Goal: Task Accomplishment & Management: Manage account settings

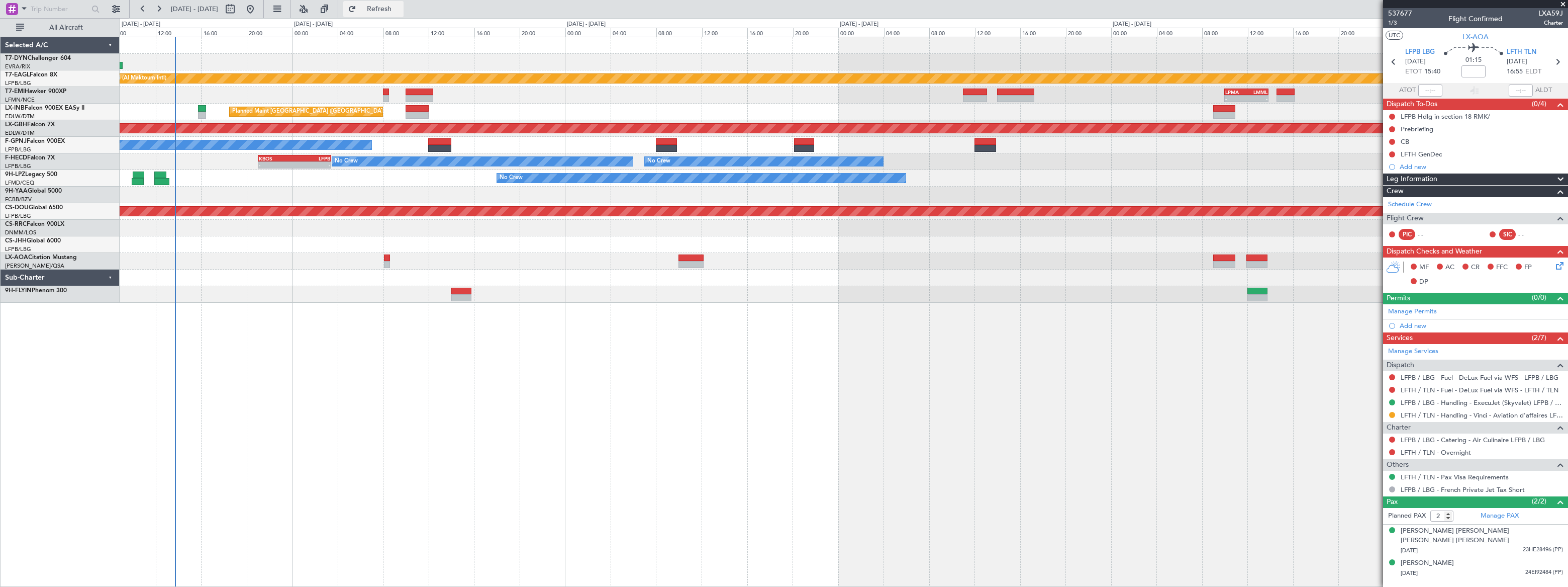
click at [401, 9] on span "Refresh" at bounding box center [379, 9] width 42 height 7
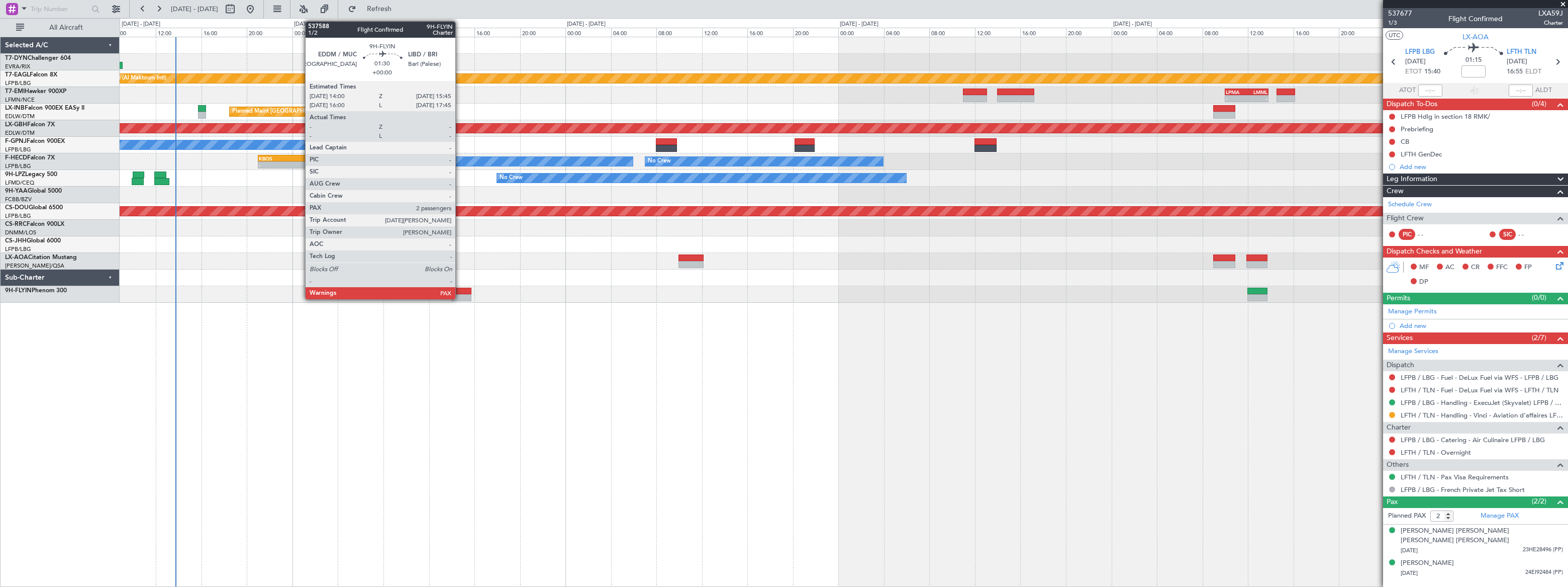
click at [460, 292] on div at bounding box center [461, 291] width 20 height 7
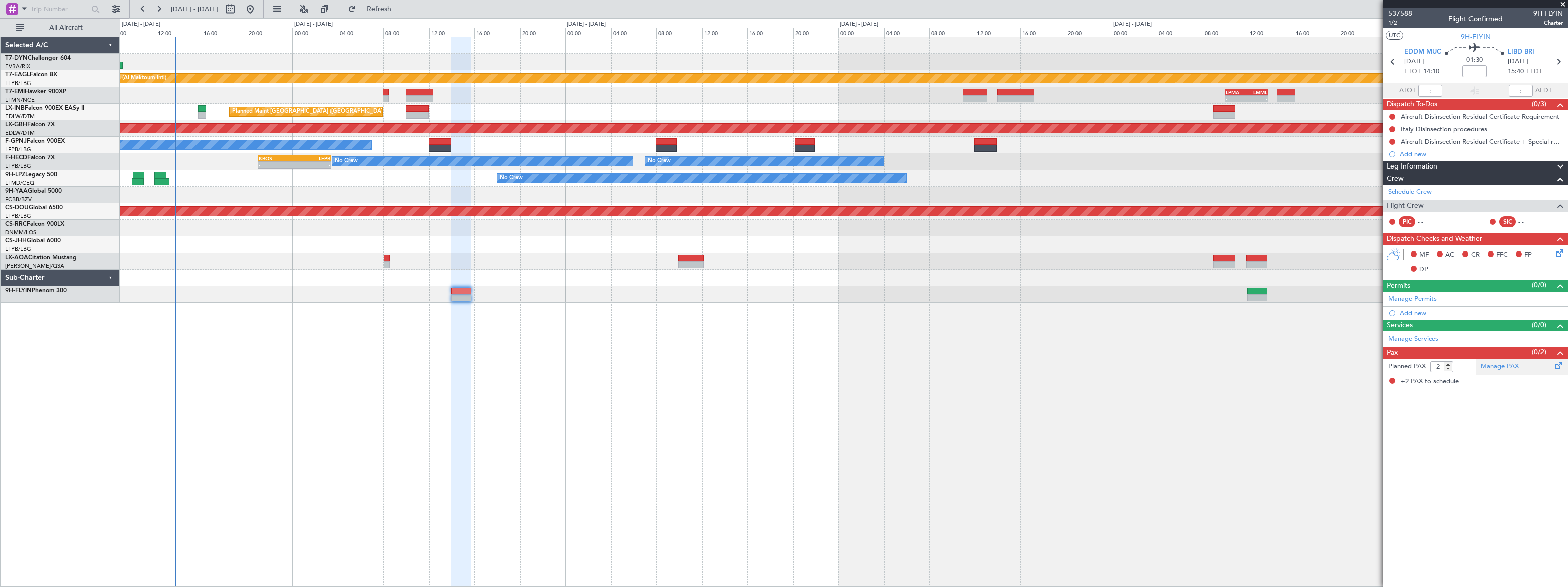
click at [1497, 365] on link "Manage PAX" at bounding box center [1499, 367] width 38 height 10
click at [304, 407] on div "Planned Maint Dubai (Al Maktoum Intl) - - LPMA 10:00 Z LMML 13:50 Z LCPH 09:30 …" at bounding box center [844, 311] width 1448 height 550
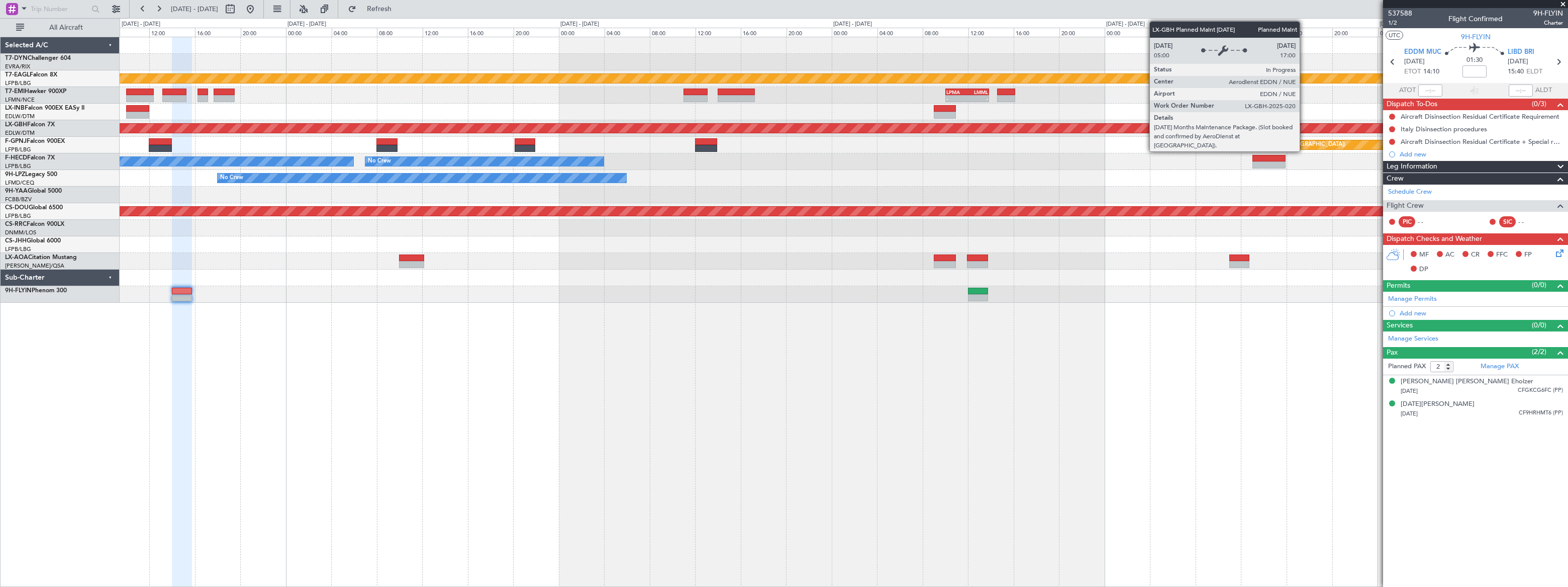
click at [999, 125] on div "Planned Maint Nurnberg" at bounding box center [843, 128] width 4342 height 9
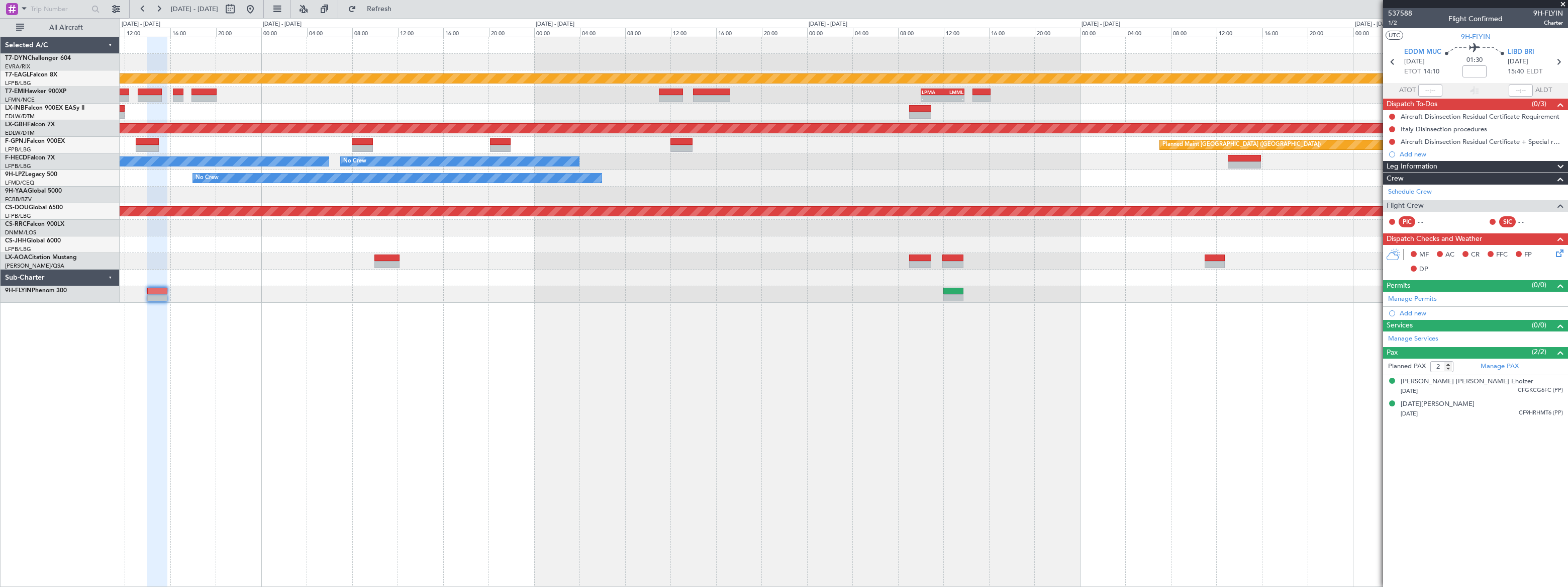
click at [167, 318] on div at bounding box center [157, 312] width 20 height 550
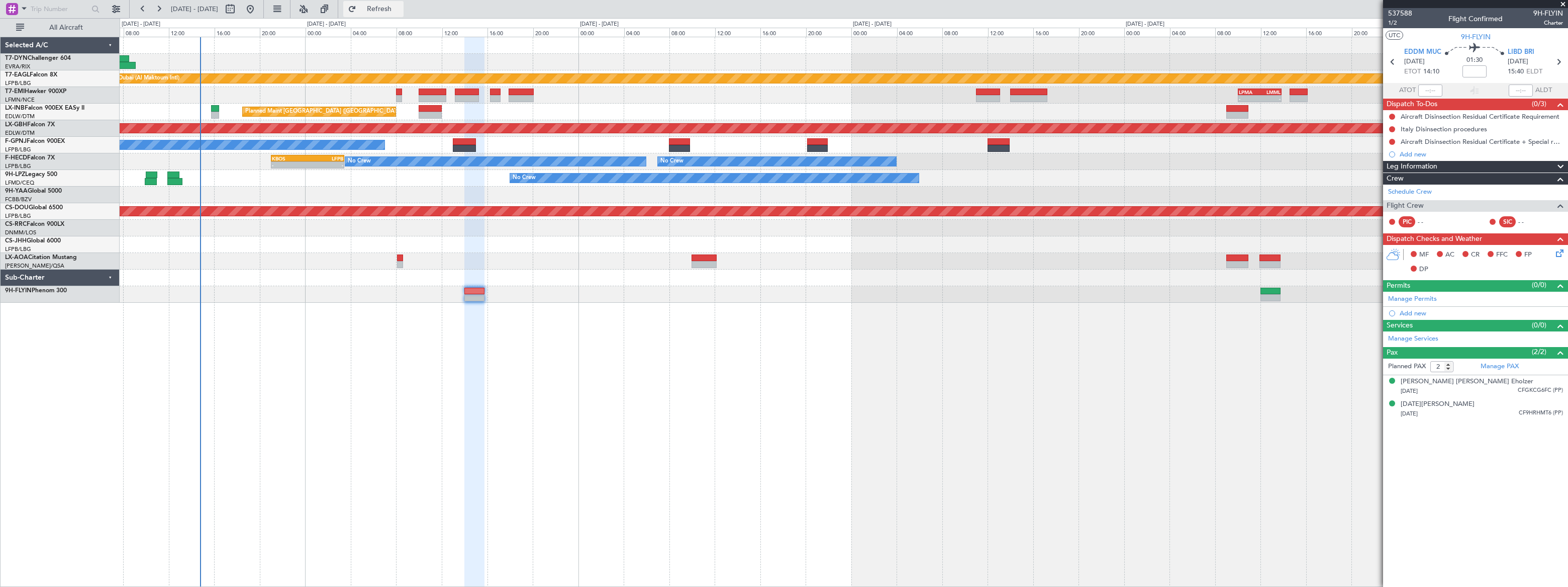
click at [401, 12] on span "Refresh" at bounding box center [379, 9] width 42 height 7
click at [1421, 334] on link "Manage Services" at bounding box center [1413, 339] width 51 height 10
click at [401, 5] on span "Refresh" at bounding box center [379, 9] width 42 height 7
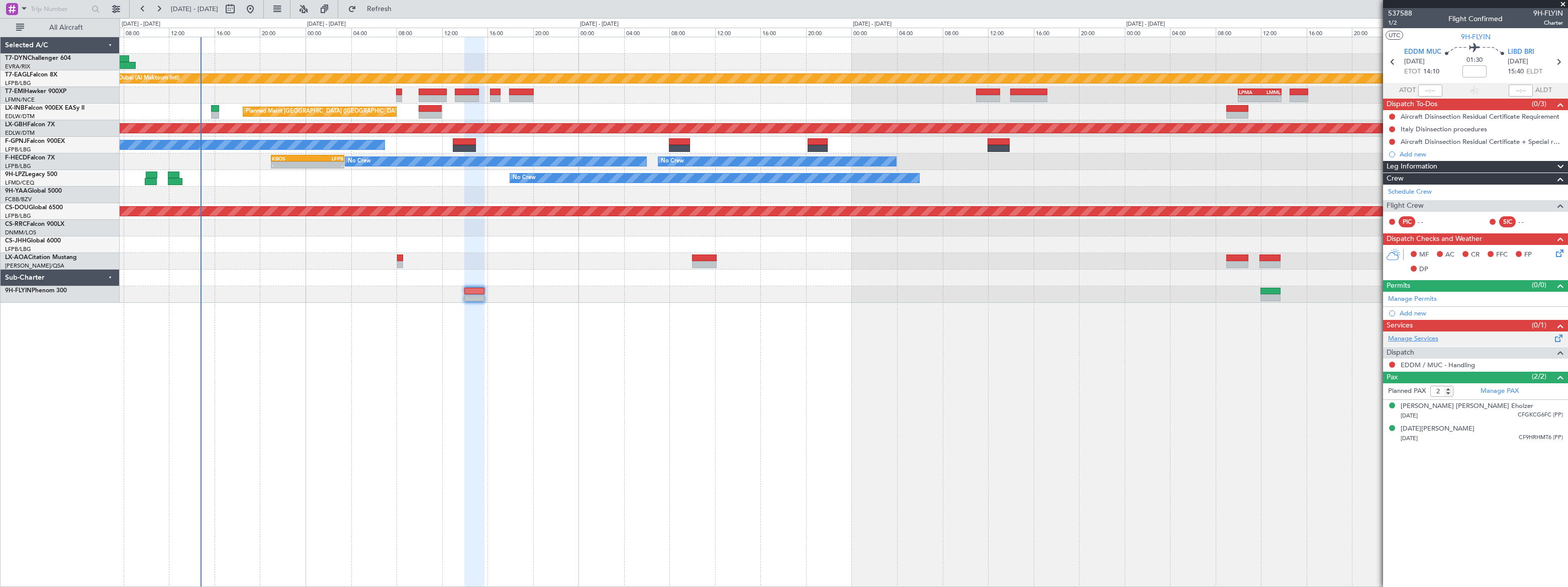
click at [1430, 337] on link "Manage Services" at bounding box center [1413, 339] width 51 height 10
click at [401, 10] on span "Refresh" at bounding box center [379, 9] width 42 height 7
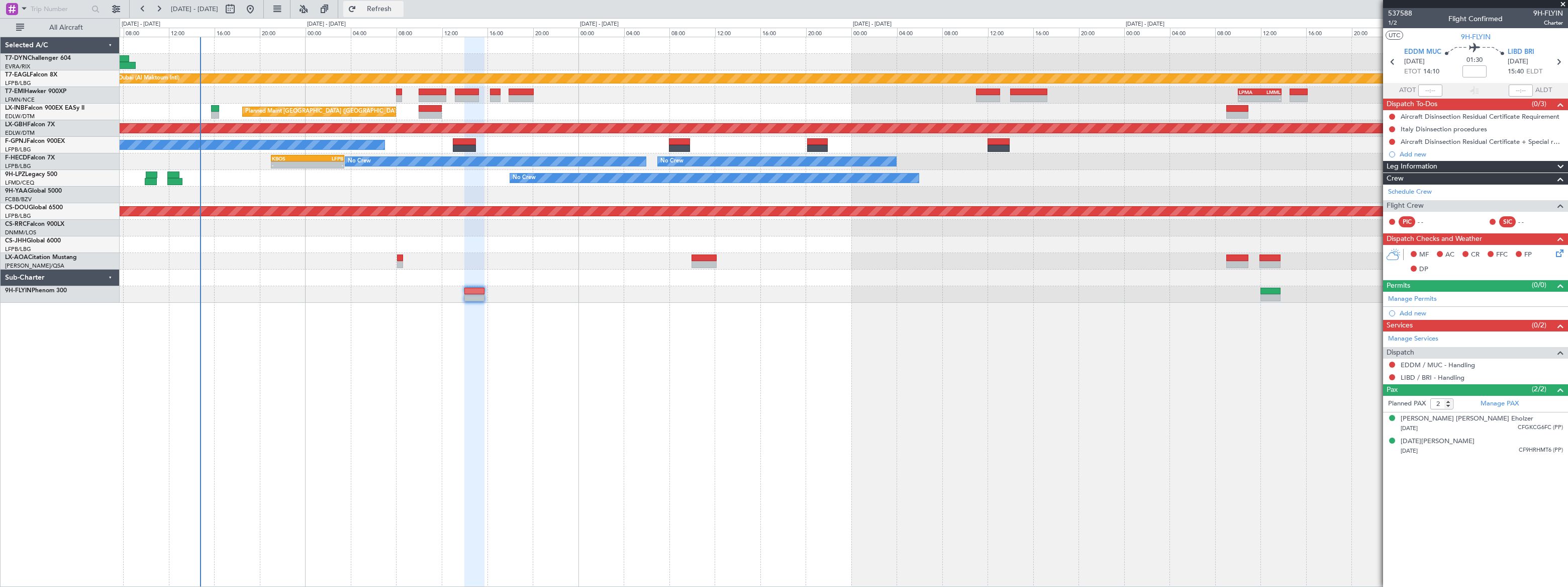
click at [401, 10] on span "Refresh" at bounding box center [379, 9] width 42 height 7
click at [401, 10] on span "Refreshing..." at bounding box center [379, 9] width 42 height 7
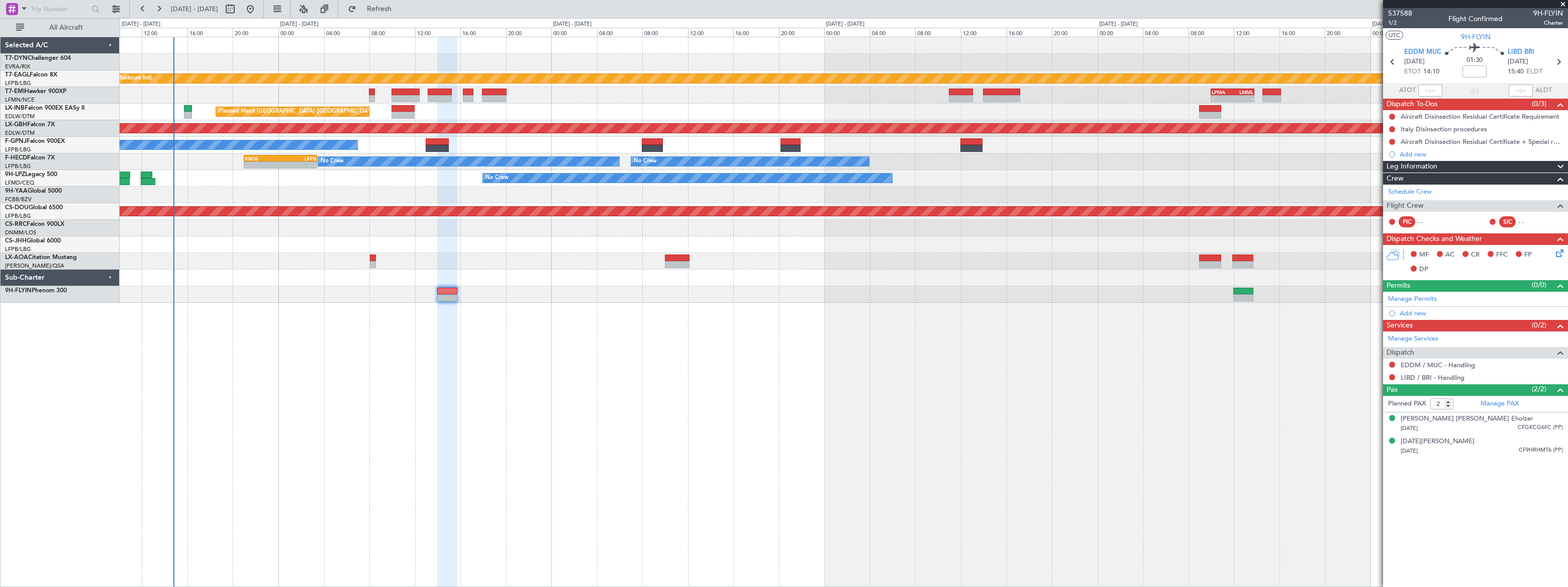
click at [659, 342] on div "Planned Maint Dubai (Al Maktoum Intl) - - LPMA 10:00 Z LMML 13:50 Z LCPH 09:30 …" at bounding box center [844, 311] width 1448 height 550
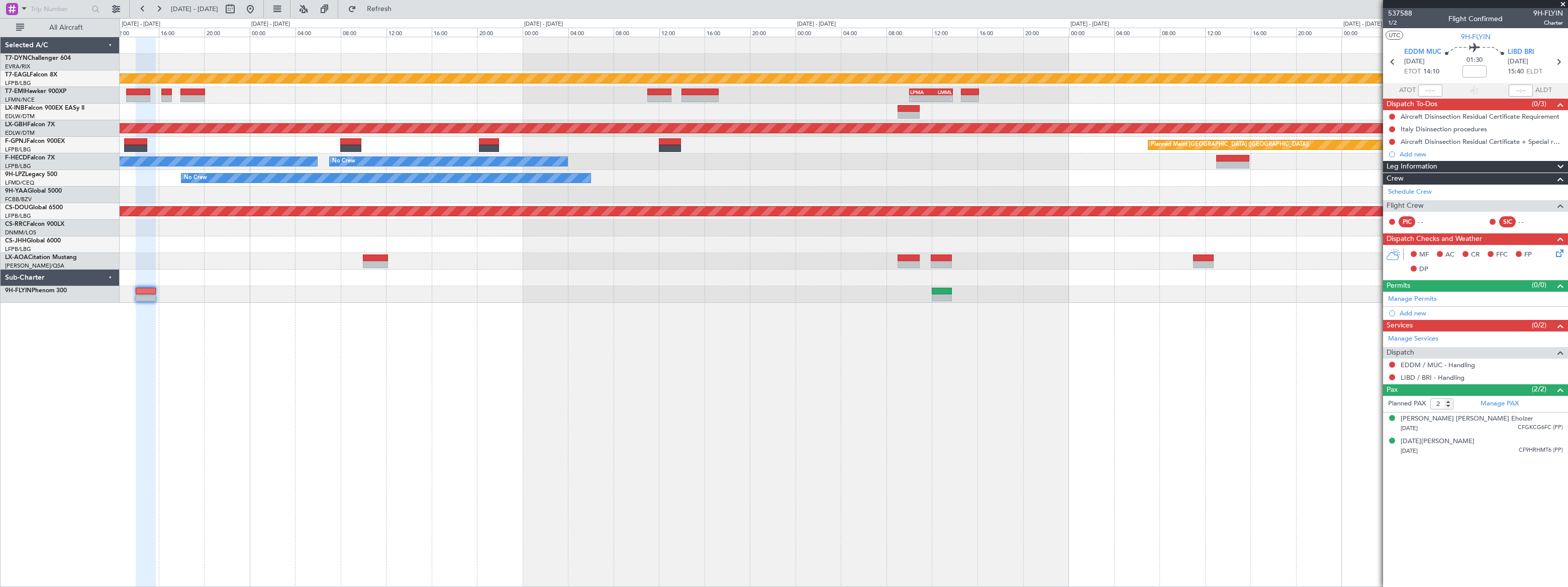
click at [802, 117] on div "Planned Maint [GEOGRAPHIC_DATA] ([GEOGRAPHIC_DATA])" at bounding box center [844, 111] width 1447 height 16
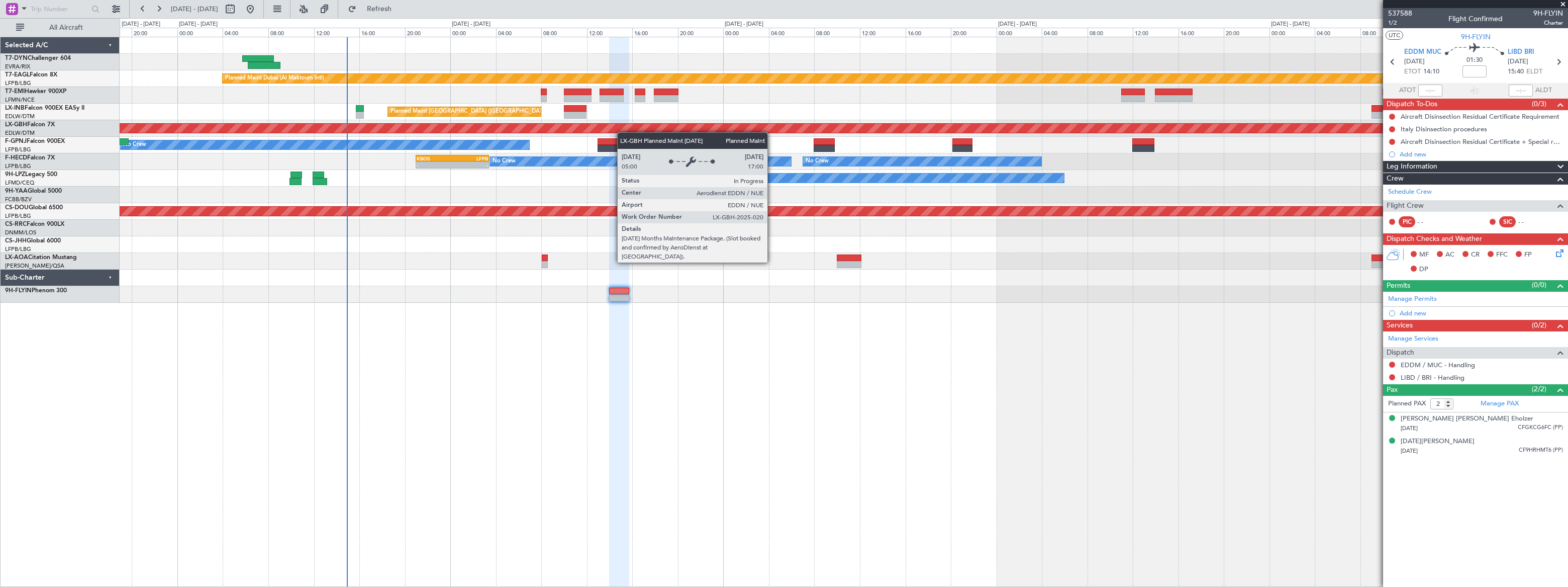
click at [713, 128] on div "Planned Maint Dubai (Al Maktoum Intl) 07:20 Z 14:25 Z LFPB 07:20 Z OMDW 14:10 Z…" at bounding box center [844, 170] width 1448 height 265
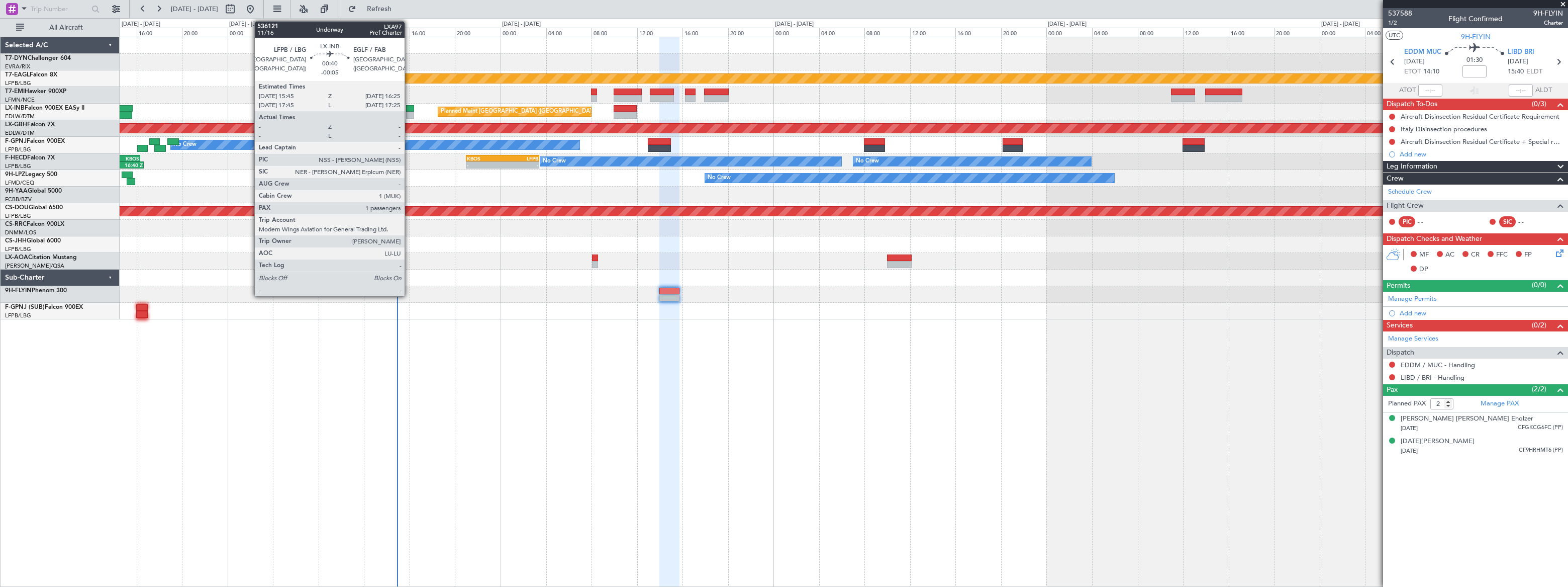
click at [409, 110] on div at bounding box center [410, 109] width 8 height 7
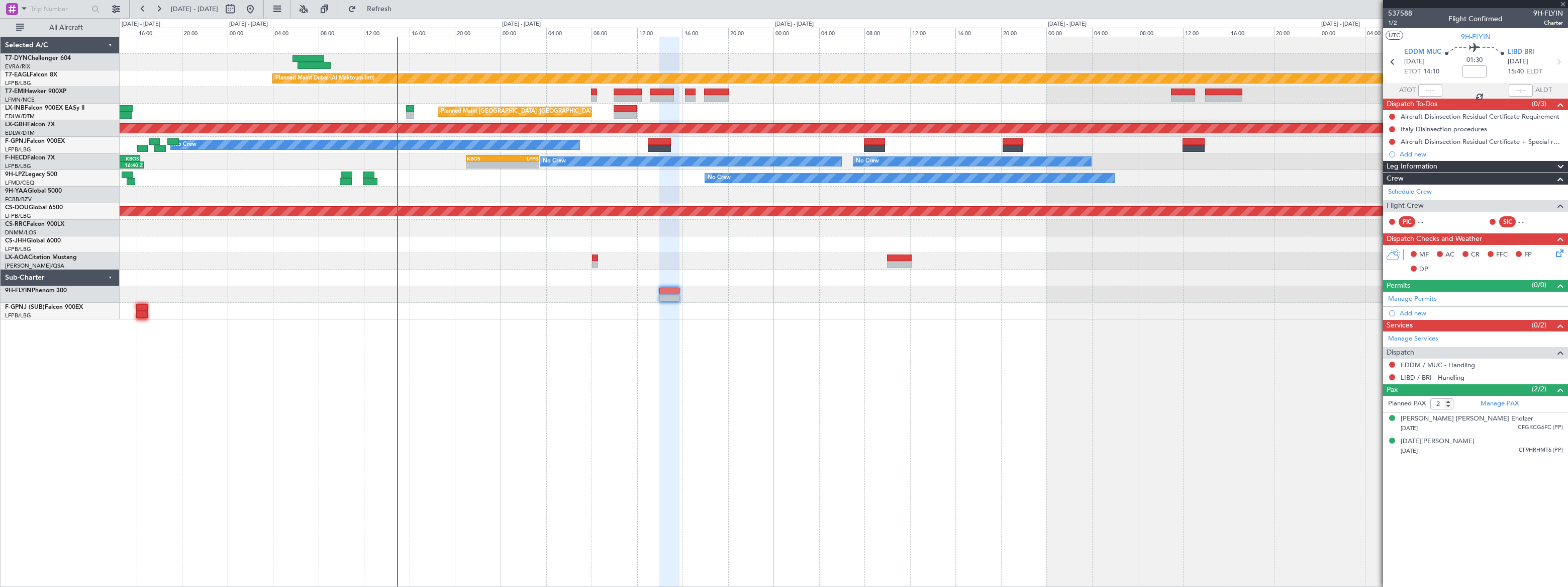
type input "-00:05"
type input "1"
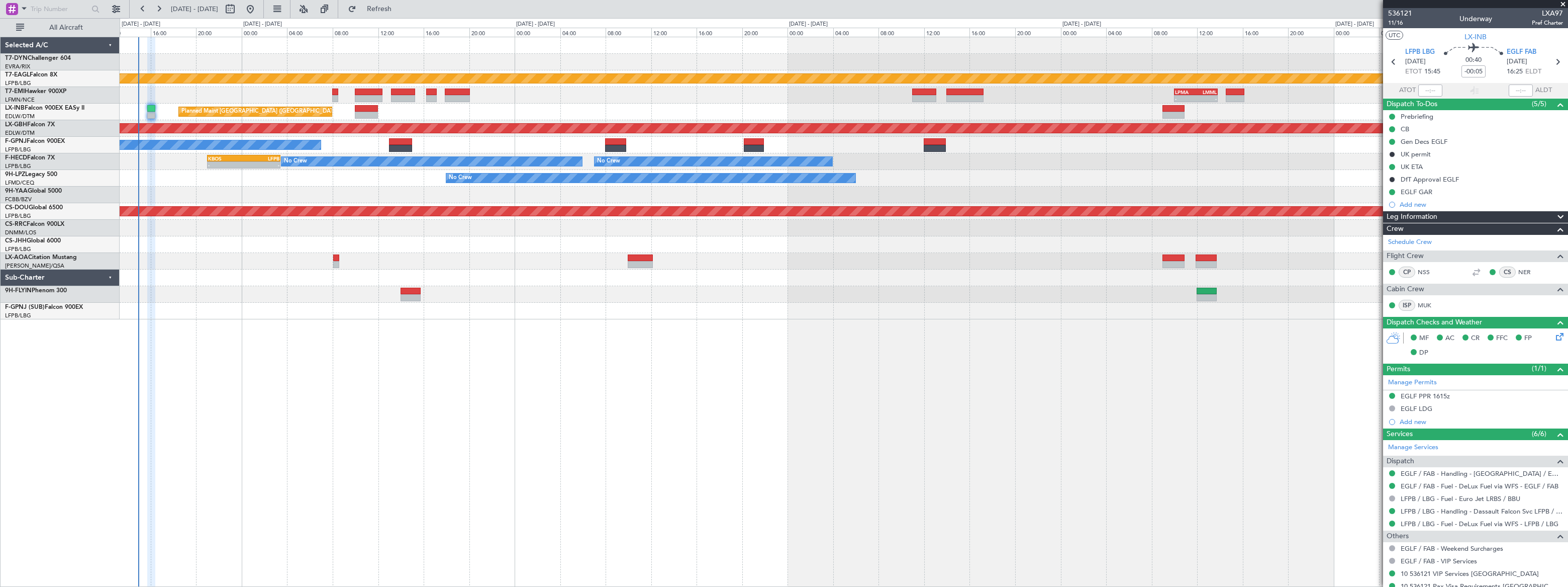
click at [200, 83] on div "Planned Maint Dubai (Al Maktoum Intl) - - LPMA 10:00 Z LMML 13:50 Z LCPH 09:30 …" at bounding box center [844, 178] width 1448 height 282
click at [451, 392] on div "Planned Maint Dubai (Al Maktoum Intl) - - LPMA 10:00 Z LMML 13:50 Z LCPH 09:30 …" at bounding box center [844, 311] width 1448 height 550
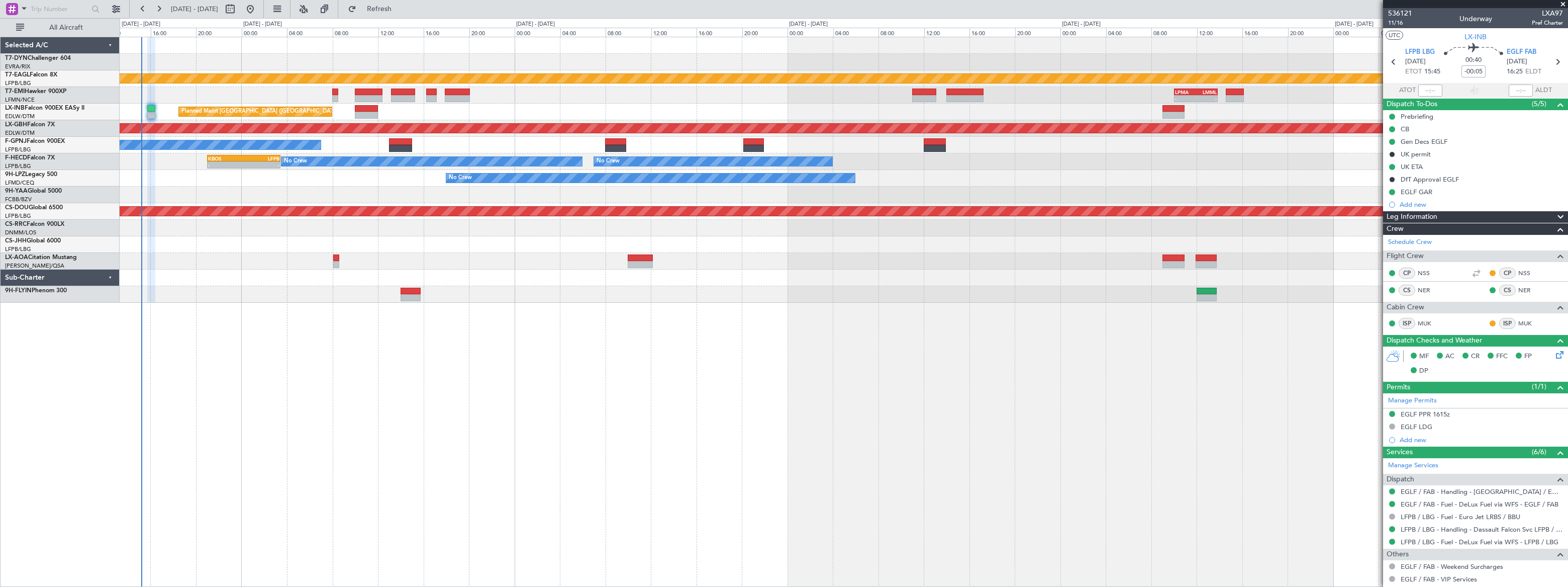
type input "15:06"
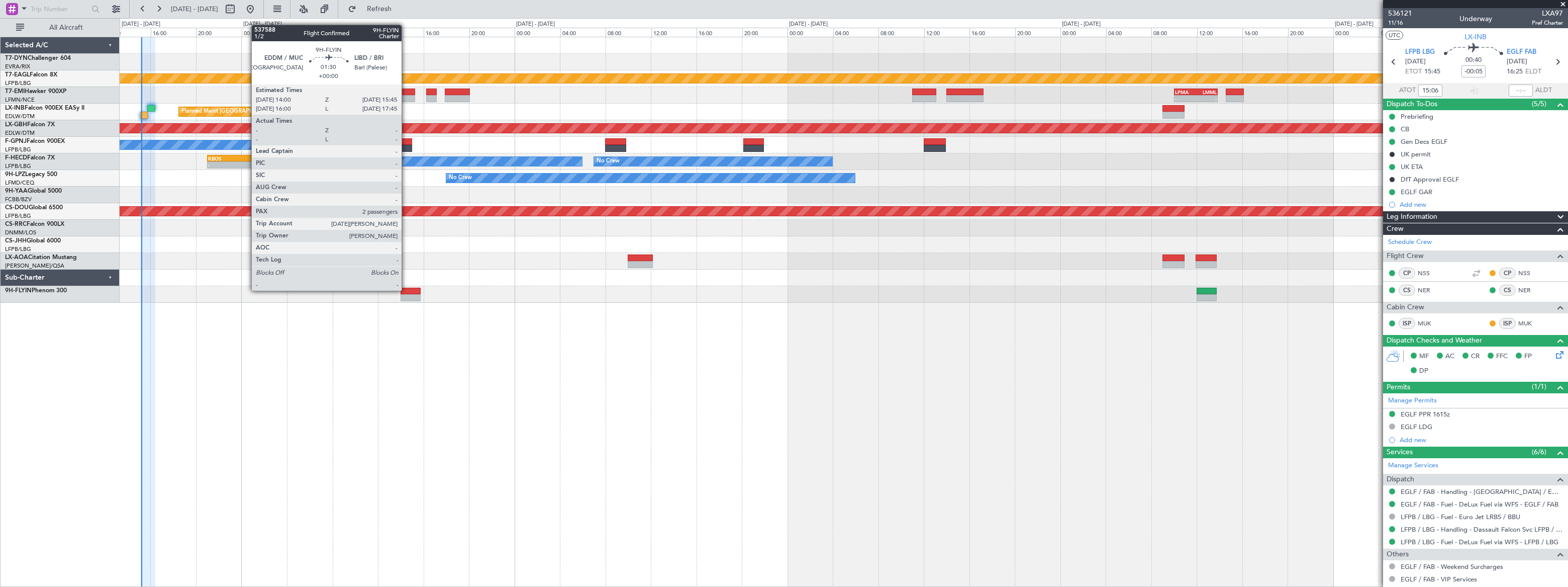
click at [410, 290] on div at bounding box center [410, 291] width 20 height 7
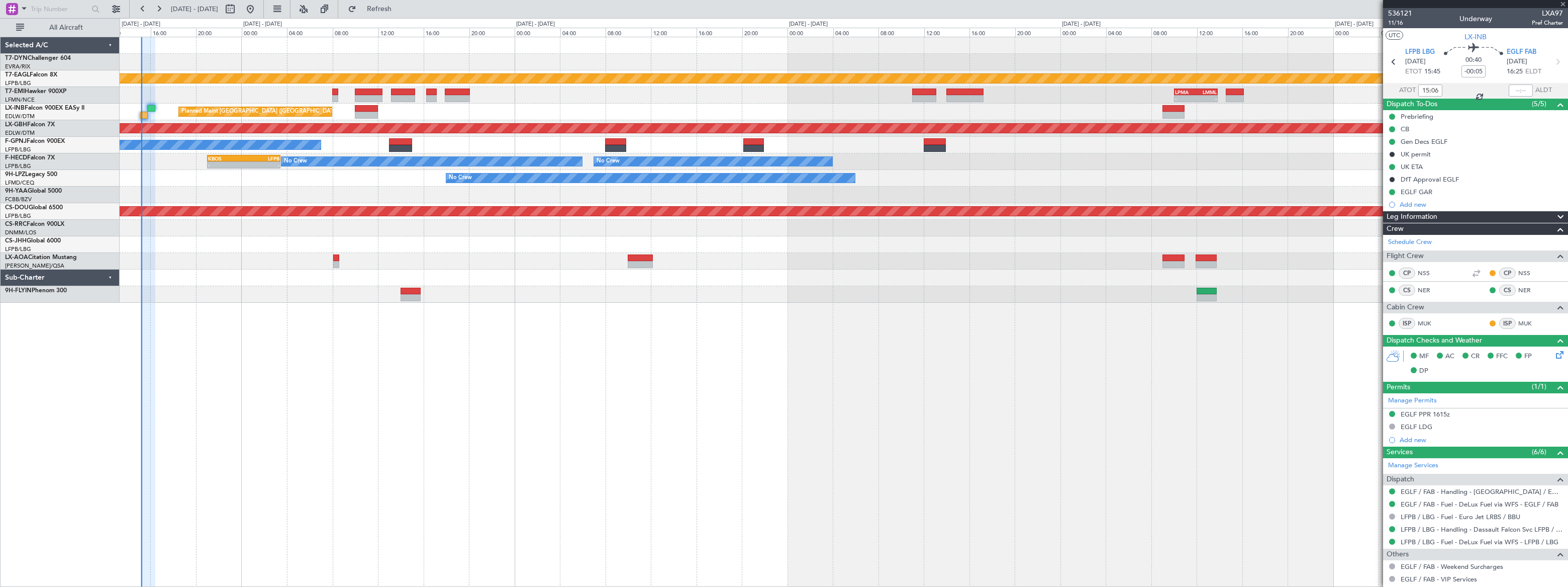
click at [409, 290] on div at bounding box center [410, 291] width 20 height 7
type input "2"
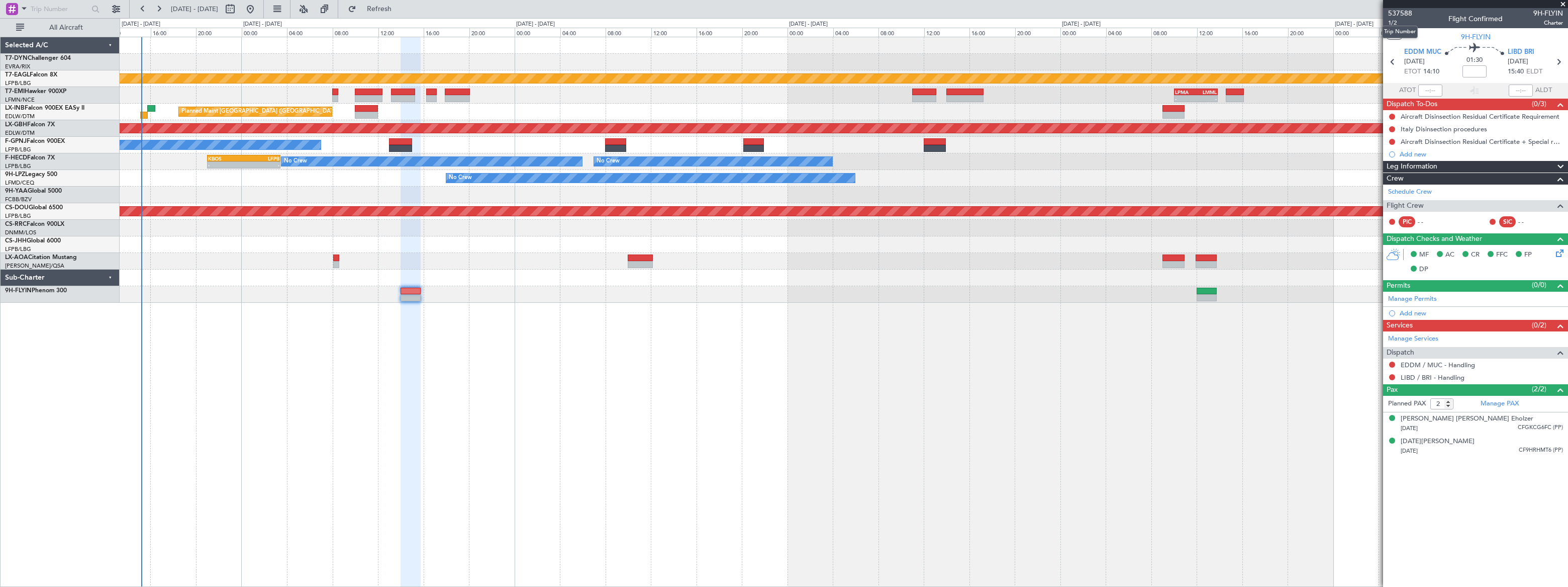
click at [1391, 22] on mat-tooltip-component "Trip Number" at bounding box center [1400, 32] width 50 height 27
click at [1393, 24] on span "1/2" at bounding box center [1400, 23] width 24 height 9
click at [238, 7] on button at bounding box center [230, 9] width 16 height 16
select select "9"
select select "2025"
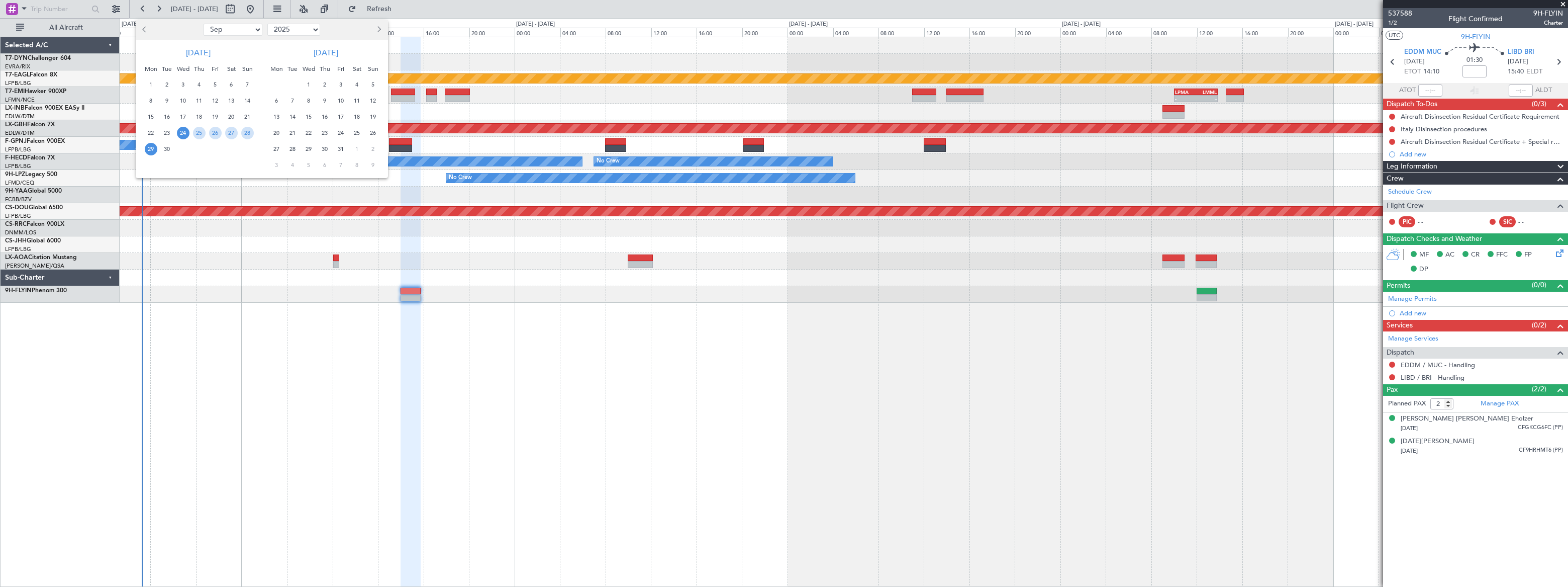
click at [247, 31] on select "Jan Feb Mar Apr May Jun [DATE] Aug Sep Oct Nov Dec" at bounding box center [233, 30] width 59 height 12
select select "10"
click at [203, 24] on select "Jan Feb Mar Apr May Jun [DATE] Aug Sep Oct Nov Dec" at bounding box center [233, 30] width 59 height 12
click at [181, 116] on span "15" at bounding box center [183, 117] width 13 height 13
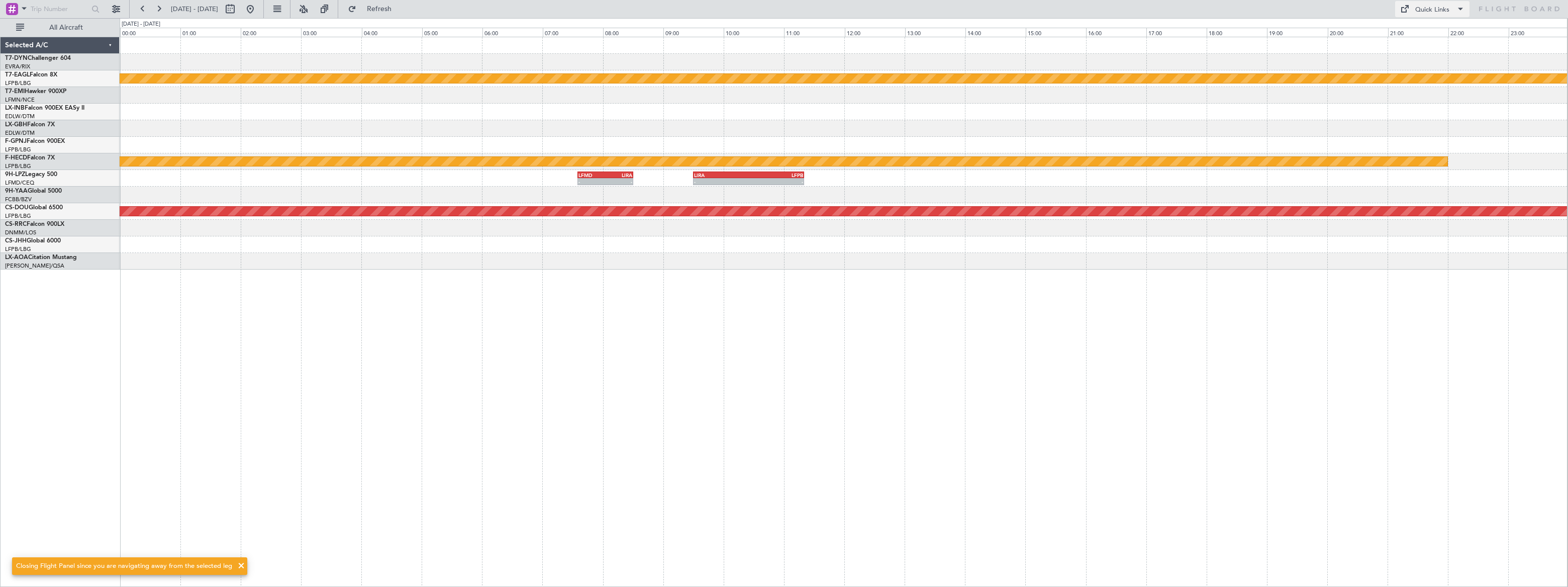
click at [1412, 8] on button "Quick Links" at bounding box center [1432, 9] width 74 height 16
click at [1407, 35] on button "Trip Builder" at bounding box center [1433, 33] width 75 height 24
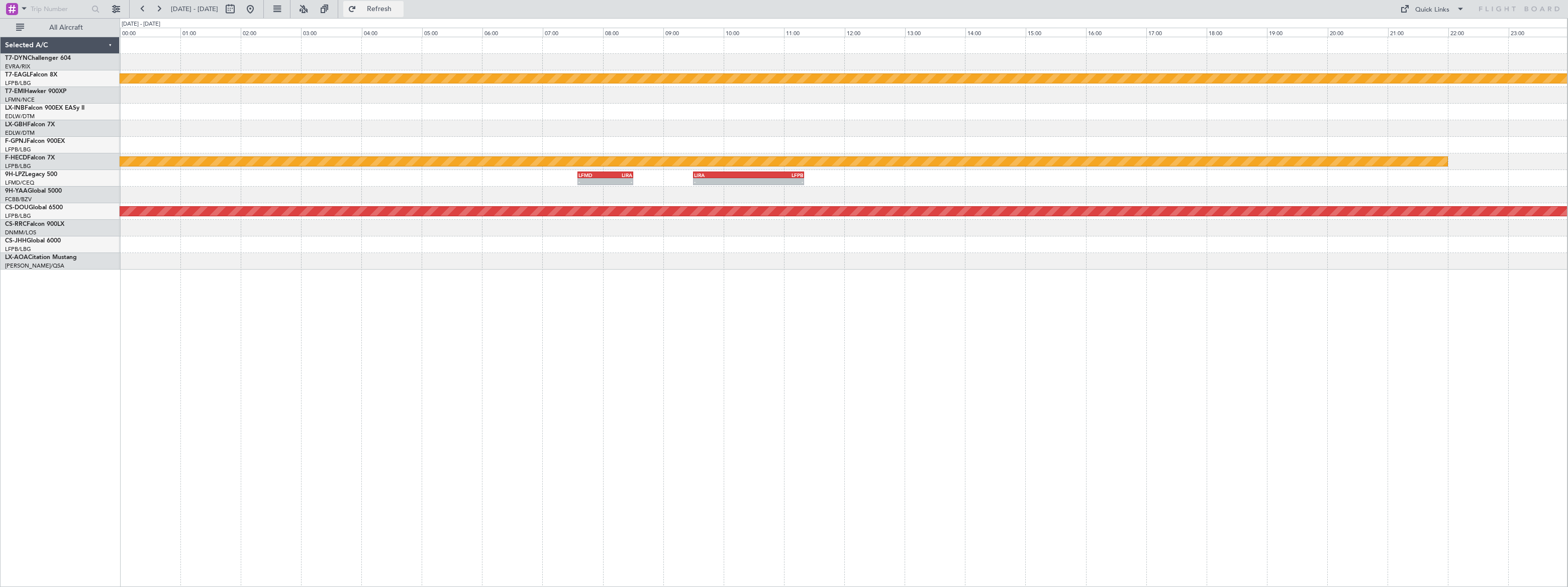
click at [401, 9] on span "Refresh" at bounding box center [379, 9] width 42 height 7
click at [401, 9] on span "Refreshing..." at bounding box center [379, 9] width 42 height 7
click at [401, 9] on span "Refresh" at bounding box center [379, 9] width 42 height 7
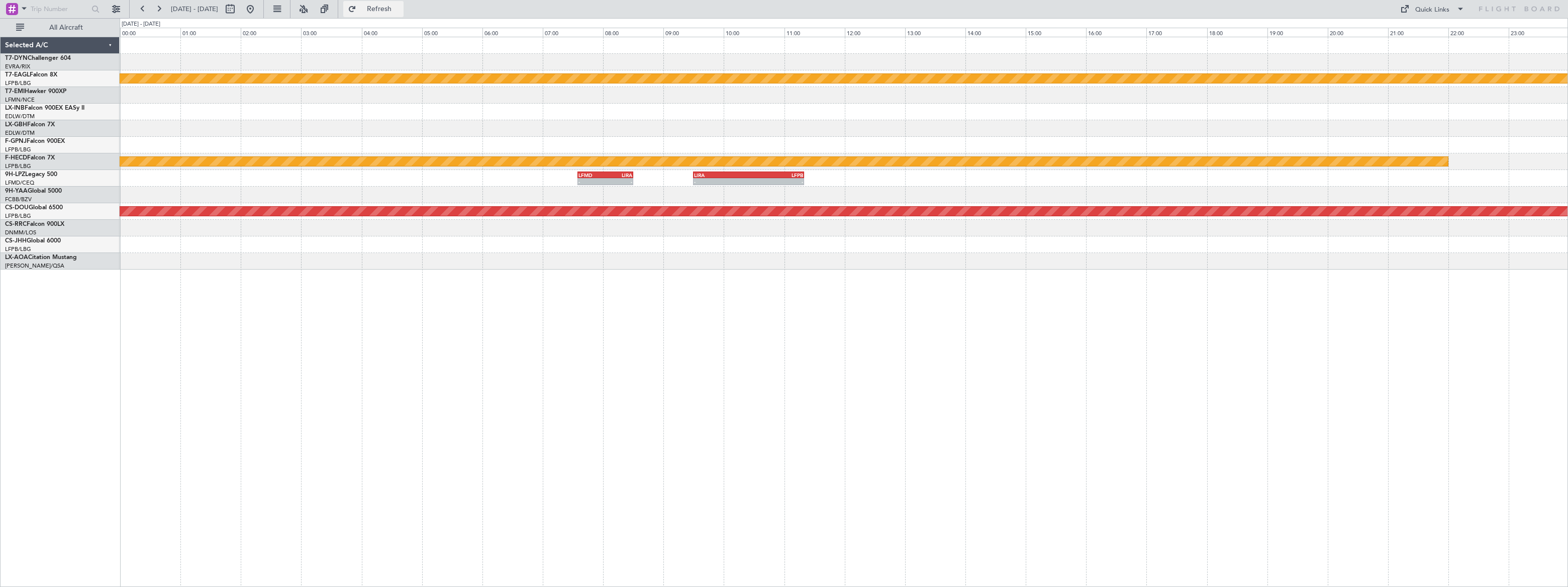
click at [401, 9] on span "Refresh" at bounding box center [379, 9] width 42 height 7
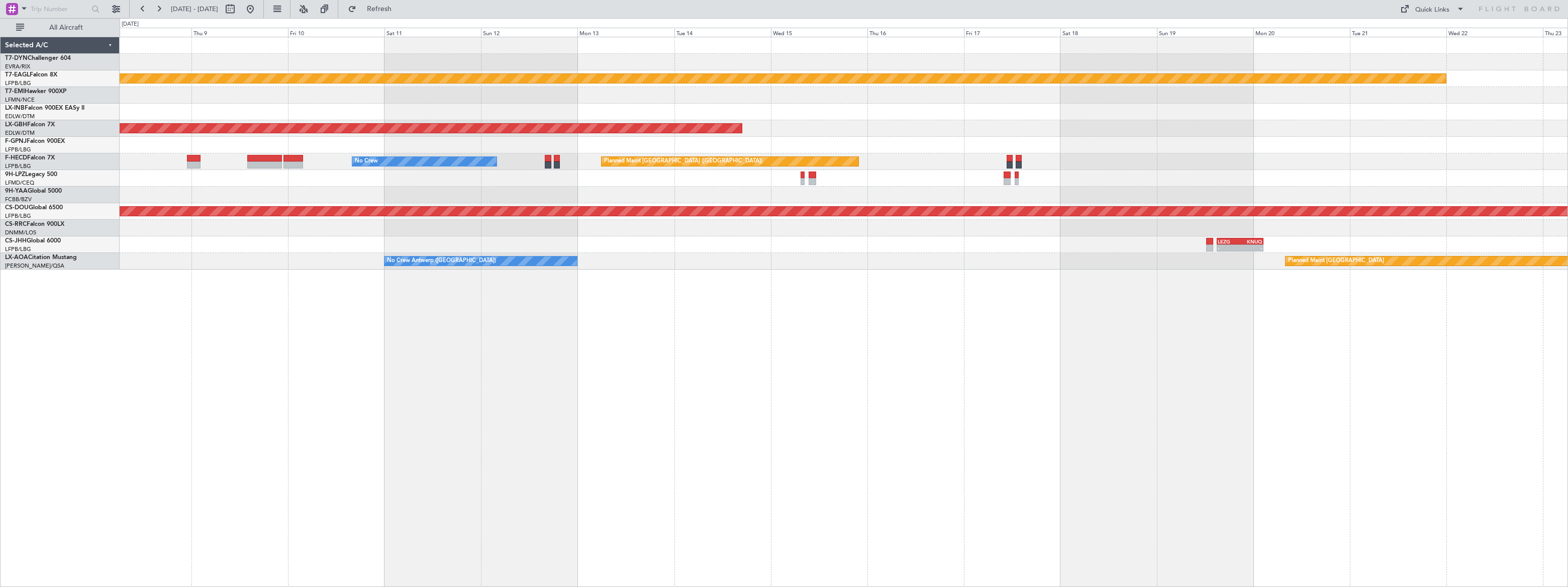
click at [682, 47] on div "Planned Maint Dubai (Al Maktoum Intl) Planned Maint Nurnberg No Crew Planned Ma…" at bounding box center [844, 153] width 1448 height 232
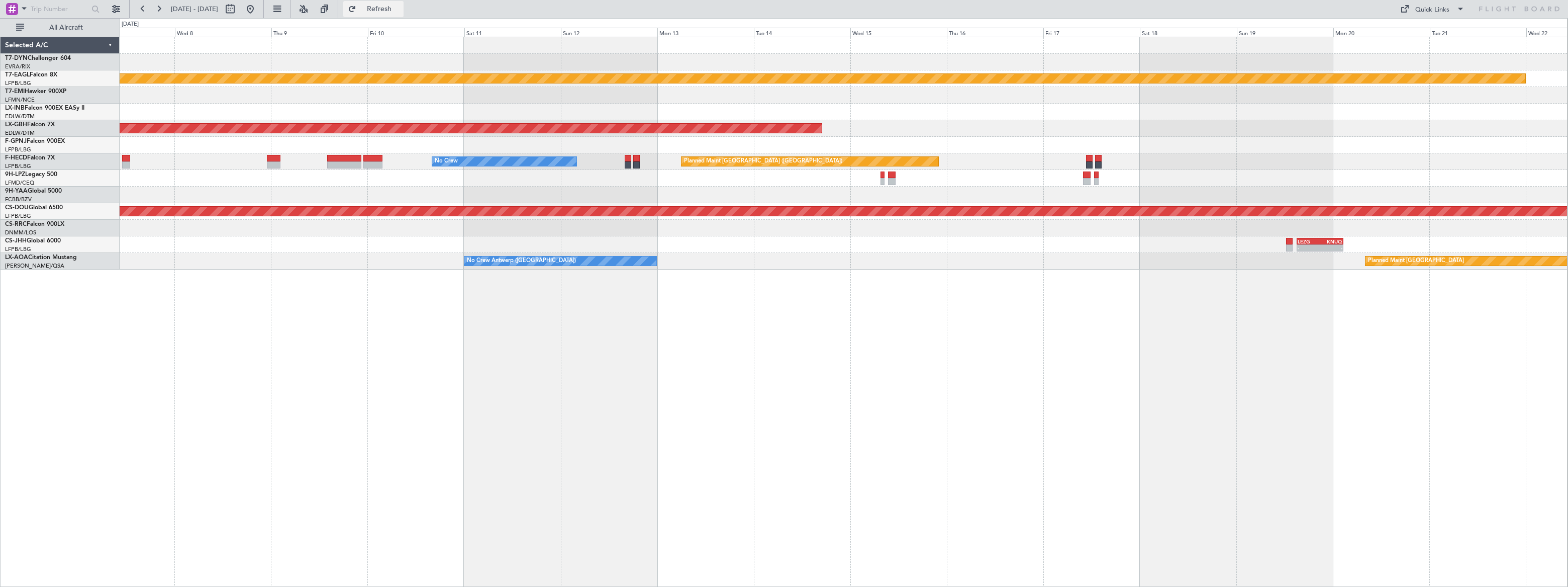
click at [404, 13] on button "Refresh" at bounding box center [373, 9] width 60 height 16
click at [401, 12] on span "Refresh" at bounding box center [379, 9] width 42 height 7
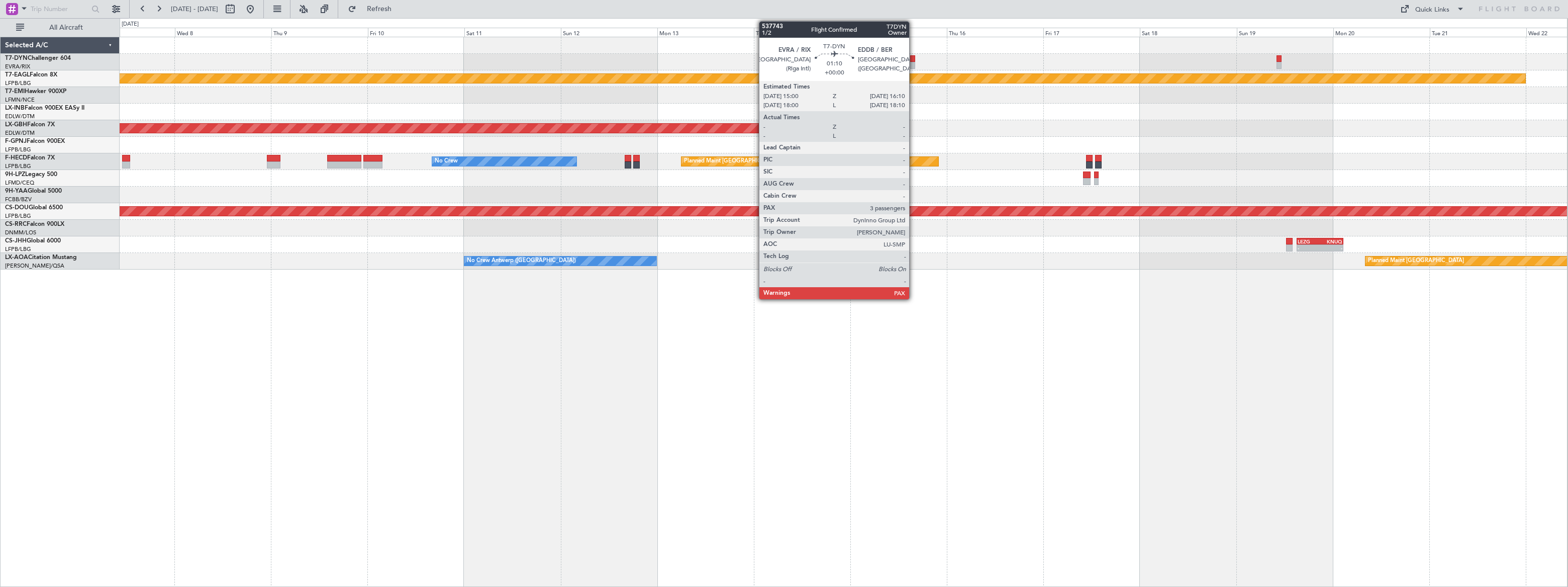
click at [911, 60] on div at bounding box center [912, 59] width 5 height 7
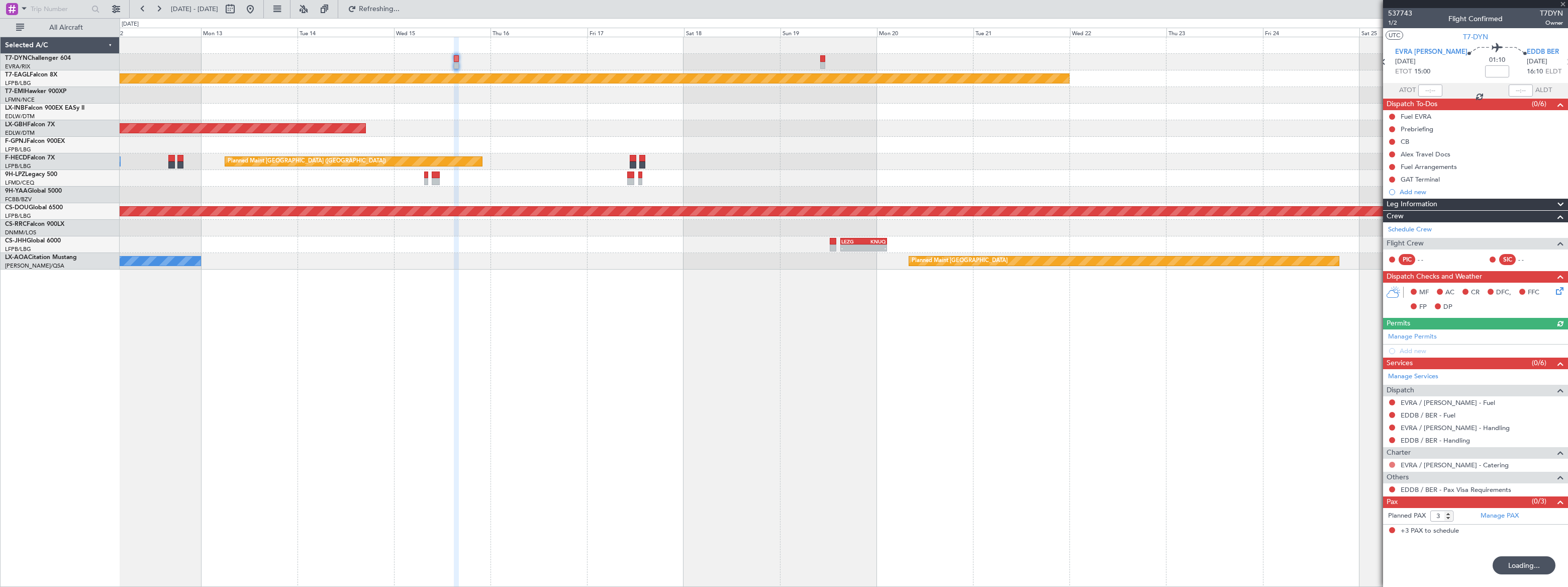
click at [1392, 463] on button at bounding box center [1392, 465] width 6 height 6
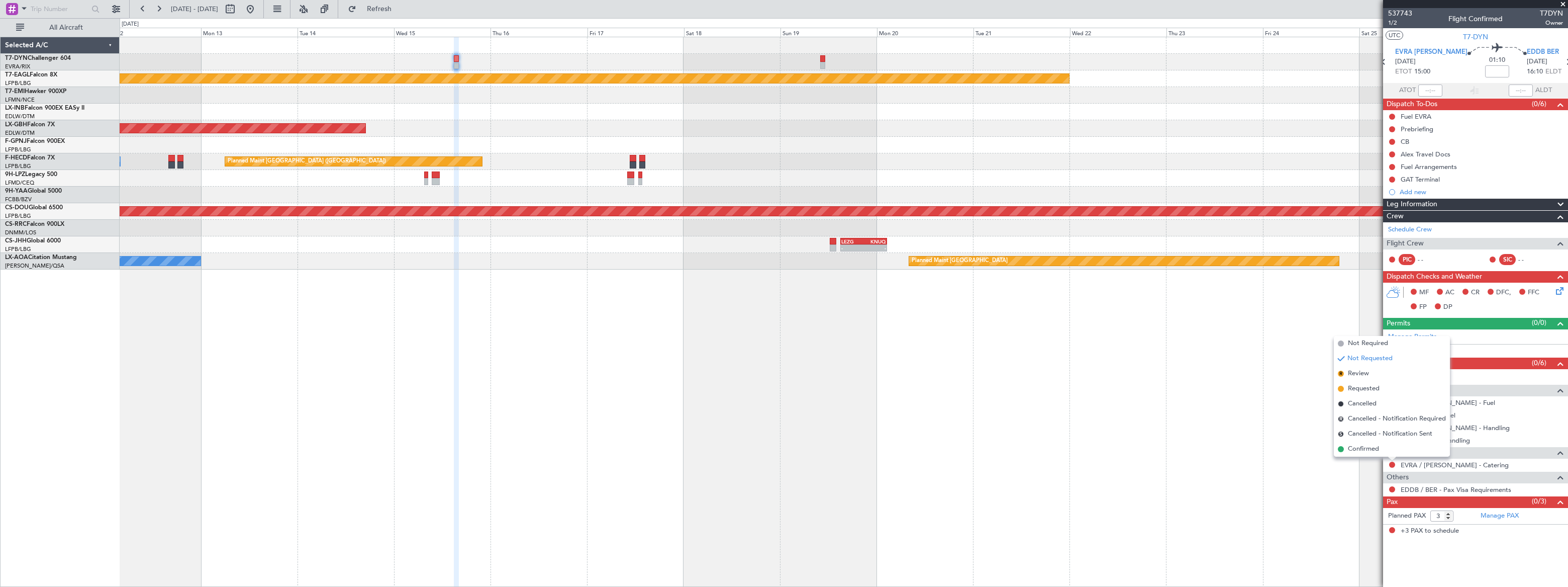
click at [1353, 342] on span "Not Required" at bounding box center [1368, 343] width 40 height 10
click at [1404, 193] on div "Add new" at bounding box center [1476, 192] width 154 height 9
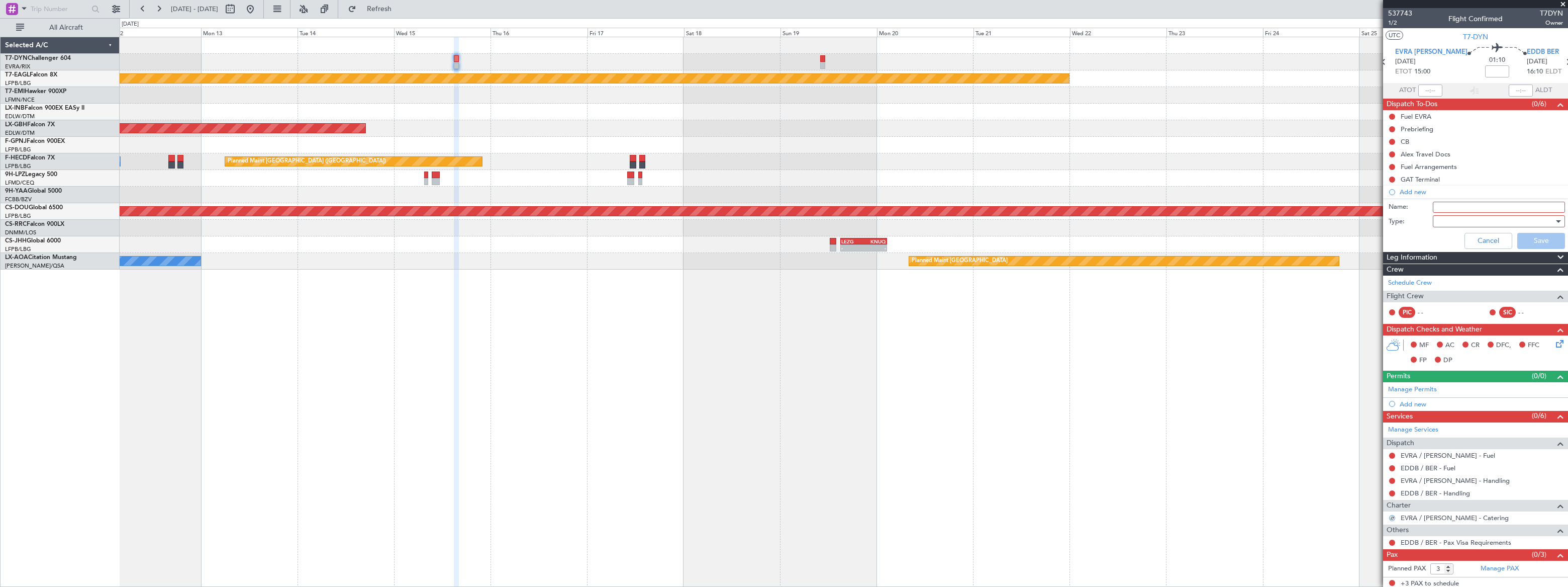
click at [1454, 206] on input "Name:" at bounding box center [1499, 207] width 132 height 11
type input "EVRA statement"
click at [1444, 216] on div at bounding box center [1496, 221] width 117 height 15
click at [1452, 241] on span "Generic" at bounding box center [1494, 241] width 118 height 15
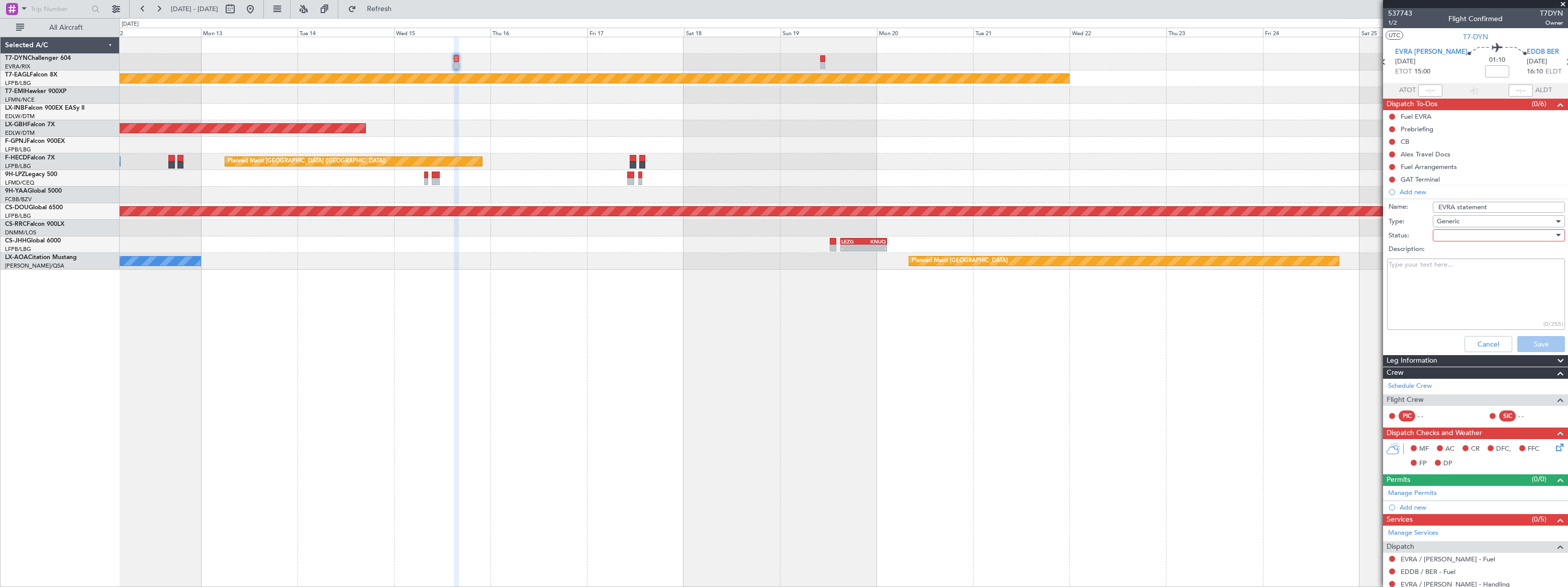
drag, startPoint x: 1452, startPoint y: 241, endPoint x: 1443, endPoint y: 241, distance: 9.0
click at [1443, 241] on div at bounding box center [1496, 235] width 117 height 15
click at [1447, 255] on span "Not Started" at bounding box center [1494, 255] width 118 height 15
click at [1536, 344] on button "Save" at bounding box center [1541, 344] width 47 height 16
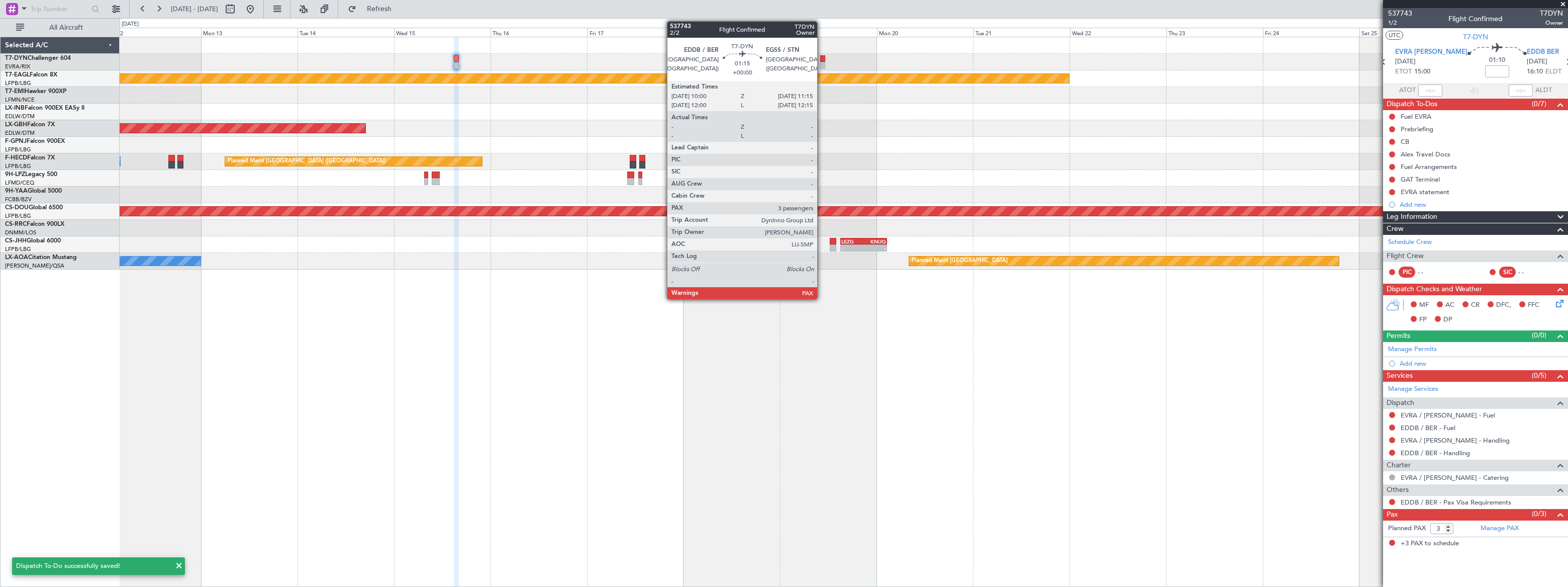
click at [822, 65] on div at bounding box center [822, 66] width 5 height 7
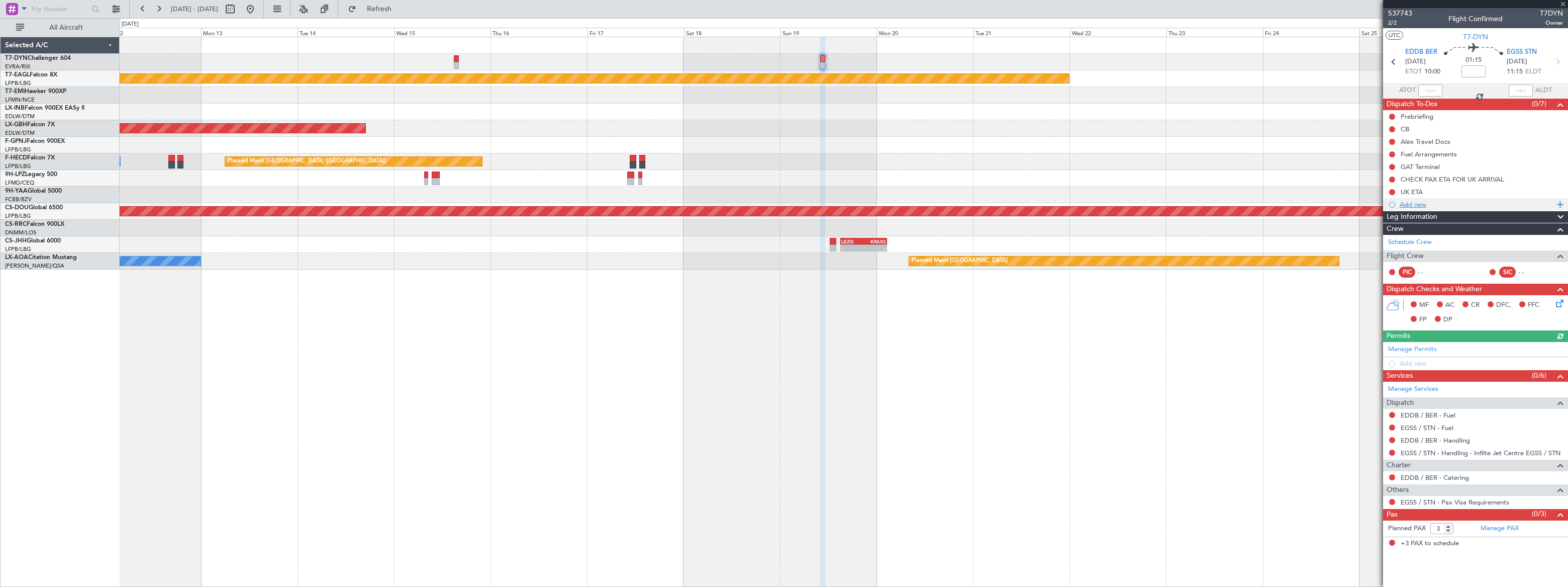
click at [1415, 206] on div "Add new" at bounding box center [1476, 205] width 154 height 9
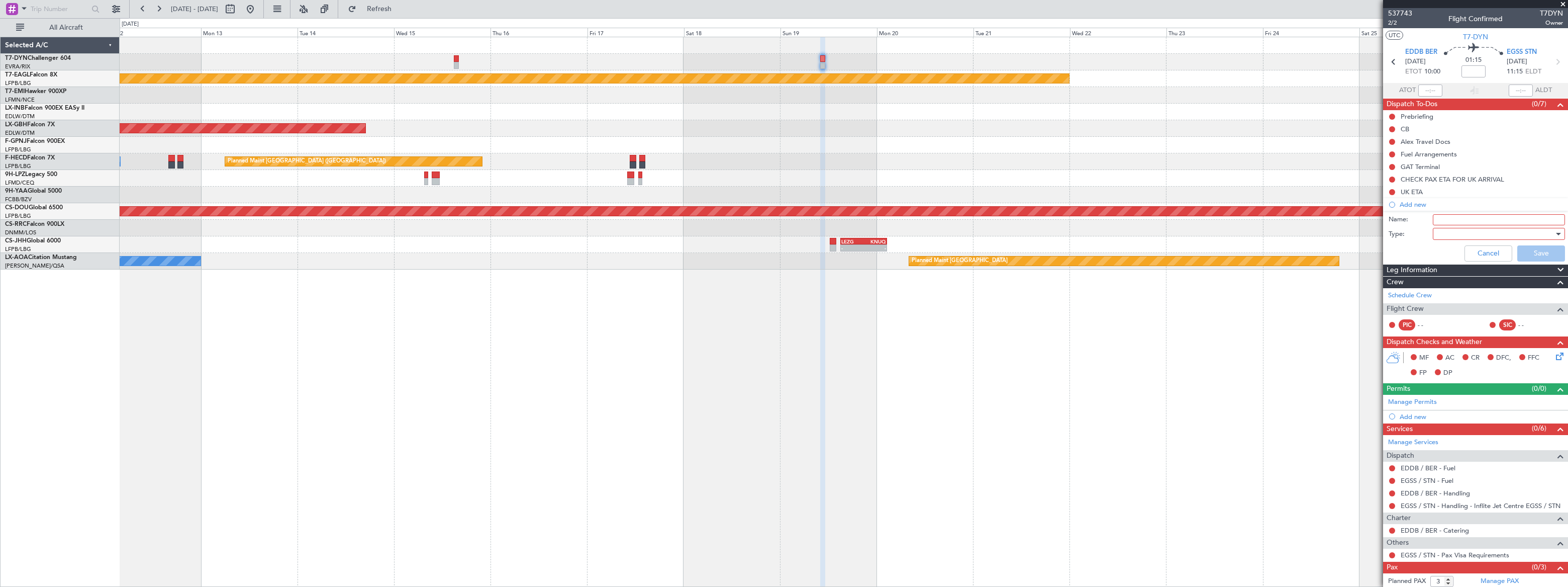
click at [1453, 217] on input "Name:" at bounding box center [1499, 220] width 132 height 11
type input "EVRA statement"
click at [1460, 231] on div at bounding box center [1496, 234] width 117 height 15
click at [1454, 253] on span "Generic" at bounding box center [1494, 254] width 118 height 15
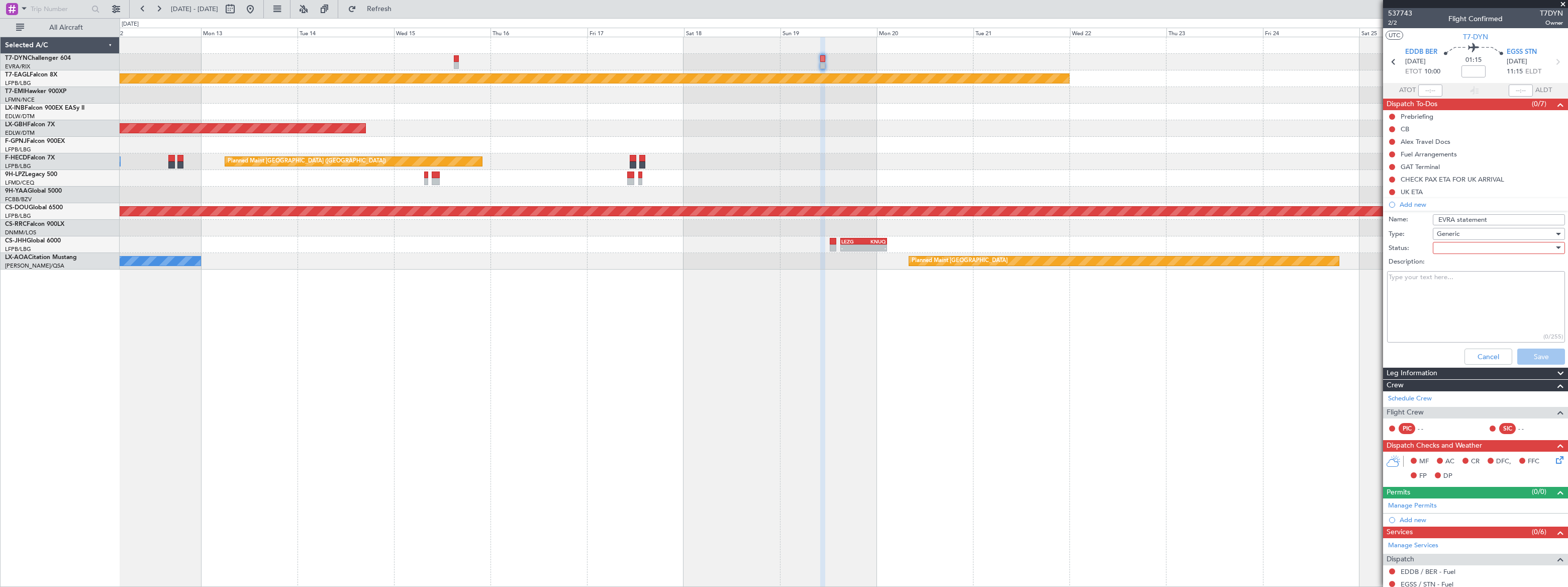
click at [1451, 241] on form "Name: EVRA statement Type: Generic Status: Description: (0/255) Cancel Save" at bounding box center [1475, 290] width 195 height 156
drag, startPoint x: 1451, startPoint y: 241, endPoint x: 1446, endPoint y: 251, distance: 11.2
click at [1446, 251] on div at bounding box center [1496, 248] width 117 height 15
click at [1442, 267] on span "Not Started" at bounding box center [1494, 268] width 118 height 15
drag, startPoint x: 1549, startPoint y: 342, endPoint x: 1543, endPoint y: 356, distance: 15.2
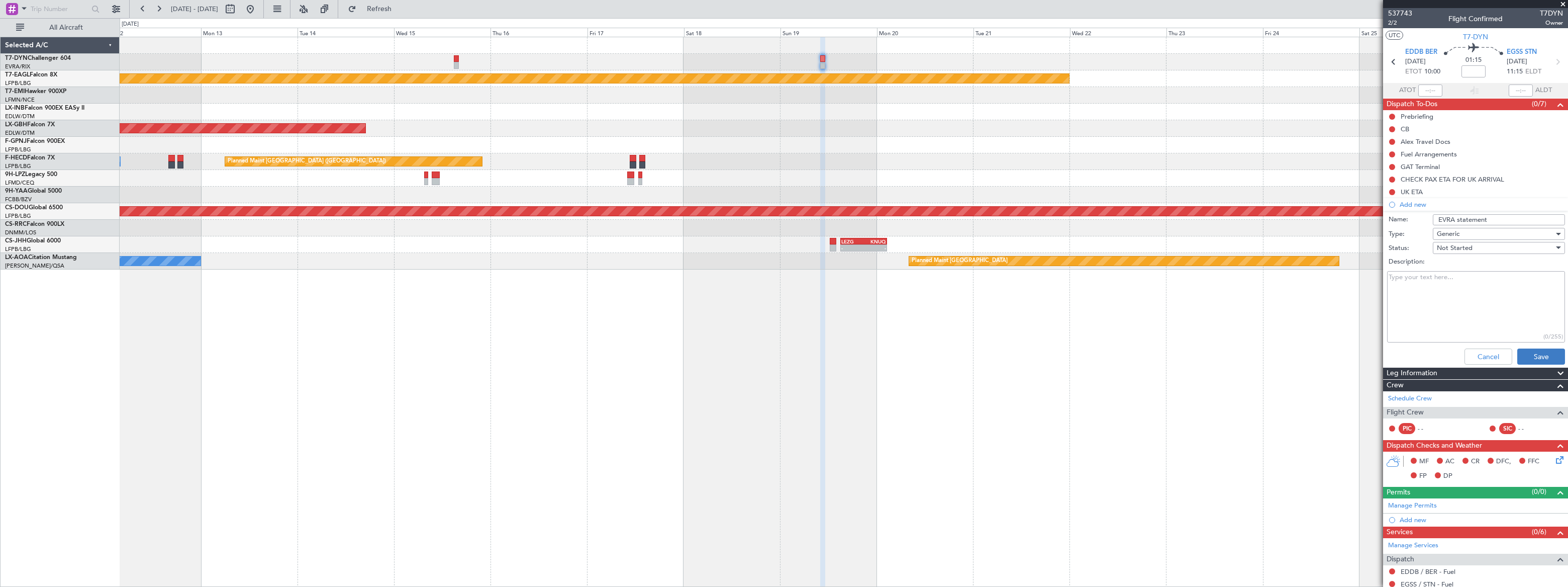
click at [1549, 343] on div "(0/255)" at bounding box center [1475, 307] width 195 height 76
click at [1543, 355] on button "Save" at bounding box center [1541, 356] width 47 height 16
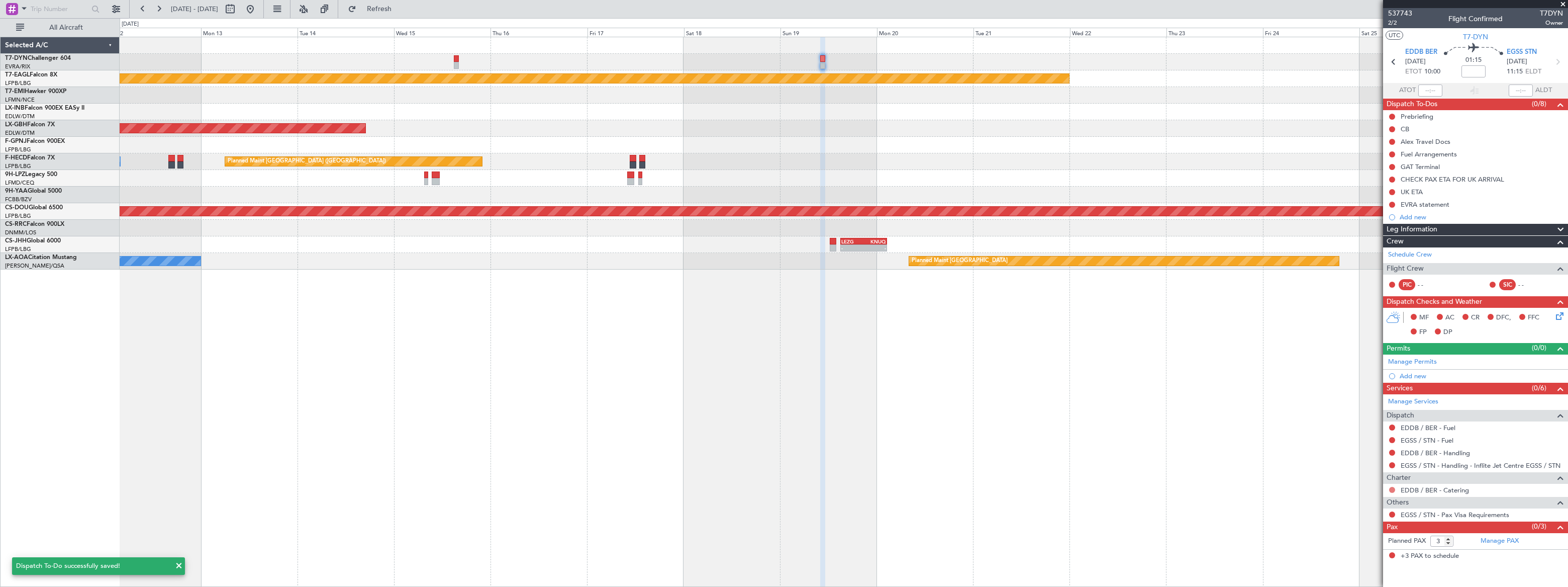
click at [1391, 488] on button at bounding box center [1392, 490] width 6 height 6
click at [1351, 370] on span "Not Required" at bounding box center [1368, 368] width 40 height 10
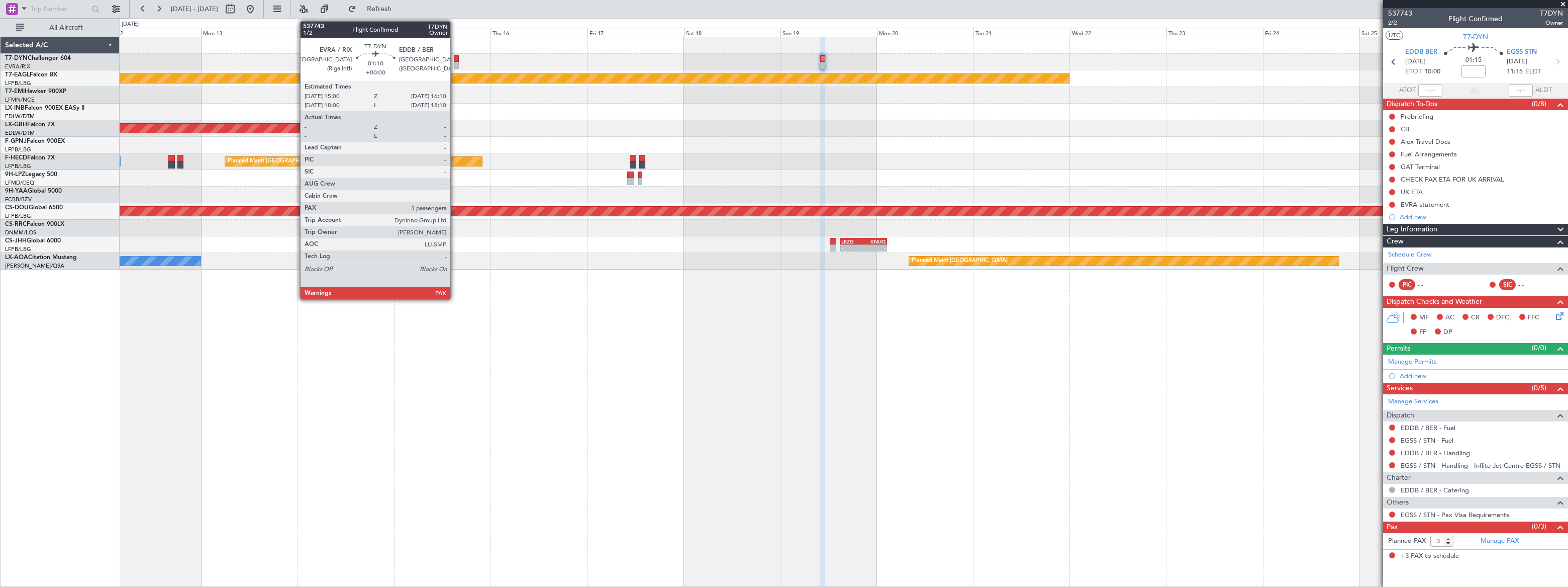
click at [455, 62] on div at bounding box center [457, 66] width 5 height 7
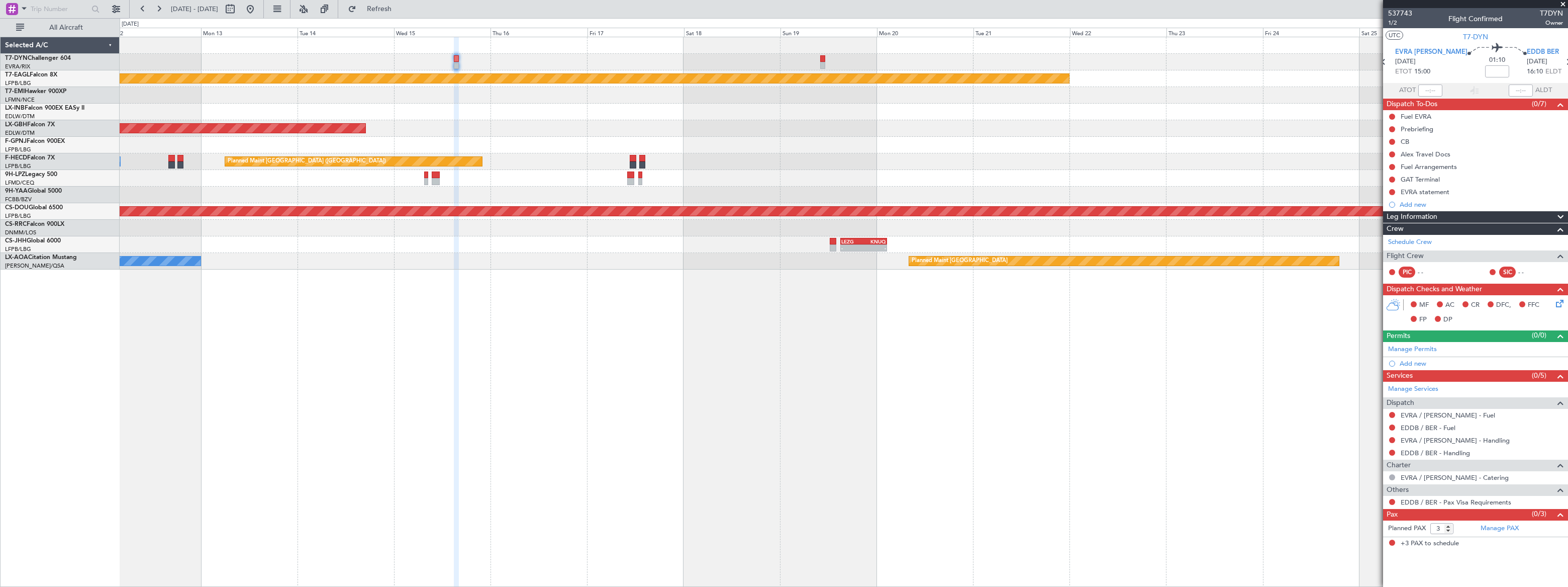
click at [1466, 439] on div "EVRA / RIX - Handling" at bounding box center [1475, 440] width 185 height 13
click at [1460, 442] on link "EVRA / RIX - Handling" at bounding box center [1455, 440] width 109 height 9
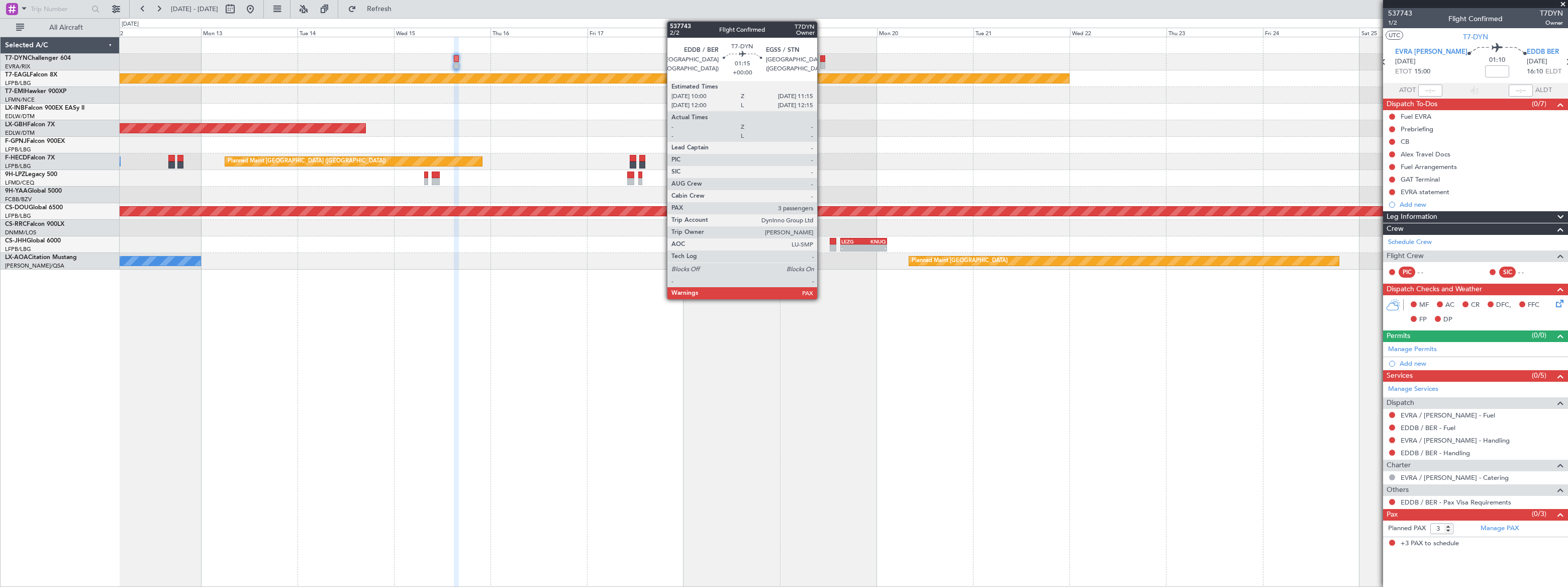
click at [822, 65] on div at bounding box center [822, 66] width 5 height 7
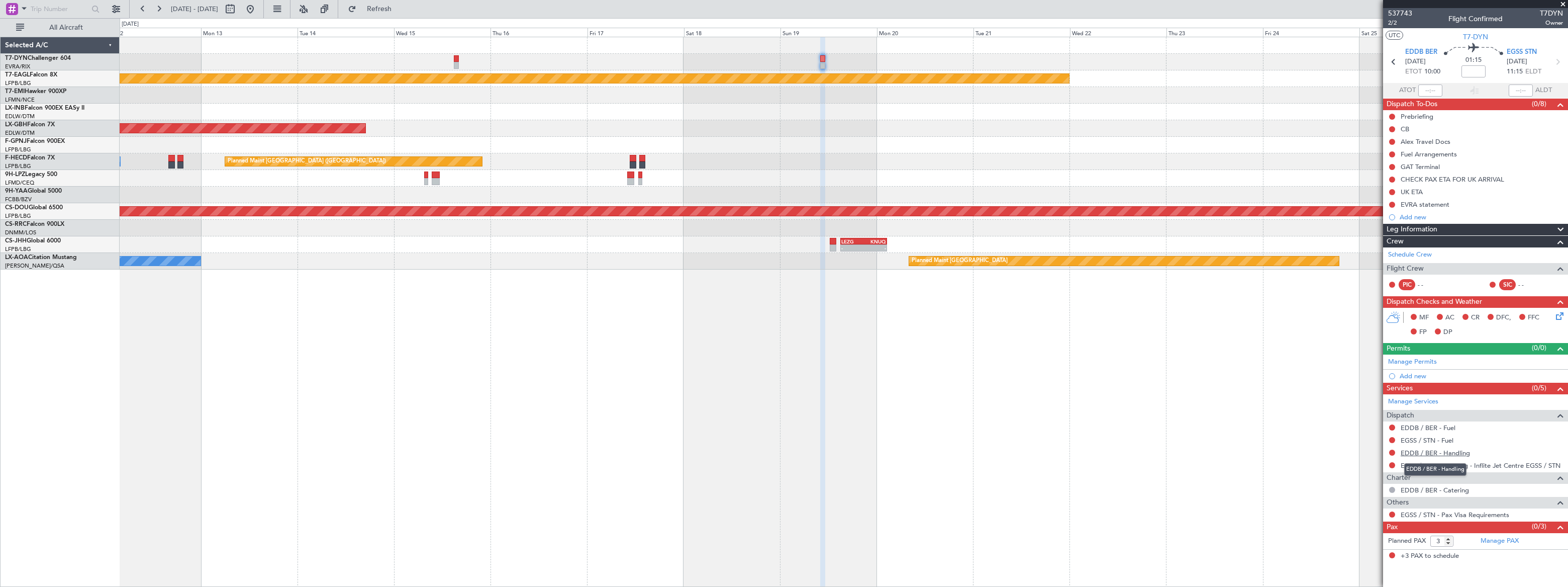
click at [1460, 452] on link "EDDB / BER - Handling" at bounding box center [1435, 452] width 69 height 9
click at [401, 9] on span "Refresh" at bounding box center [379, 9] width 42 height 7
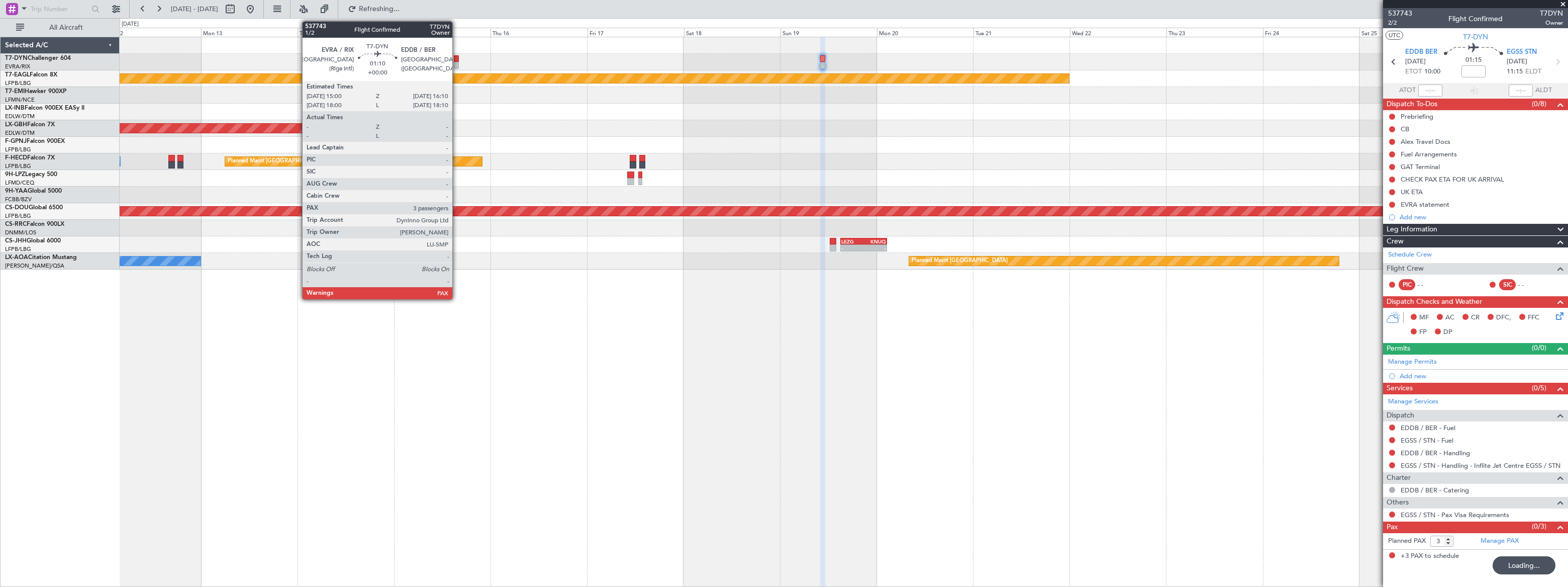
click at [457, 60] on div at bounding box center [457, 59] width 5 height 7
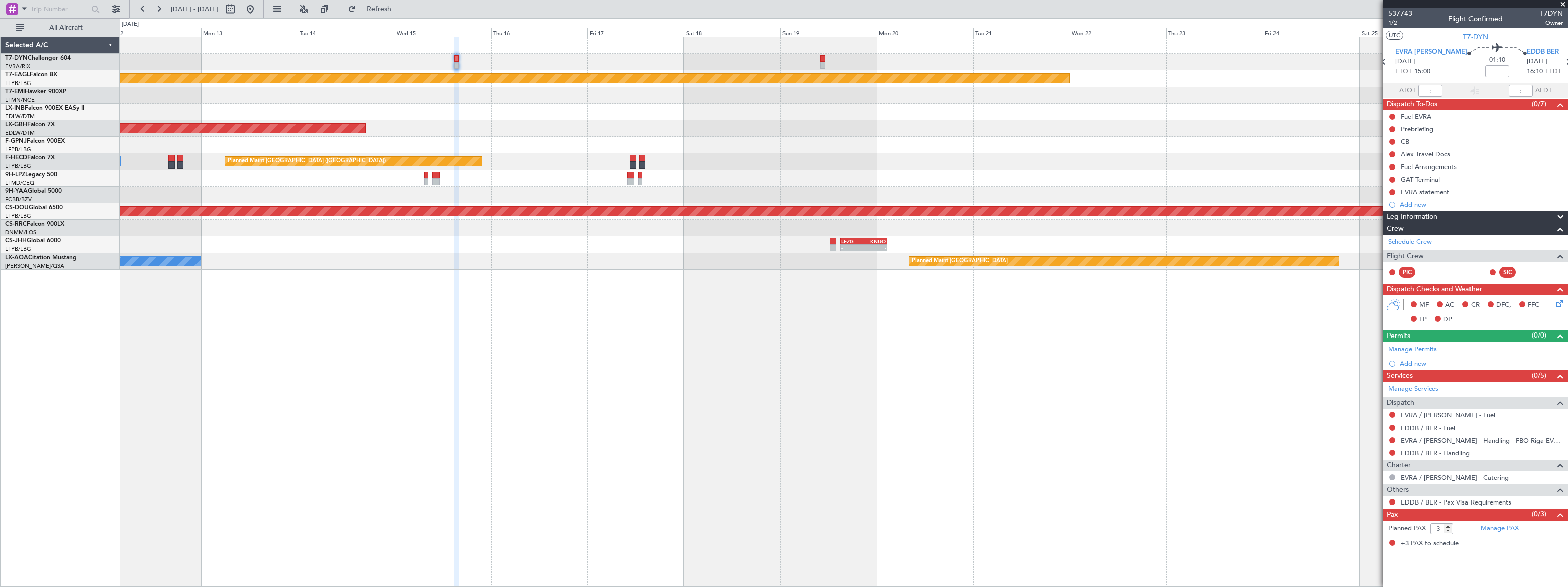
click at [1453, 453] on link "EDDB / BER - Handling" at bounding box center [1435, 452] width 69 height 9
click at [1473, 155] on div "Alex Travel Docs" at bounding box center [1475, 154] width 185 height 13
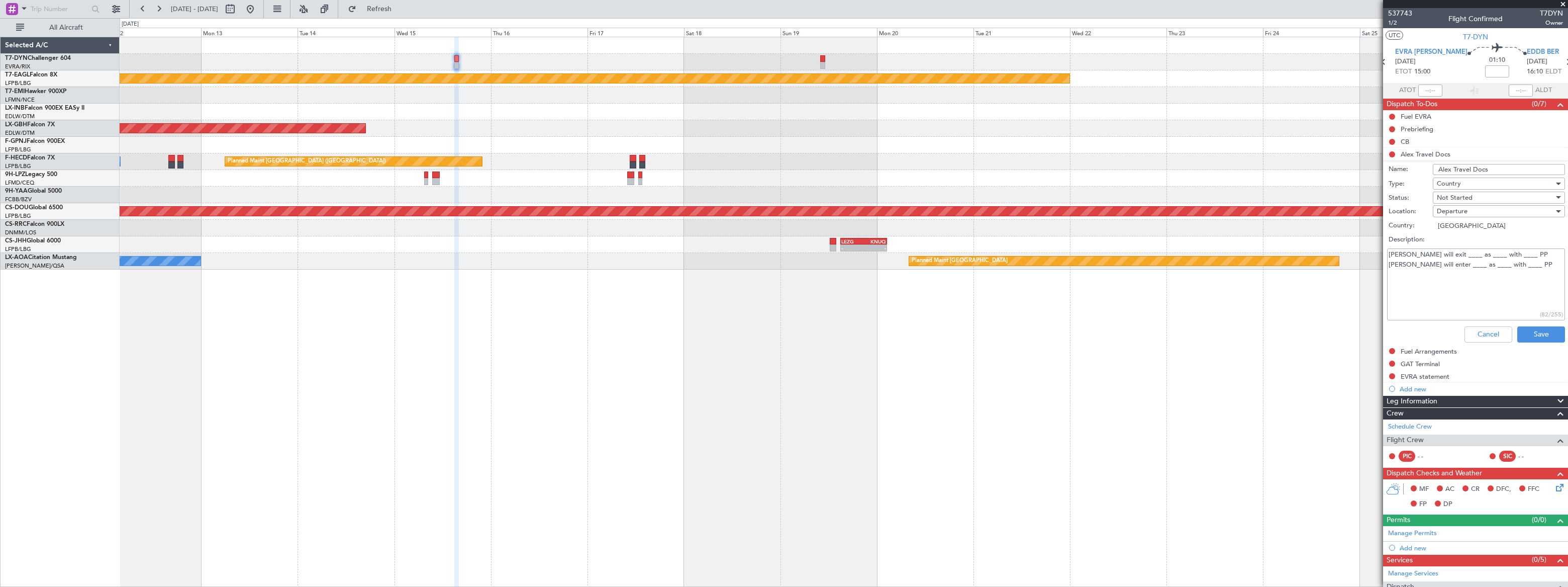
click at [1432, 255] on textarea "Alex will exit ____ as ____ with ____ PP Alex will enter ____ as ____ with ____…" at bounding box center [1476, 284] width 178 height 72
click at [1436, 267] on textarea "Alex will exit __EVRA__ as PAX ____ with RO____ PP Alex will enter ____ as ____…" at bounding box center [1476, 284] width 178 height 72
click at [1479, 267] on textarea "Alex will exit __EVRA__ as PAX ____ with RO____ PP Alex will enter _EDDB ___ as…" at bounding box center [1476, 284] width 178 height 72
click at [1521, 267] on textarea "Alex will exit __EVRA__ as PAX ____ with RO____ PP Alex will enter _EDDB ___ as…" at bounding box center [1476, 284] width 178 height 72
type textarea "Alex will exit __EVRA__ as PAX ____ with RO____ PP Alex will enter _EDDB ___ as…"
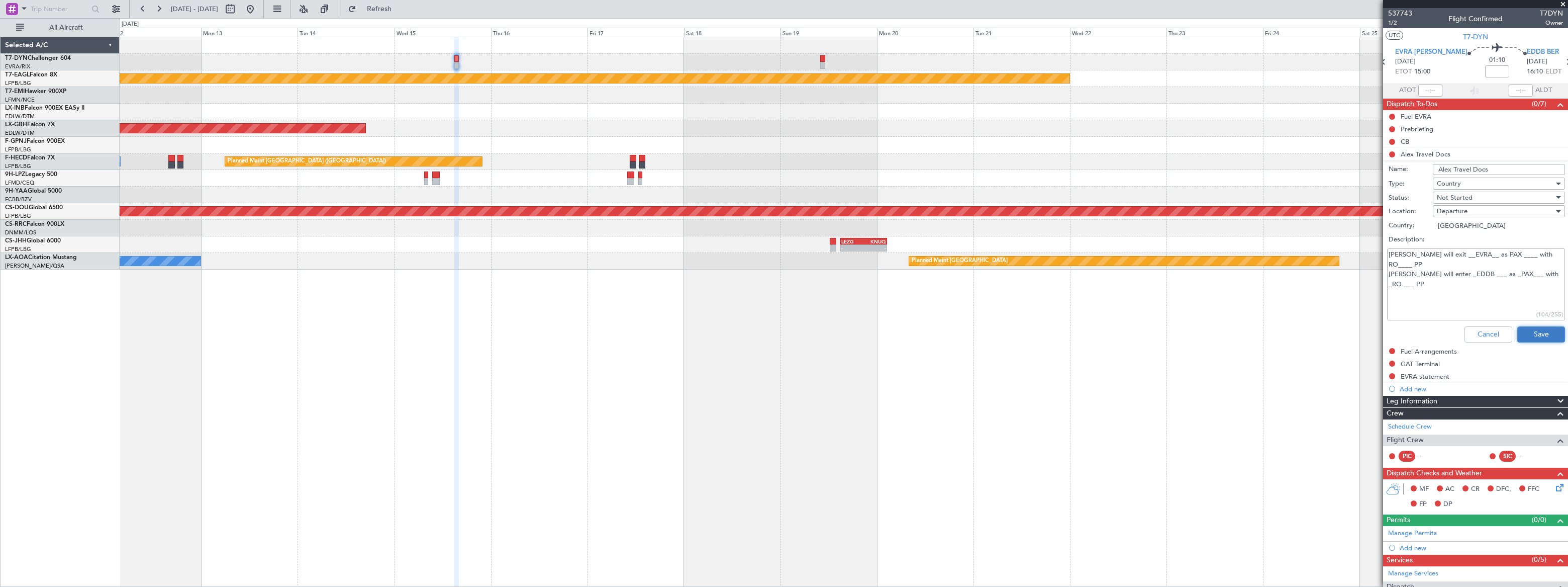
click at [1535, 333] on button "Save" at bounding box center [1541, 334] width 47 height 16
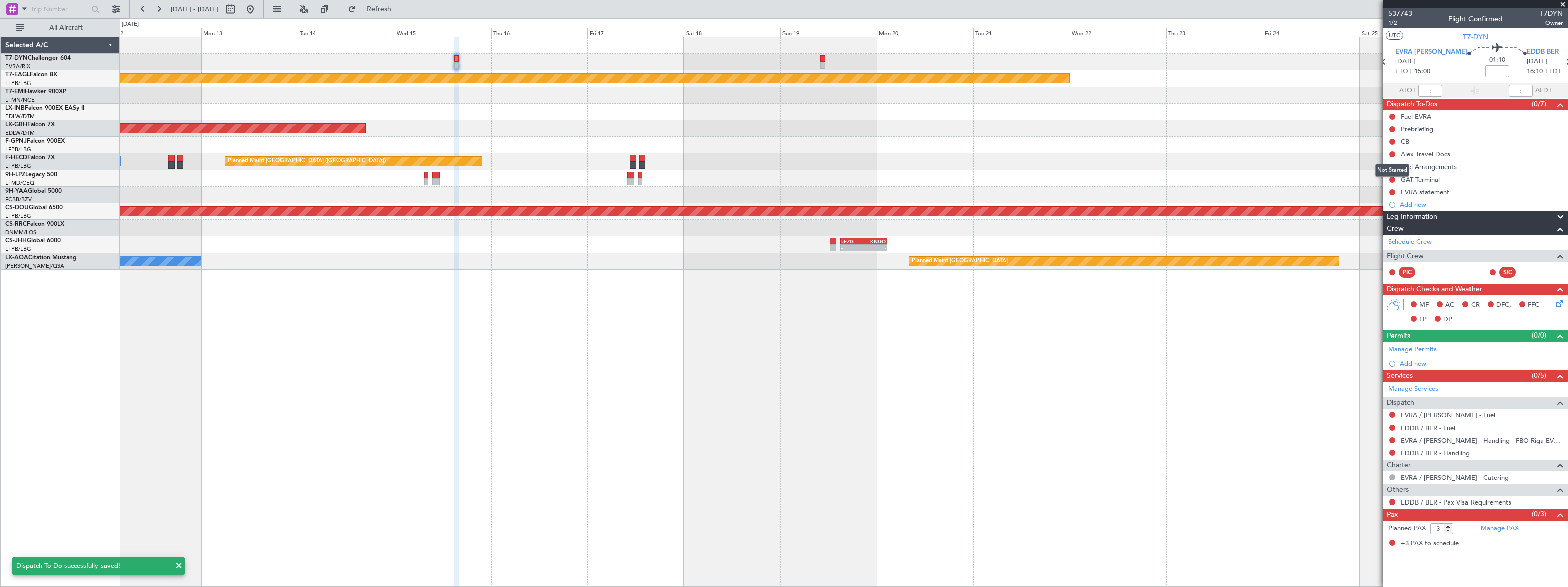
drag, startPoint x: 1393, startPoint y: 153, endPoint x: 1385, endPoint y: 166, distance: 15.3
click at [1393, 153] on button at bounding box center [1392, 155] width 6 height 6
click at [1384, 198] on span "Completed" at bounding box center [1396, 199] width 33 height 10
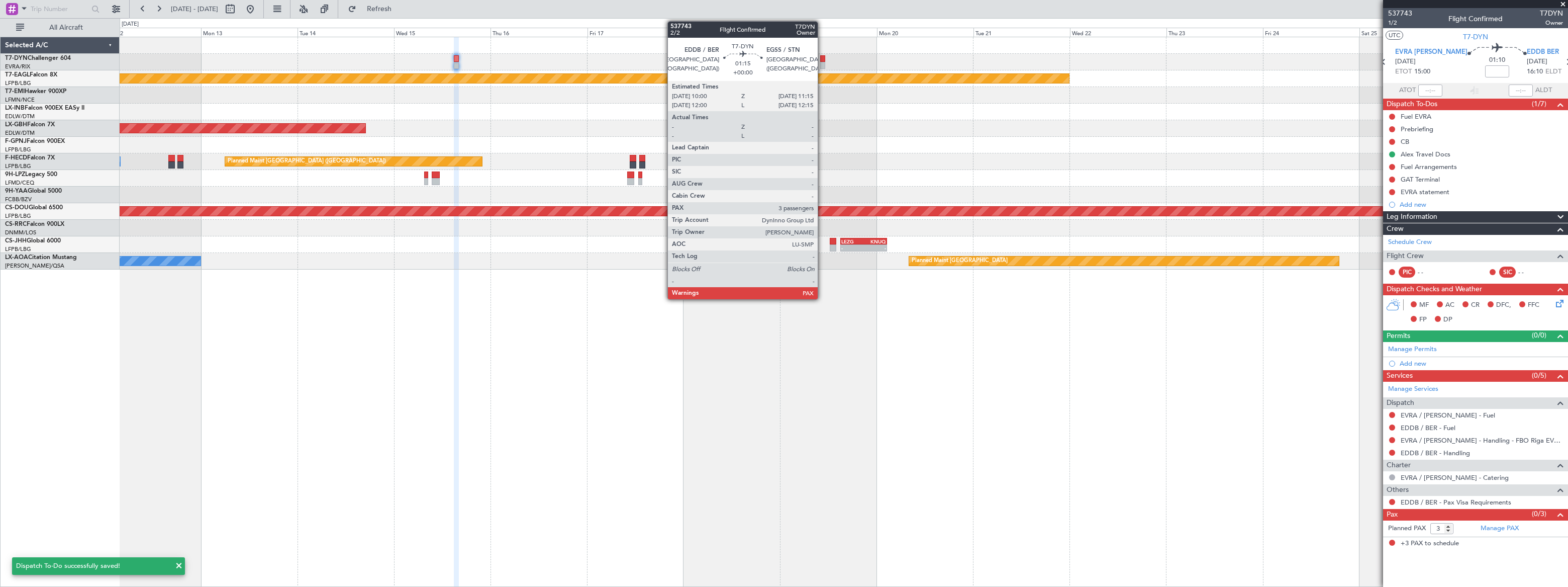
click at [822, 60] on div at bounding box center [822, 59] width 5 height 7
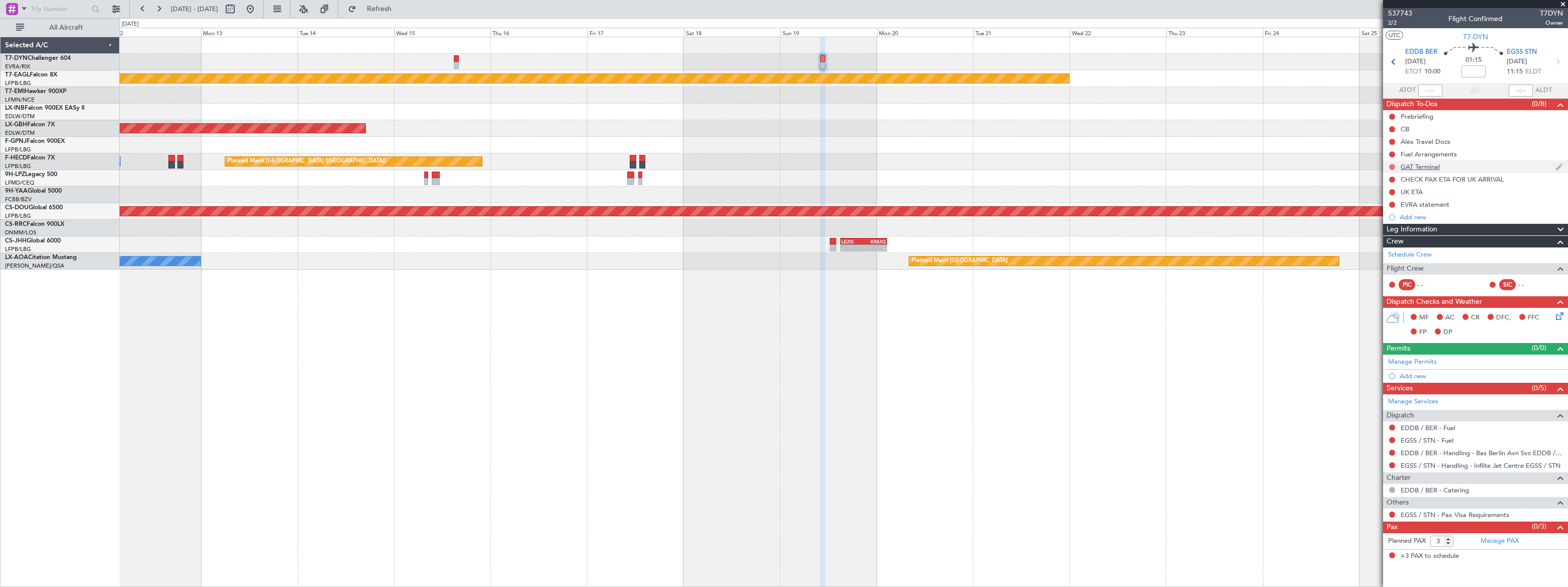
click at [1390, 164] on button at bounding box center [1392, 167] width 6 height 6
click at [1382, 212] on span "Completed" at bounding box center [1396, 211] width 33 height 10
click at [1463, 141] on div "Alex Travel Docs" at bounding box center [1475, 141] width 185 height 13
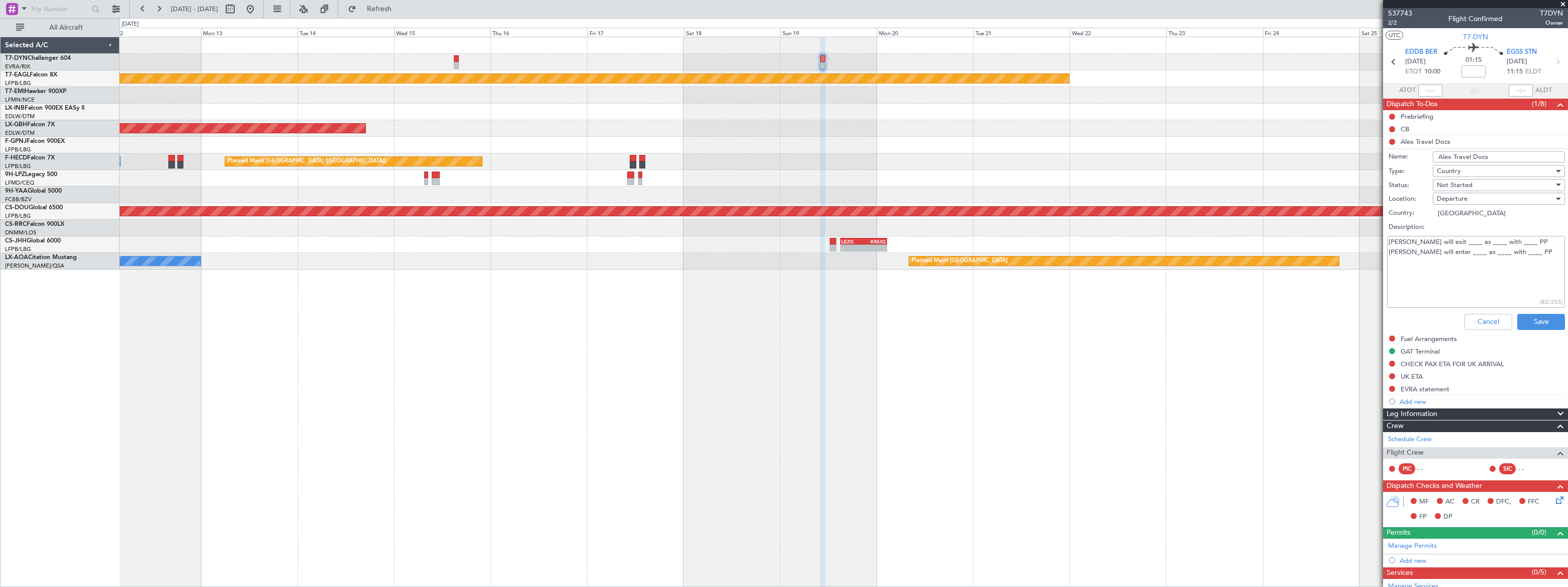
click at [1426, 238] on textarea "Alex will exit ____ as ____ with ____ PP Alex will enter ____ as ____ with ____…" at bounding box center [1476, 272] width 178 height 72
click at [1519, 244] on textarea "Alex will exit EDDB ____ as _PAX ___ with ____ PP Alex will enter ____ as ____ …" at bounding box center [1476, 272] width 178 height 72
click at [1486, 252] on textarea "Alex will exit EDDB ____ as _PAX ___ with __RO__ PP Alex will enter ____ as ___…" at bounding box center [1476, 272] width 178 height 72
click at [1457, 253] on textarea "Alex will exit EDDB ____ as _PAX ___ with __RO__ PP Alex will enter ____ as ___…" at bounding box center [1476, 272] width 178 height 72
click at [1441, 253] on textarea "Alex will exit EDDB ____ as _PAX ___ with __RO__ PP Alex will enter ____ as PAX…" at bounding box center [1476, 272] width 178 height 72
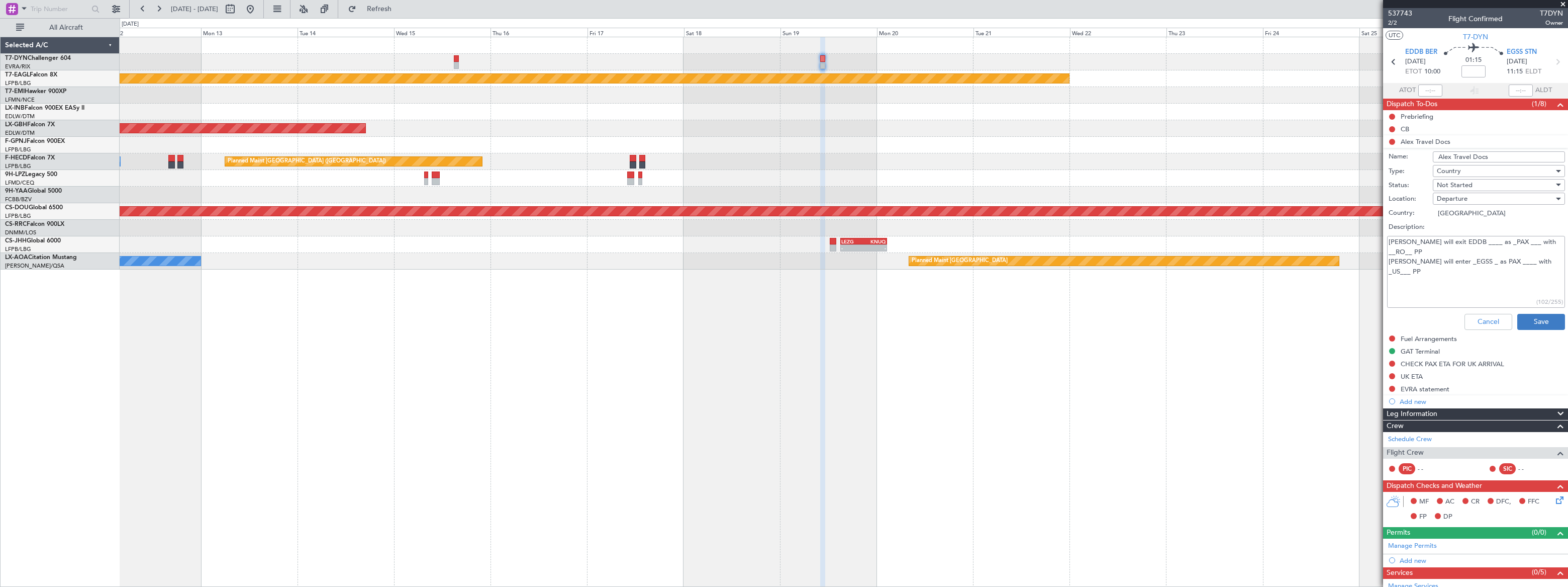
type textarea "Alex will exit EDDB ____ as _PAX ___ with __RO__ PP Alex will enter _EGSS _ as …"
drag, startPoint x: 1544, startPoint y: 323, endPoint x: 1537, endPoint y: 323, distance: 7.0
click at [1543, 322] on button "Save" at bounding box center [1541, 322] width 47 height 16
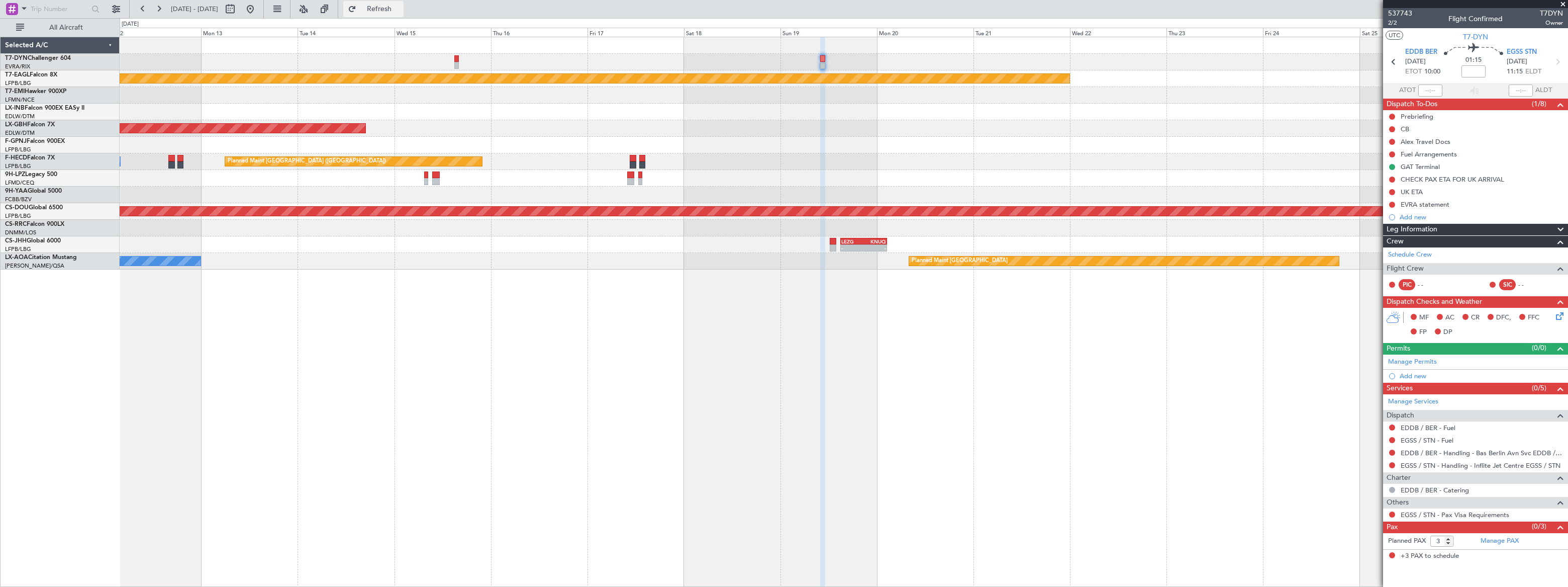
click at [401, 9] on span "Refresh" at bounding box center [379, 9] width 42 height 7
click at [401, 9] on span "Refreshing..." at bounding box center [379, 9] width 42 height 7
click at [401, 7] on span "Refresh" at bounding box center [379, 9] width 42 height 7
click at [1394, 181] on span "Completed" at bounding box center [1396, 186] width 33 height 10
click at [1494, 541] on mat-tooltip-component "Incomplete" at bounding box center [1475, 546] width 46 height 27
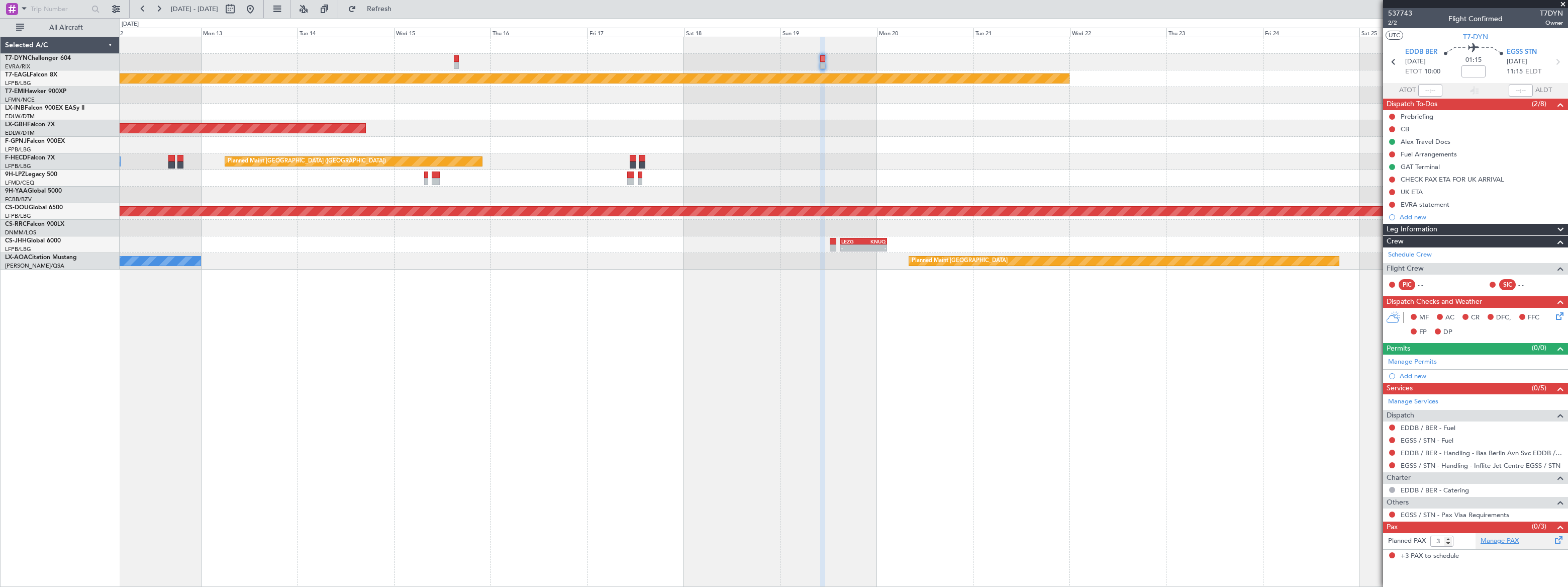
click at [1500, 540] on link "Manage PAX" at bounding box center [1499, 541] width 38 height 10
click at [401, 9] on span "Refresh" at bounding box center [379, 9] width 42 height 7
click at [401, 9] on span "Refreshing..." at bounding box center [379, 9] width 42 height 7
click at [401, 9] on span "Refresh" at bounding box center [379, 9] width 42 height 7
click at [1507, 539] on link "Manage PAX" at bounding box center [1499, 541] width 38 height 10
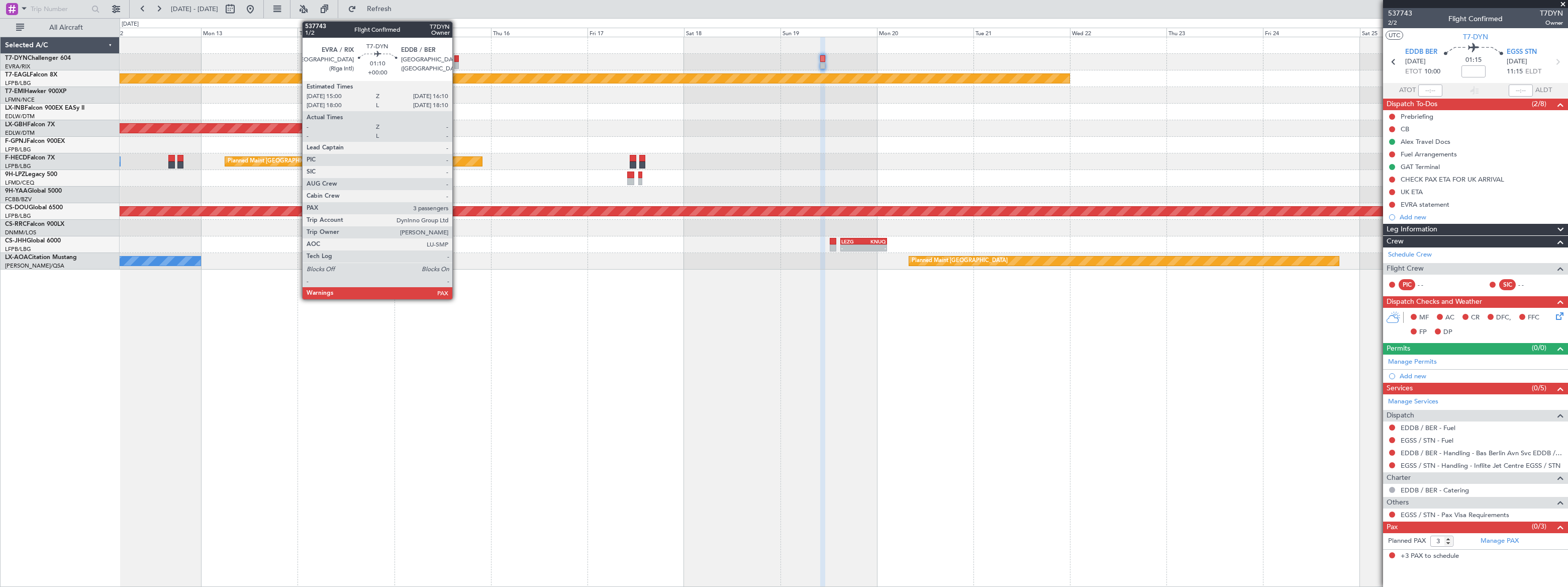
click at [457, 60] on div at bounding box center [457, 59] width 5 height 7
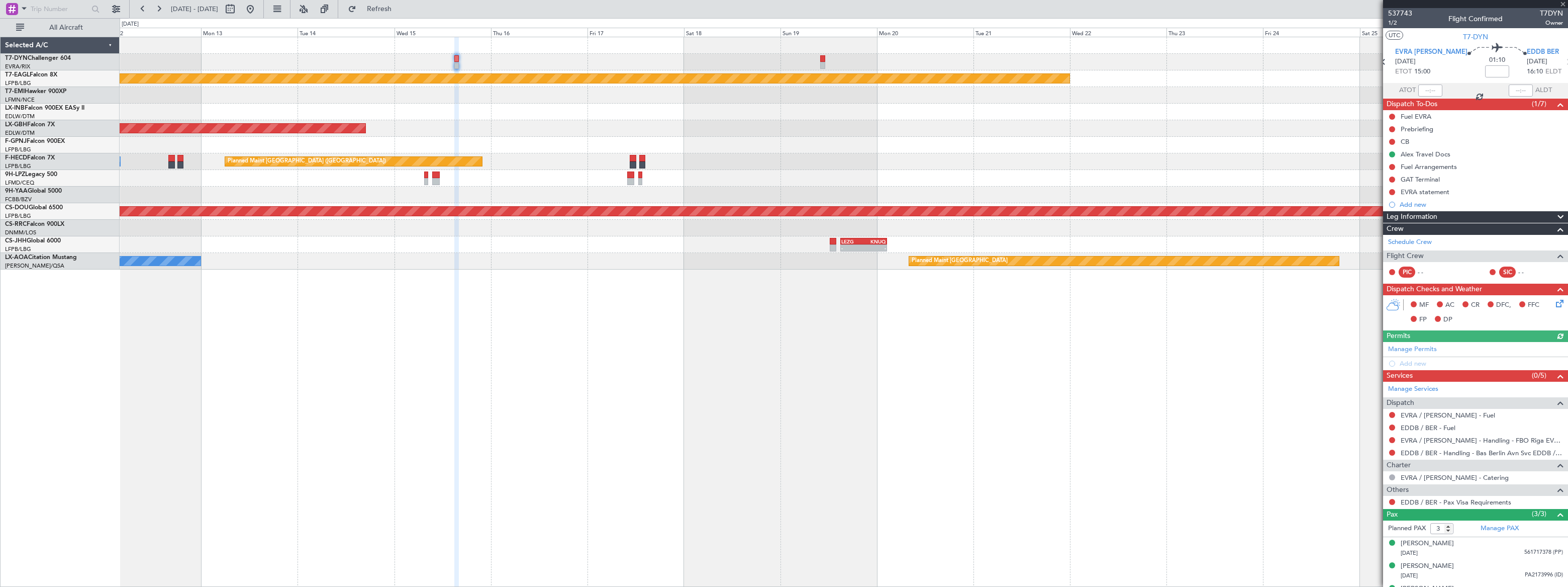
scroll to position [16, 0]
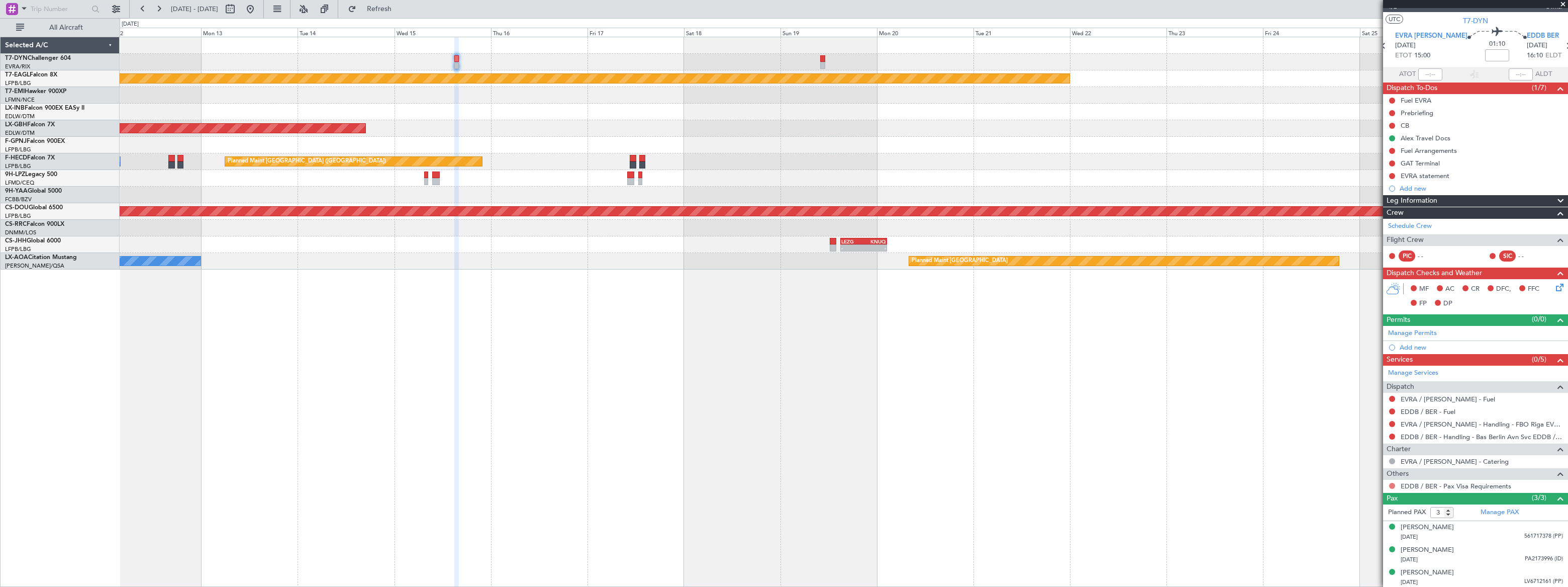
click at [1392, 485] on button at bounding box center [1392, 486] width 6 height 6
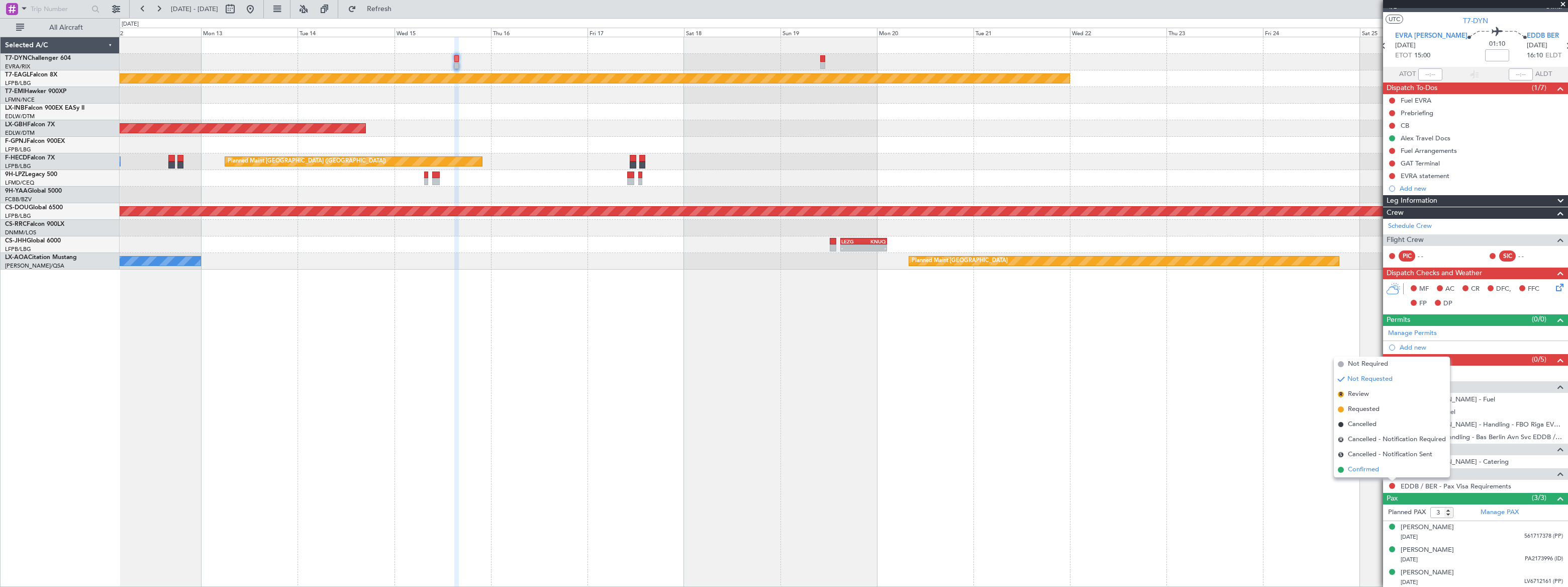
click at [1348, 466] on span "Confirmed" at bounding box center [1363, 469] width 31 height 10
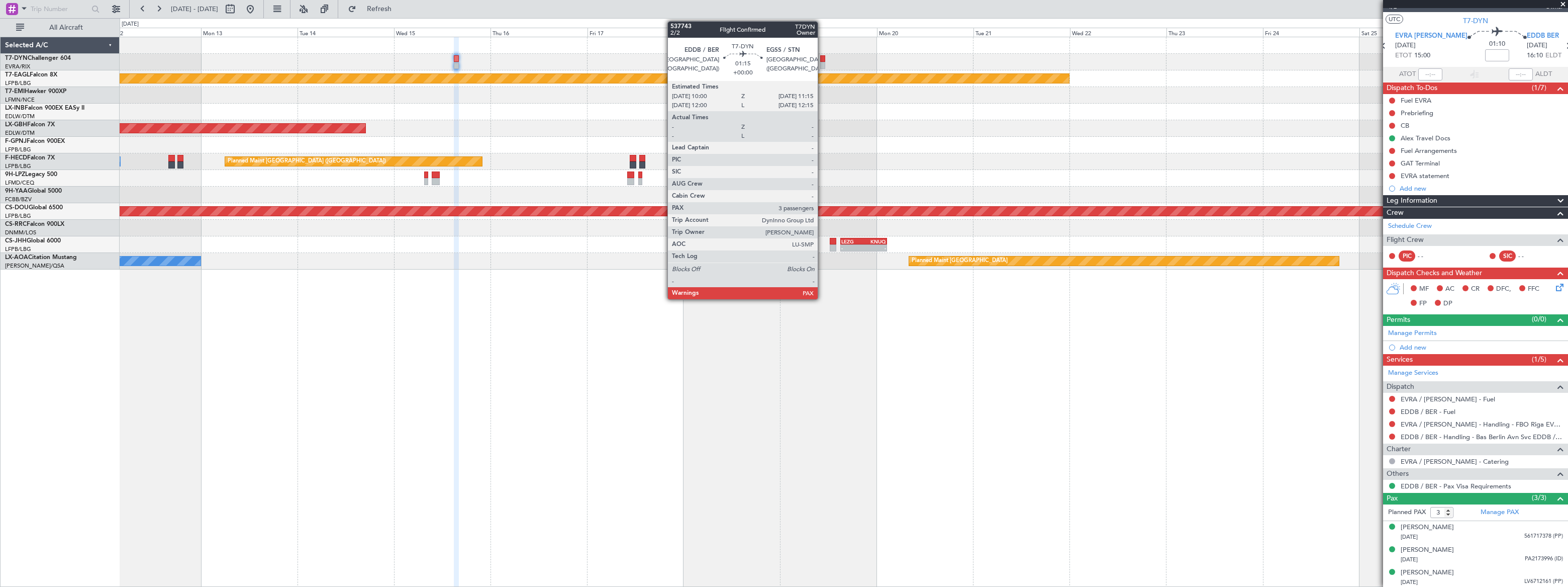
click at [822, 62] on div at bounding box center [822, 66] width 5 height 7
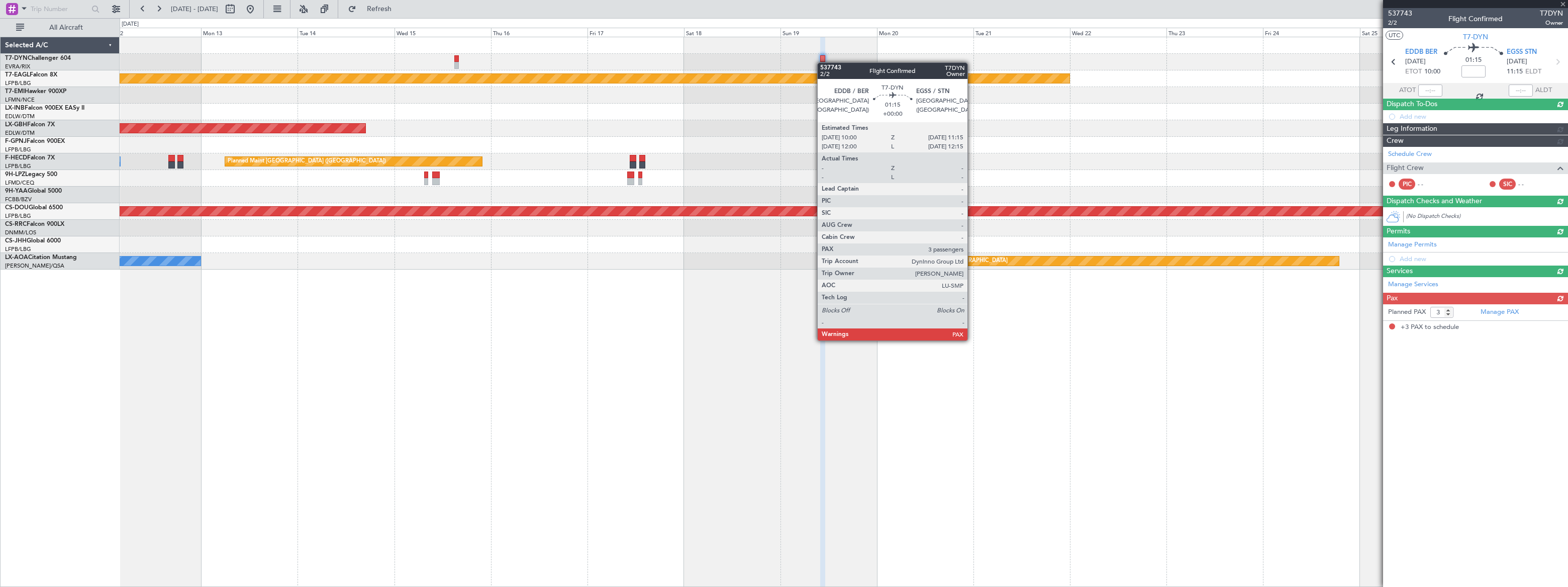
scroll to position [0, 0]
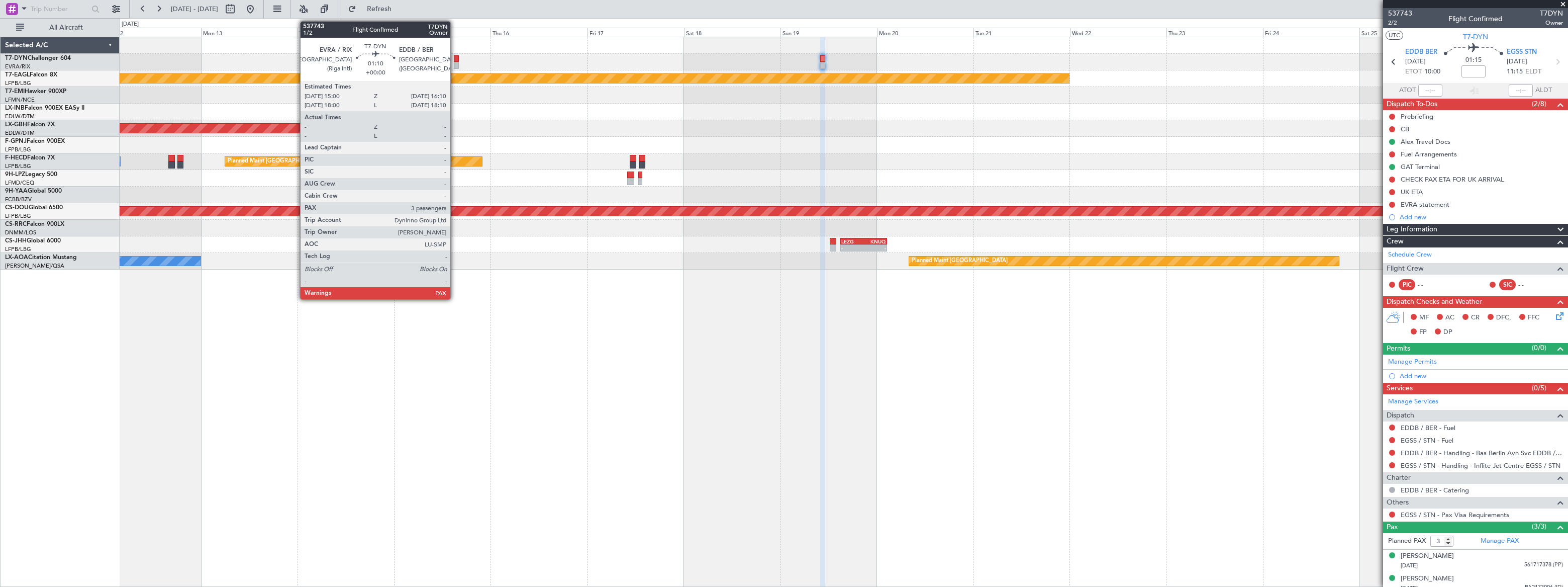
click at [455, 60] on div at bounding box center [457, 59] width 5 height 7
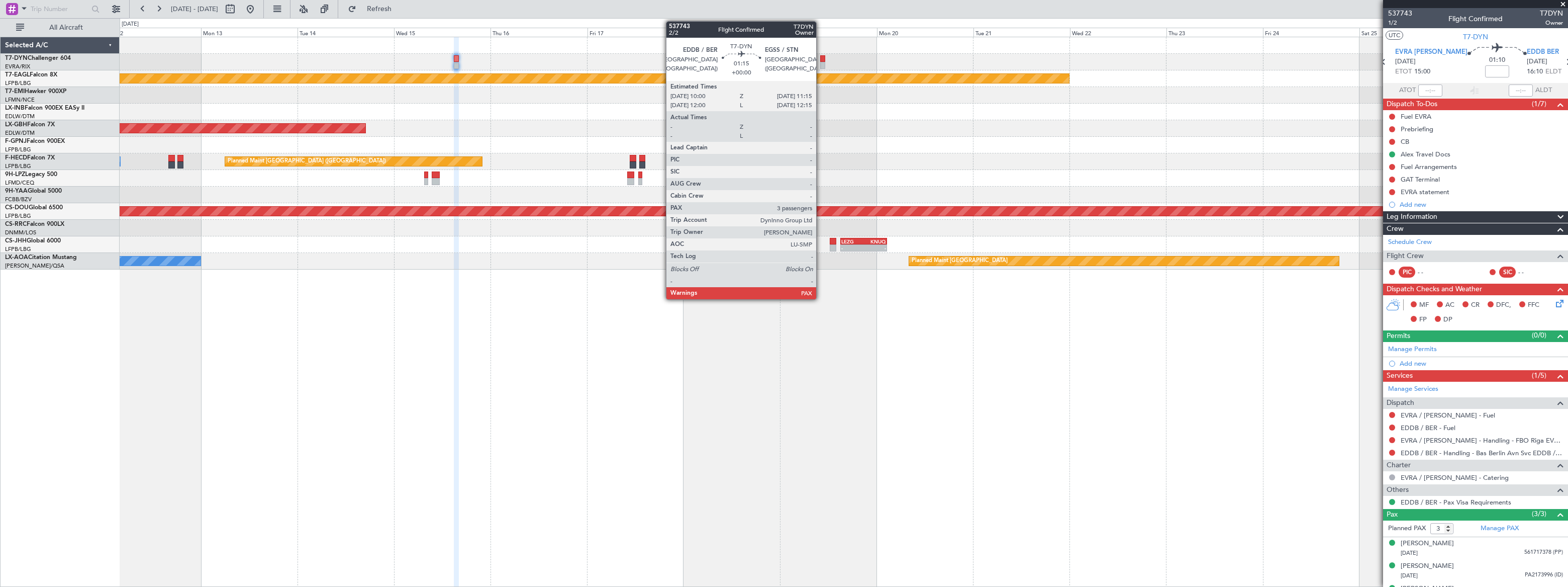
click at [821, 60] on div at bounding box center [822, 59] width 5 height 7
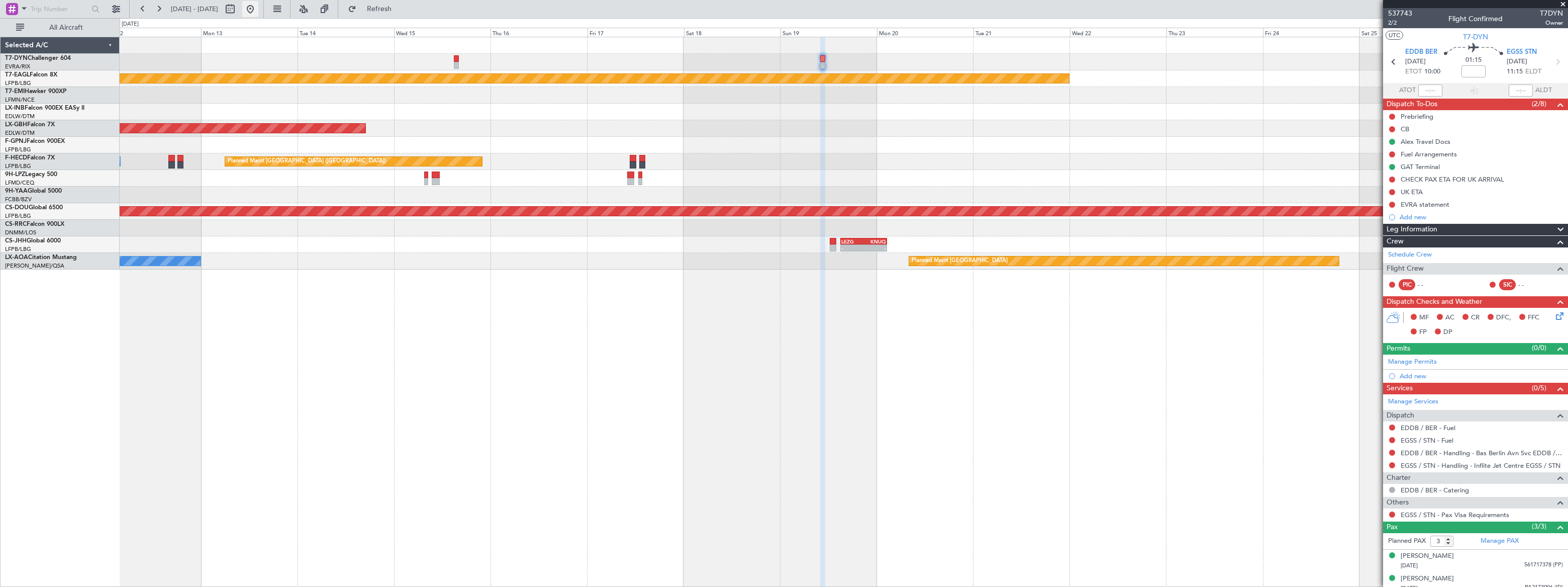
click at [258, 10] on button at bounding box center [250, 9] width 16 height 16
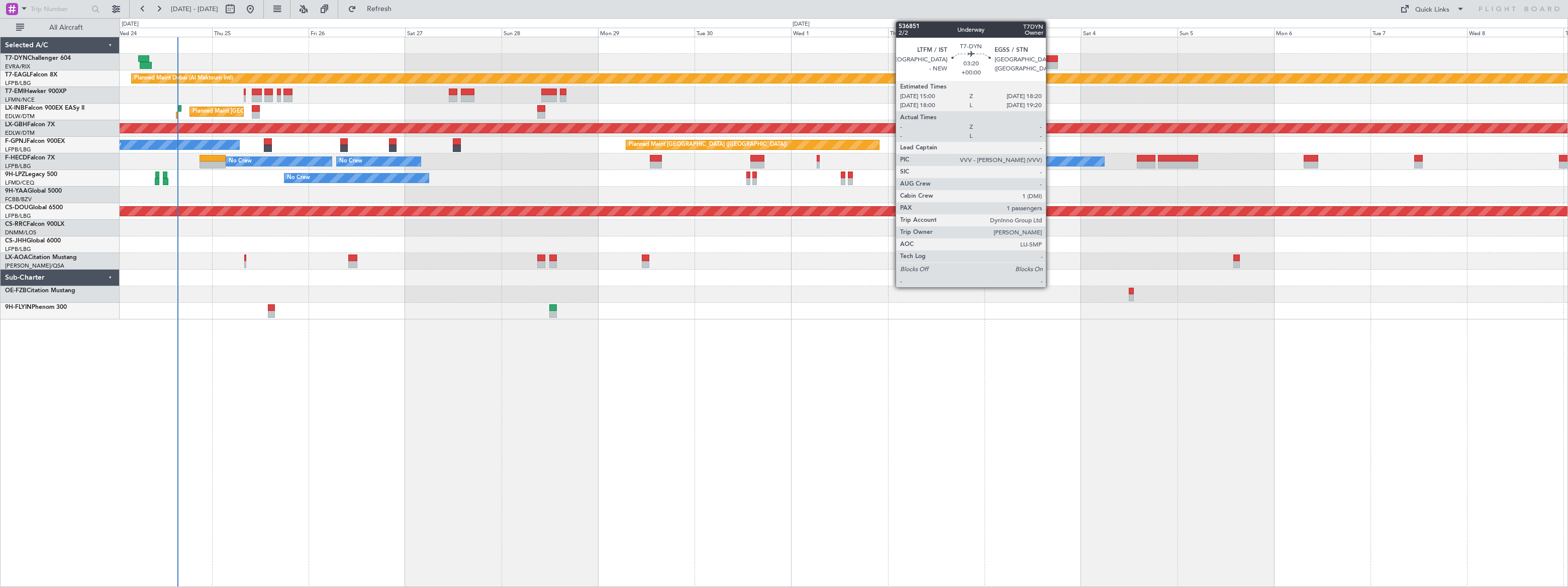
click at [1051, 59] on div at bounding box center [1051, 59] width 13 height 7
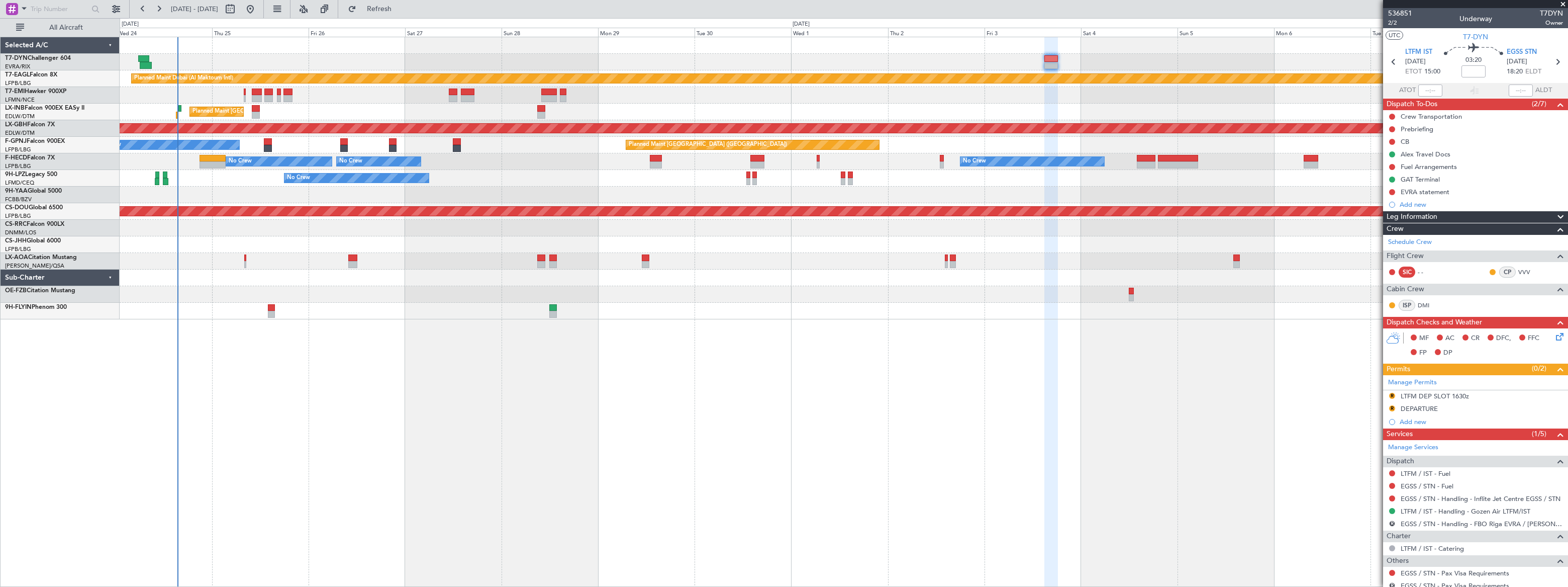
scroll to position [55, 0]
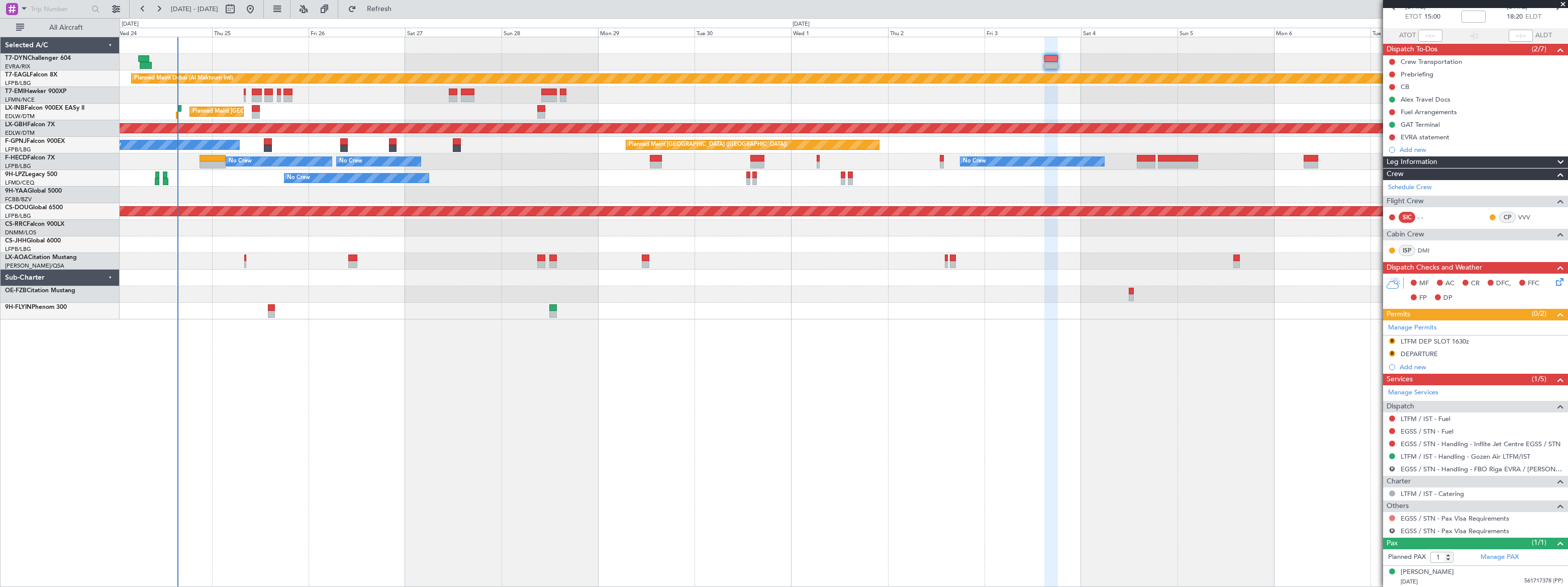
click at [1391, 518] on button at bounding box center [1392, 518] width 6 height 6
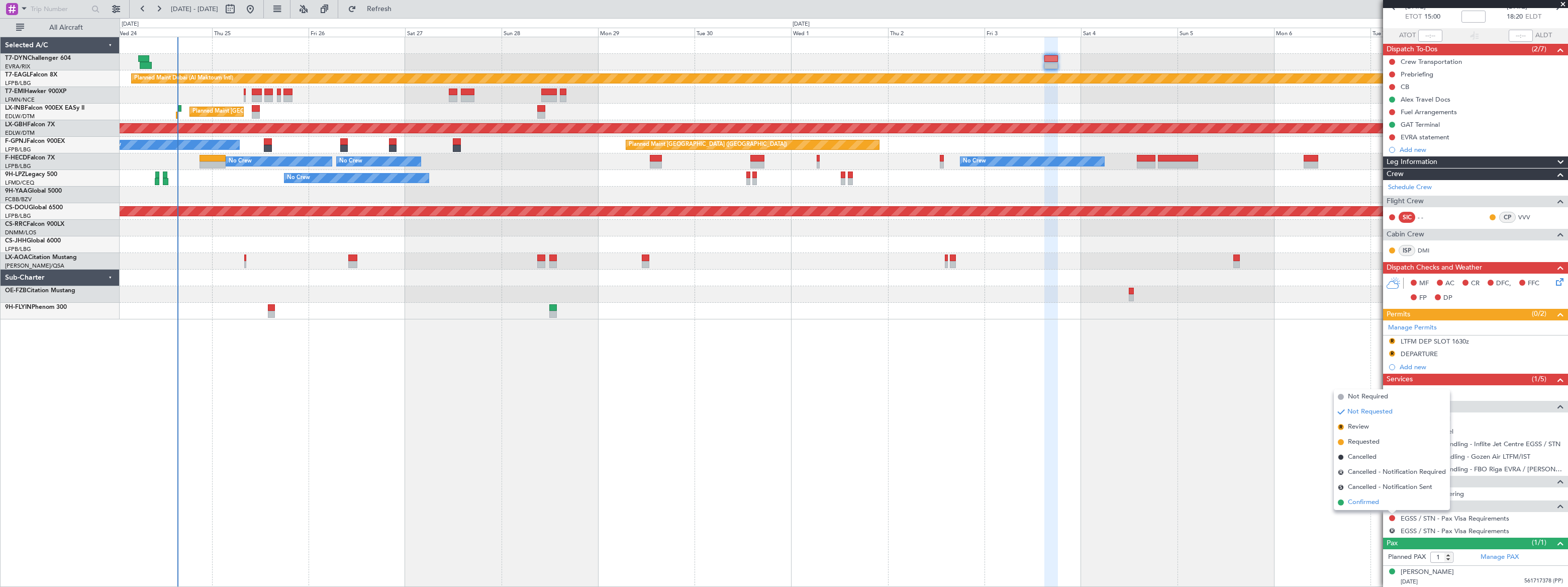
click at [1356, 502] on span "Confirmed" at bounding box center [1363, 502] width 31 height 10
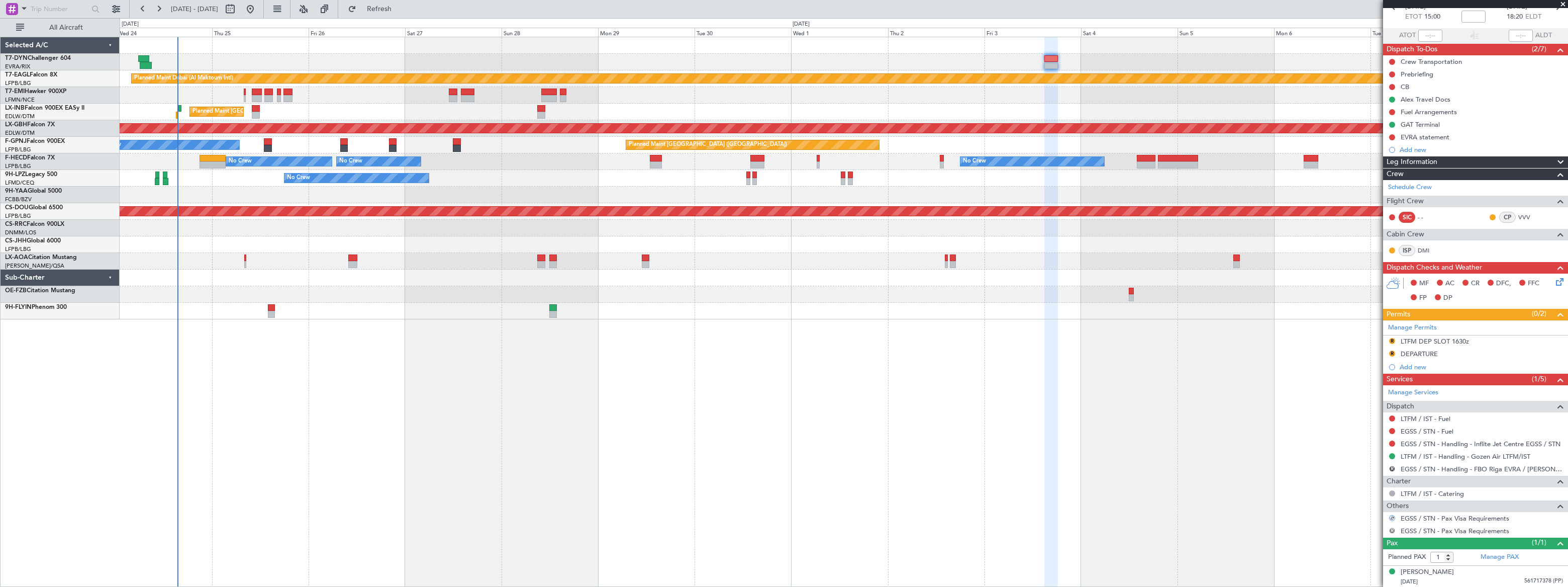
click at [1392, 529] on button "R" at bounding box center [1392, 530] width 6 height 6
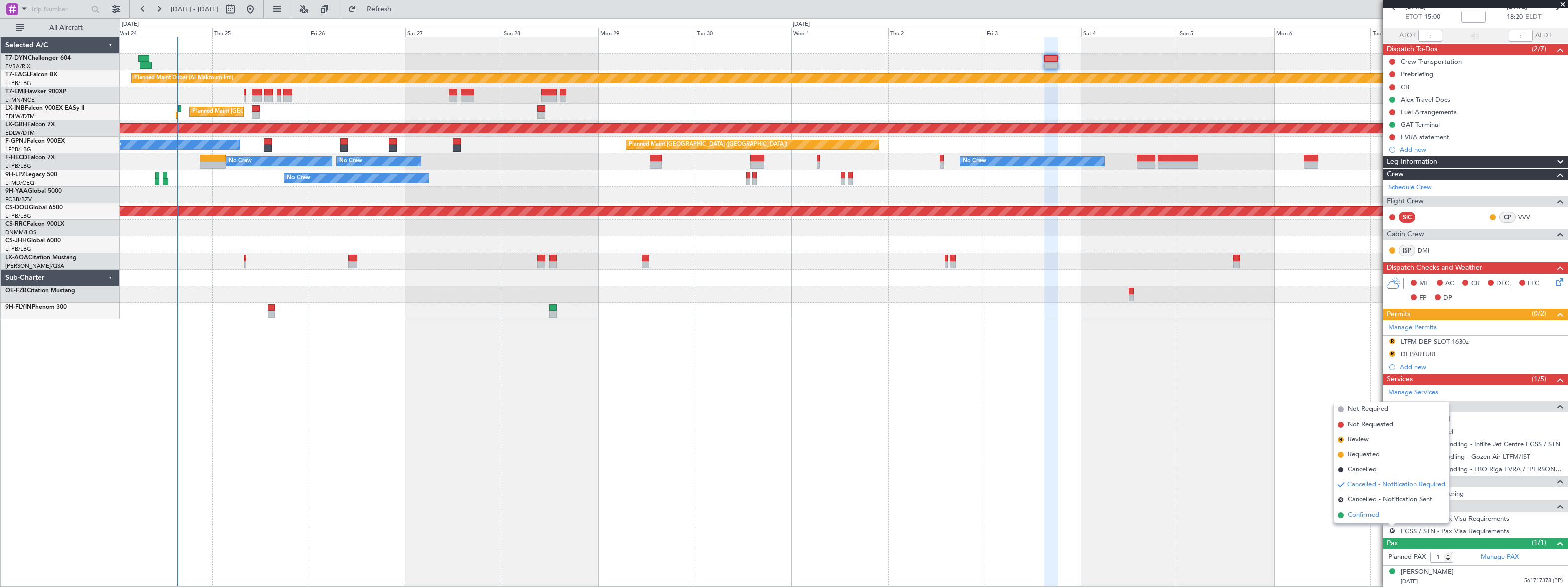
click at [1370, 515] on span "Confirmed" at bounding box center [1363, 515] width 31 height 10
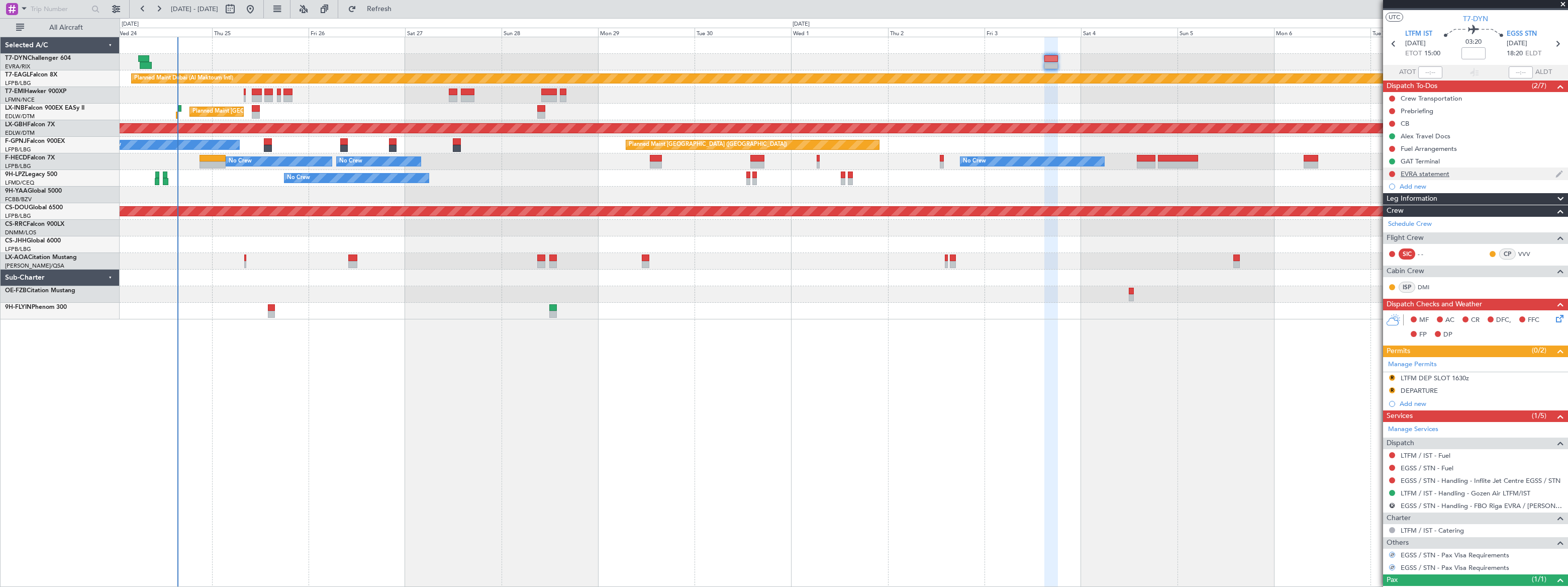
scroll to position [0, 0]
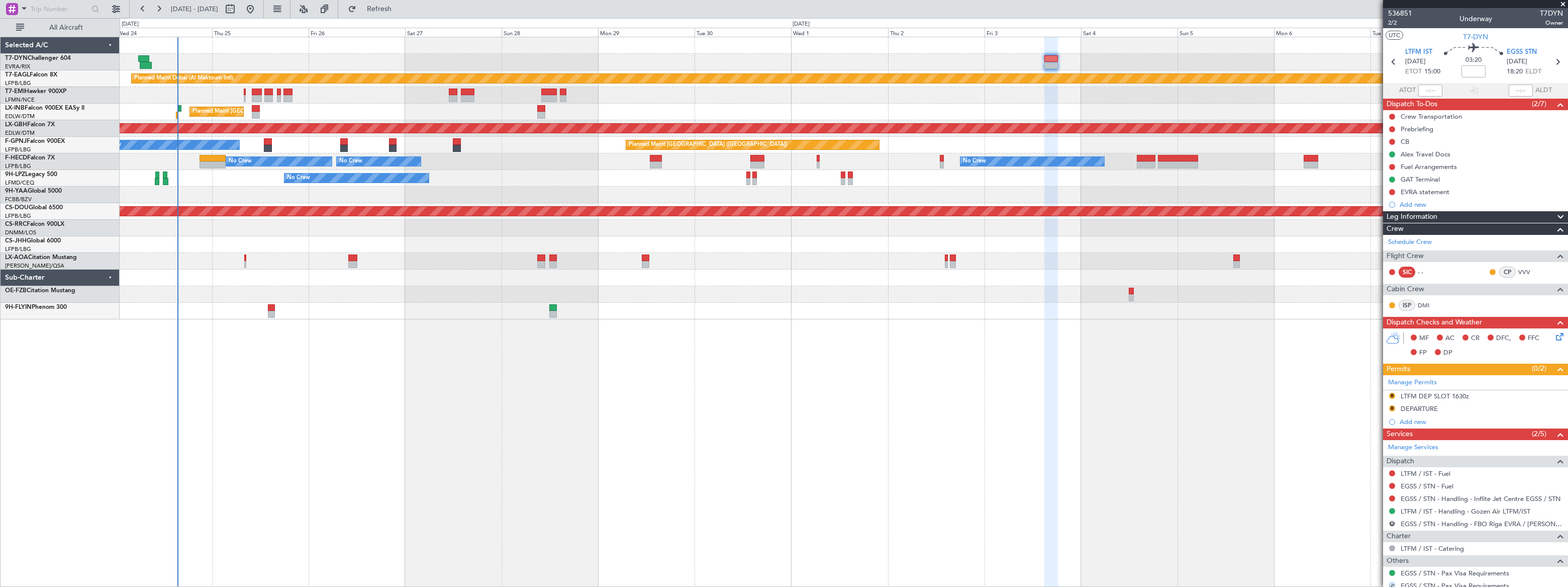
click at [1419, 204] on mat-tooltip-component "GAT Terminal" at bounding box center [1420, 197] width 52 height 27
click at [1415, 204] on div "Add new" at bounding box center [1476, 205] width 154 height 9
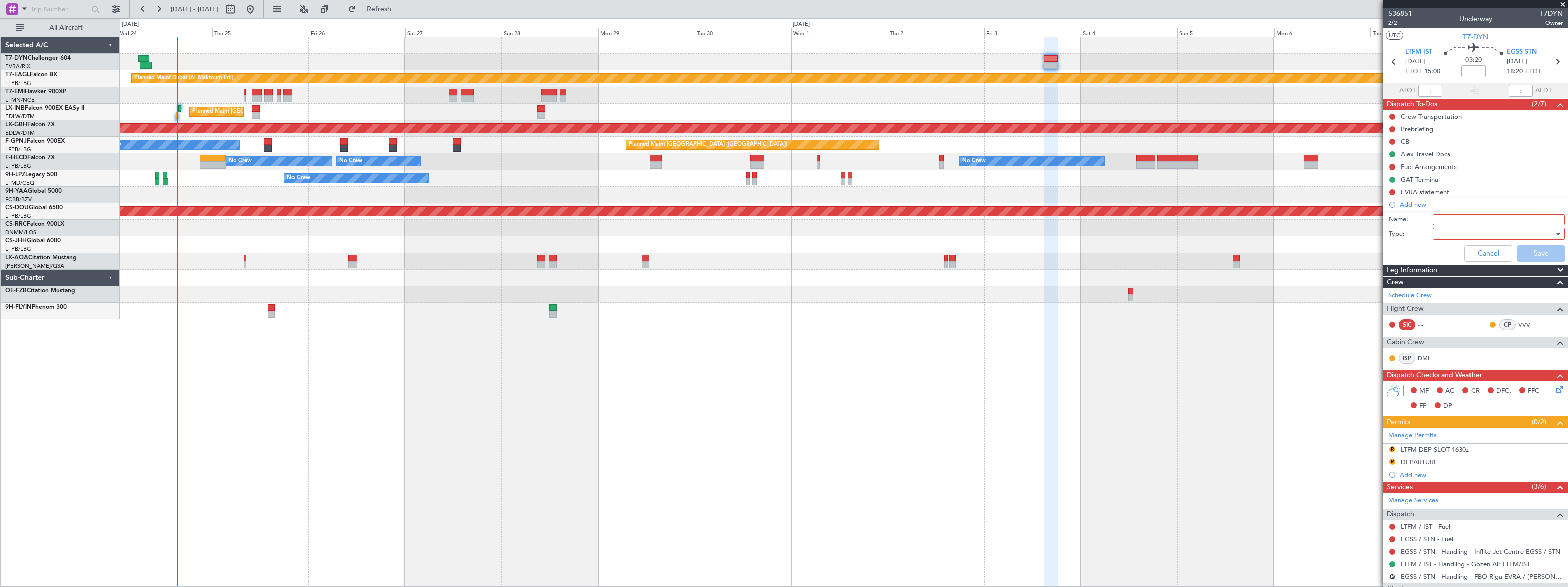
click at [1437, 219] on input "Name:" at bounding box center [1499, 220] width 132 height 11
type input "GAR EGSS"
click at [1440, 233] on div at bounding box center [1496, 234] width 117 height 15
click at [1440, 251] on span "Generic" at bounding box center [1494, 254] width 118 height 15
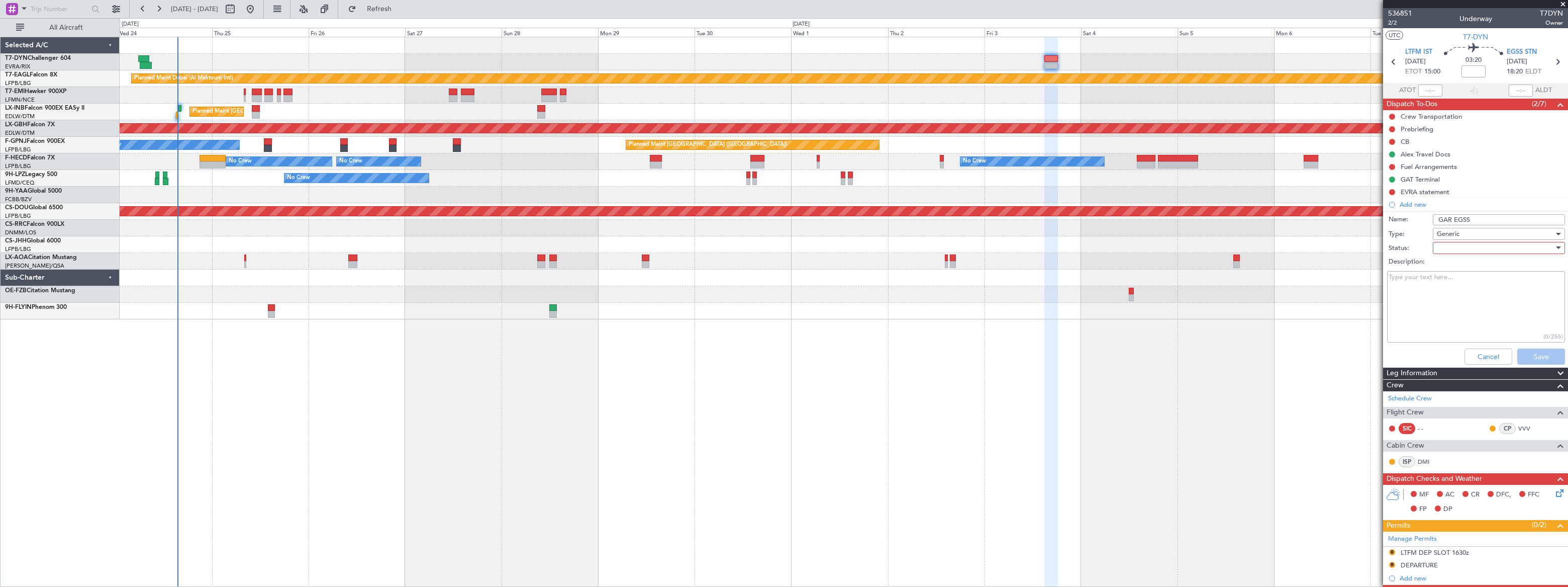
click at [1437, 244] on div at bounding box center [1496, 248] width 117 height 15
drag, startPoint x: 1441, startPoint y: 265, endPoint x: 1471, endPoint y: 292, distance: 40.4
click at [1442, 265] on span "Not Started" at bounding box center [1494, 268] width 118 height 15
click at [1528, 359] on button "Save" at bounding box center [1541, 356] width 47 height 16
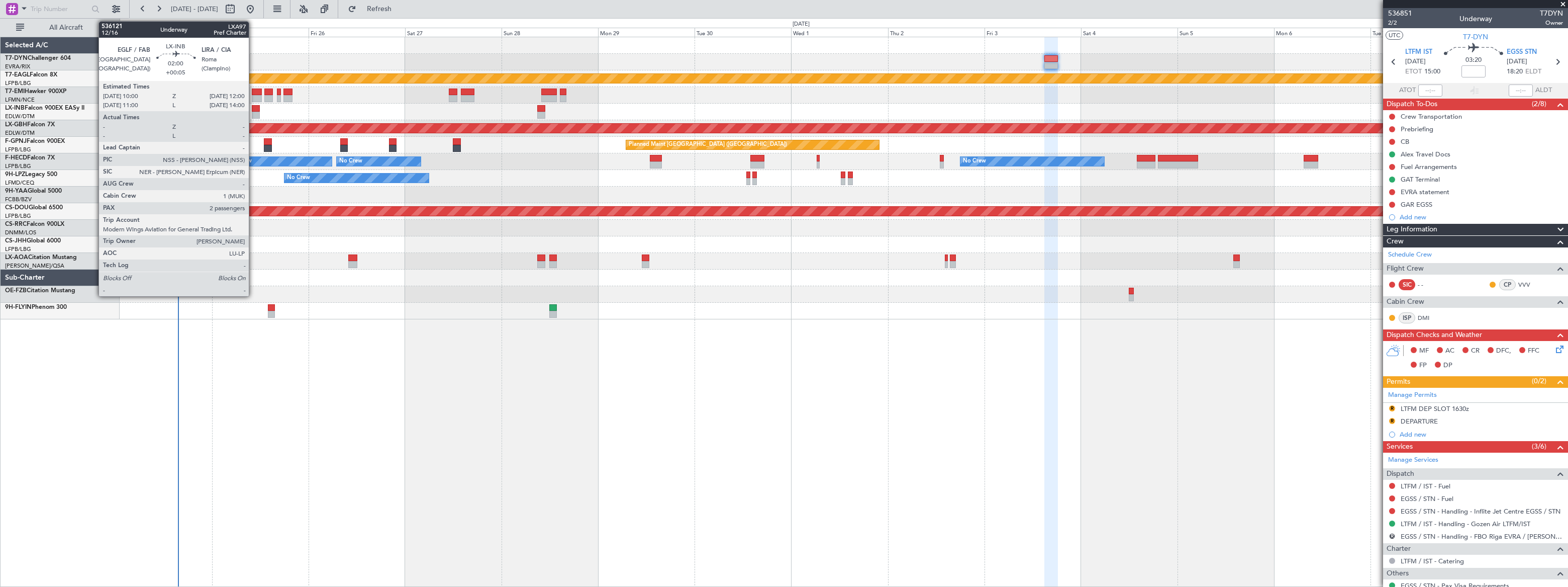
click at [253, 107] on div at bounding box center [256, 109] width 9 height 7
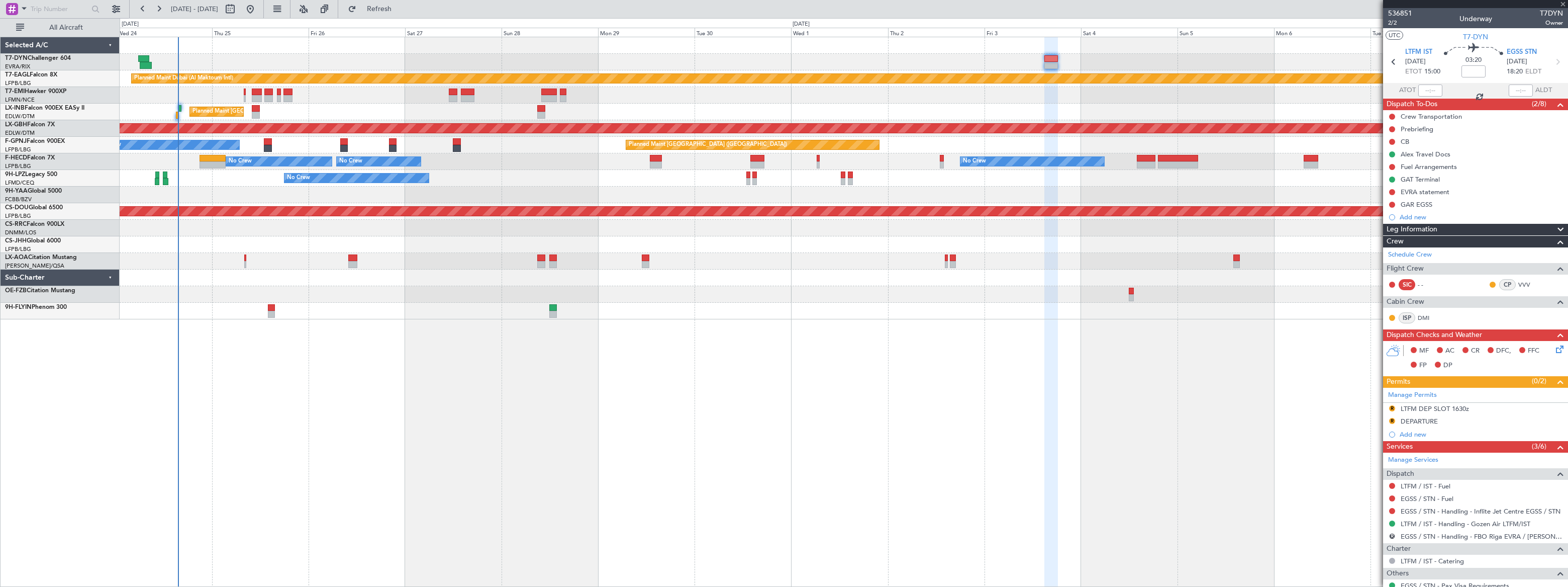
click at [256, 108] on div at bounding box center [256, 109] width 9 height 7
type input "+00:05"
type input "2"
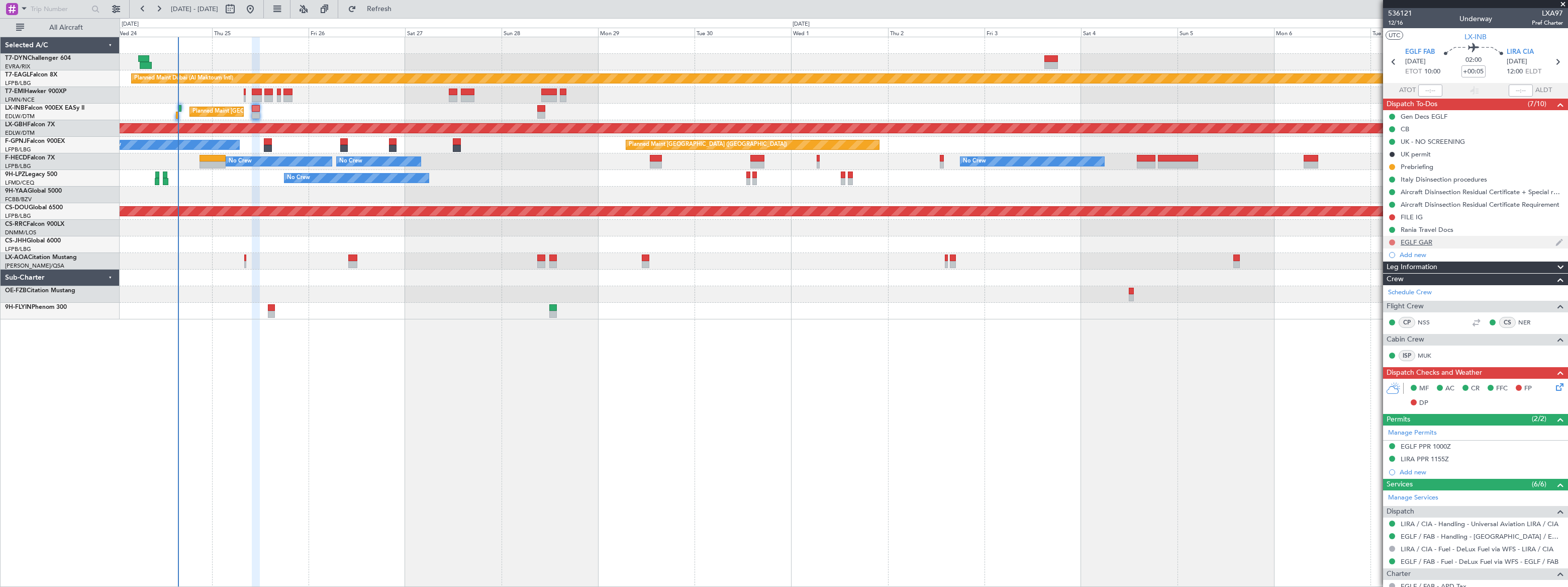
click at [1392, 242] on button at bounding box center [1392, 242] width 6 height 6
click at [1377, 271] on li "In Progress" at bounding box center [1392, 271] width 54 height 15
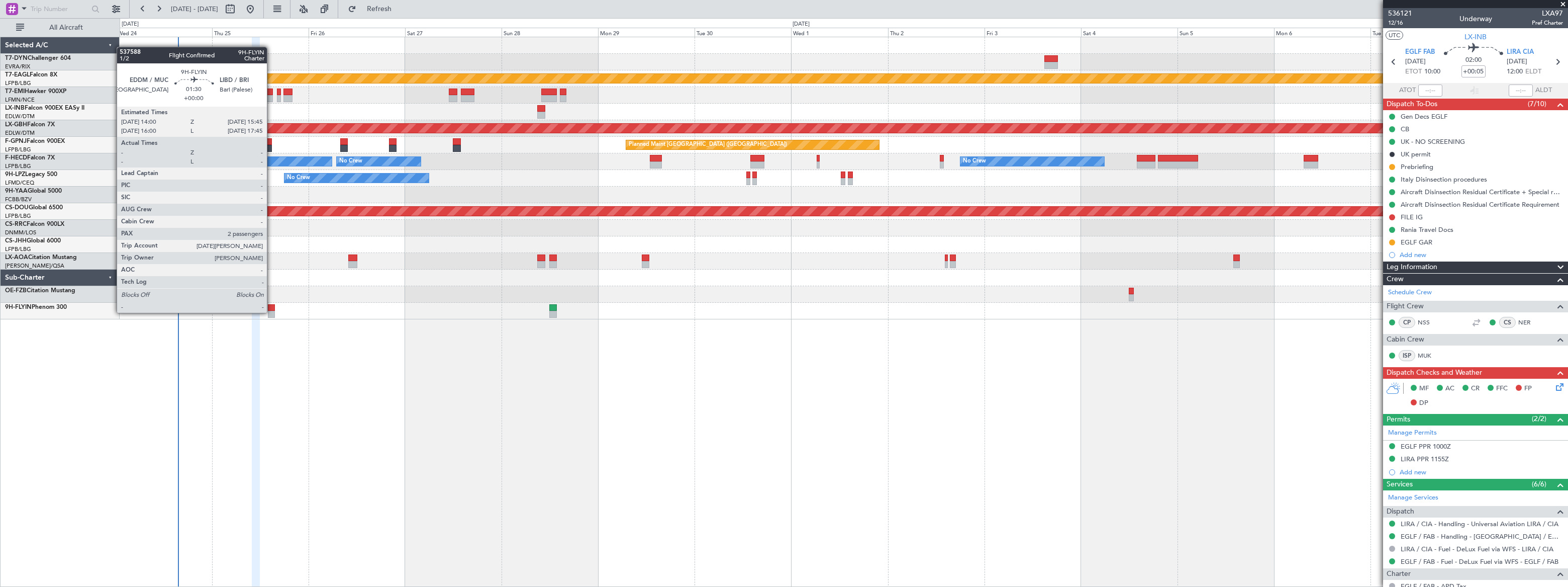
click at [271, 312] on div at bounding box center [271, 314] width 7 height 7
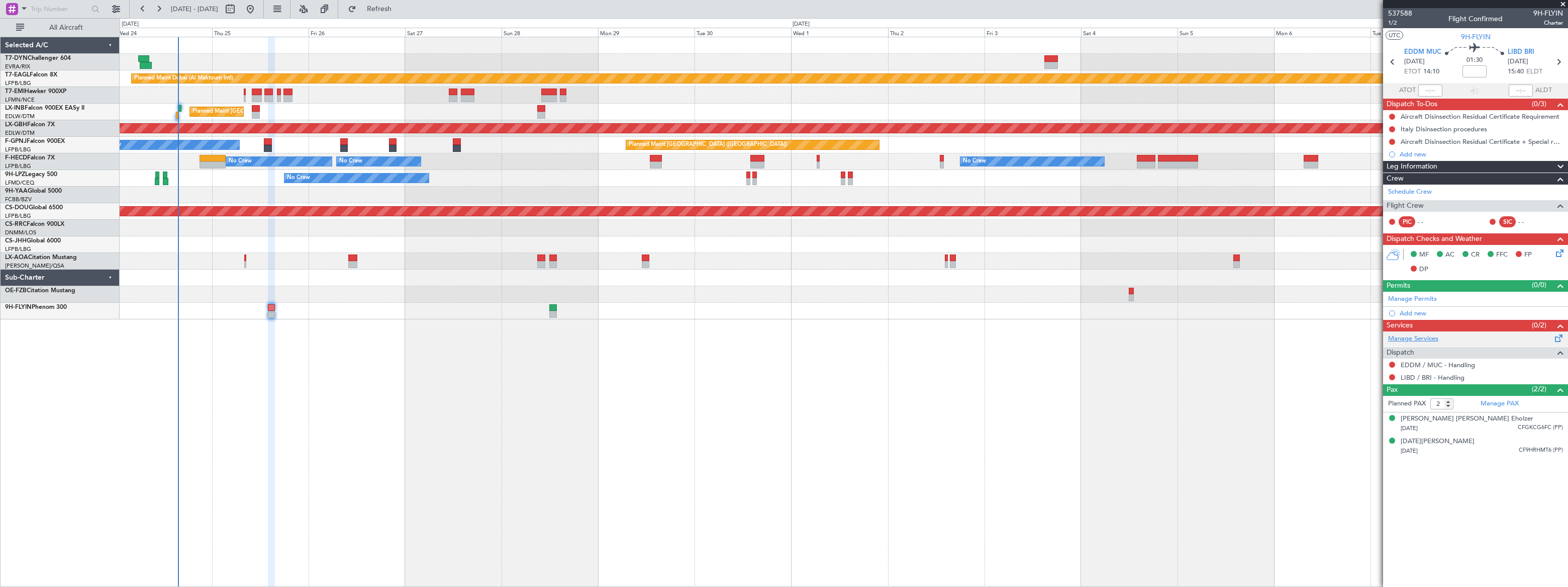
click at [1422, 339] on link "Manage Services" at bounding box center [1413, 339] width 51 height 10
click at [401, 8] on span "Refreshing..." at bounding box center [379, 9] width 42 height 7
click at [401, 8] on span "Refresh" at bounding box center [379, 9] width 42 height 7
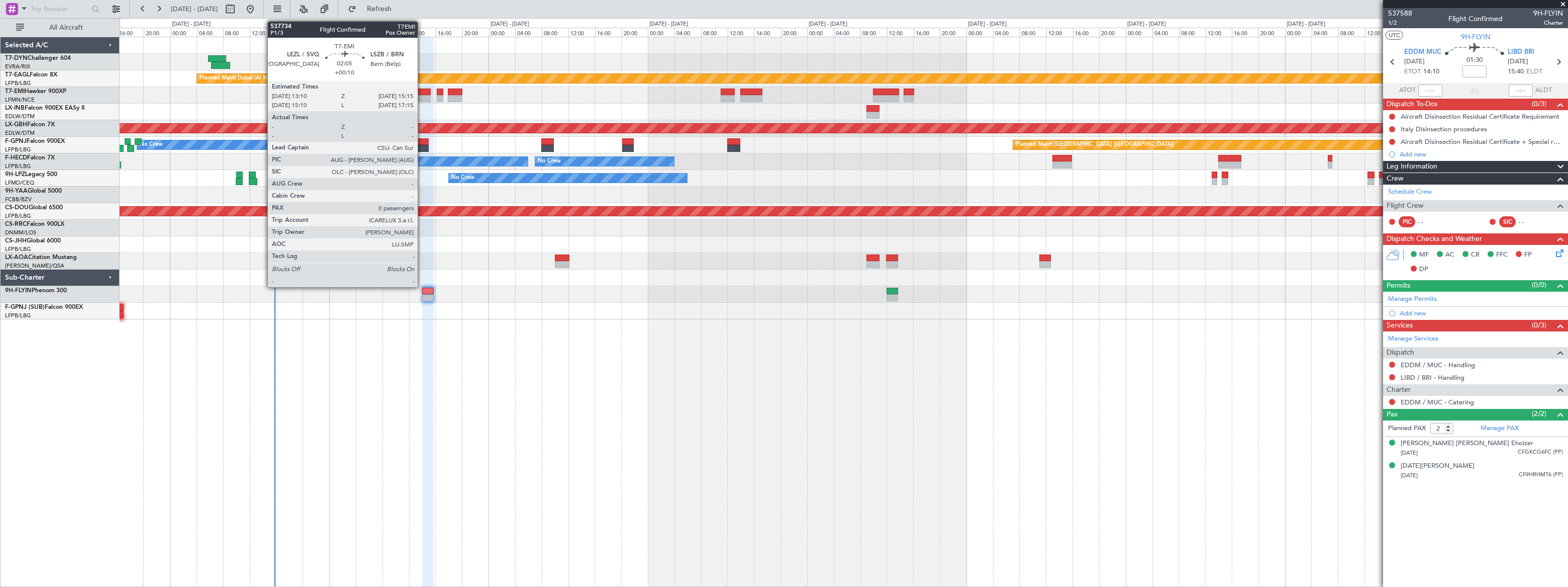
click at [422, 93] on div at bounding box center [423, 92] width 14 height 7
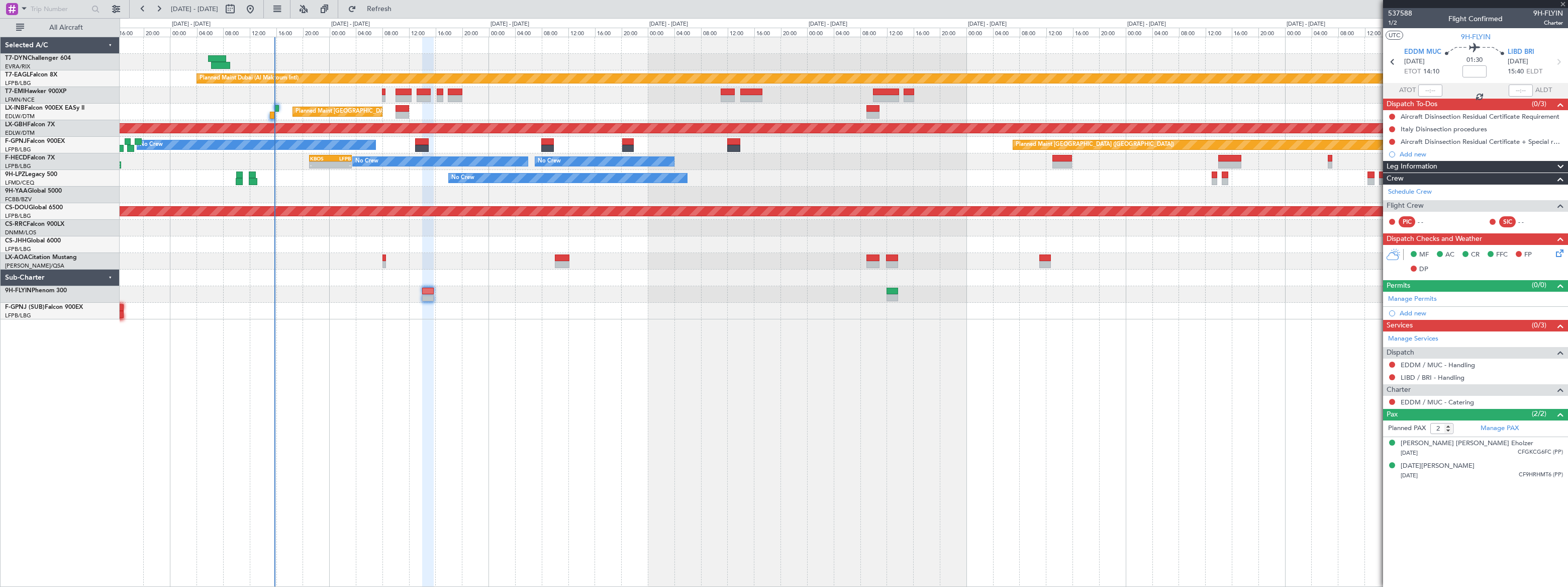
type input "+00:10"
type input "0"
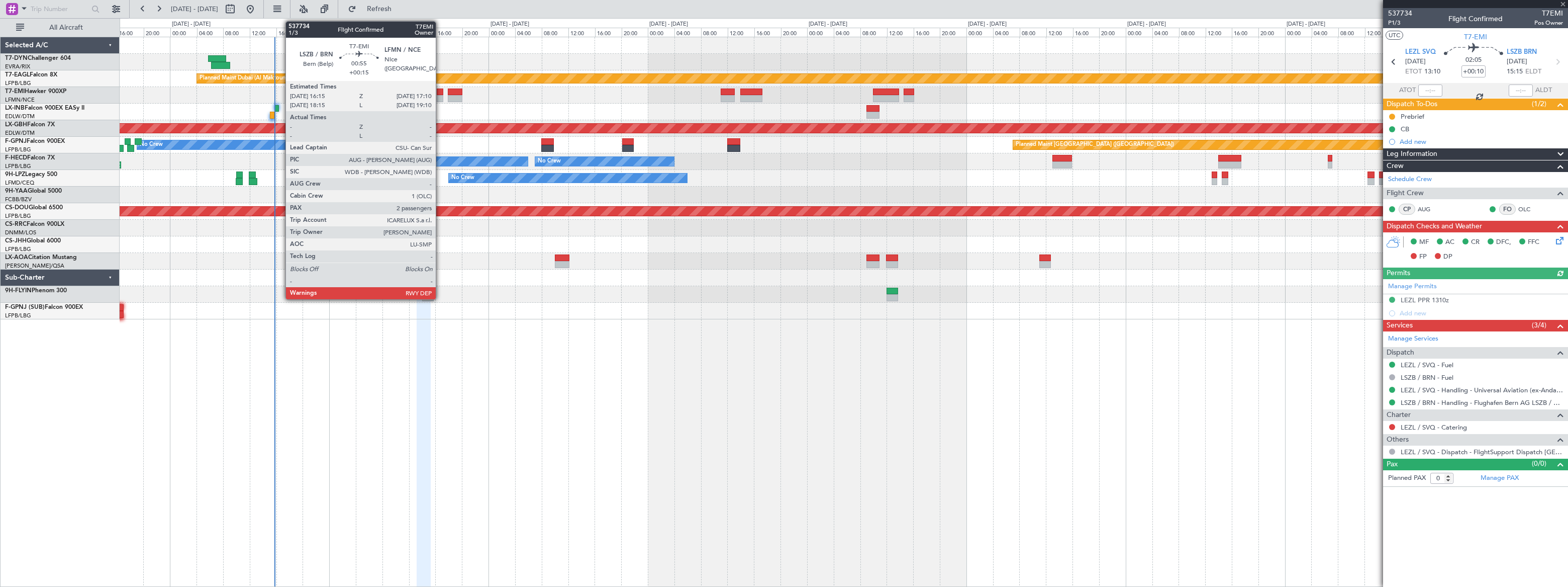
click at [440, 95] on div at bounding box center [439, 99] width 7 height 7
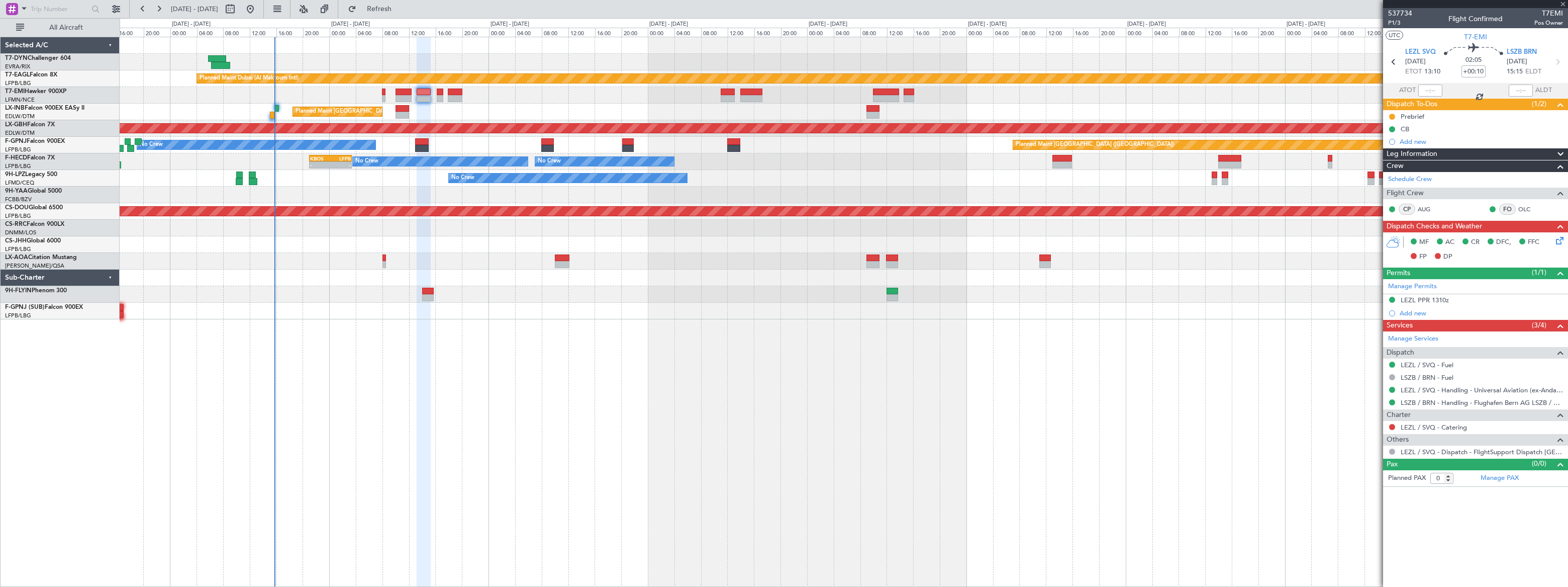
type input "+00:15"
type input "2"
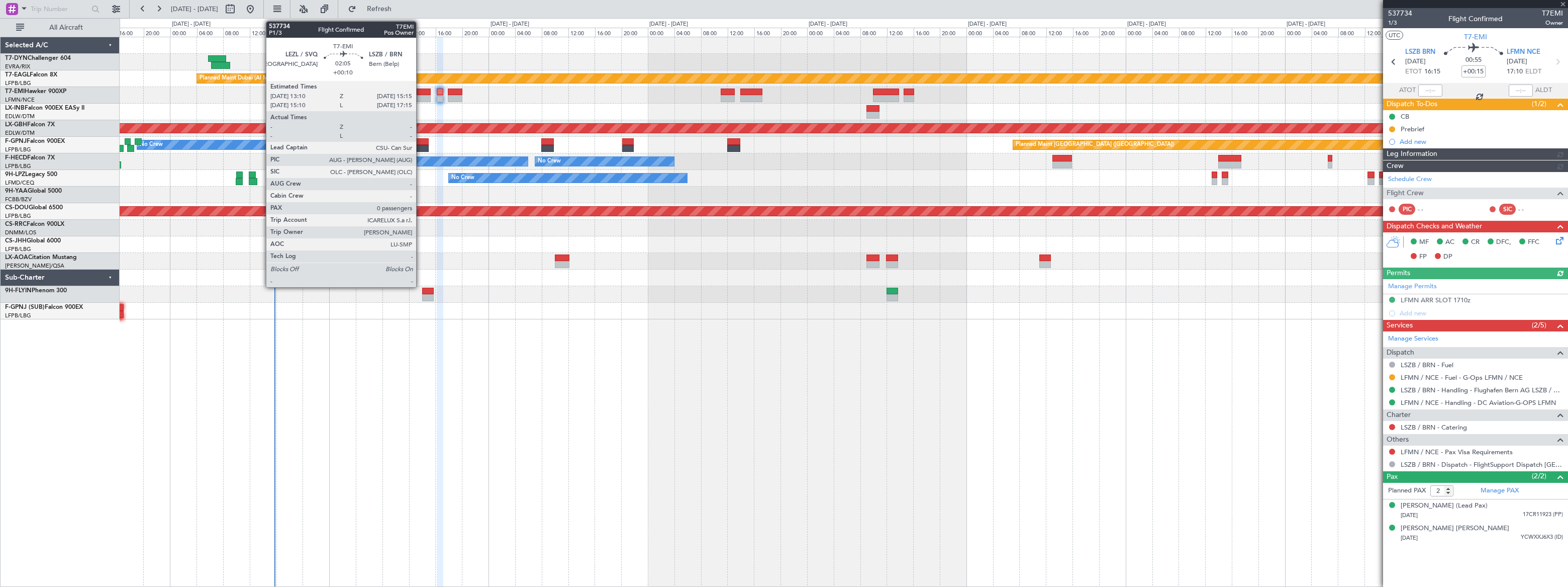
click at [421, 95] on div at bounding box center [423, 99] width 14 height 7
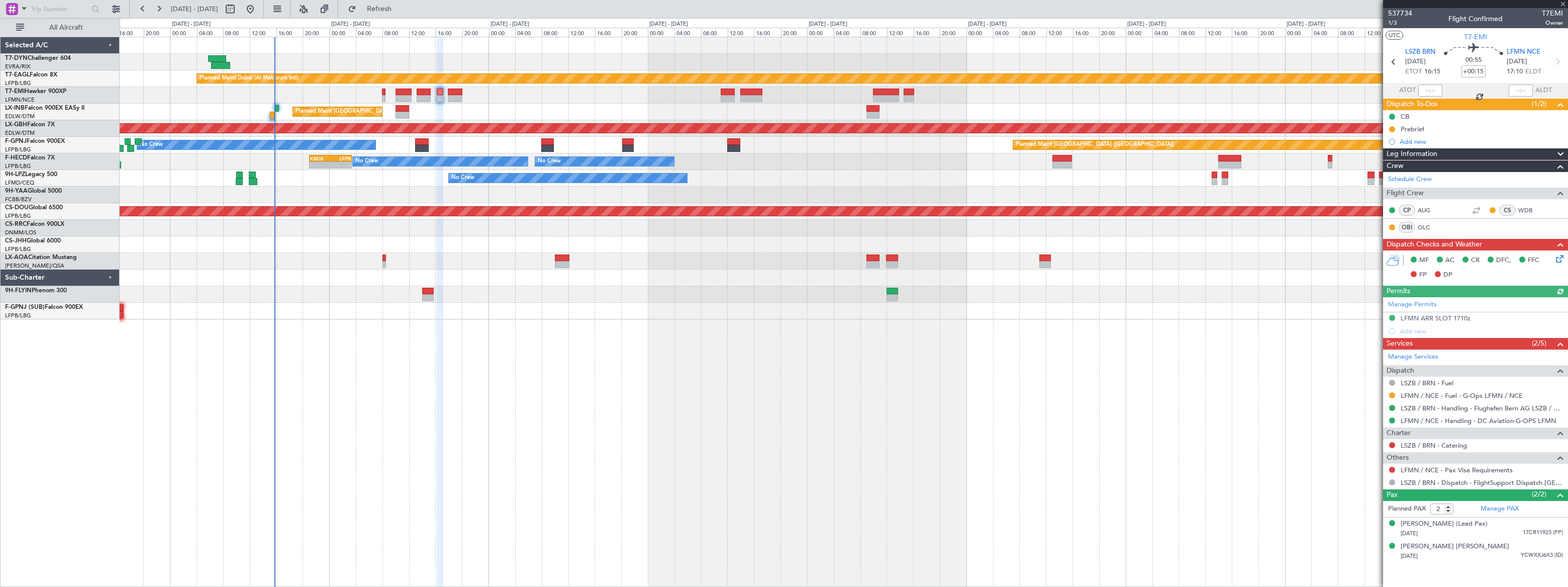
type input "+00:10"
type input "0"
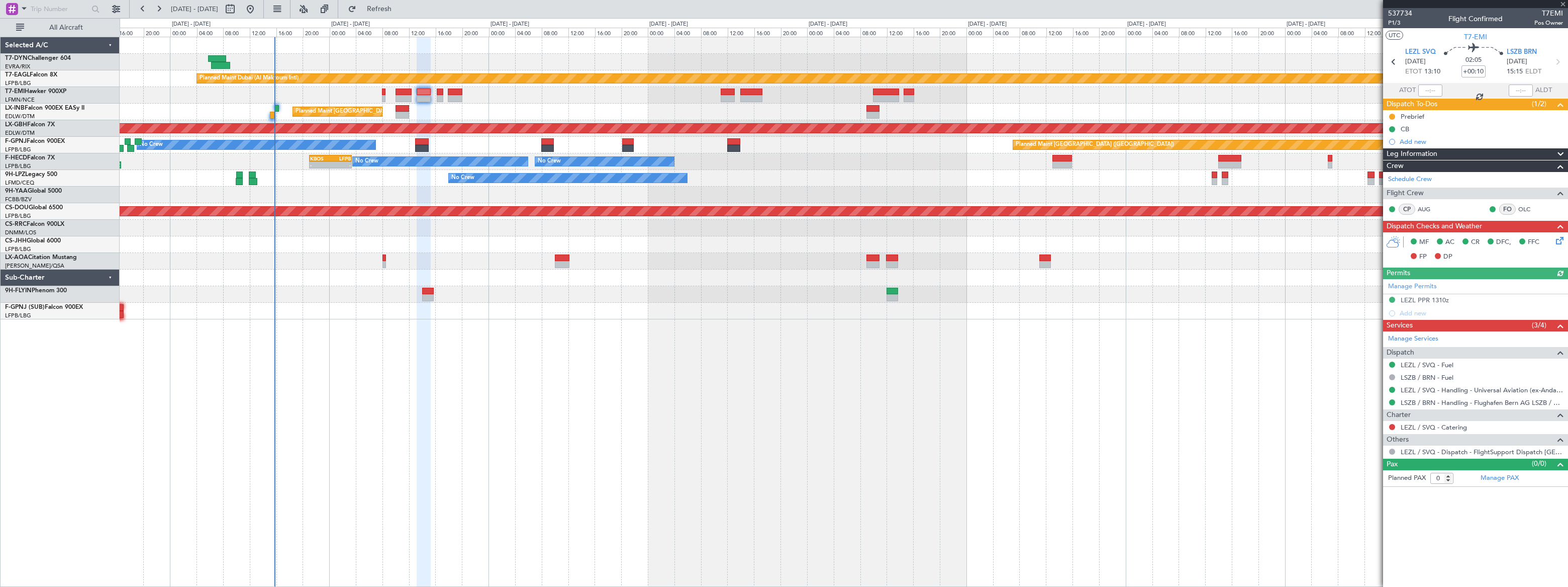
click at [1395, 427] on div at bounding box center [1391, 426] width 8 height 8
click at [1392, 426] on button at bounding box center [1392, 427] width 6 height 6
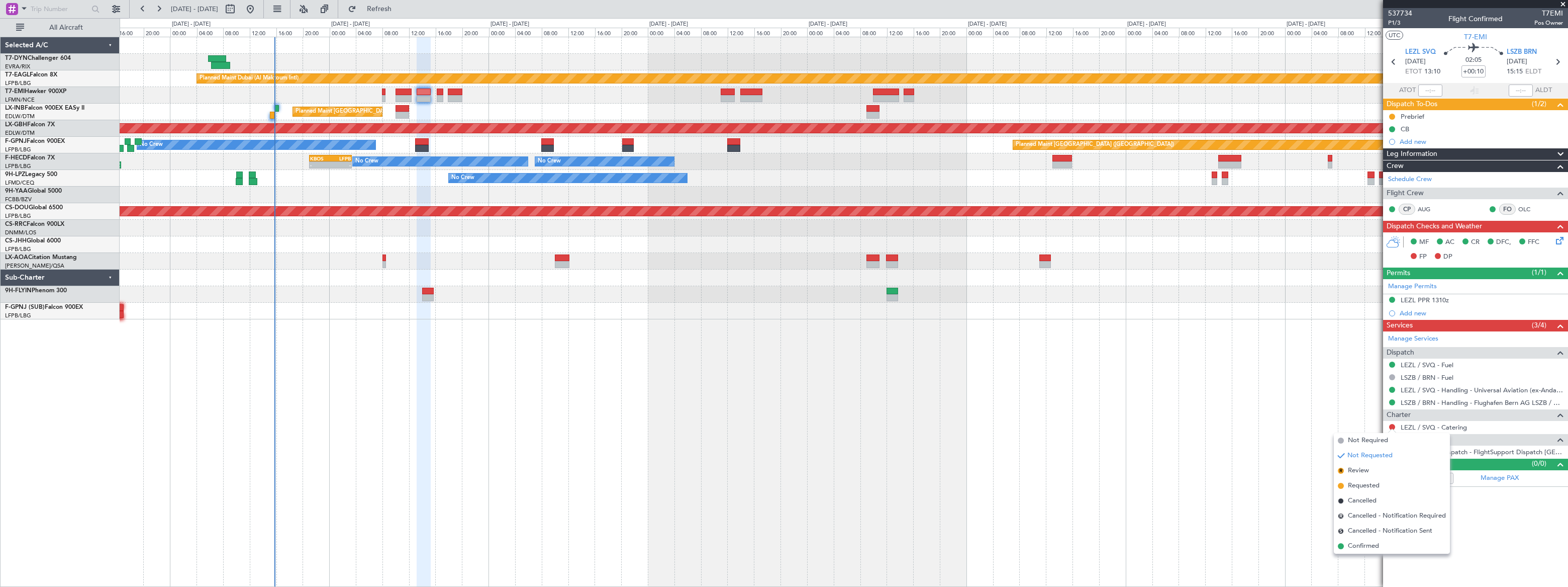
drag, startPoint x: 1368, startPoint y: 440, endPoint x: 1111, endPoint y: 322, distance: 282.8
click at [1367, 440] on span "Not Required" at bounding box center [1368, 440] width 40 height 10
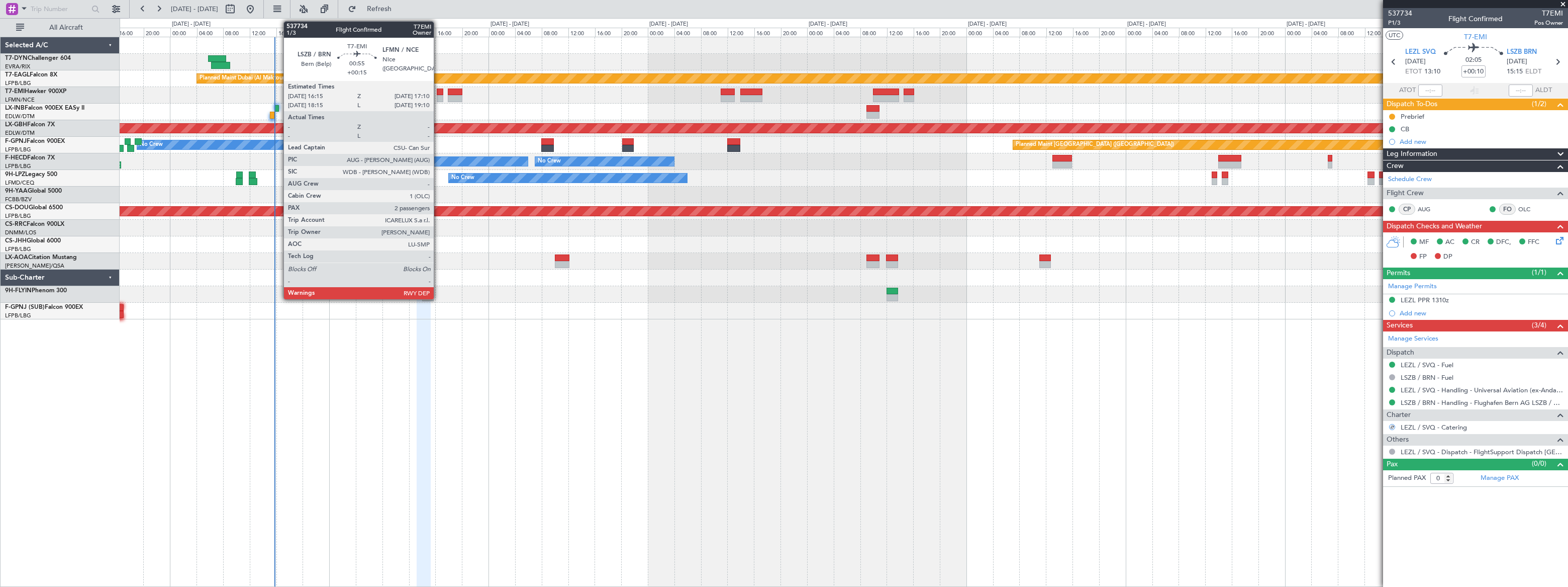
click at [438, 97] on div at bounding box center [439, 99] width 7 height 7
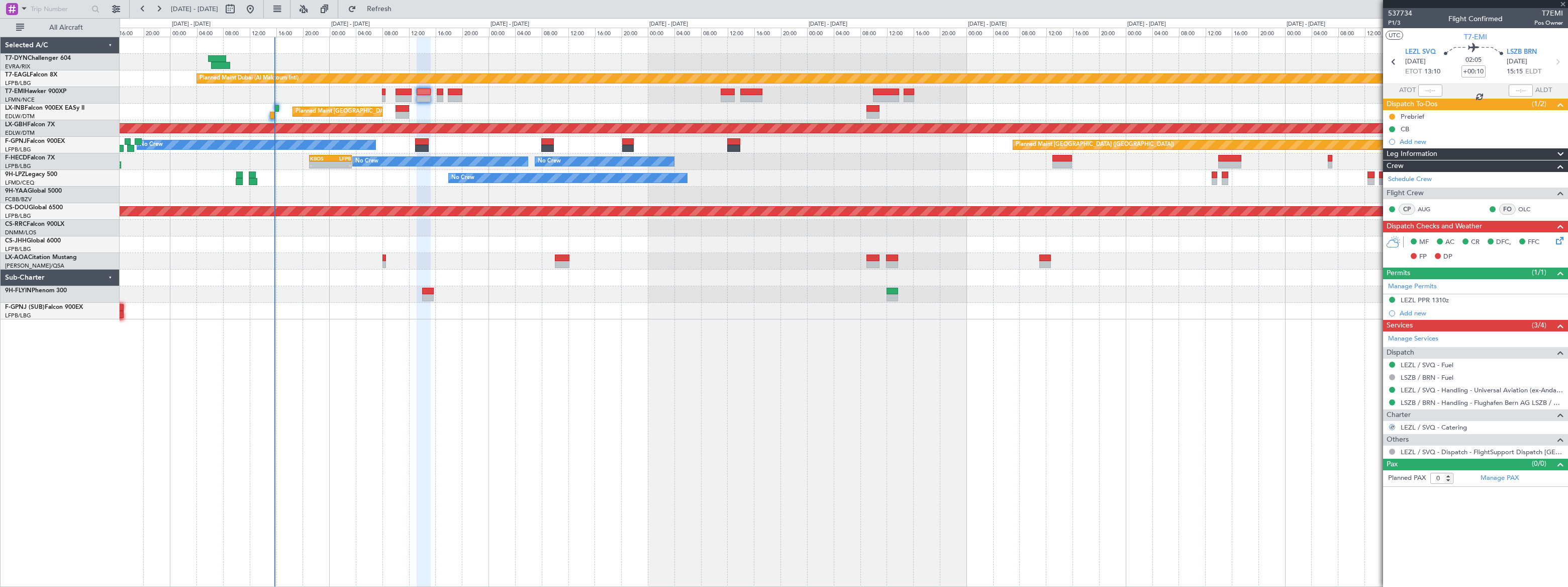
type input "+00:15"
type input "2"
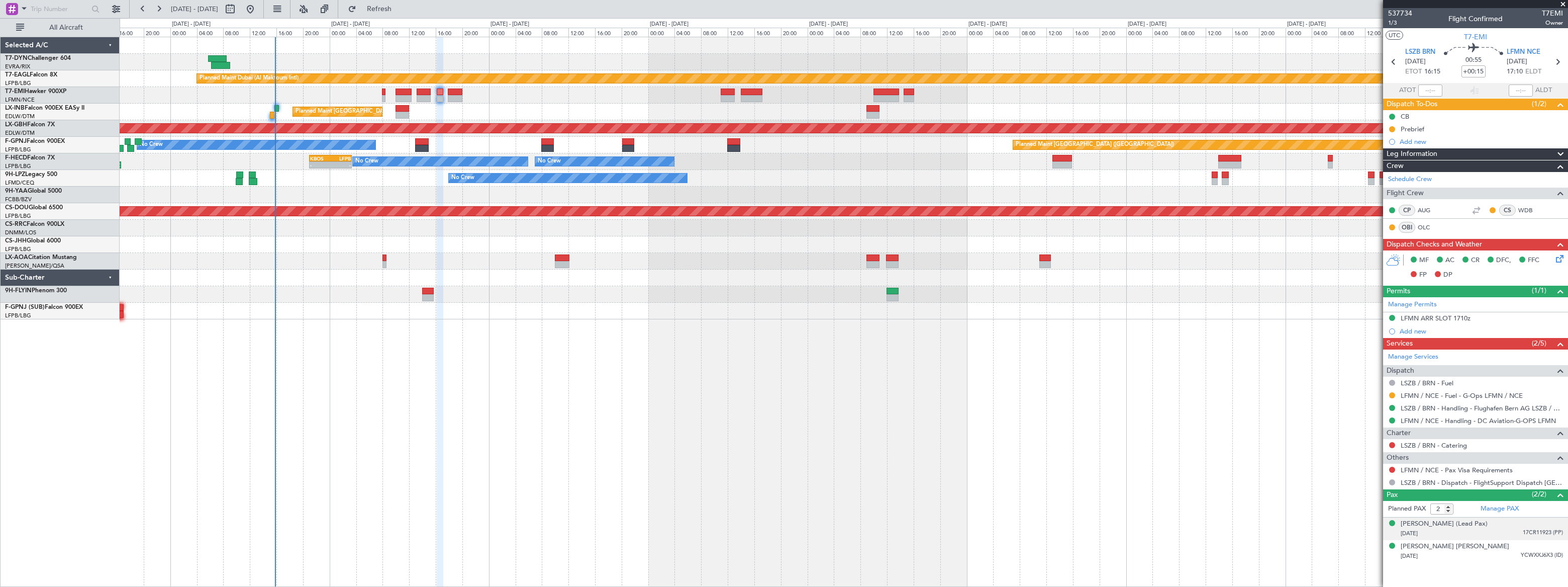
click at [1501, 529] on div "30/09/1956 17CR11923 (PP)" at bounding box center [1482, 533] width 163 height 10
click at [1491, 575] on div "26/09/1959 YCWXXJ6X3 (ID)" at bounding box center [1482, 580] width 163 height 10
click at [1392, 468] on button at bounding box center [1392, 469] width 6 height 6
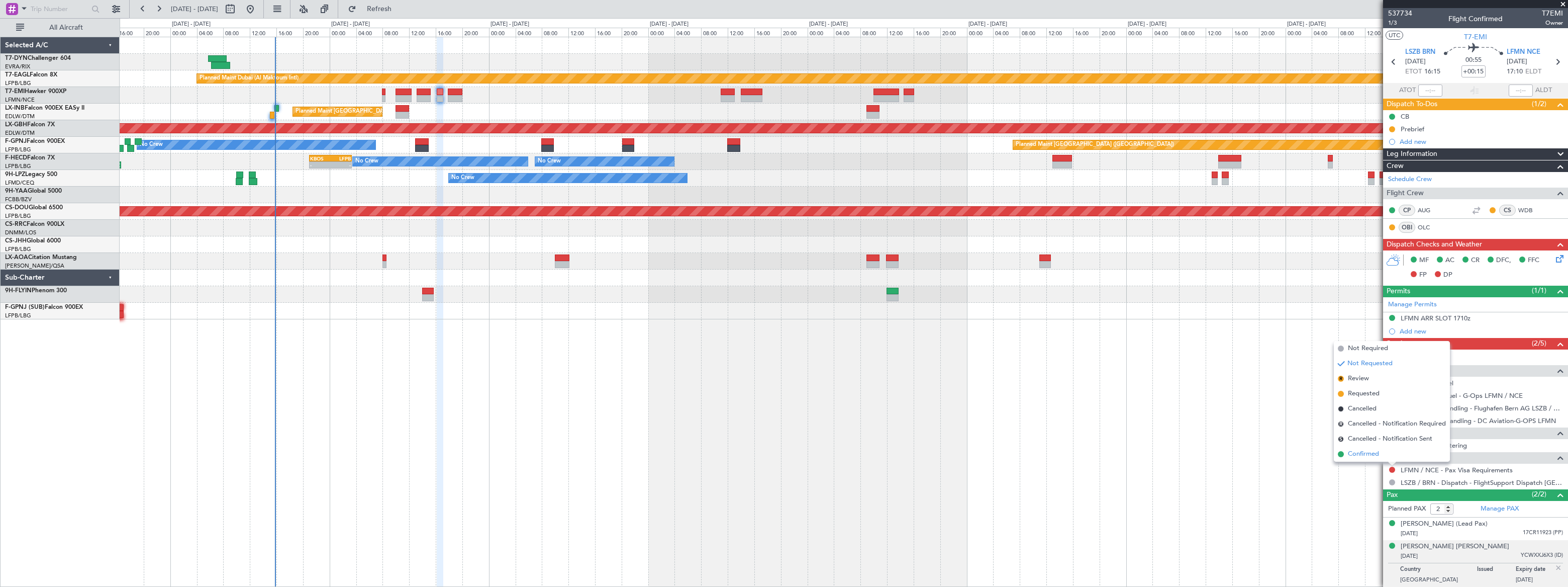
click at [1353, 449] on span "Confirmed" at bounding box center [1363, 454] width 31 height 10
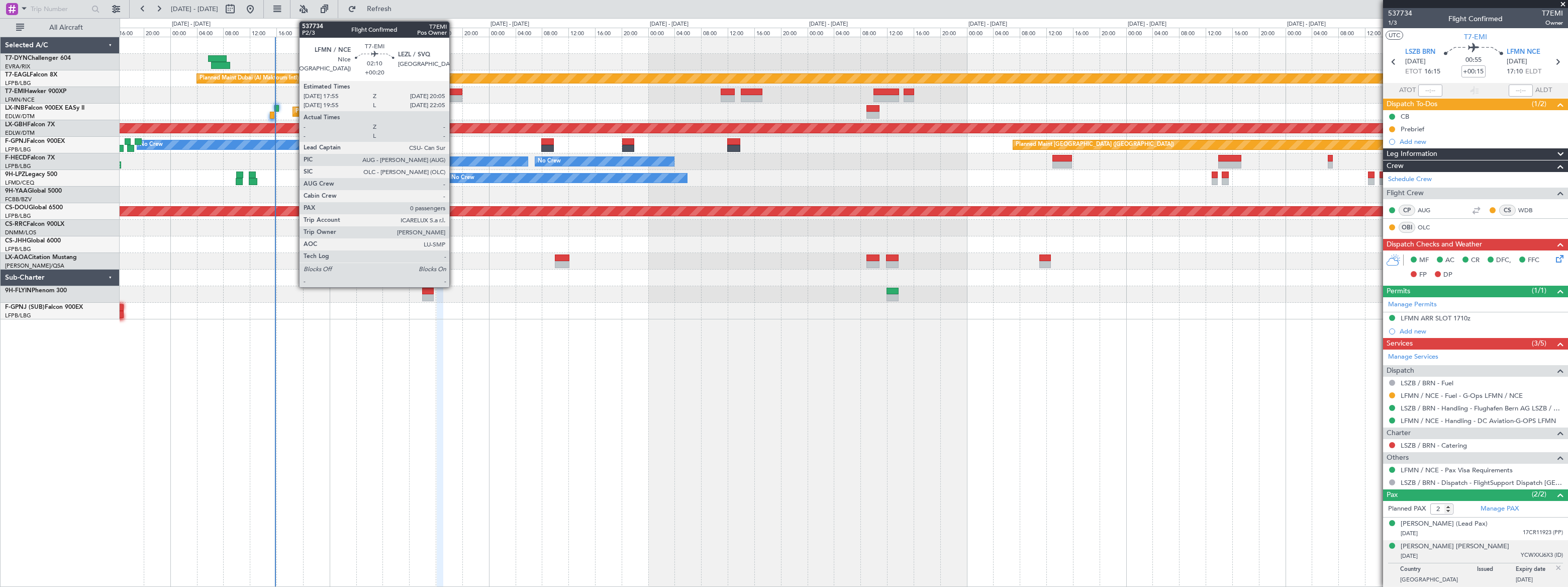
click at [454, 95] on div at bounding box center [455, 99] width 15 height 7
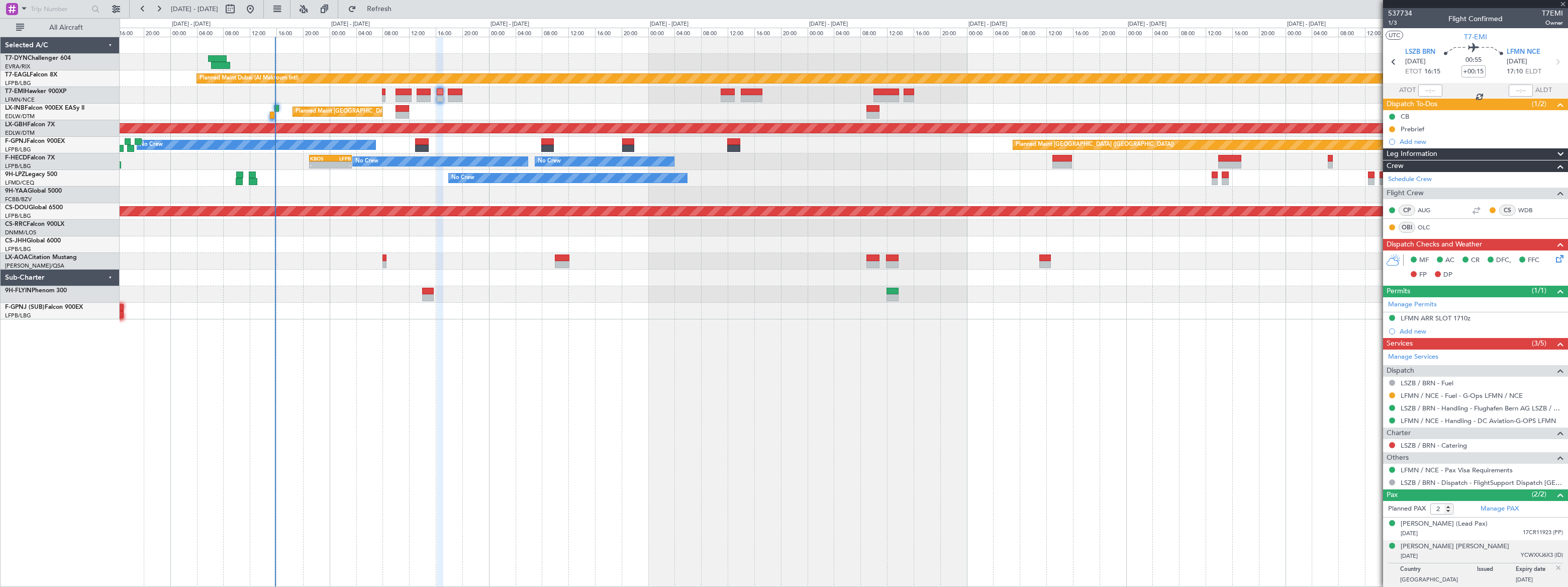
type input "+00:20"
type input "0"
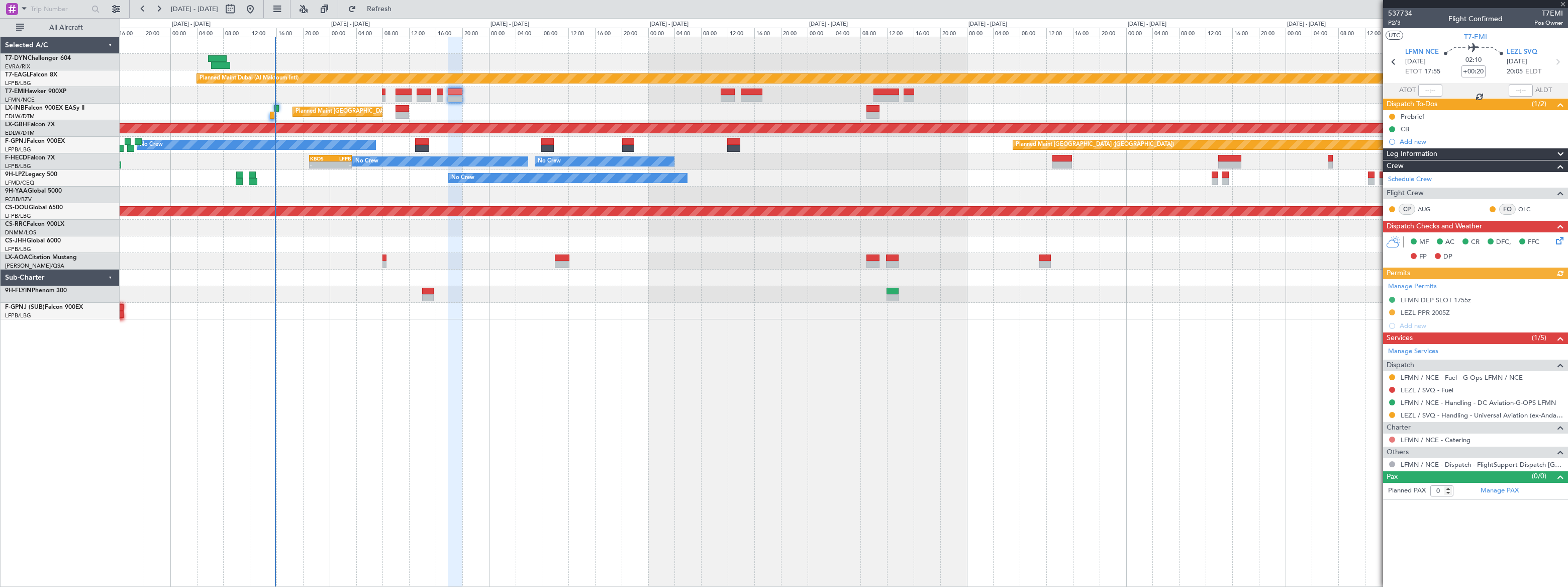
click at [1394, 438] on button at bounding box center [1392, 440] width 6 height 6
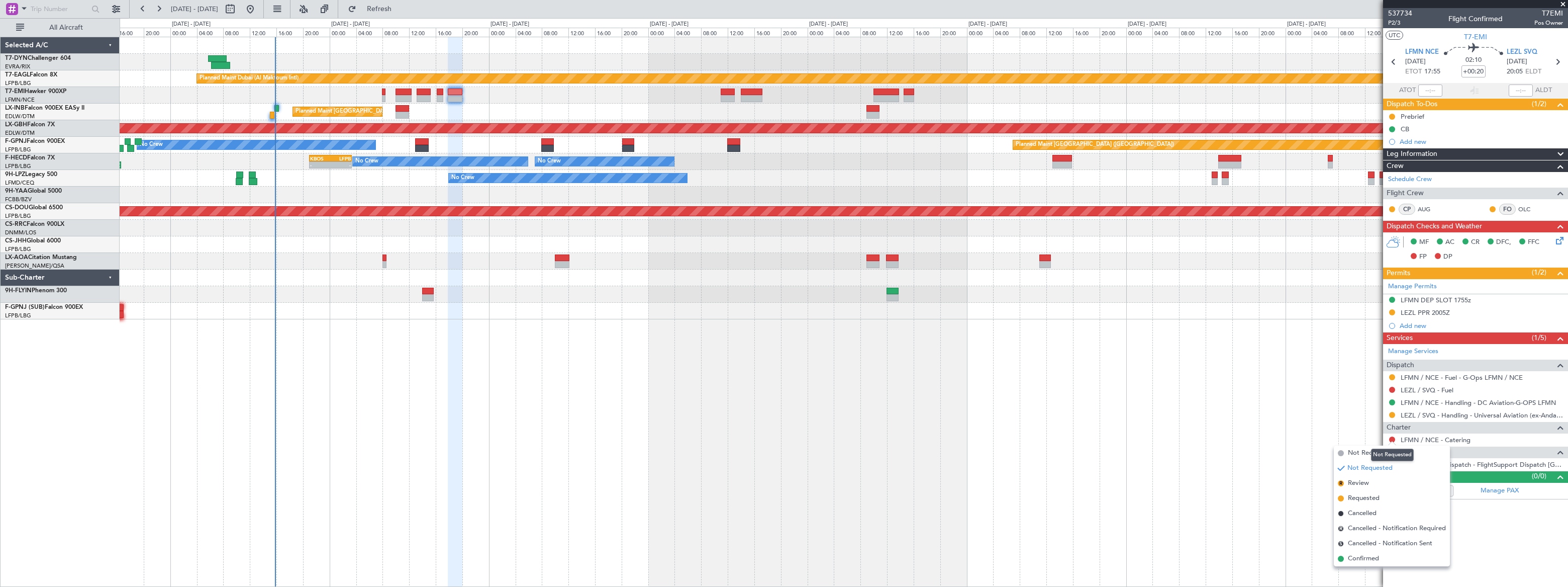
click at [1386, 455] on div "Not Requested" at bounding box center [1392, 454] width 43 height 13
click at [1394, 440] on button at bounding box center [1392, 440] width 6 height 6
click at [1368, 448] on span "Not Required" at bounding box center [1368, 453] width 40 height 10
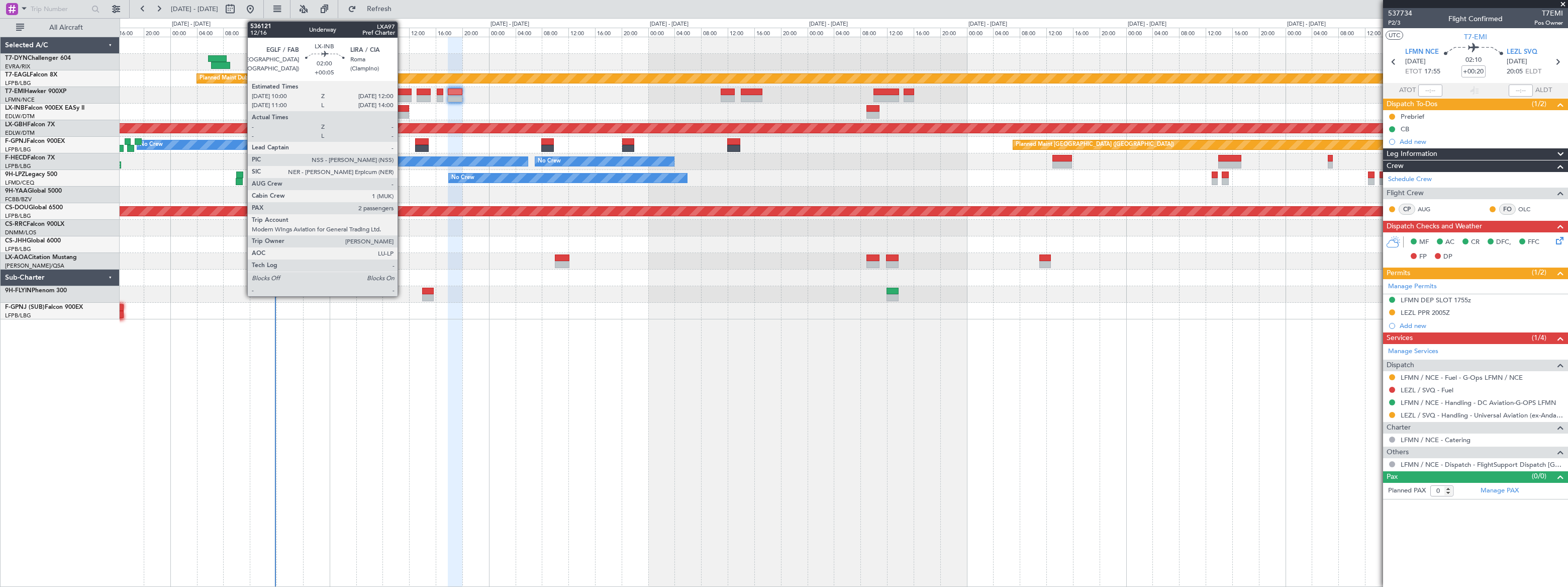
click at [402, 113] on div at bounding box center [402, 115] width 13 height 7
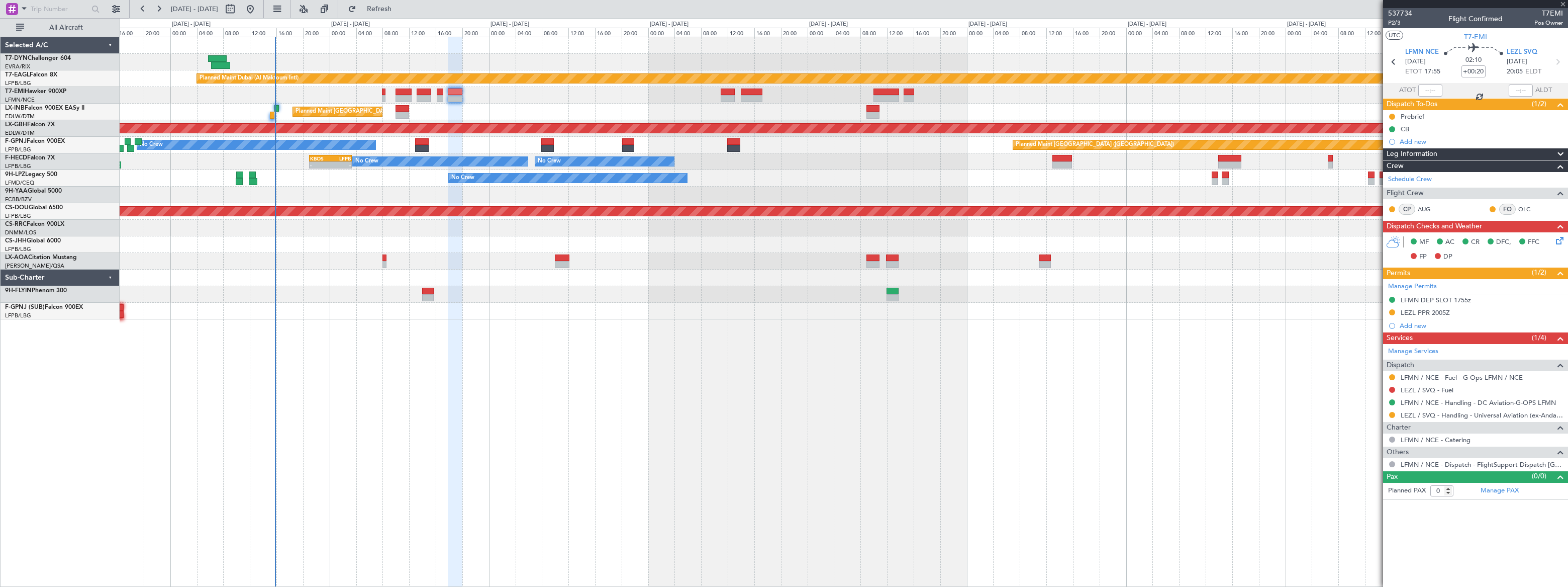
type input "+00:05"
type input "2"
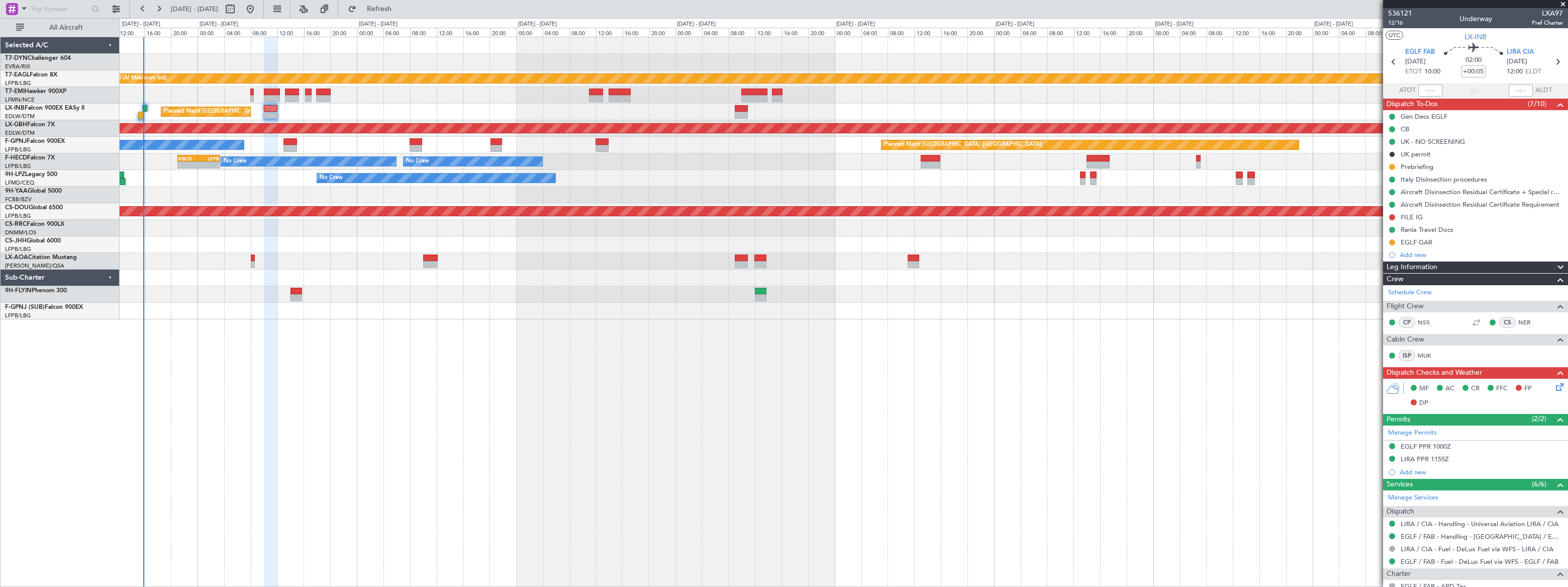
click at [348, 50] on div at bounding box center [844, 45] width 1447 height 16
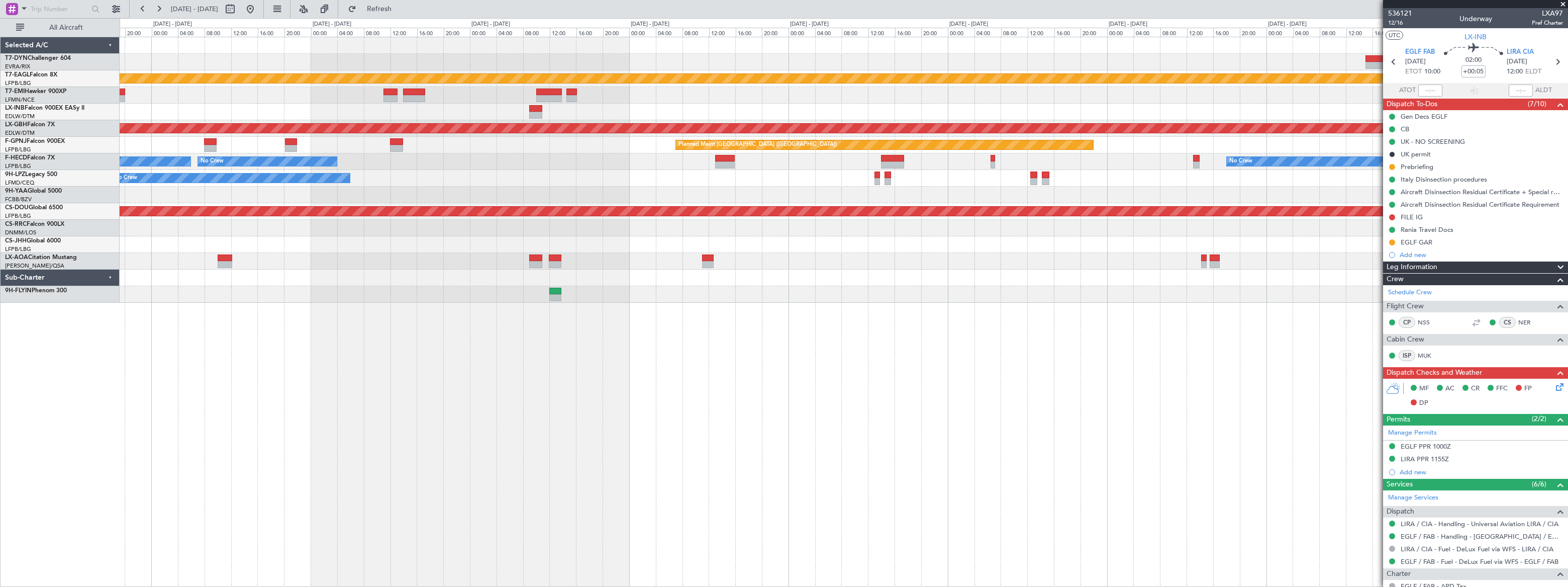
click at [936, 49] on div at bounding box center [844, 45] width 1447 height 16
click at [970, 55] on div "Planned Maint Dubai (Al Maktoum Intl) Planned Maint [GEOGRAPHIC_DATA] ([GEOGRAP…" at bounding box center [844, 170] width 1448 height 265
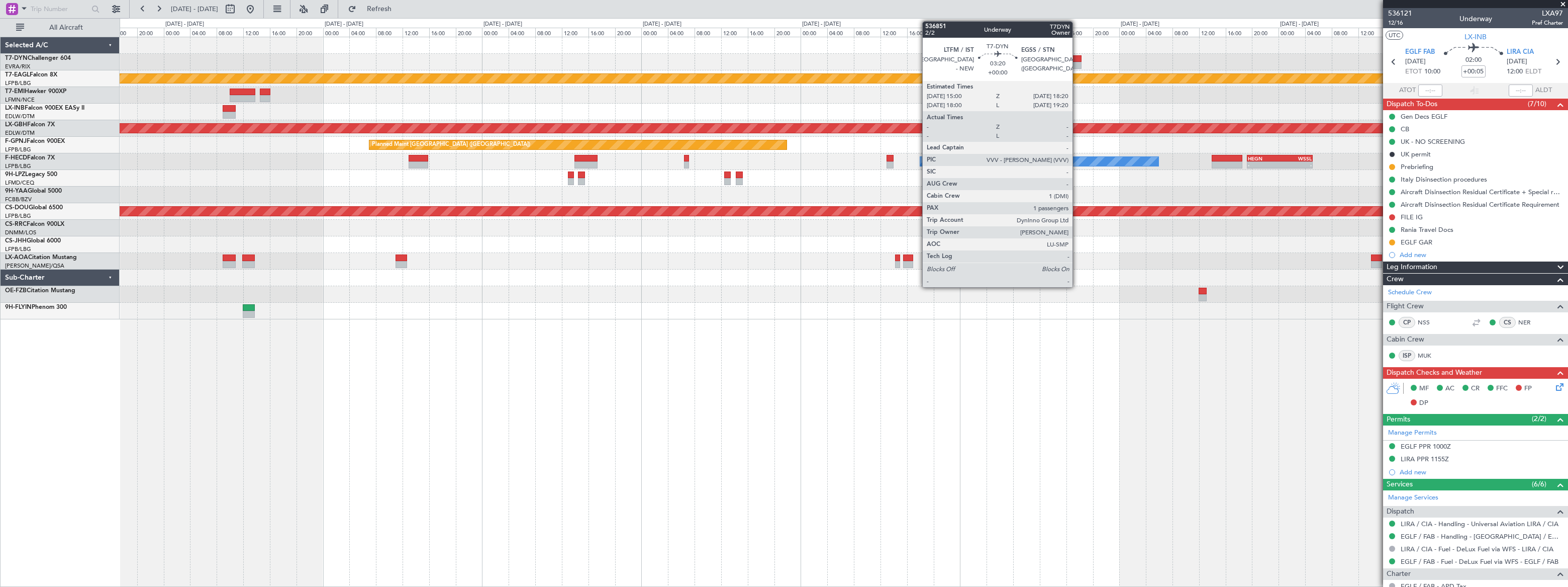
click at [1077, 55] on div at bounding box center [1070, 59] width 23 height 7
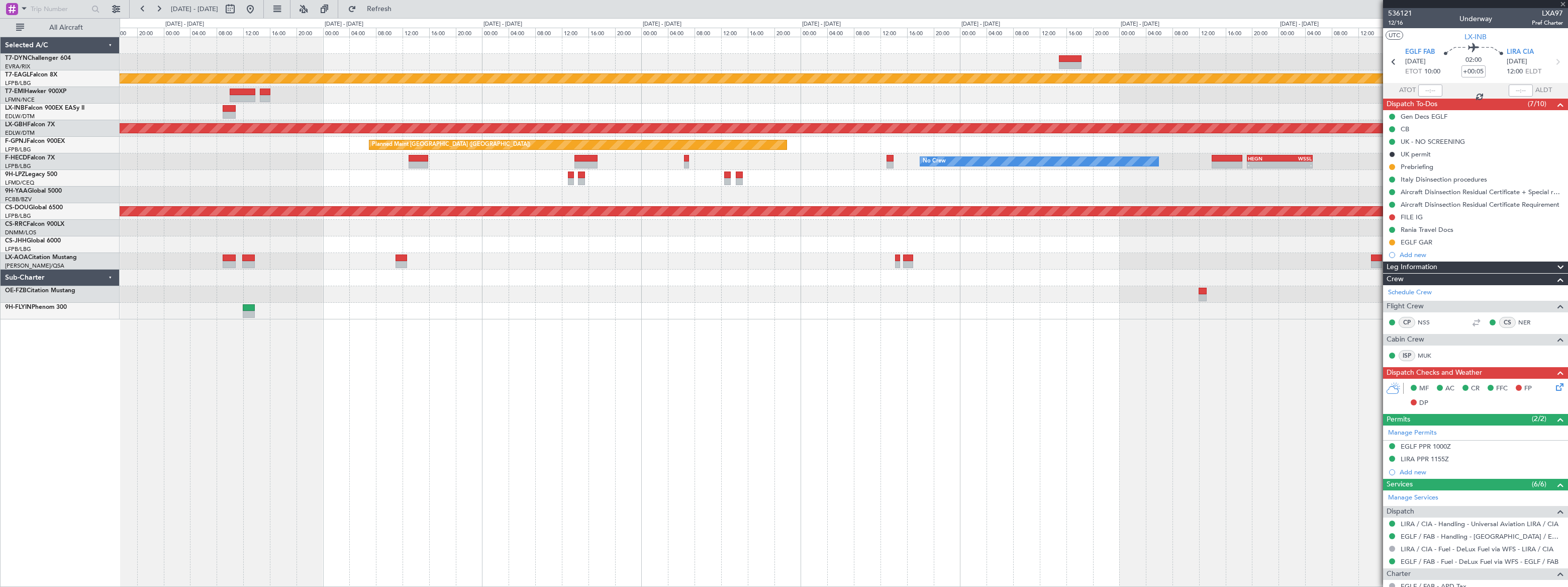
click at [1076, 56] on div at bounding box center [1070, 59] width 23 height 7
type input "1"
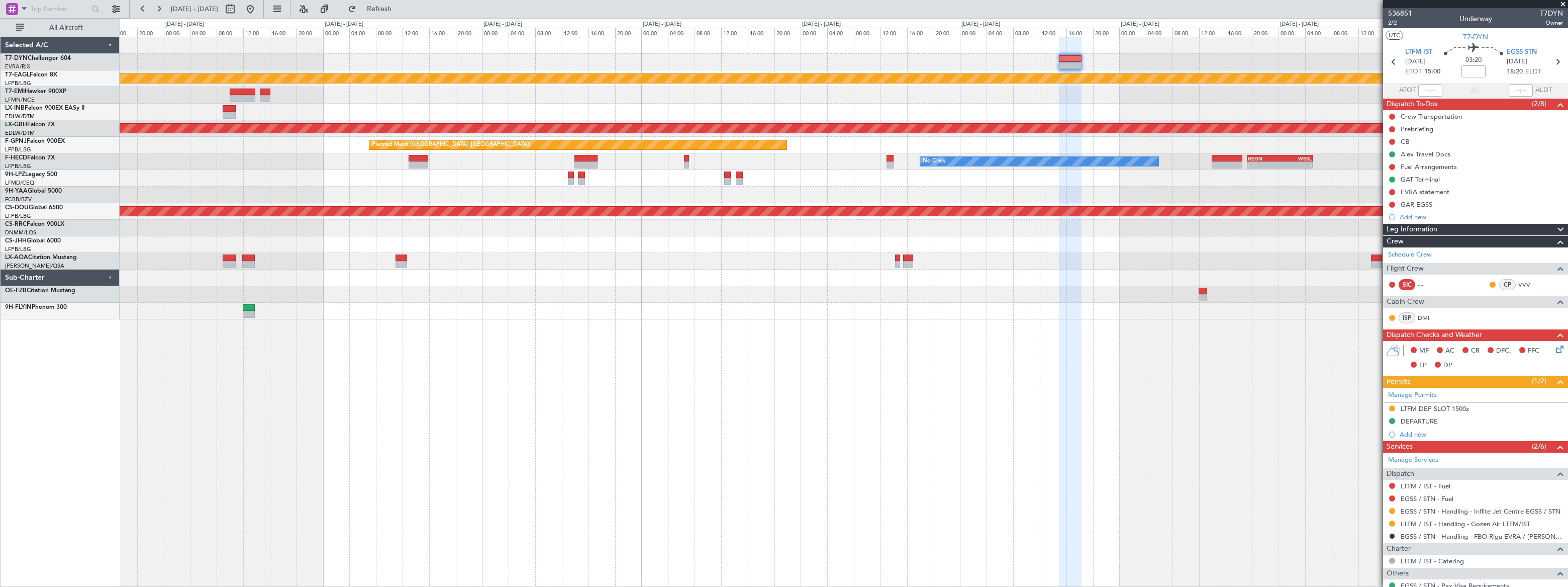
click at [791, 83] on div "Planned Maint Dubai (Al Maktoum Intl) Planned Maint Nurnberg Planned Maint Pari…" at bounding box center [844, 178] width 1448 height 282
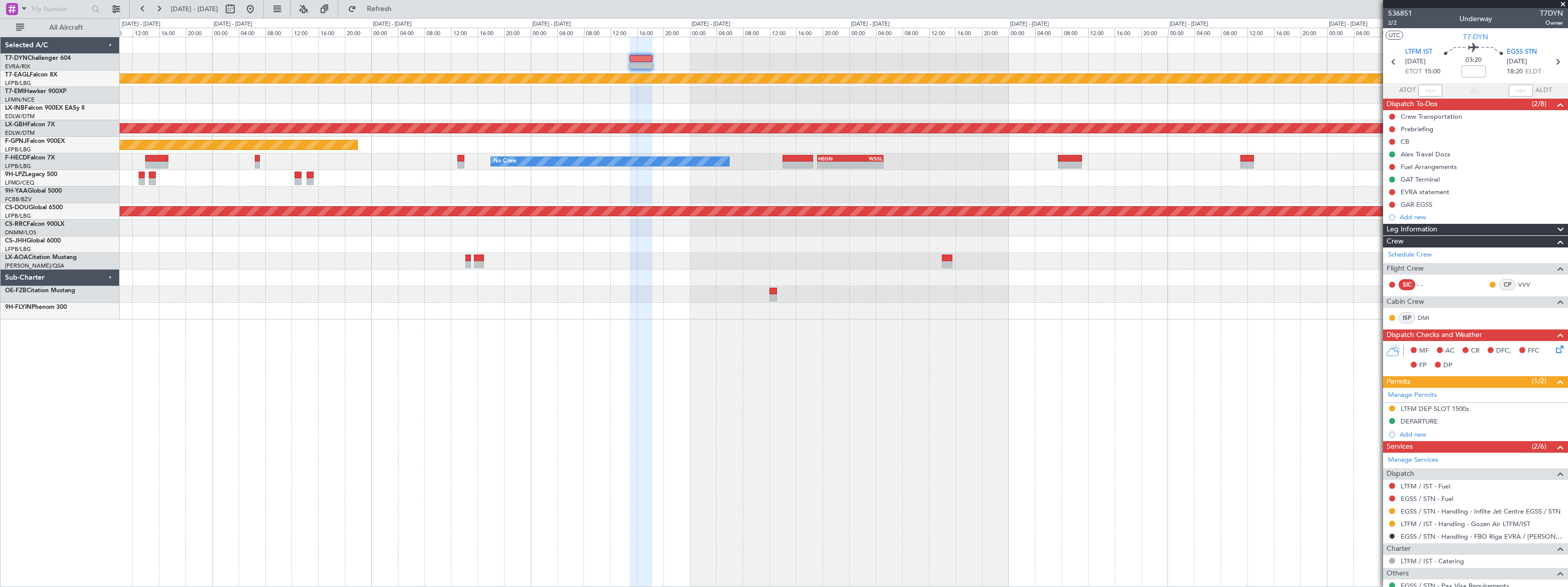
click at [936, 68] on div at bounding box center [844, 62] width 1447 height 16
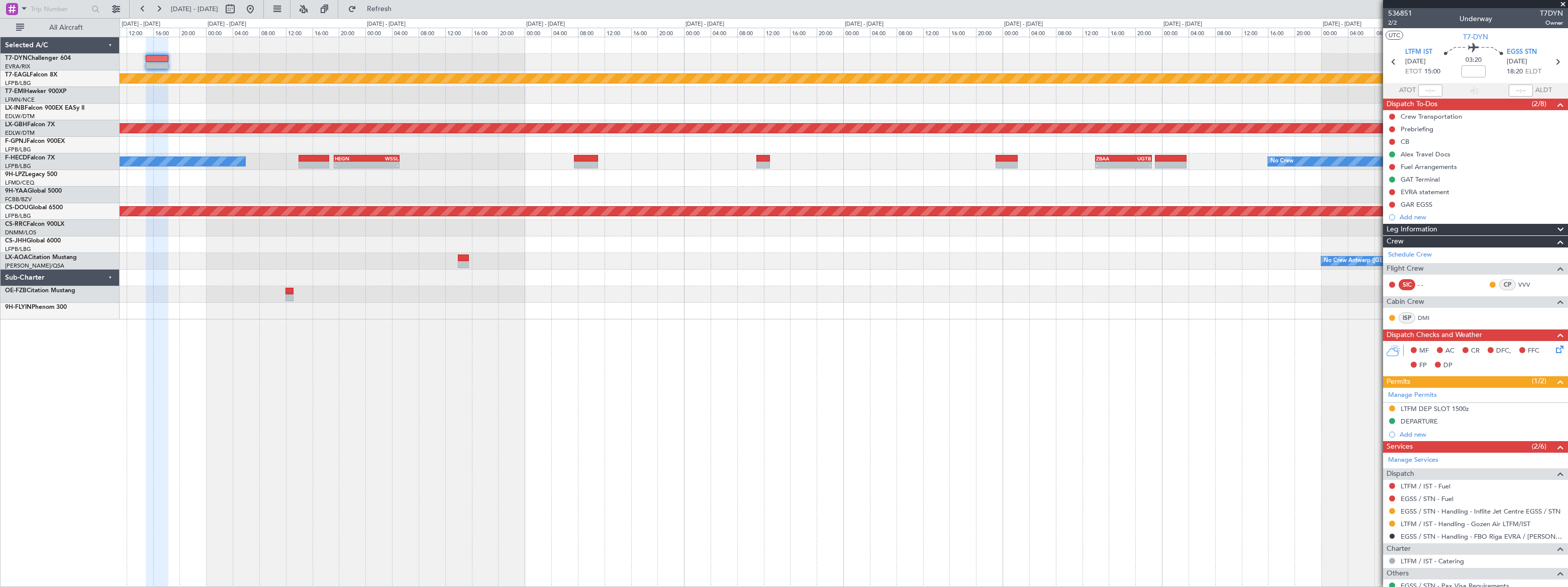
click at [875, 49] on div at bounding box center [844, 45] width 1448 height 16
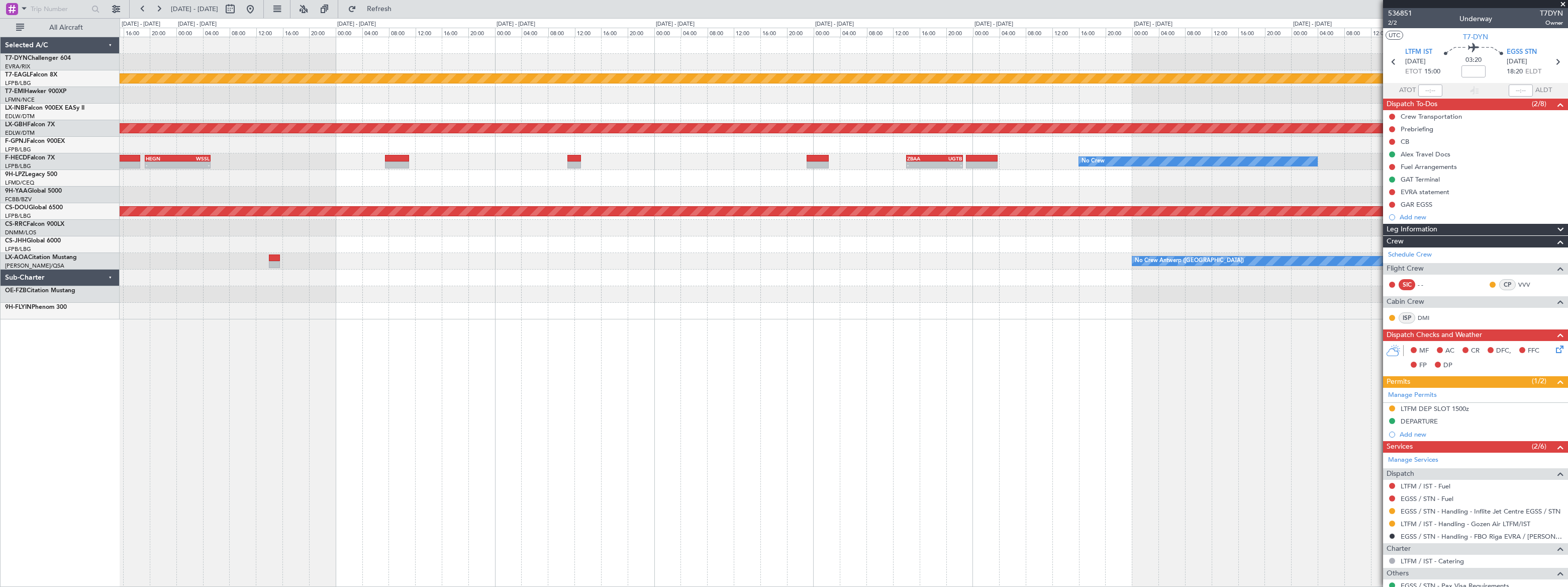
click at [769, 61] on div "Planned Maint Dubai (Al Maktoum Intl) Planned Maint Nurnberg - - HEGN 19:15 Z W…" at bounding box center [844, 178] width 1447 height 282
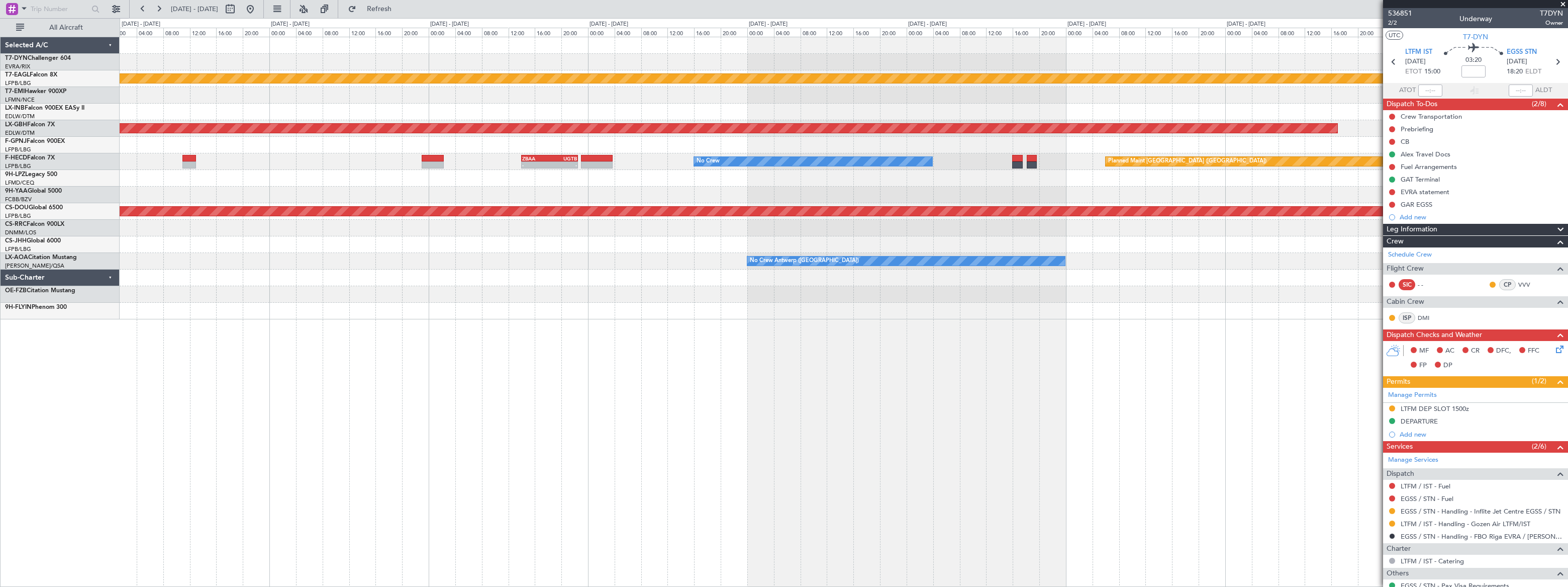
click at [895, 63] on div at bounding box center [844, 62] width 1448 height 16
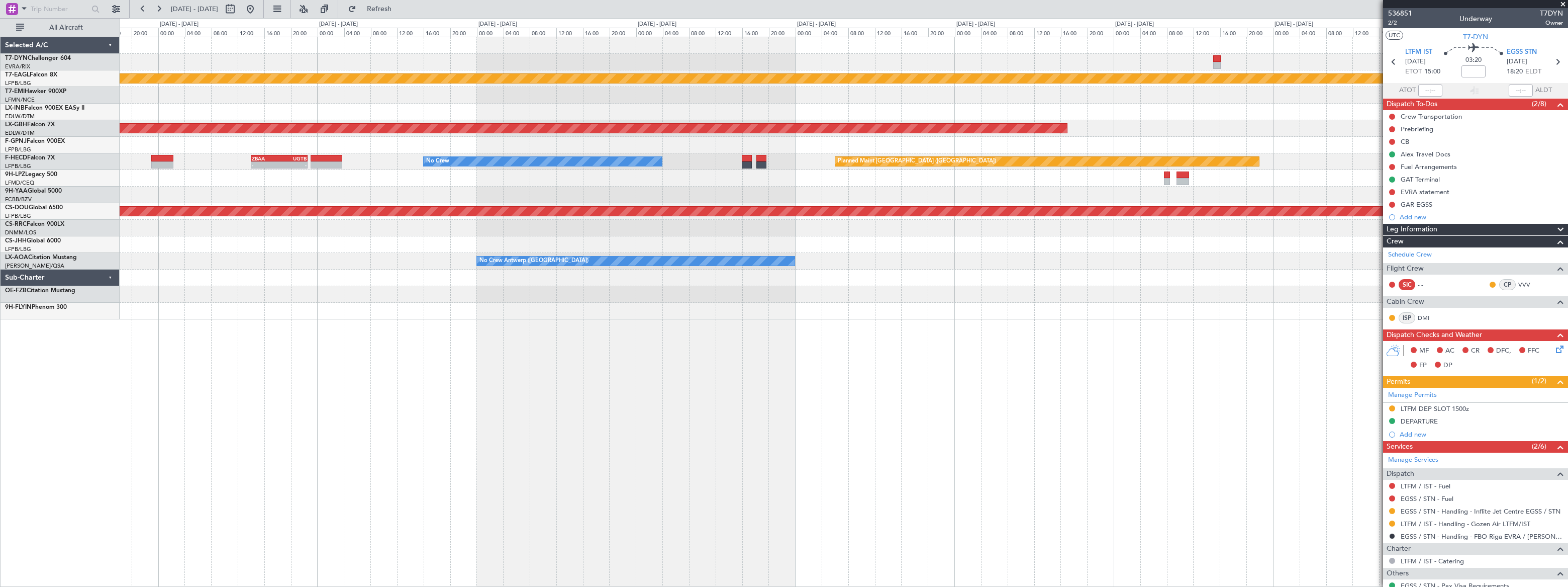
click at [946, 70] on div "Planned Maint Dubai (Al Maktoum Intl) Planned Maint Nurnberg - - ZBAA 14:00 Z U…" at bounding box center [844, 178] width 1447 height 282
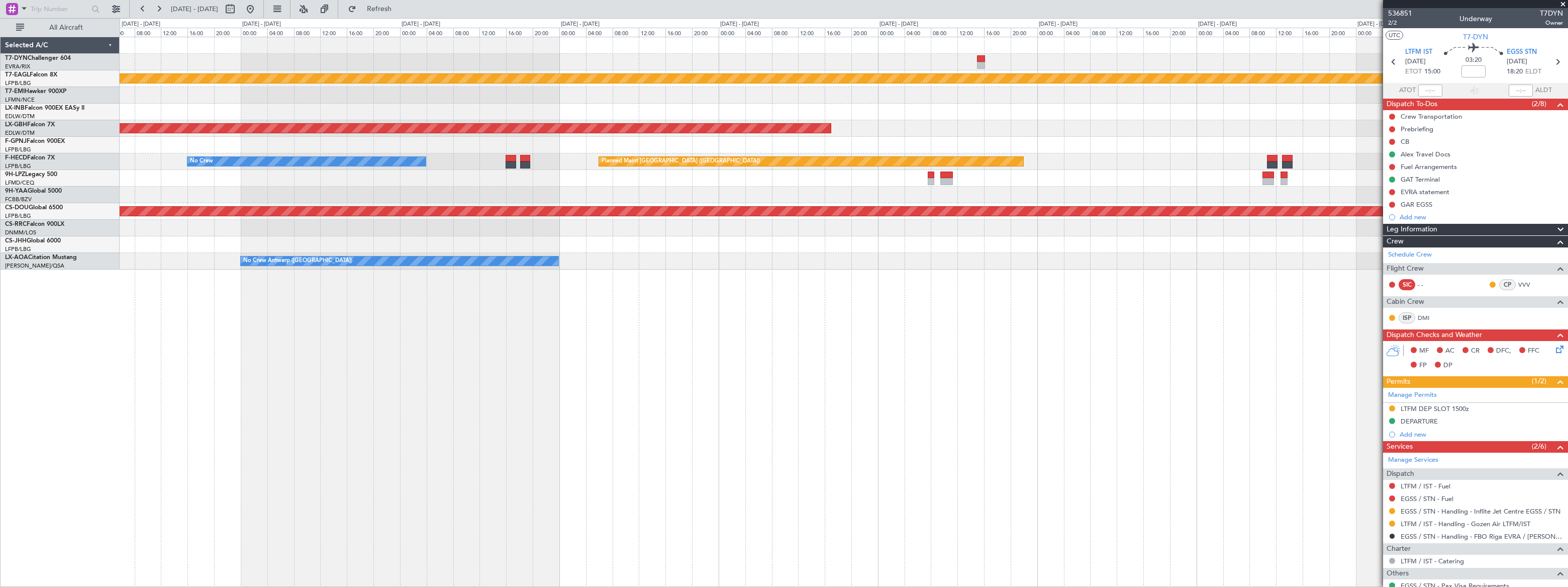
click at [808, 79] on div "Planned Maint Dubai (Al Maktoum Intl)" at bounding box center [844, 79] width 1448 height 16
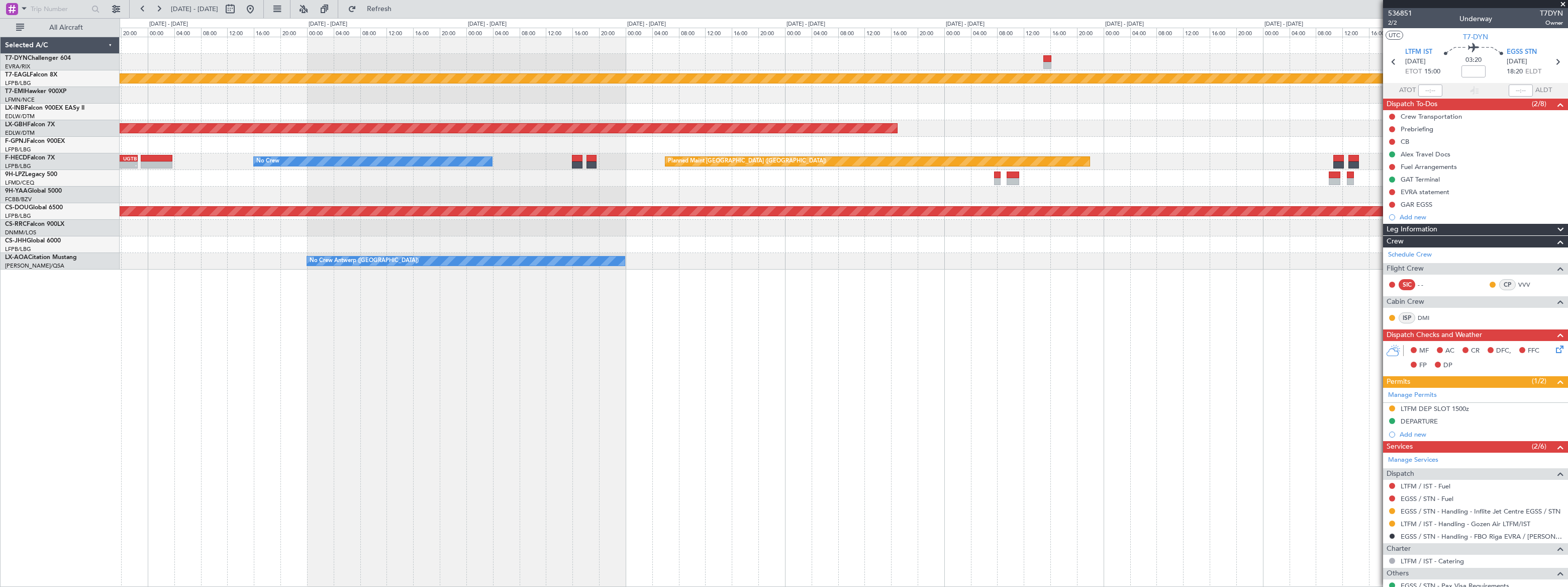
click at [747, 49] on div "Planned Maint Dubai (Al Maktoum Intl) Planned Maint Nurnberg Planned Maint Pari…" at bounding box center [844, 153] width 1448 height 232
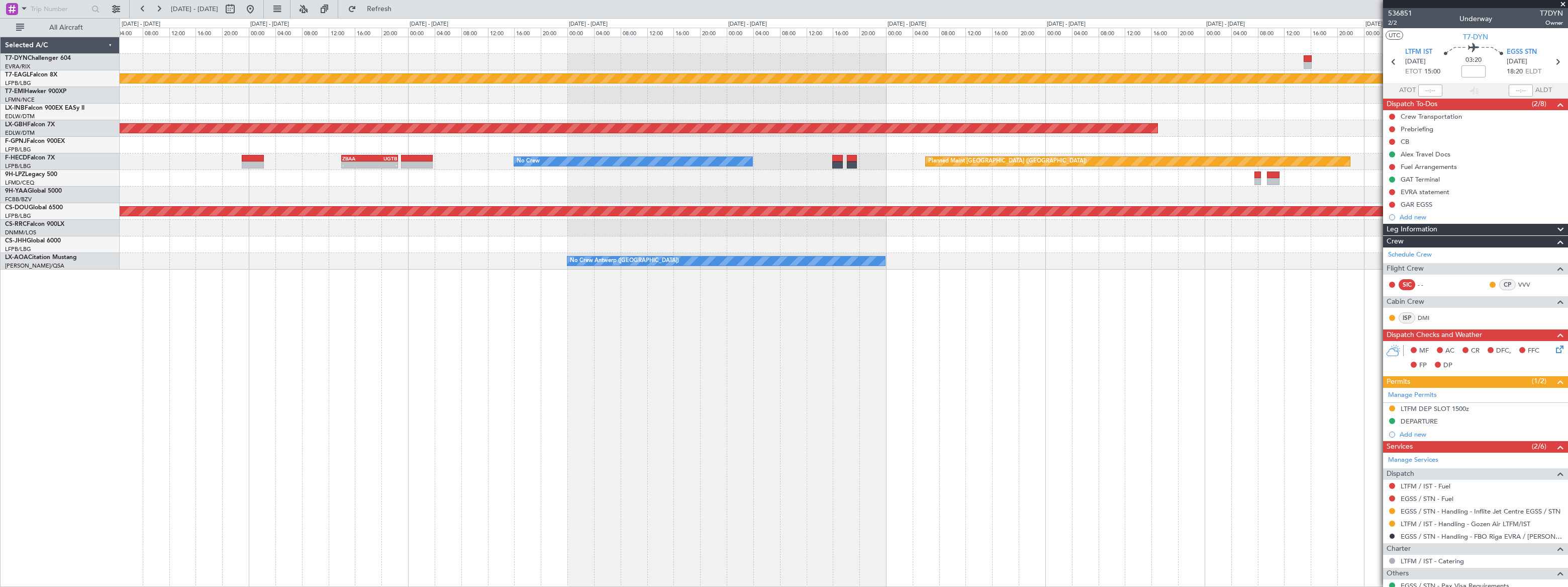
click at [700, 44] on div "Planned Maint Dubai (Al Maktoum Intl) Planned Maint Nurnberg Planned Maint Pari…" at bounding box center [844, 153] width 1448 height 232
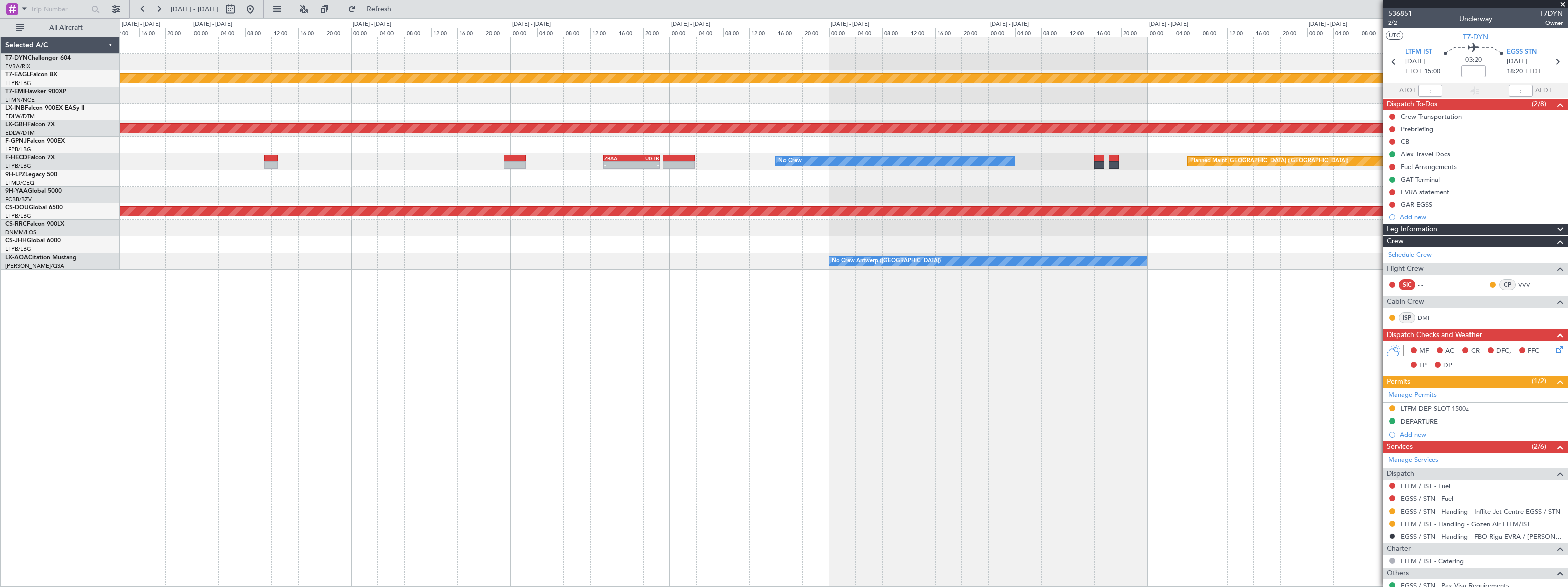
click at [676, 55] on div "Planned Maint Dubai (Al Maktoum Intl) Planned Maint Nurnberg Planned Maint Pari…" at bounding box center [844, 153] width 1447 height 232
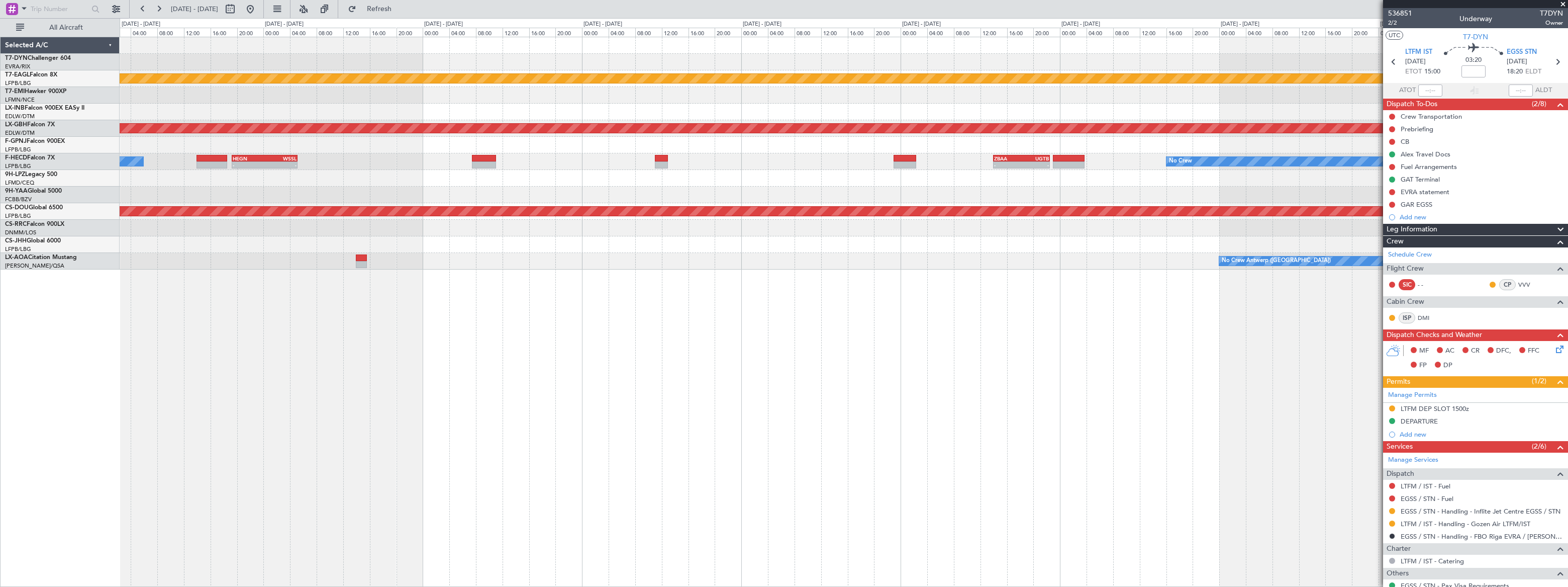
click at [653, 54] on div "Planned Maint Dubai (Al Maktoum Intl) Planned Maint Nurnberg Planned Maint Pari…" at bounding box center [844, 153] width 1448 height 232
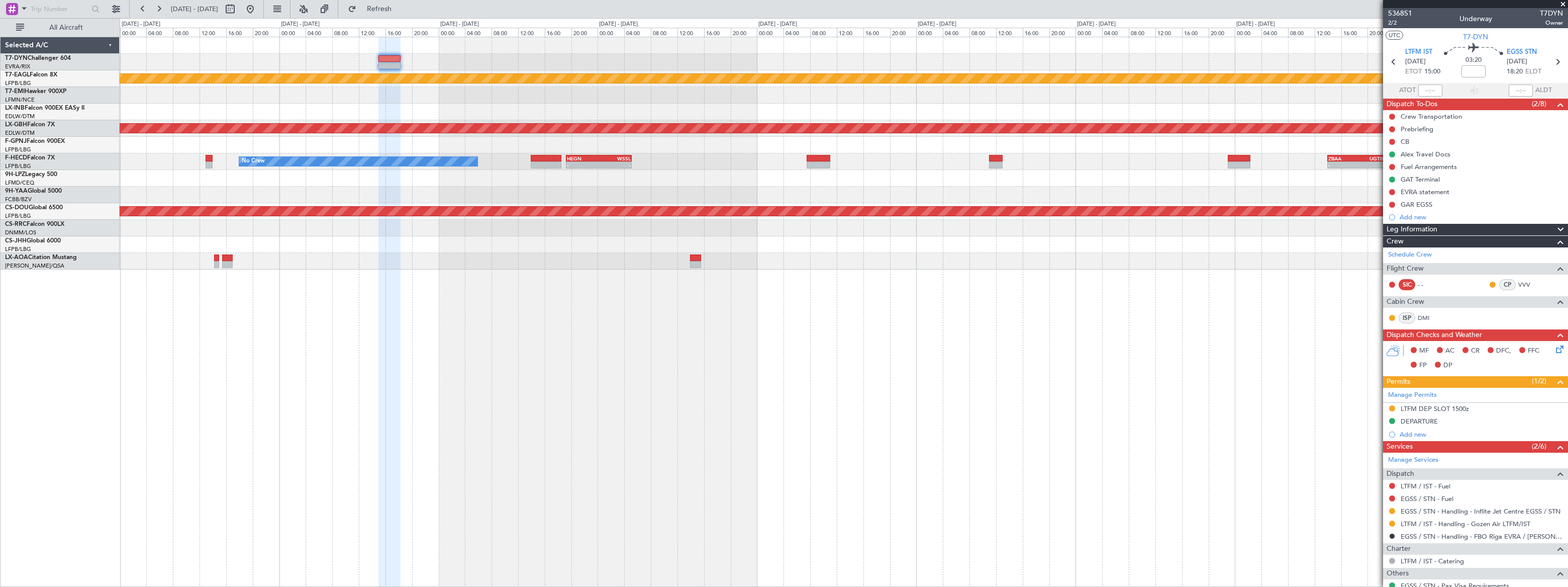
click at [417, 62] on div "Planned Maint Dubai (Al Maktoum Intl) Planned Maint Nurnberg Planned Maint Pari…" at bounding box center [844, 153] width 1448 height 232
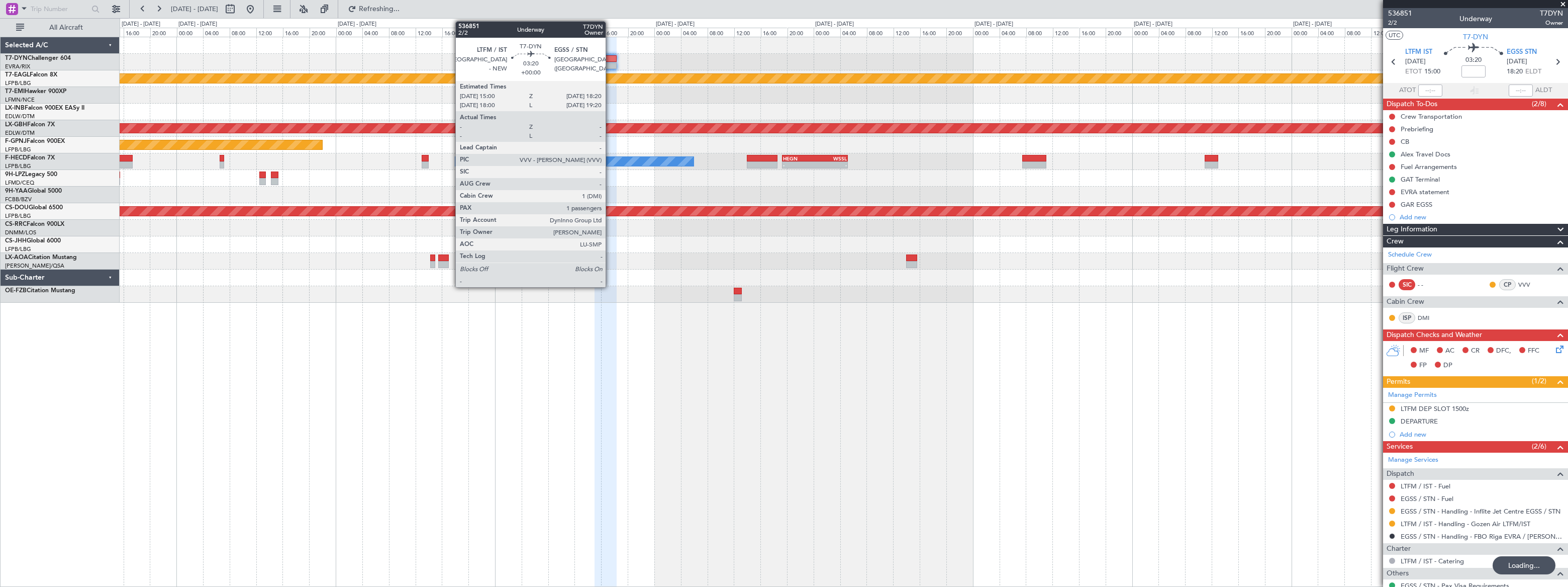
click at [612, 55] on div at bounding box center [606, 59] width 23 height 7
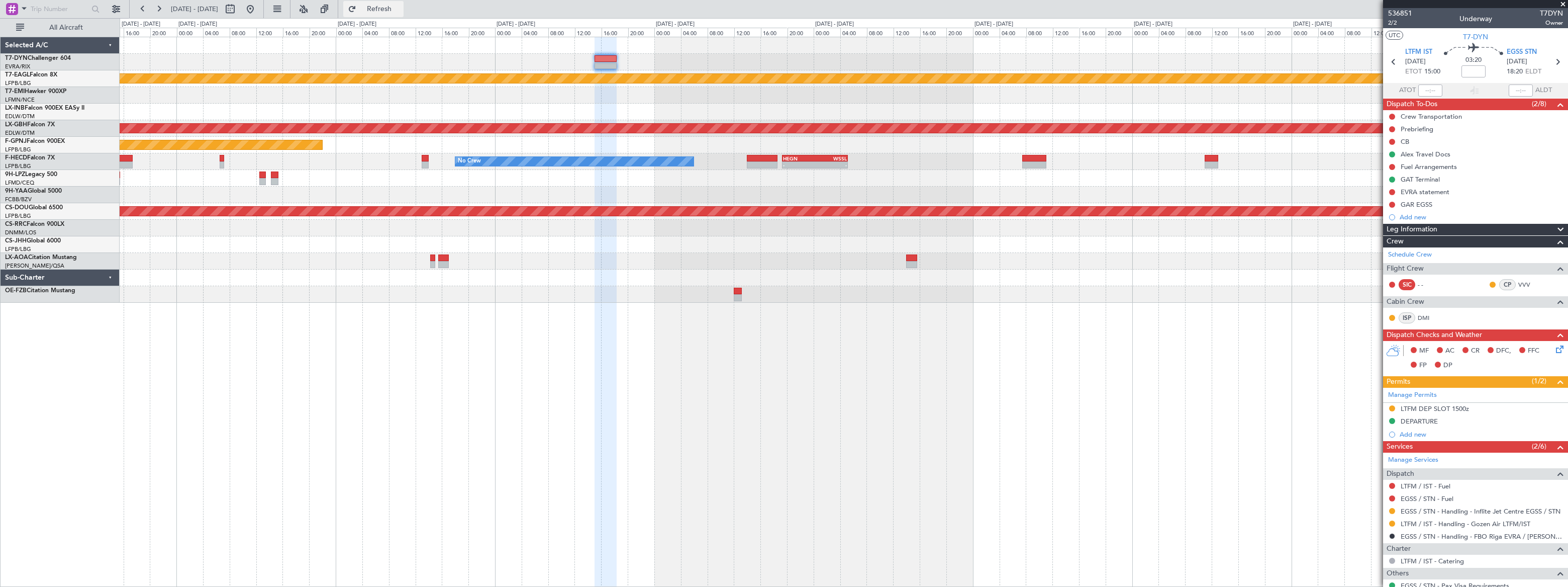
click at [401, 7] on span "Refresh" at bounding box center [379, 9] width 42 height 7
click at [401, 7] on span "Refreshing..." at bounding box center [379, 9] width 42 height 7
type input "-00:15"
click at [401, 7] on span "Refreshing..." at bounding box center [379, 9] width 42 height 7
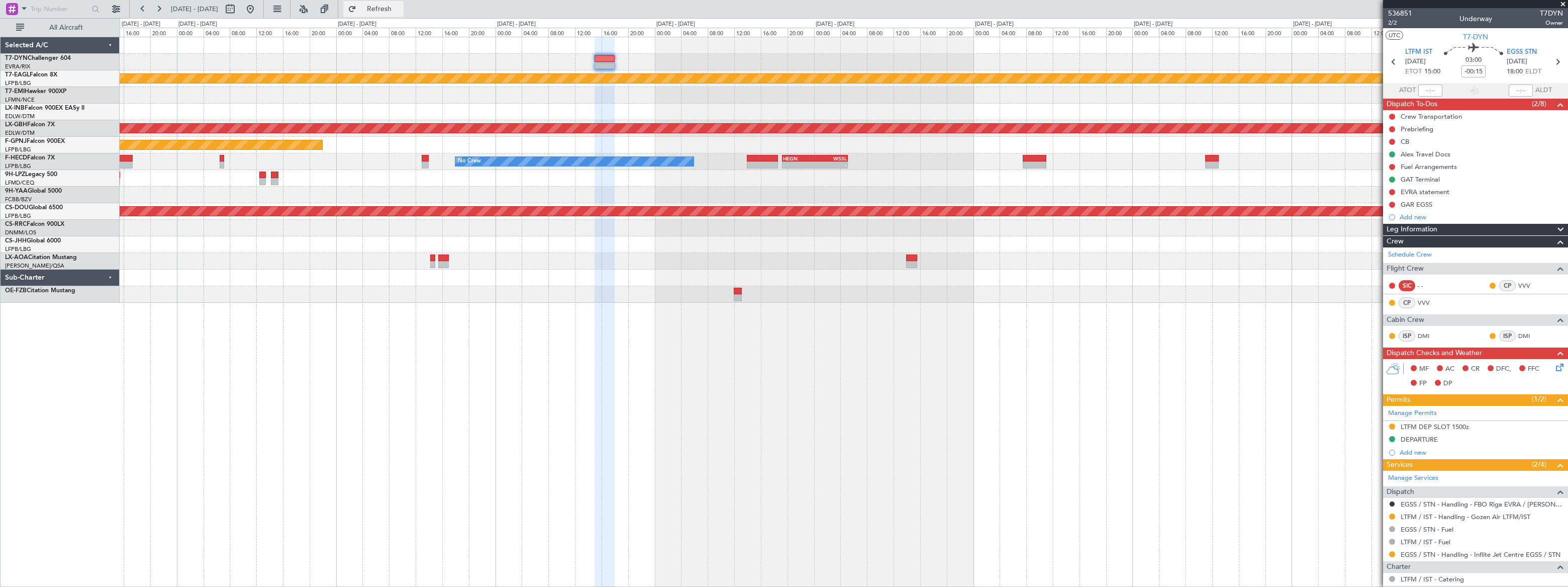
click at [401, 5] on span "Refresh" at bounding box center [379, 9] width 42 height 7
click at [1398, 10] on span "536851" at bounding box center [1400, 13] width 24 height 10
click at [258, 7] on button at bounding box center [250, 9] width 16 height 16
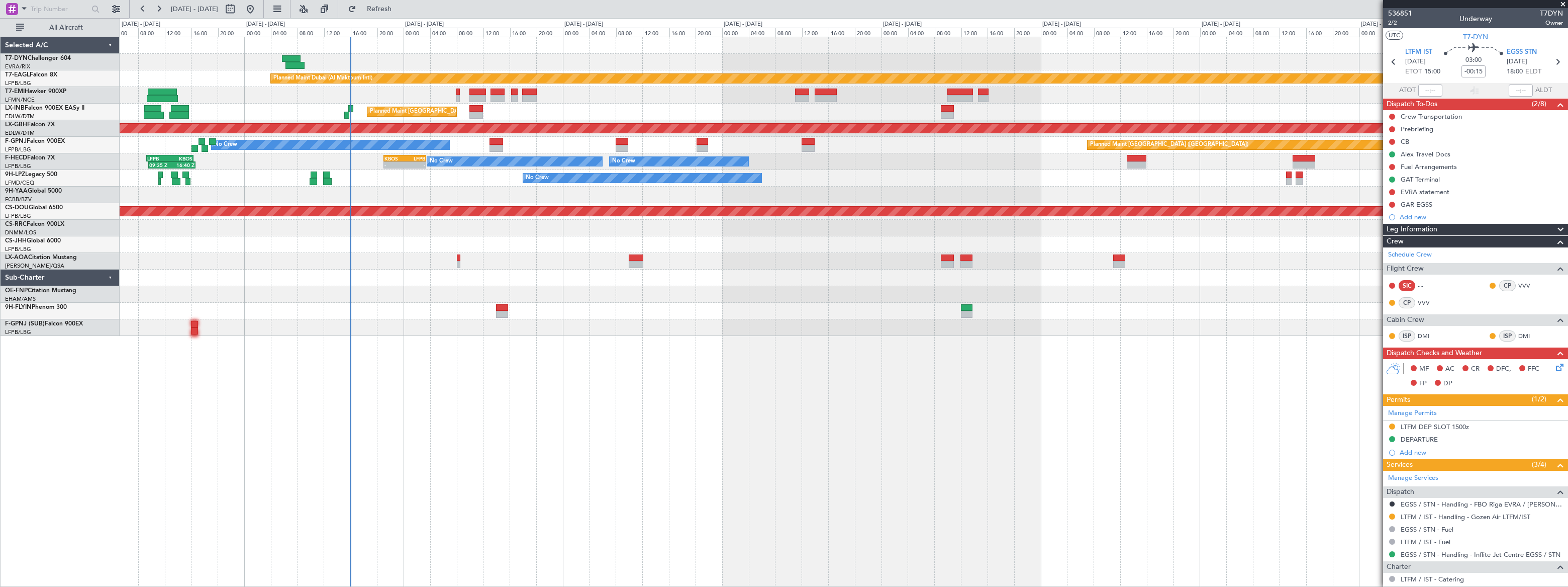
click at [307, 54] on div at bounding box center [844, 62] width 1447 height 16
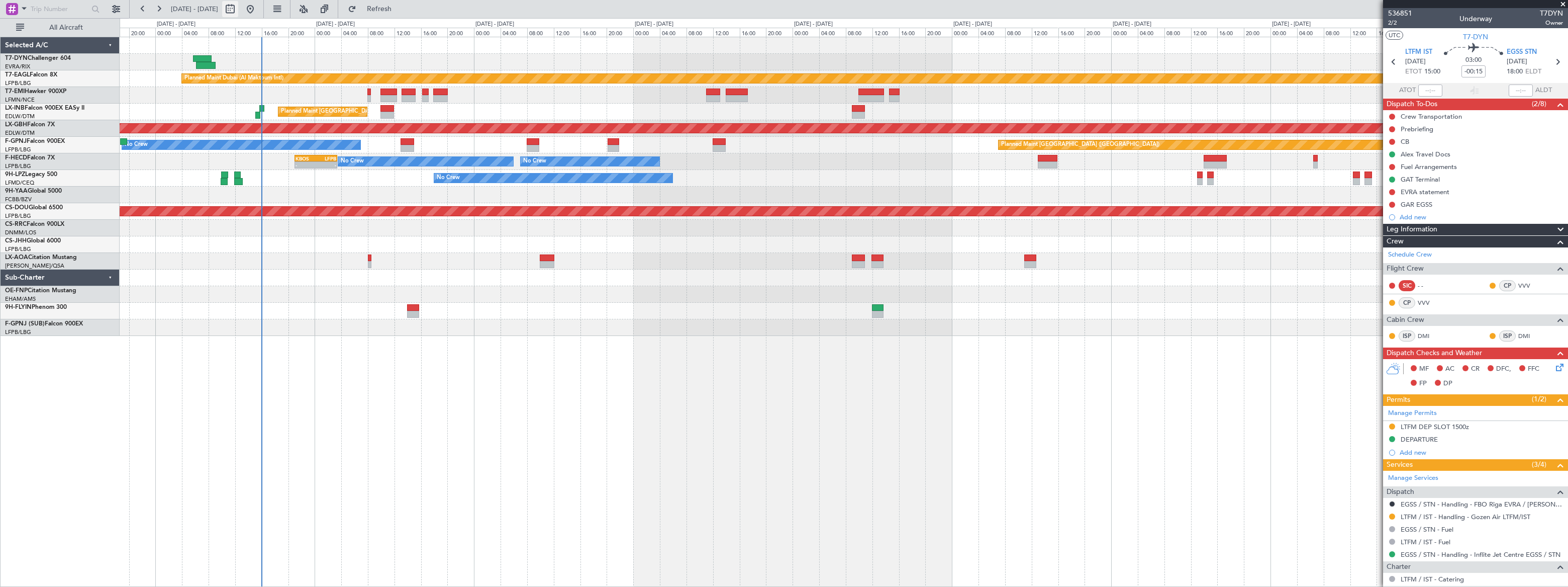
click at [238, 7] on button at bounding box center [230, 9] width 16 height 16
select select "9"
select select "2025"
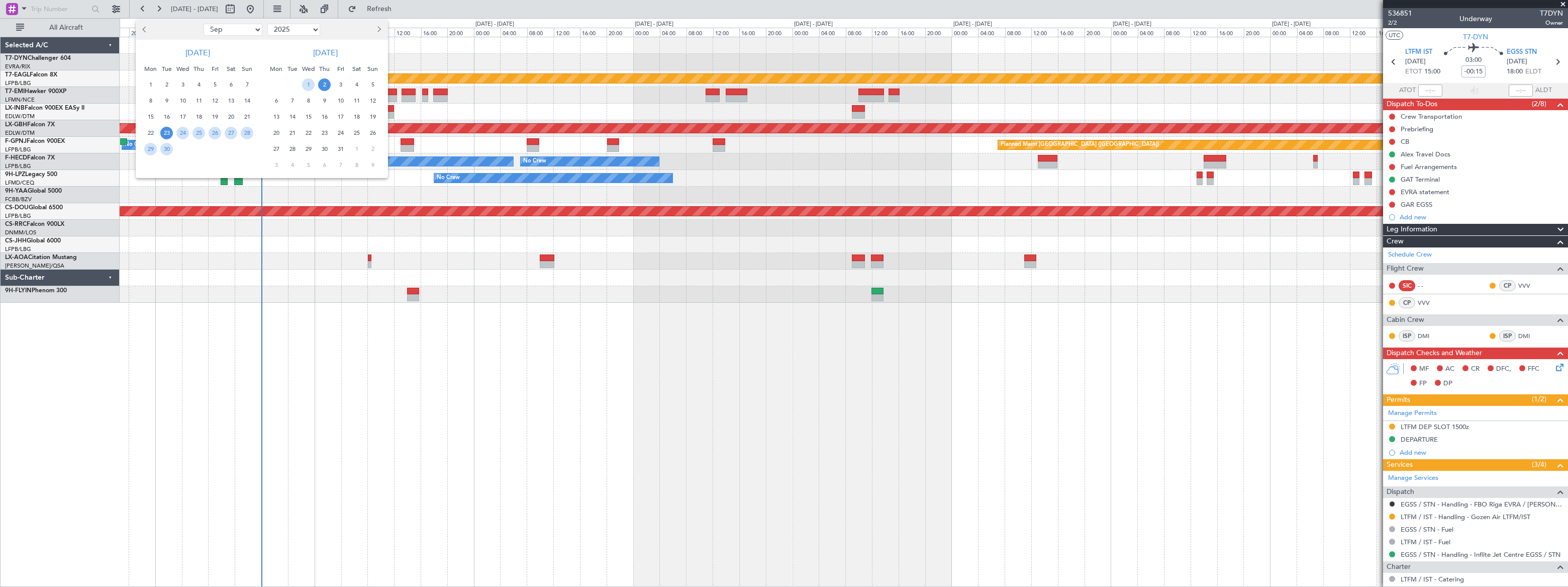
click at [246, 30] on select "Jan Feb Mar Apr May Jun [DATE] Aug Sep Oct Nov Dec" at bounding box center [233, 30] width 59 height 12
select select "10"
click at [203, 24] on select "Jan Feb Mar Apr May Jun [DATE] Aug Sep Oct Nov Dec" at bounding box center [233, 30] width 59 height 12
click at [181, 116] on span "15" at bounding box center [183, 117] width 13 height 13
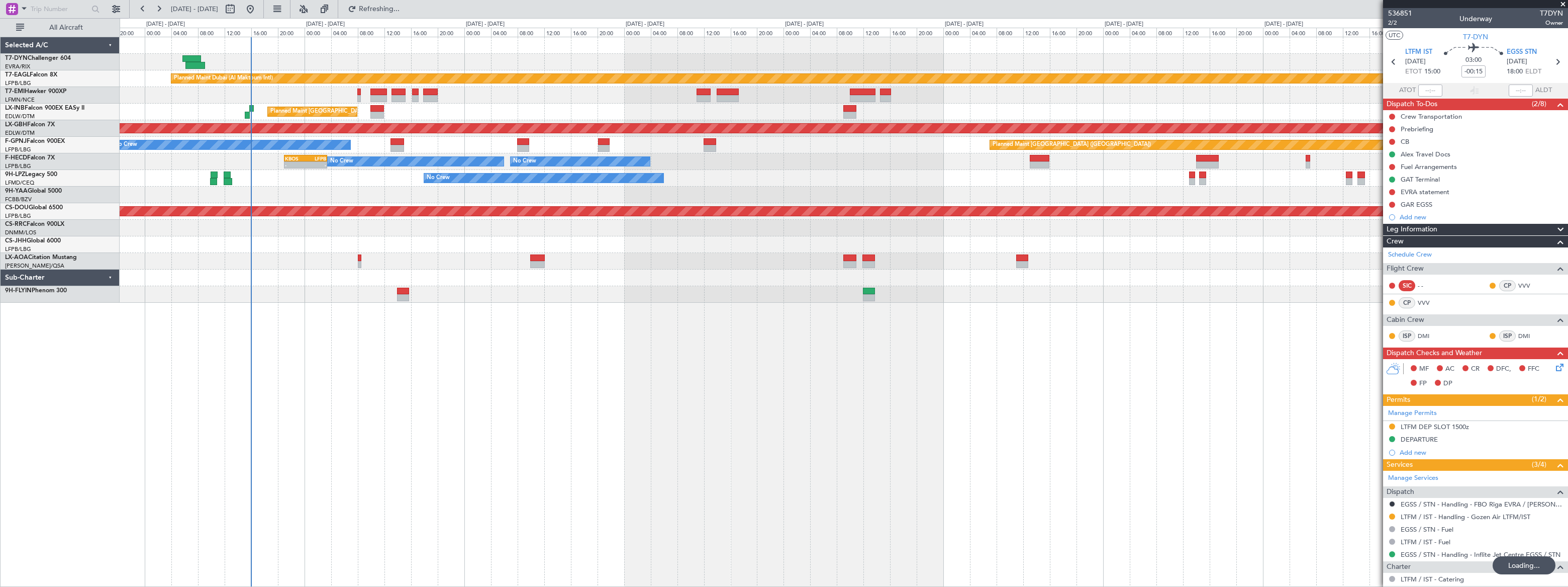
click at [181, 116] on span "15" at bounding box center [183, 117] width 13 height 13
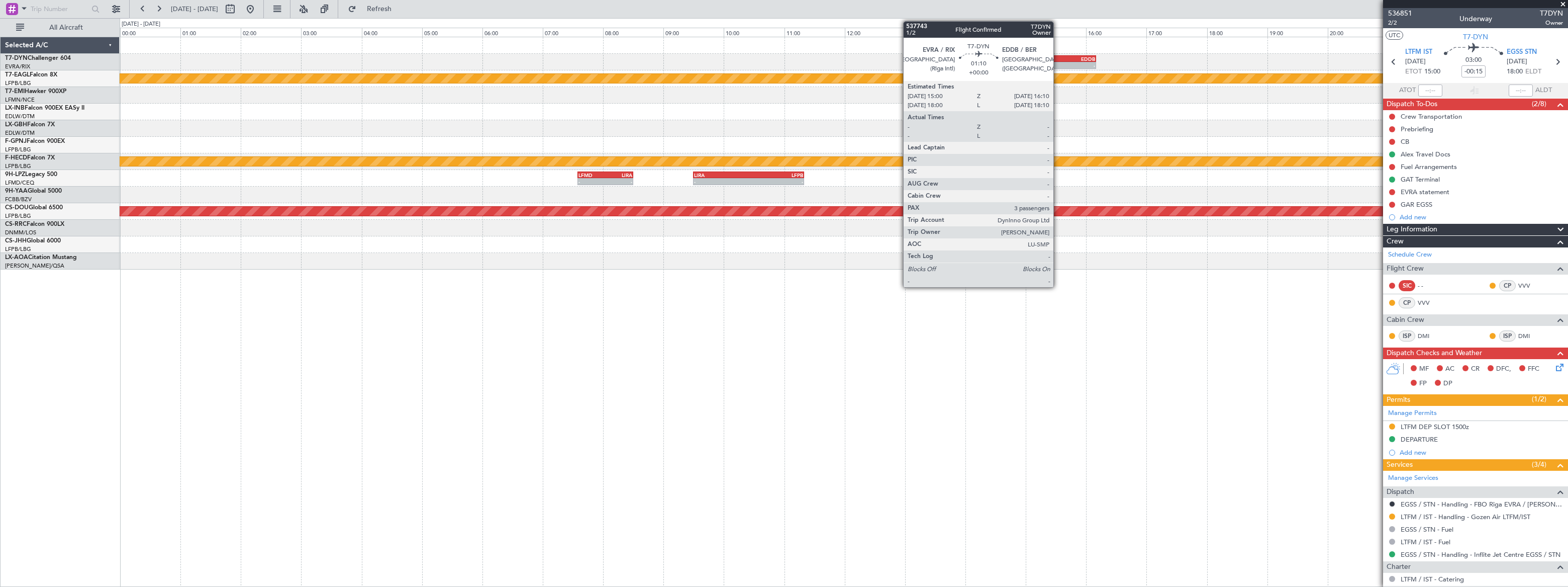
click at [1059, 56] on div "EVRA" at bounding box center [1043, 59] width 34 height 6
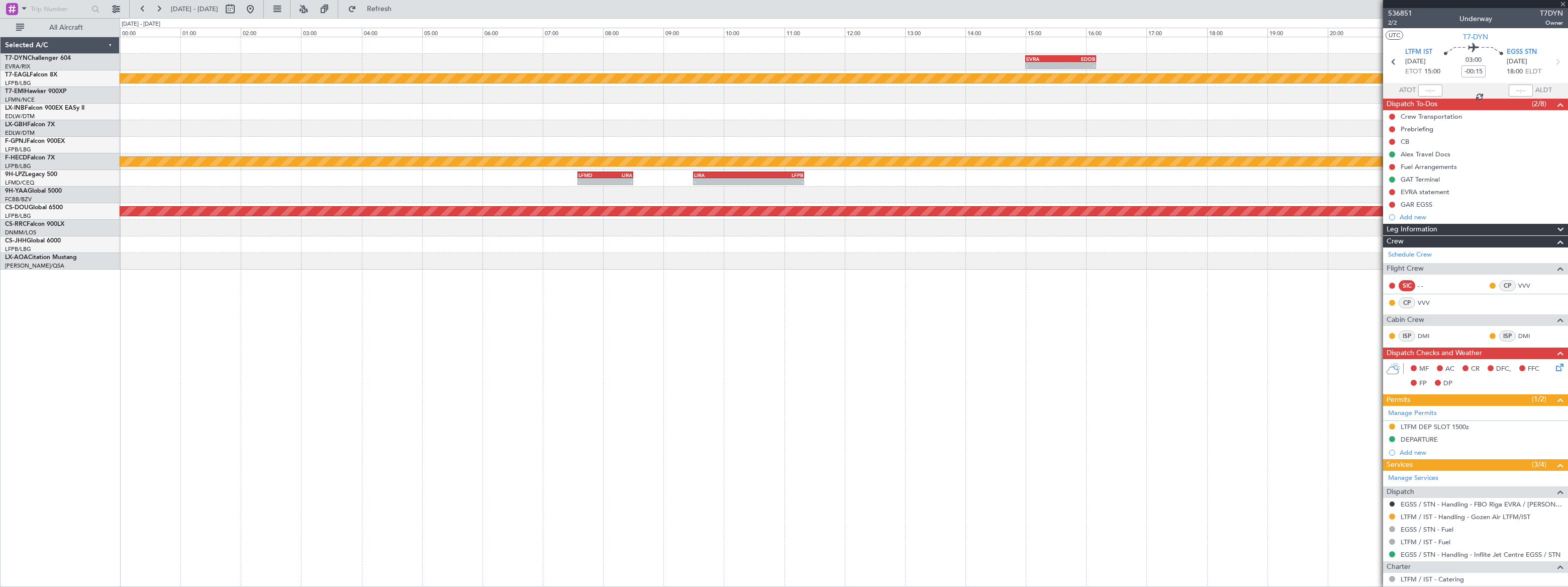
click at [1059, 57] on div "EVRA" at bounding box center [1043, 59] width 34 height 6
type input "3"
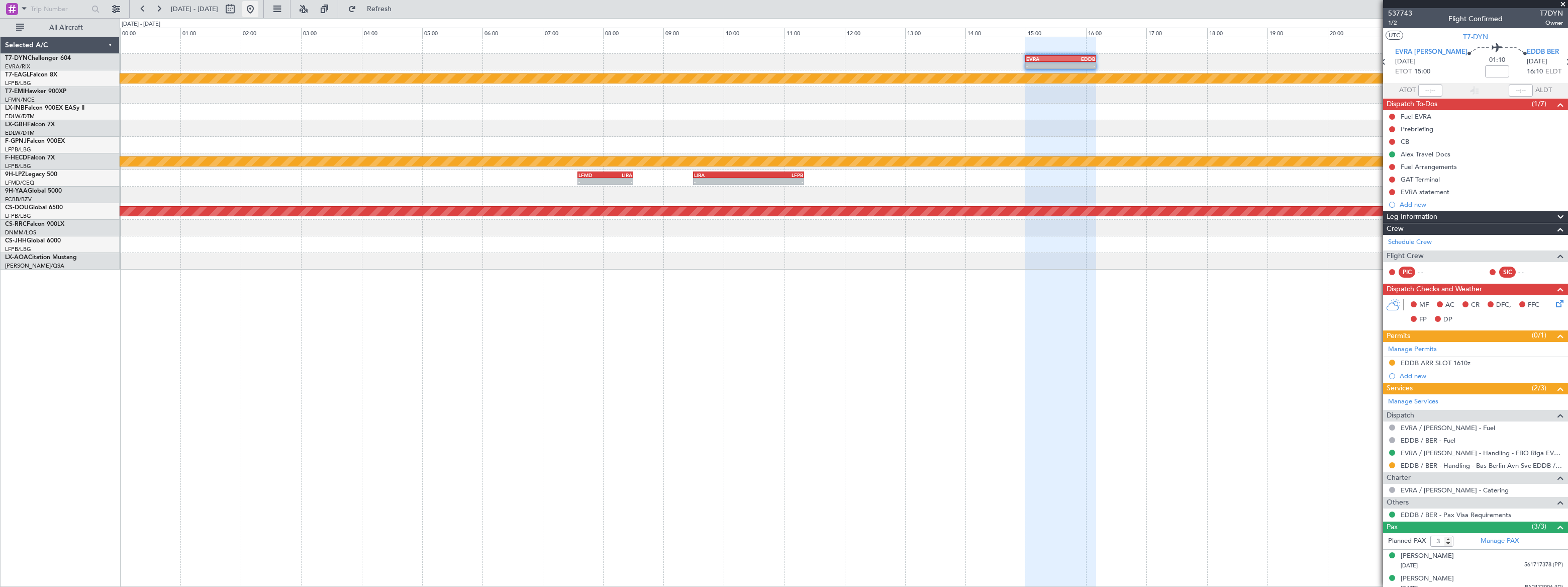
click at [258, 7] on button at bounding box center [250, 9] width 16 height 16
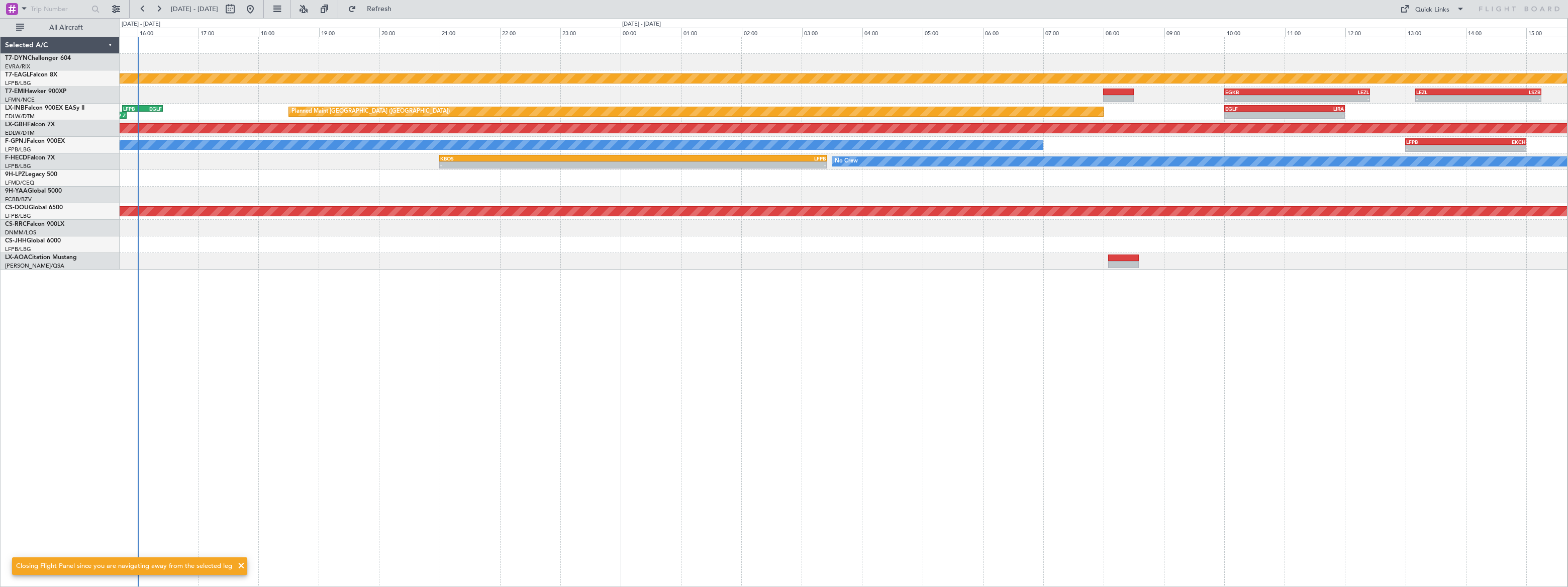
click at [201, 229] on div "Planned Maint Dubai (Al Maktoum Intl) - - EGKB 10:00 Z LEZL 12:25 Z - - LEZL 13…" at bounding box center [844, 311] width 1448 height 550
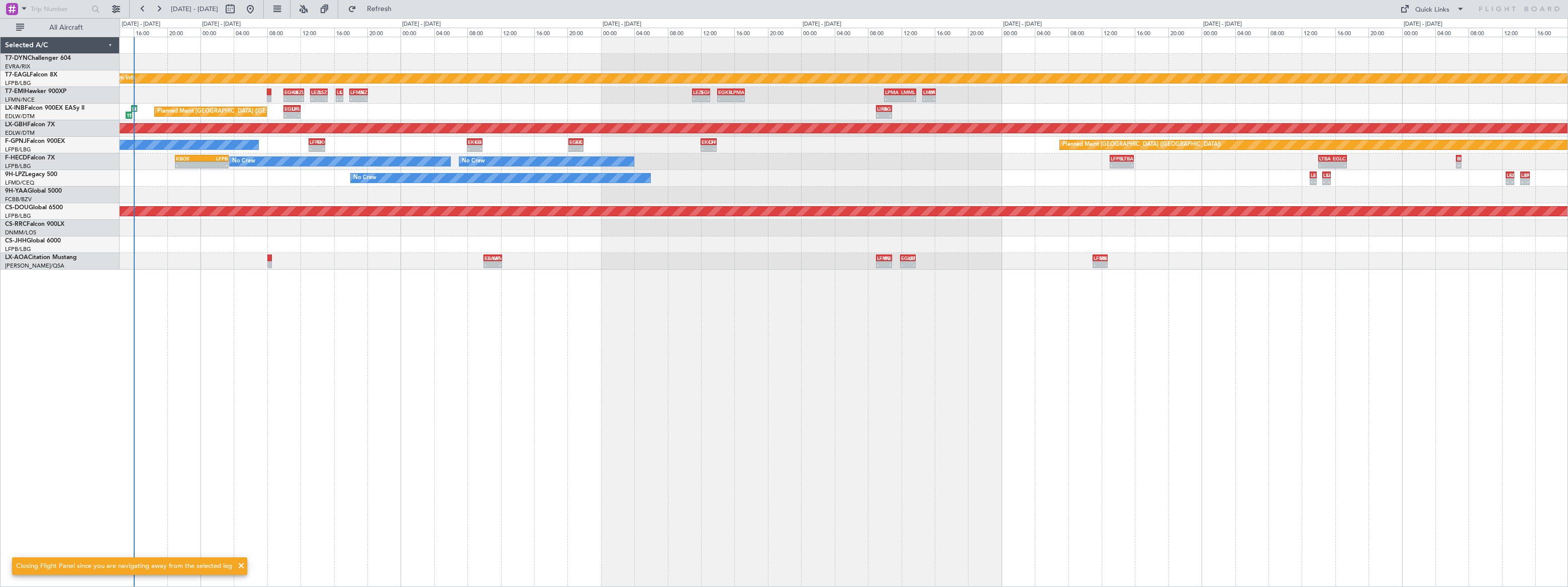
click at [260, 283] on div "06:13 Z 09:06 Z EVRA 05:45 Z LTFM 08:30 Z - - LTFM 15:00 Z EGSS 18:00 Z Planned…" at bounding box center [844, 311] width 1448 height 550
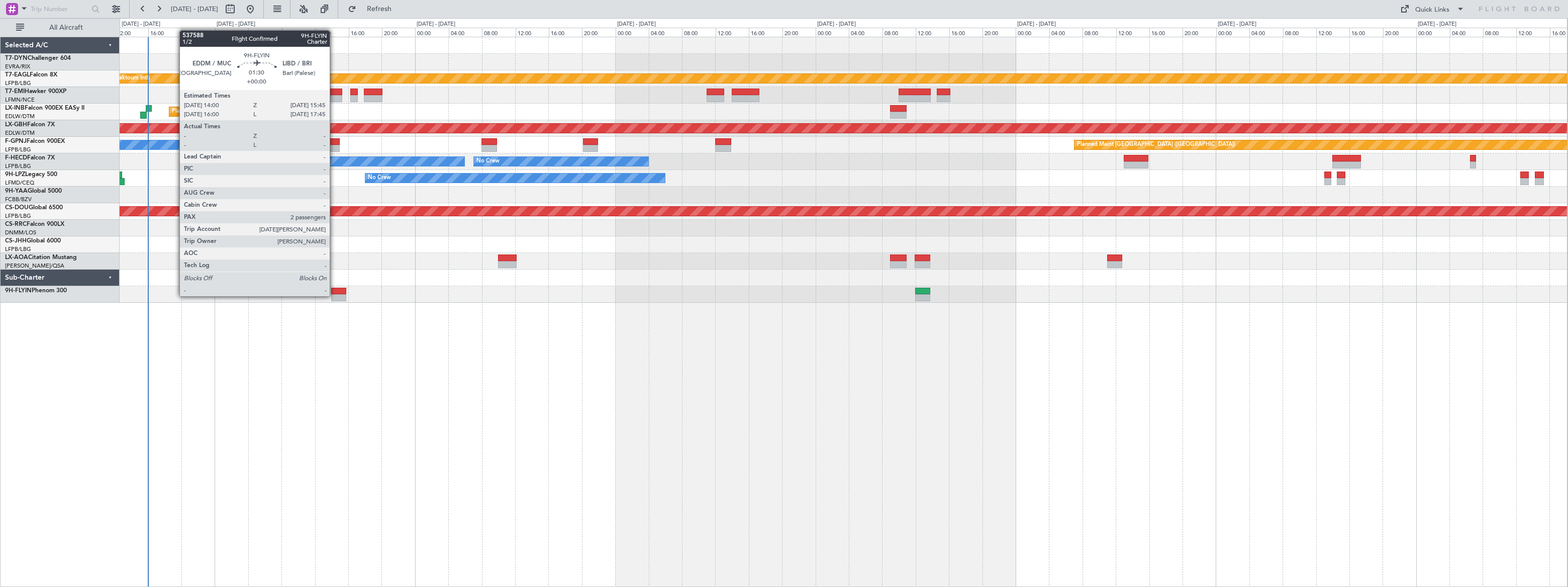
click at [335, 298] on div at bounding box center [338, 298] width 15 height 7
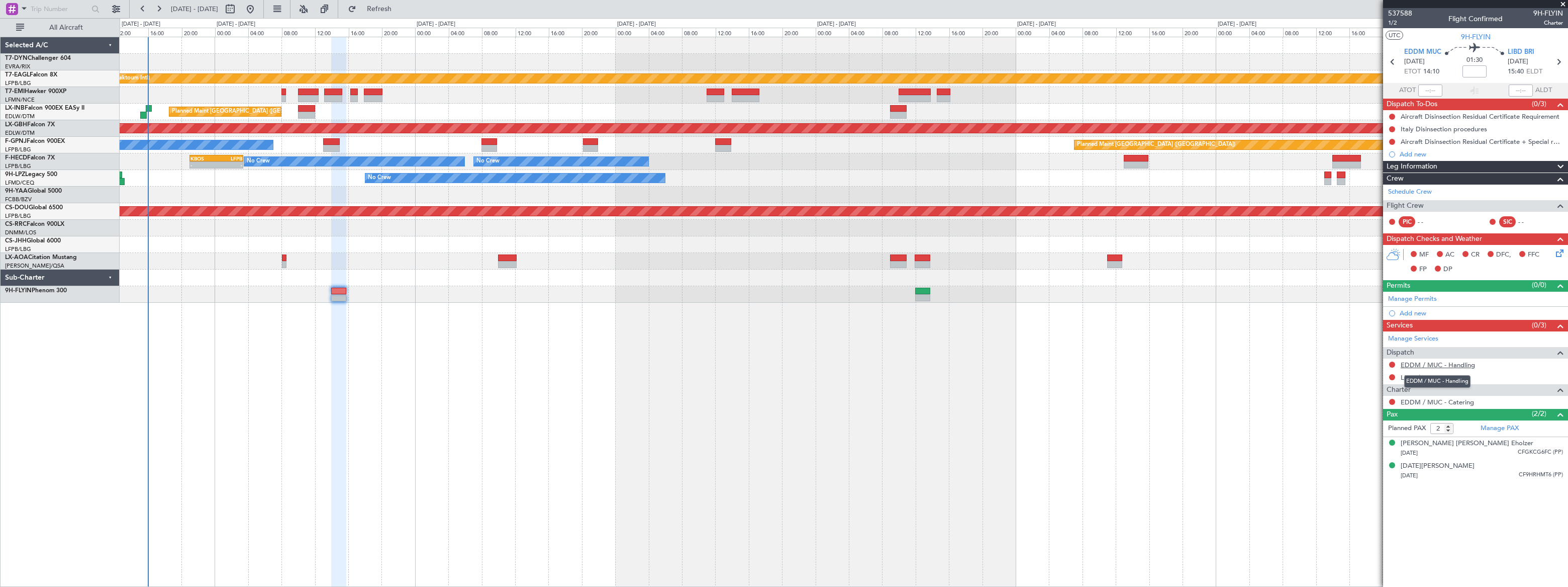
click at [1447, 363] on link "EDDM / MUC - Handling" at bounding box center [1438, 365] width 74 height 9
click at [401, 7] on span "Refresh" at bounding box center [379, 9] width 42 height 7
click at [1447, 377] on link "LIBD / BRI - Handling" at bounding box center [1432, 378] width 64 height 9
click at [401, 11] on span "Refresh" at bounding box center [379, 9] width 42 height 7
click at [401, 7] on span "Refreshing..." at bounding box center [379, 9] width 42 height 7
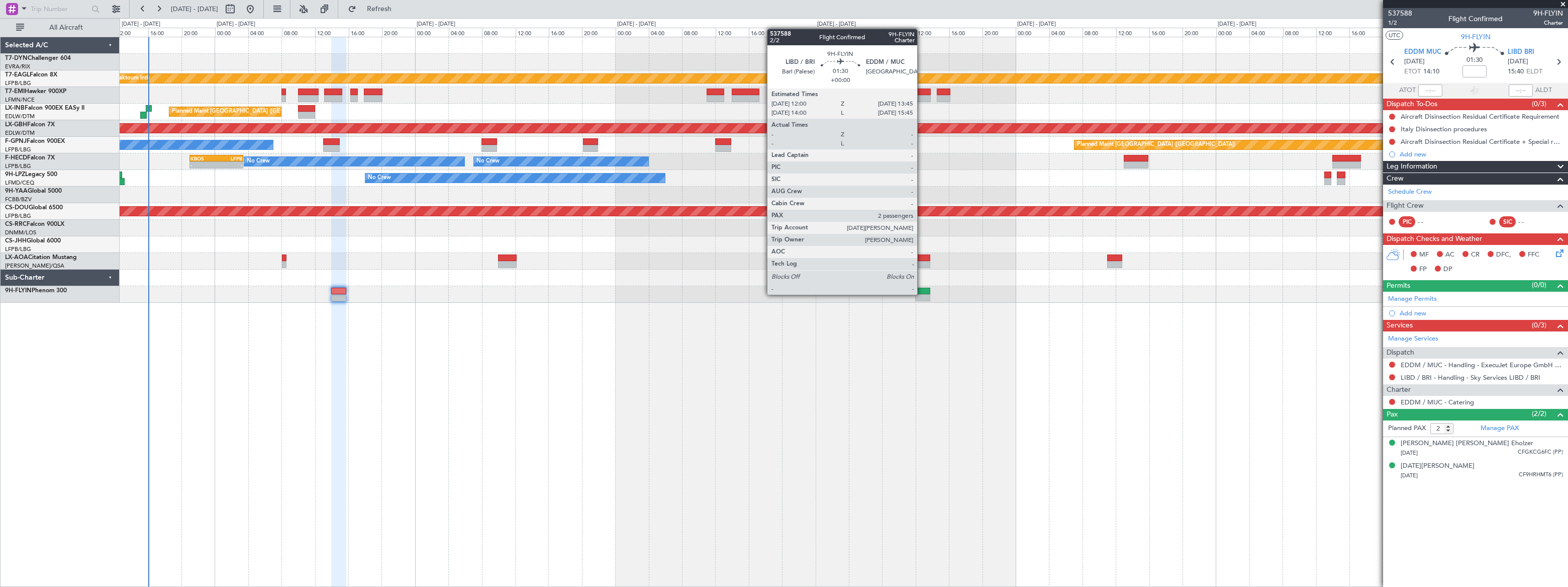
click at [922, 294] on div at bounding box center [922, 298] width 15 height 7
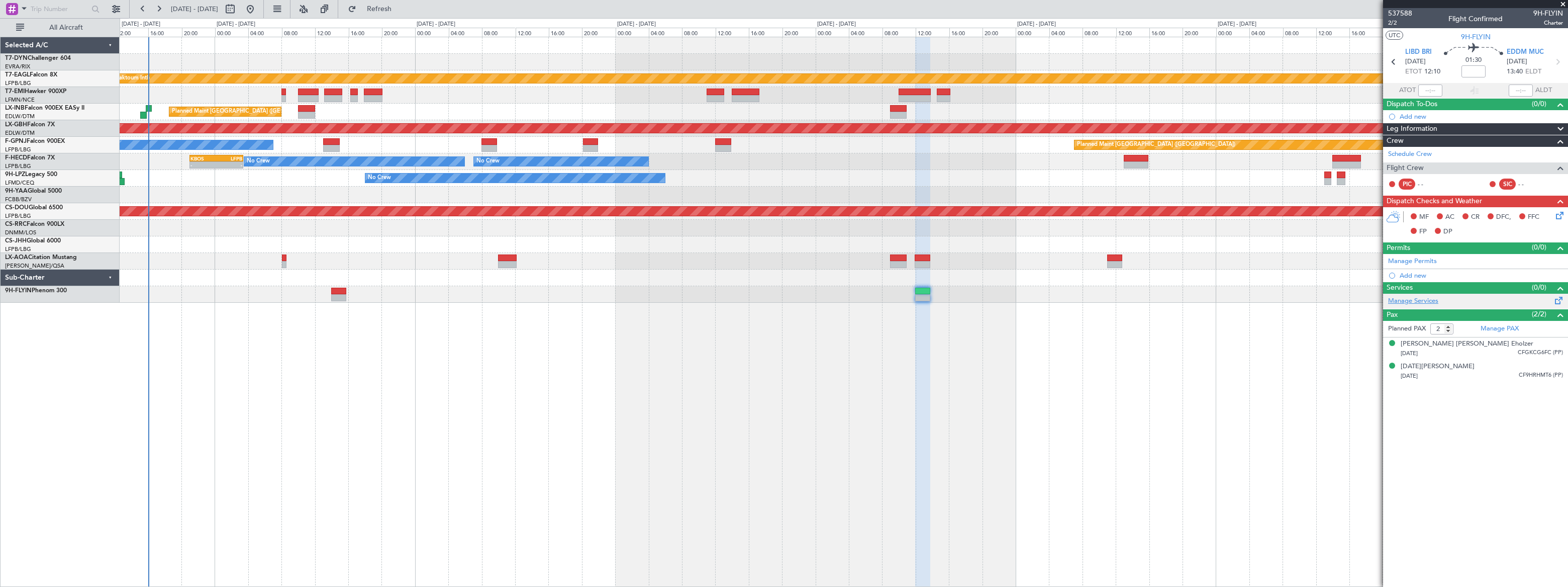
click at [1433, 298] on link "Manage Services" at bounding box center [1413, 301] width 51 height 10
click at [401, 7] on span "Refresh" at bounding box center [379, 9] width 42 height 7
click at [401, 9] on span "Refresh" at bounding box center [379, 9] width 42 height 7
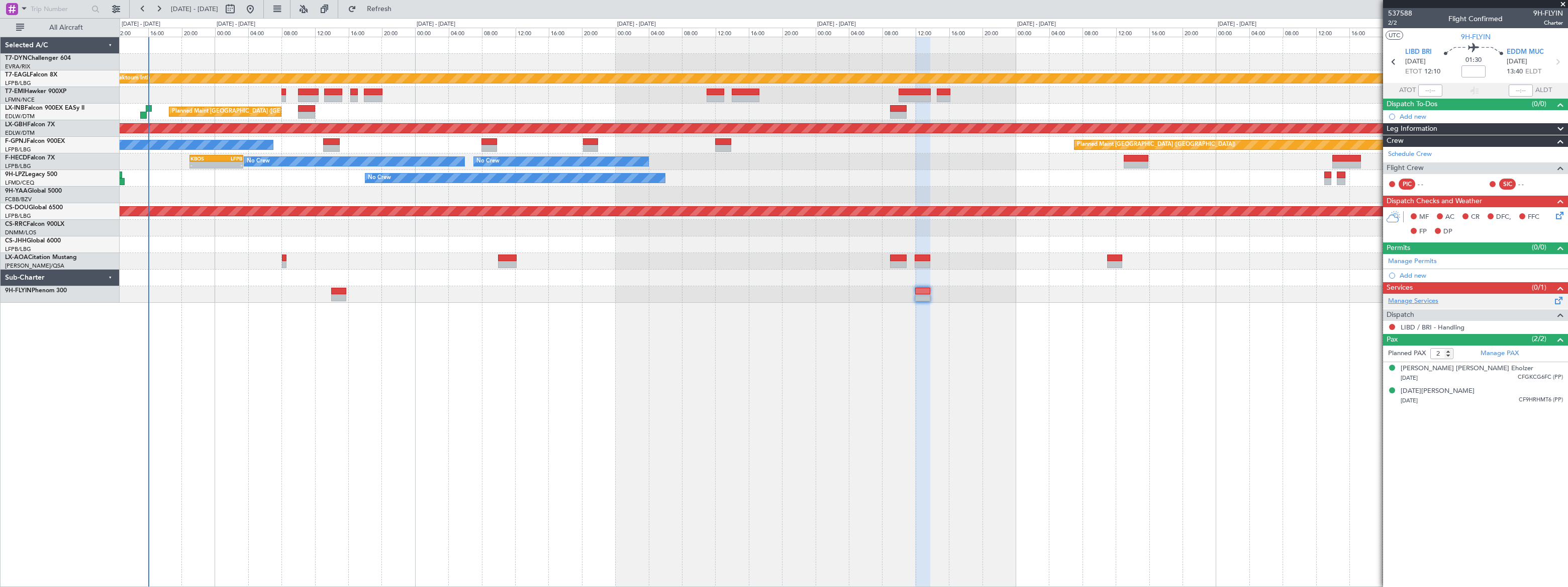
click at [1424, 301] on link "Manage Services" at bounding box center [1413, 301] width 51 height 10
click at [401, 10] on span "Refresh" at bounding box center [379, 9] width 42 height 7
click at [401, 10] on span "Refreshing..." at bounding box center [379, 9] width 42 height 7
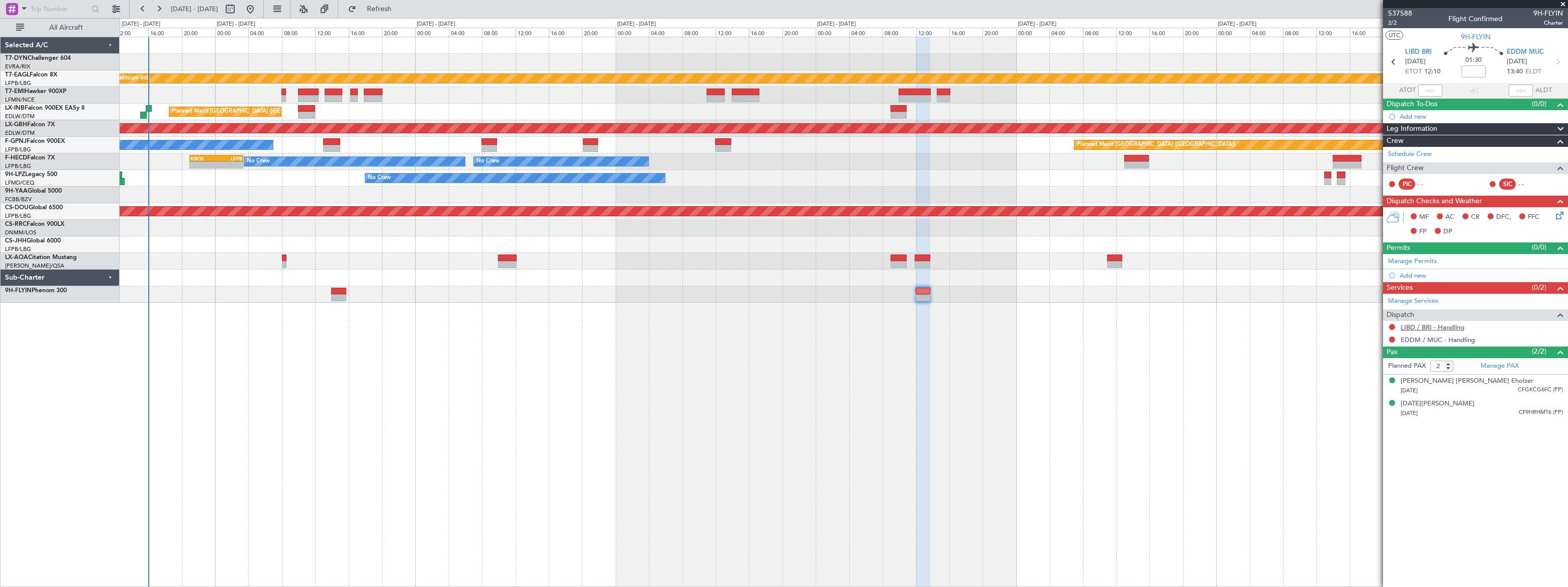
click at [1445, 325] on link "LIBD / BRI - Handling" at bounding box center [1432, 327] width 64 height 9
click at [401, 5] on span "Refresh" at bounding box center [379, 9] width 42 height 7
click at [1462, 338] on link "EDDM / MUC - Handling" at bounding box center [1438, 340] width 74 height 9
click at [1405, 13] on span "537588" at bounding box center [1400, 13] width 24 height 10
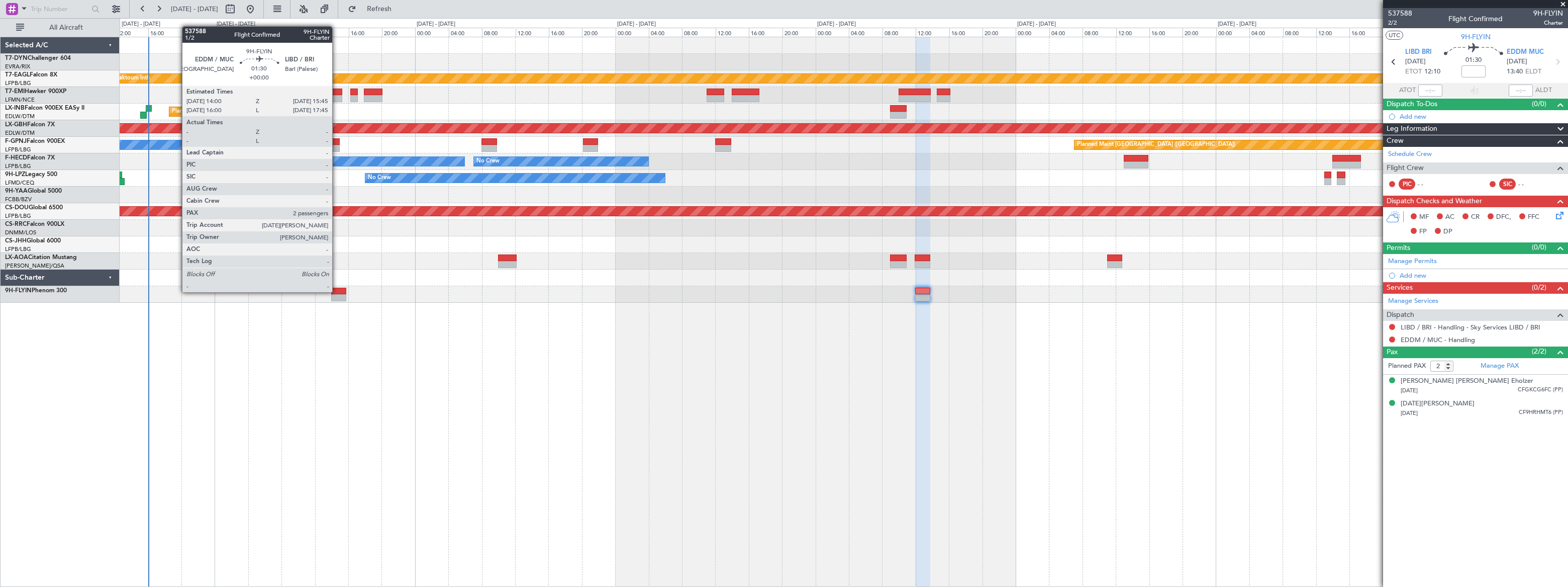
click at [337, 291] on div at bounding box center [338, 291] width 15 height 7
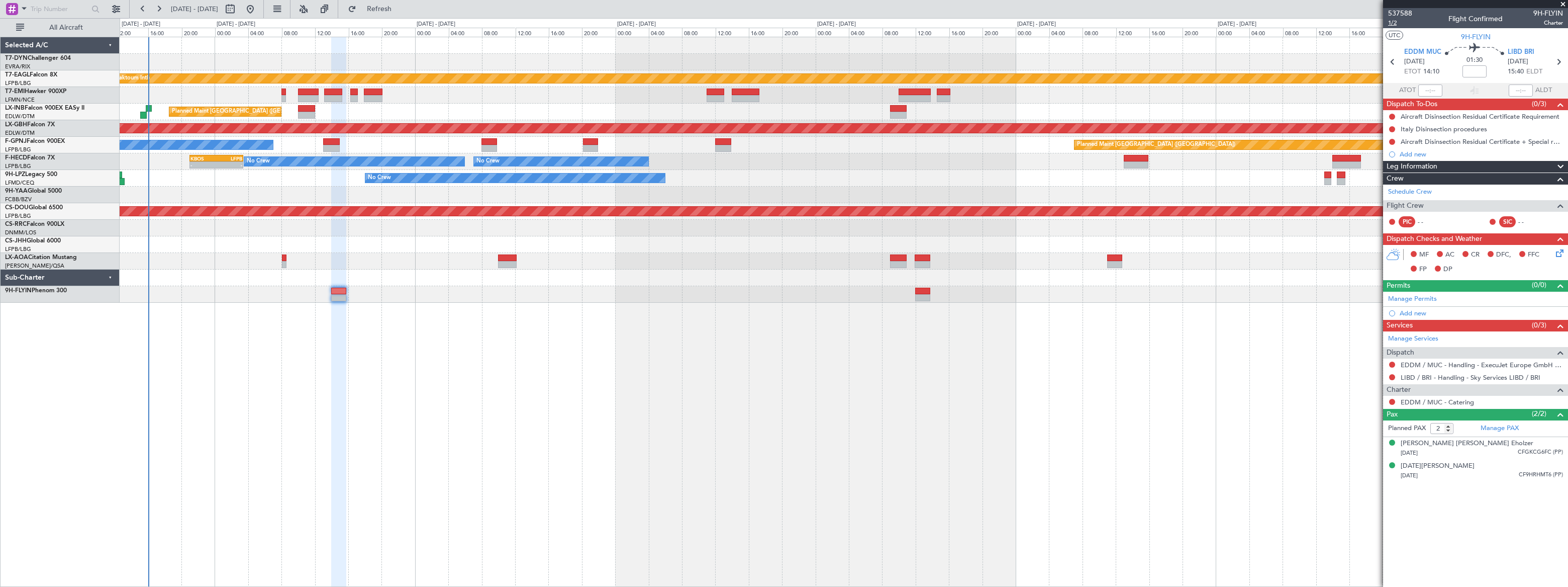
click at [1396, 25] on span "1/2" at bounding box center [1400, 23] width 24 height 9
click at [401, 6] on span "Refresh" at bounding box center [379, 9] width 42 height 7
click at [401, 6] on span "Refreshing..." at bounding box center [379, 9] width 42 height 7
click at [401, 6] on span "Refresh" at bounding box center [379, 9] width 42 height 7
click at [401, 7] on span "Refresh" at bounding box center [379, 9] width 42 height 7
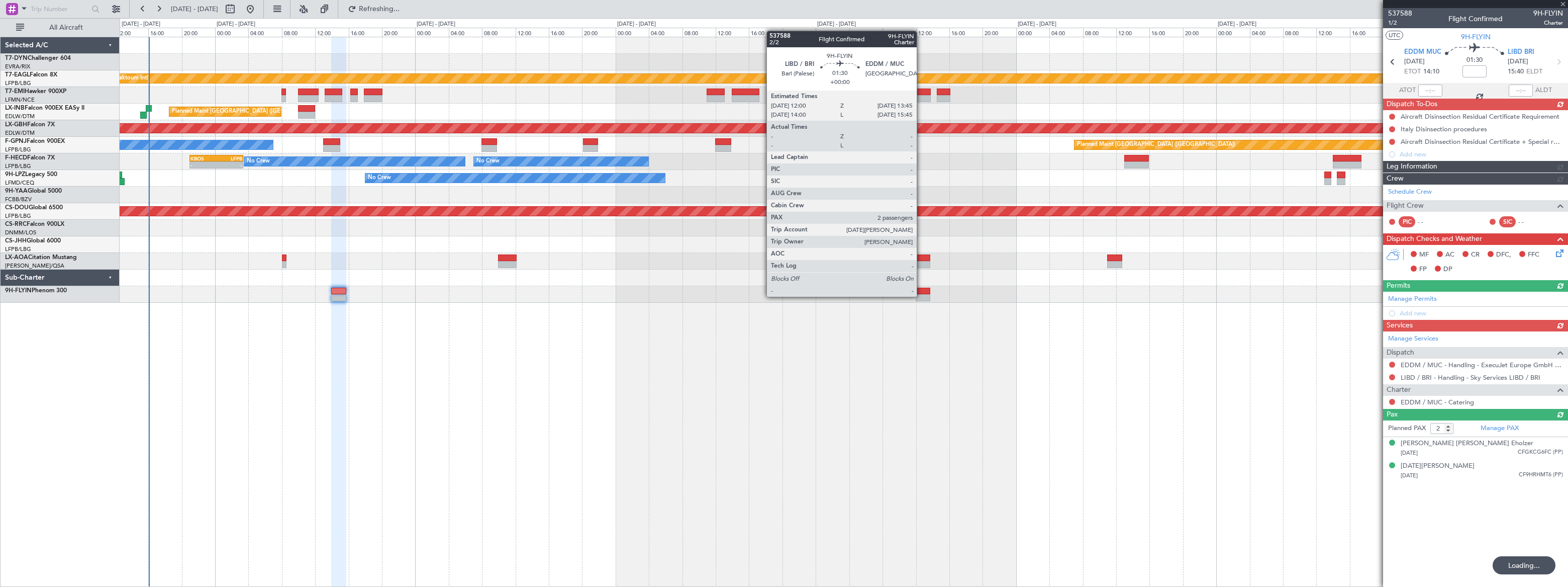
click at [921, 295] on div at bounding box center [923, 298] width 15 height 7
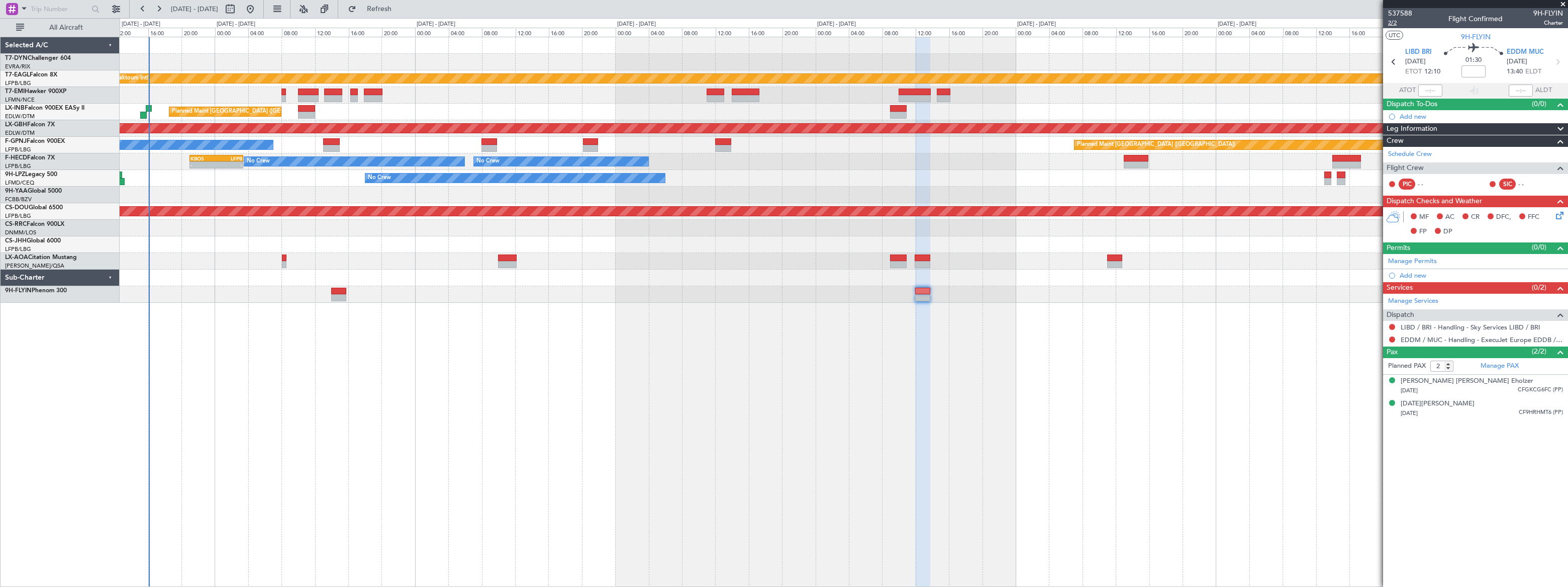
click at [1390, 23] on span "2/2" at bounding box center [1400, 23] width 24 height 9
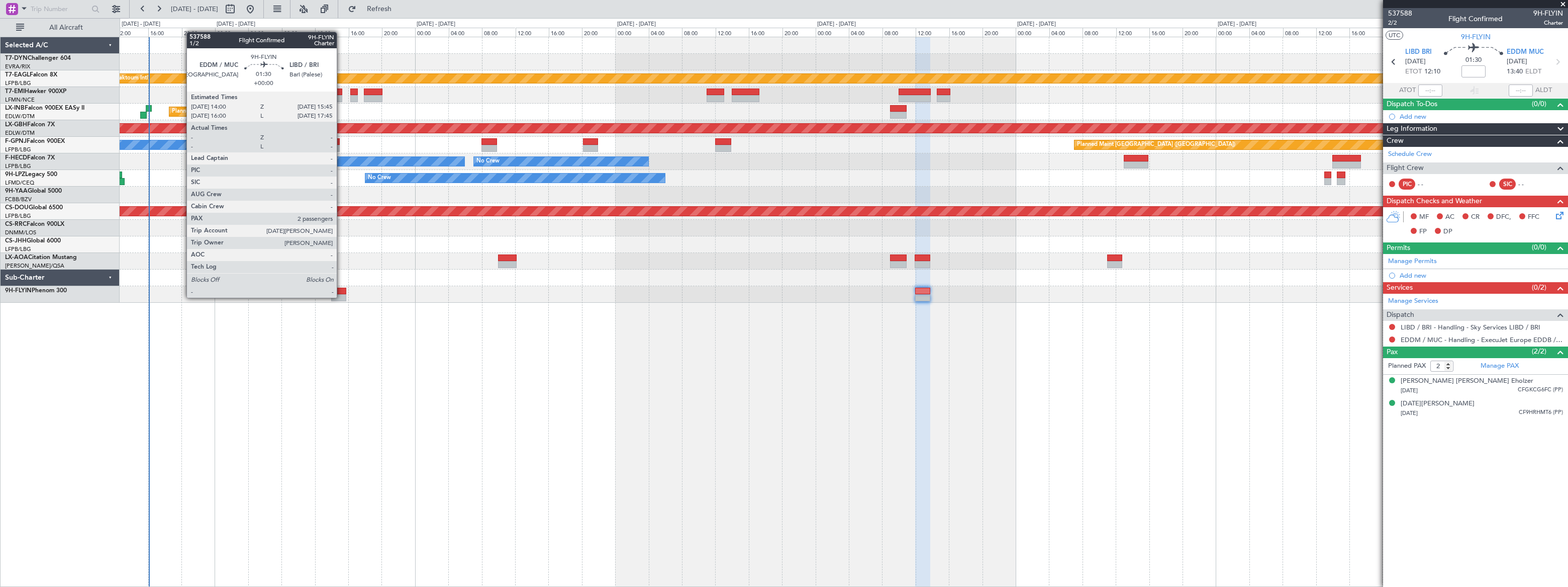
click at [340, 297] on div at bounding box center [338, 298] width 15 height 7
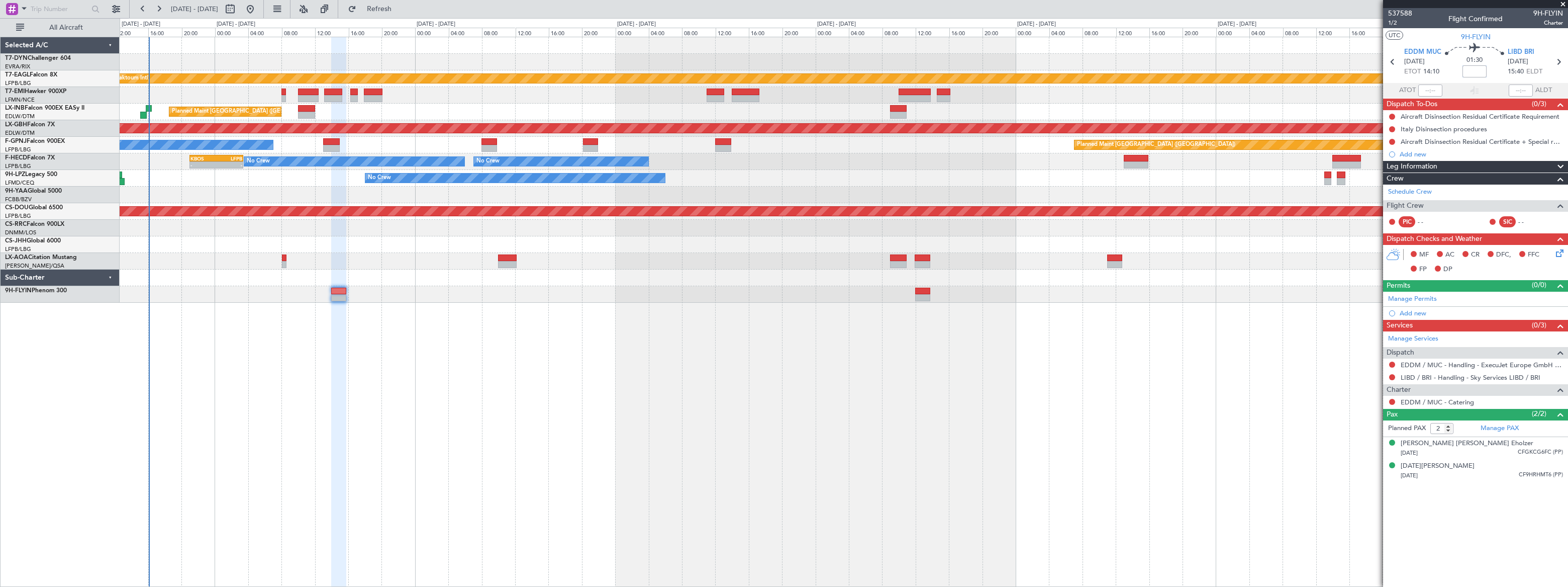
click at [1473, 74] on input at bounding box center [1475, 71] width 24 height 12
type input "-00:05"
click at [1497, 75] on div "01:30 -00:05" at bounding box center [1474, 62] width 66 height 37
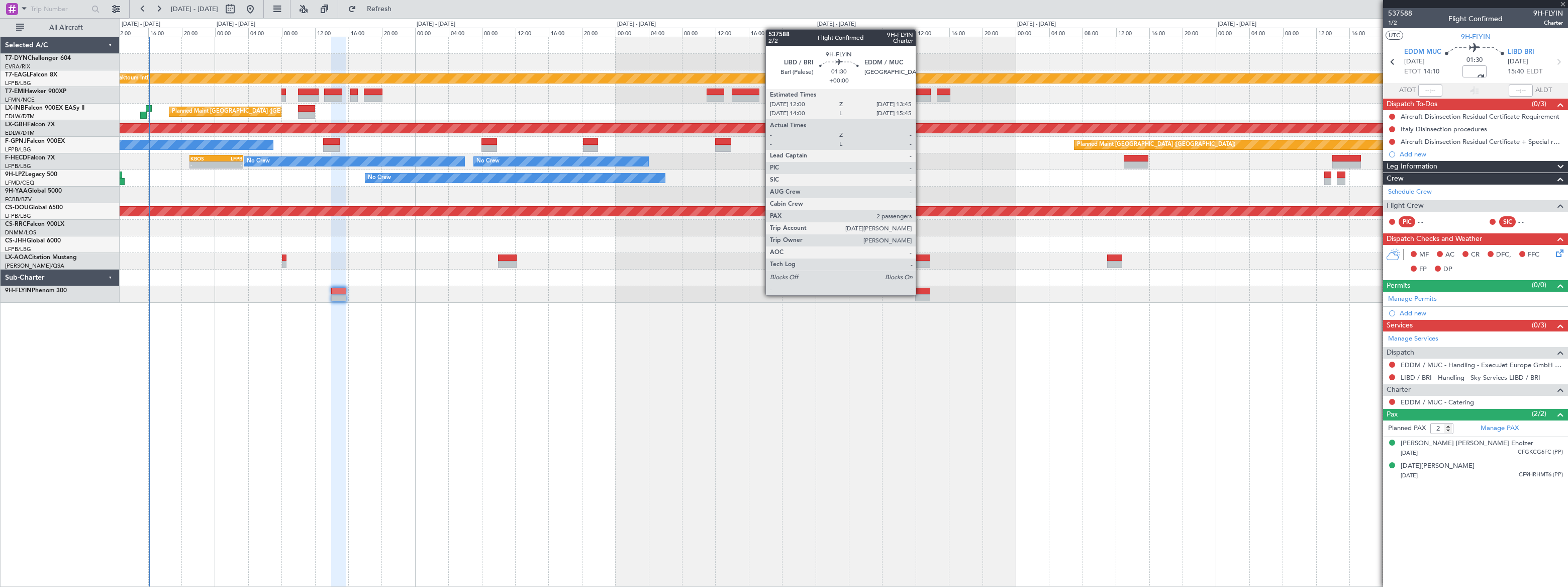
click at [919, 294] on div at bounding box center [922, 298] width 15 height 7
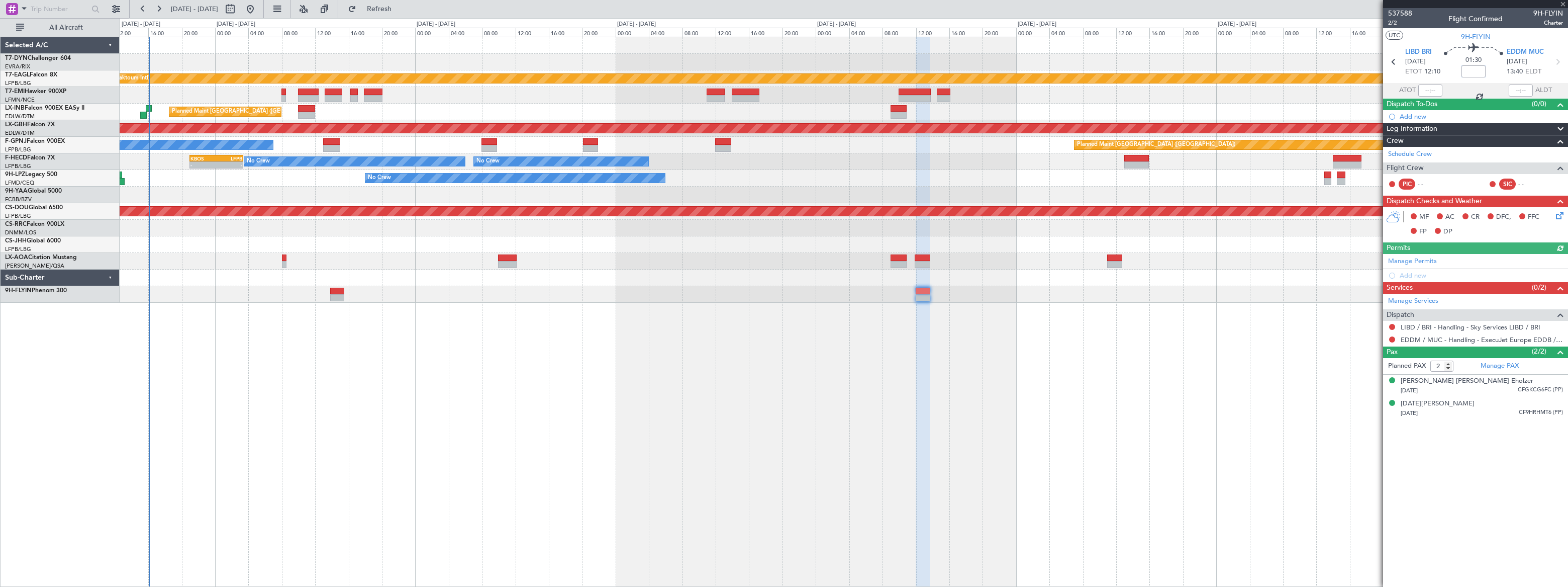
click at [1466, 74] on input at bounding box center [1474, 71] width 24 height 12
click at [1491, 84] on section "ATOT ALDT" at bounding box center [1475, 90] width 185 height 15
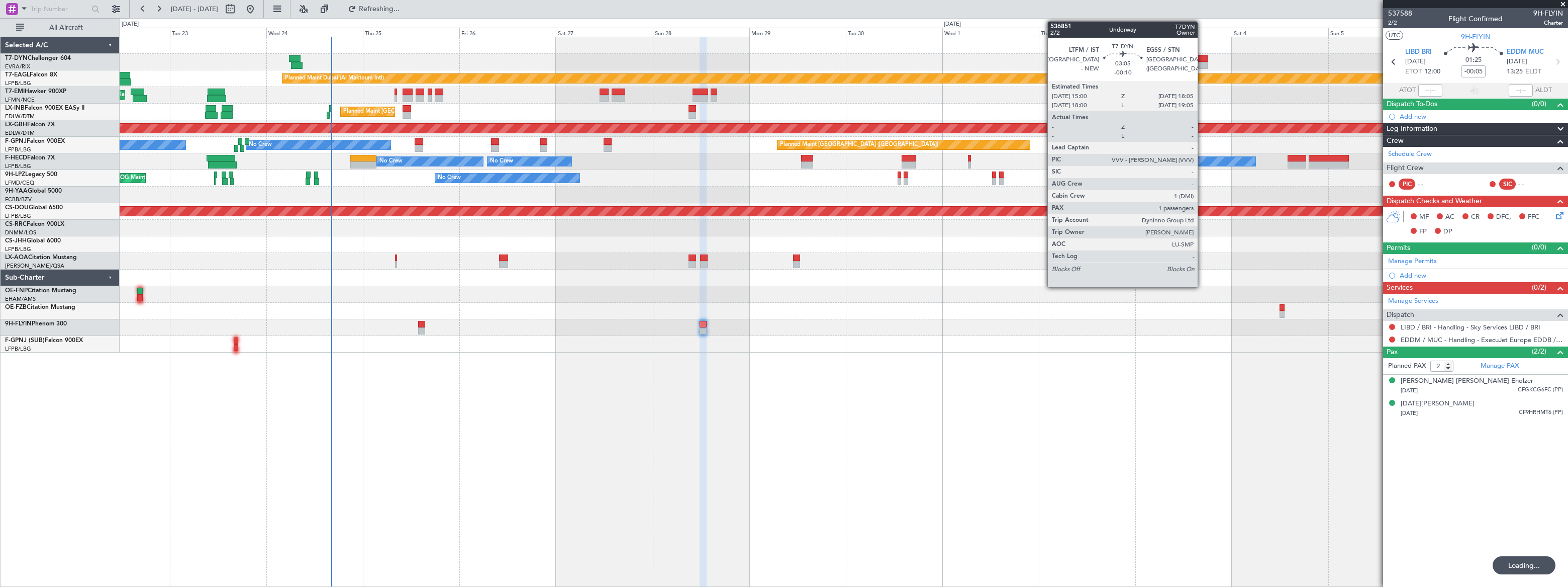
click at [1202, 55] on div at bounding box center [1201, 59] width 13 height 7
type input "-00:10"
type input "1"
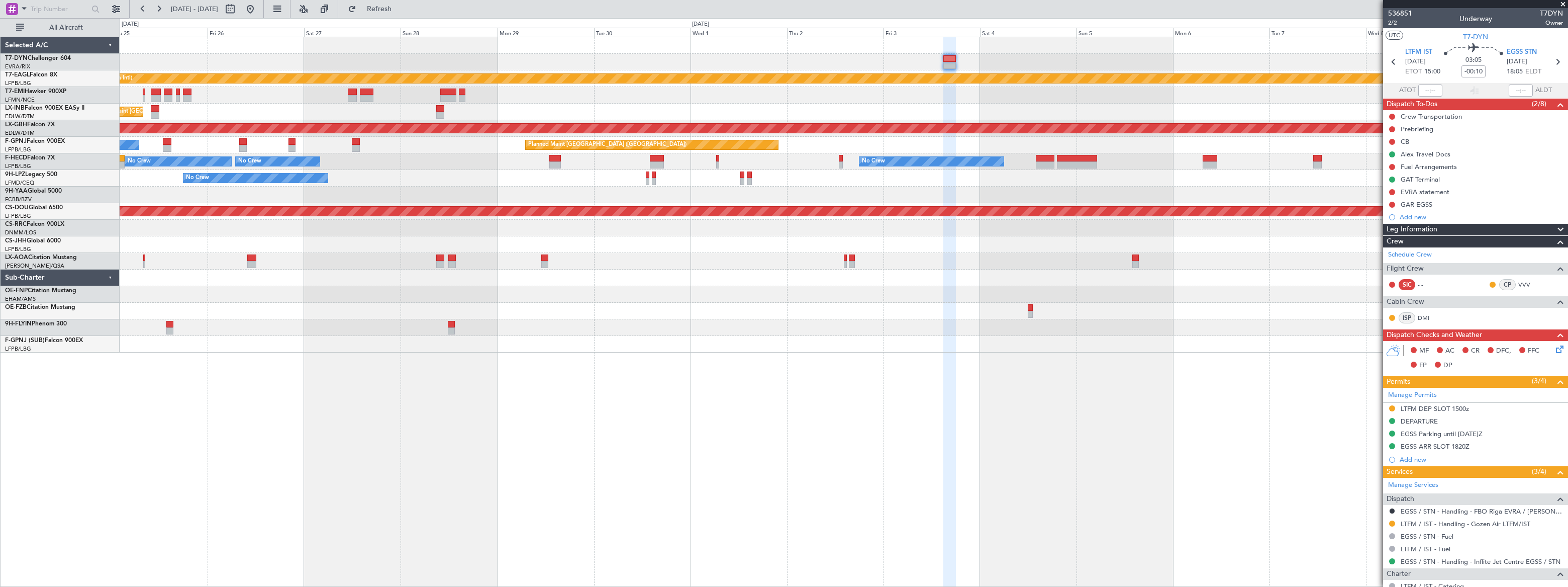
click at [874, 100] on div "Planned Maint [GEOGRAPHIC_DATA]" at bounding box center [844, 95] width 1448 height 16
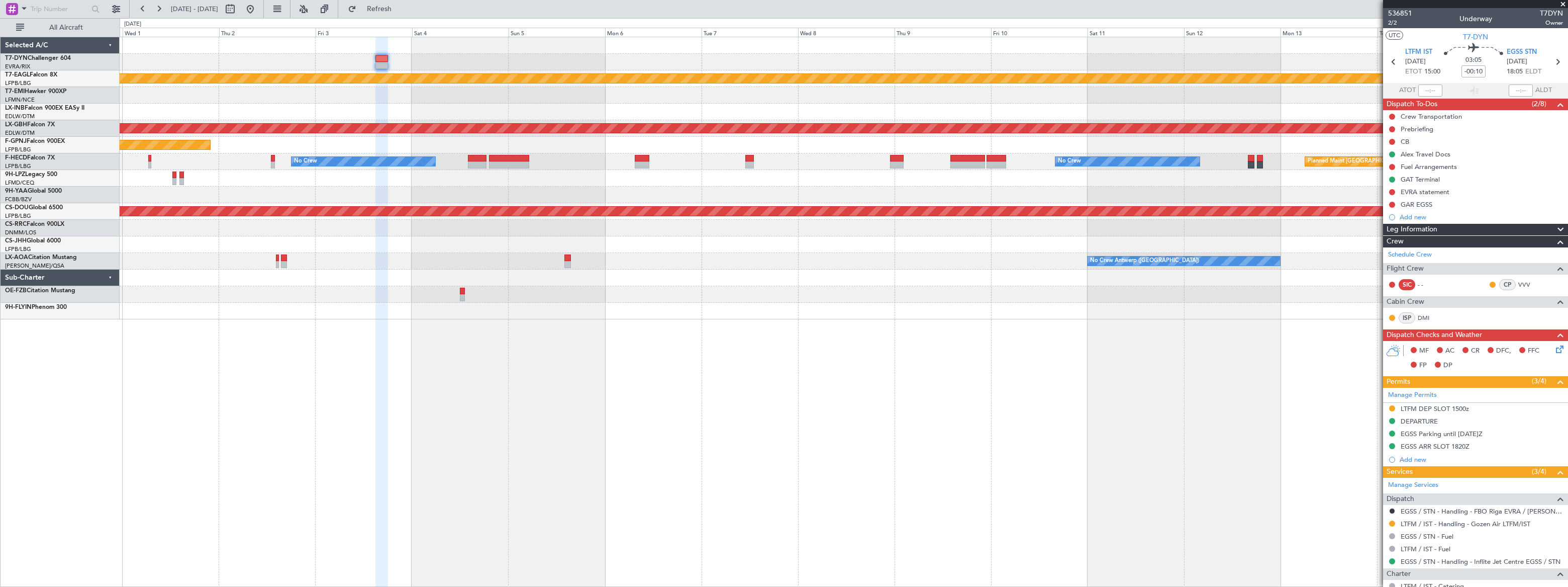
click at [810, 111] on div at bounding box center [844, 111] width 1447 height 16
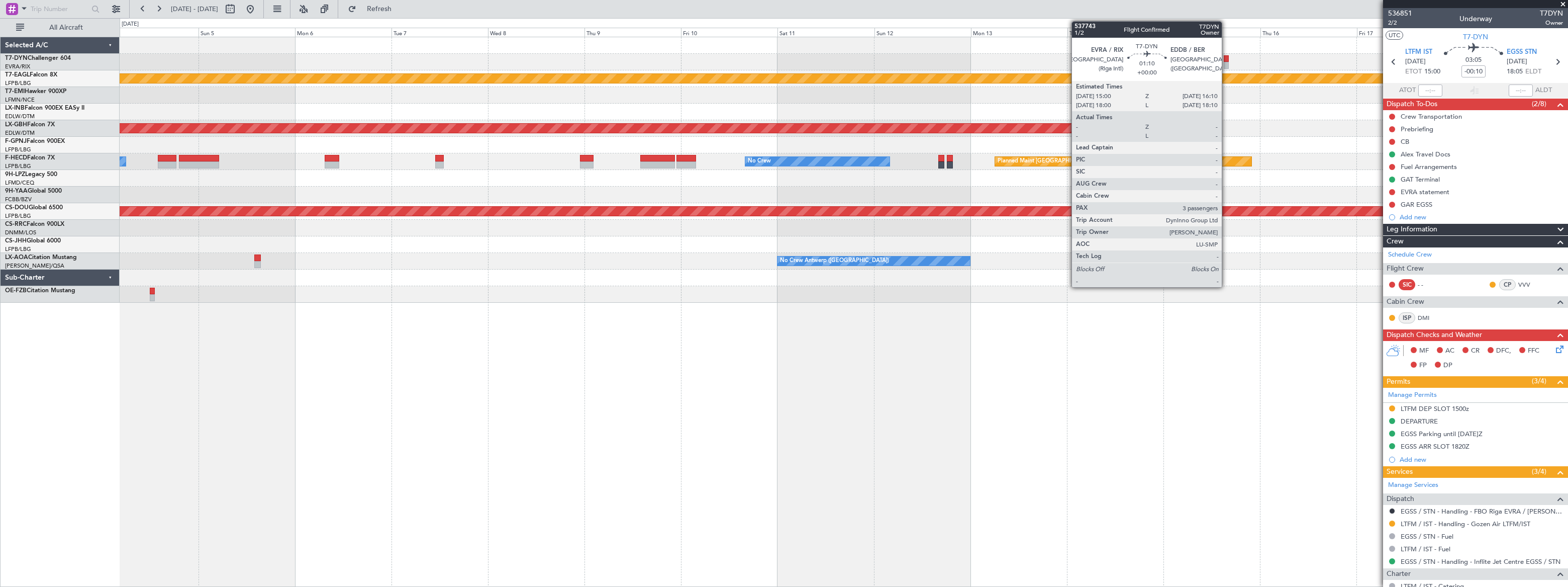
click at [1227, 61] on div at bounding box center [1226, 59] width 5 height 7
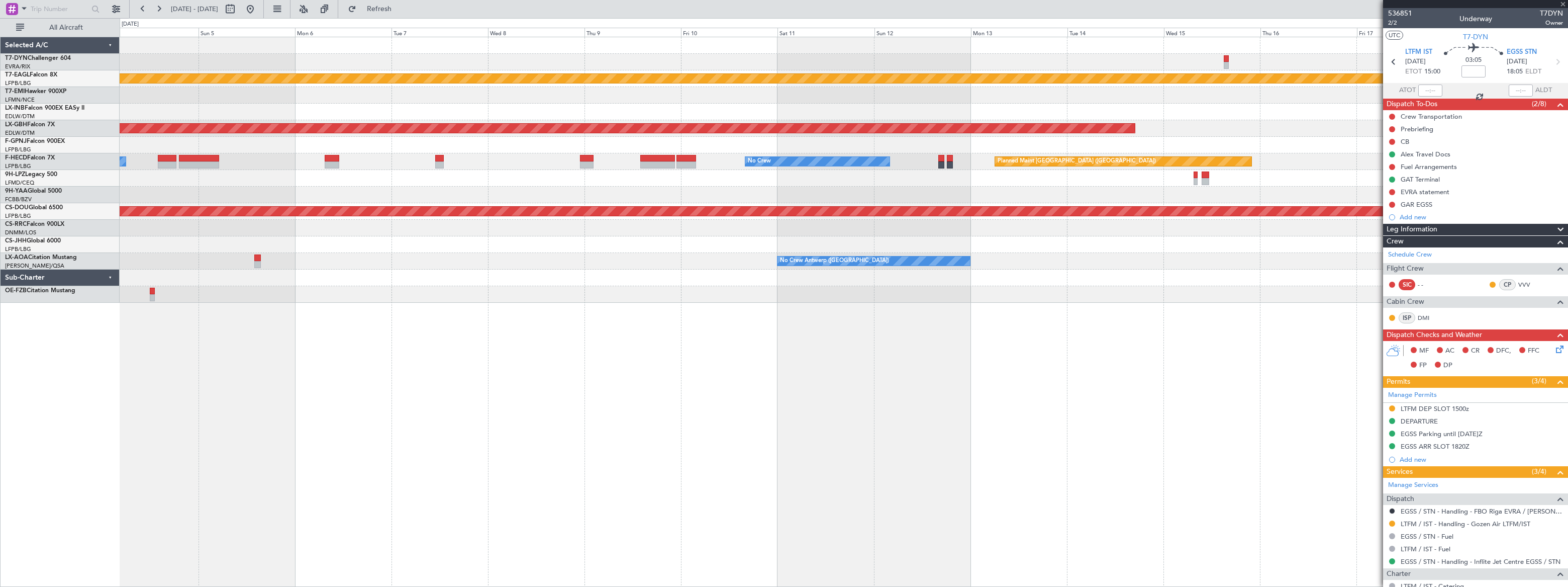
type input "3"
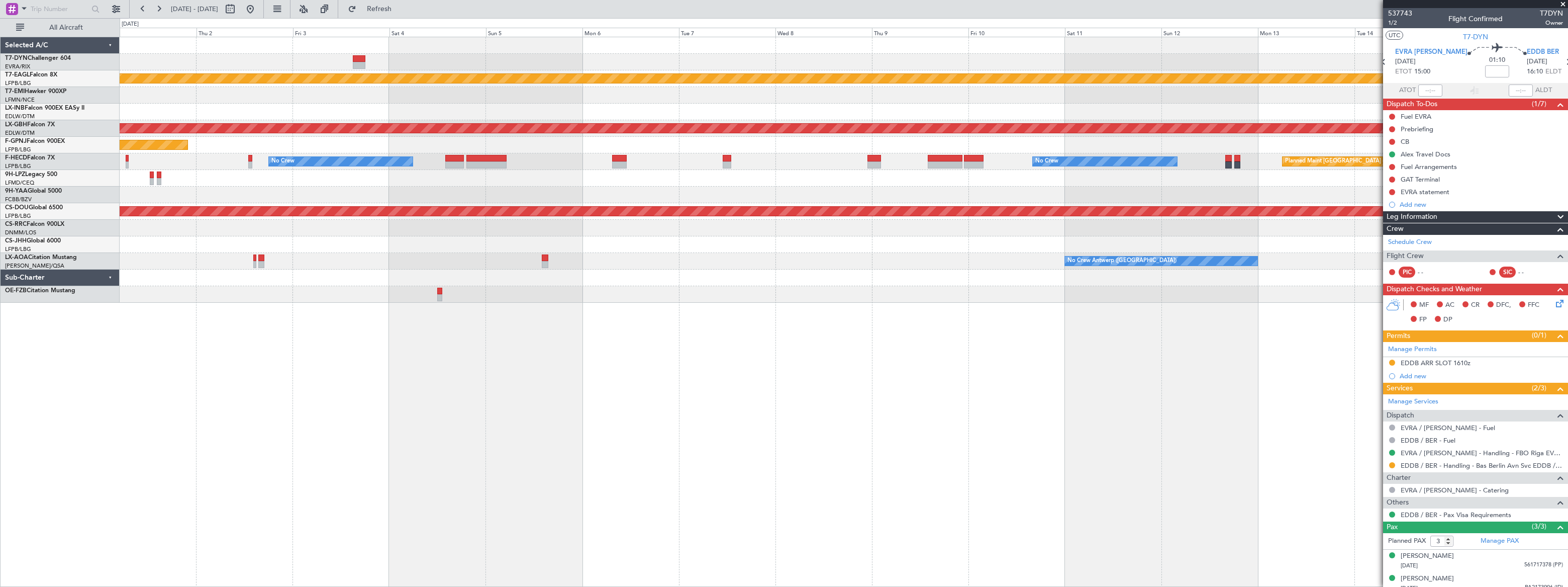
click at [1020, 90] on div "Planned Maint Dubai (Al Maktoum Intl) Planned Maint Nurnberg Planned Maint Pari…" at bounding box center [844, 170] width 1447 height 265
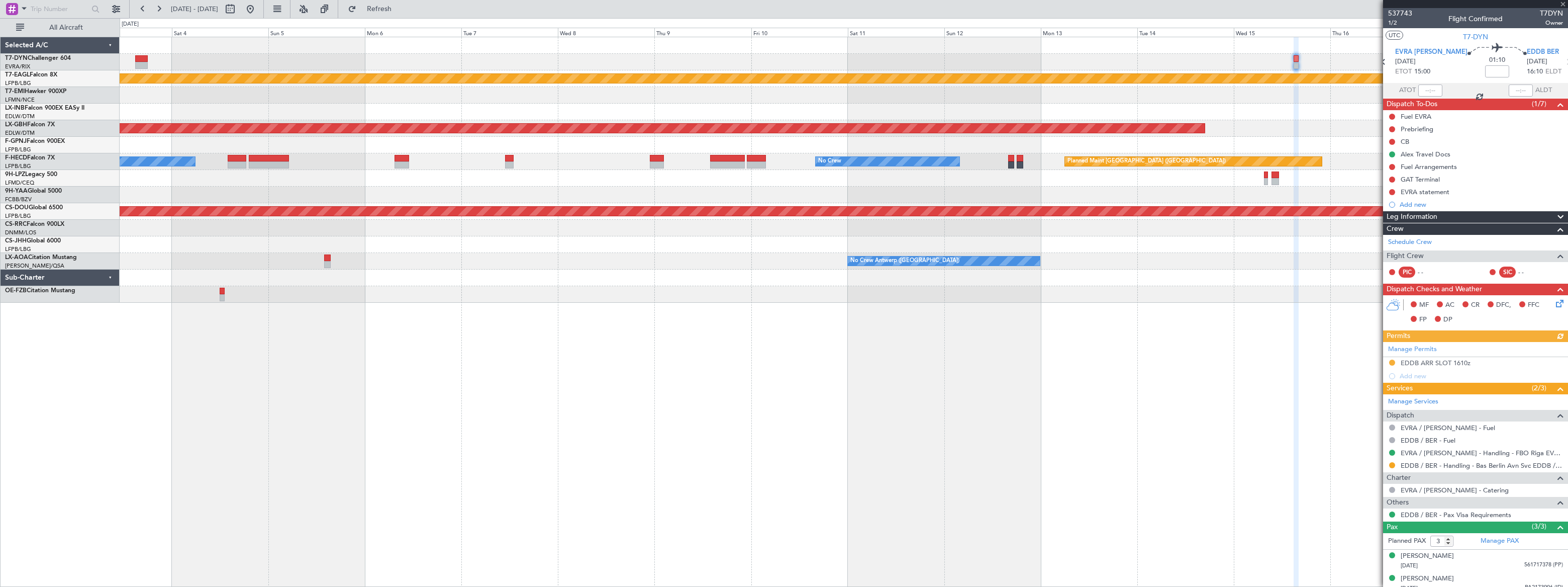
click at [1038, 92] on div at bounding box center [844, 95] width 1448 height 16
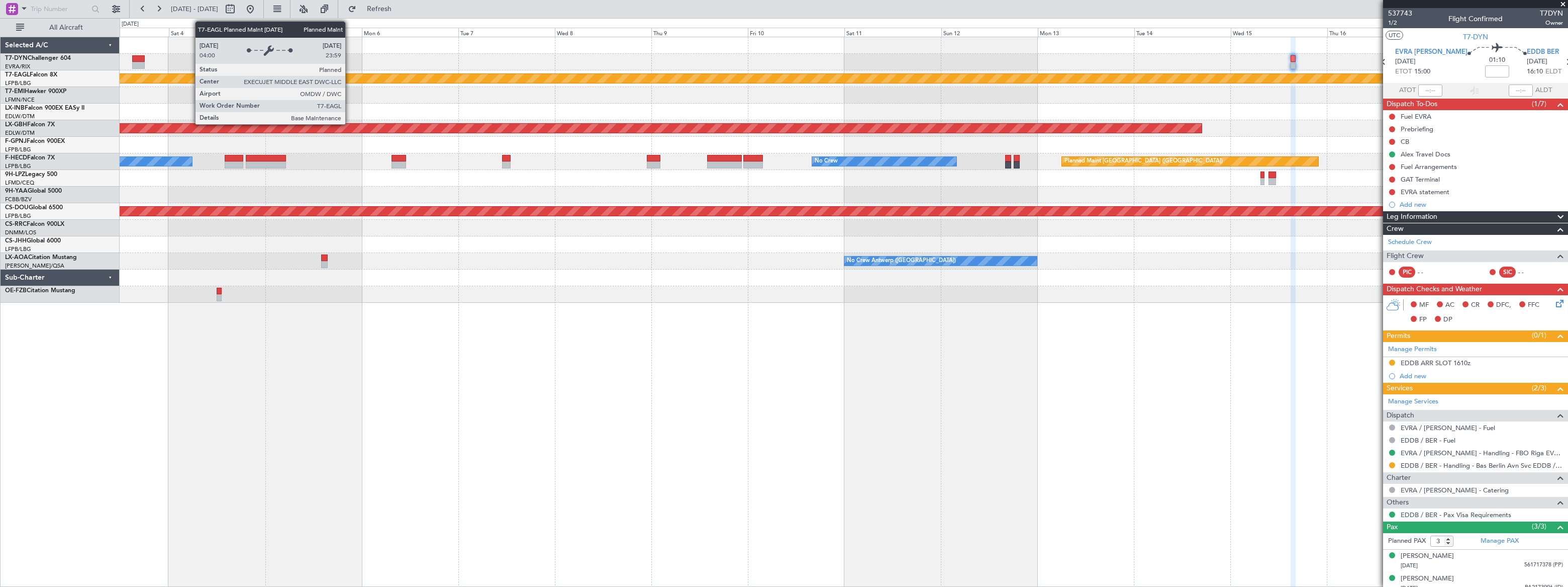
click at [827, 65] on div "Planned Maint Dubai (Al Maktoum Intl) Planned Maint Nurnberg Planned Maint Pari…" at bounding box center [844, 170] width 1447 height 265
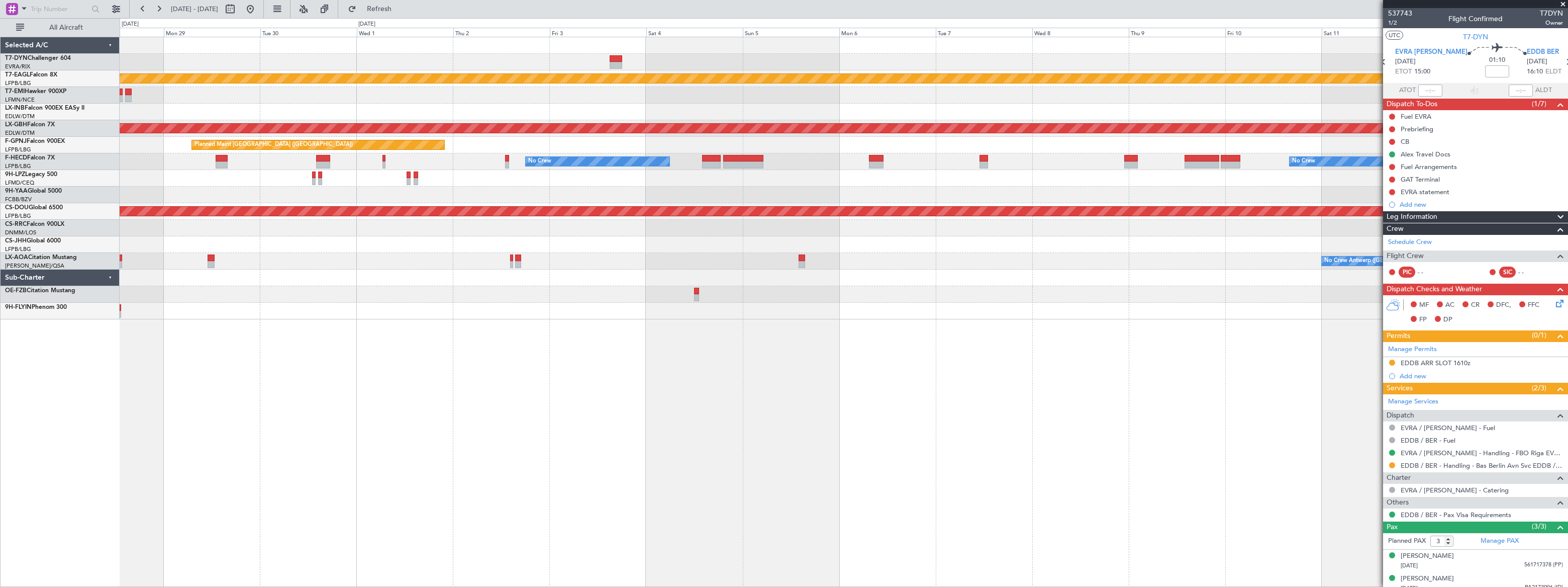
click at [679, 69] on div at bounding box center [844, 62] width 1447 height 16
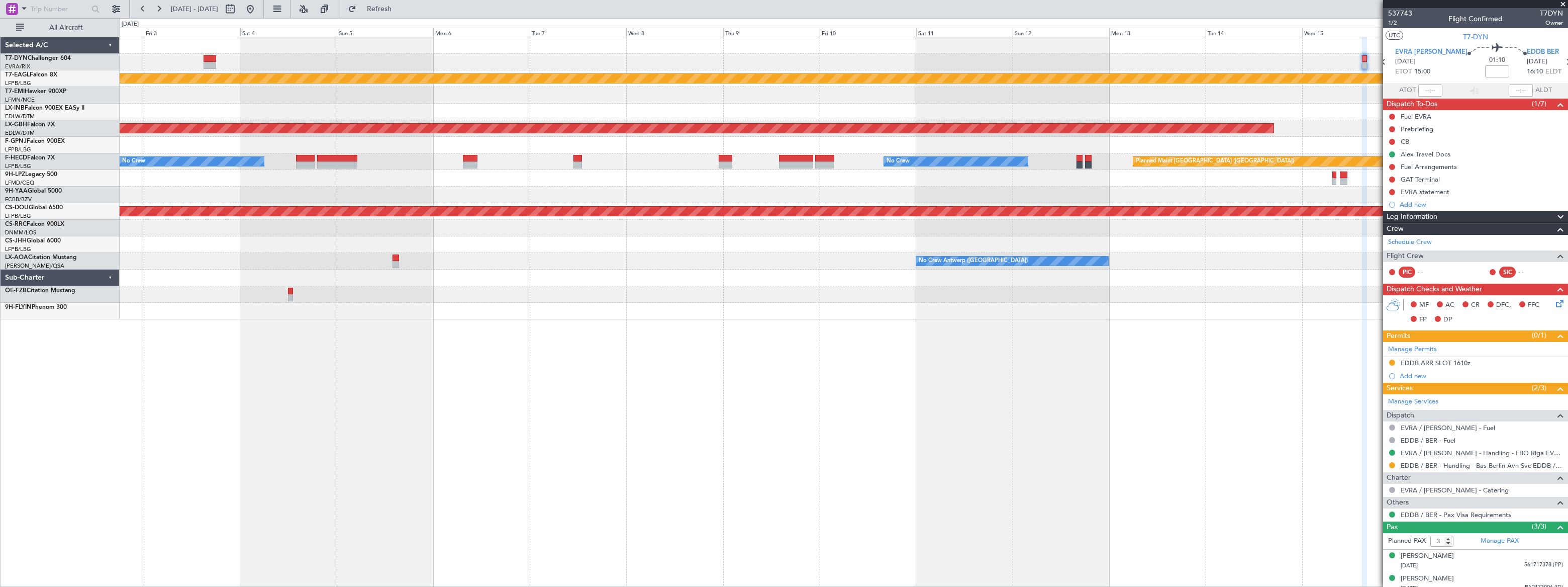
click at [836, 70] on div "Planned Maint Dubai (Al Maktoum Intl) Planned Maint Nurnberg Planned Maint Pari…" at bounding box center [844, 178] width 1448 height 282
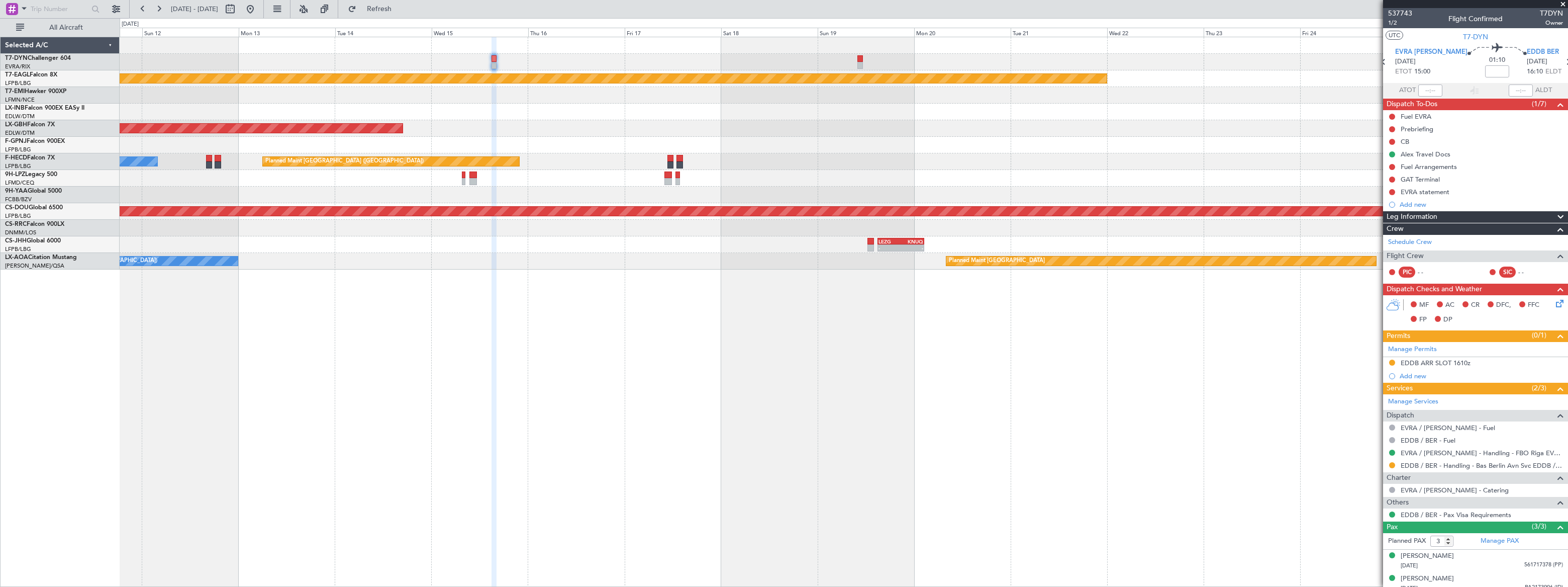
click at [684, 91] on div "Planned Maint Dubai (Al Maktoum Intl) Planned Maint Nurnberg Planned Maint Pari…" at bounding box center [844, 153] width 1447 height 232
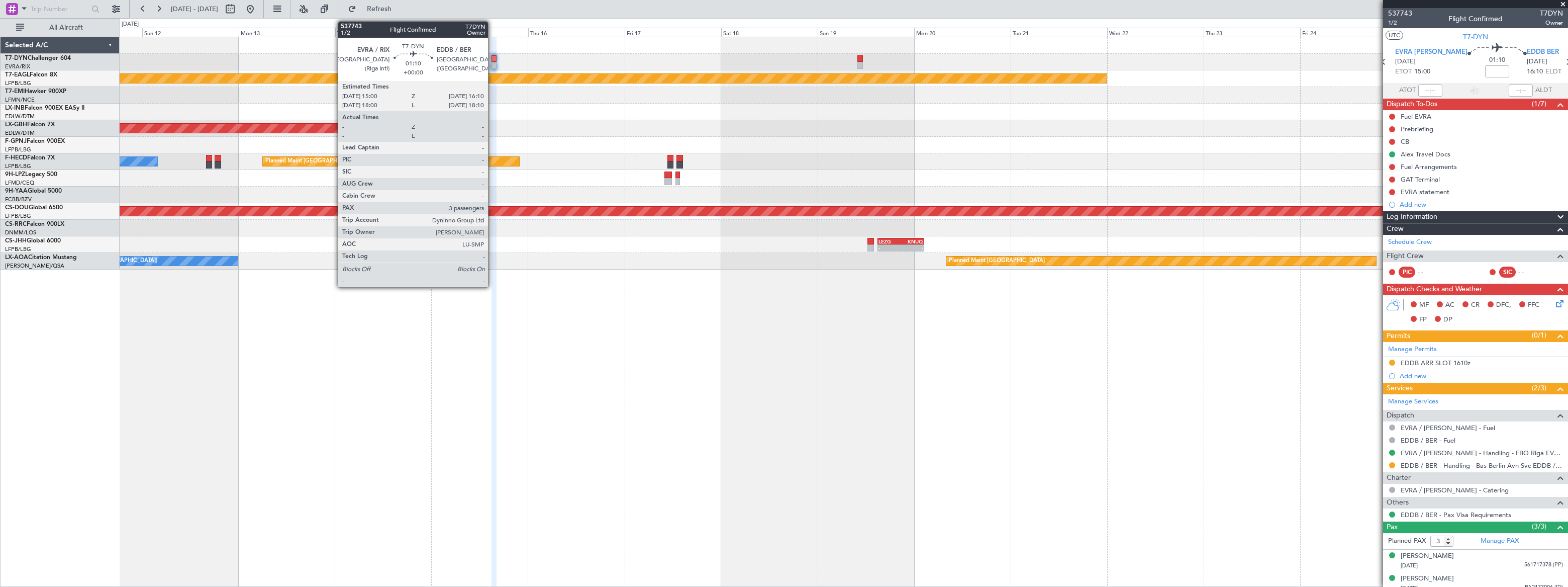
click at [493, 59] on div at bounding box center [494, 59] width 5 height 7
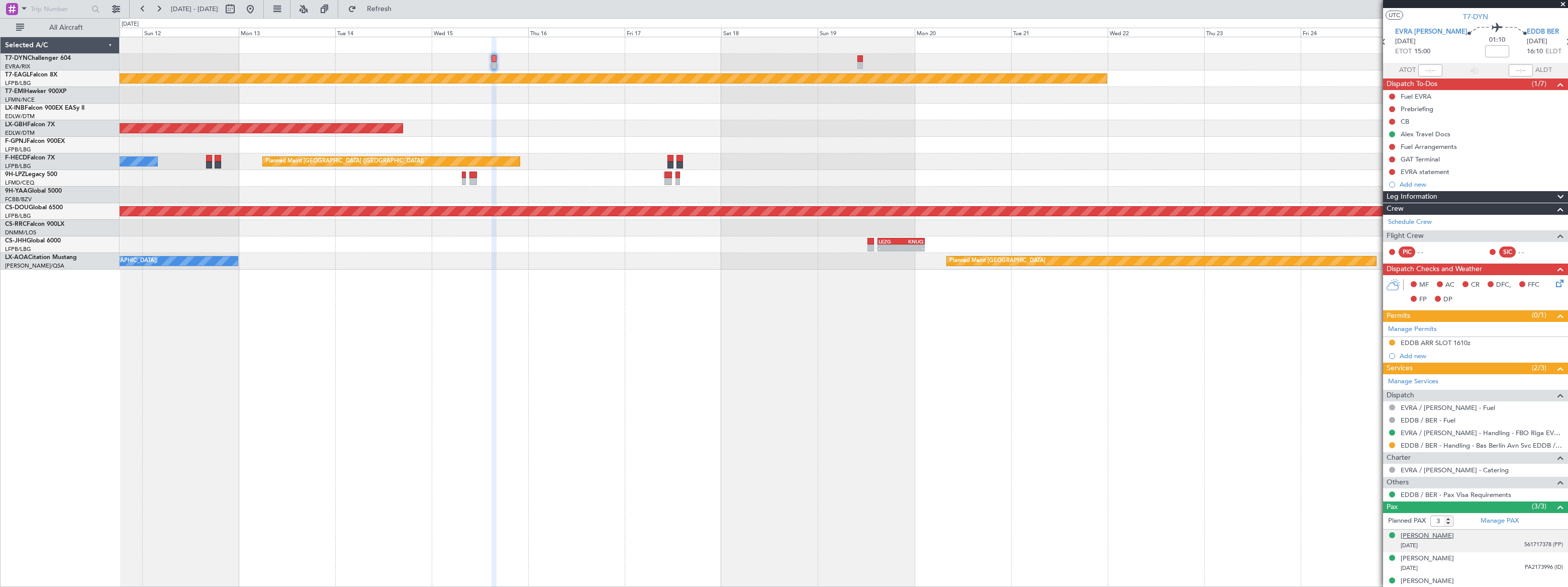
scroll to position [29, 0]
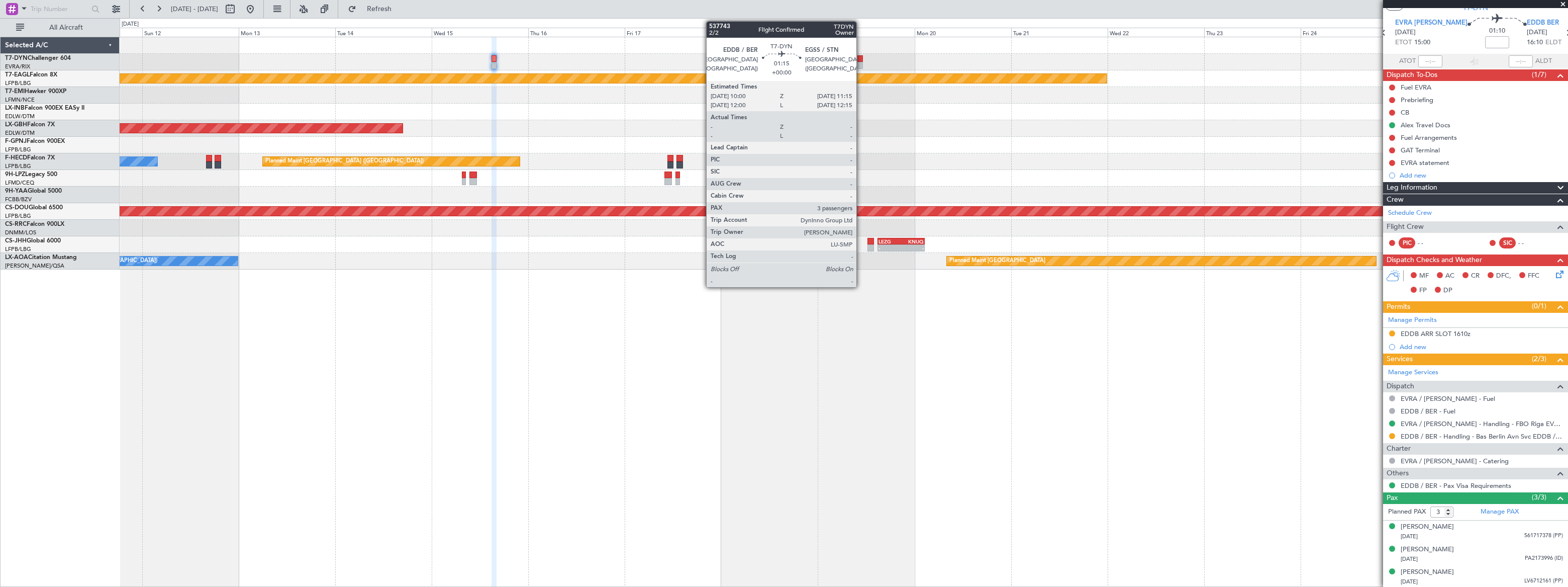
click at [861, 59] on div at bounding box center [860, 59] width 5 height 7
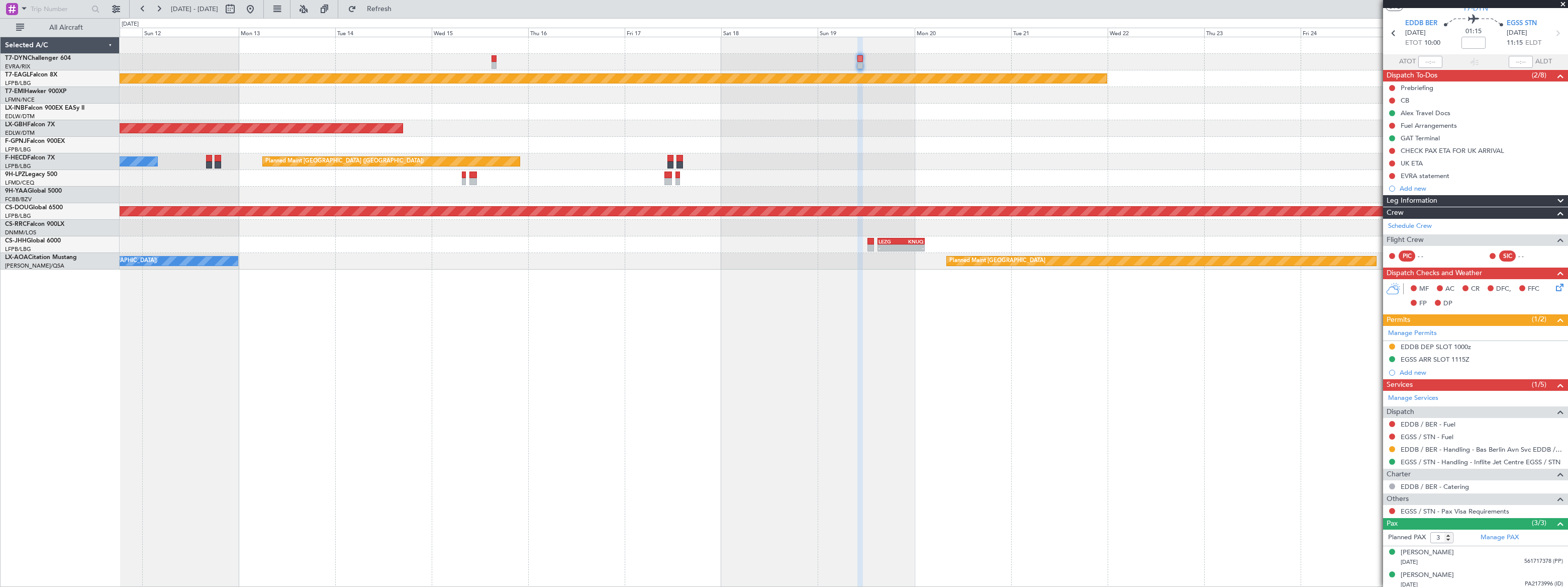
scroll to position [54, 0]
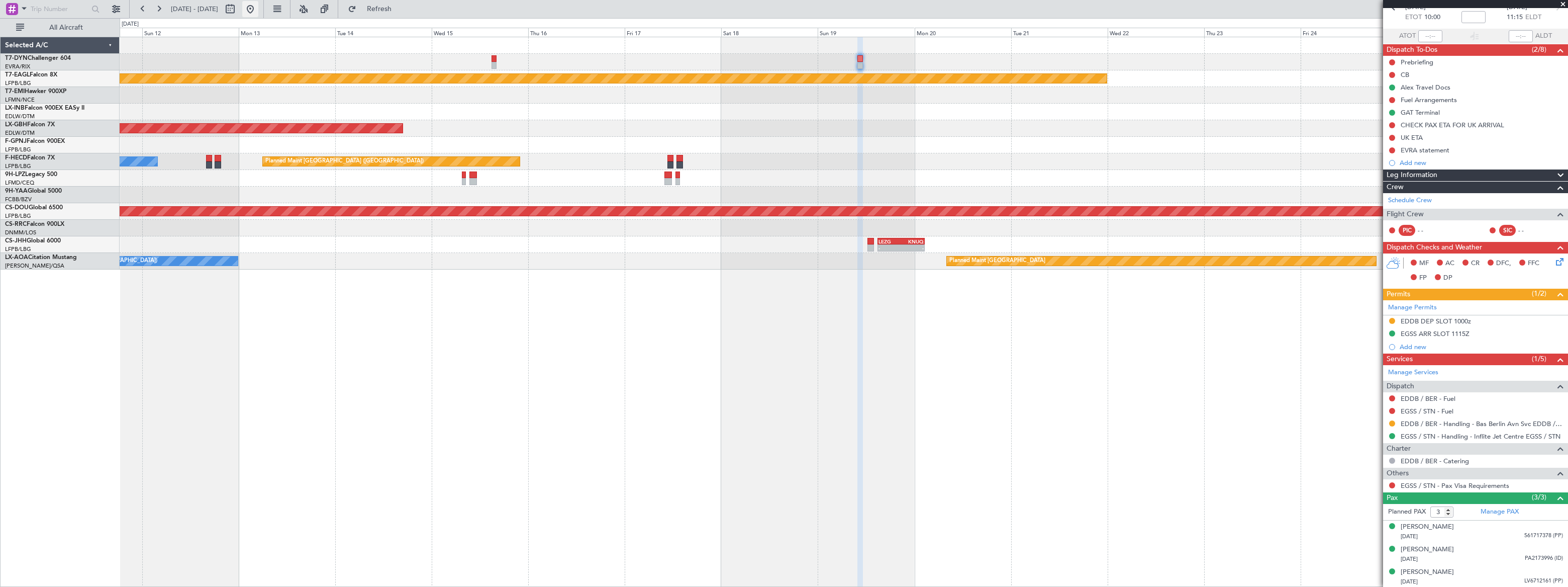
click at [258, 5] on button at bounding box center [250, 9] width 16 height 16
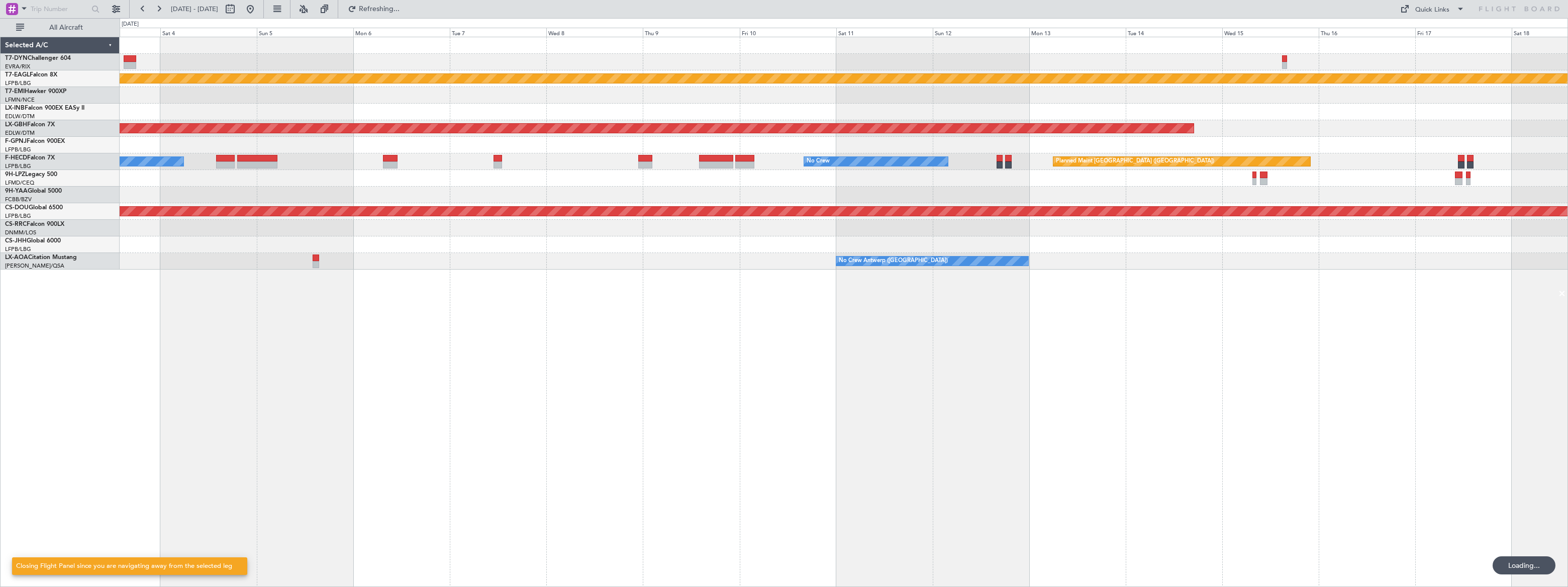
scroll to position [0, 0]
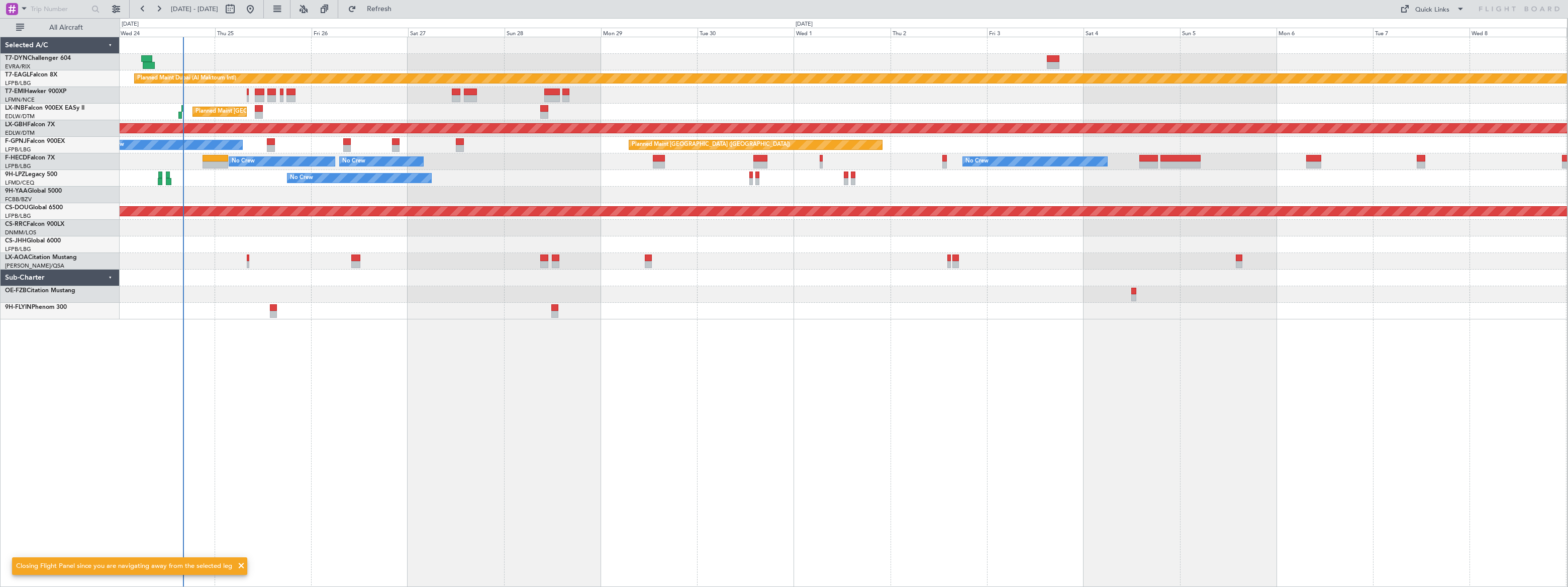
click at [396, 96] on div "Planned Maint Dubai (Al Maktoum Intl) Unplanned Maint Paris (Le Bourget) Planne…" at bounding box center [844, 178] width 1447 height 282
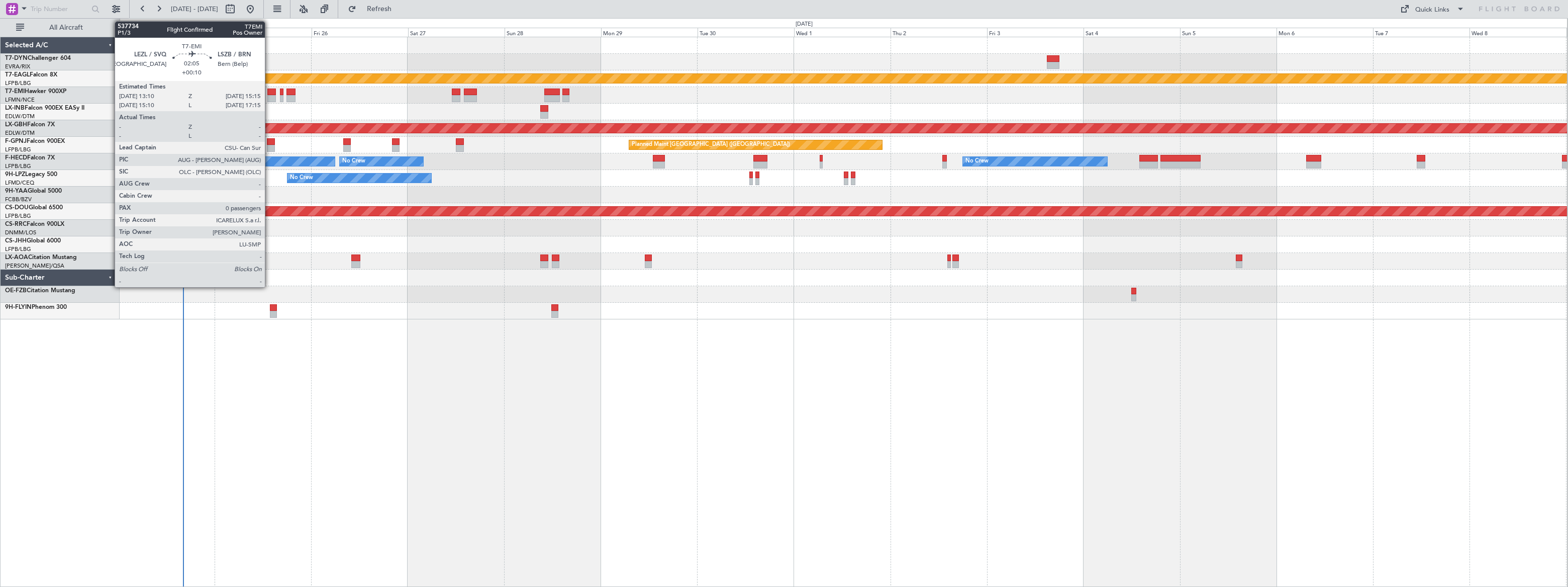
click at [270, 91] on div at bounding box center [271, 92] width 9 height 7
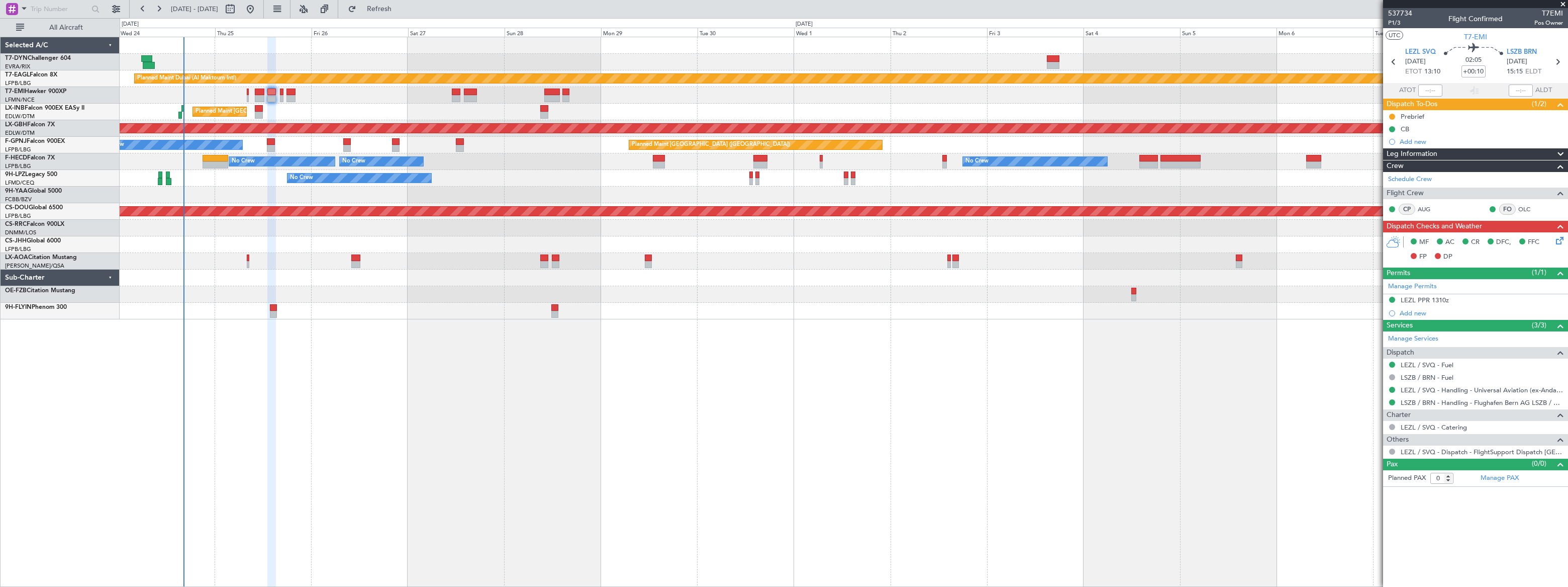
click at [279, 94] on div "Planned Maint [GEOGRAPHIC_DATA]" at bounding box center [844, 95] width 1447 height 16
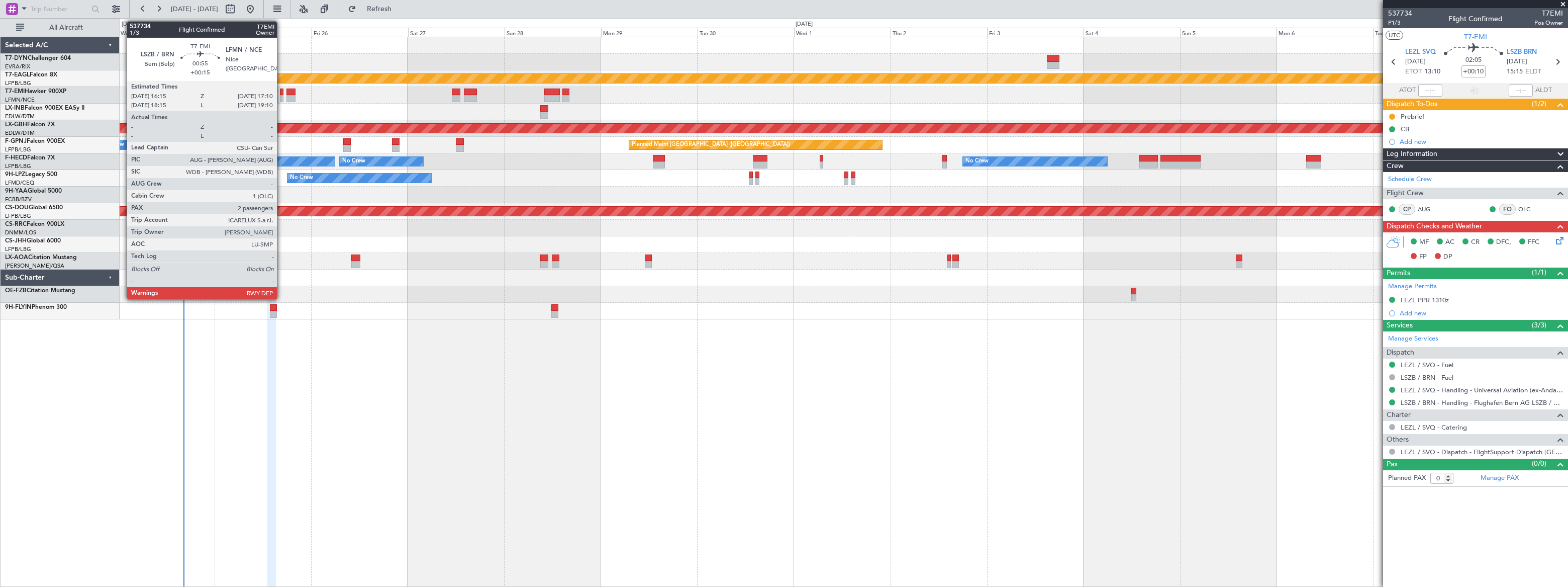
click at [281, 94] on div at bounding box center [282, 92] width 4 height 7
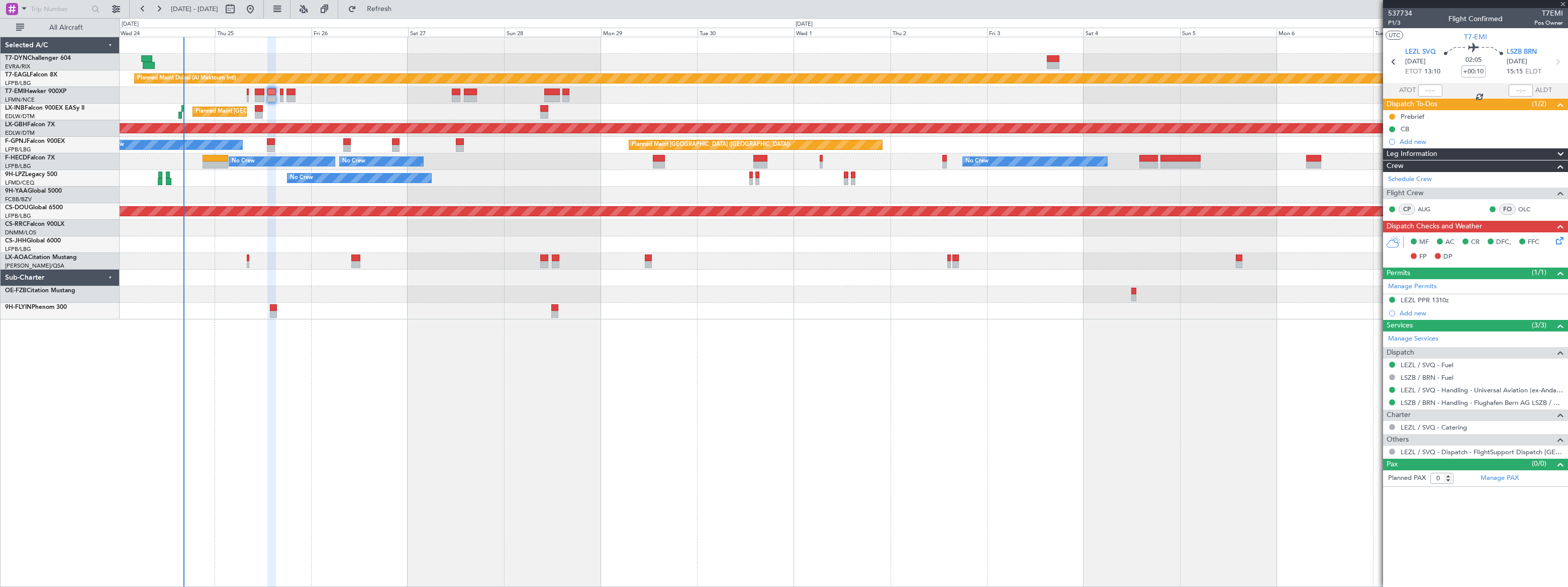
type input "+00:15"
type input "2"
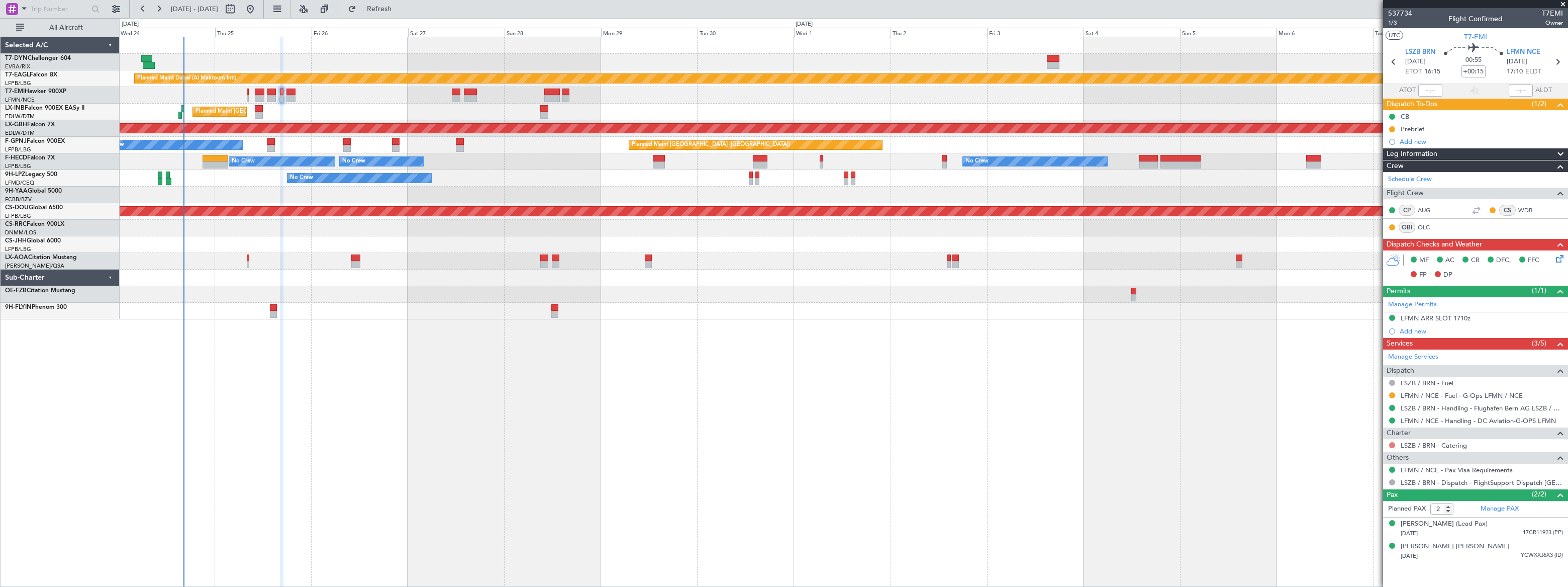
click at [1391, 442] on button at bounding box center [1392, 445] width 6 height 6
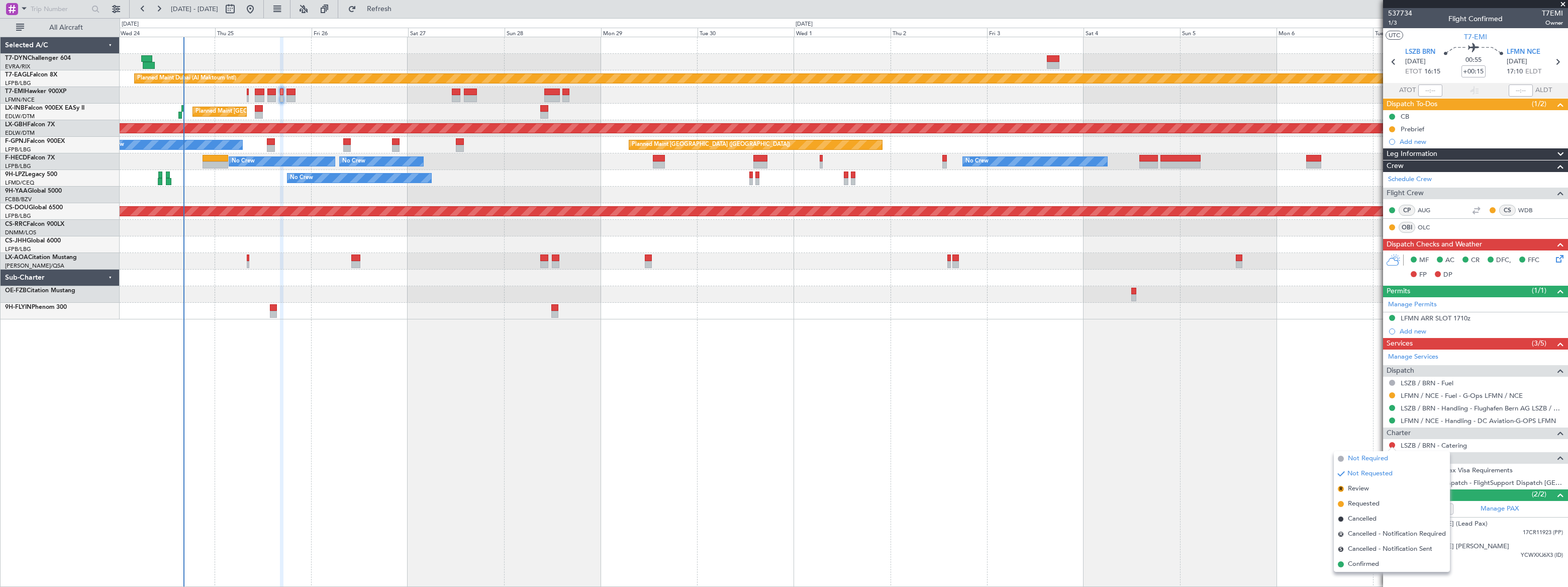
click at [1348, 457] on span "Not Required" at bounding box center [1368, 459] width 40 height 10
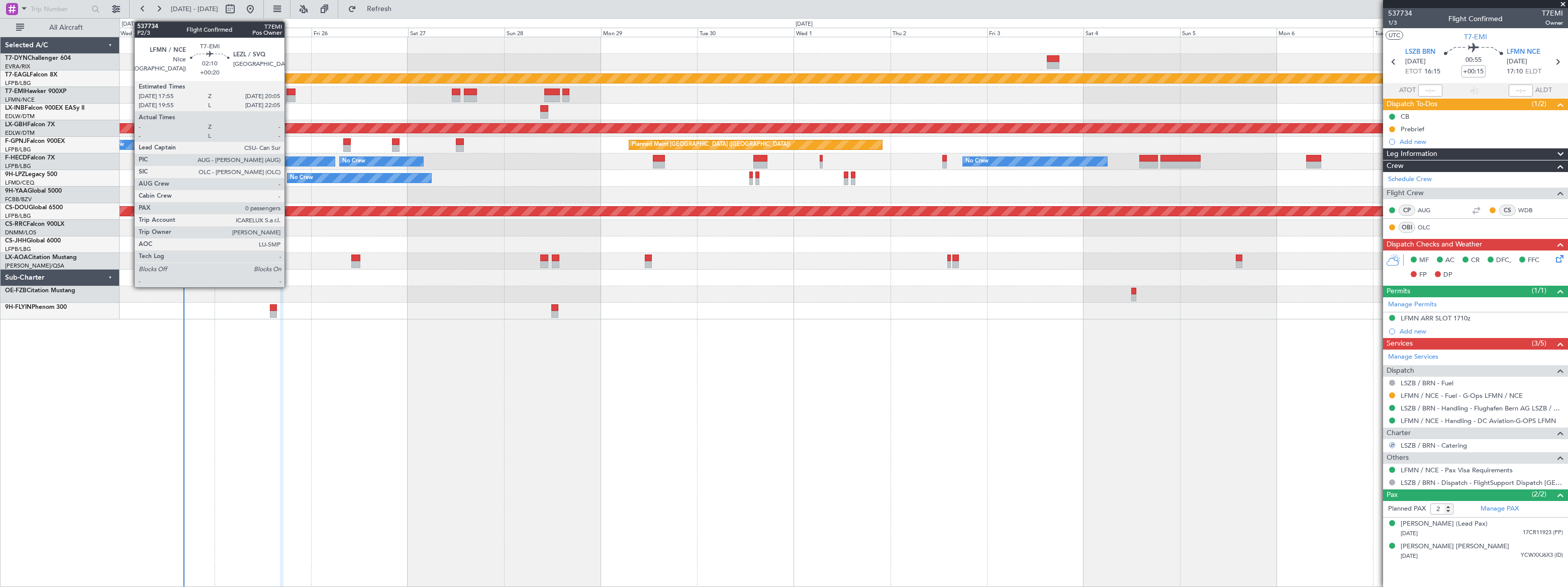
click at [289, 91] on div at bounding box center [291, 92] width 9 height 7
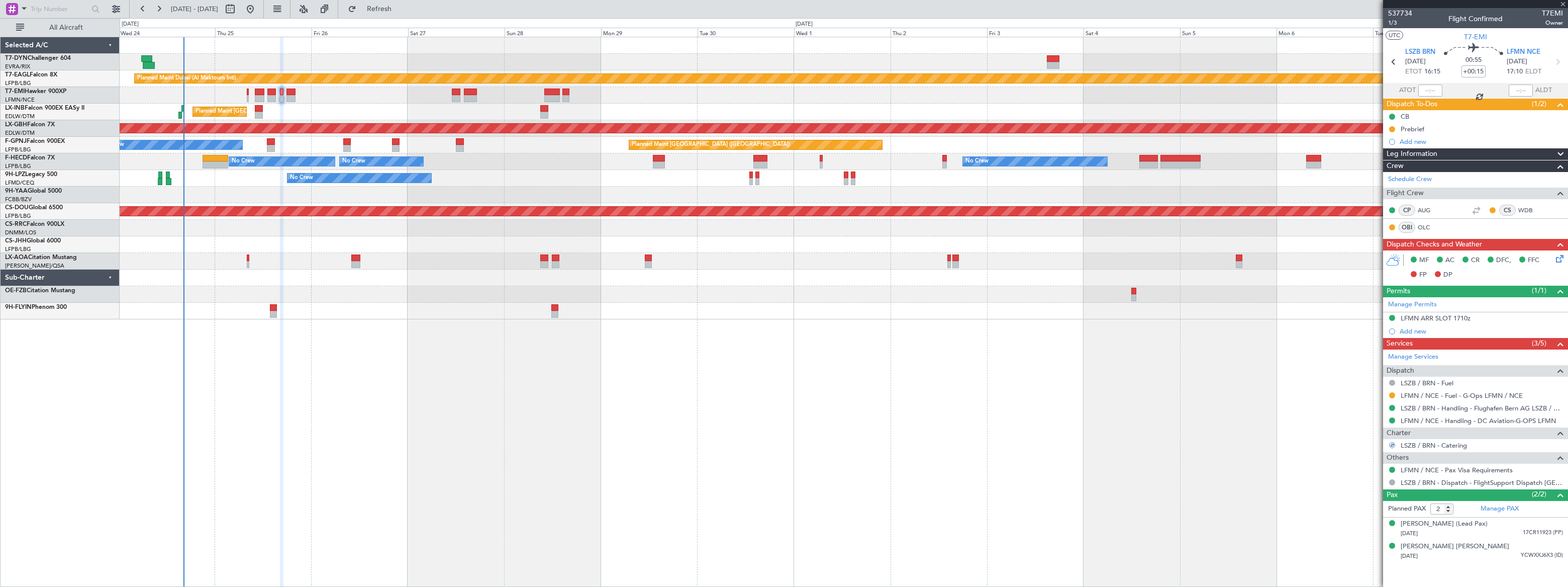
type input "+00:20"
type input "0"
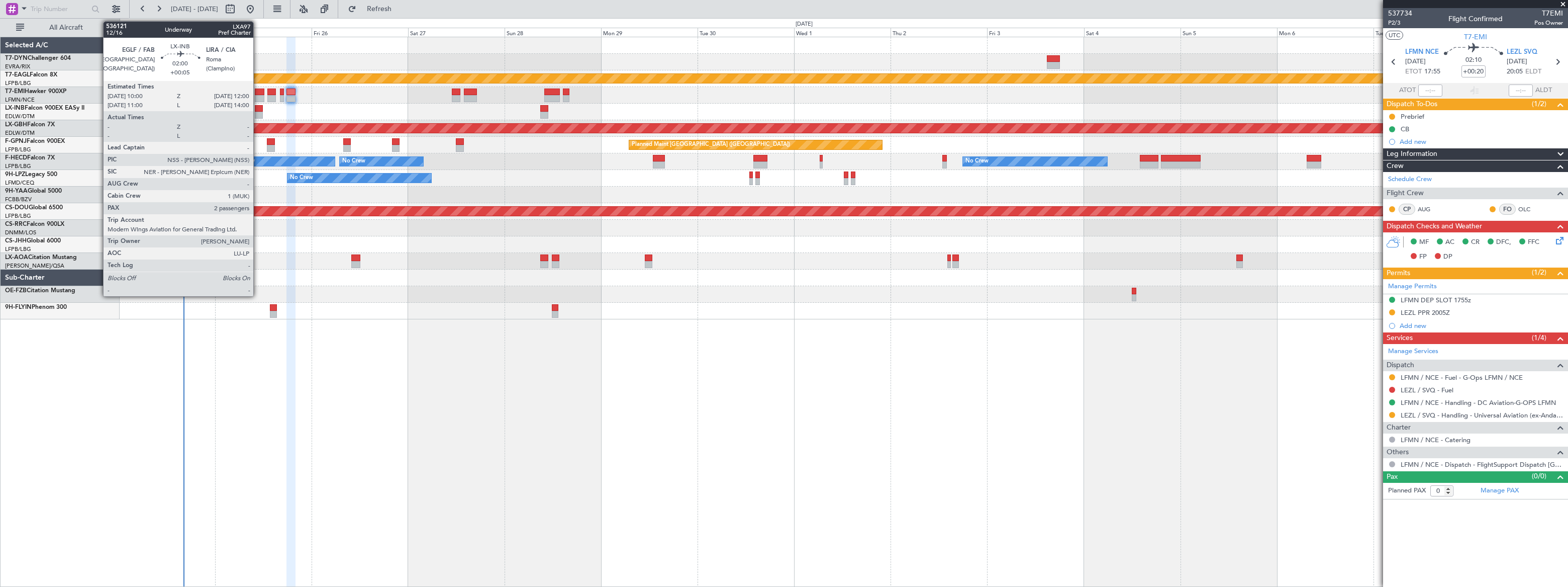
click at [258, 110] on div at bounding box center [259, 109] width 9 height 7
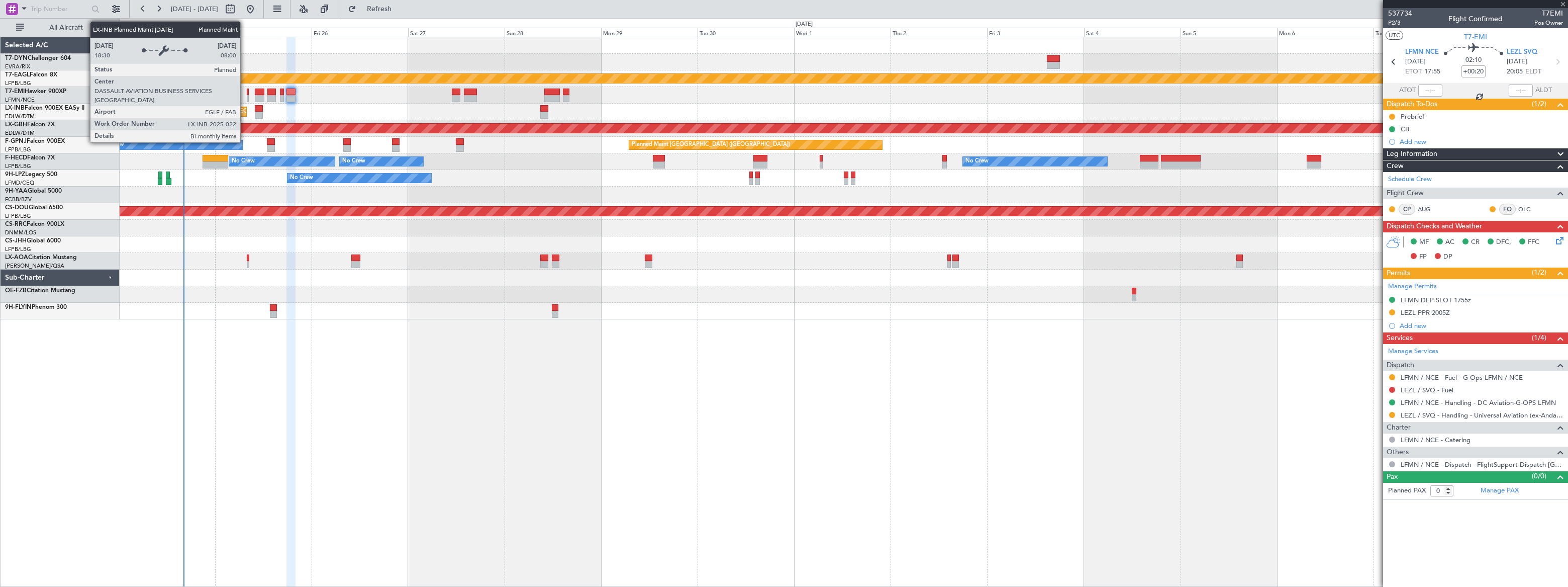
type input "+00:05"
type input "2"
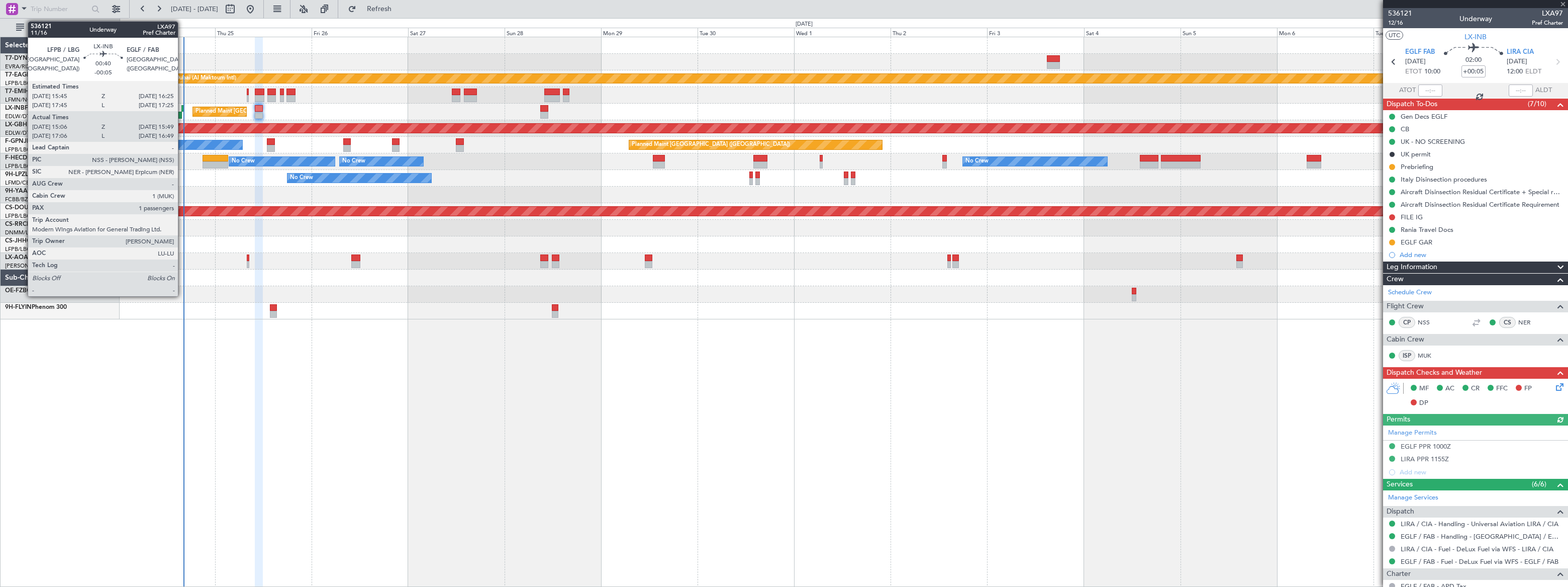
click at [182, 110] on div at bounding box center [183, 109] width 3 height 7
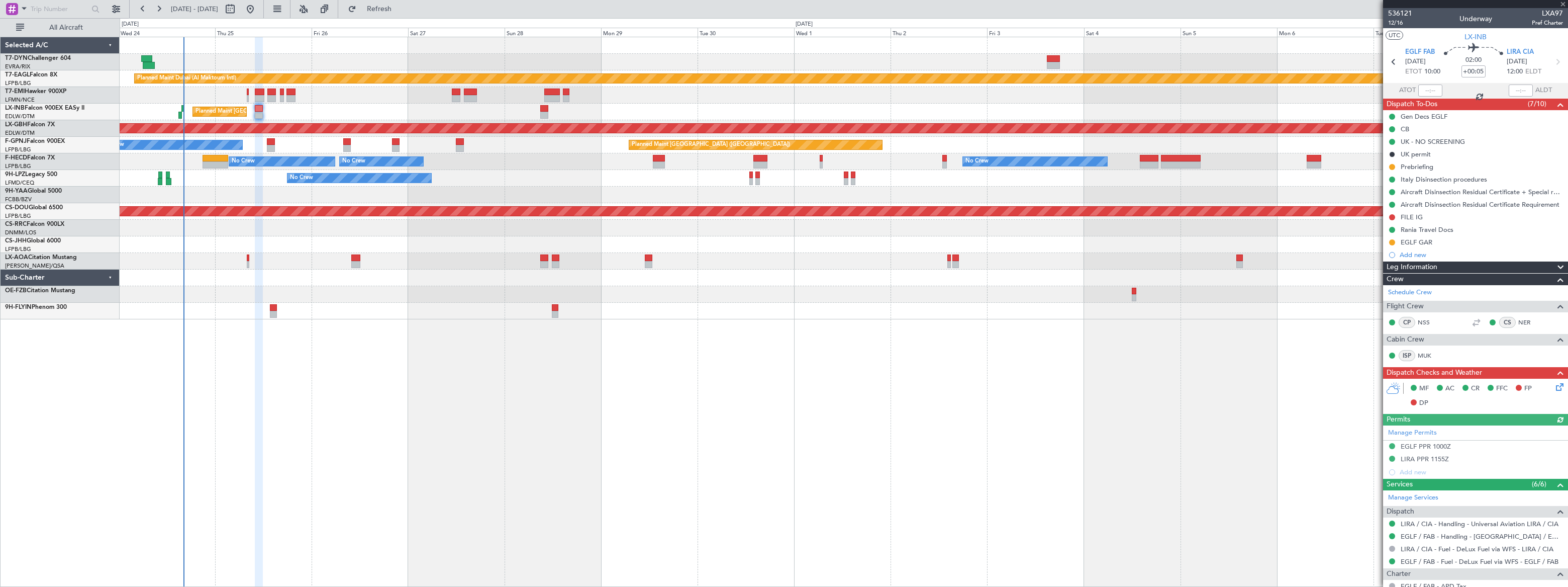
type input "-00:05"
type input "15:06"
type input "15:49"
type input "1"
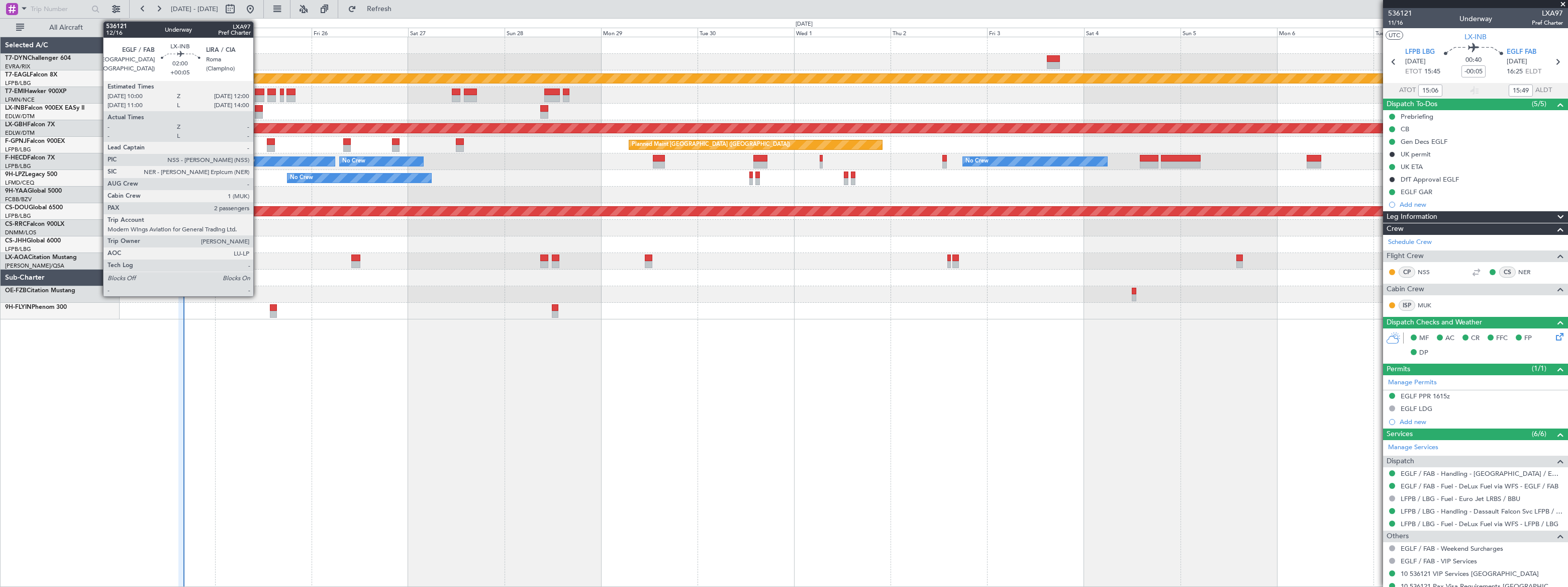
click at [258, 108] on div at bounding box center [259, 109] width 9 height 7
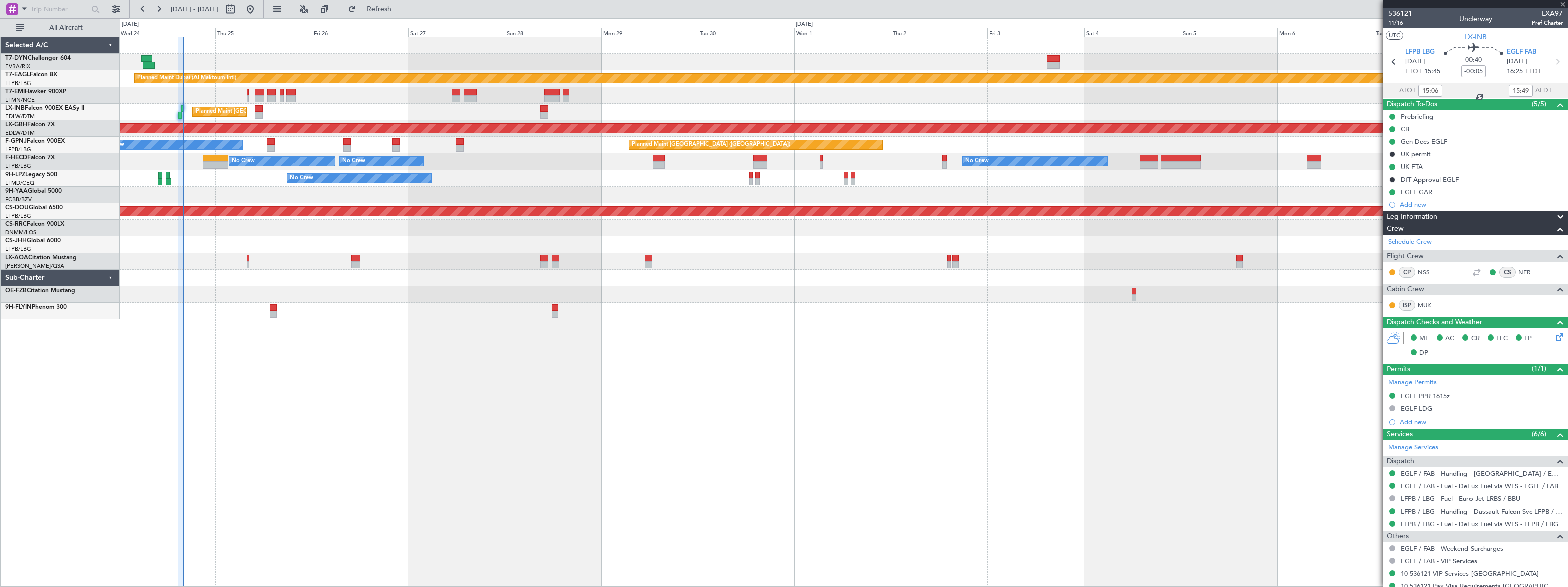
type input "+00:05"
type input "2"
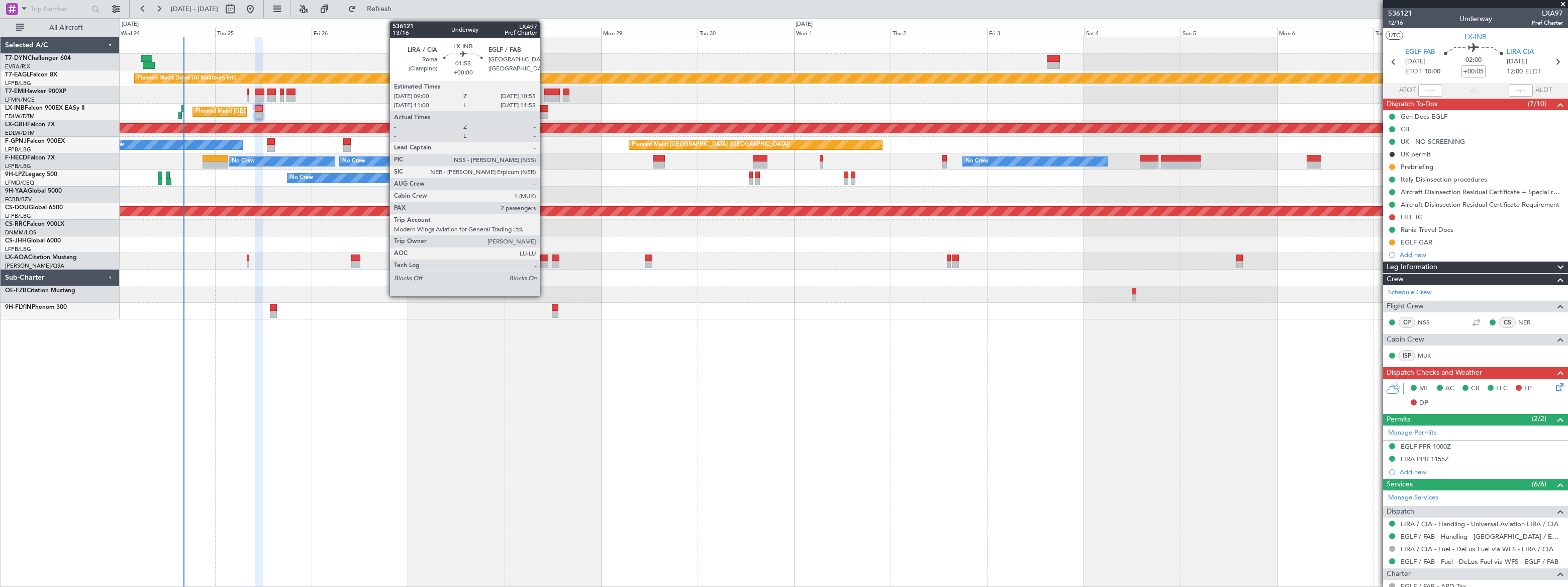
click at [544, 112] on div at bounding box center [544, 115] width 8 height 7
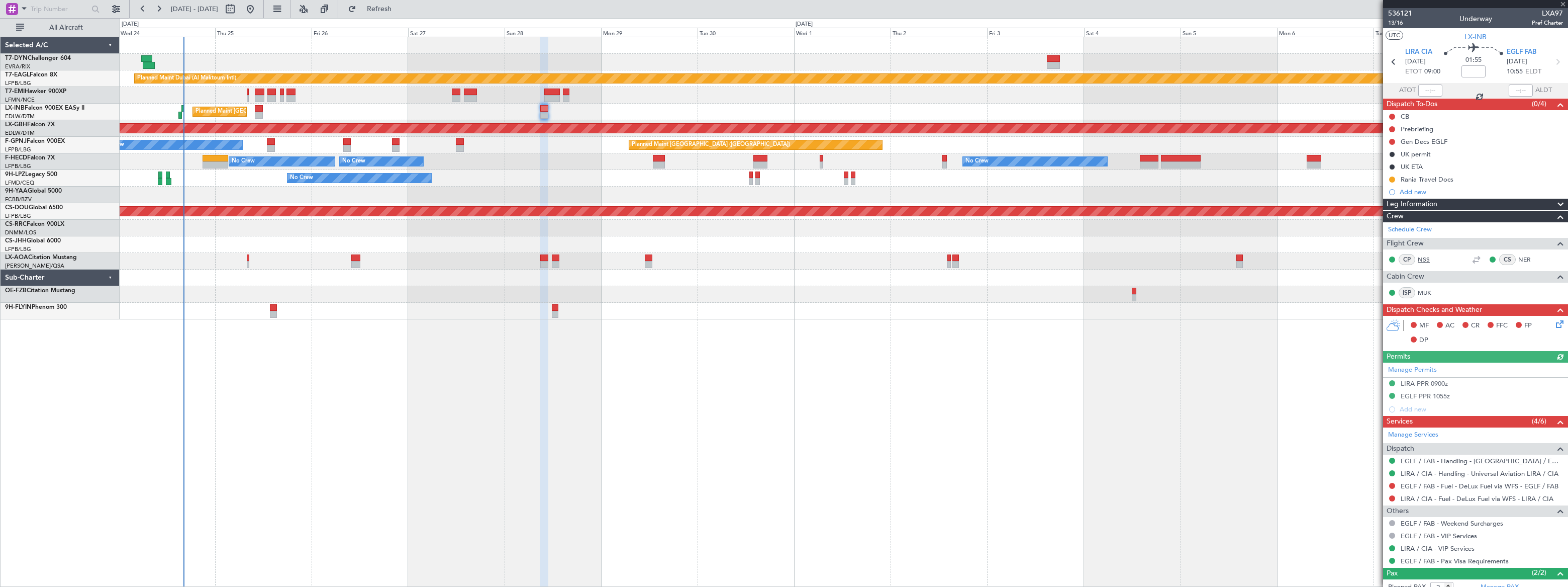
scroll to position [53, 0]
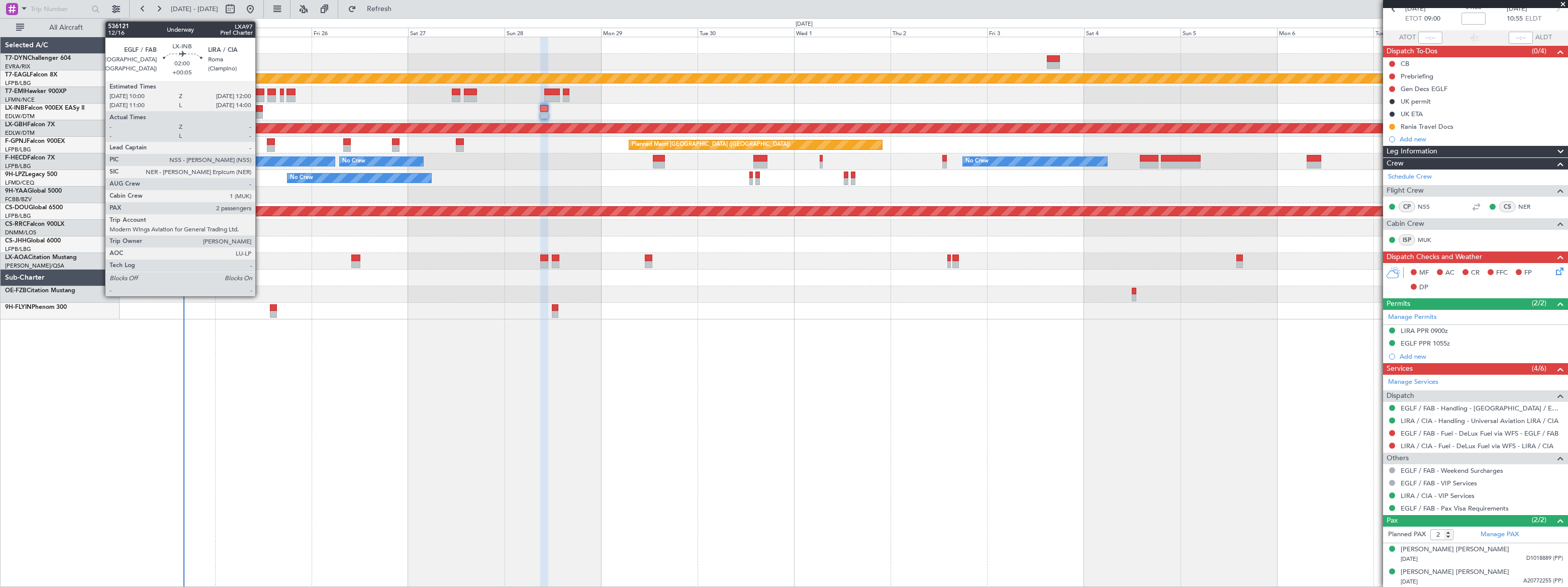
click at [260, 109] on div at bounding box center [259, 109] width 9 height 7
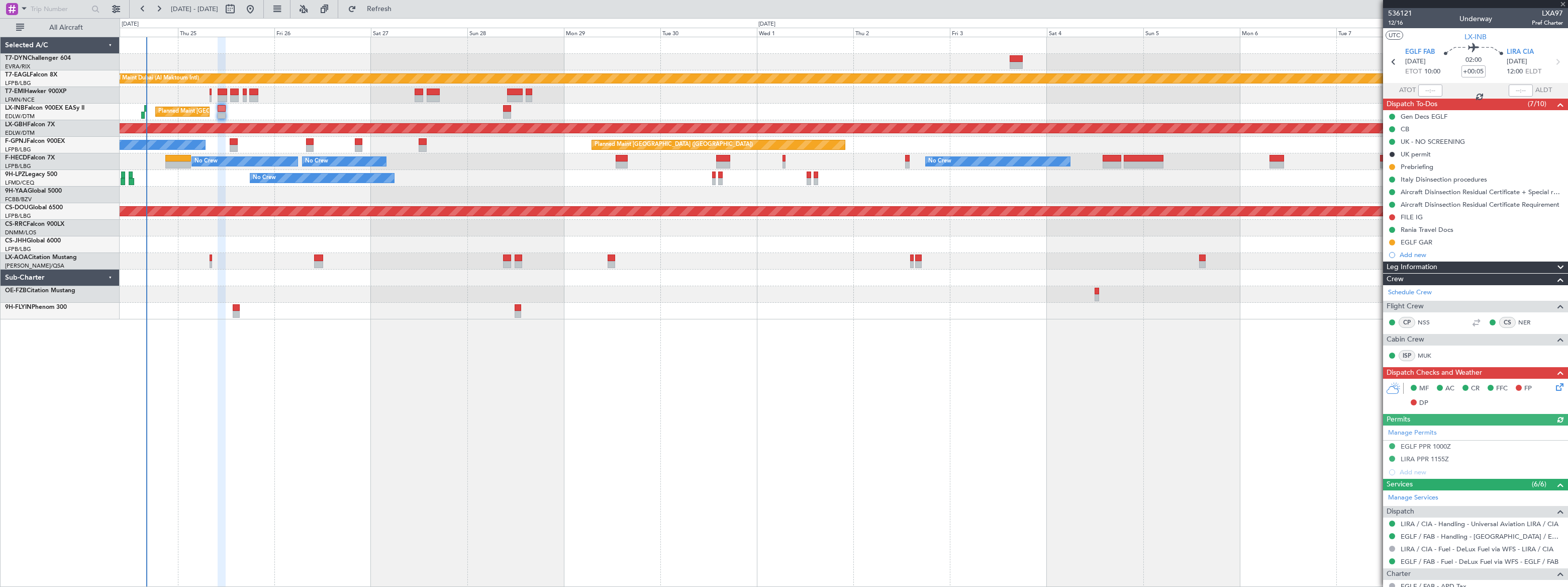
click at [314, 107] on div "Planned Maint [GEOGRAPHIC_DATA] ([GEOGRAPHIC_DATA])" at bounding box center [844, 111] width 1448 height 16
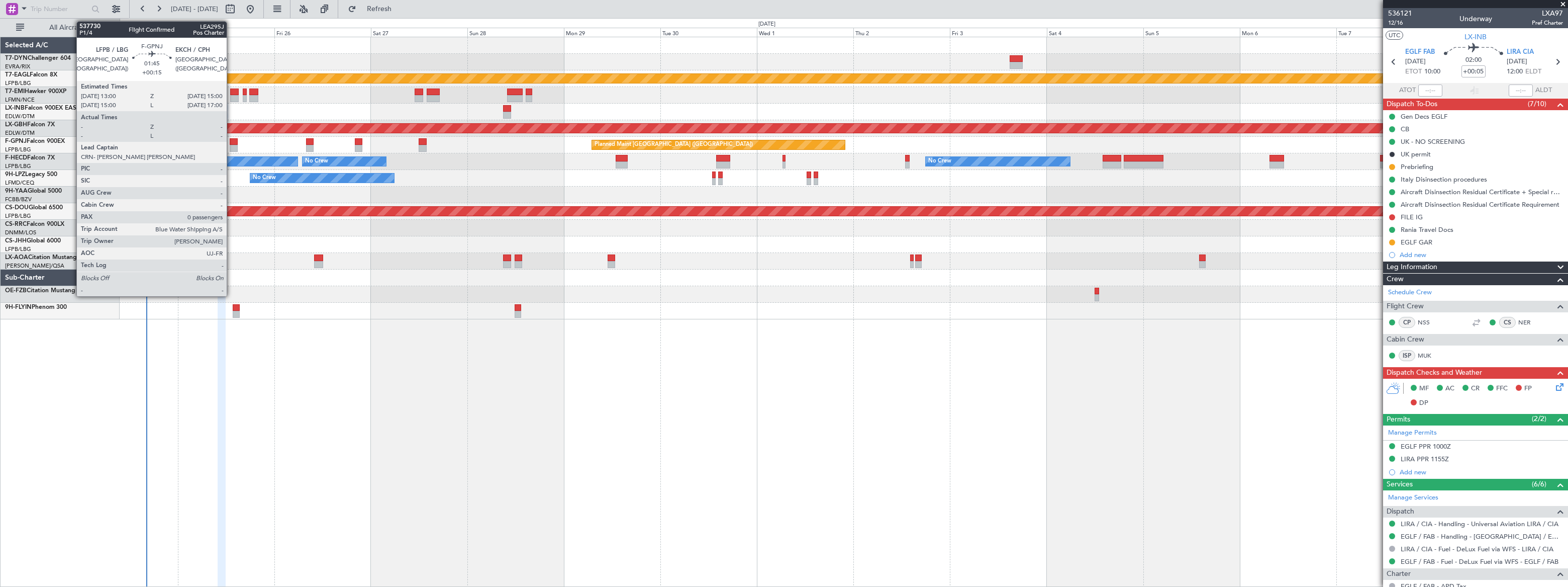
click at [231, 142] on div at bounding box center [234, 142] width 9 height 7
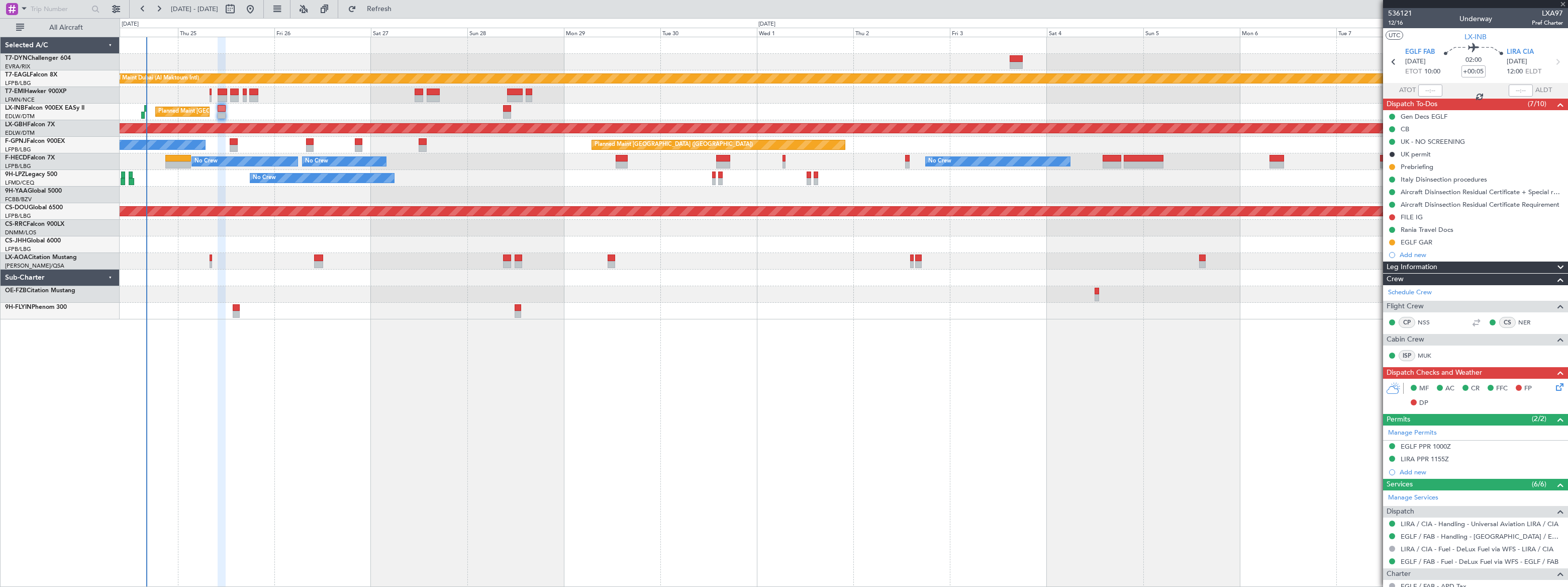
type input "+00:15"
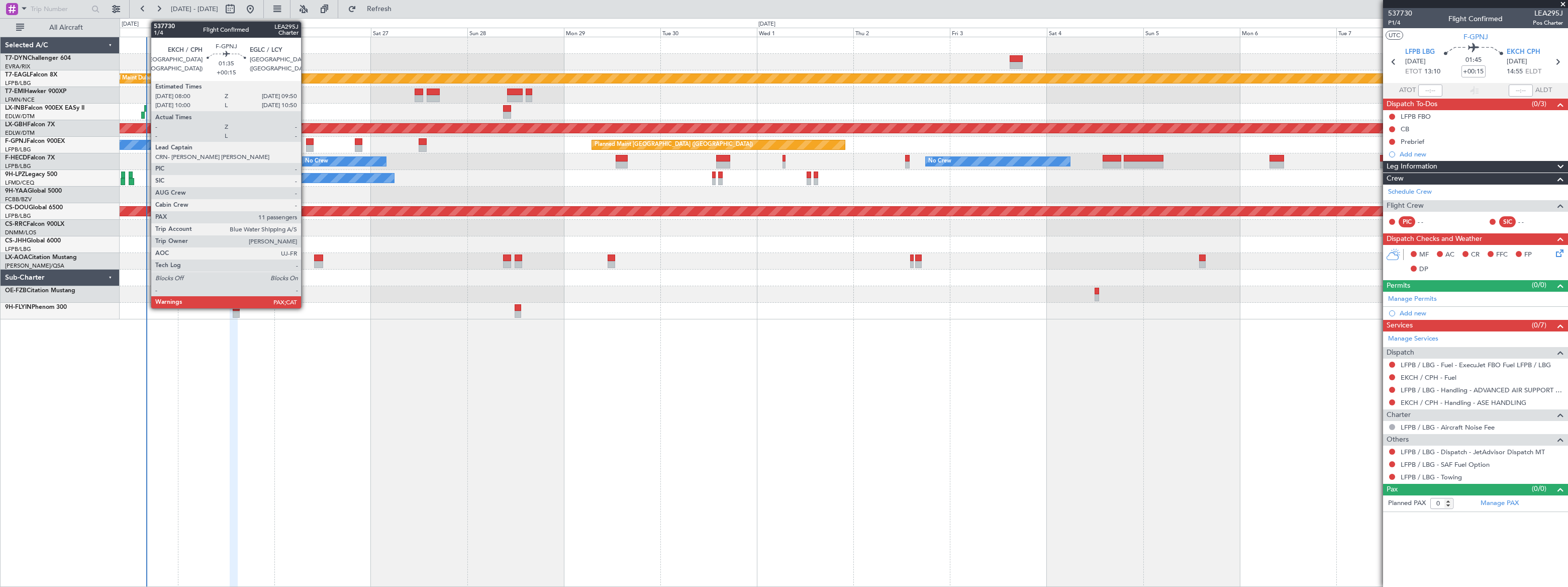
click at [306, 142] on div at bounding box center [310, 142] width 7 height 7
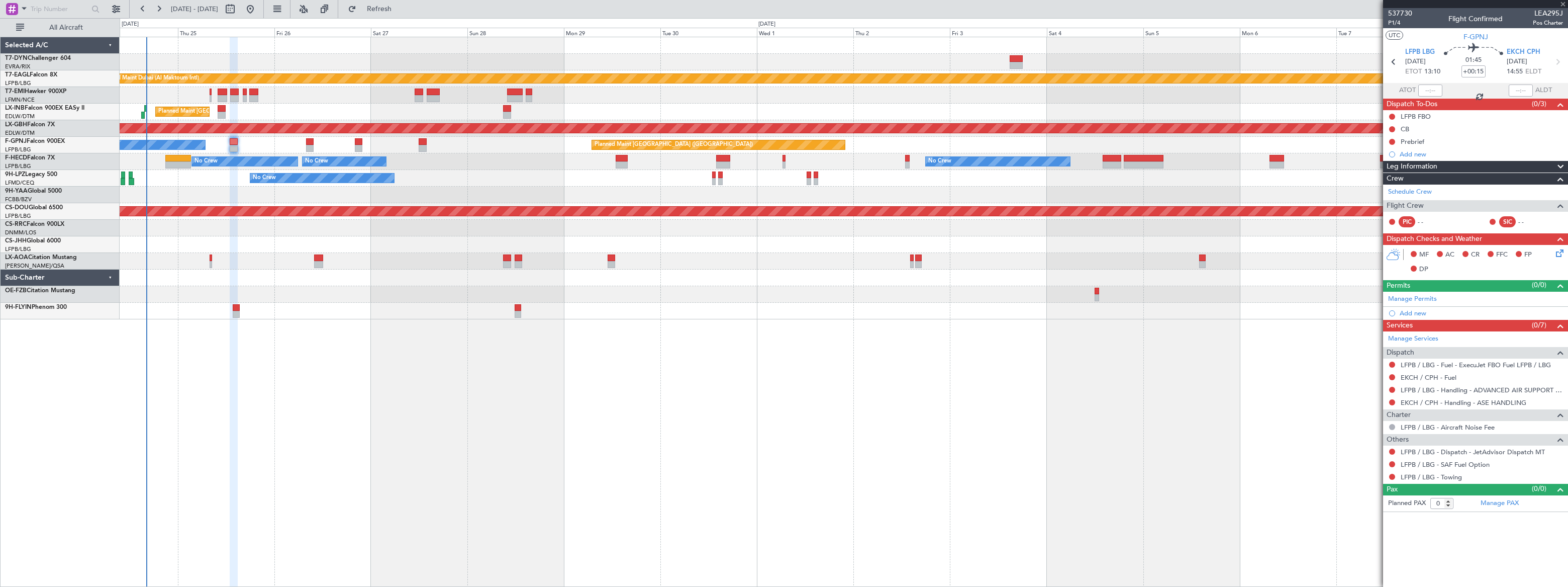
click at [307, 142] on div at bounding box center [310, 142] width 7 height 7
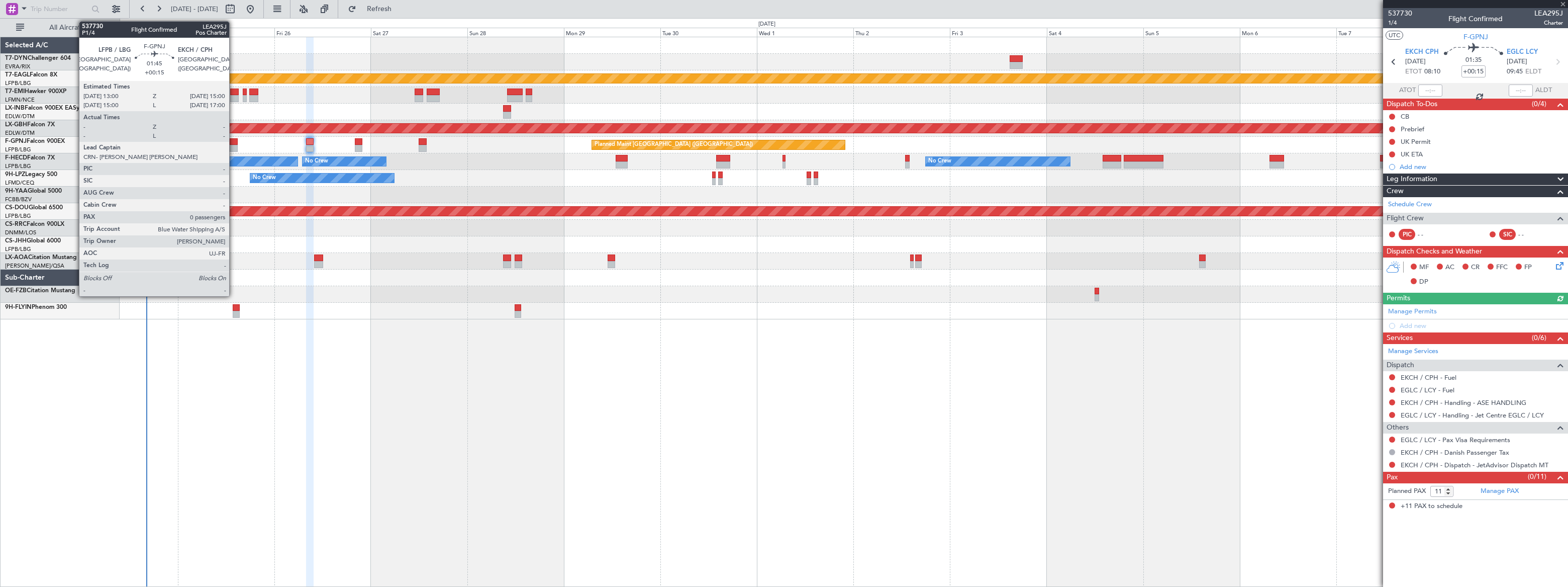
click at [234, 142] on div at bounding box center [234, 142] width 9 height 7
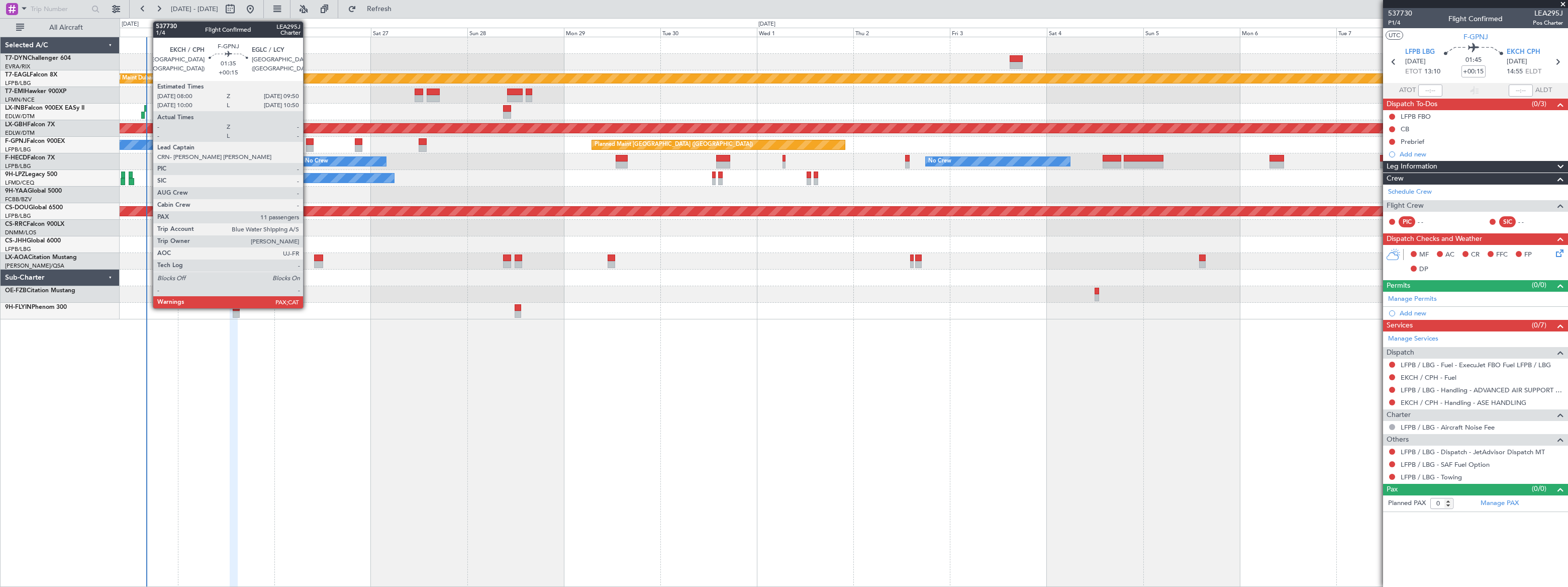
click at [307, 140] on div at bounding box center [310, 142] width 7 height 7
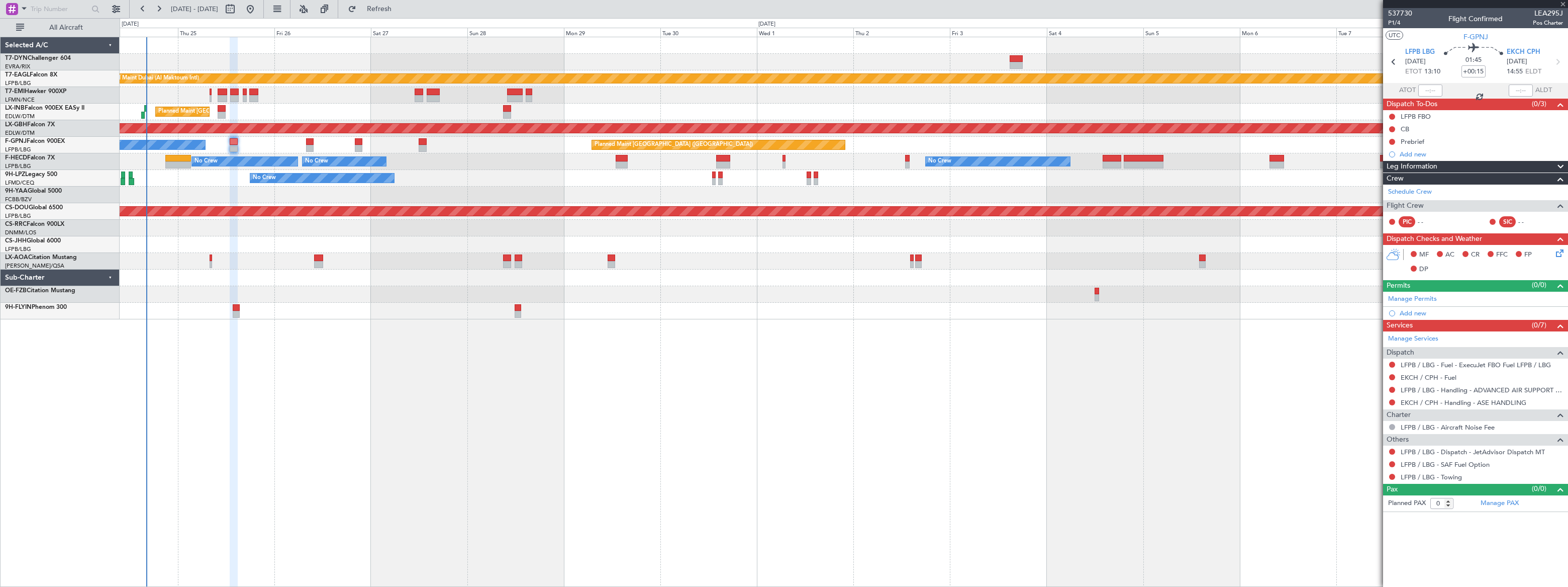
type input "11"
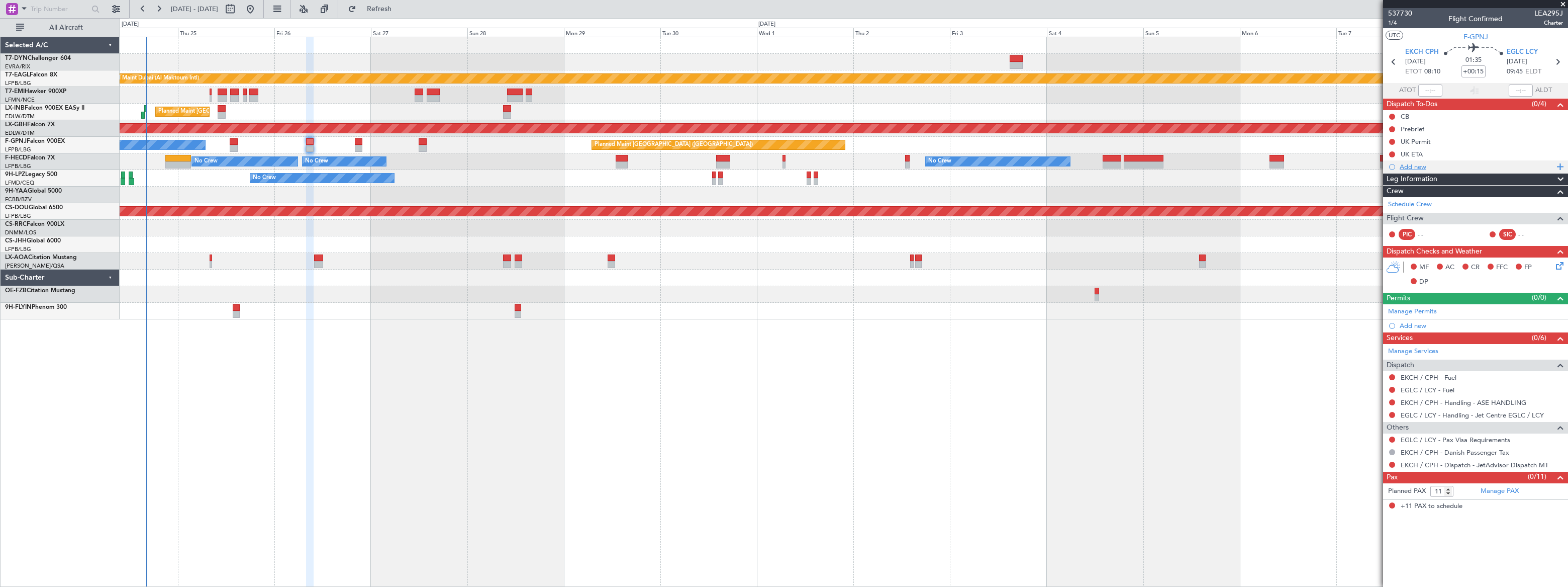
click at [1412, 169] on div "Add new" at bounding box center [1476, 167] width 154 height 9
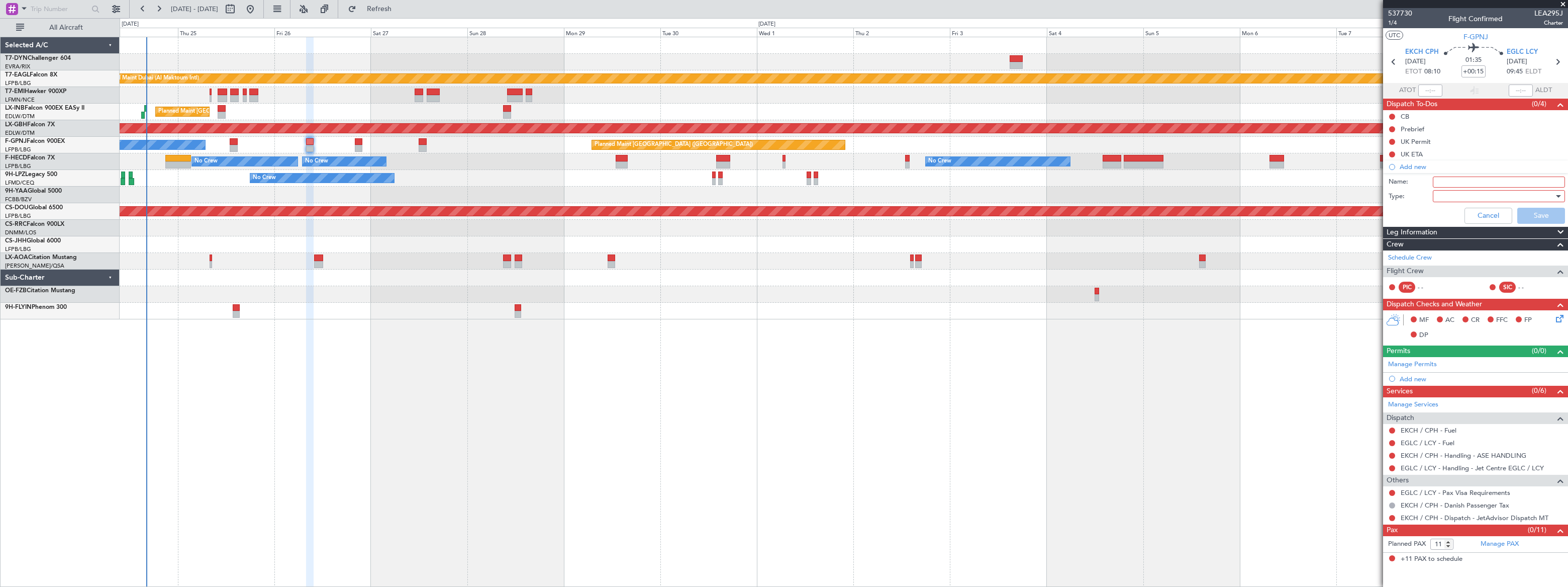
click at [1437, 184] on input "Name:" at bounding box center [1499, 182] width 132 height 11
type input "GAR"
click at [1444, 199] on div at bounding box center [1496, 196] width 117 height 15
click at [1448, 216] on span "Generic" at bounding box center [1494, 216] width 123 height 15
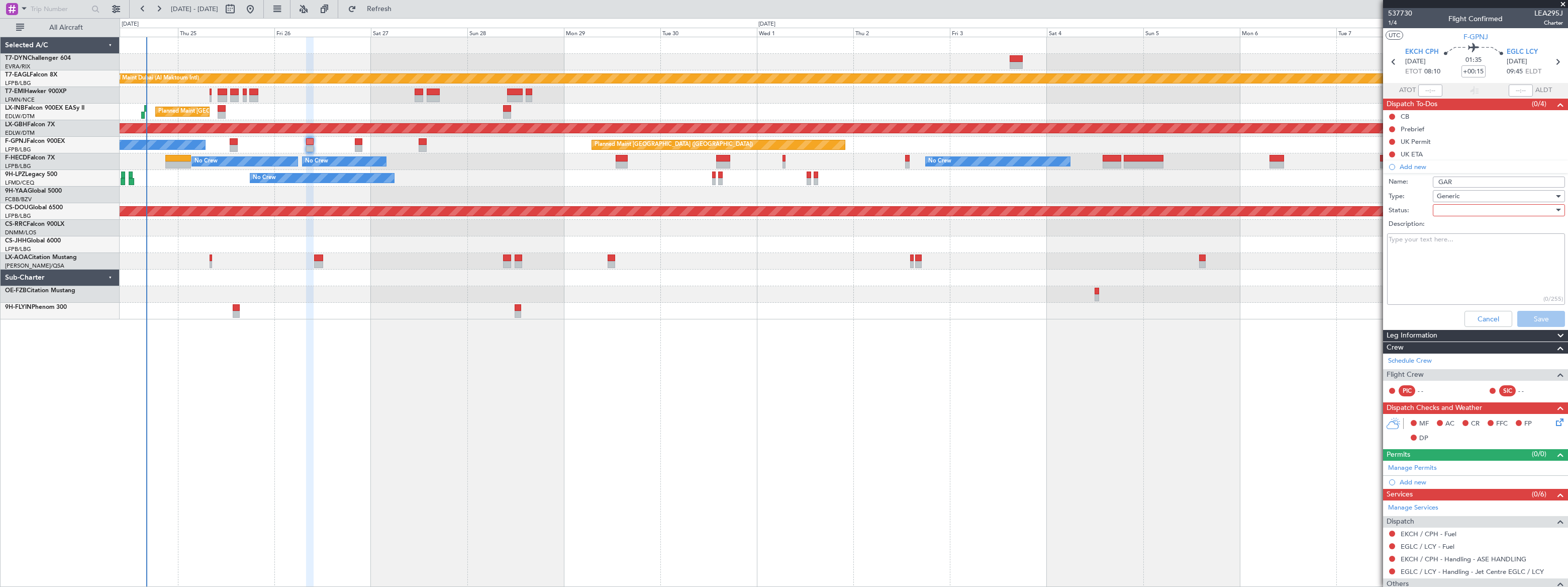
click at [1460, 211] on div at bounding box center [1496, 210] width 117 height 15
click at [1470, 229] on span "Not Started" at bounding box center [1494, 230] width 118 height 15
click at [1546, 315] on button "Save" at bounding box center [1541, 318] width 47 height 16
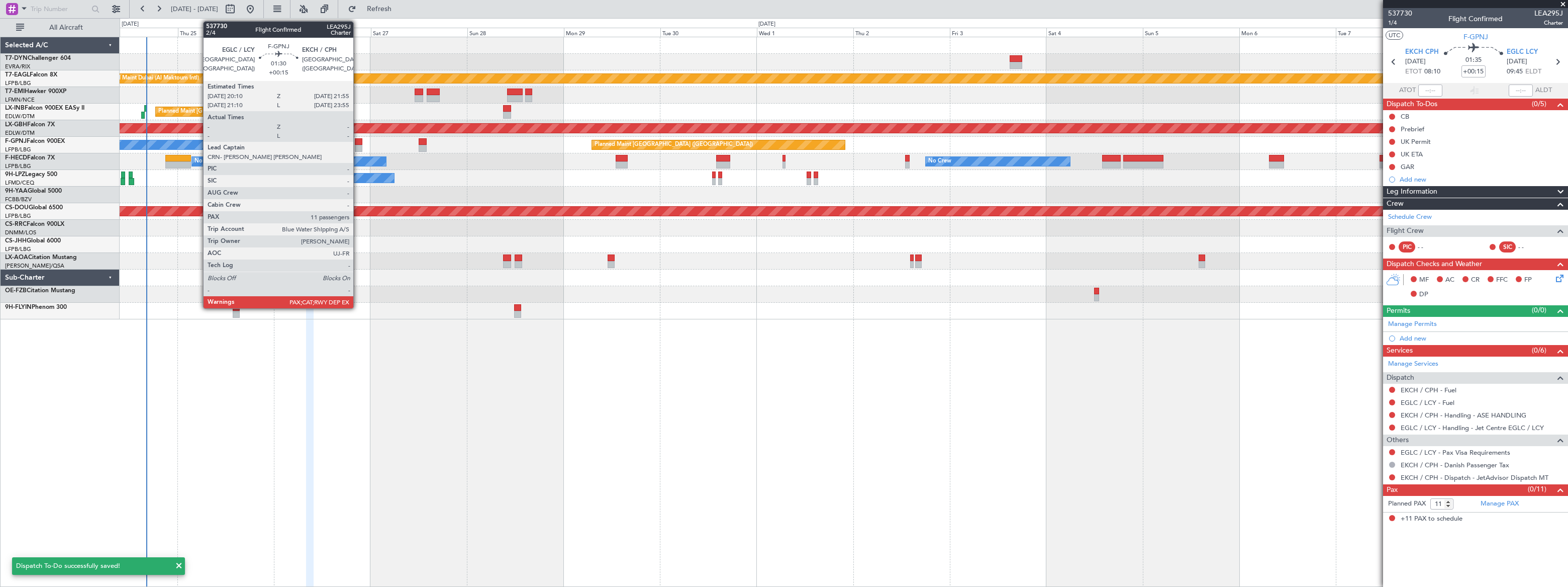
click at [358, 142] on div at bounding box center [359, 142] width 7 height 7
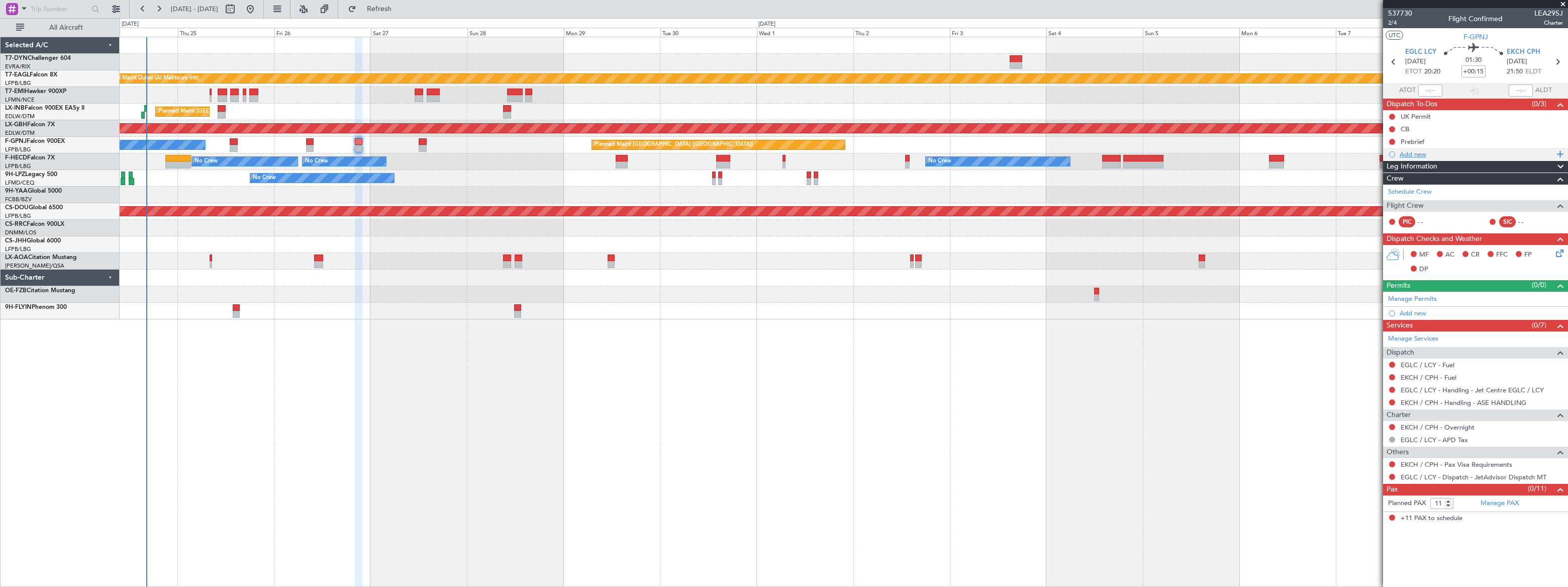
click at [1419, 152] on div "Add new" at bounding box center [1476, 154] width 154 height 9
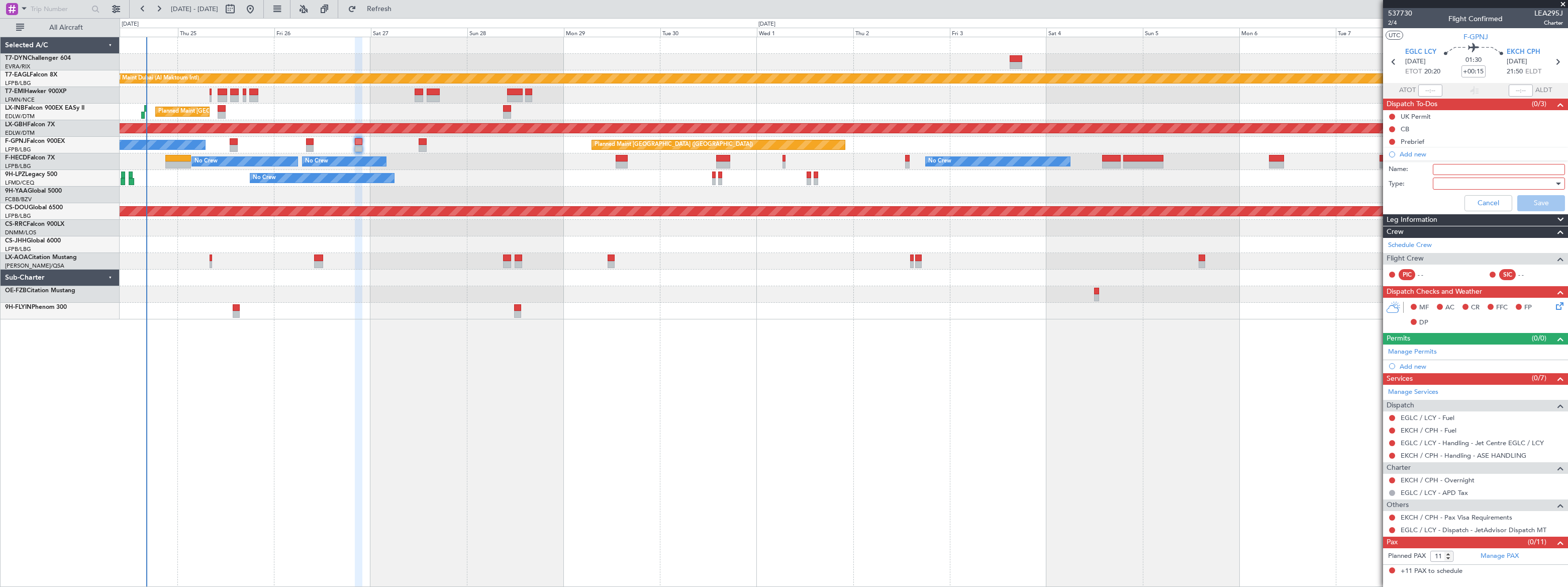
click at [1439, 169] on input "Name:" at bounding box center [1499, 169] width 132 height 11
type input "GAR"
click at [1493, 185] on div at bounding box center [1496, 183] width 117 height 15
click at [1483, 196] on span "Generic" at bounding box center [1494, 203] width 123 height 15
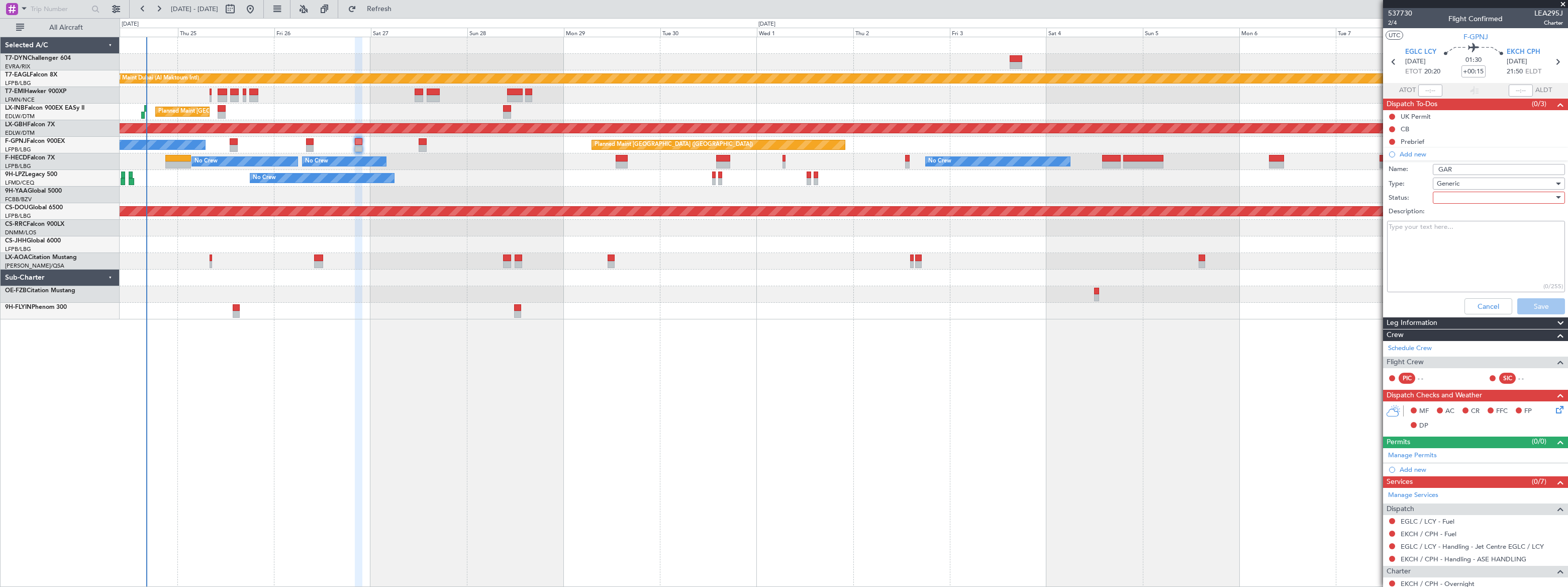
click at [1475, 200] on div at bounding box center [1496, 197] width 117 height 15
drag, startPoint x: 1465, startPoint y: 216, endPoint x: 1513, endPoint y: 259, distance: 64.4
click at [1465, 217] on span "Not Started" at bounding box center [1494, 217] width 118 height 15
click at [1533, 311] on button "Save" at bounding box center [1541, 306] width 47 height 16
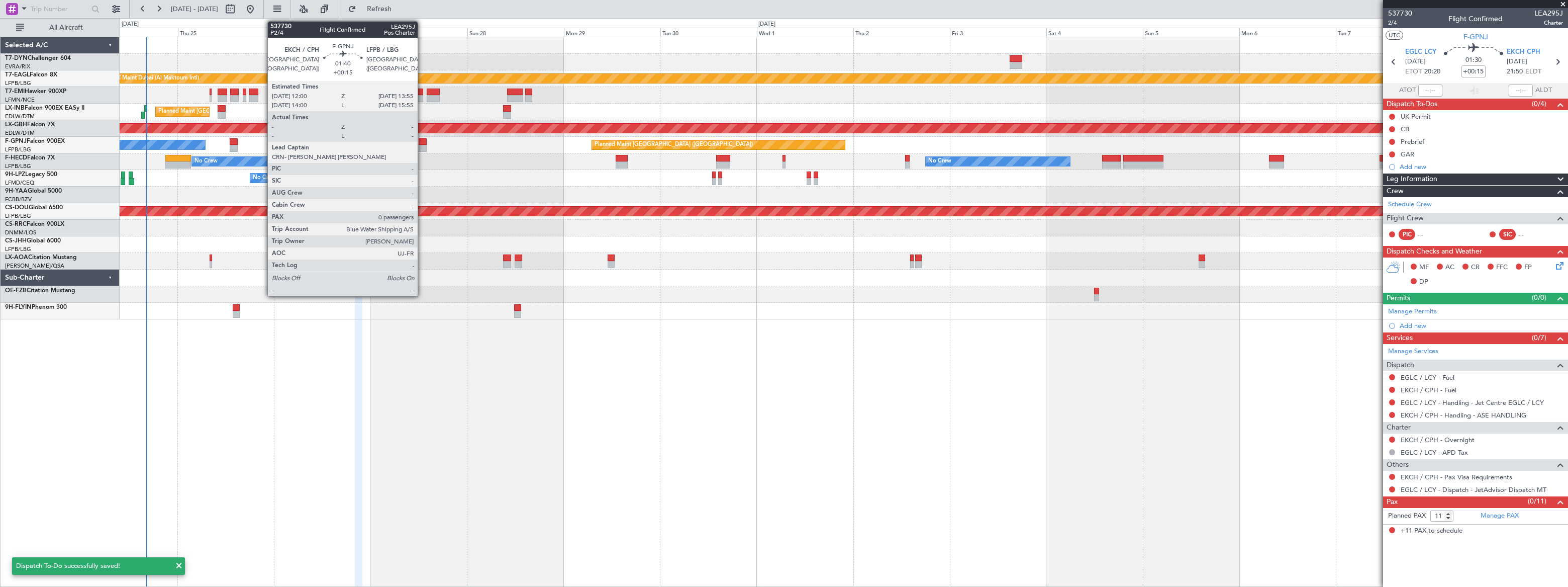
click at [422, 142] on div at bounding box center [422, 142] width 8 height 7
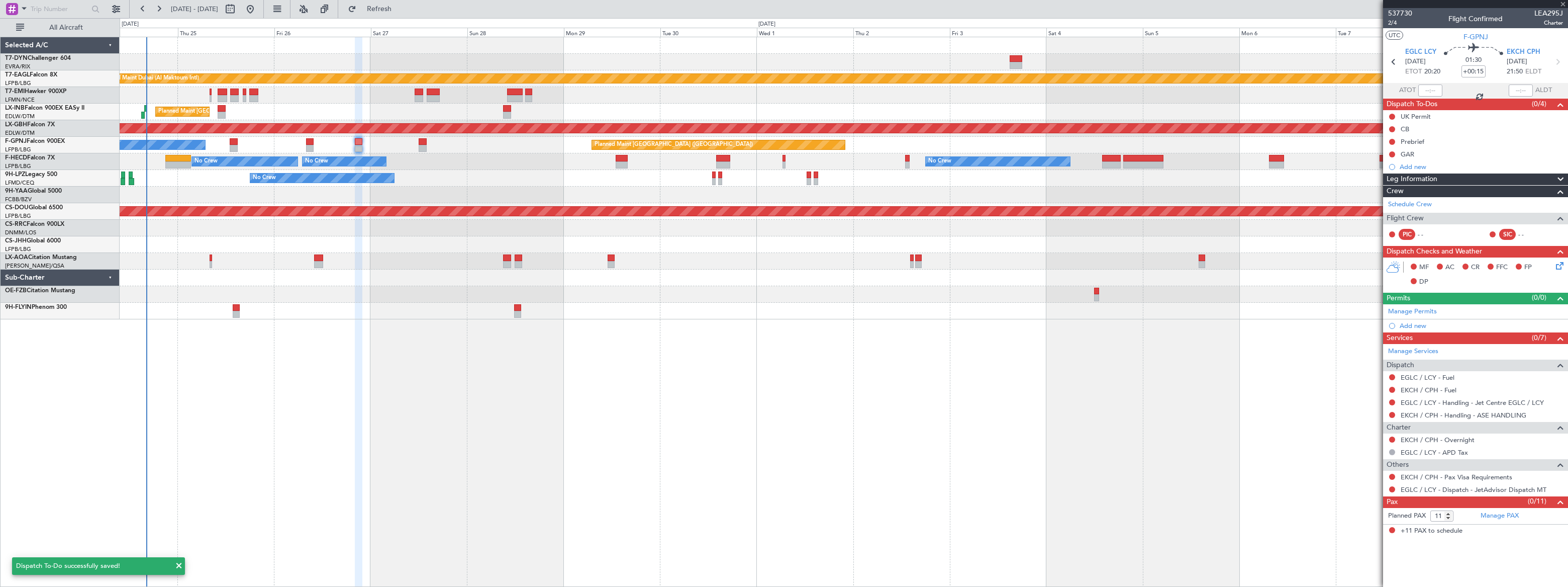
type input "0"
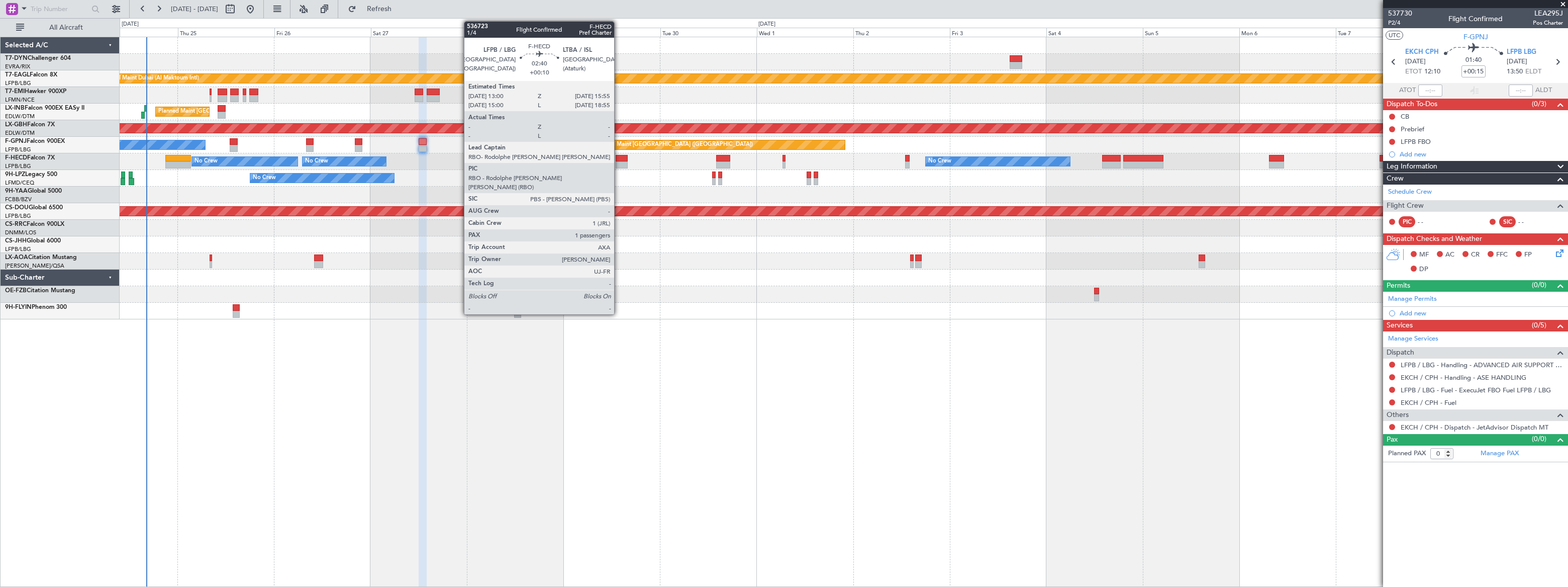
click at [620, 161] on div at bounding box center [621, 165] width 12 height 7
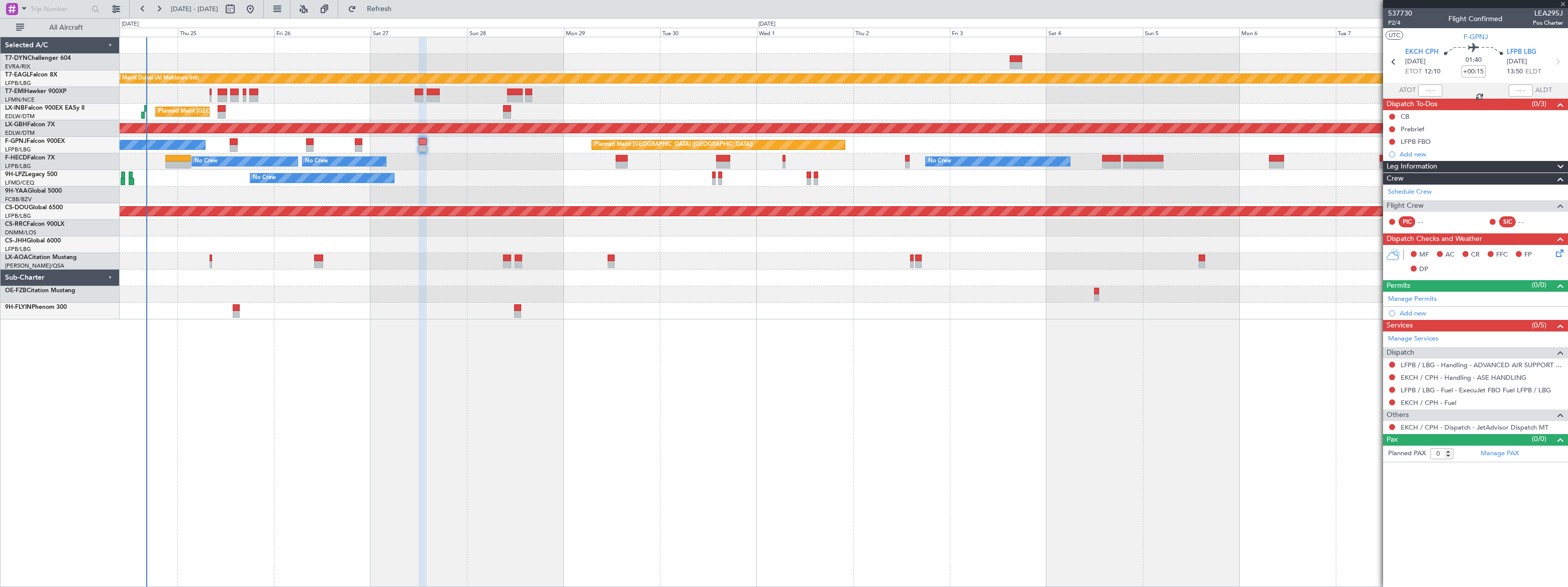
type input "+00:10"
type input "1"
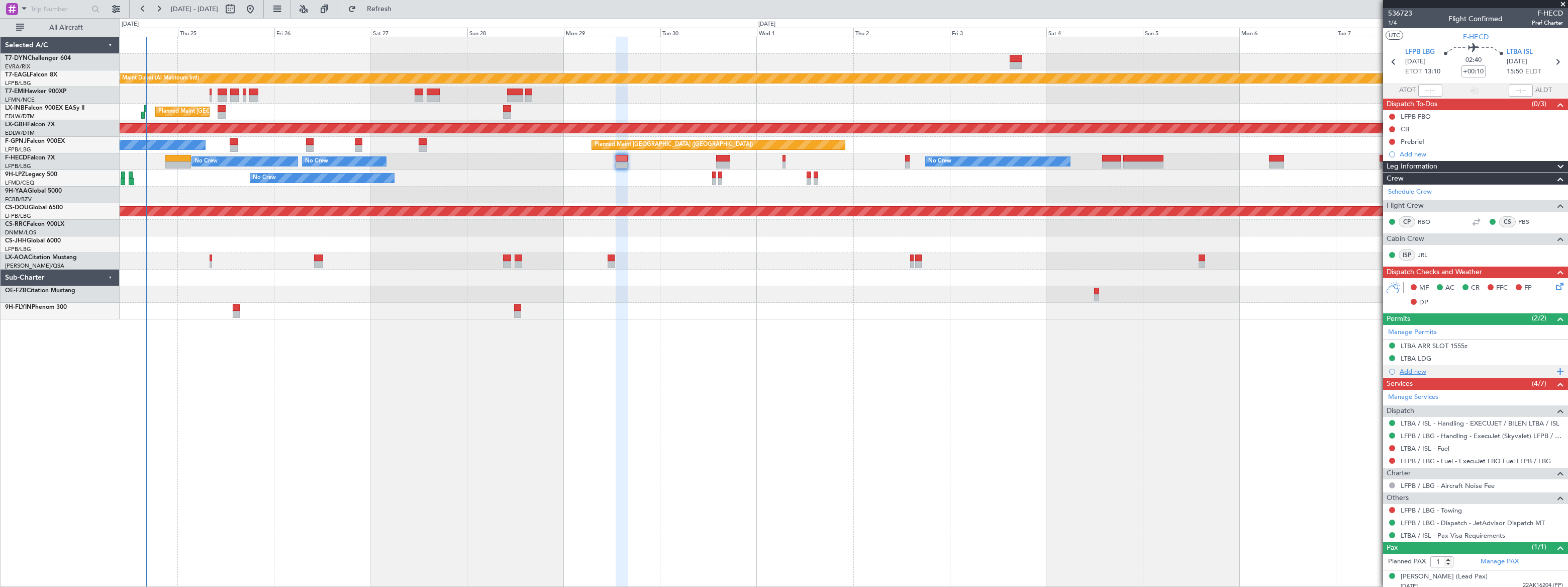
scroll to position [4, 0]
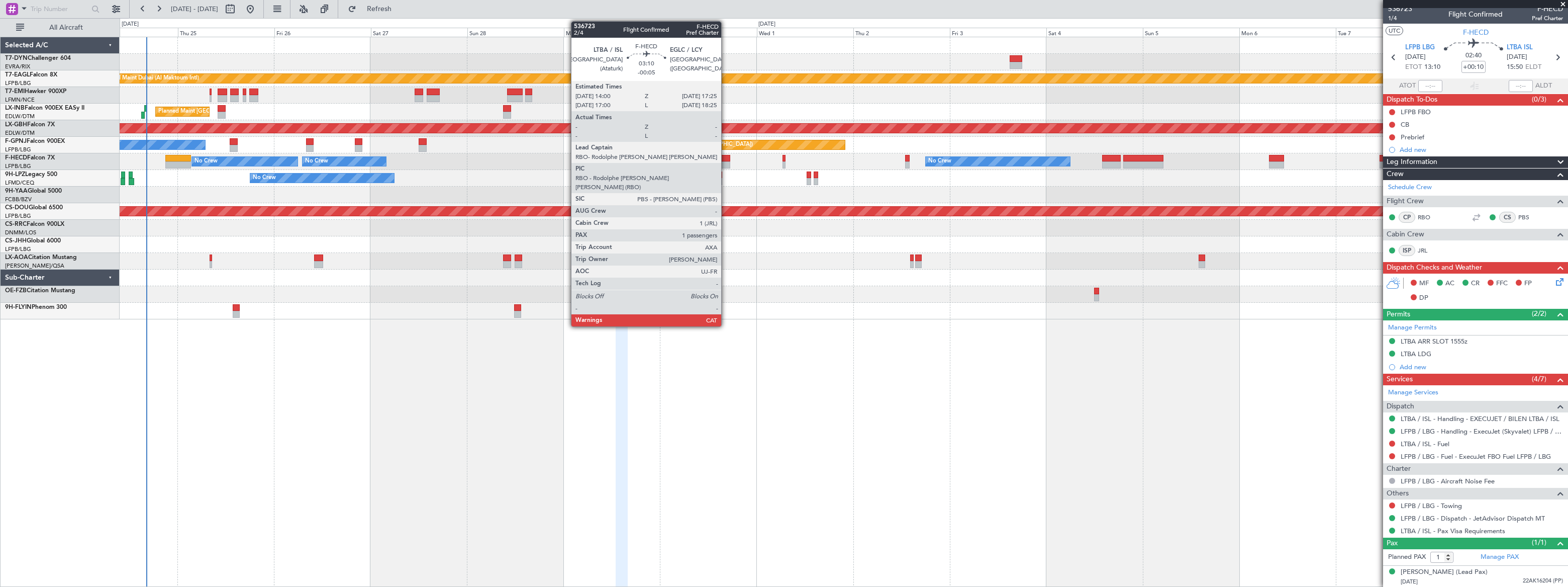
click at [725, 156] on div at bounding box center [723, 158] width 14 height 7
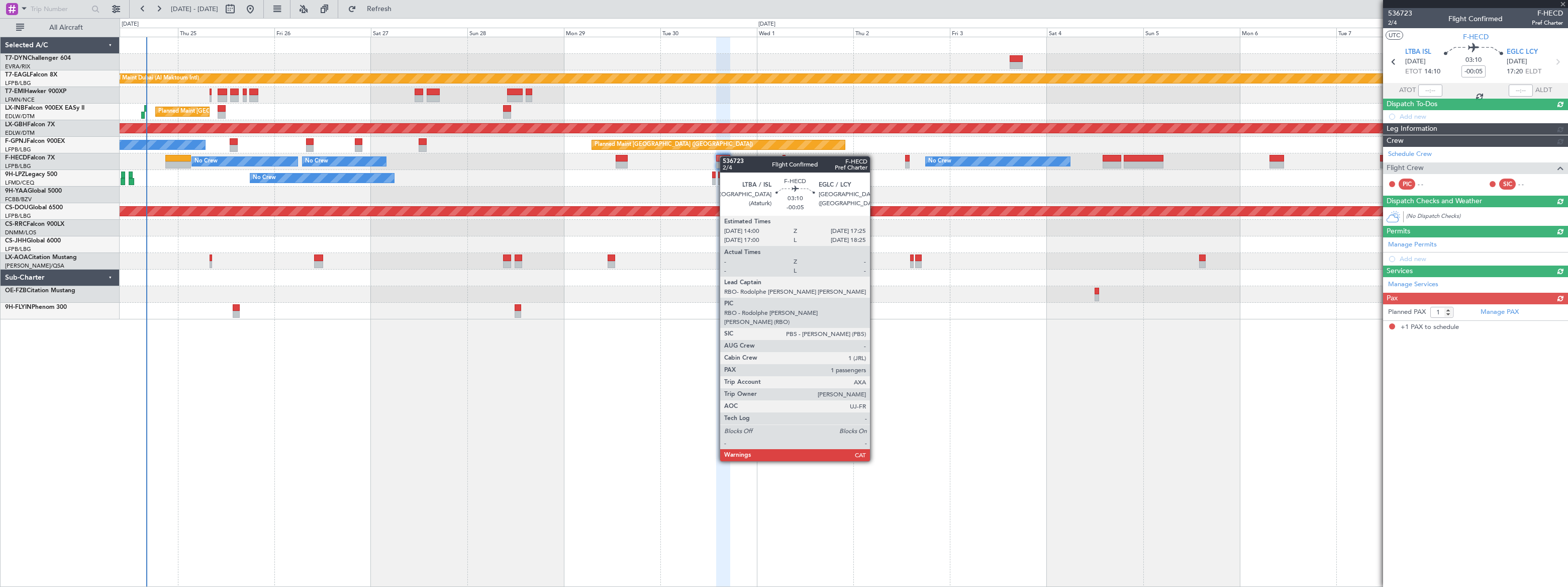
scroll to position [0, 0]
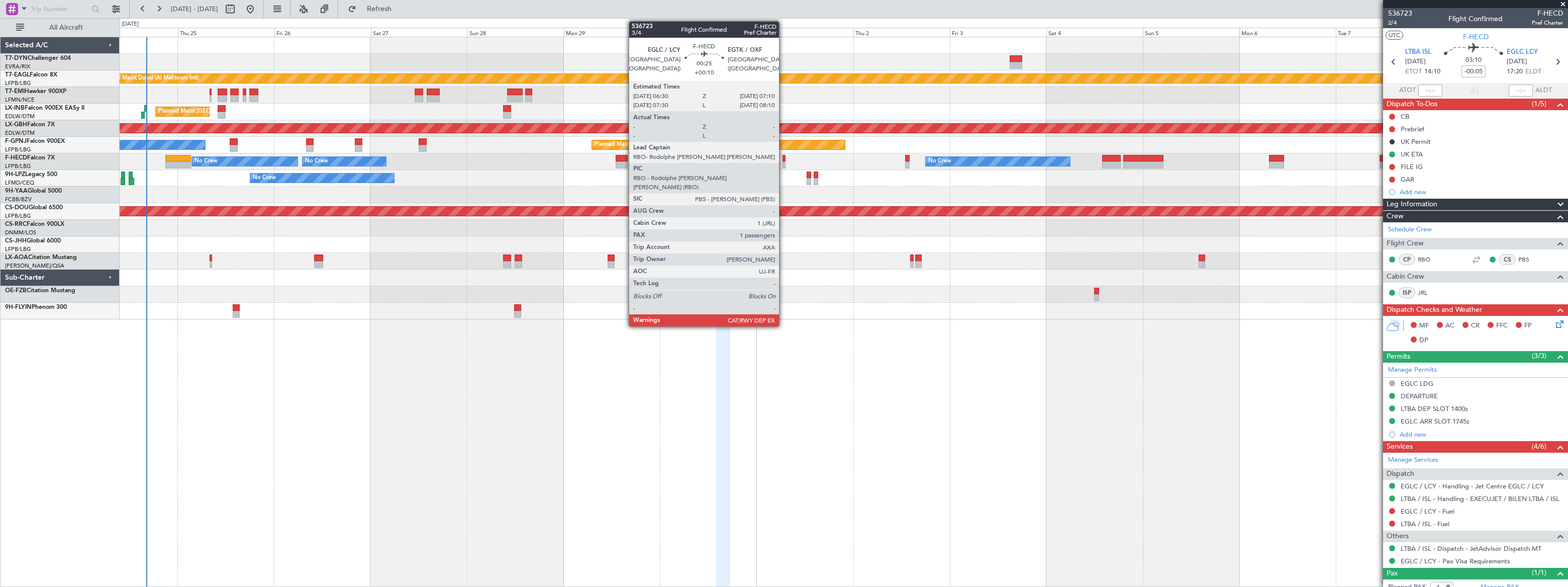
click at [783, 158] on div at bounding box center [784, 158] width 3 height 7
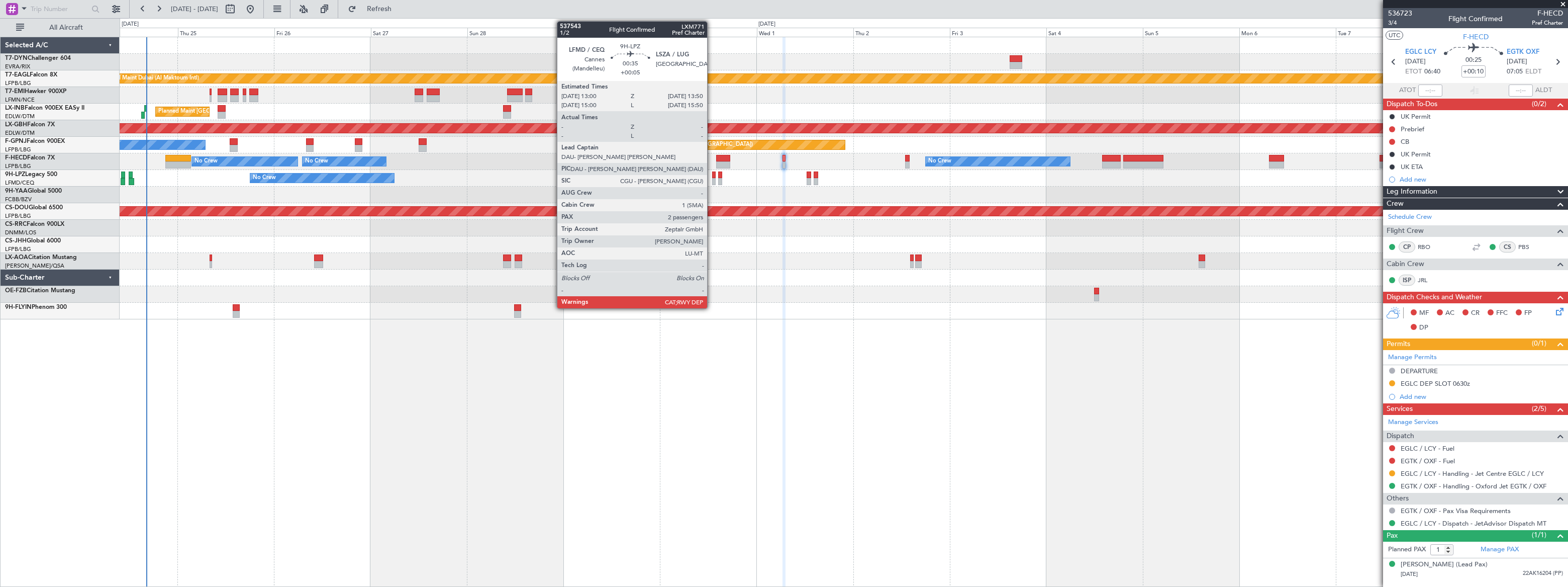
click at [712, 178] on div at bounding box center [714, 181] width 4 height 7
type input "+00:05"
type input "2"
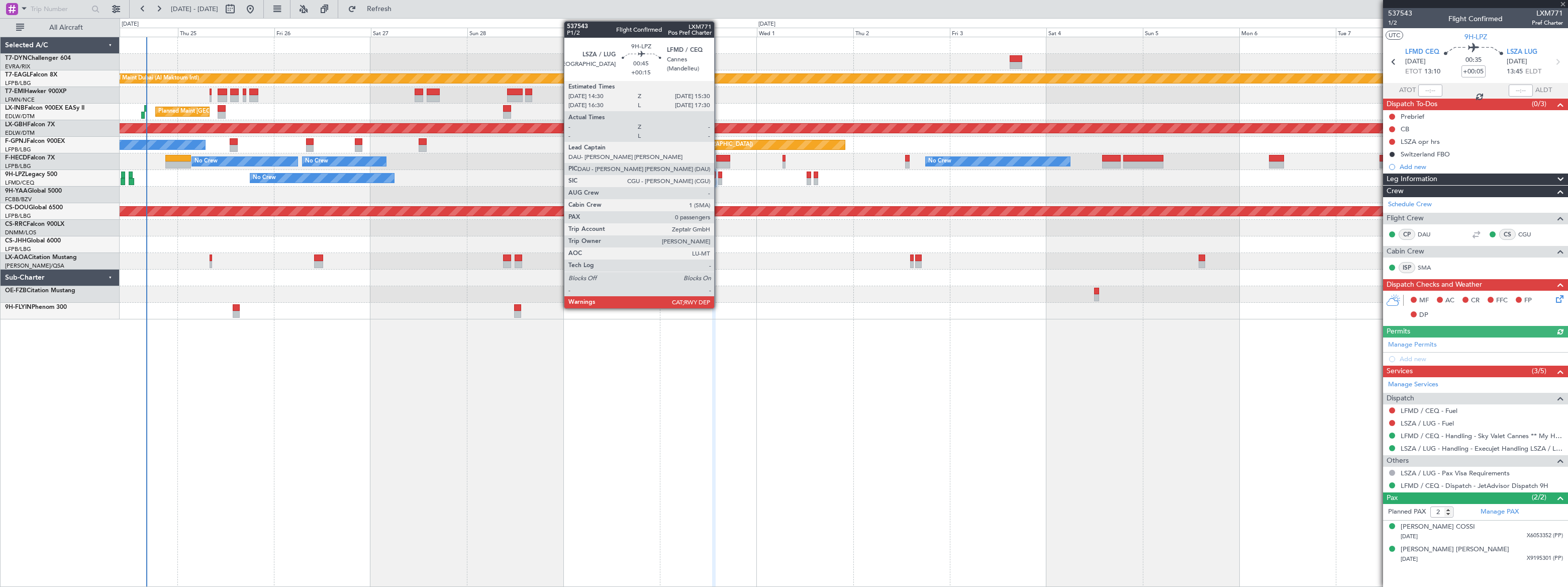
click at [719, 177] on div at bounding box center [720, 175] width 4 height 7
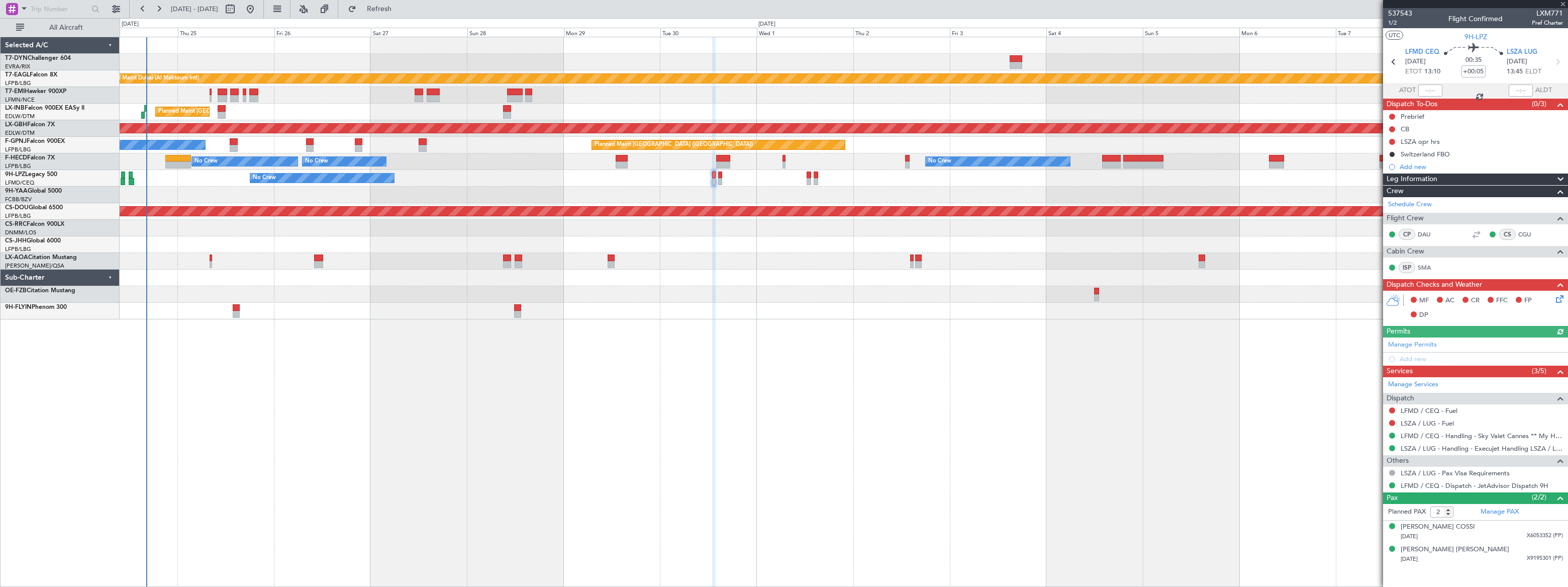
type input "+00:15"
type input "0"
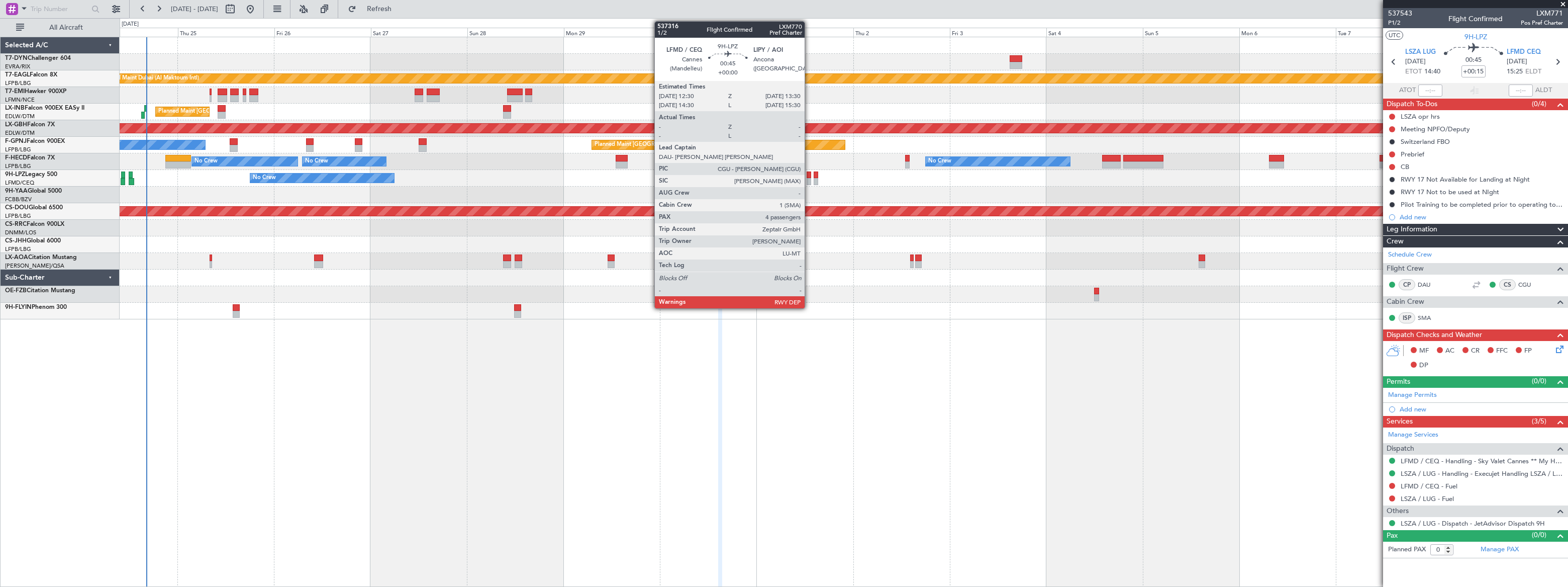
click at [808, 175] on div at bounding box center [808, 175] width 4 height 7
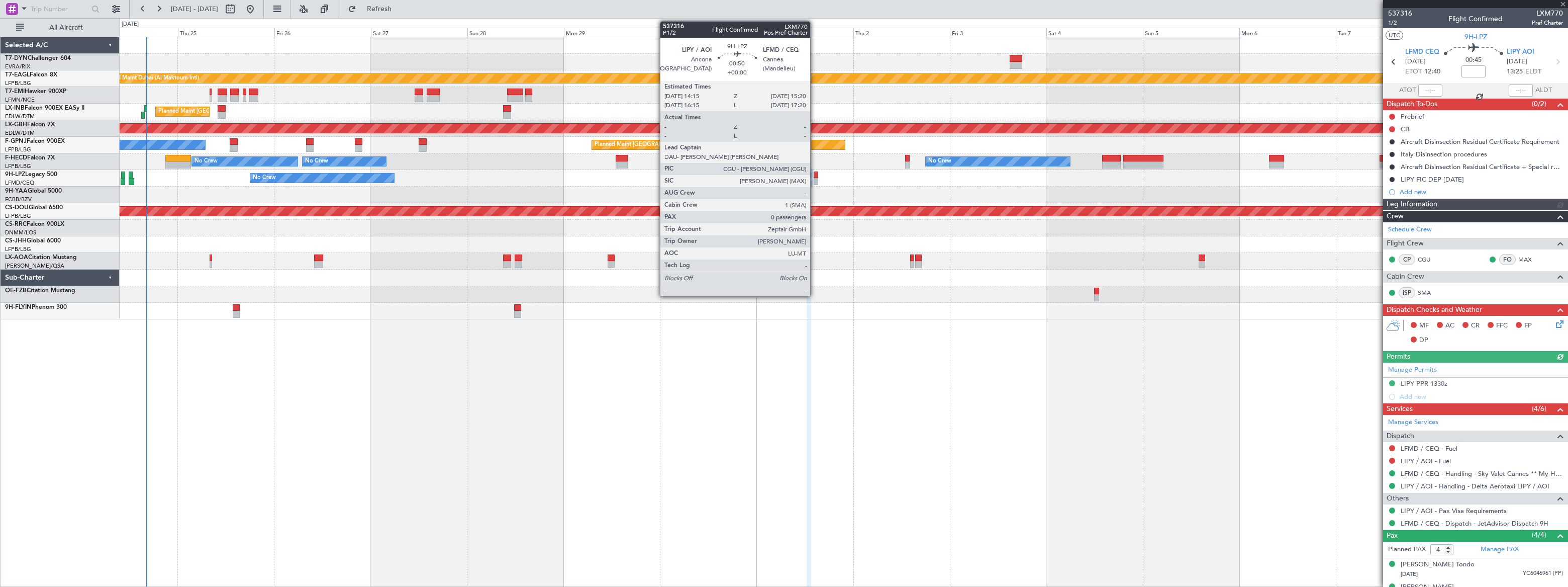
click at [815, 177] on div at bounding box center [816, 175] width 4 height 7
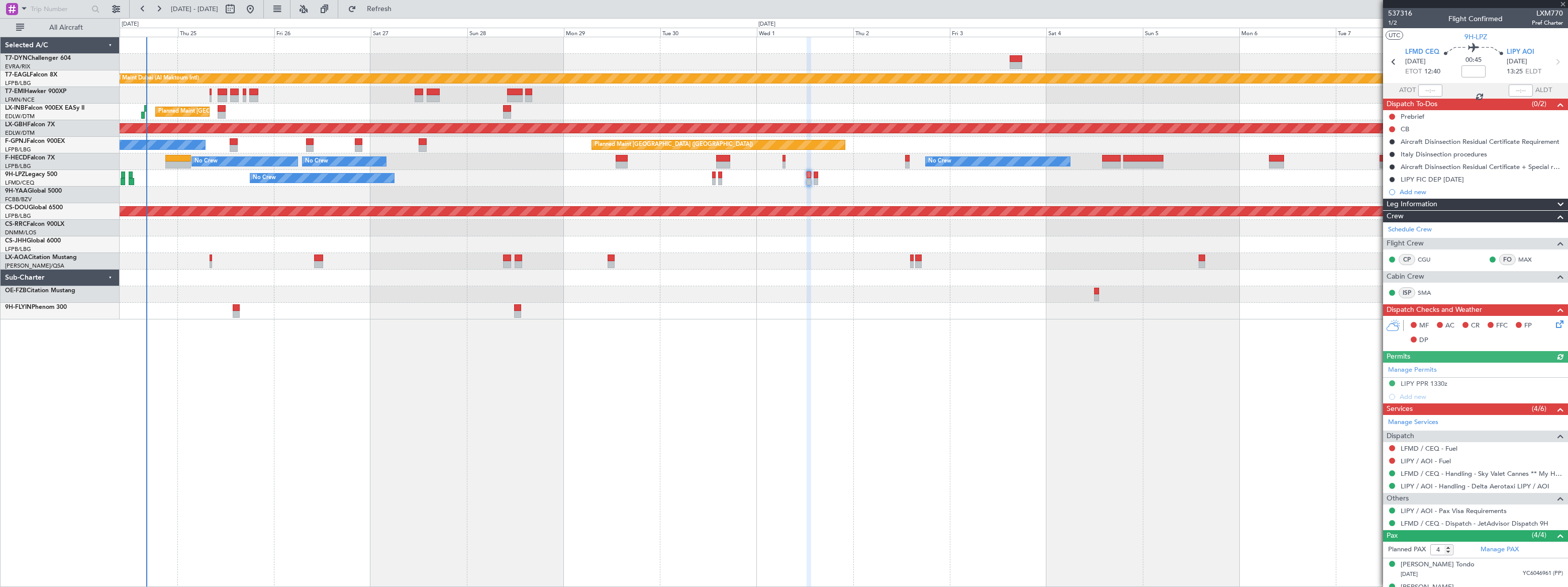
type input "0"
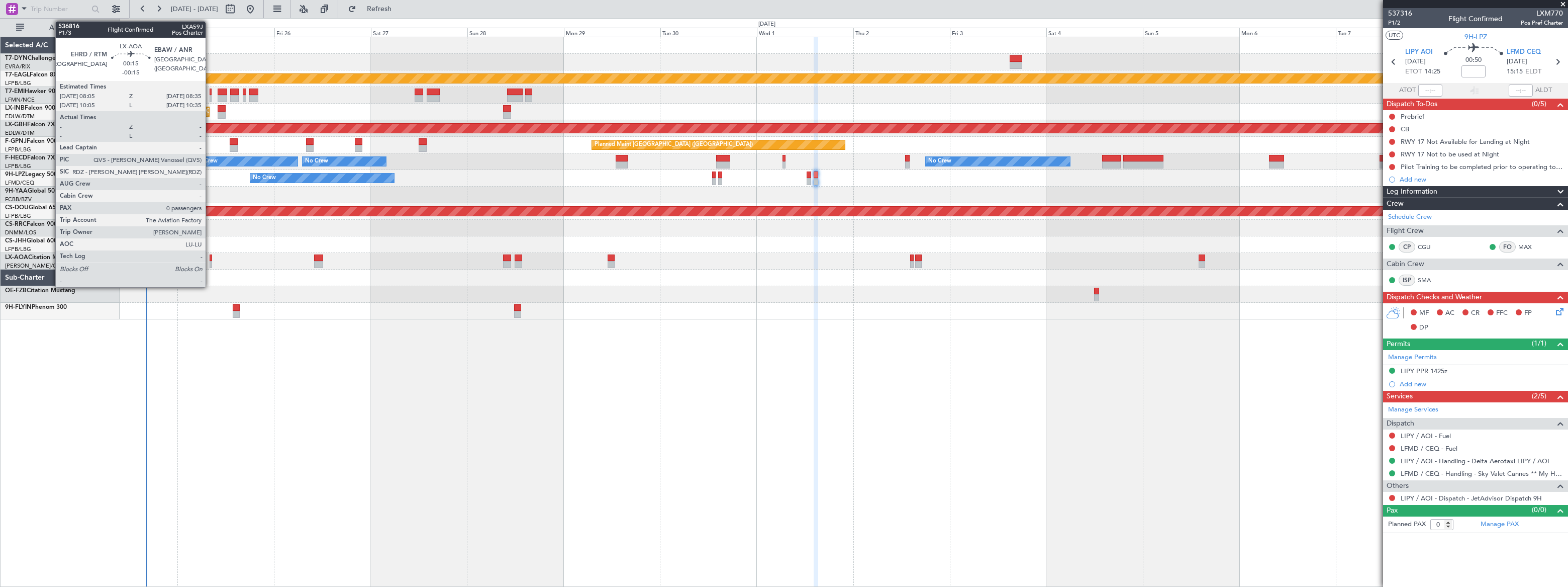
click at [210, 261] on div at bounding box center [211, 265] width 2 height 7
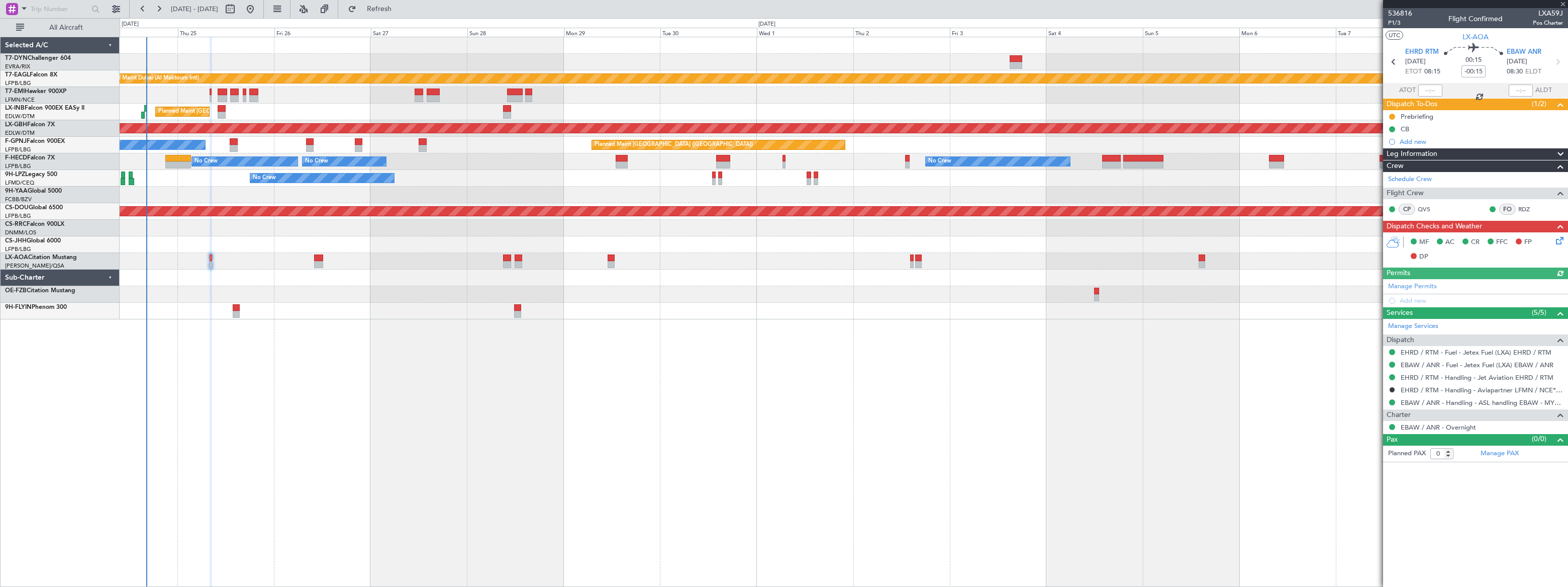
click at [313, 258] on div "No Crew Antwerp (Deurne) No Crew Nice (Côte d'Azur Airport)" at bounding box center [844, 261] width 1447 height 16
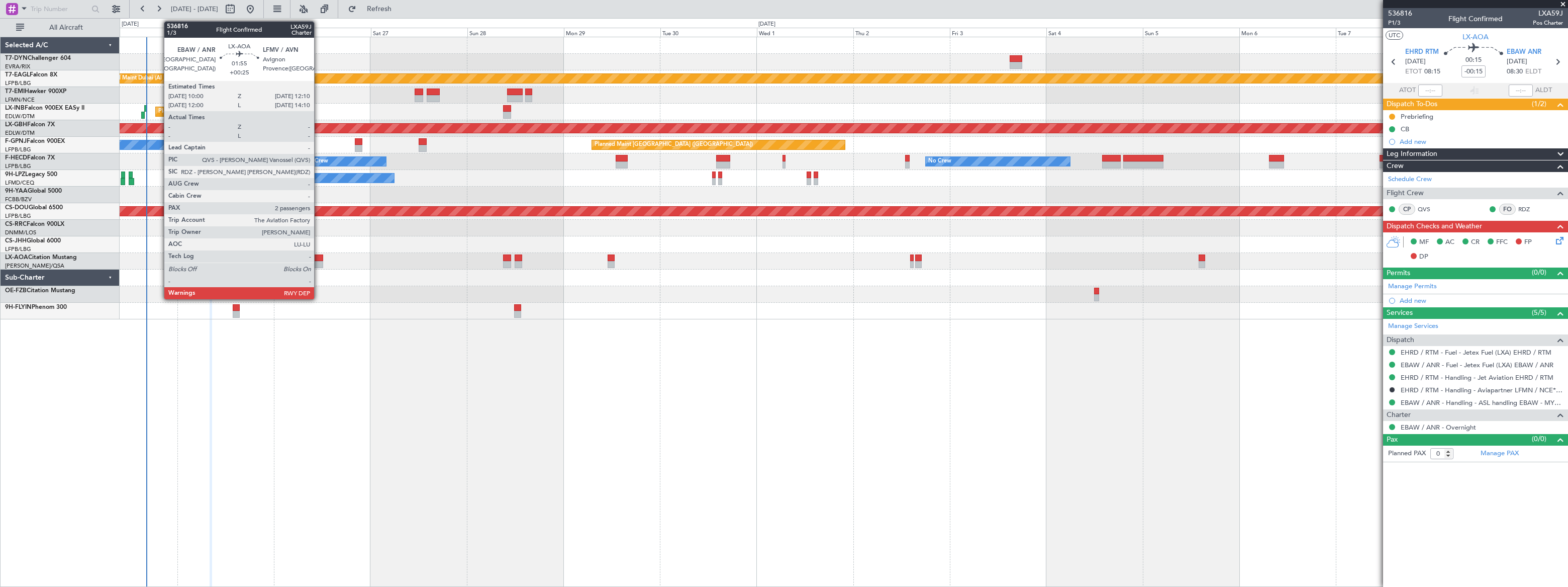
click at [318, 260] on div at bounding box center [318, 258] width 9 height 7
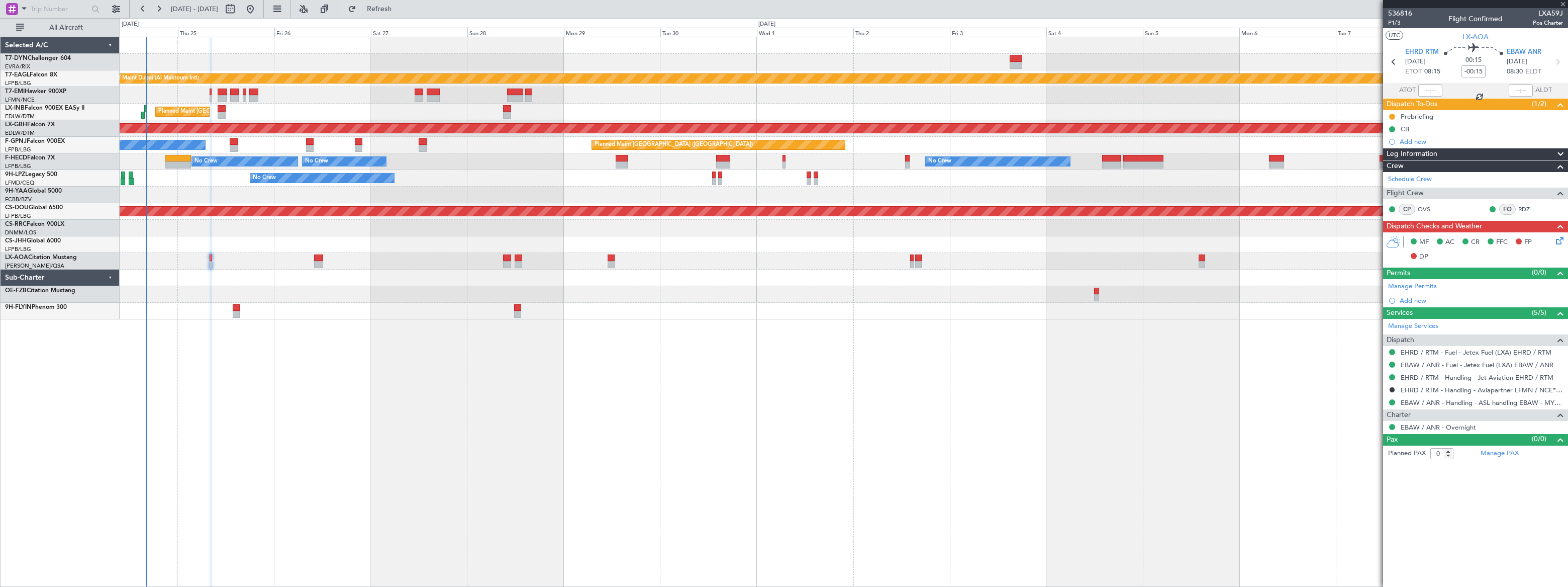
type input "+00:25"
type input "2"
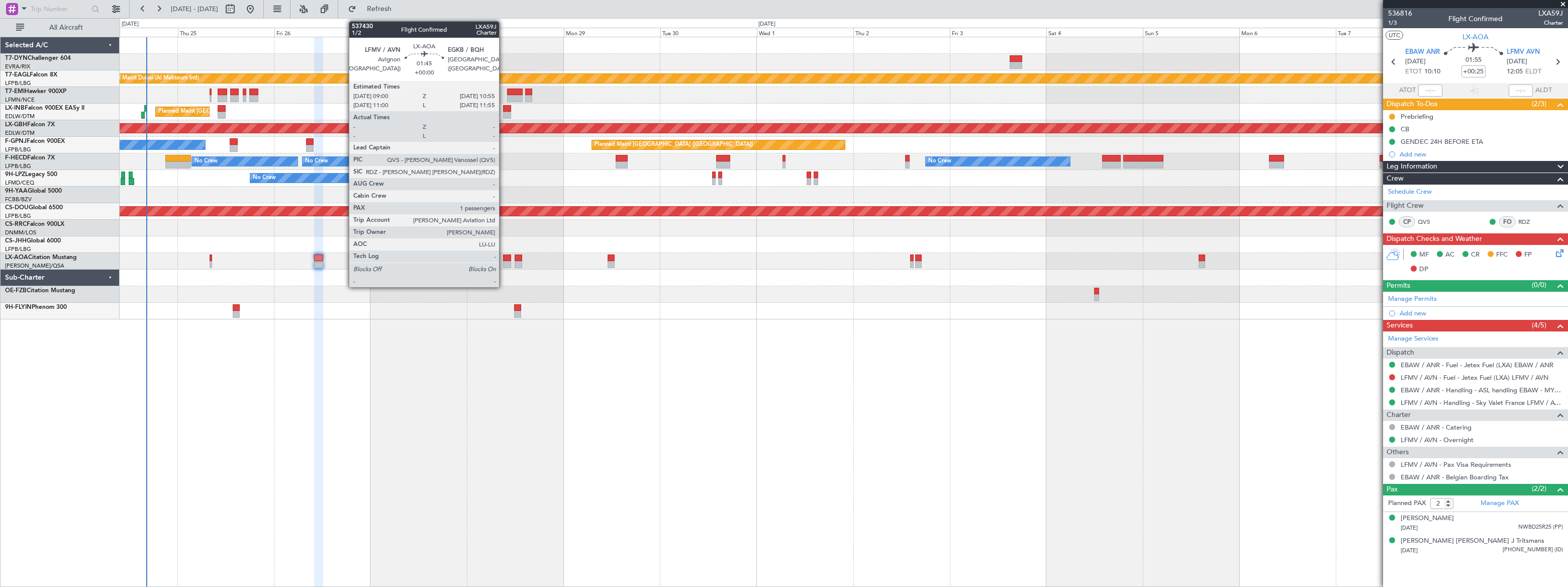
click at [503, 258] on div at bounding box center [506, 258] width 8 height 7
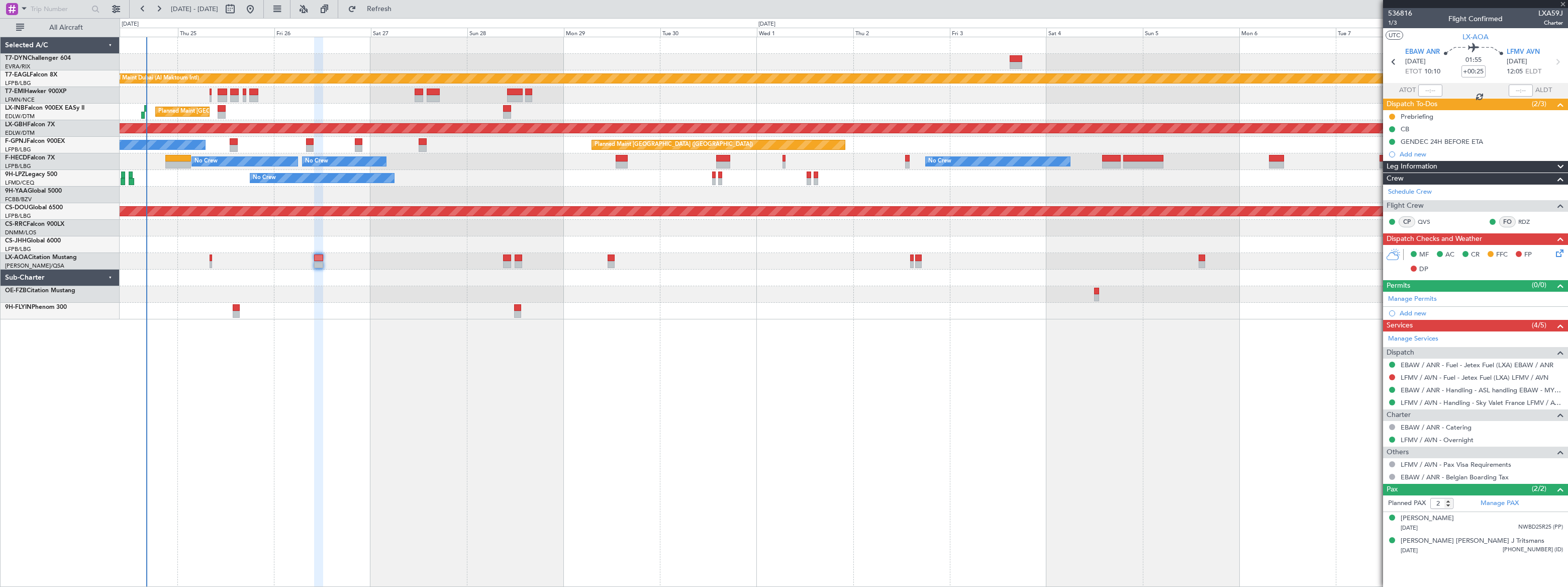
type input "1"
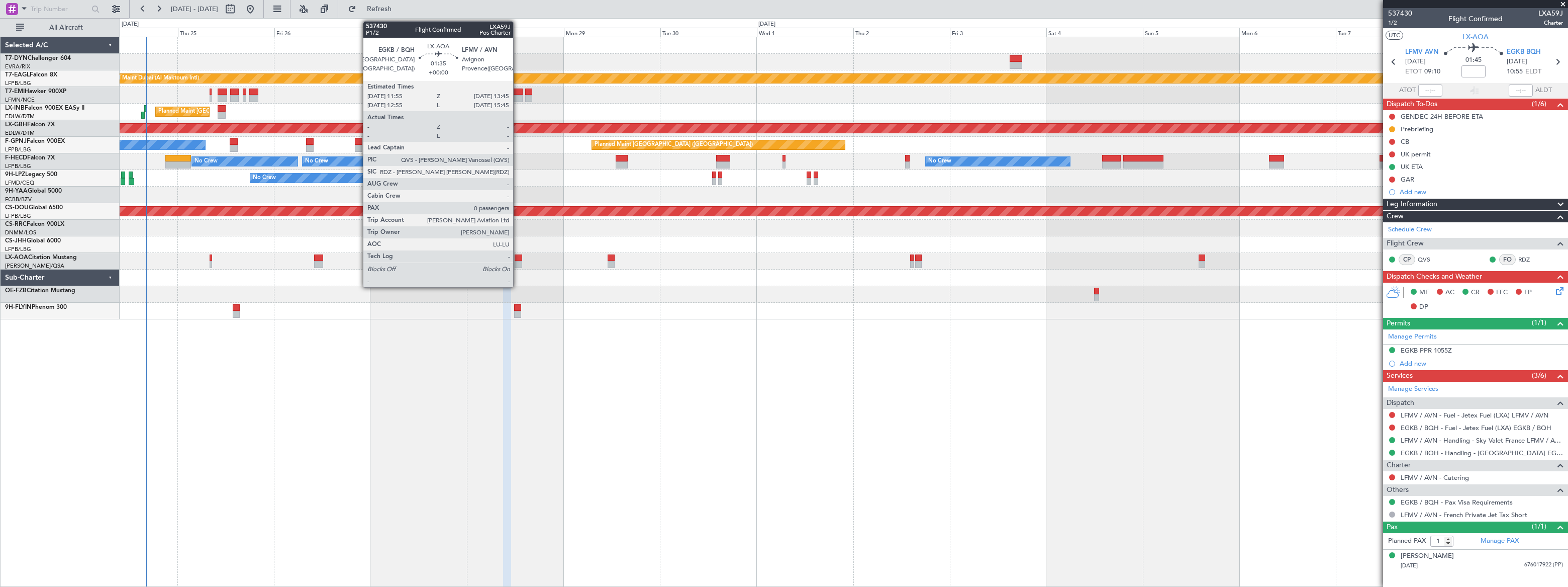
click at [517, 256] on div at bounding box center [518, 258] width 7 height 7
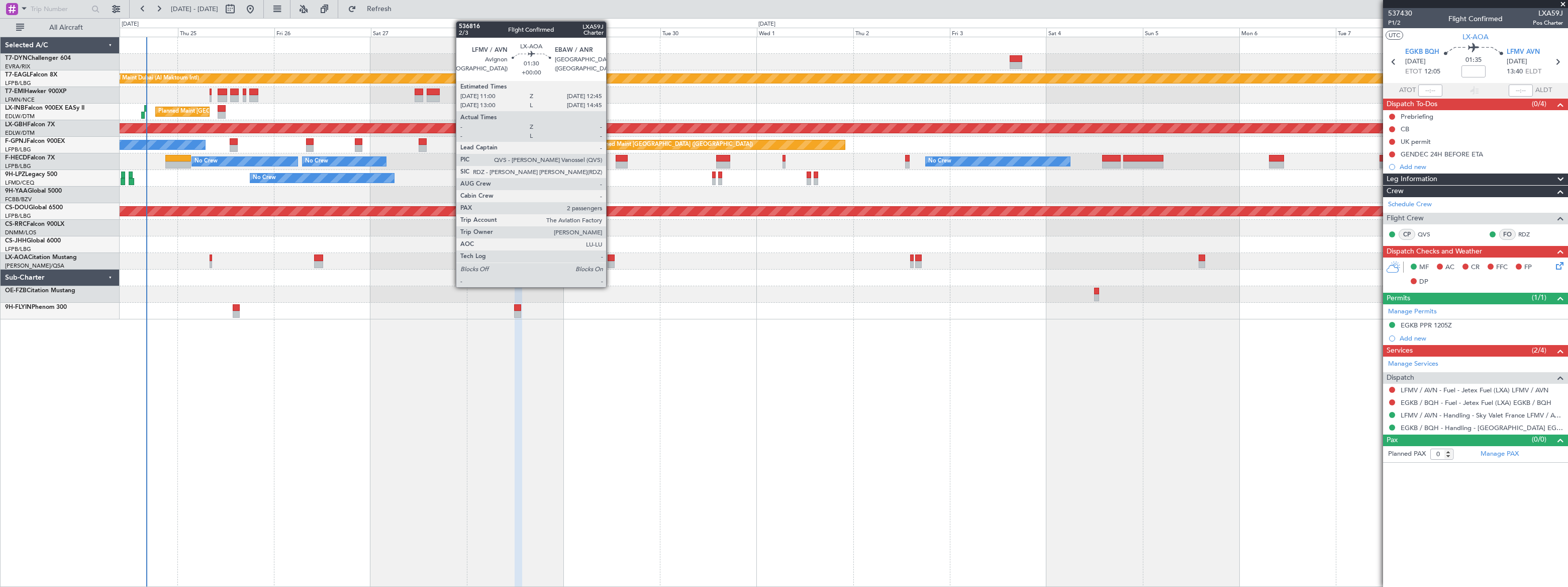
click at [611, 258] on div at bounding box center [611, 258] width 7 height 7
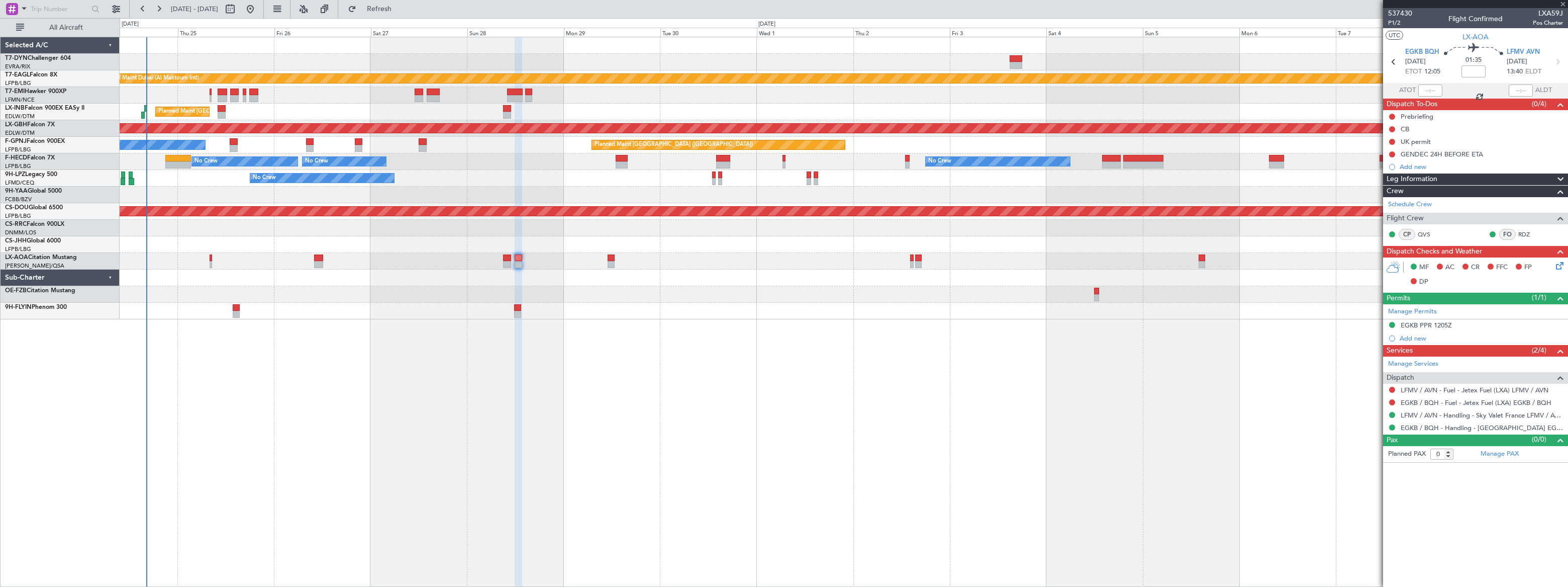
type input "2"
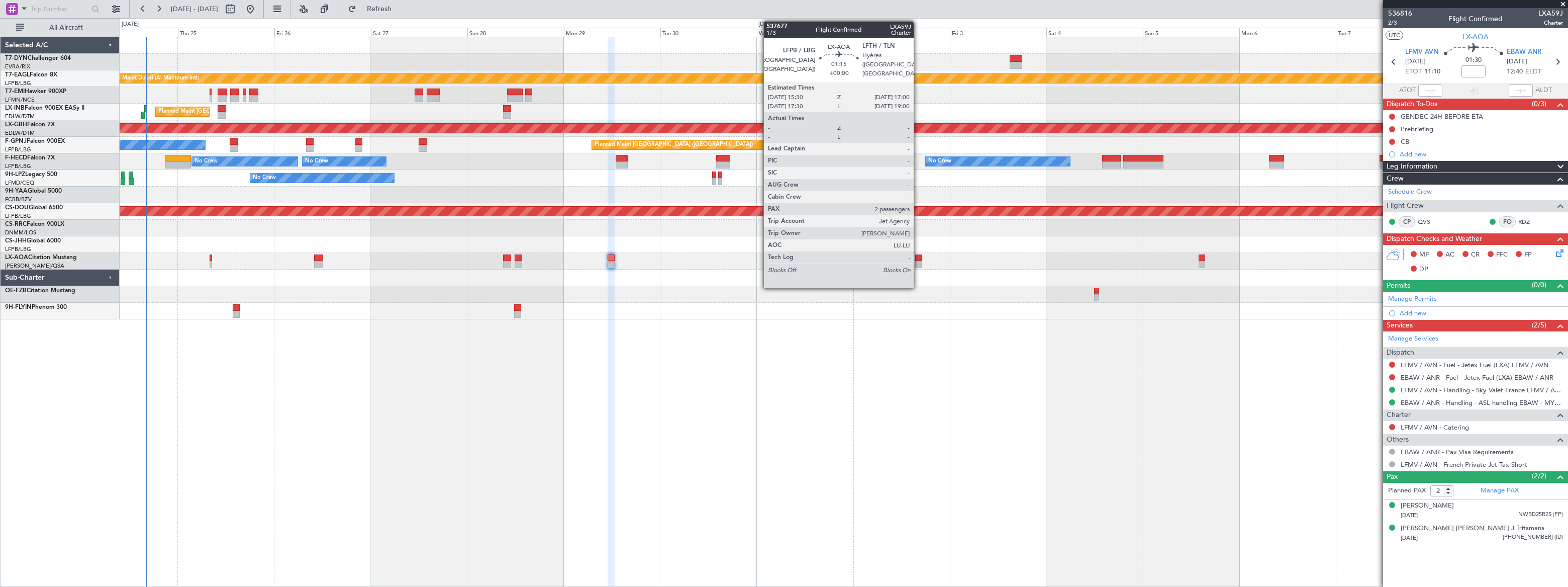
click at [918, 261] on div at bounding box center [918, 265] width 7 height 7
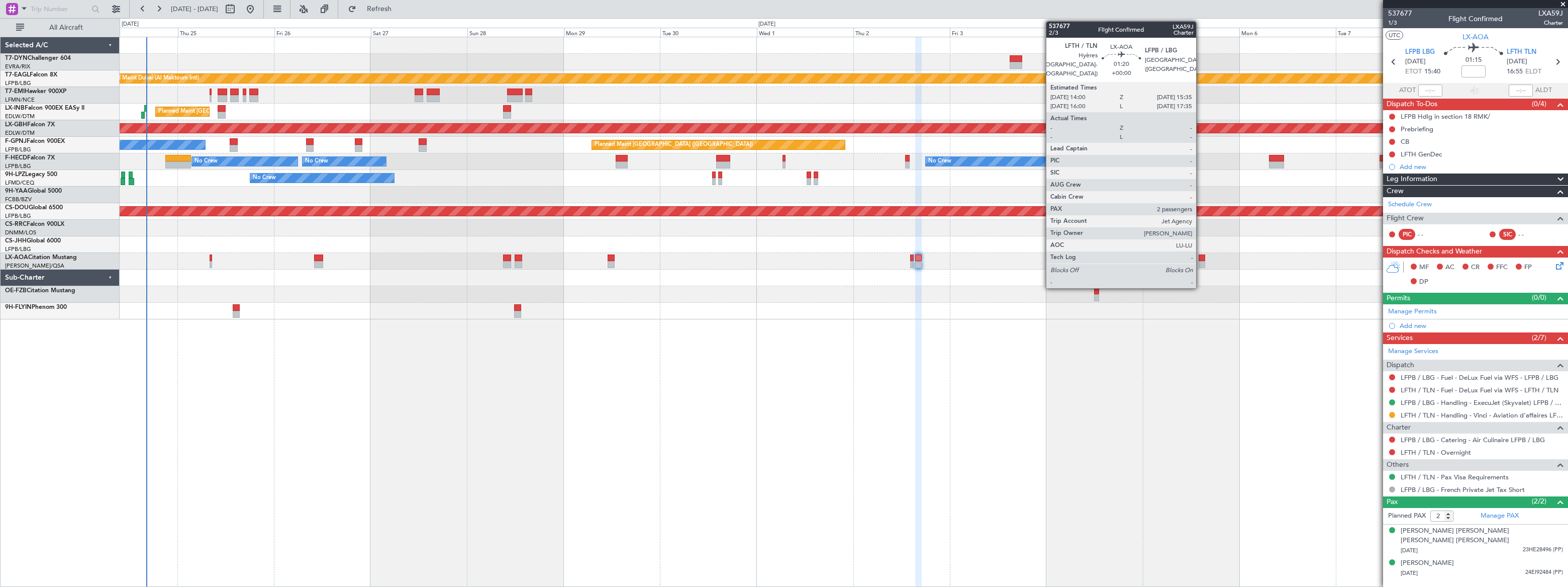
click at [1200, 261] on div at bounding box center [1202, 265] width 7 height 7
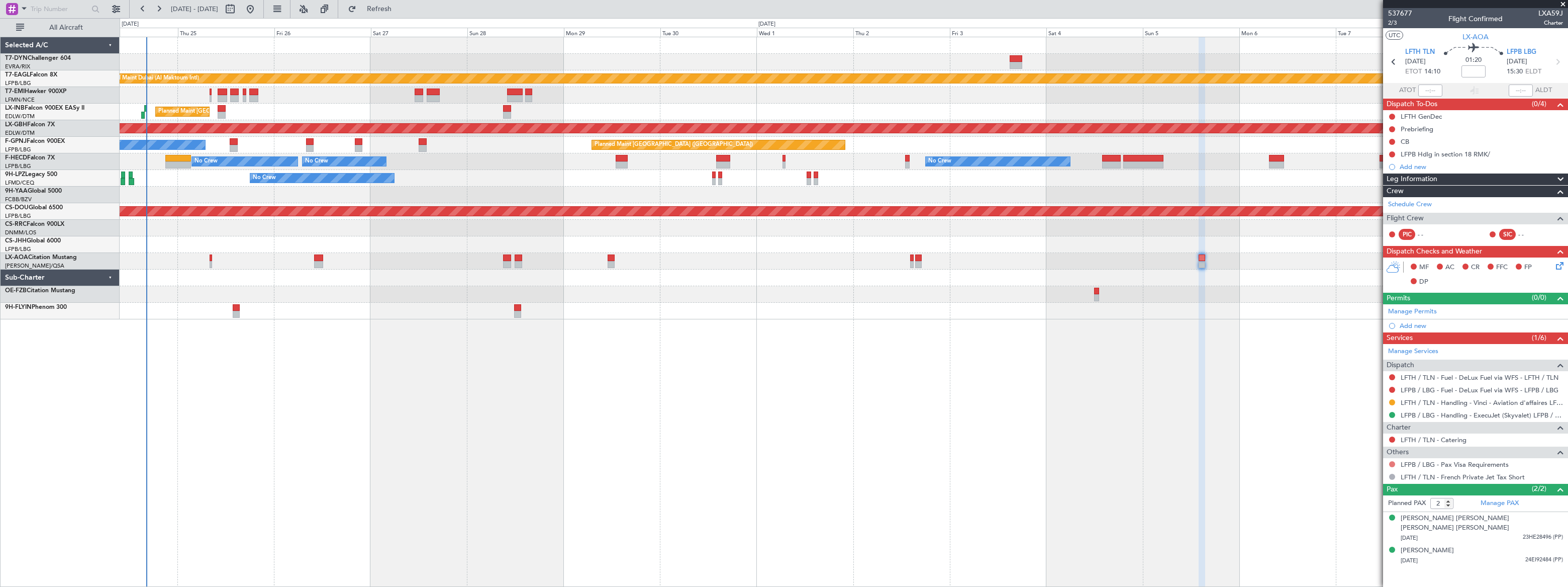
click at [1391, 461] on button at bounding box center [1392, 464] width 6 height 6
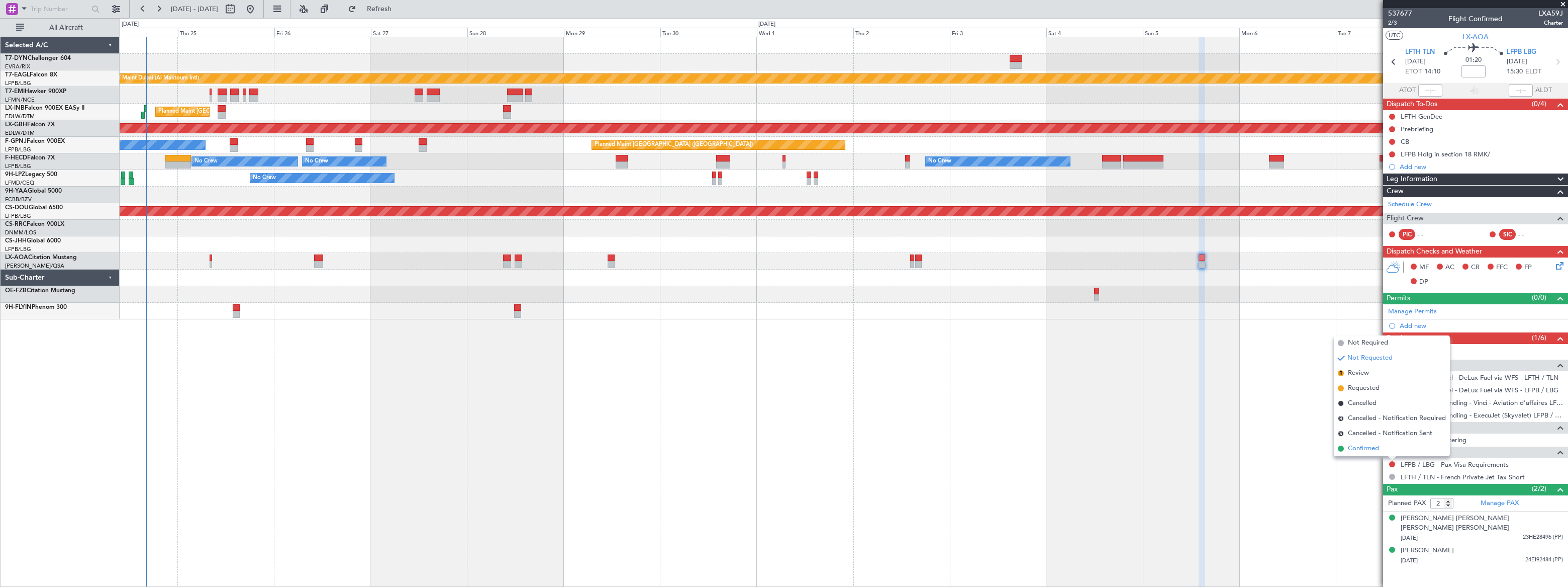
click at [1352, 451] on span "Confirmed" at bounding box center [1363, 448] width 31 height 10
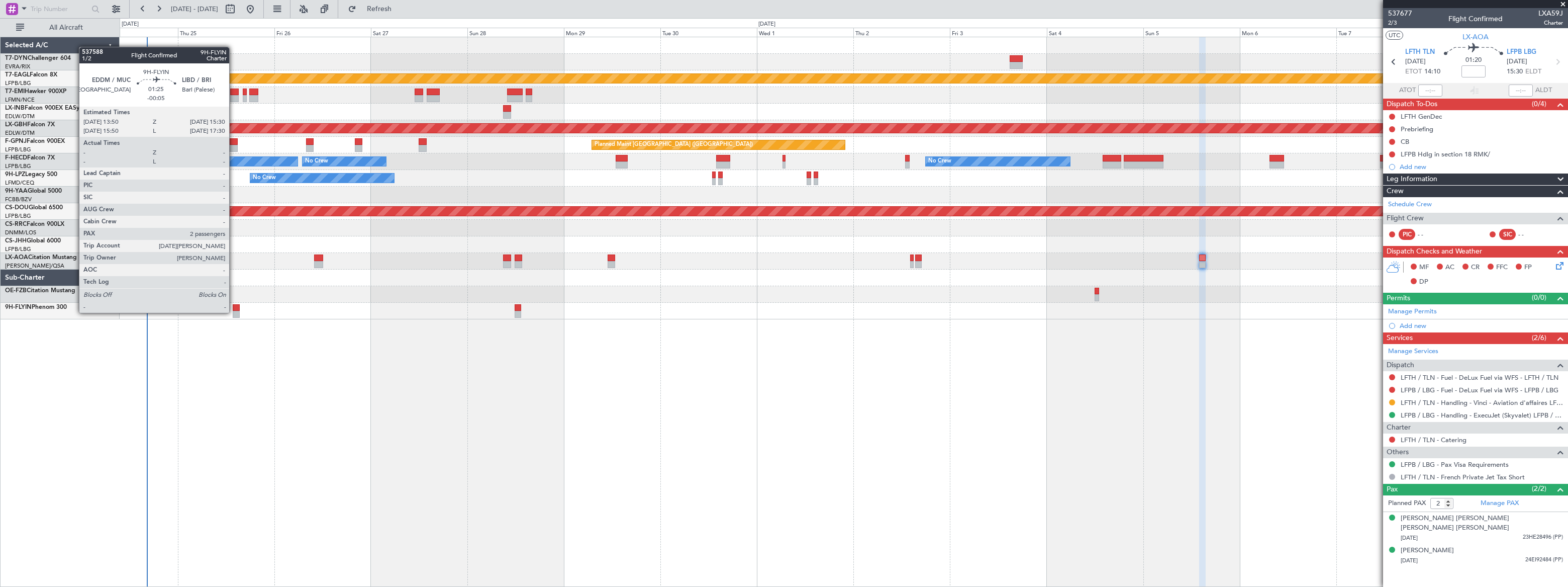
click at [234, 312] on div at bounding box center [236, 314] width 7 height 7
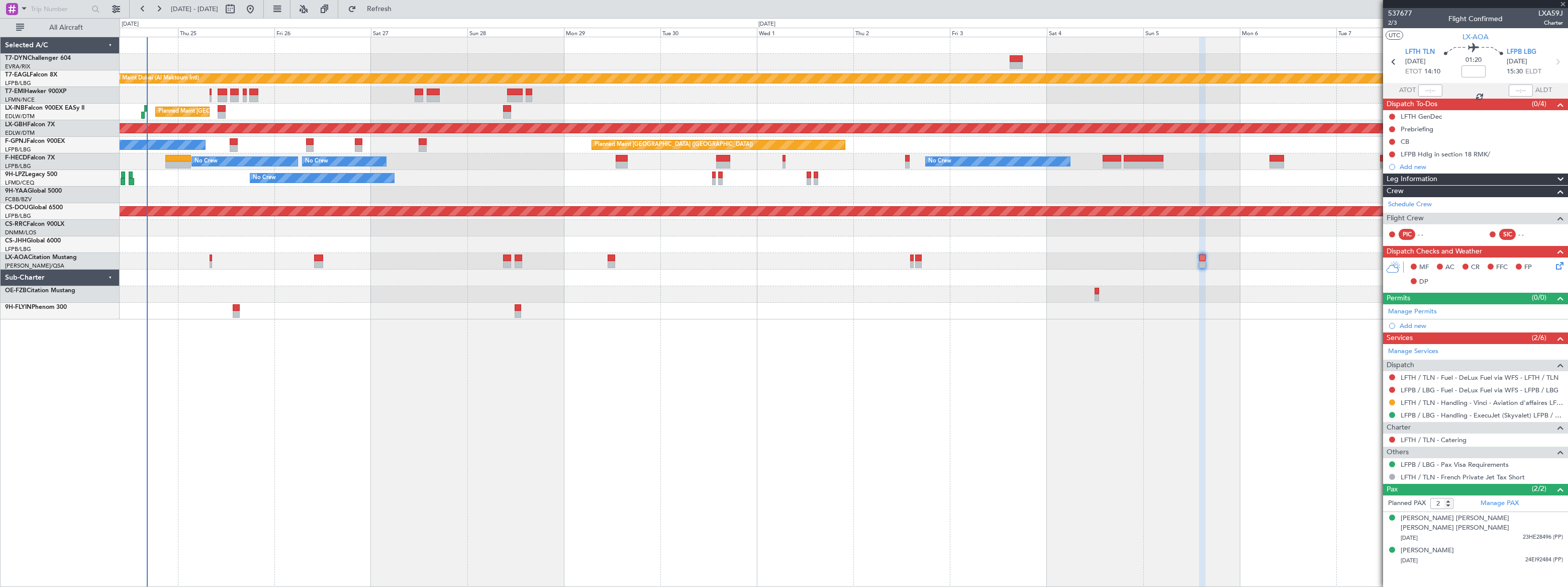
type input "-00:05"
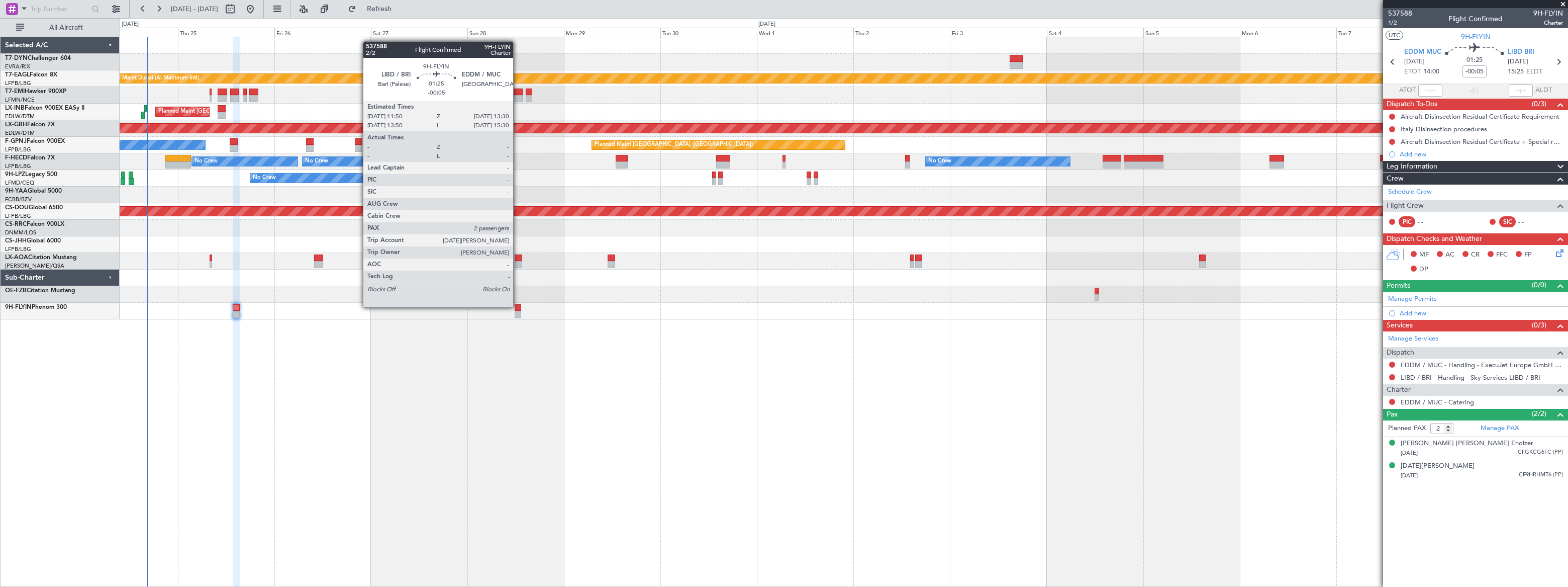
click at [517, 306] on div at bounding box center [518, 308] width 7 height 7
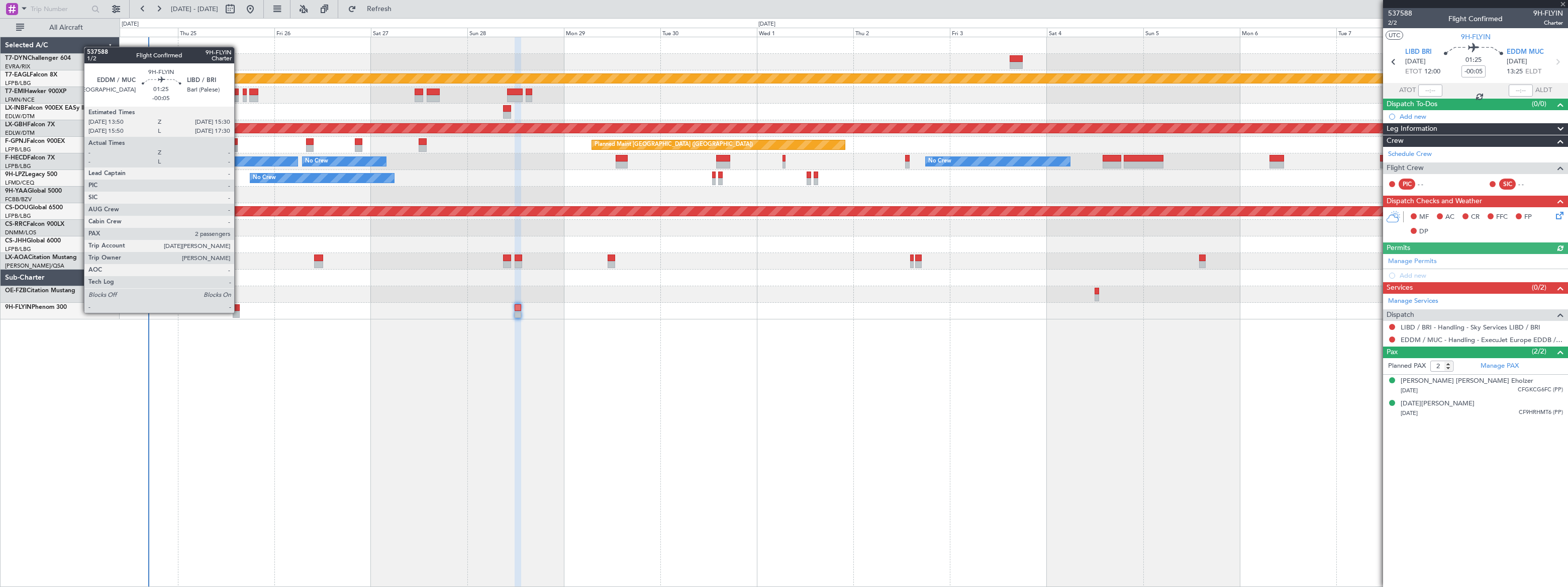
click at [236, 311] on div at bounding box center [236, 314] width 7 height 7
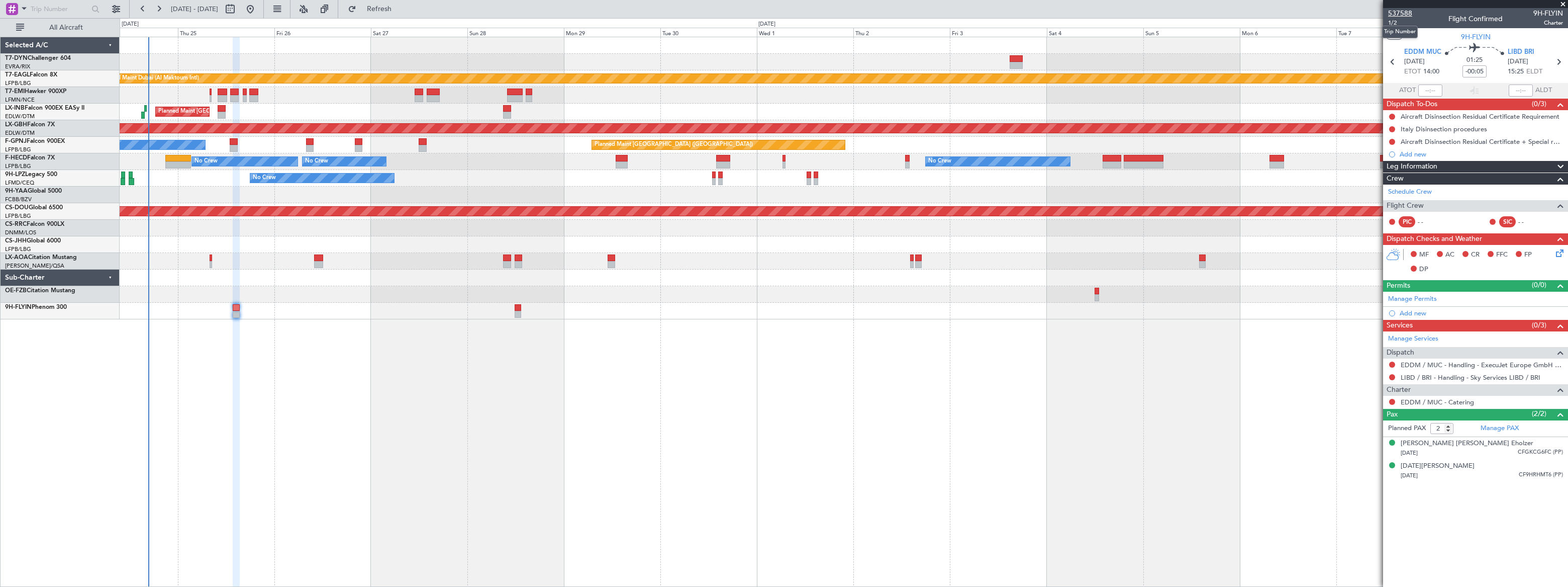
click at [1393, 12] on span "537588" at bounding box center [1400, 13] width 24 height 10
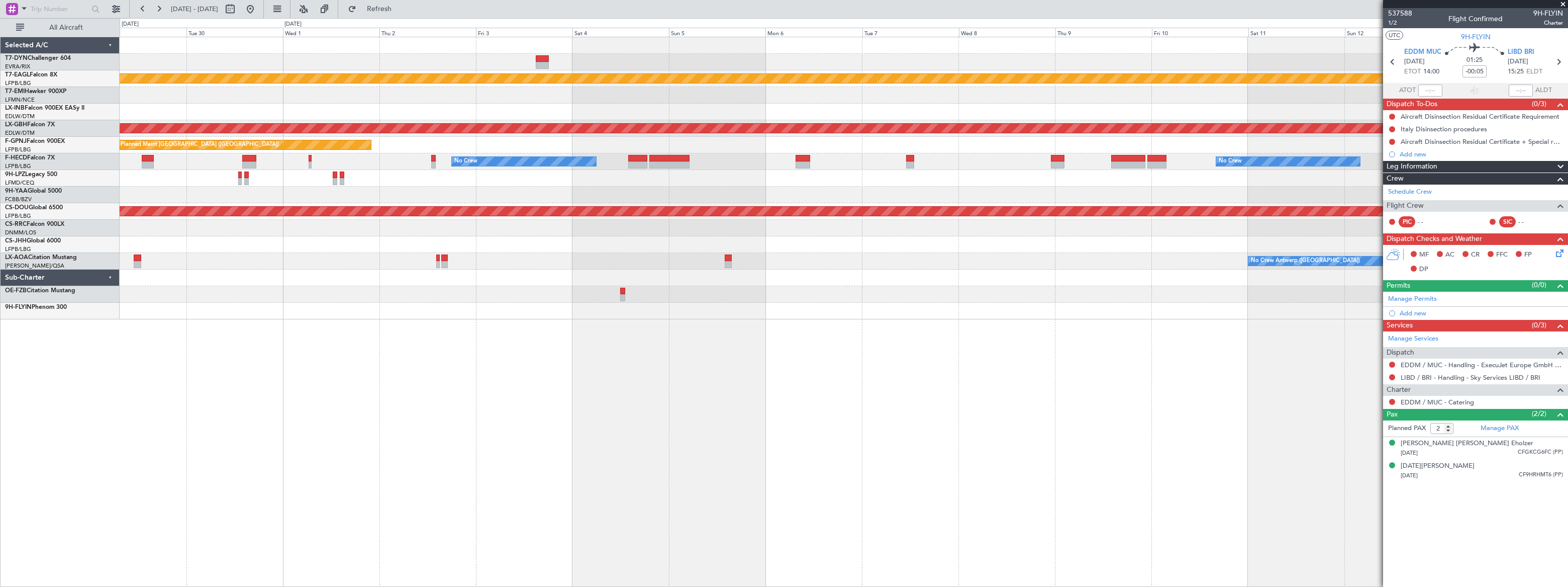
click at [665, 52] on div "Planned Maint Dubai (Al Maktoum Intl) Planned Maint Nurnberg Planned Maint [GEO…" at bounding box center [844, 178] width 1447 height 282
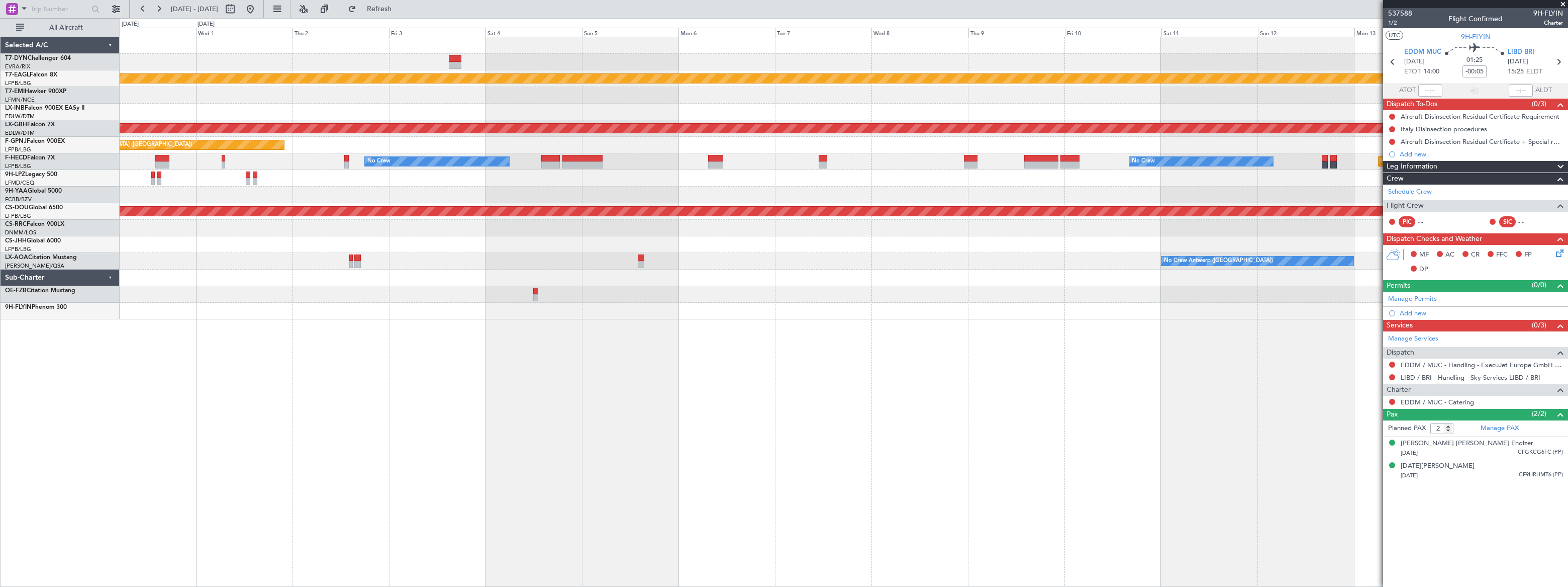
click at [737, 55] on div "Planned Maint Dubai (Al Maktoum Intl) Planned Maint Nurnberg Planned Maint [GEO…" at bounding box center [844, 178] width 1447 height 282
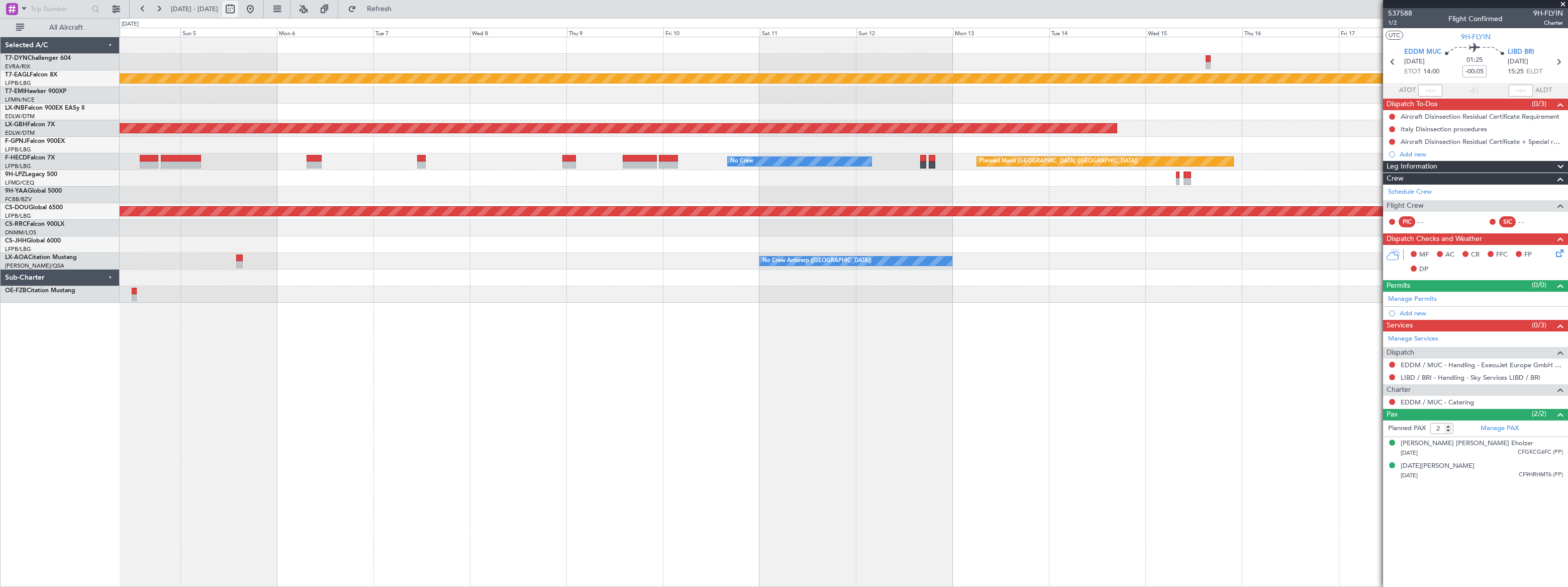
click at [238, 9] on button at bounding box center [230, 9] width 16 height 16
select select "10"
select select "2025"
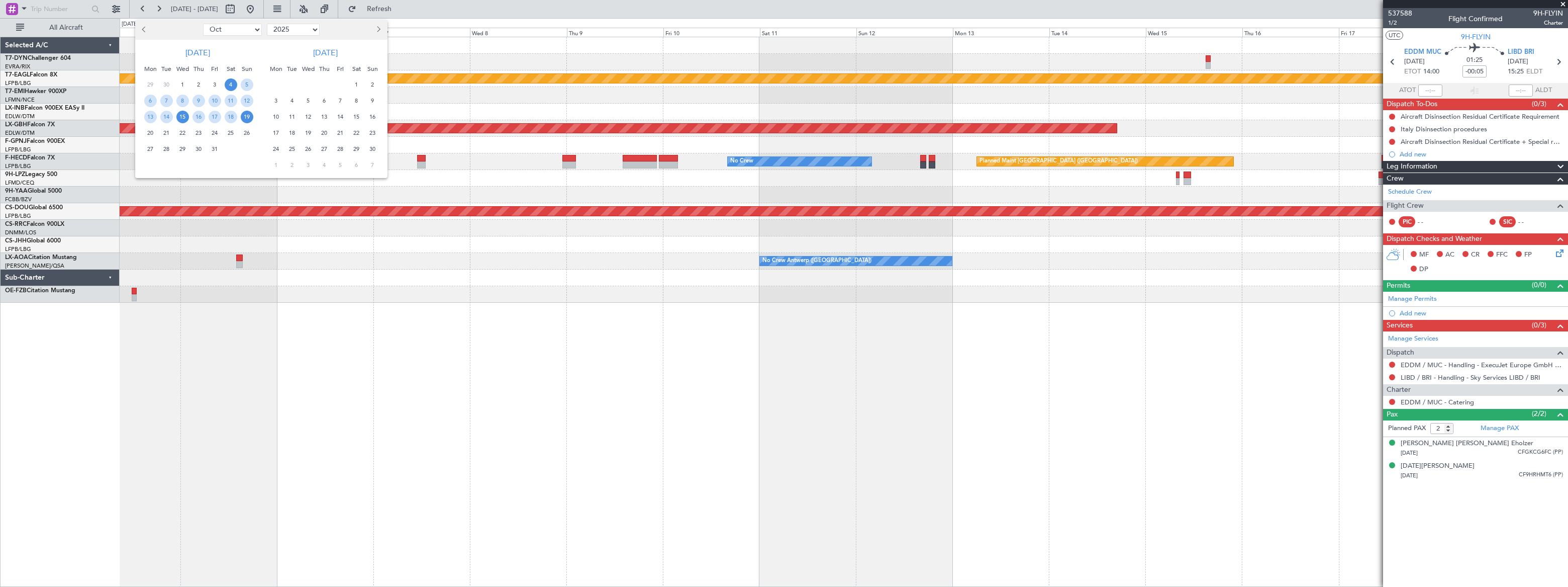
click at [187, 114] on span "15" at bounding box center [183, 117] width 13 height 13
click at [185, 114] on span "15" at bounding box center [183, 117] width 13 height 13
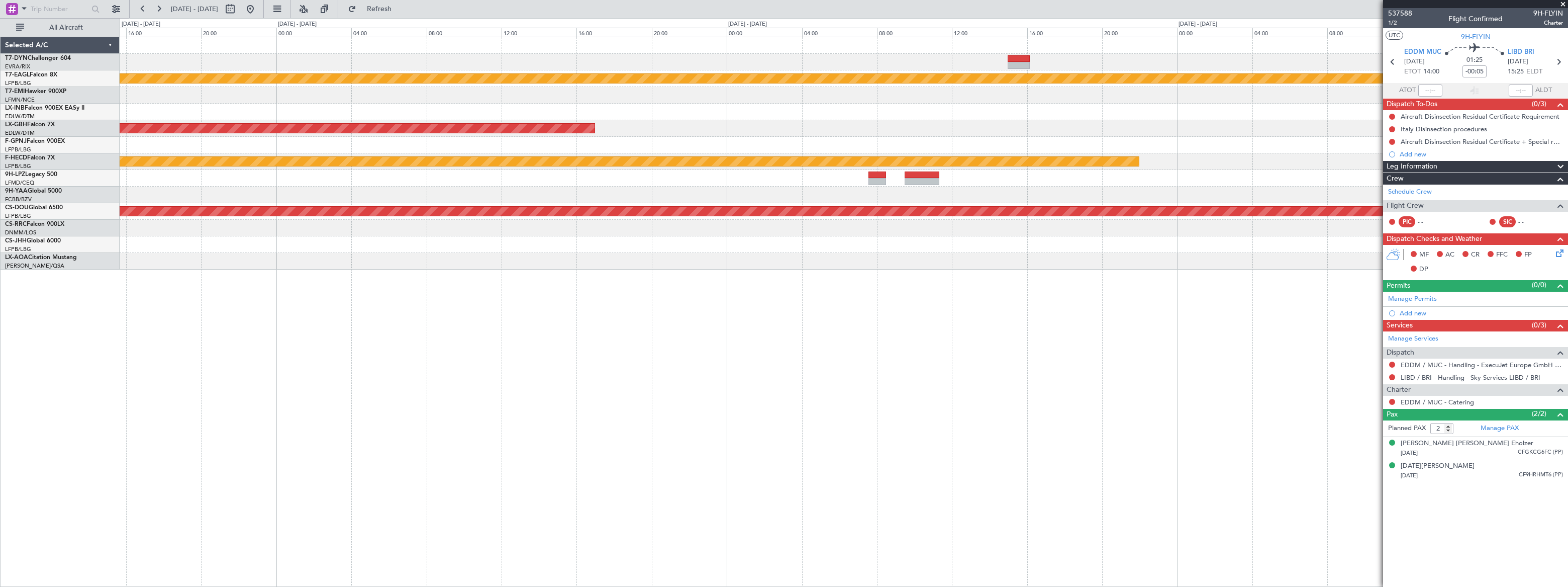
click at [1023, 58] on div at bounding box center [1018, 59] width 22 height 7
click at [1023, 58] on div at bounding box center [1018, 59] width 22 height 7
type input "3"
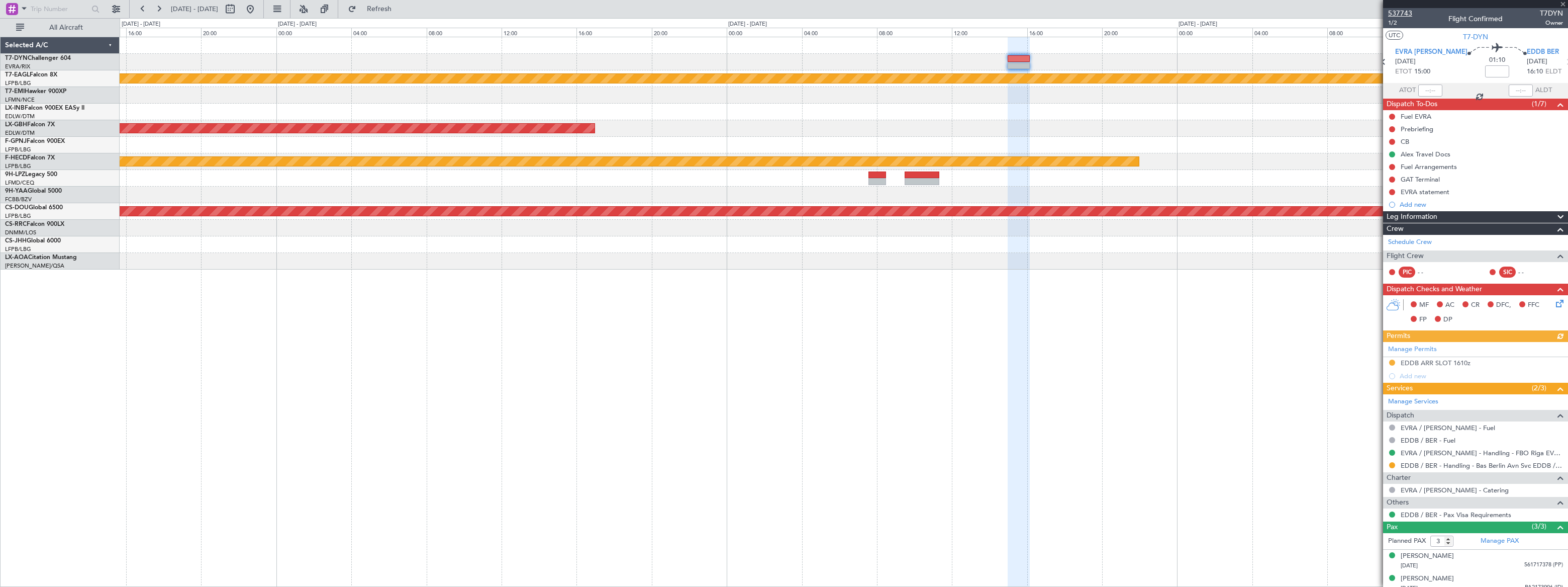
click at [1403, 10] on span "537743" at bounding box center [1400, 13] width 24 height 10
click at [258, 10] on button at bounding box center [250, 9] width 16 height 16
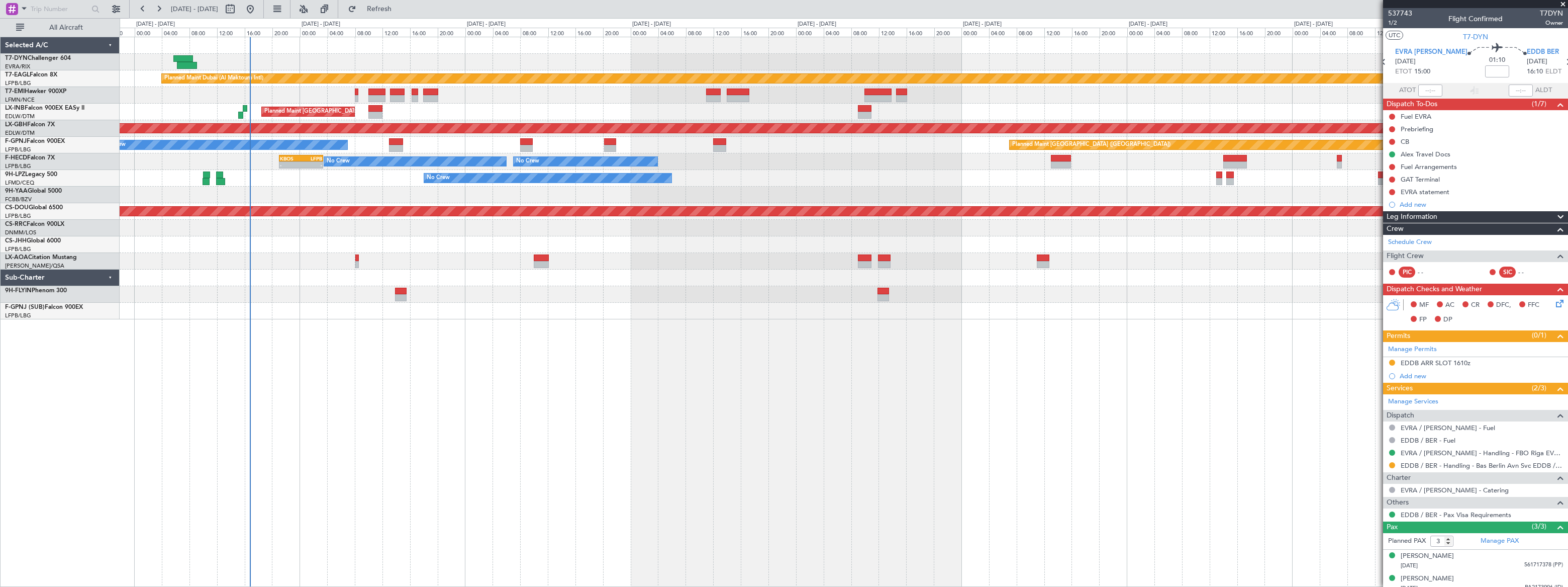
click at [332, 287] on div "Planned Maint Dubai (Al Maktoum Intl) LFPB 07:20 Z OMDW 14:10 Z 07:20 Z 14:25 Z…" at bounding box center [844, 311] width 1448 height 550
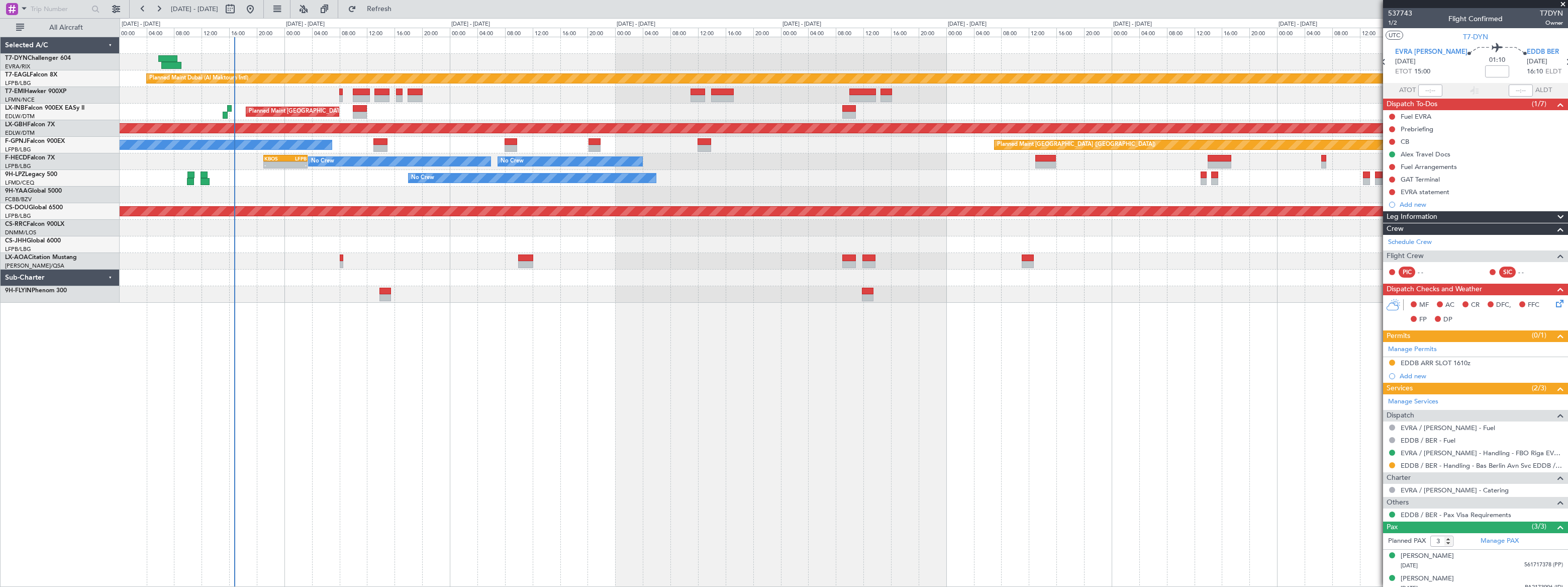
click at [281, 296] on div at bounding box center [844, 294] width 1448 height 16
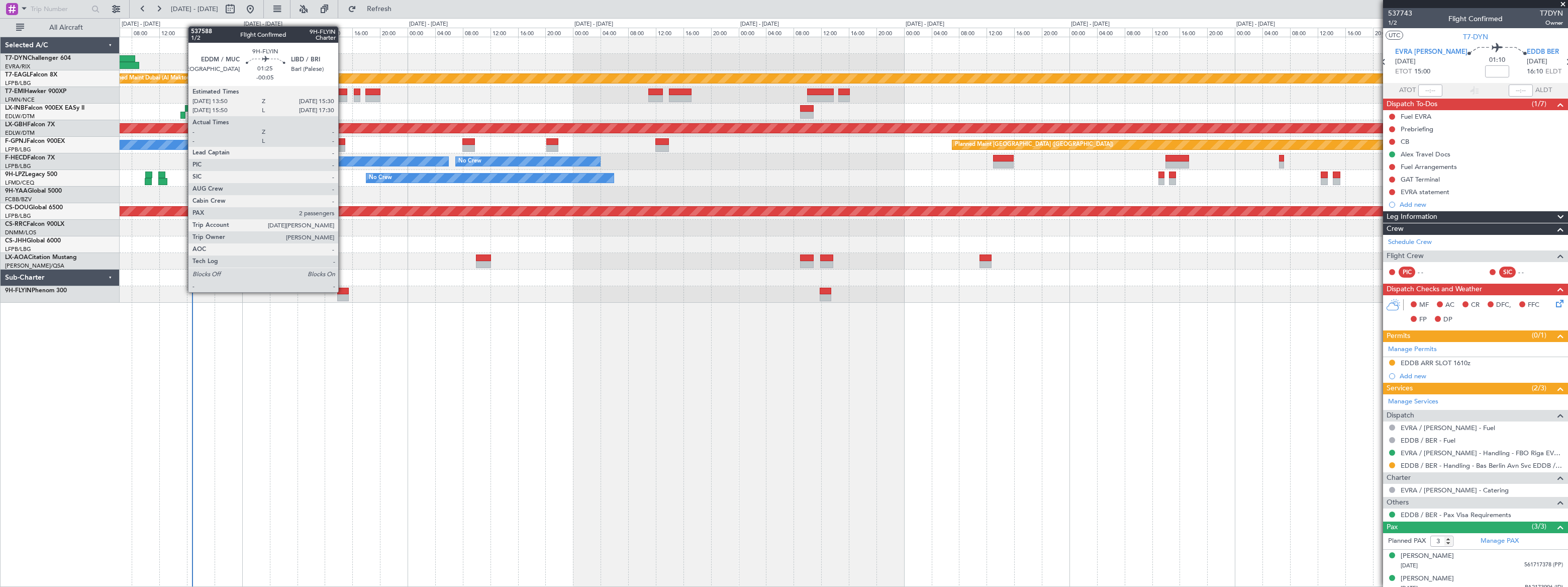
click at [343, 291] on div at bounding box center [343, 291] width 12 height 7
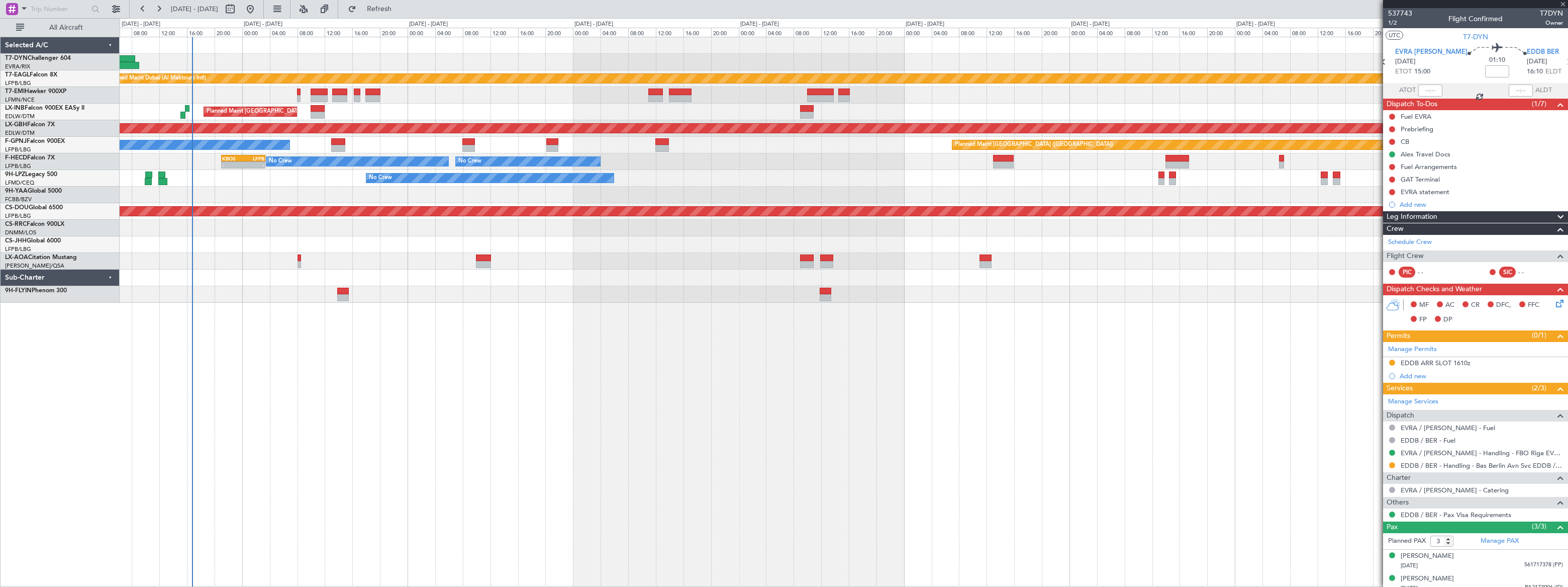
type input "-00:05"
type input "2"
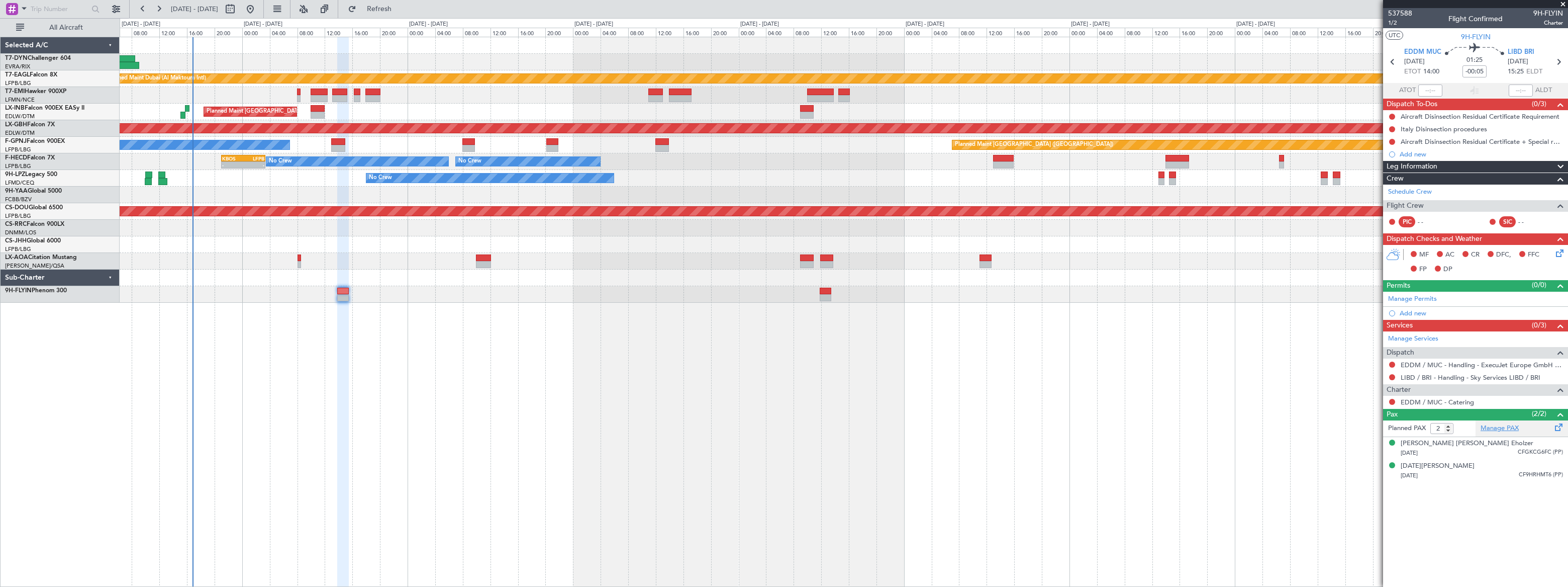
click at [1502, 424] on link "Manage PAX" at bounding box center [1499, 428] width 38 height 10
click at [1496, 429] on link "Manage PAX" at bounding box center [1499, 428] width 38 height 10
click at [526, 391] on div "Planned Maint Dubai (Al Maktoum Intl) LFPB 07:20 Z OMDW 14:10 Z 07:20 Z 14:25 Z…" at bounding box center [844, 311] width 1448 height 550
click at [401, 9] on span "Refresh" at bounding box center [379, 9] width 42 height 7
click at [401, 9] on span "Refreshing..." at bounding box center [379, 9] width 42 height 7
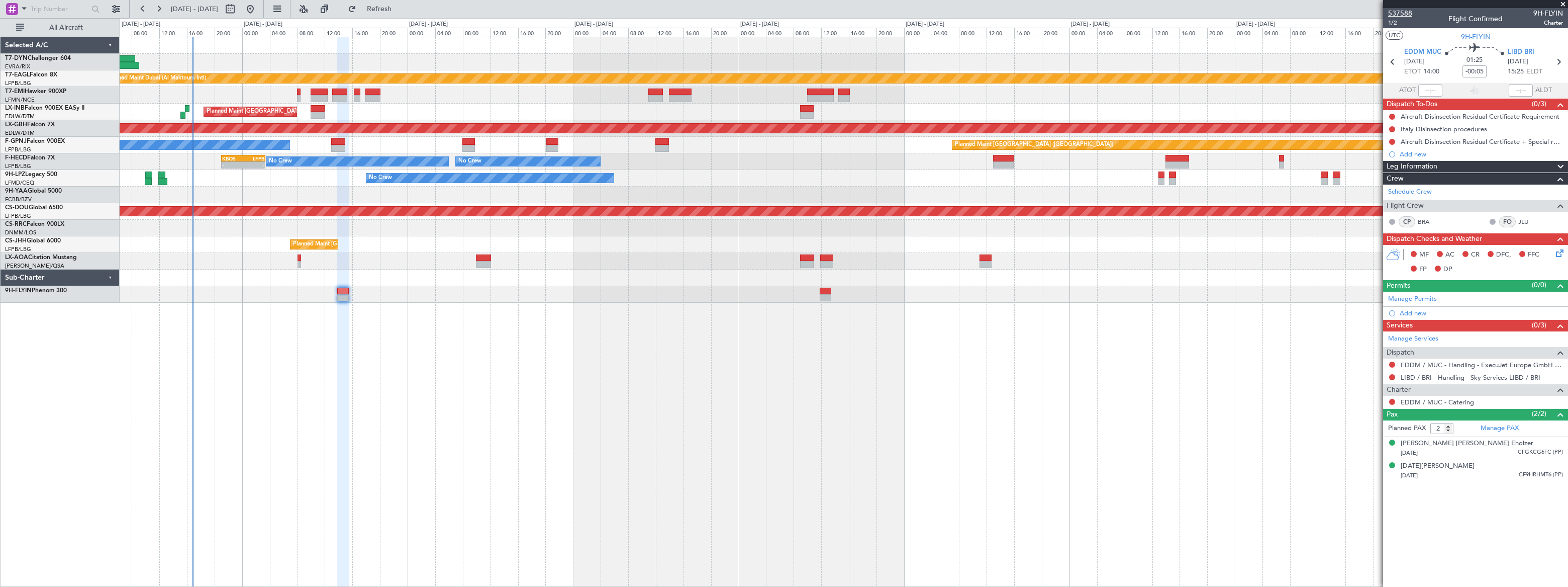
click at [1397, 13] on span "537588" at bounding box center [1400, 13] width 24 height 10
click at [238, 13] on button at bounding box center [230, 9] width 16 height 16
select select "9"
select select "2025"
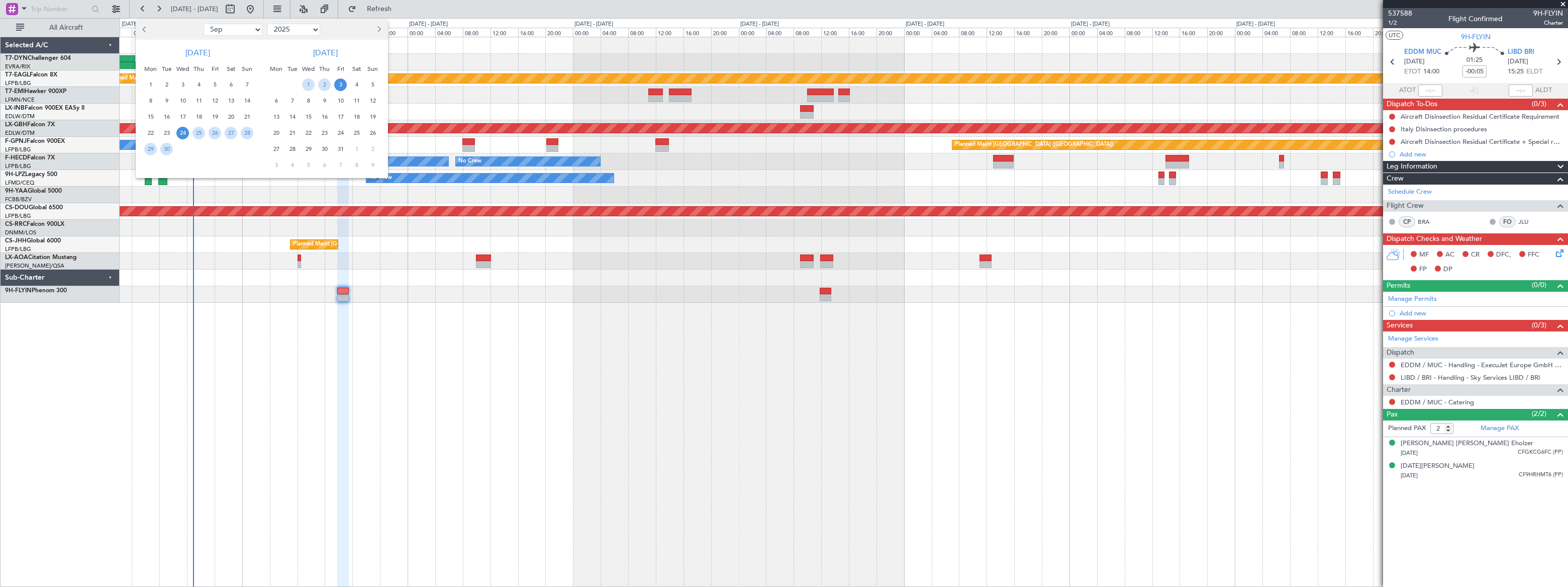
click at [230, 30] on select "Jan Feb Mar Apr May Jun [DATE] Aug Sep Oct Nov Dec" at bounding box center [233, 30] width 59 height 12
select select "11"
click at [203, 24] on select "Jan Feb Mar Apr May Jun [DATE] Aug Sep Oct Nov Dec" at bounding box center [233, 30] width 59 height 12
click at [151, 102] on span "3" at bounding box center [150, 100] width 13 height 13
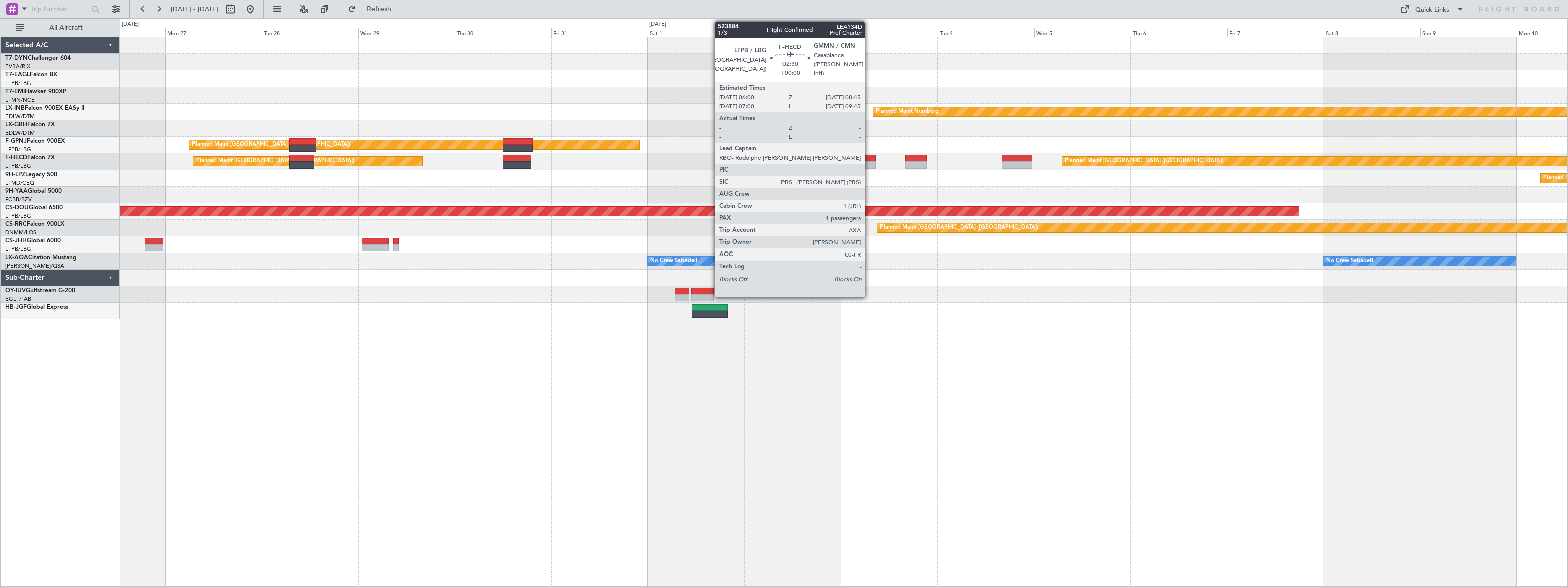
click at [869, 160] on div at bounding box center [870, 158] width 12 height 7
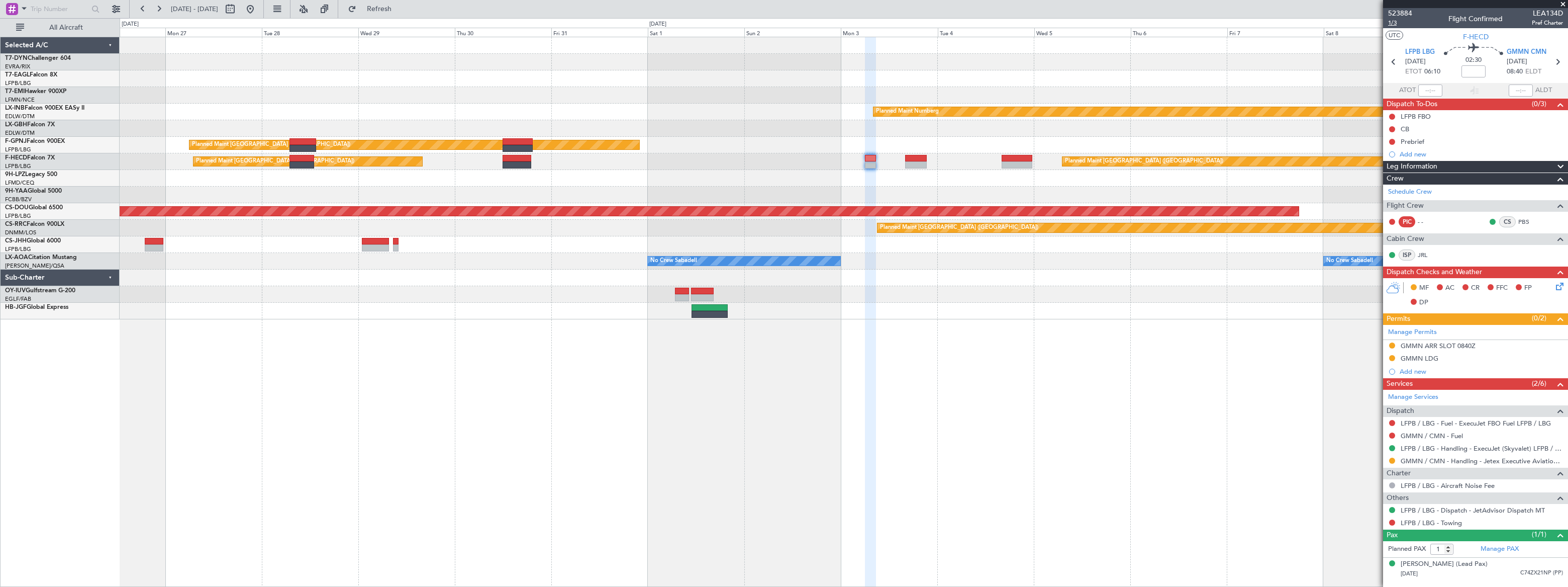
click at [1392, 24] on span "1/3" at bounding box center [1400, 23] width 24 height 9
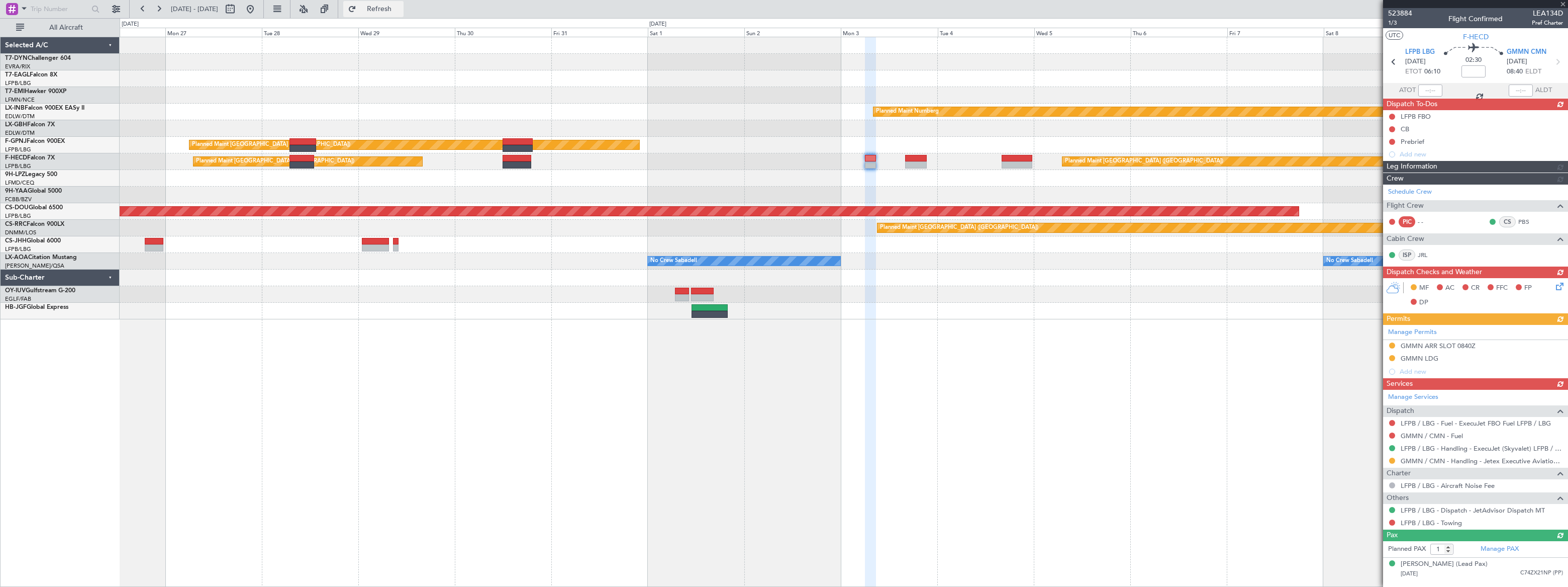
click at [401, 10] on span "Refresh" at bounding box center [379, 9] width 42 height 7
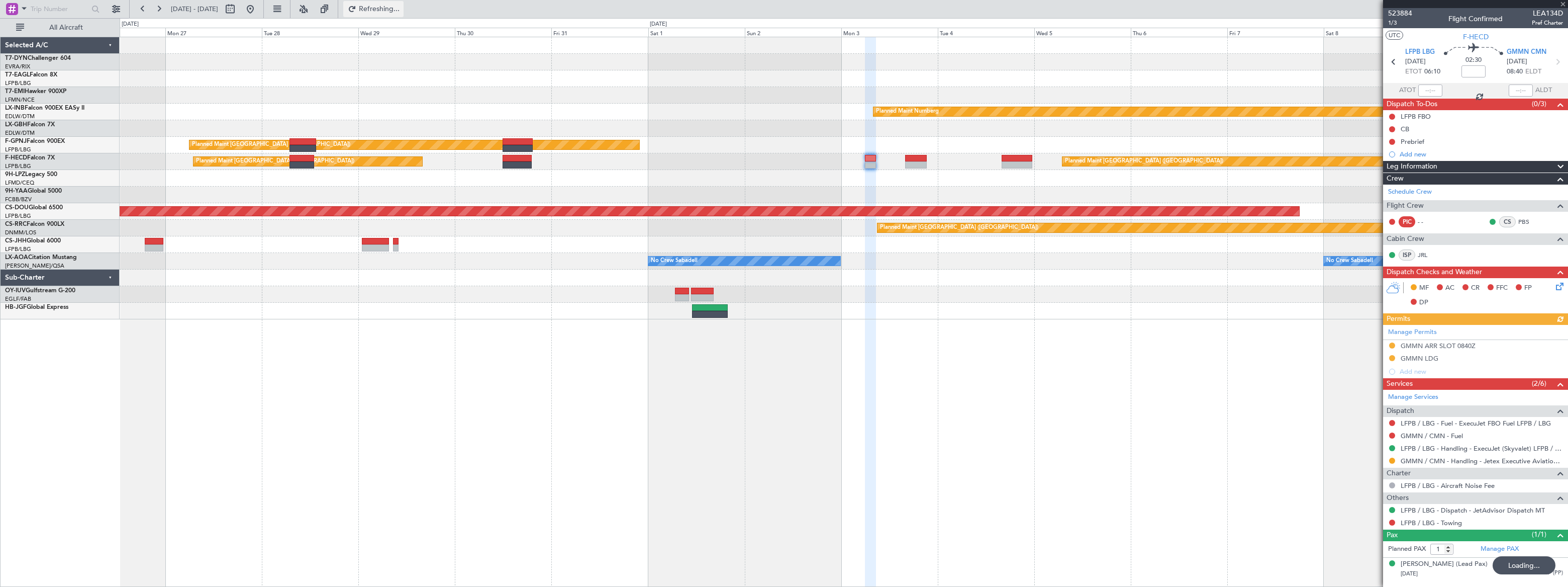
click at [401, 10] on span "Refreshing..." at bounding box center [379, 9] width 42 height 7
click at [401, 10] on span "Refresh" at bounding box center [379, 9] width 42 height 7
click at [401, 10] on span "Refreshing..." at bounding box center [379, 9] width 42 height 7
click at [401, 10] on span "Refresh" at bounding box center [379, 9] width 42 height 7
click at [401, 7] on span "Refresh" at bounding box center [379, 9] width 42 height 7
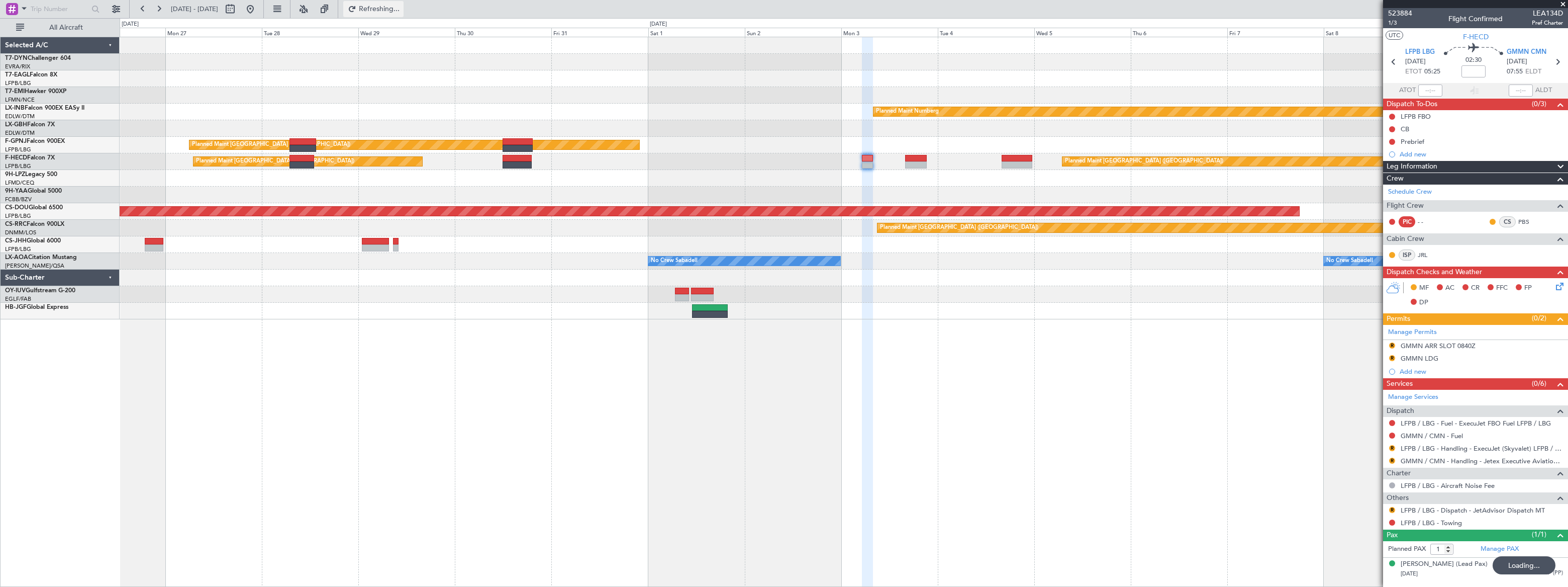
click at [401, 7] on span "Refreshing..." at bounding box center [379, 9] width 42 height 7
click at [401, 7] on span "Refresh" at bounding box center [379, 9] width 42 height 7
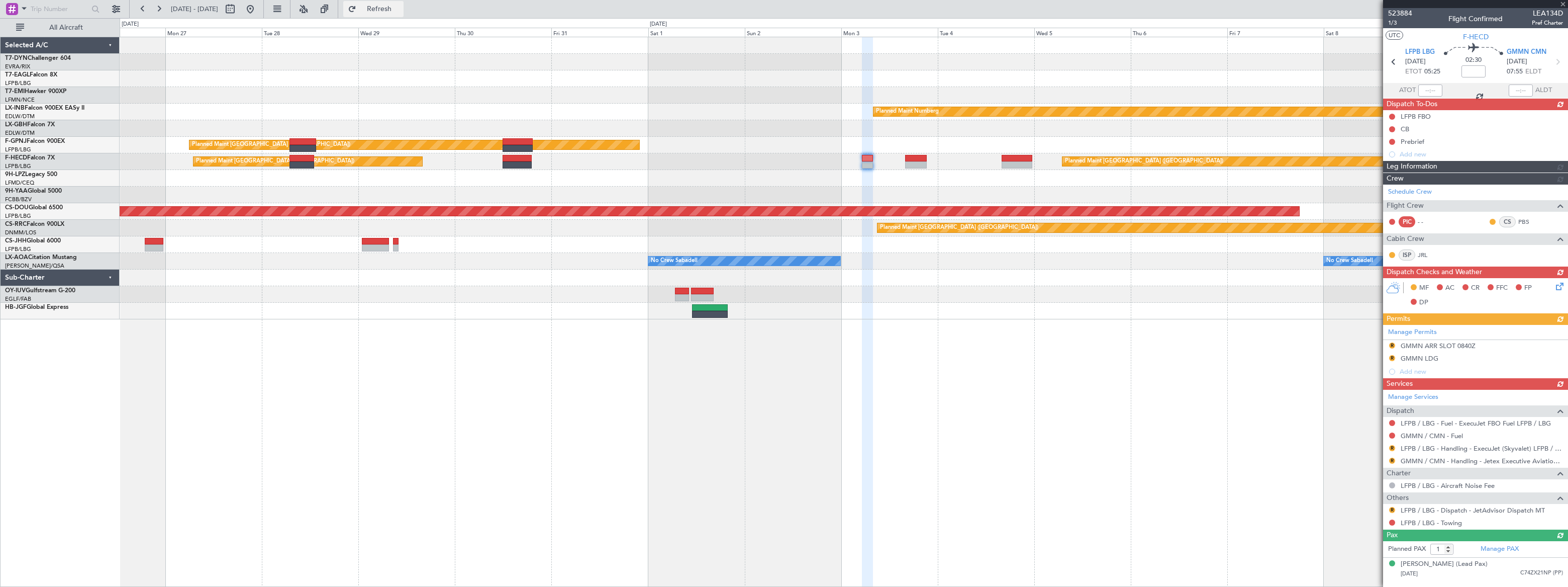
click at [401, 7] on span "Refresh" at bounding box center [379, 9] width 42 height 7
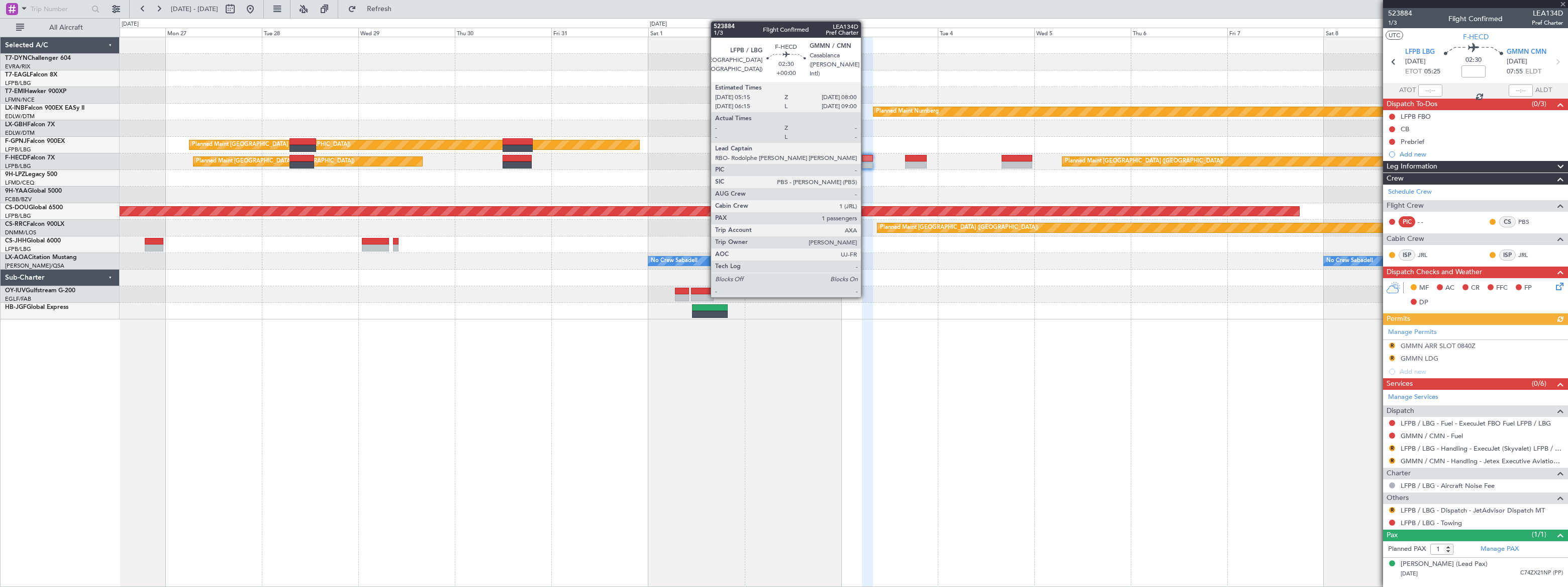
click at [866, 159] on div at bounding box center [867, 158] width 12 height 7
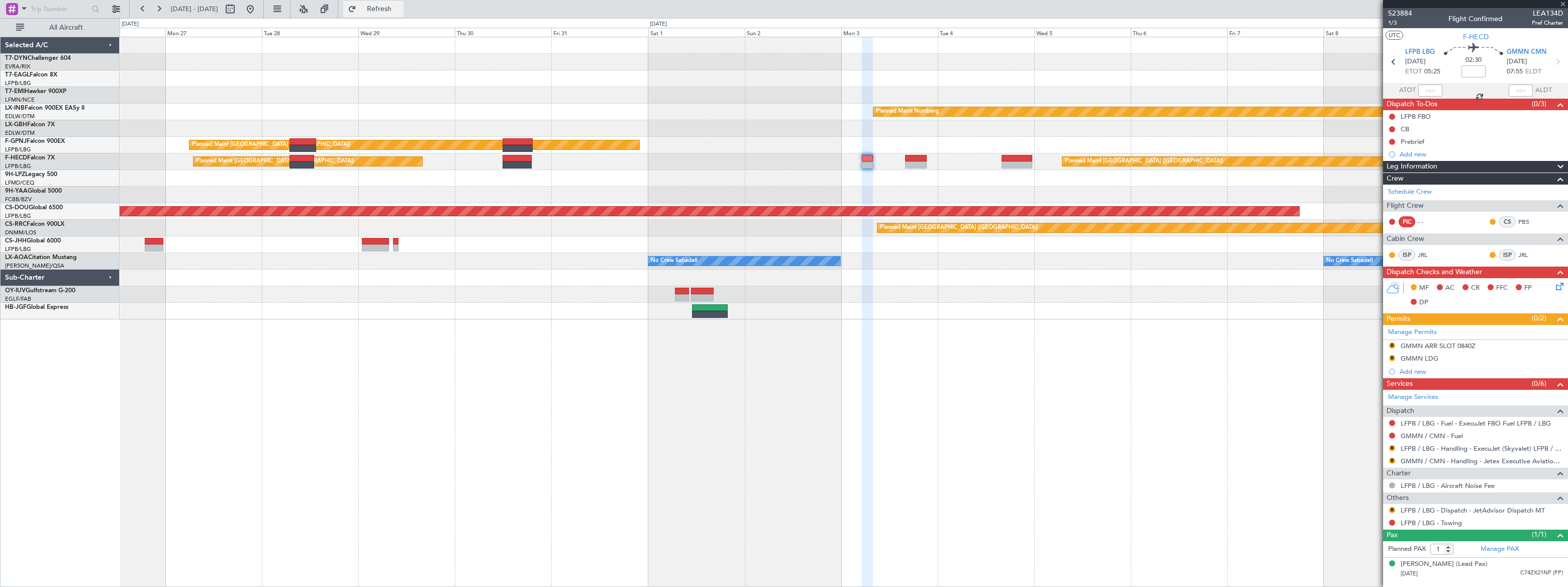
click at [401, 9] on span "Refresh" at bounding box center [379, 9] width 42 height 7
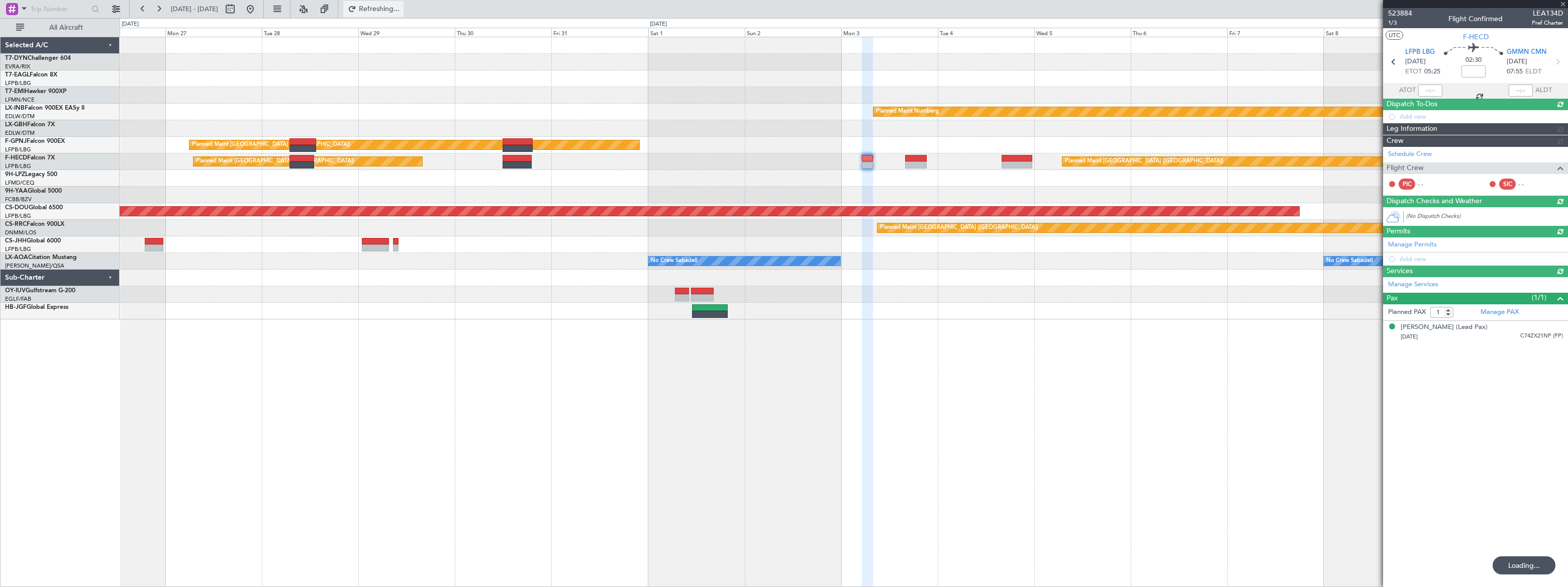
click at [401, 9] on span "Refreshing..." at bounding box center [379, 9] width 42 height 7
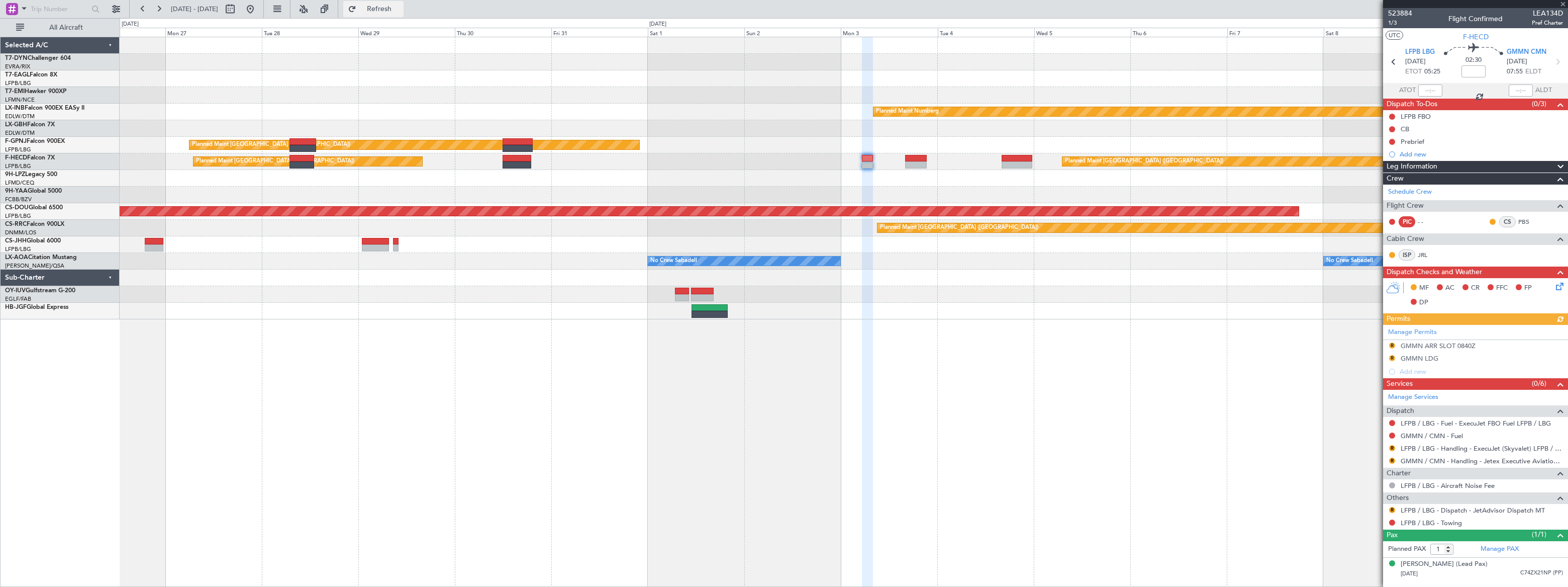
click at [401, 9] on span "Refresh" at bounding box center [379, 9] width 42 height 7
click at [1396, 14] on span "523884" at bounding box center [1400, 13] width 24 height 10
click at [258, 9] on button at bounding box center [250, 9] width 16 height 16
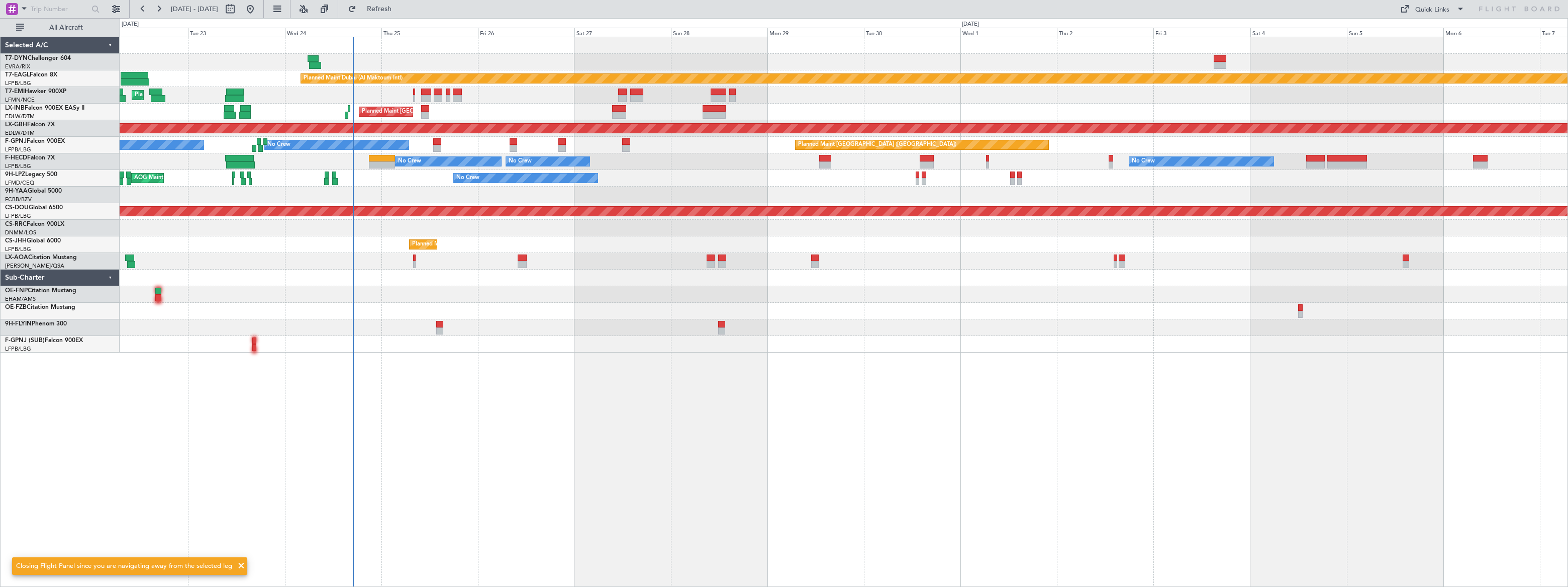
click at [461, 362] on div "Planned Maint Dubai (Al Maktoum Intl) Unplanned Maint [GEOGRAPHIC_DATA] ([GEOGR…" at bounding box center [844, 311] width 1448 height 550
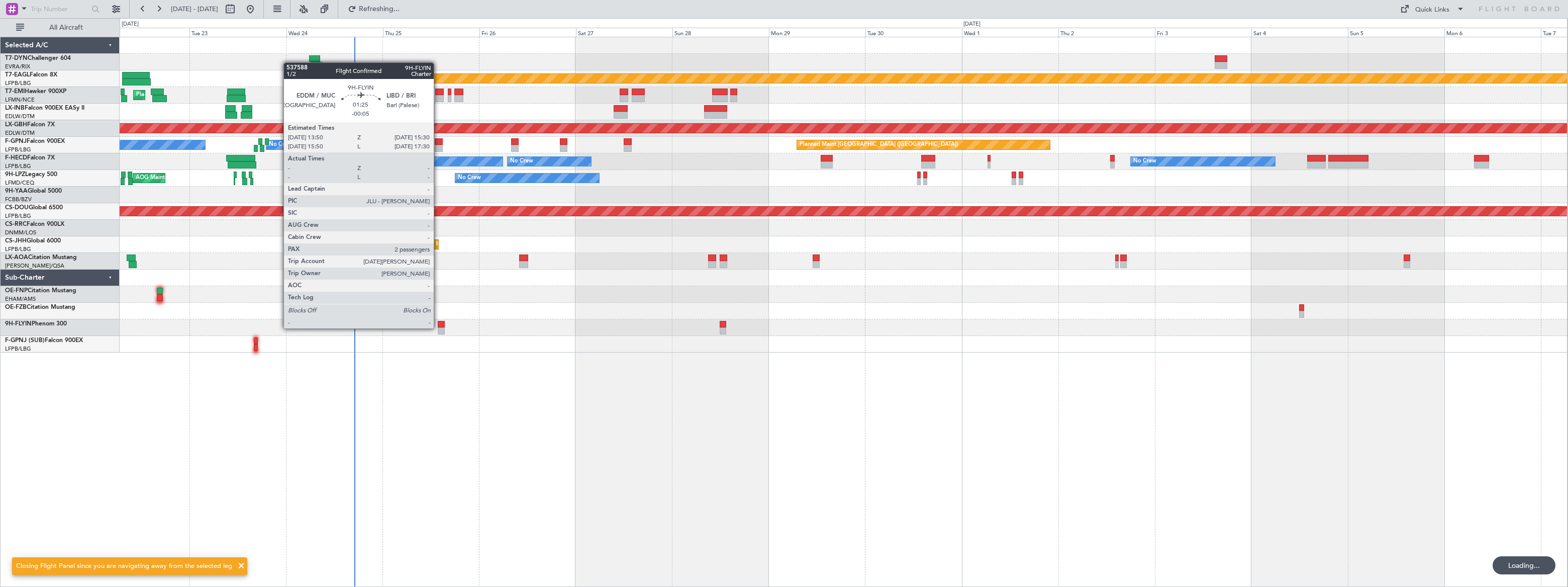
click at [438, 327] on div at bounding box center [441, 331] width 7 height 7
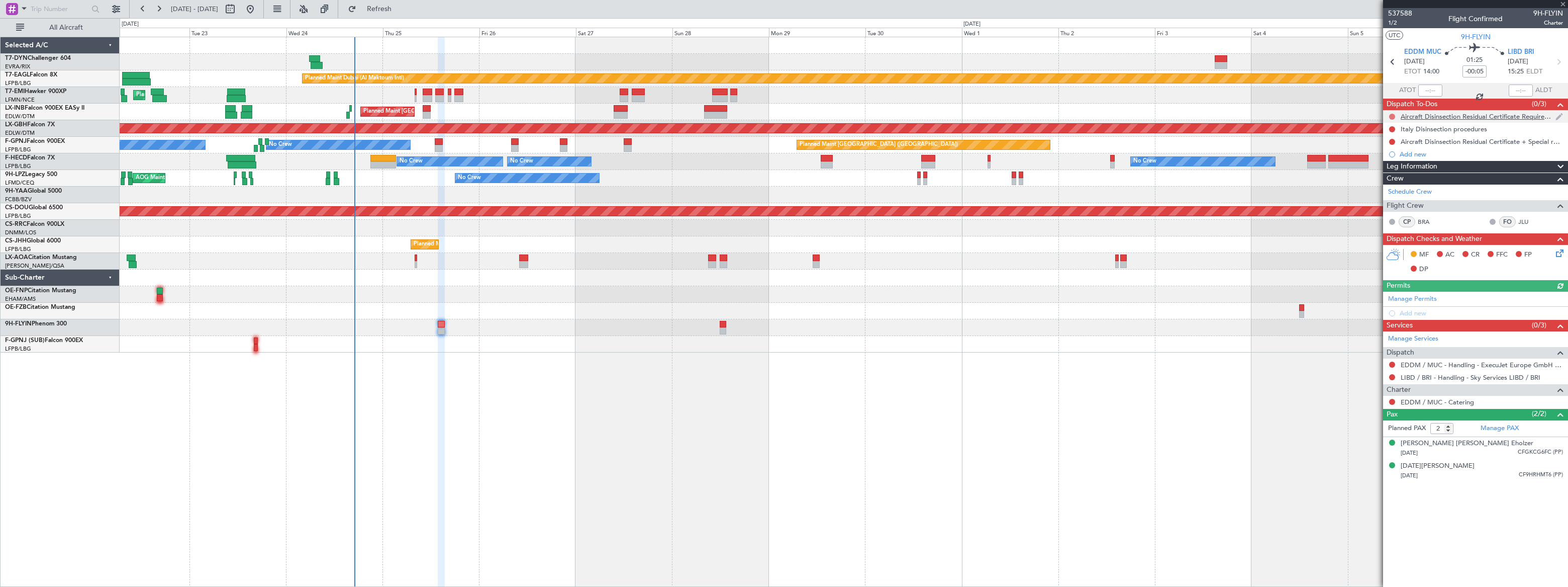
click at [1391, 115] on button at bounding box center [1392, 117] width 6 height 6
click at [1382, 174] on span "Cancelled" at bounding box center [1393, 176] width 29 height 10
click at [1392, 125] on div at bounding box center [1391, 129] width 8 height 8
click at [1391, 126] on button at bounding box center [1392, 129] width 6 height 6
click at [1382, 187] on span "Cancelled" at bounding box center [1393, 188] width 29 height 10
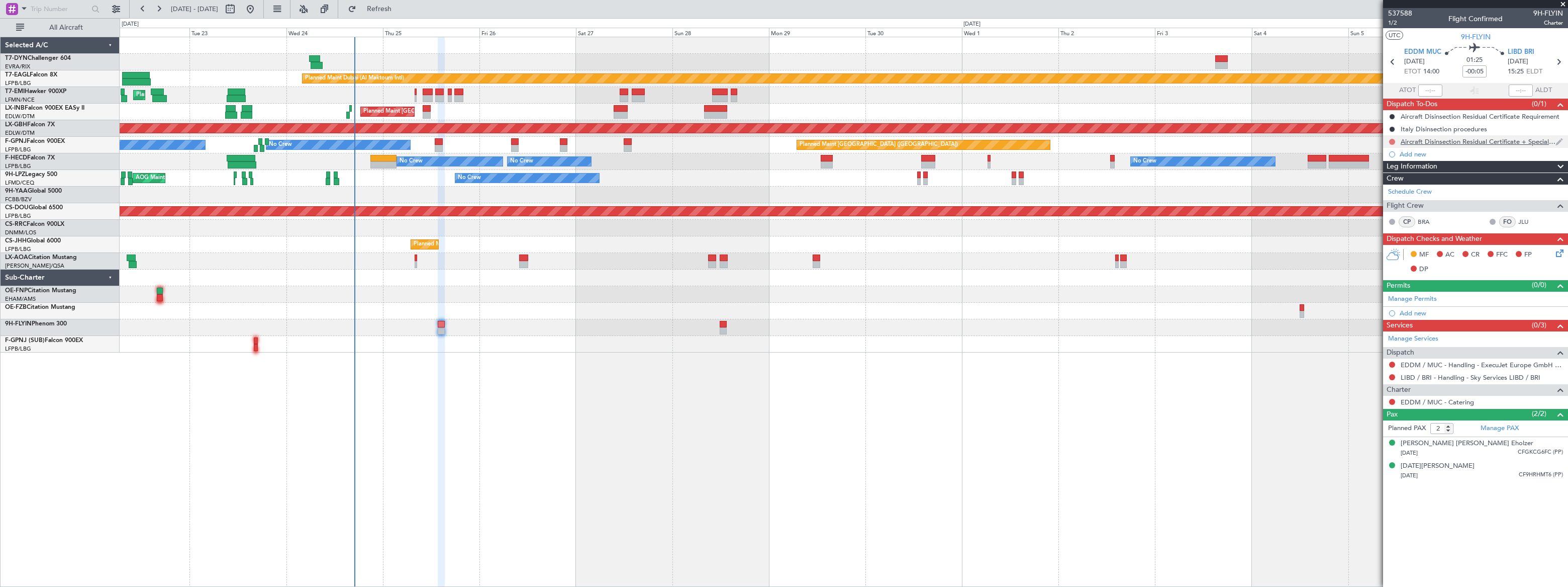
click at [1391, 139] on button at bounding box center [1392, 142] width 6 height 6
click at [1381, 199] on span "Cancelled" at bounding box center [1393, 201] width 29 height 10
click at [1390, 362] on button at bounding box center [1392, 365] width 6 height 6
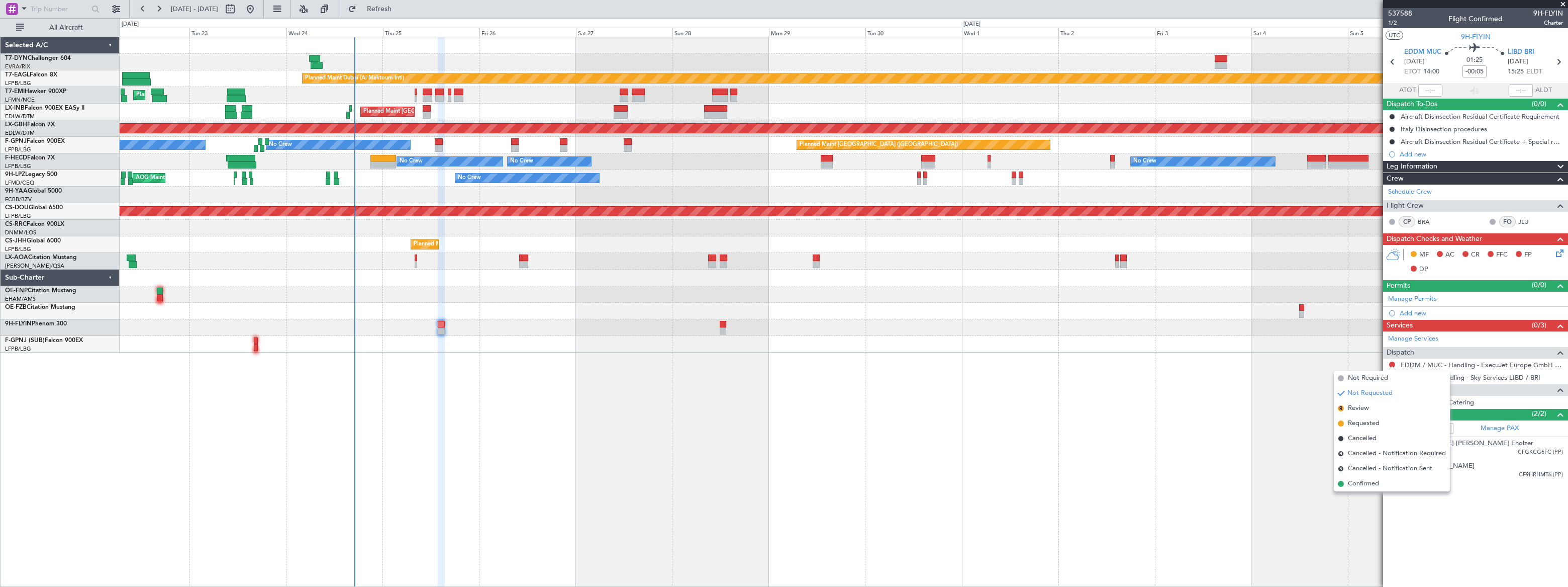
drag, startPoint x: 1362, startPoint y: 483, endPoint x: 1378, endPoint y: 434, distance: 51.5
click at [1362, 483] on span "Confirmed" at bounding box center [1363, 483] width 31 height 10
click at [1391, 375] on button at bounding box center [1392, 377] width 6 height 6
click at [1360, 496] on span "Confirmed" at bounding box center [1363, 496] width 31 height 10
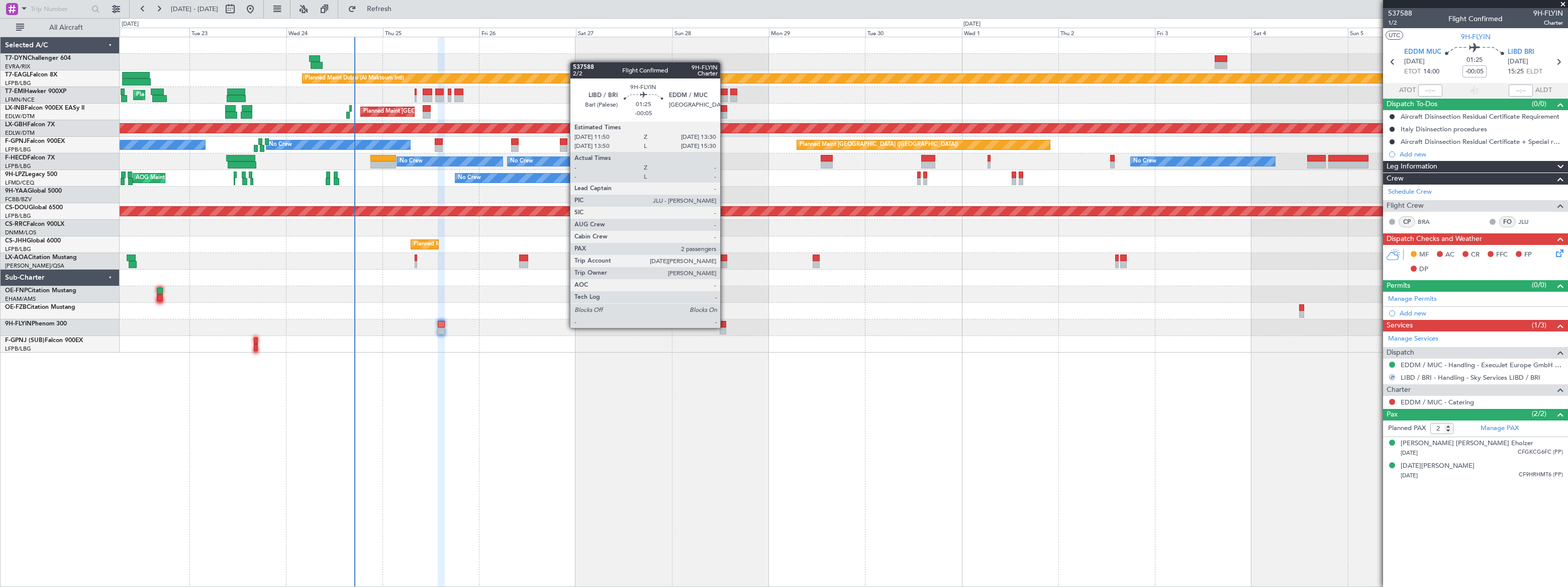
click at [723, 325] on div at bounding box center [723, 325] width 7 height 7
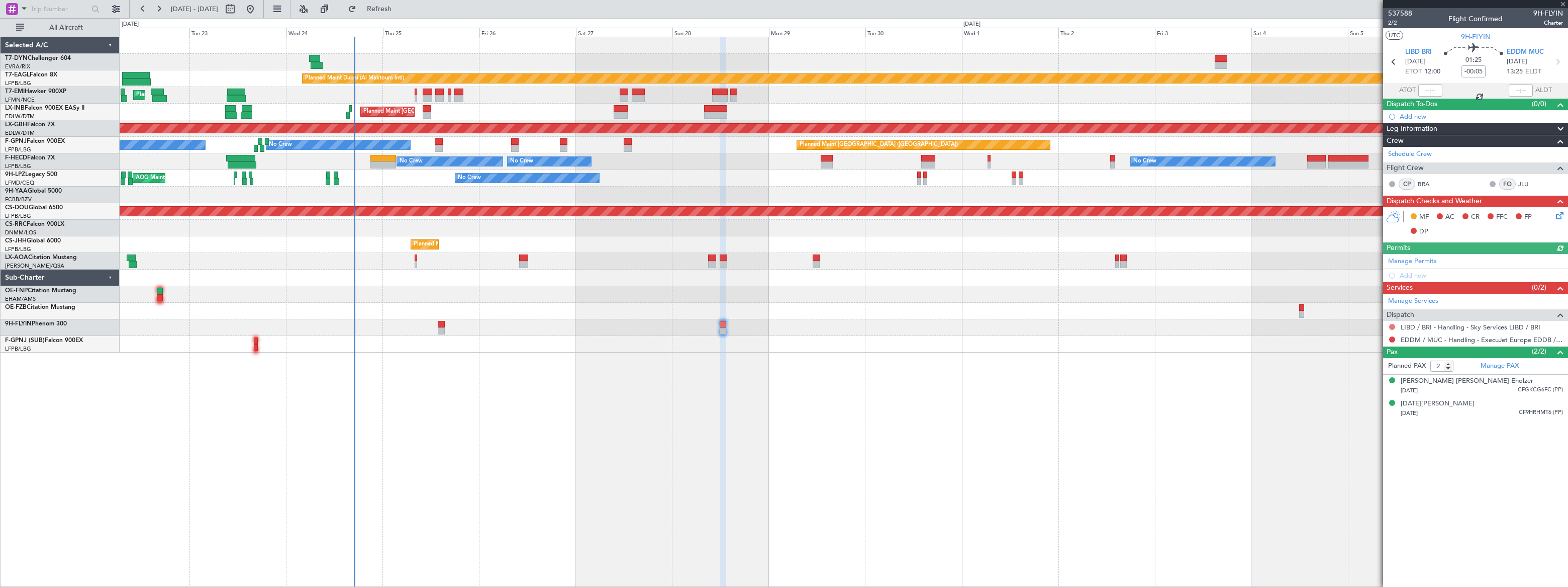
click at [1391, 325] on button at bounding box center [1392, 327] width 6 height 6
click at [1345, 447] on li "Confirmed" at bounding box center [1391, 446] width 116 height 15
click at [1392, 337] on button at bounding box center [1392, 339] width 6 height 6
click at [1355, 457] on span "Confirmed" at bounding box center [1363, 459] width 31 height 10
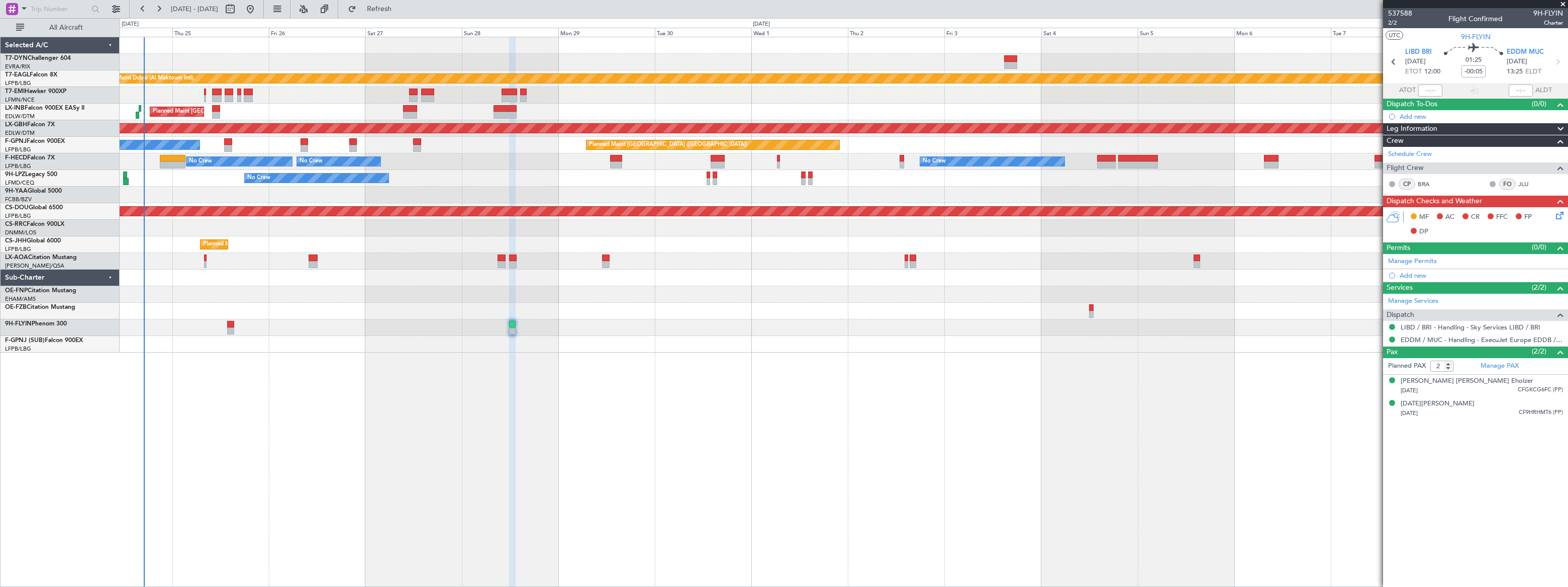
click at [163, 186] on div "Planned Maint Dubai (Al Maktoum Intl) Planned Maint [GEOGRAPHIC_DATA] Planned M…" at bounding box center [844, 195] width 1448 height 315
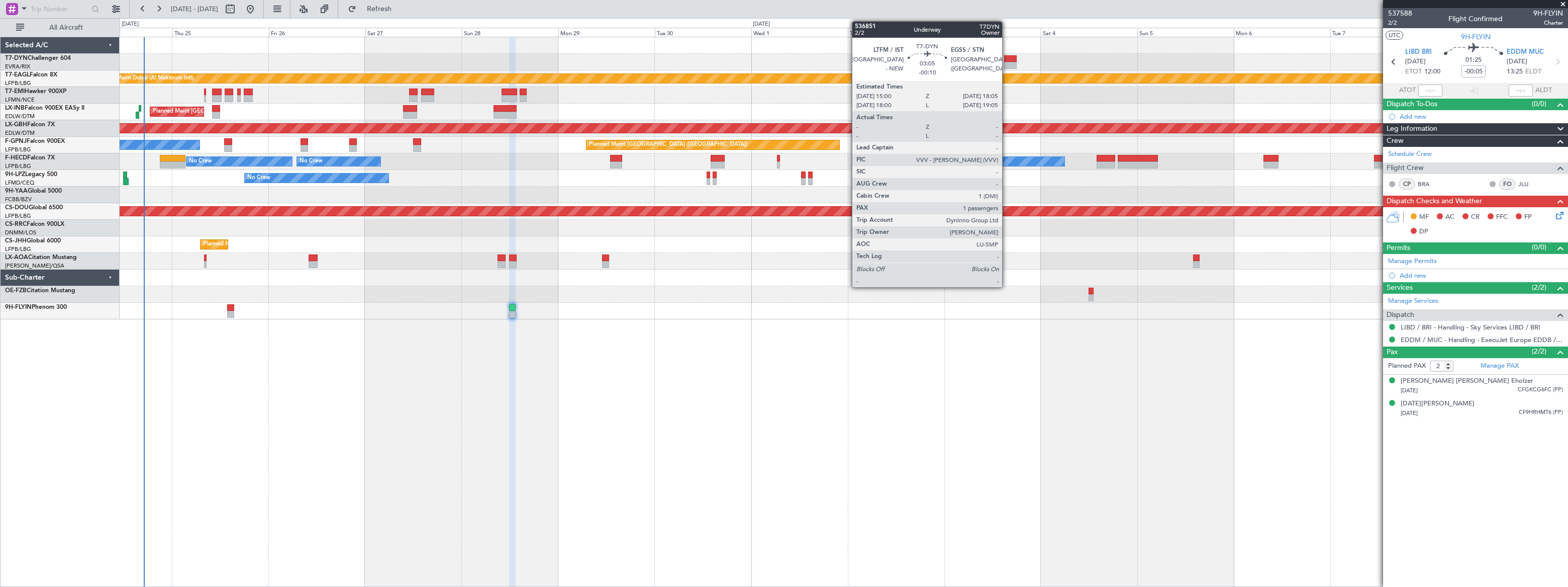
click at [1007, 60] on div at bounding box center [1010, 59] width 13 height 7
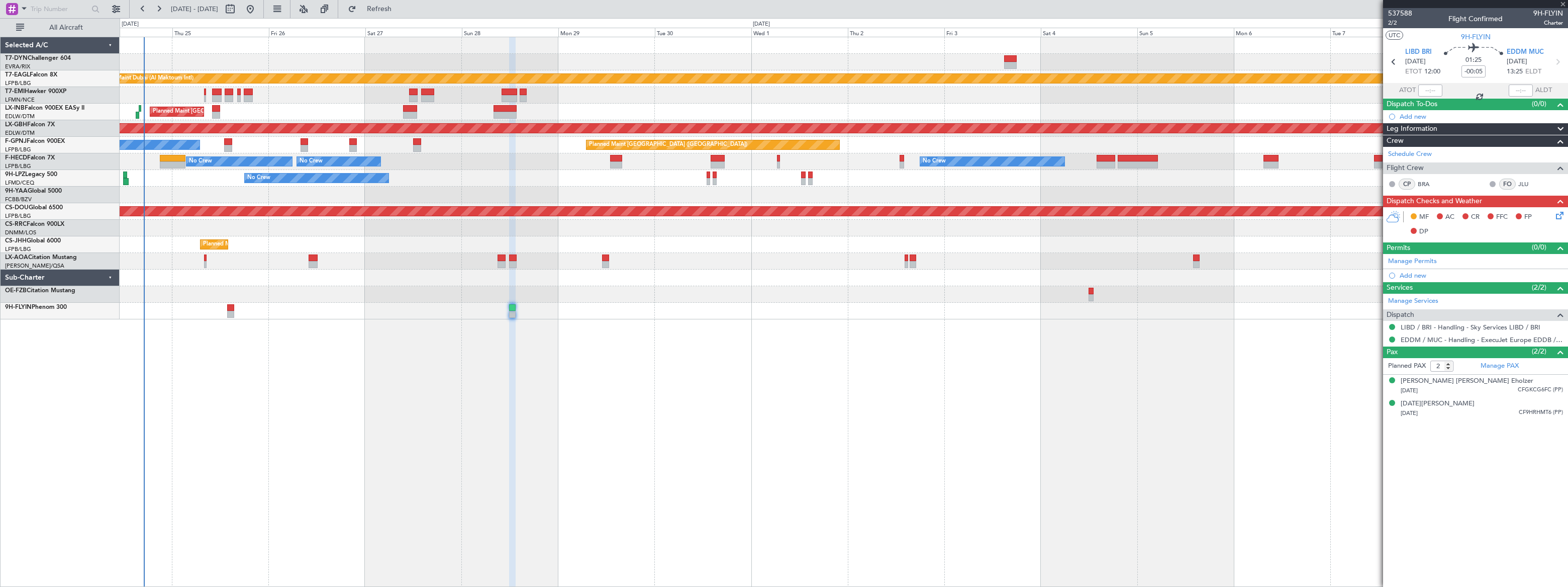
type input "-00:10"
type input "1"
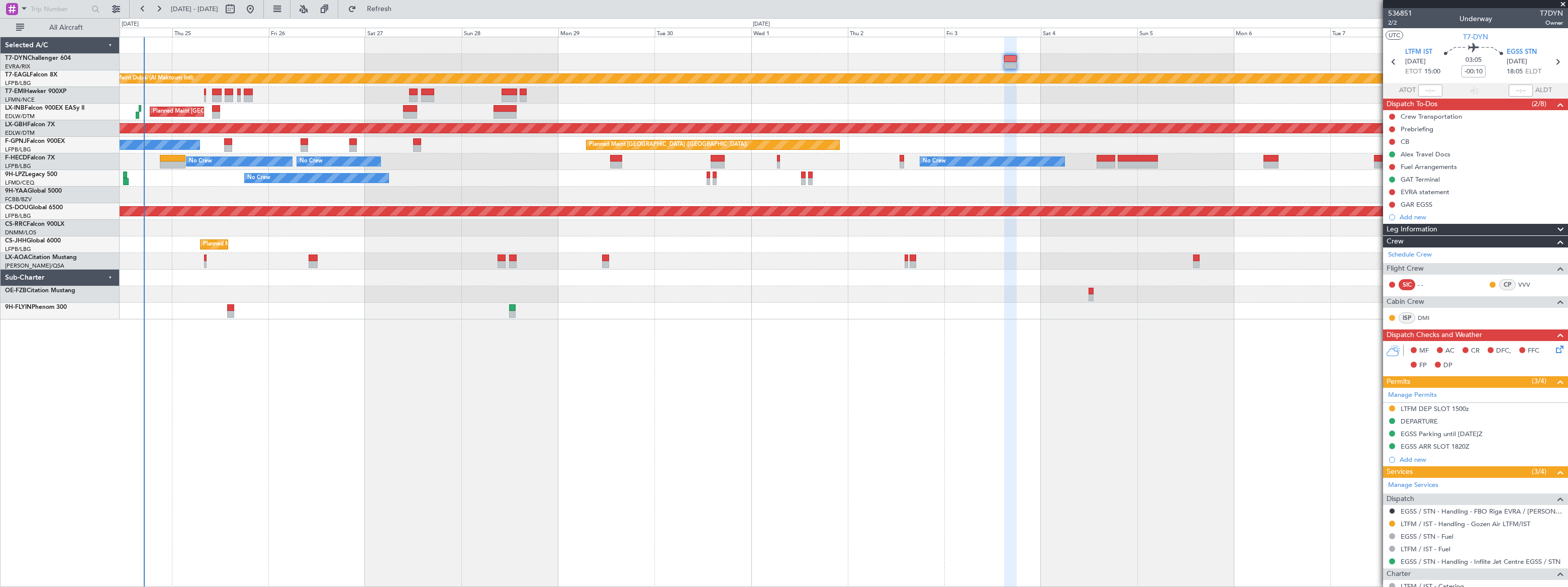
click at [383, 131] on div "Planned Maint Dubai (Al Maktoum Intl) Planned Maint [GEOGRAPHIC_DATA] Planned M…" at bounding box center [844, 178] width 1447 height 282
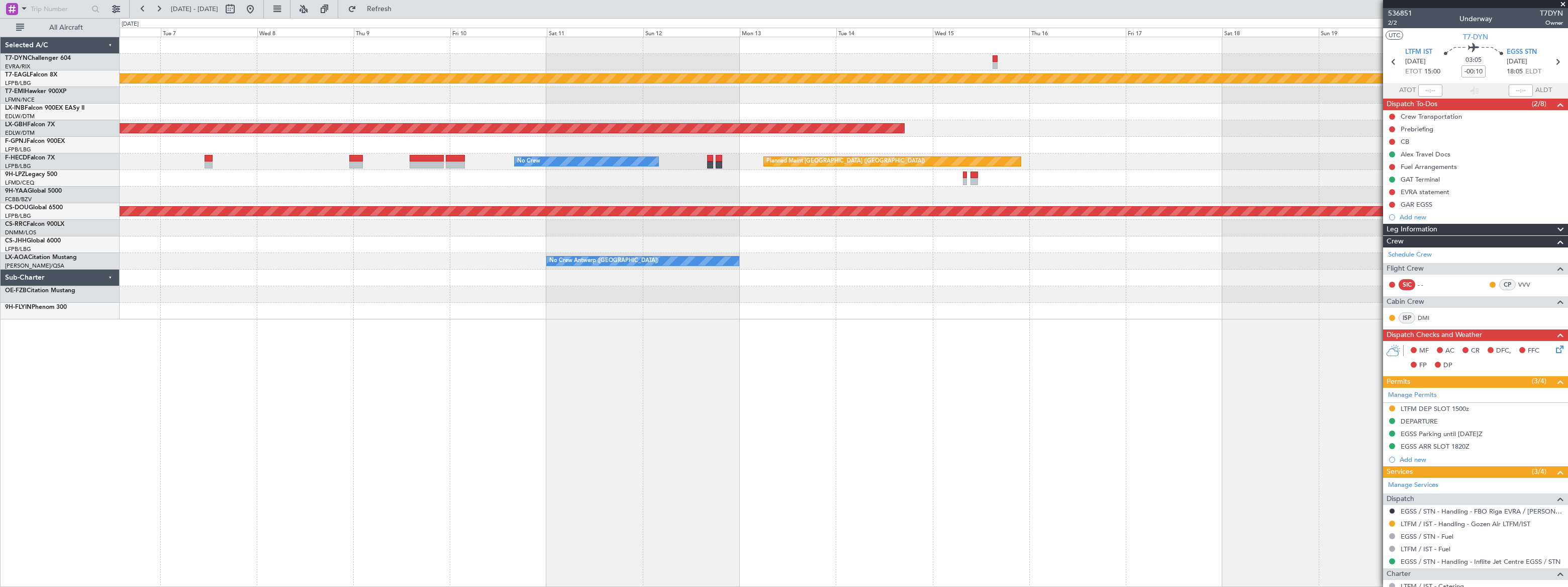
click at [453, 139] on div "Planned Maint Dubai (Al Maktoum Intl) Planned Maint Nurnberg No Crew Planned Ma…" at bounding box center [844, 178] width 1447 height 282
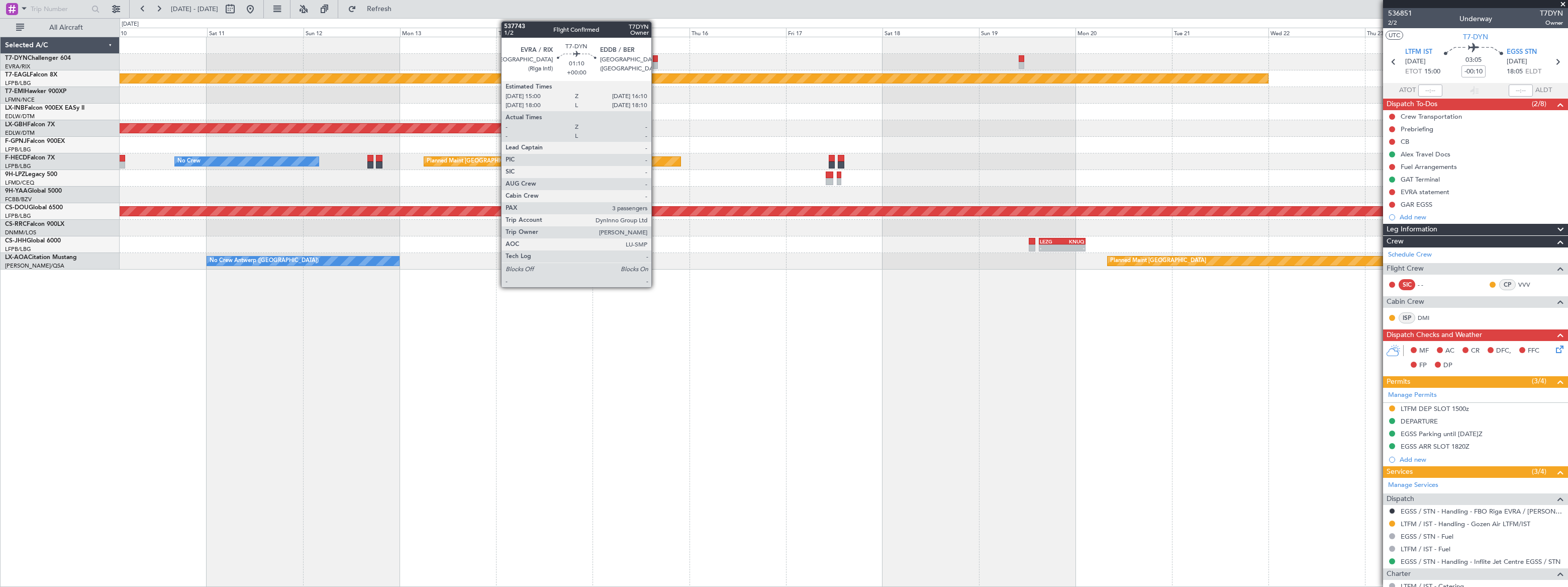
click at [656, 62] on div at bounding box center [656, 66] width 5 height 7
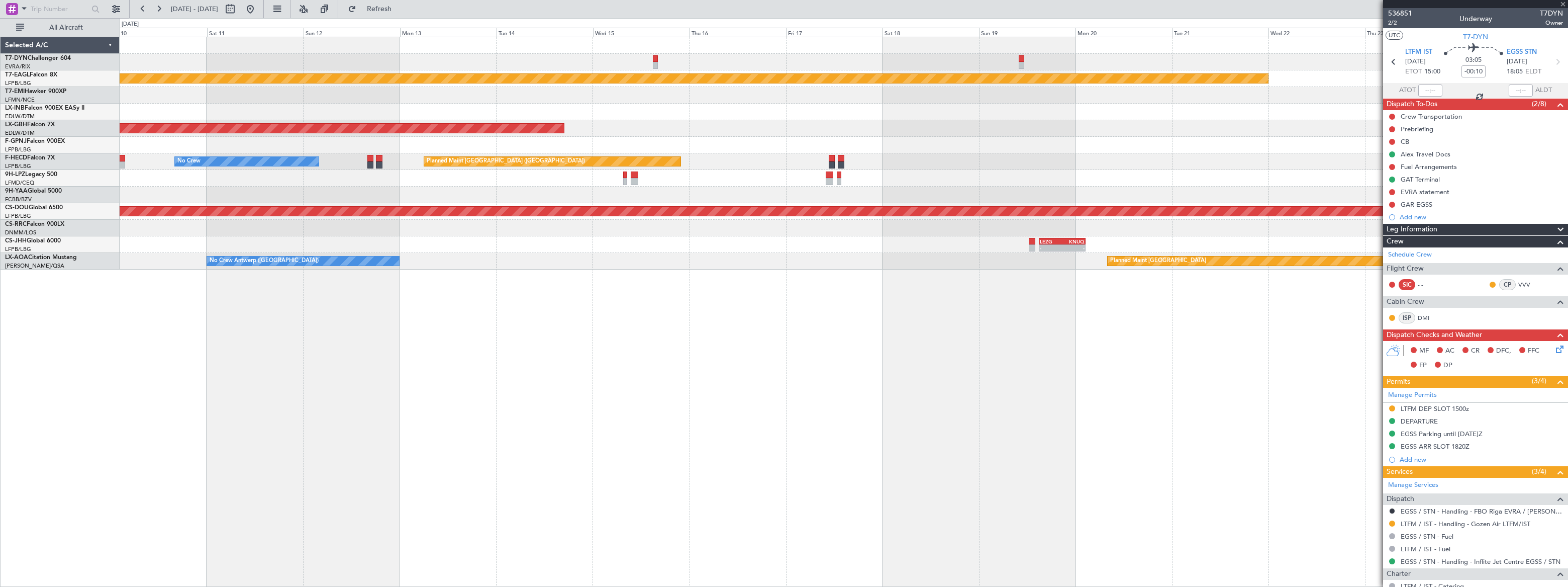
type input "3"
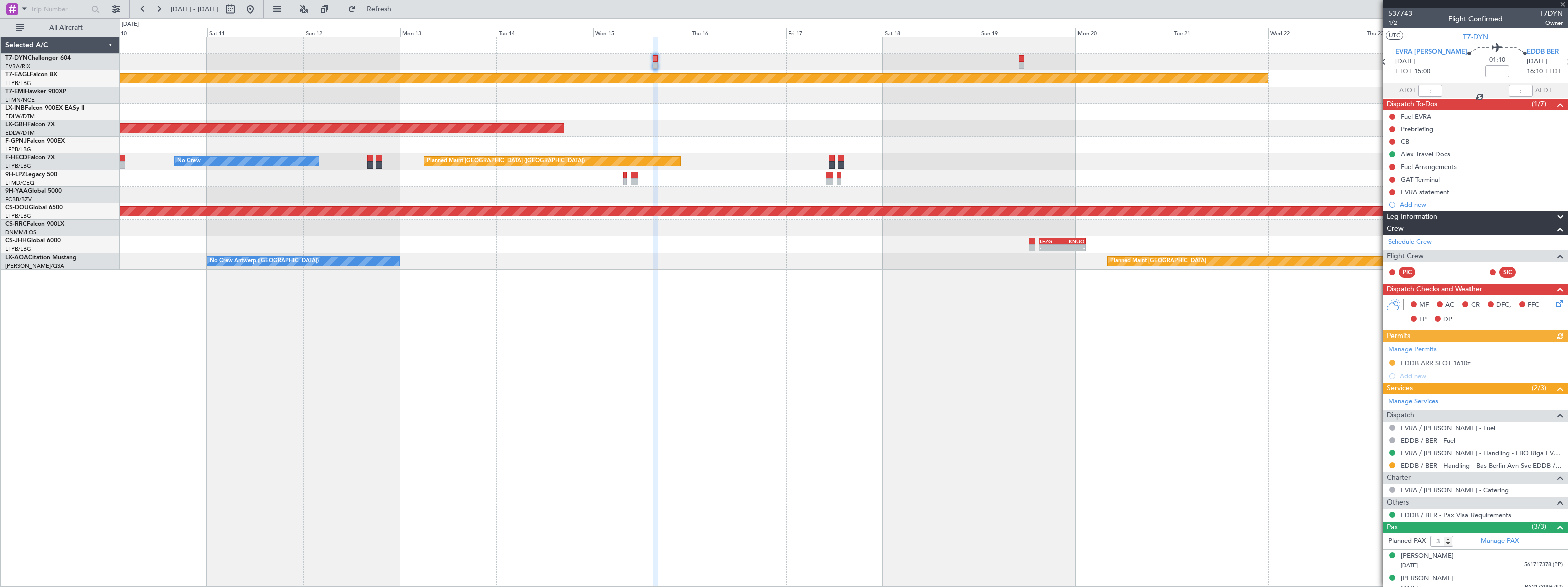
scroll to position [29, 0]
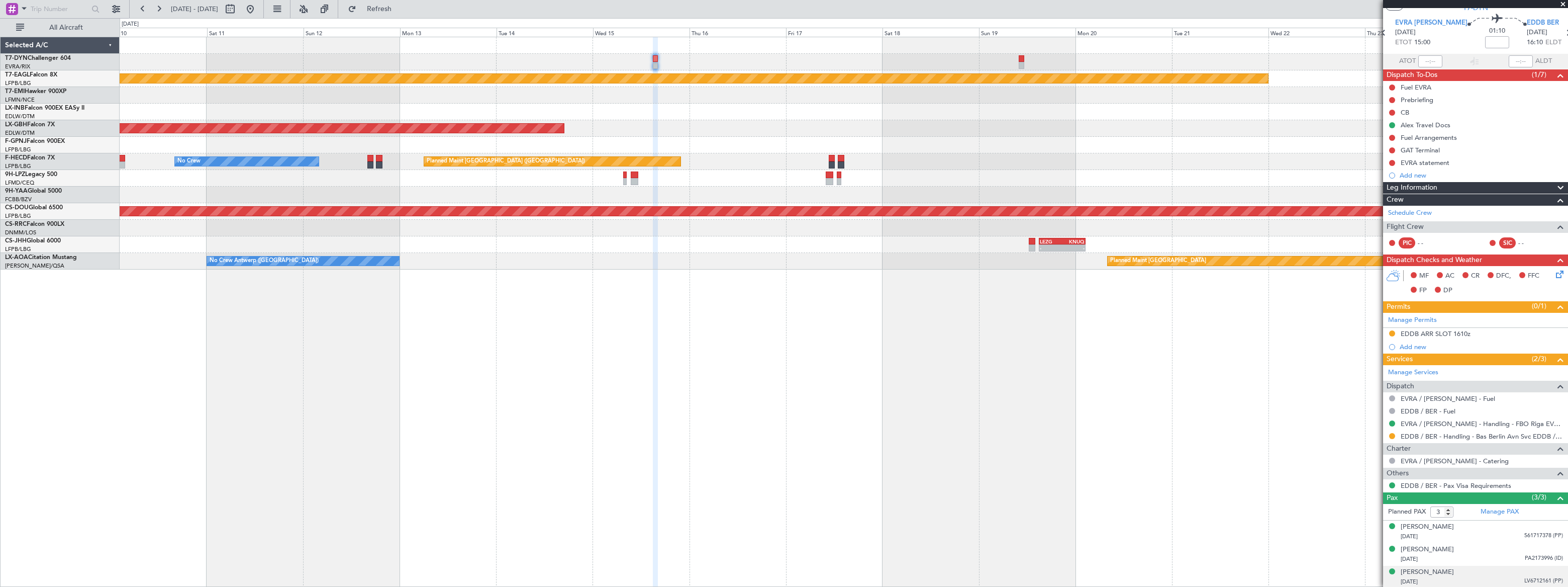
click at [1499, 574] on div "[PERSON_NAME] [DATE] LV6712161 (PP)" at bounding box center [1482, 577] width 163 height 19
click at [1478, 556] on div "[DATE] PA2173996 (ID)" at bounding box center [1482, 559] width 163 height 10
click at [1474, 532] on div "[DATE] 561717378 (PP)" at bounding box center [1482, 536] width 163 height 10
click at [258, 7] on button at bounding box center [250, 9] width 16 height 16
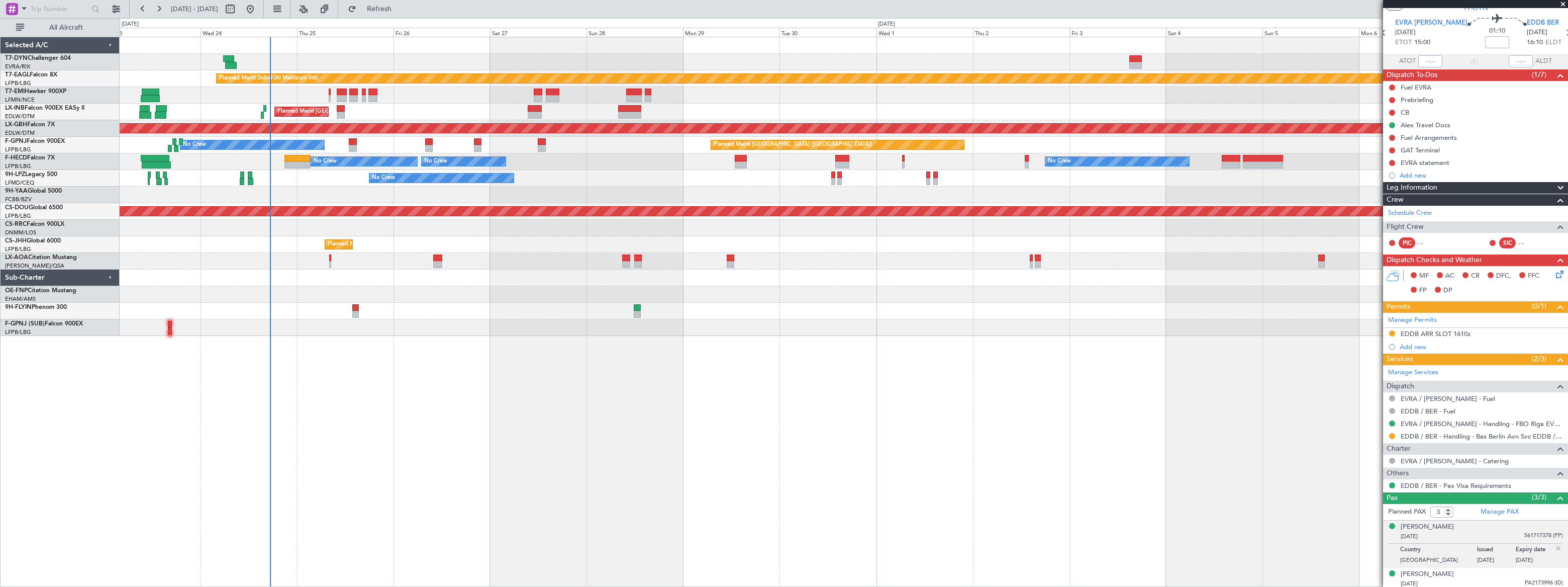
click at [243, 270] on div at bounding box center [844, 278] width 1448 height 16
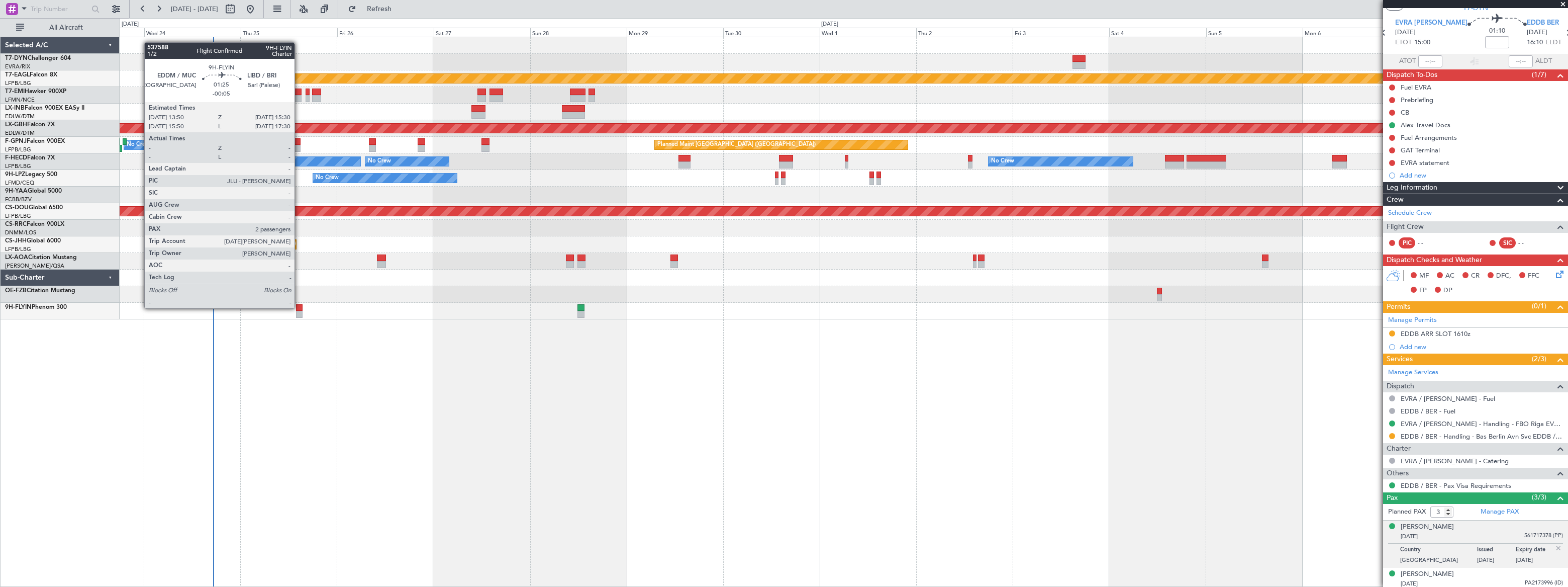
click at [299, 307] on div at bounding box center [299, 308] width 7 height 7
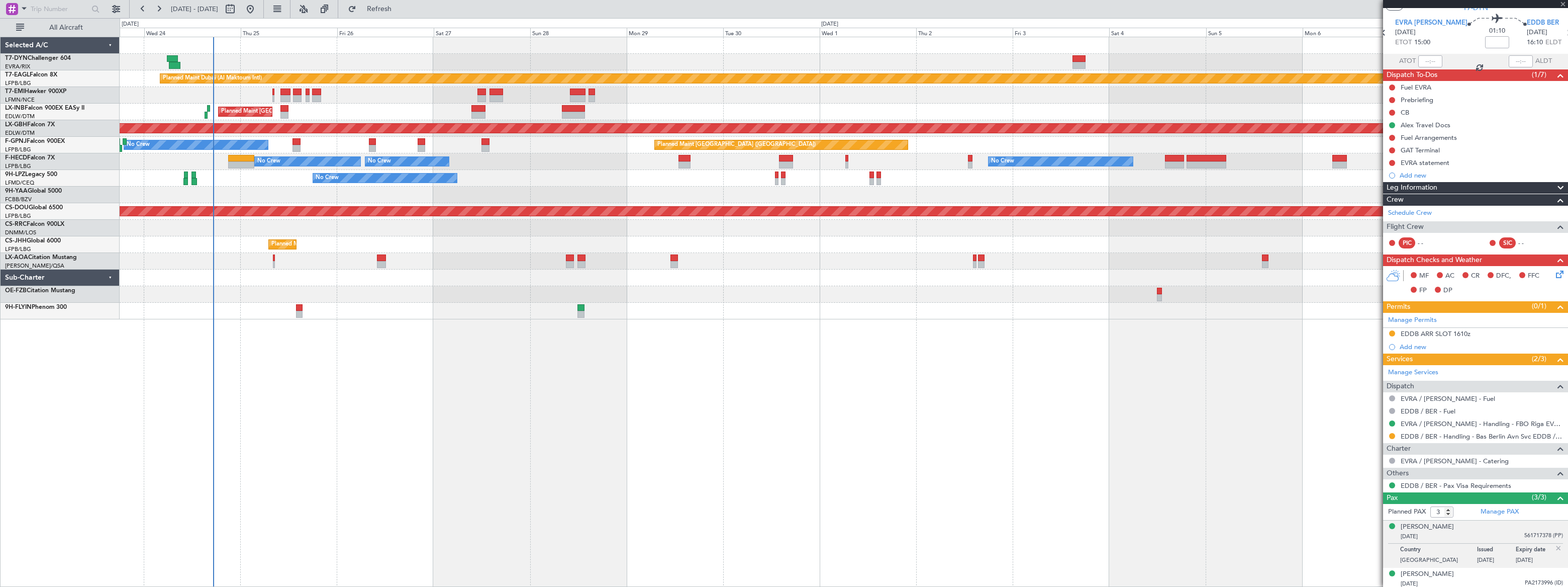
click at [298, 307] on div at bounding box center [299, 308] width 7 height 7
type input "-00:05"
type input "2"
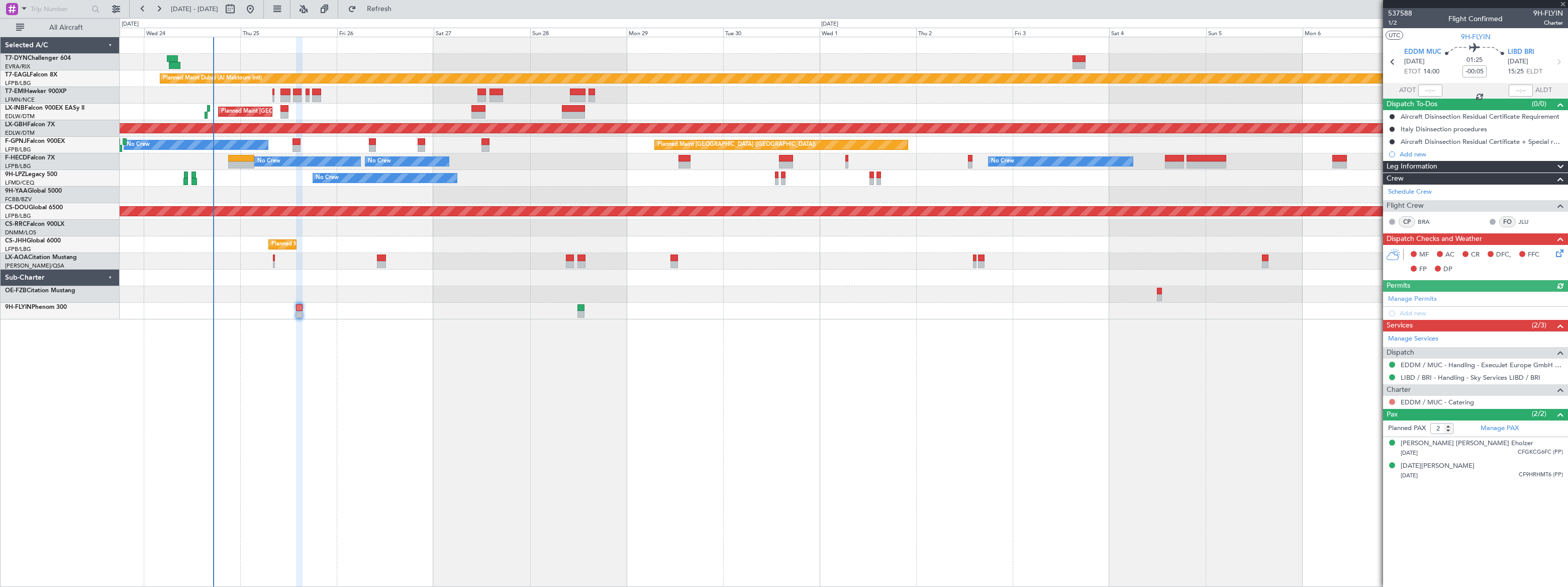
click at [1392, 399] on button at bounding box center [1392, 402] width 6 height 6
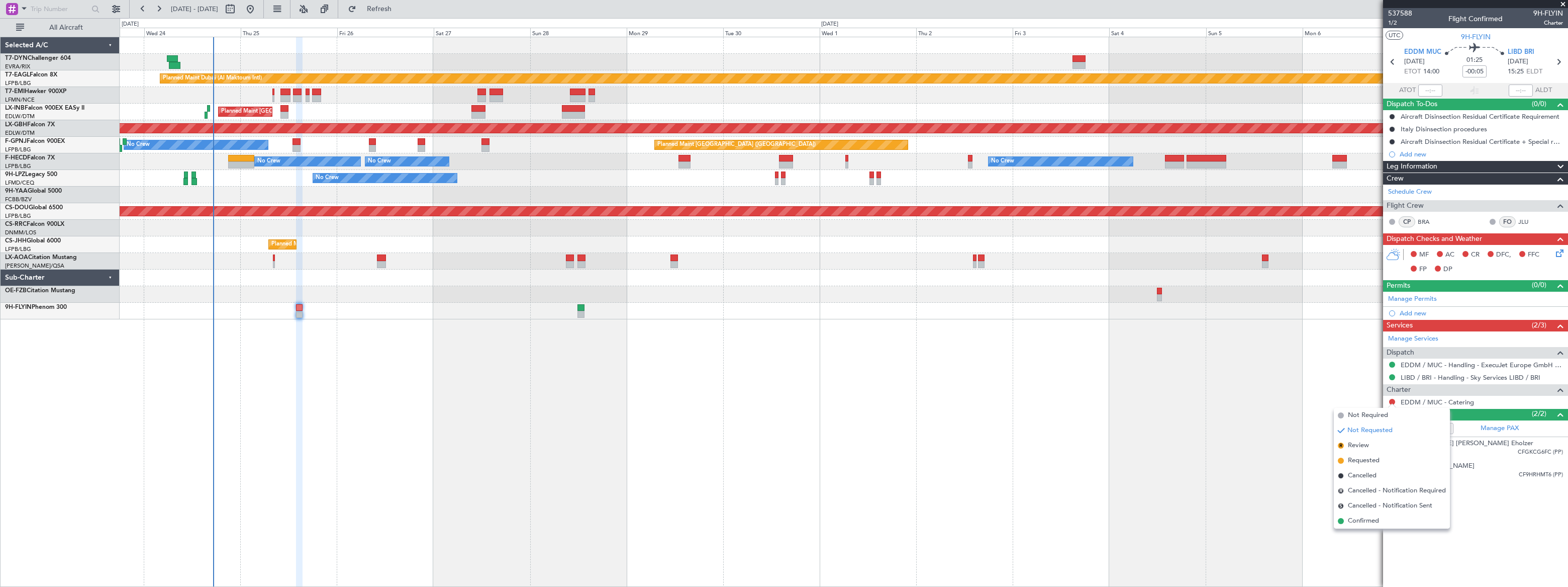
click at [1356, 460] on span "Requested" at bounding box center [1363, 460] width 32 height 10
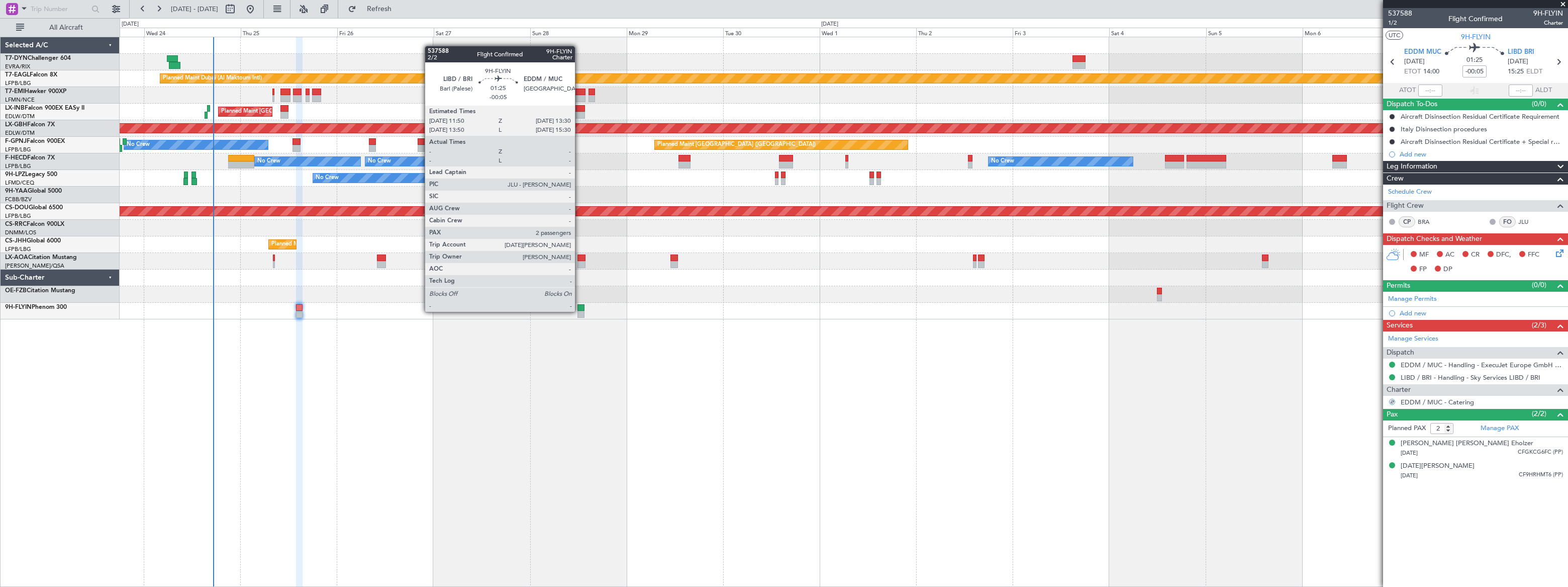
click at [579, 311] on div at bounding box center [581, 314] width 7 height 7
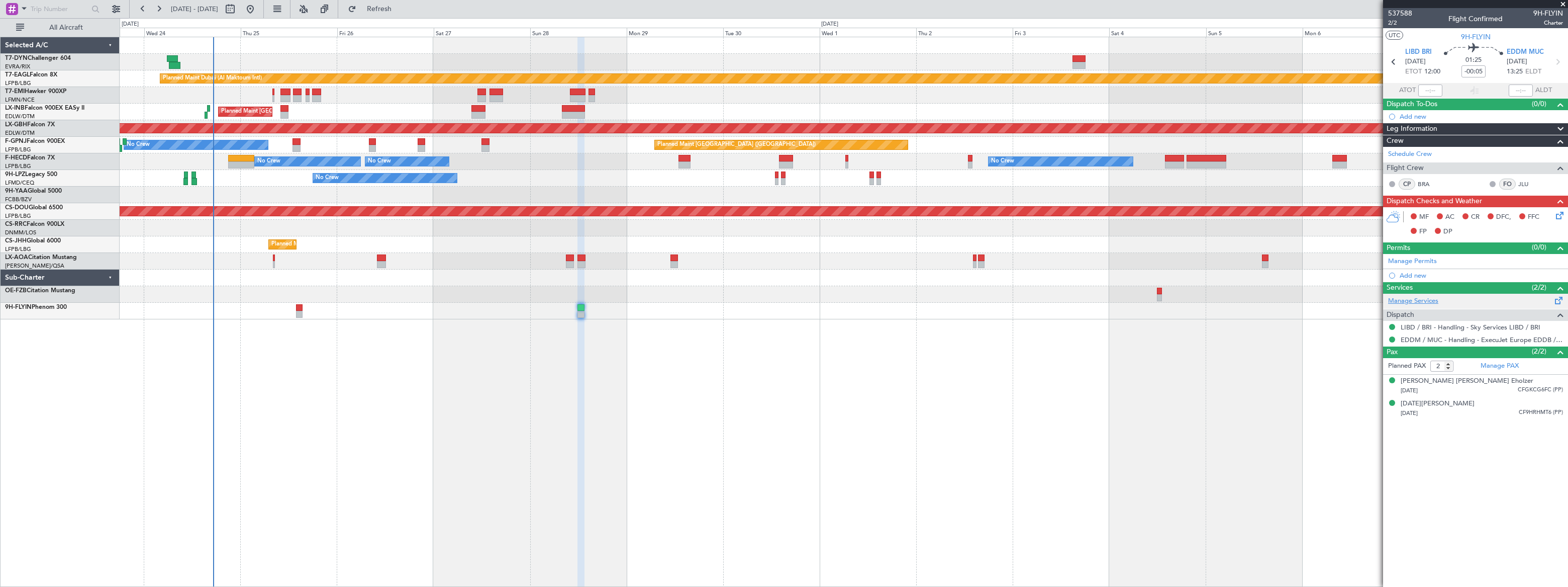
click at [1422, 303] on link "Manage Services" at bounding box center [1413, 301] width 51 height 10
drag, startPoint x: 399, startPoint y: 7, endPoint x: 404, endPoint y: 9, distance: 5.4
click at [401, 7] on span "Refresh" at bounding box center [379, 9] width 42 height 7
click at [401, 9] on span "Refreshing..." at bounding box center [379, 9] width 42 height 7
drag, startPoint x: 398, startPoint y: 10, endPoint x: 421, endPoint y: 12, distance: 23.1
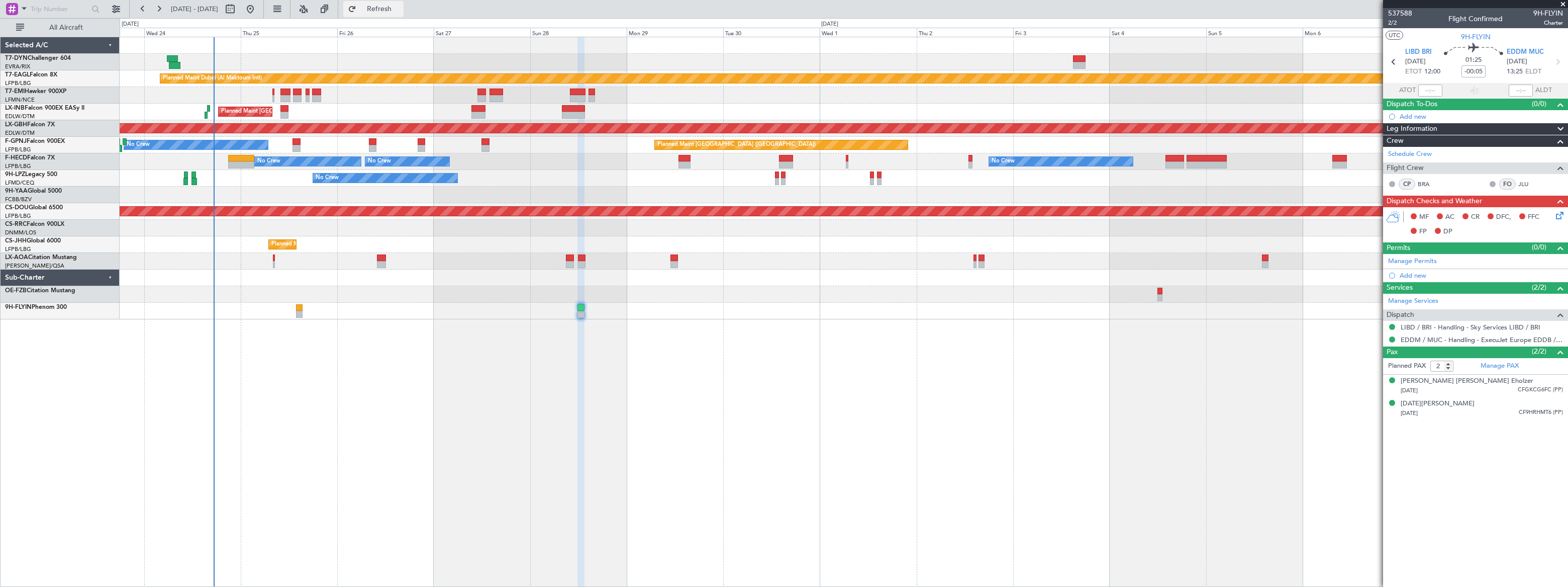
click at [399, 10] on span "Refresh" at bounding box center [379, 9] width 42 height 7
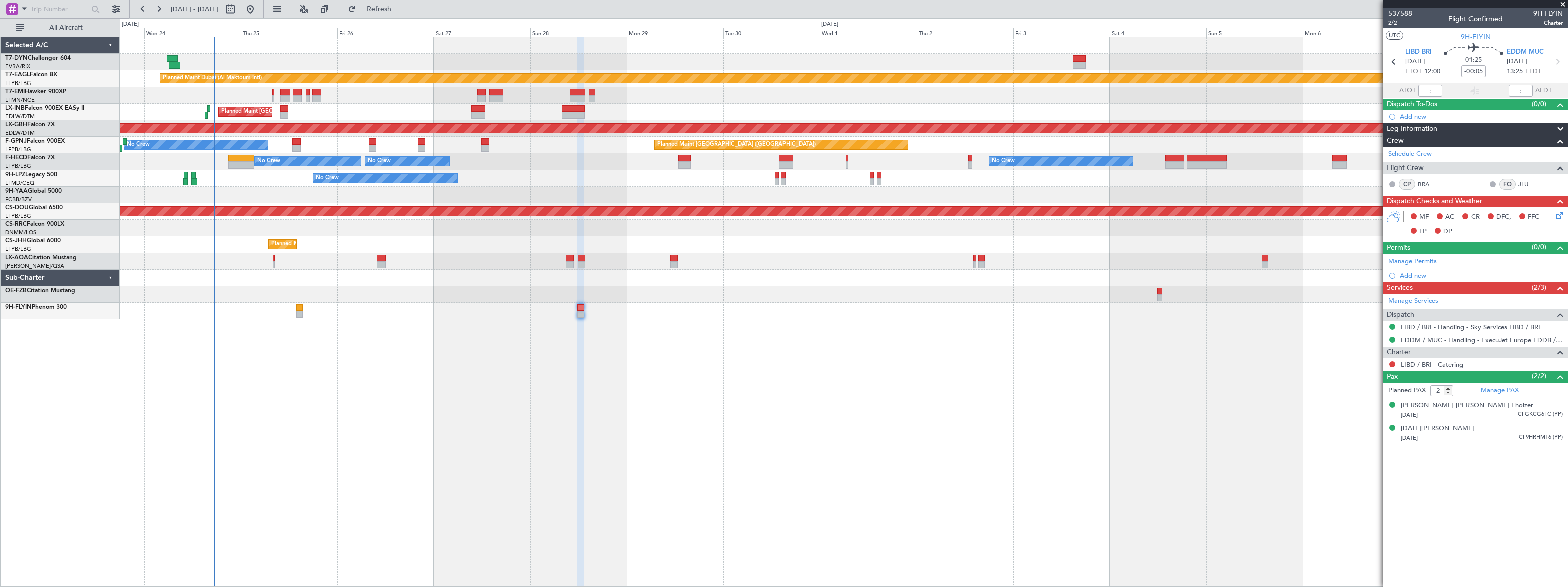
drag, startPoint x: 413, startPoint y: 6, endPoint x: 425, endPoint y: 17, distance: 16.3
click at [401, 8] on span "Refresh" at bounding box center [379, 9] width 42 height 7
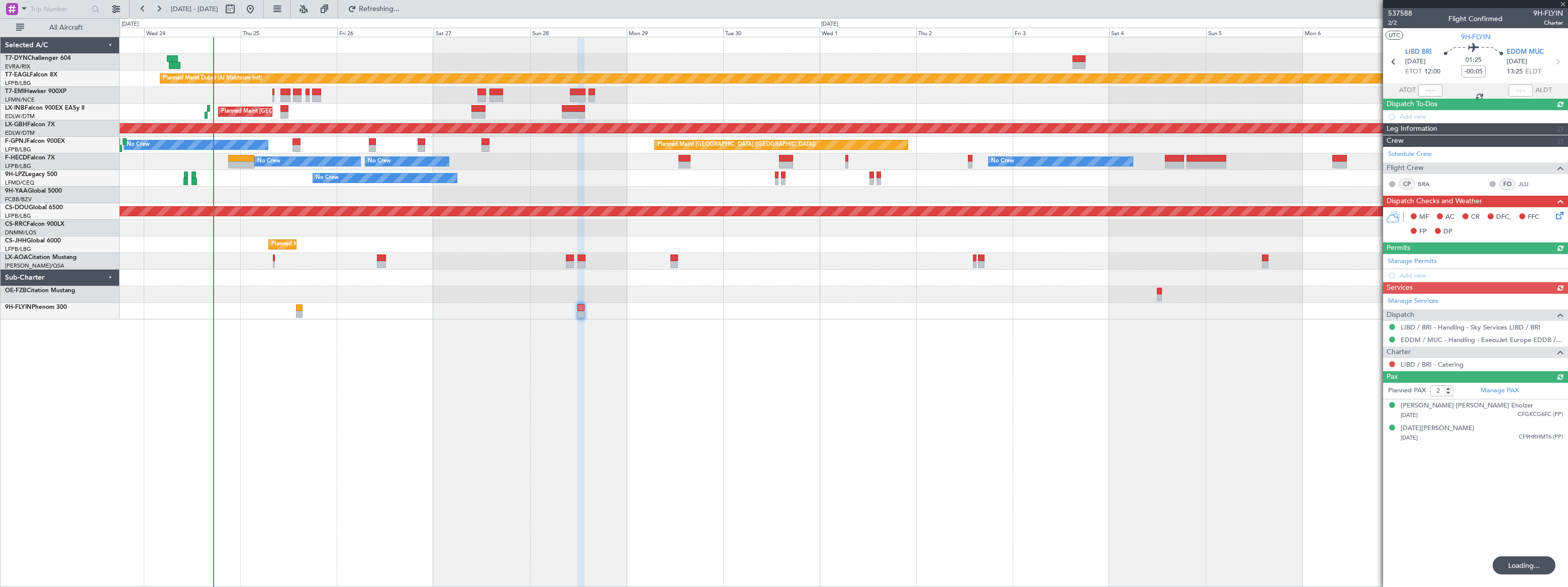
drag, startPoint x: 1392, startPoint y: 364, endPoint x: 1388, endPoint y: 370, distance: 7.2
click at [1392, 363] on div "Manage Services Dispatch LIBD / BRI - Handling - Sky Services LIBD / BRI EDDM /…" at bounding box center [1475, 332] width 185 height 77
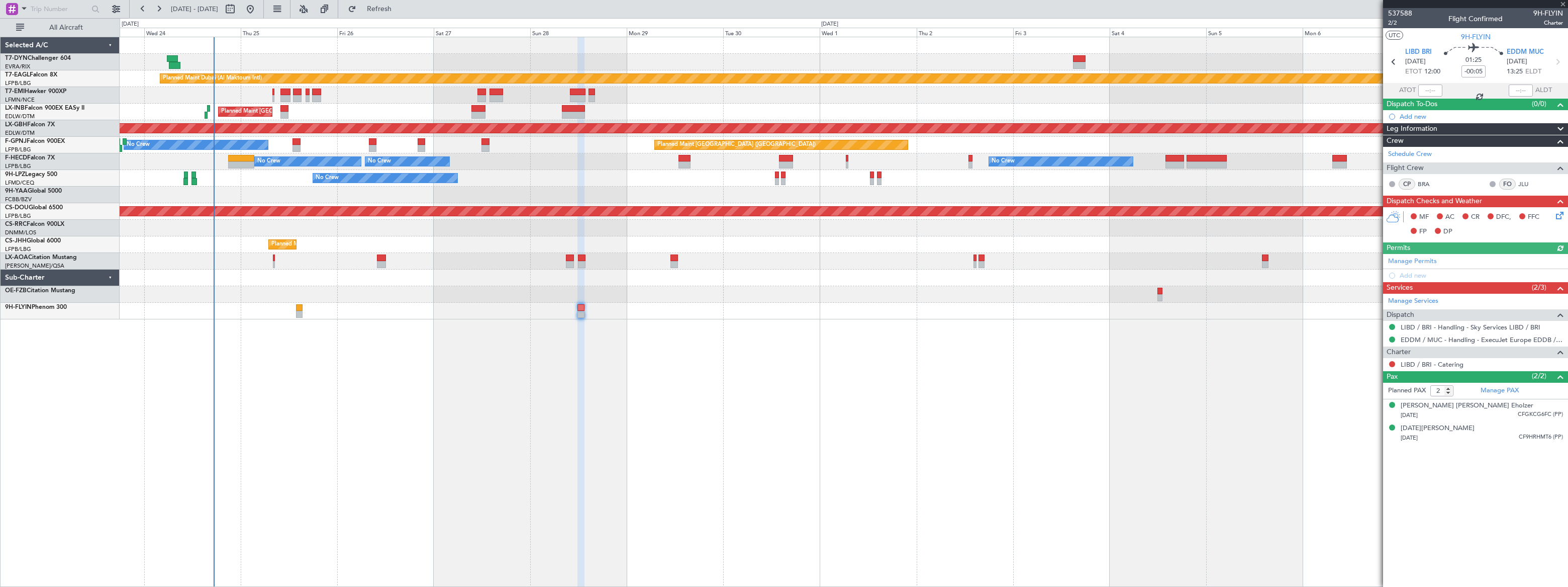
drag, startPoint x: 1392, startPoint y: 363, endPoint x: 1388, endPoint y: 371, distance: 8.9
click at [1392, 362] on button at bounding box center [1392, 364] width 6 height 6
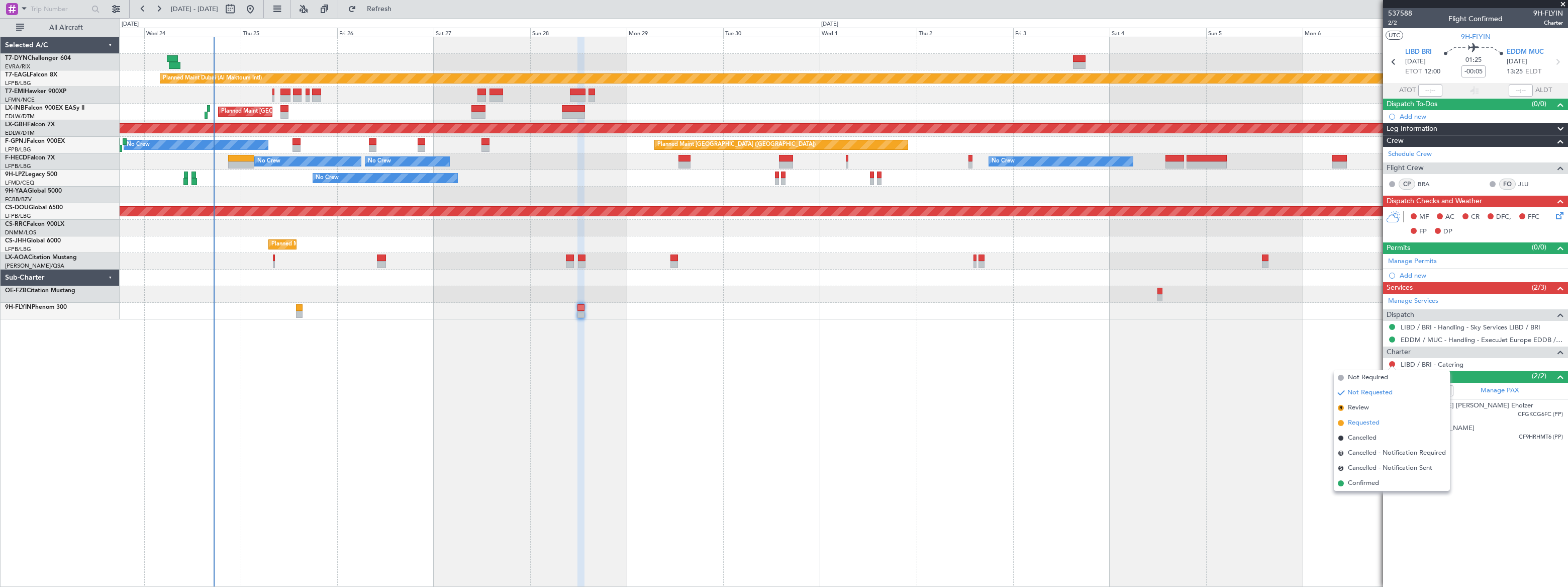
click at [1352, 423] on span "Requested" at bounding box center [1363, 423] width 32 height 10
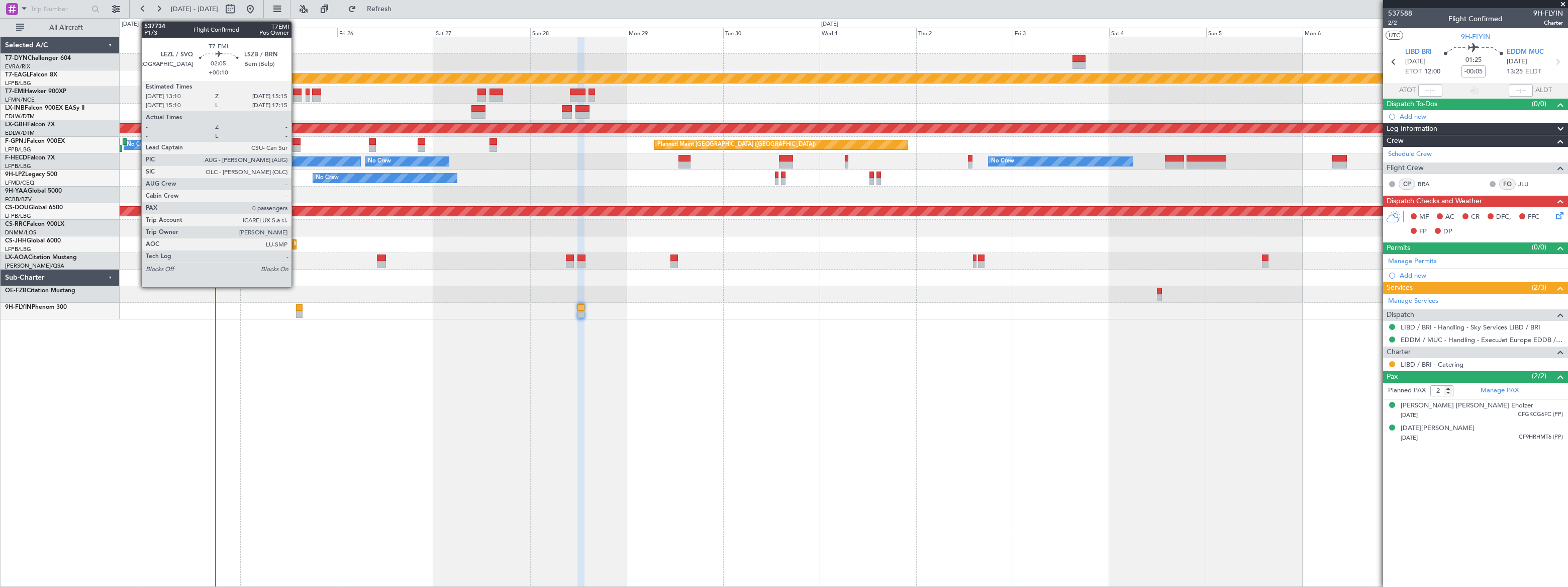
click at [296, 93] on div at bounding box center [297, 92] width 9 height 7
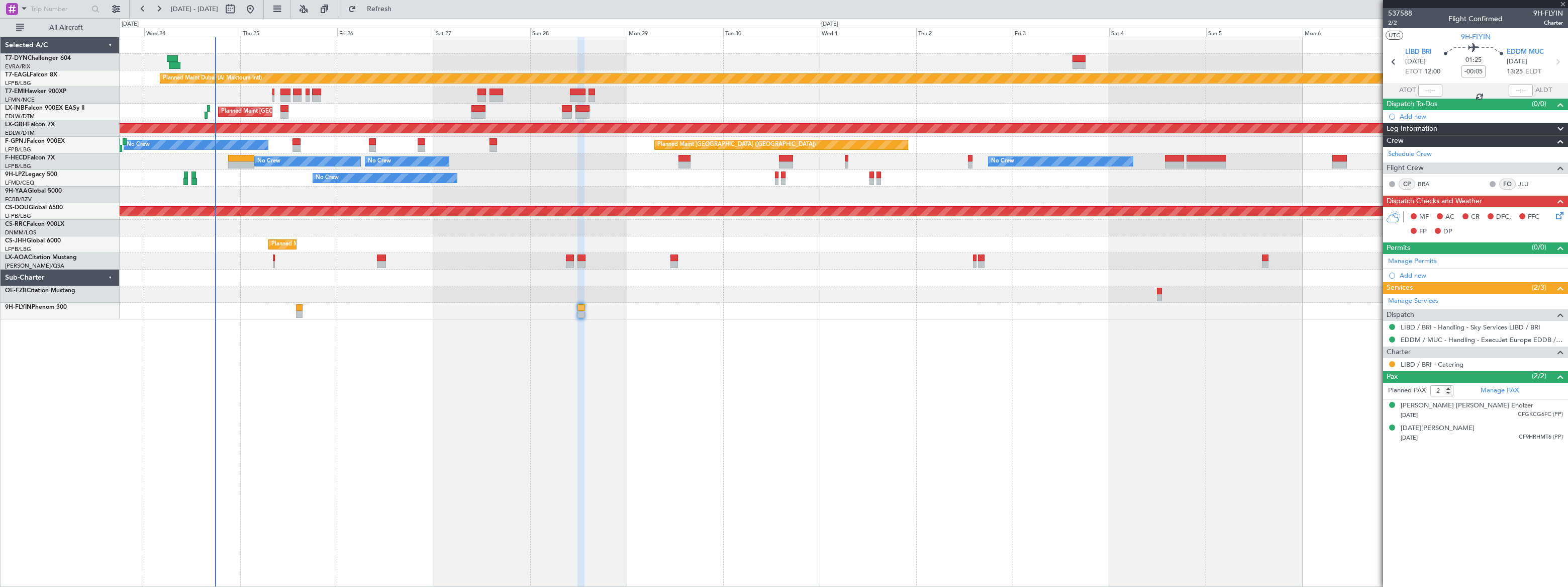
type input "+00:10"
type input "0"
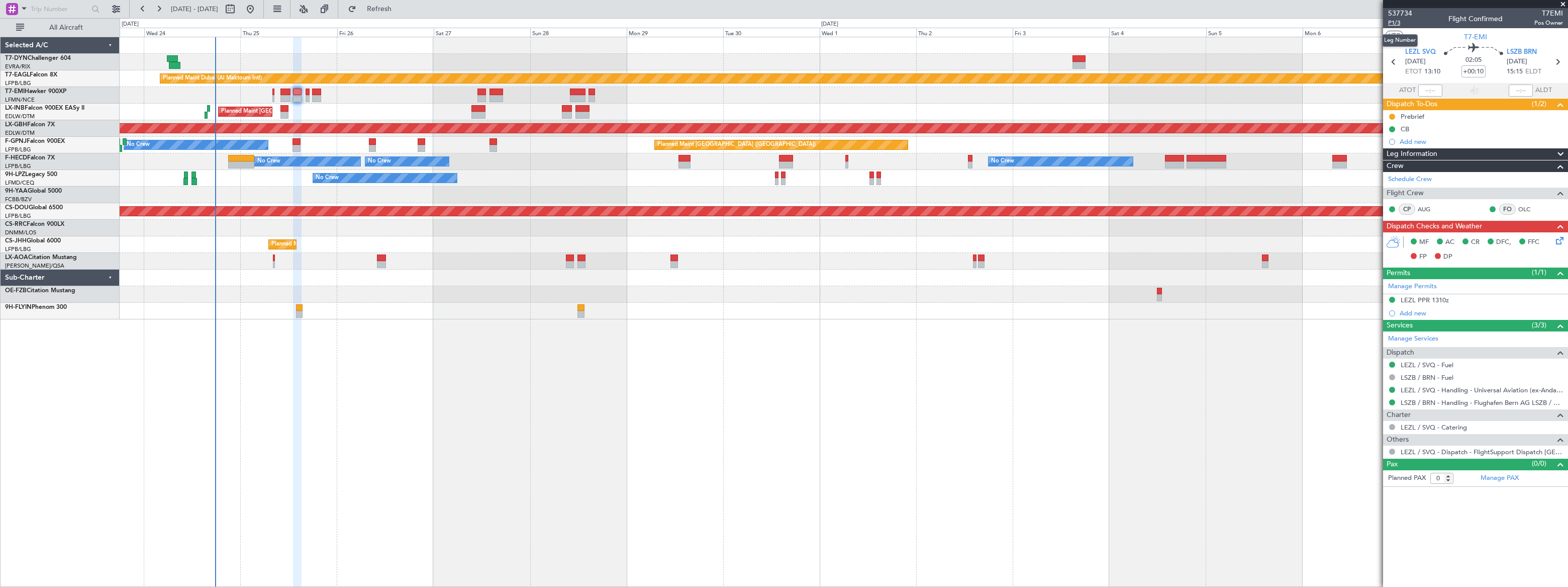
click at [1397, 22] on span "P1/3" at bounding box center [1400, 23] width 24 height 9
click at [401, 5] on span "Refresh" at bounding box center [379, 9] width 42 height 7
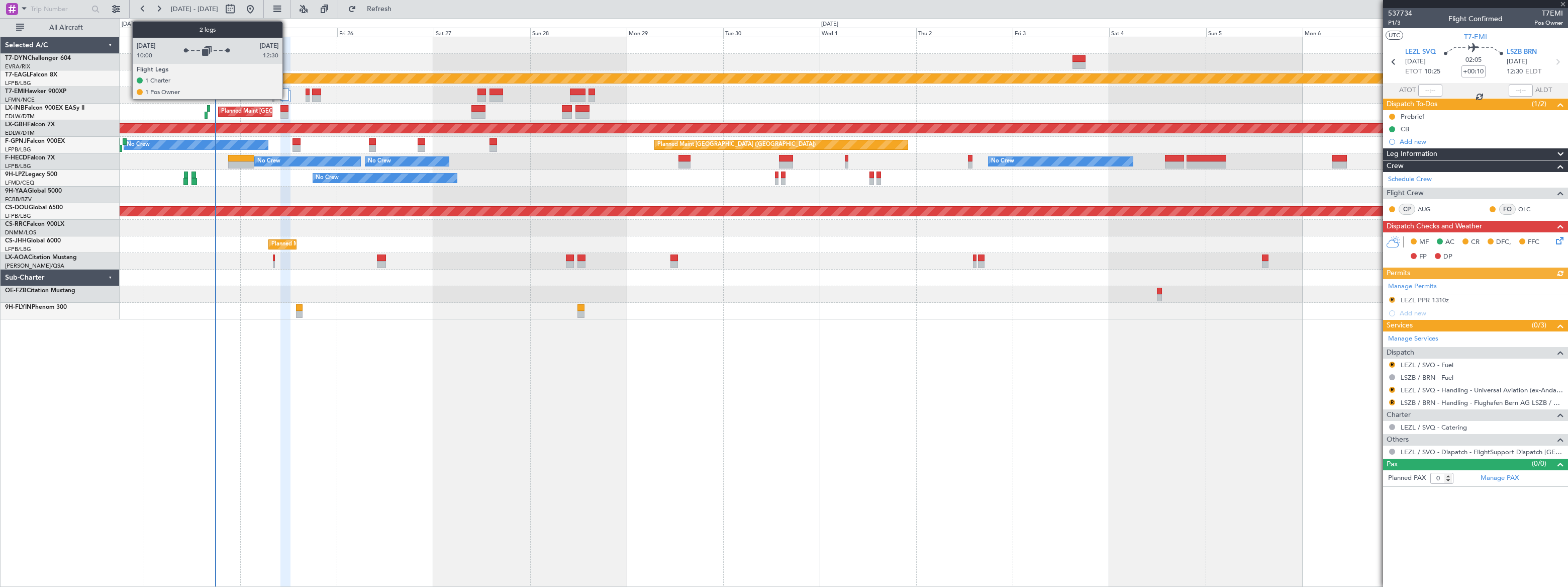
click at [287, 93] on div at bounding box center [285, 94] width 9 height 12
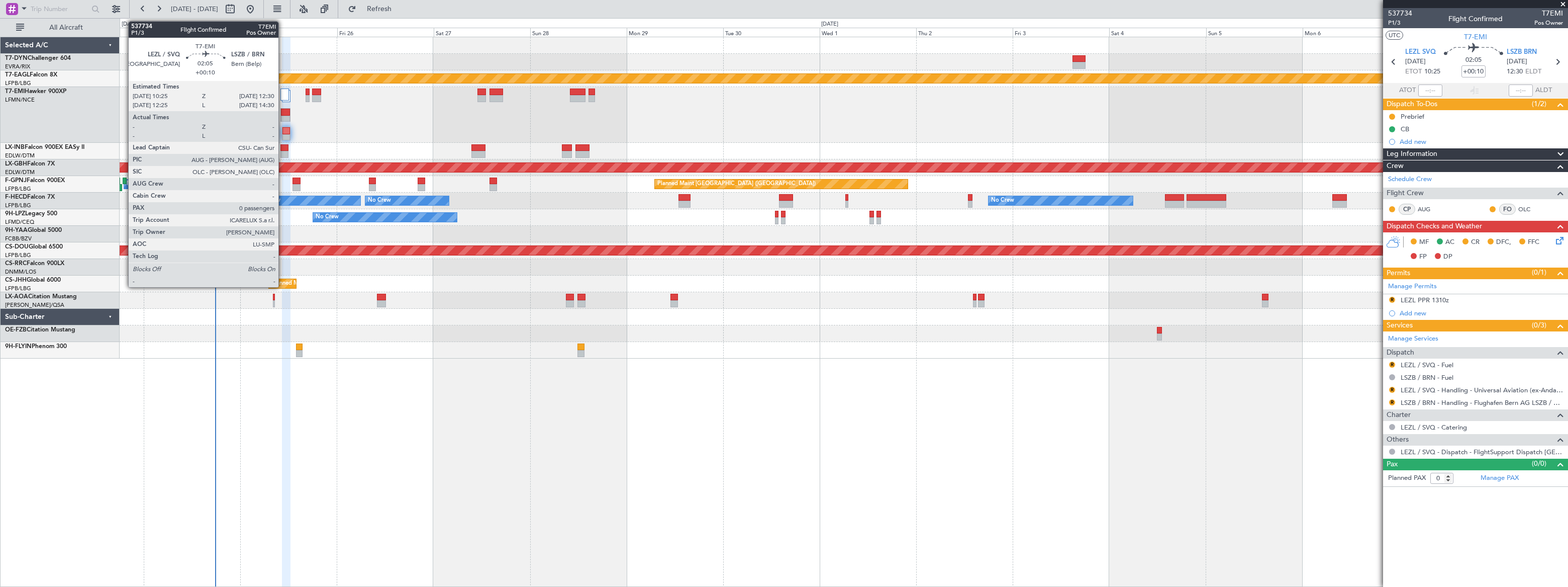
click at [284, 132] on div at bounding box center [286, 131] width 7 height 7
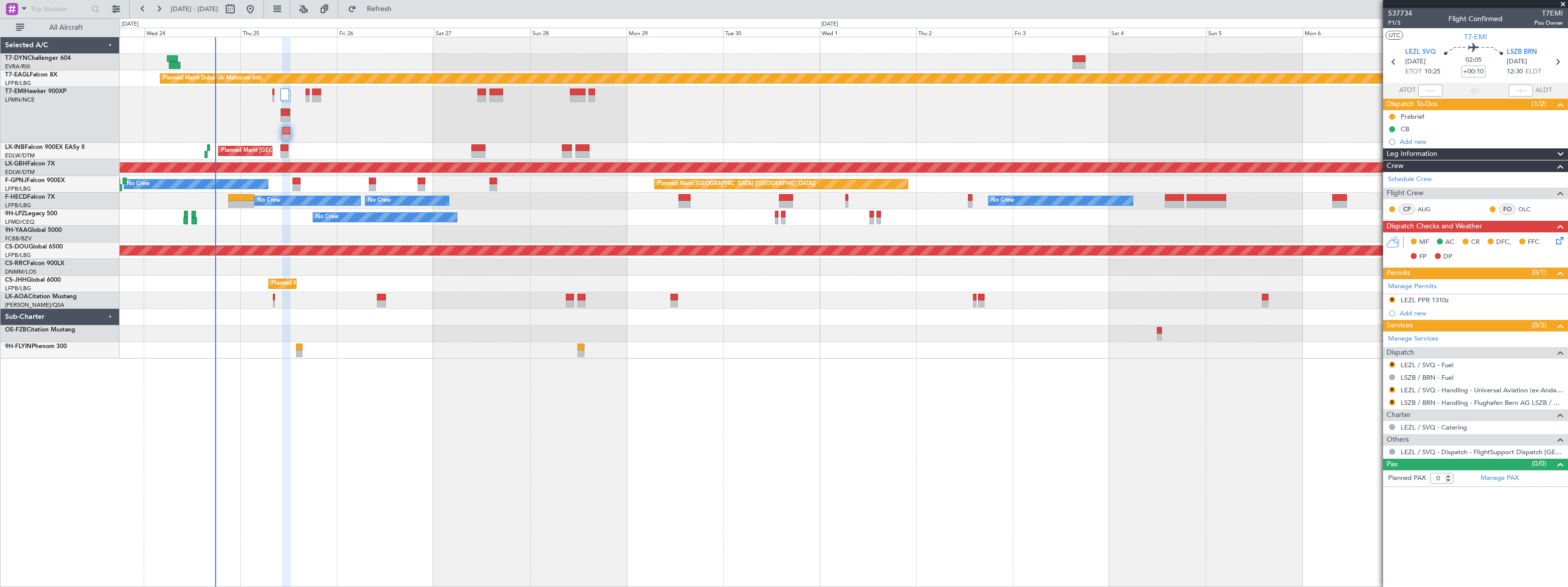
click at [285, 132] on div at bounding box center [286, 131] width 7 height 7
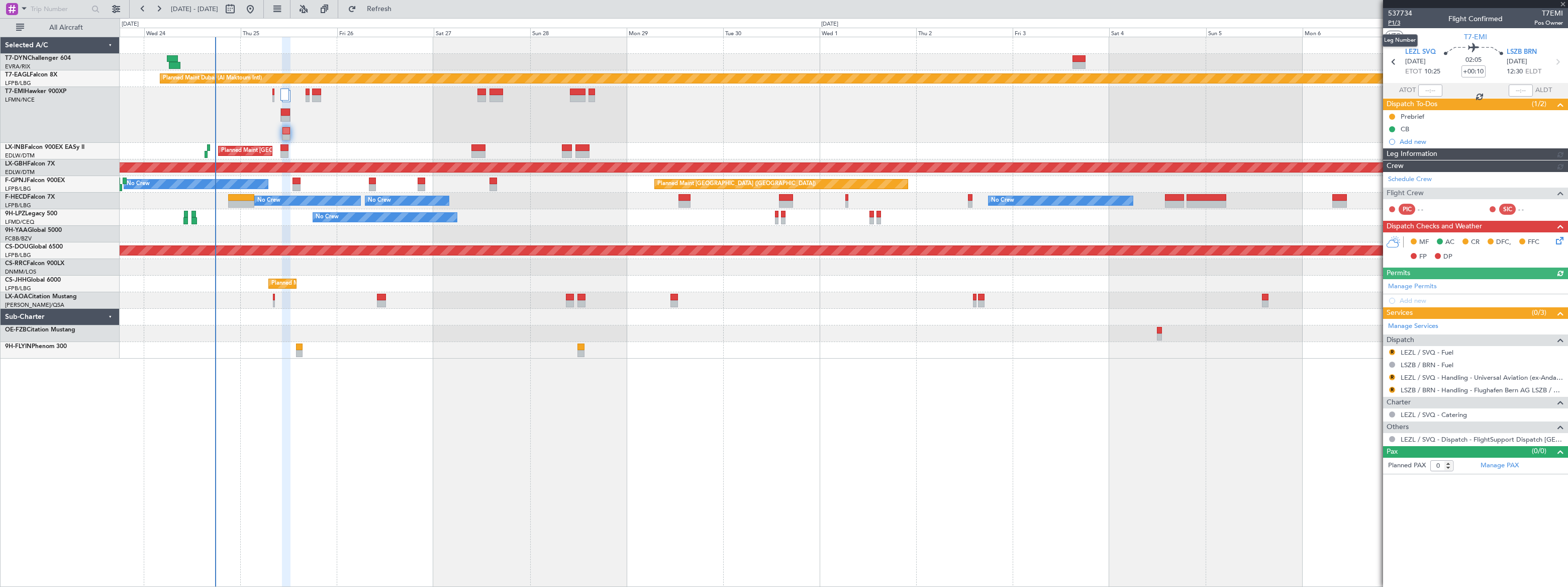
click at [1393, 21] on span "P1/3" at bounding box center [1400, 23] width 24 height 9
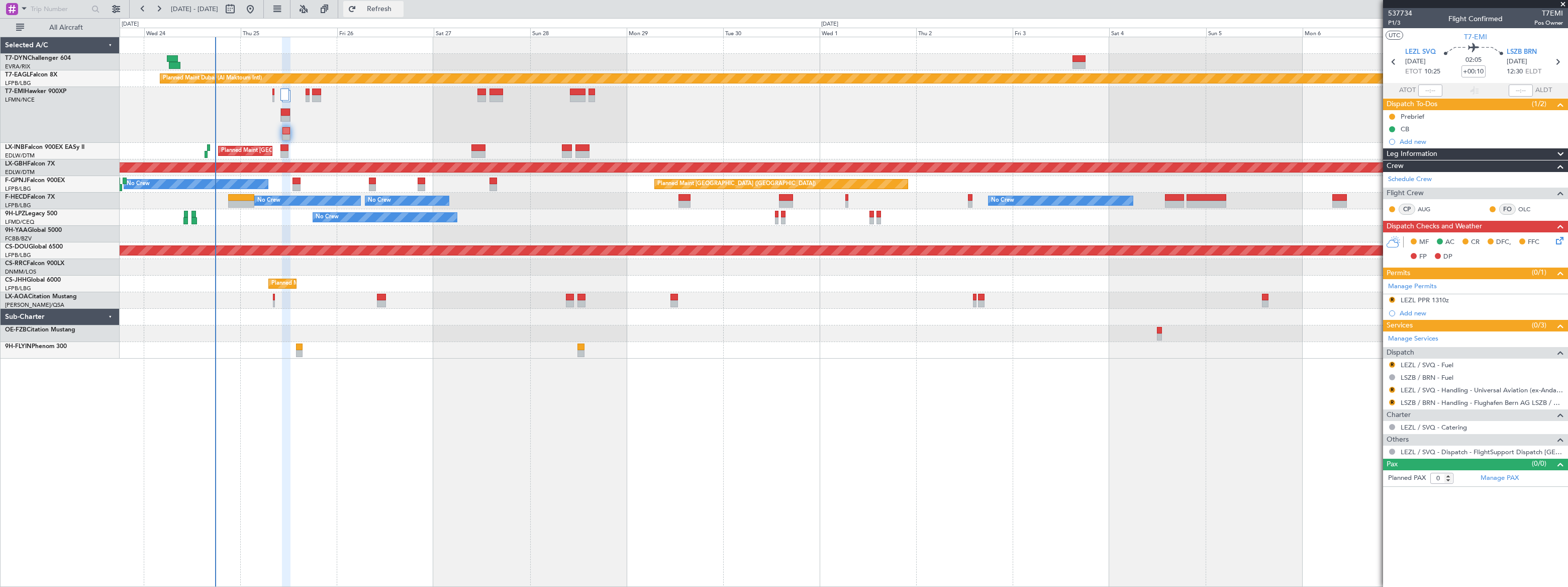
click at [401, 9] on span "Refresh" at bounding box center [379, 9] width 42 height 7
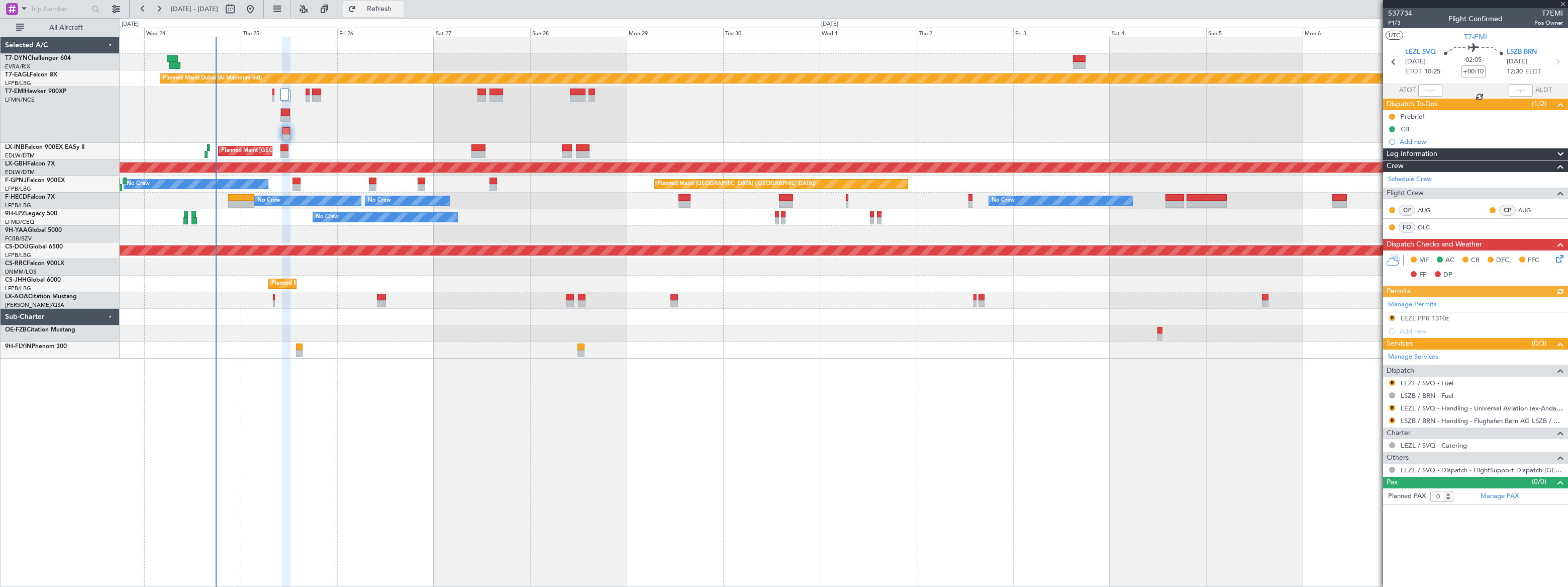
click at [401, 12] on span "Refresh" at bounding box center [379, 9] width 42 height 7
click at [401, 7] on span "Refresh" at bounding box center [379, 9] width 42 height 7
click at [401, 5] on span "Refresh" at bounding box center [379, 9] width 42 height 7
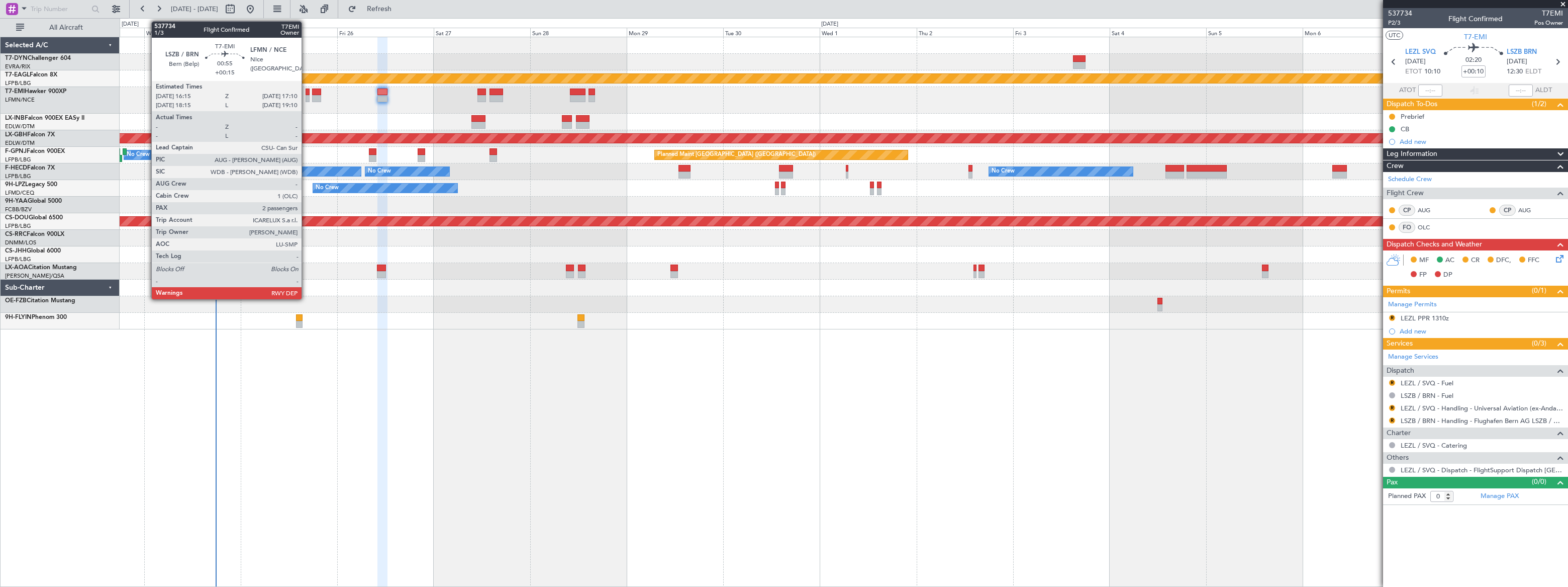
click at [306, 96] on div at bounding box center [307, 99] width 4 height 7
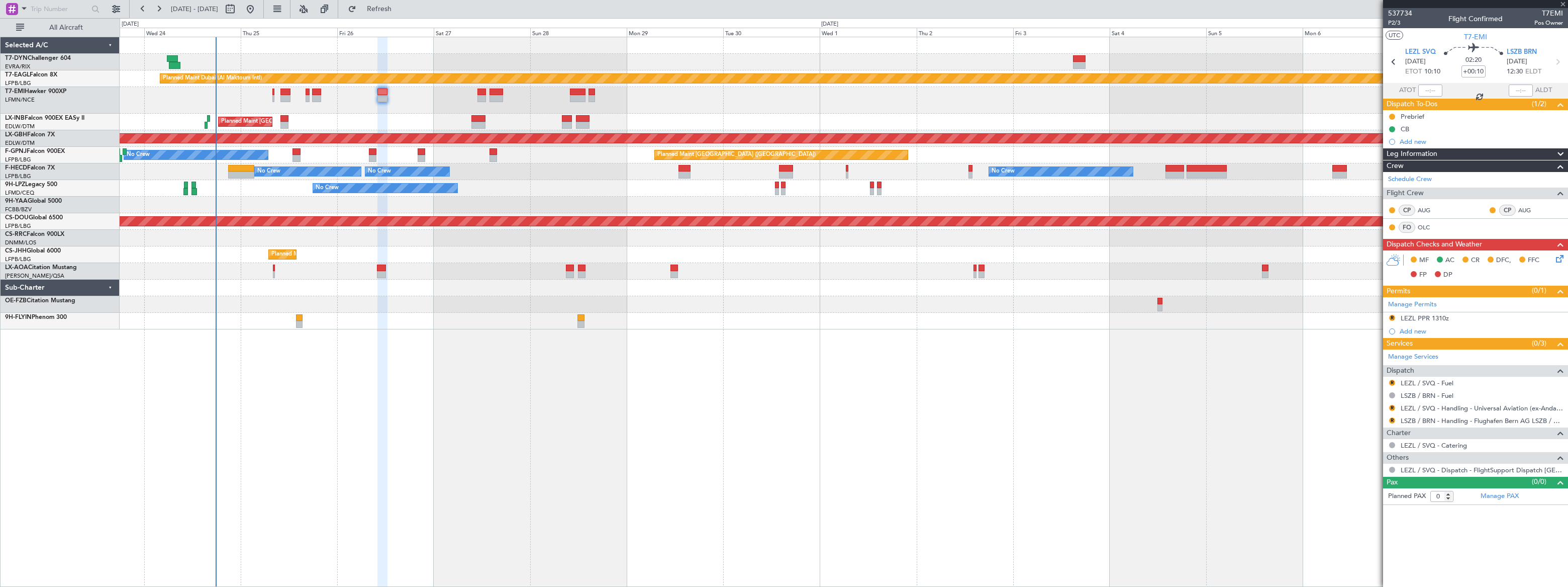
type input "+00:15"
type input "2"
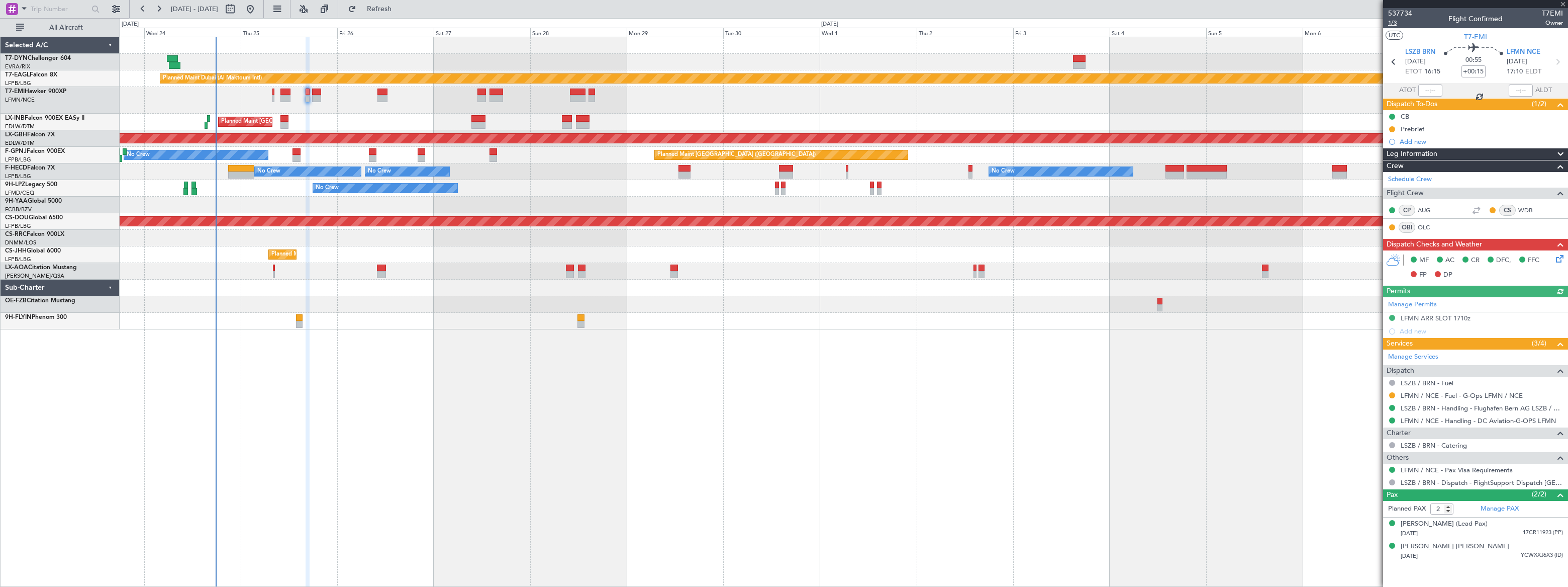
click at [1390, 23] on span "1/3" at bounding box center [1400, 23] width 24 height 9
click at [401, 10] on span "Refresh" at bounding box center [379, 9] width 42 height 7
click at [401, 5] on span "Refresh" at bounding box center [379, 9] width 42 height 7
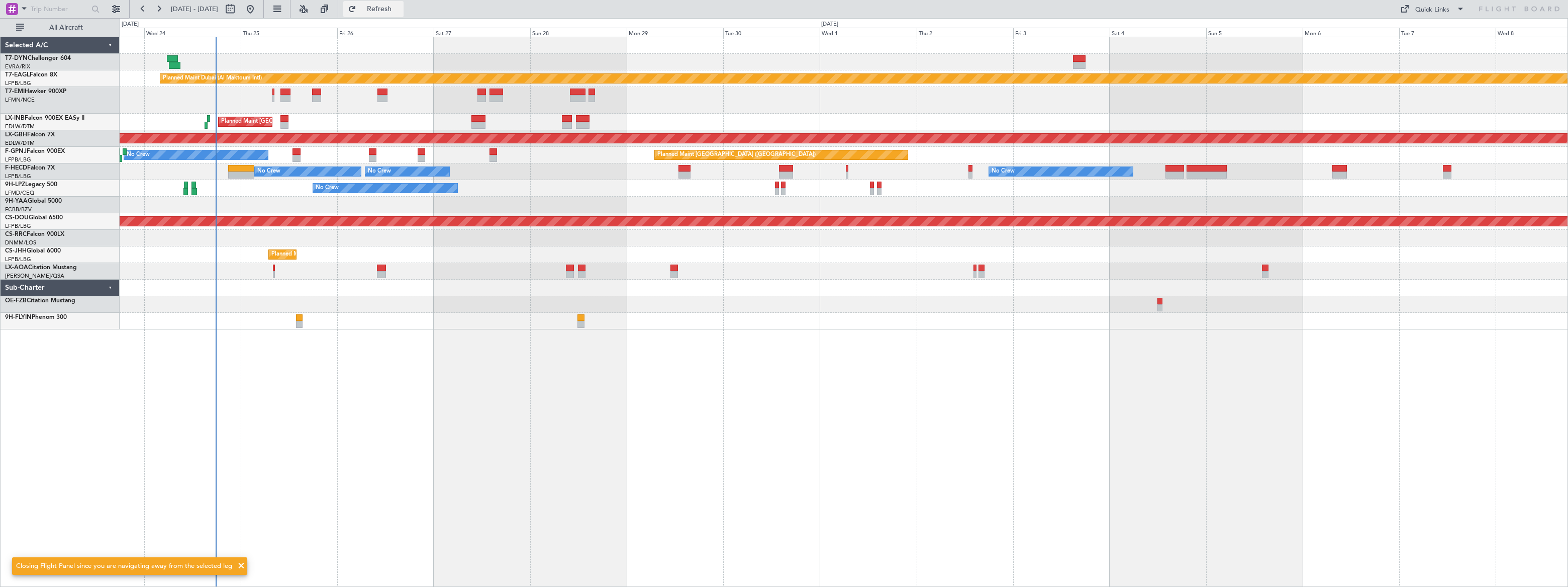
click at [401, 5] on span "Refresh" at bounding box center [379, 9] width 42 height 7
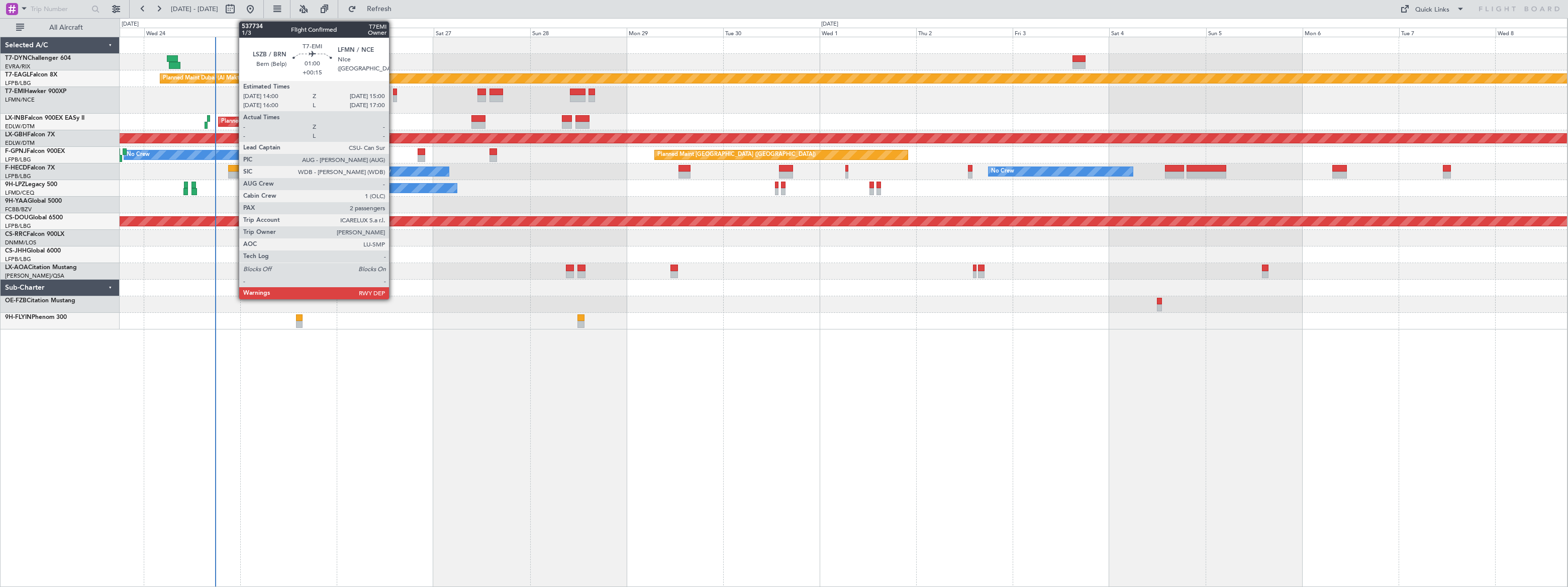
click at [393, 96] on div at bounding box center [395, 99] width 4 height 7
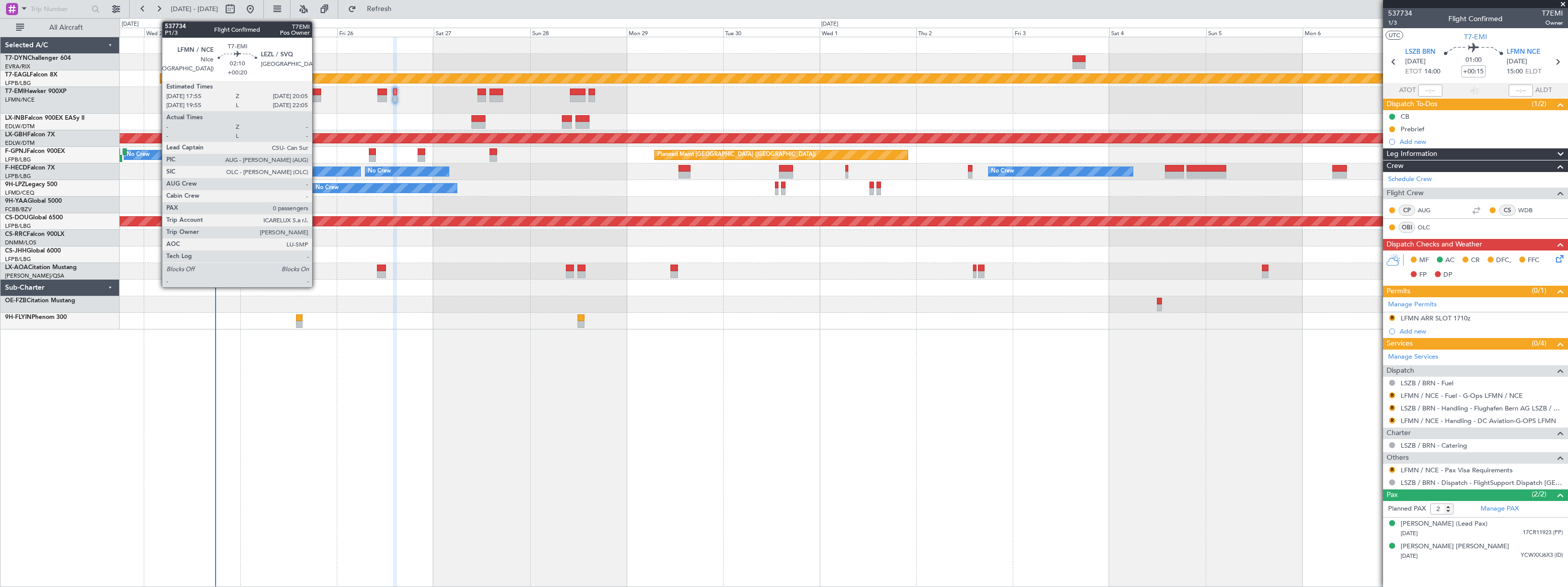
click at [317, 93] on div at bounding box center [317, 92] width 9 height 7
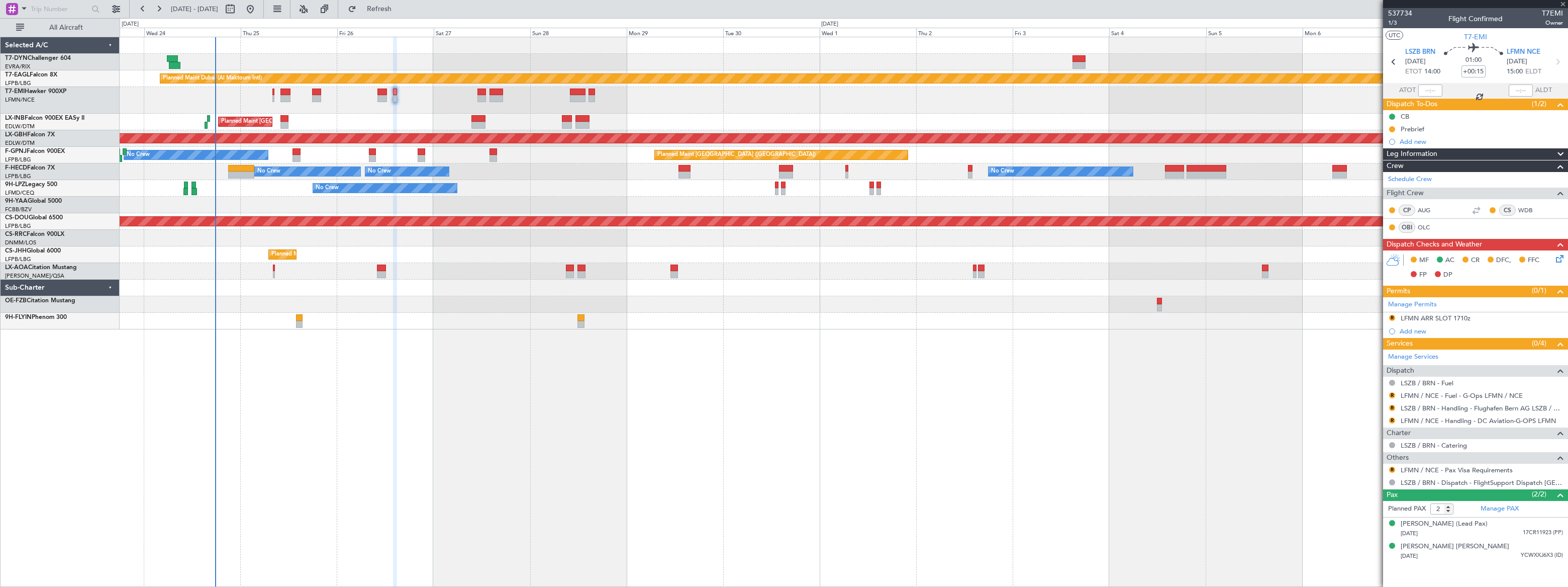
type input "+00:20"
type input "0"
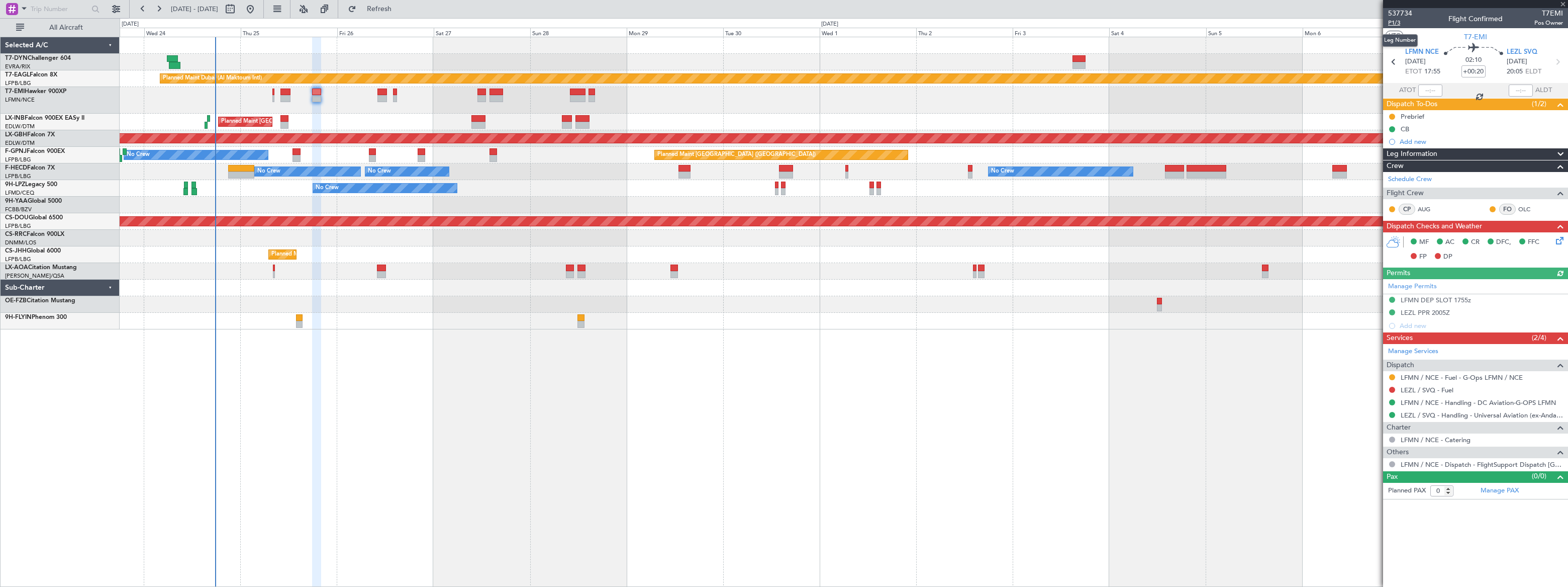
click at [1389, 22] on span "P1/3" at bounding box center [1400, 23] width 24 height 9
click at [401, 5] on span "Refresh" at bounding box center [379, 9] width 42 height 7
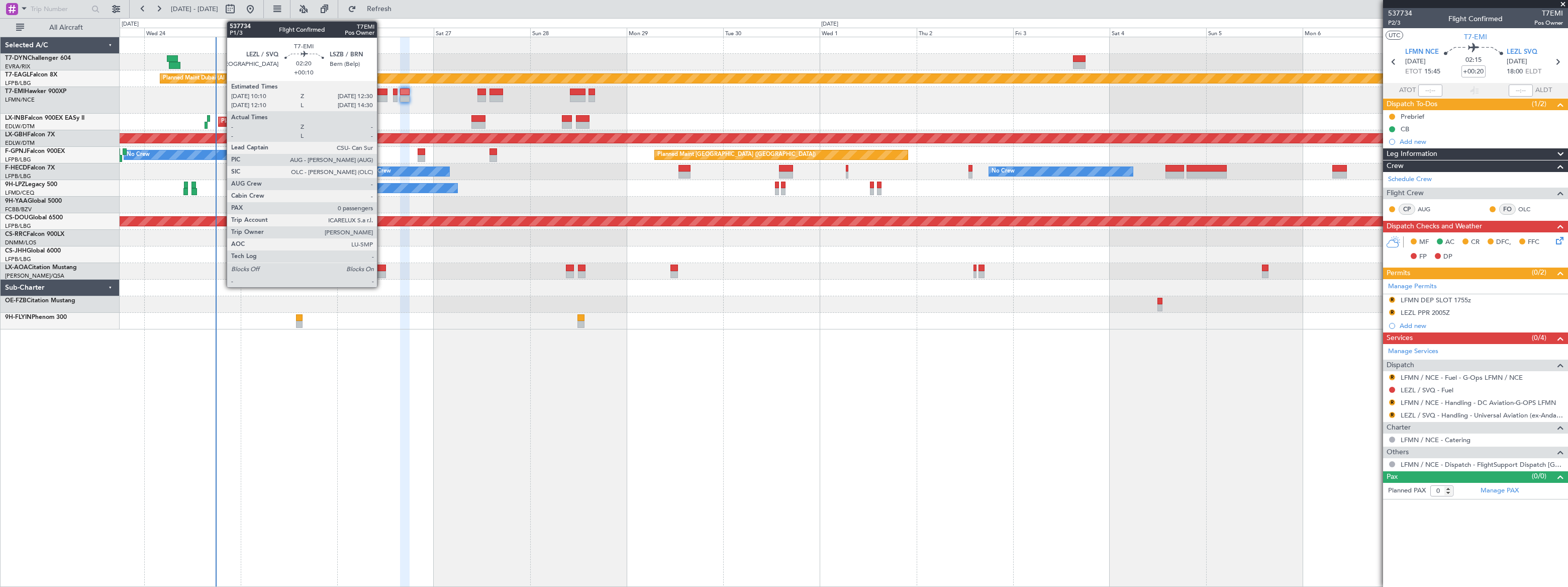
click at [382, 93] on div at bounding box center [382, 92] width 10 height 7
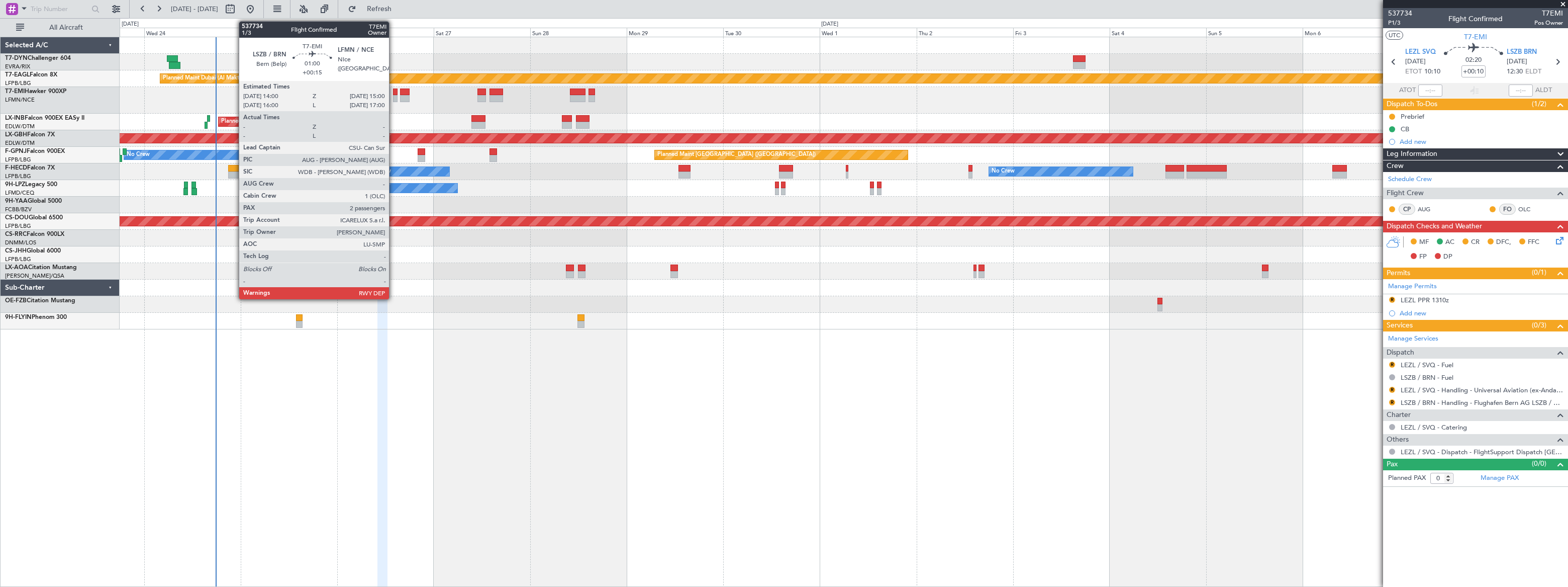
click at [393, 96] on div at bounding box center [395, 99] width 4 height 7
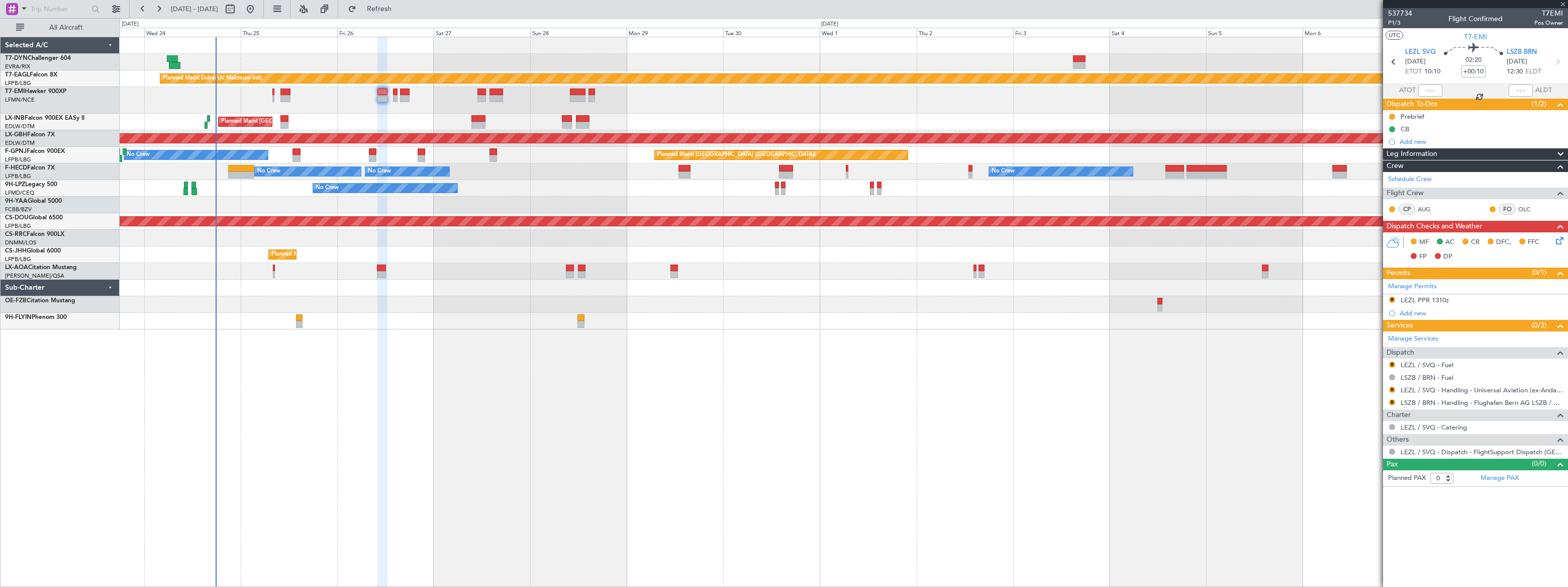
type input "+00:15"
type input "2"
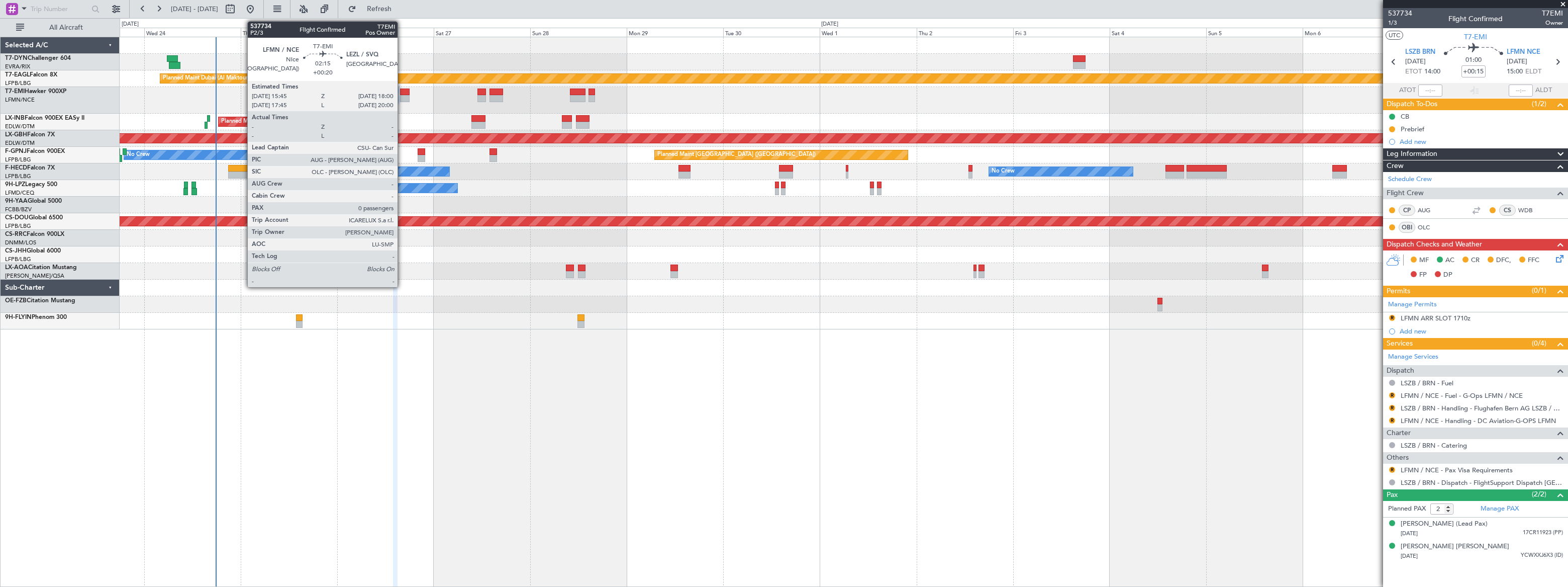
click at [402, 93] on div at bounding box center [405, 92] width 10 height 7
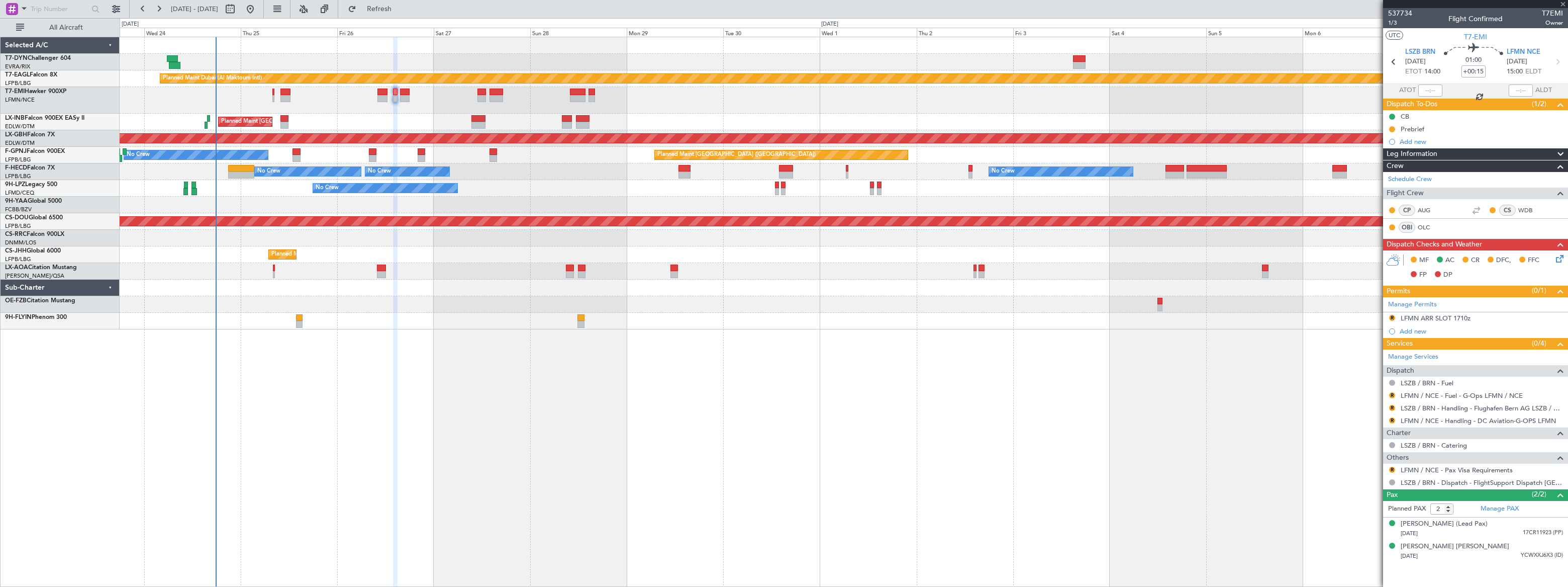
type input "+00:20"
type input "0"
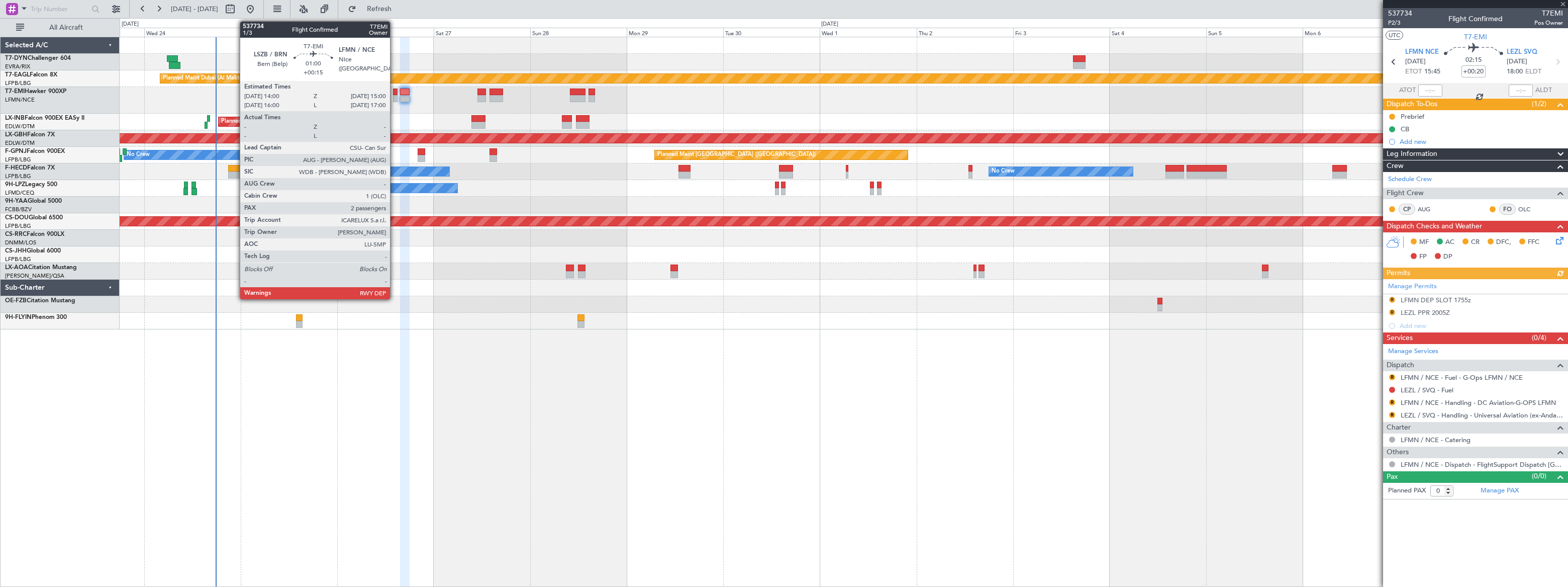
click at [394, 96] on div at bounding box center [395, 99] width 4 height 7
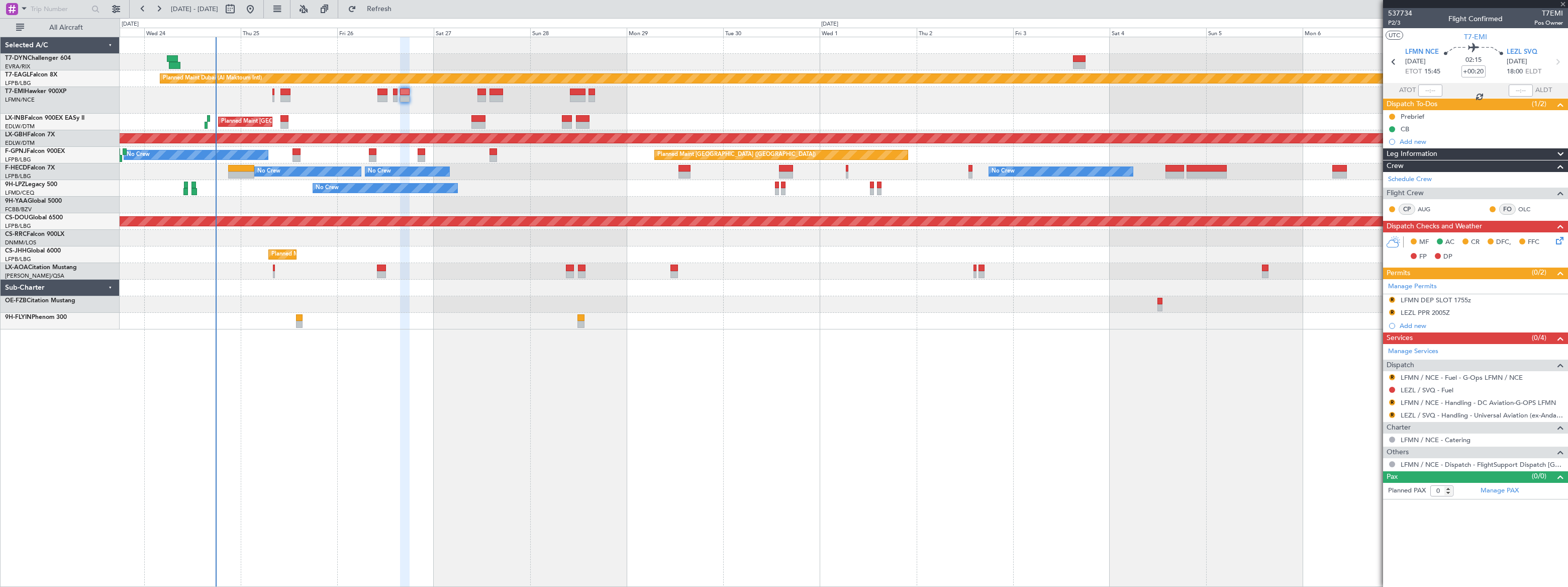
type input "+00:15"
type input "2"
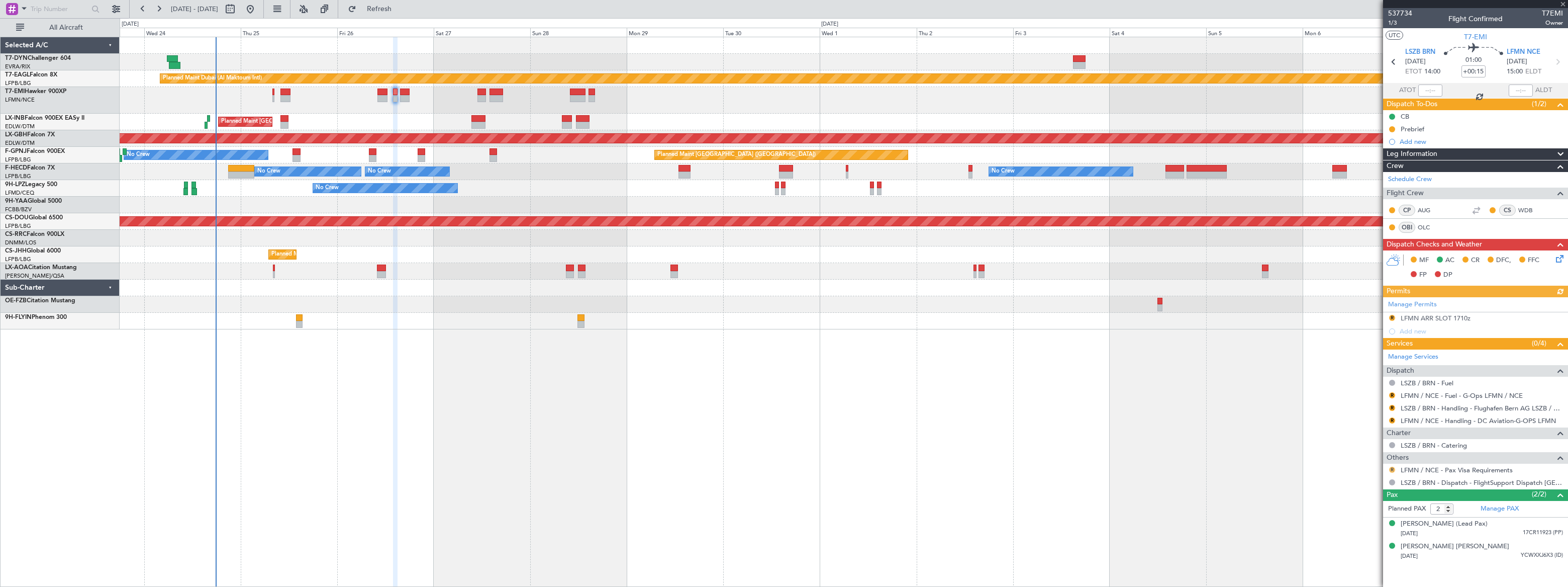
click at [1391, 469] on button "R" at bounding box center [1392, 469] width 6 height 6
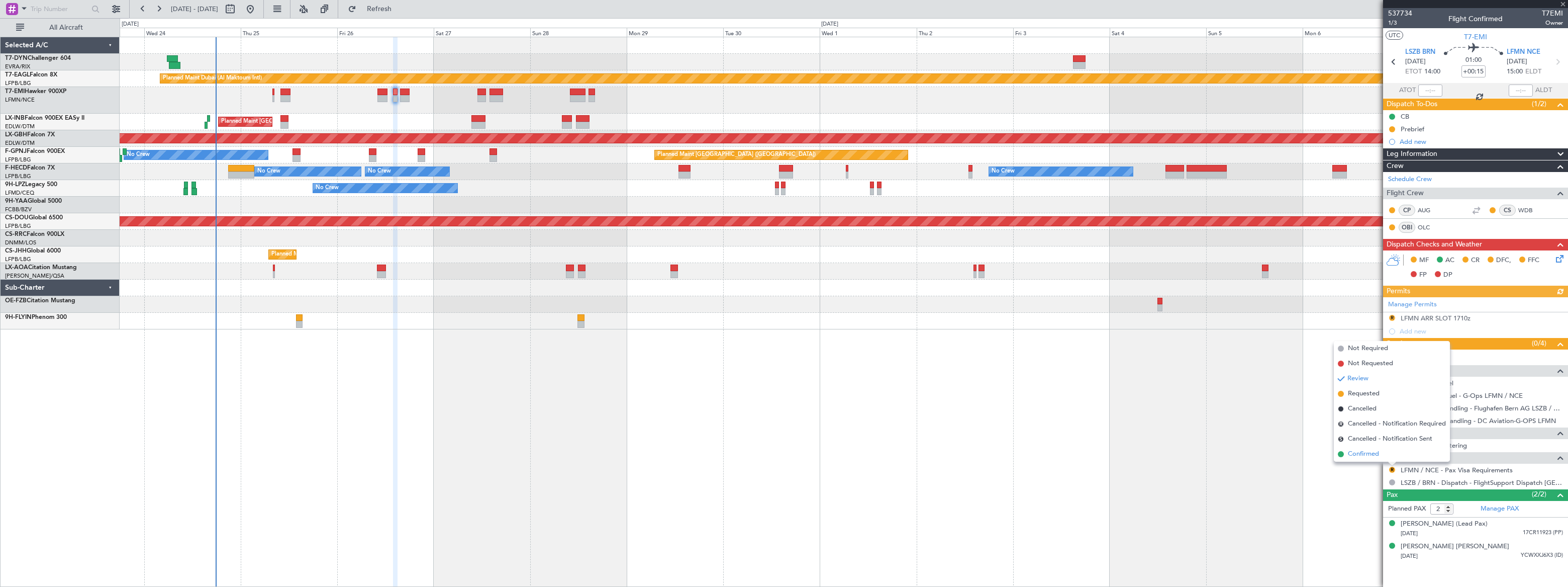
click at [1348, 455] on span "Confirmed" at bounding box center [1363, 454] width 31 height 10
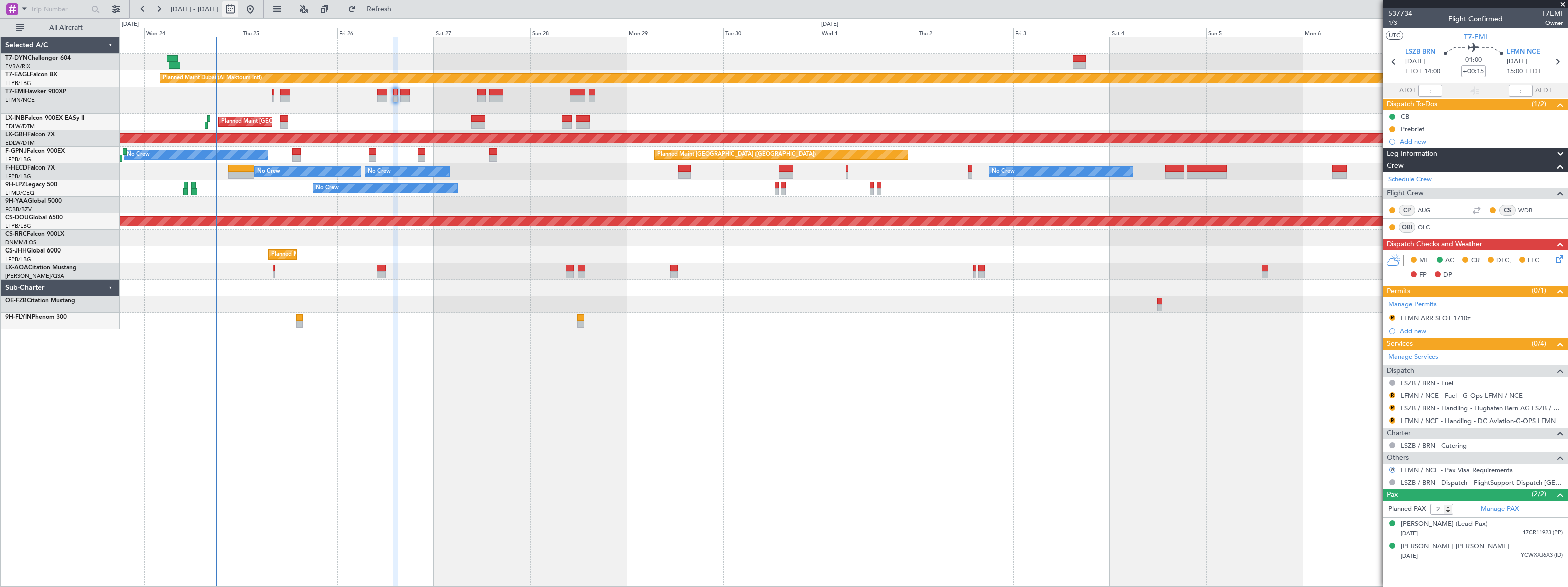
click at [238, 10] on button at bounding box center [230, 9] width 16 height 16
select select "9"
select select "2025"
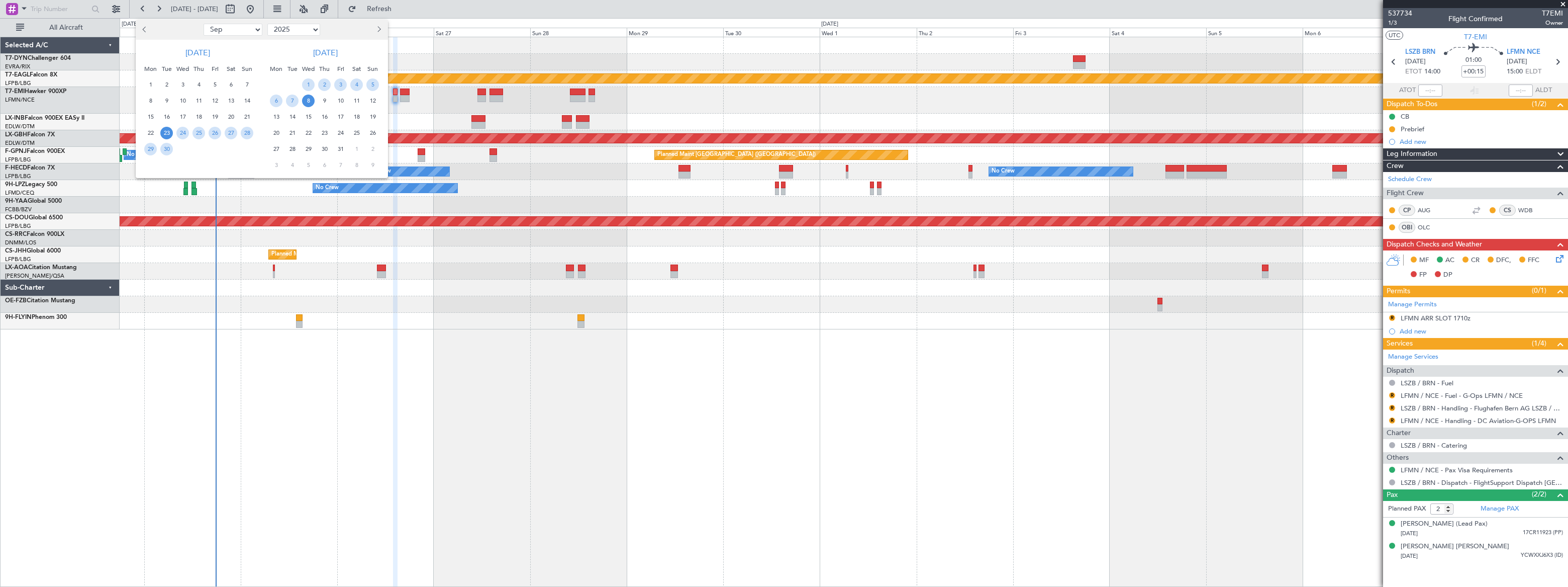
click at [245, 32] on select "Jan Feb Mar Apr May Jun [DATE] Aug Sep Oct Nov Dec" at bounding box center [233, 30] width 59 height 12
select select "11"
click at [203, 24] on select "Jan Feb Mar Apr May Jun [DATE] Aug Sep Oct Nov Dec" at bounding box center [233, 30] width 59 height 12
click at [153, 99] on span "3" at bounding box center [150, 100] width 13 height 13
click at [152, 99] on span "3" at bounding box center [150, 100] width 13 height 13
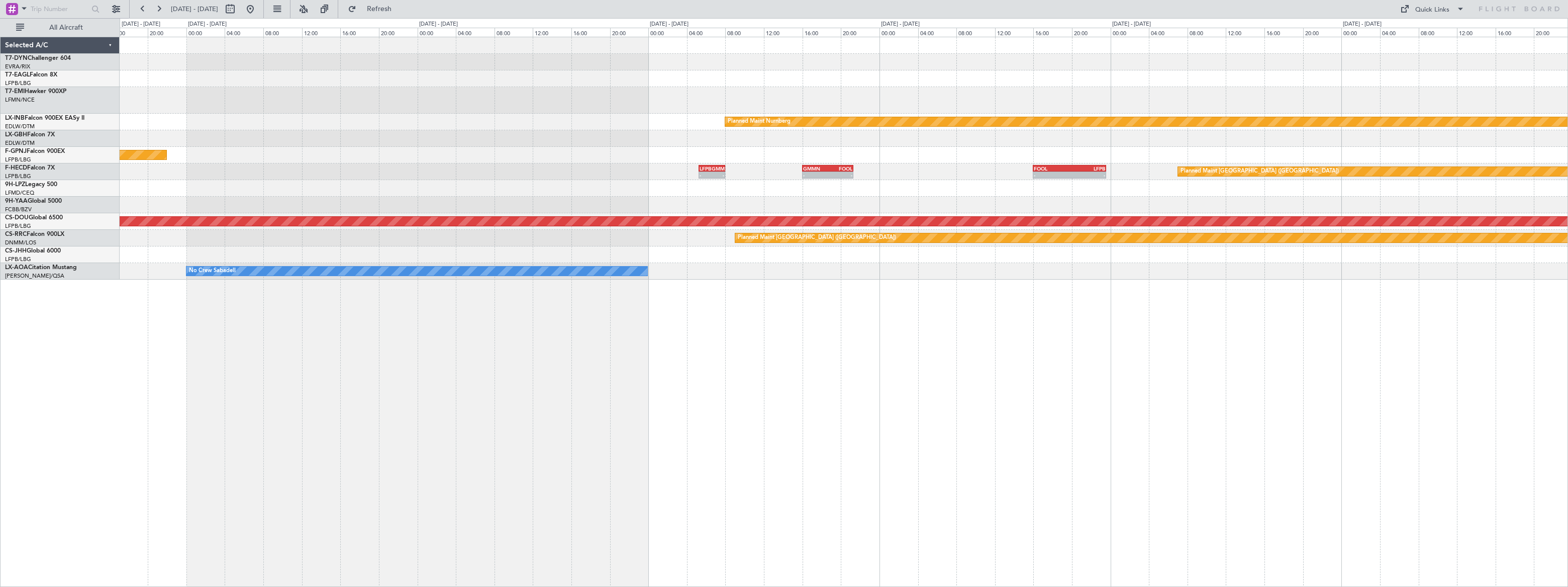
click at [866, 183] on div "Planned Maint Nurnberg Planned Maint Paris (Le Bourget) UTSS 12:00 Z LFPB 19:25…" at bounding box center [844, 158] width 1448 height 242
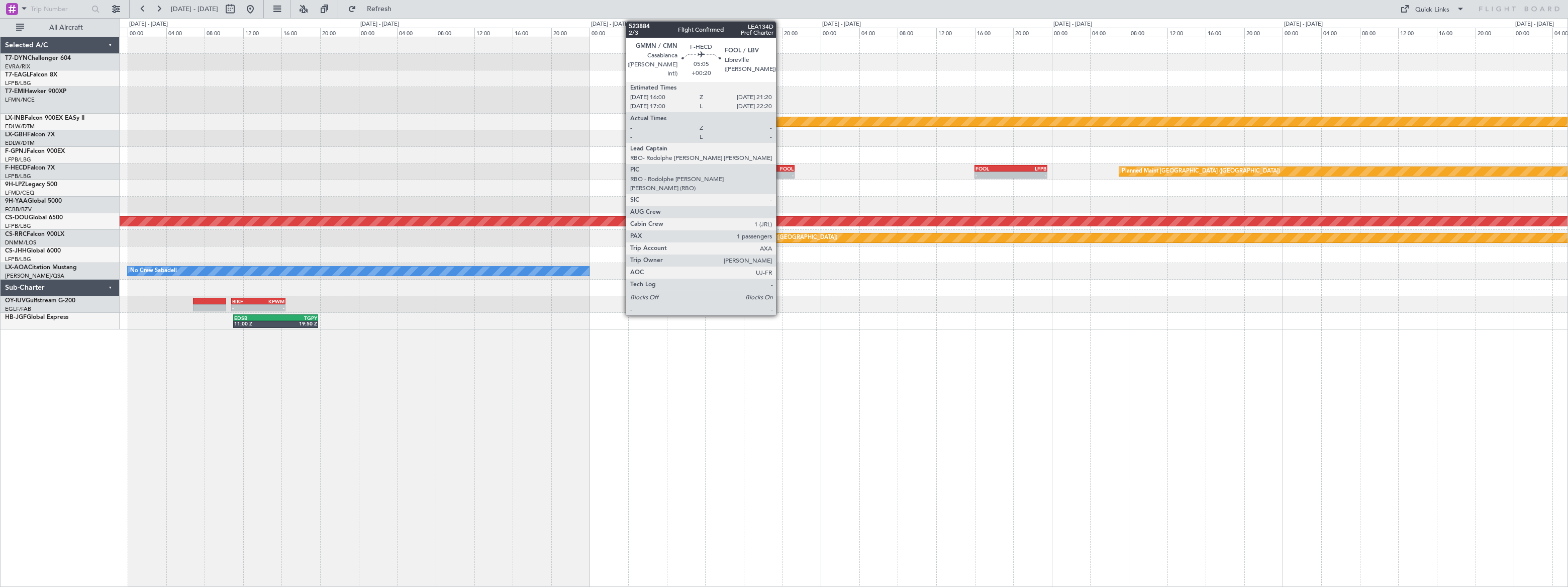
click at [780, 168] on div "FOOL" at bounding box center [781, 169] width 24 height 6
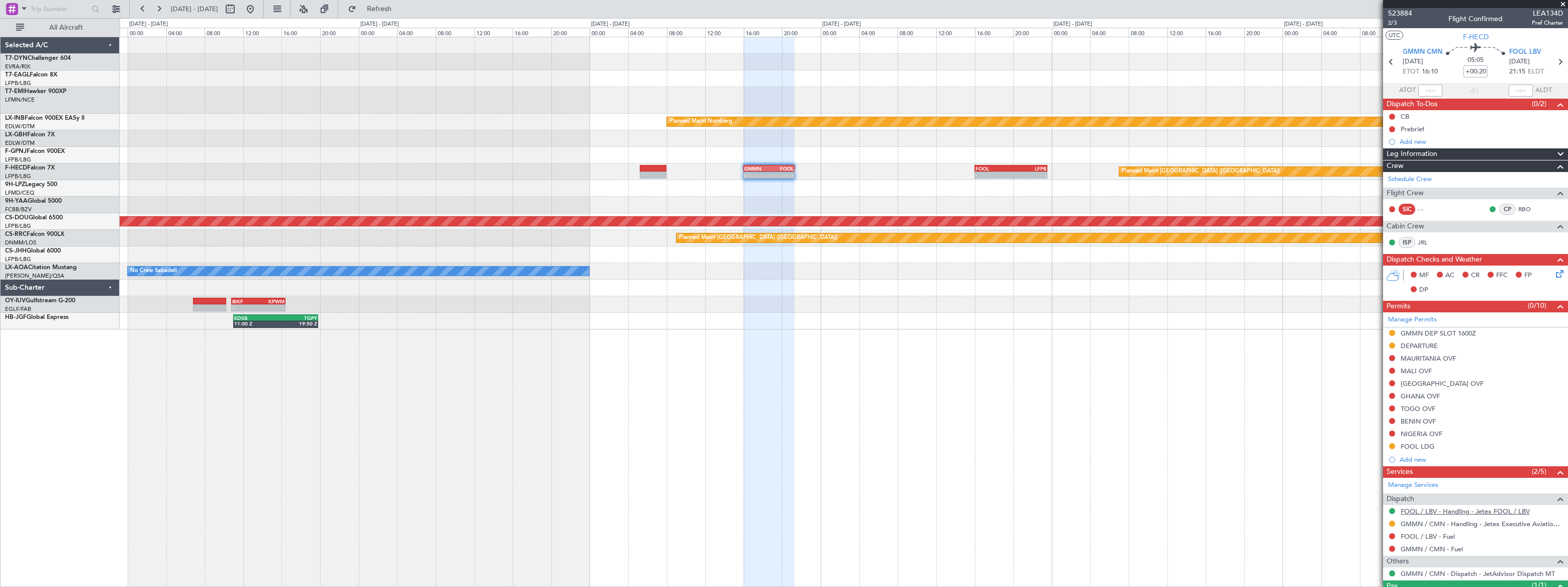
click at [1483, 507] on link "FOOL / LBV - Handling - Jetex FOOL / LBV" at bounding box center [1465, 511] width 129 height 9
click at [258, 8] on button at bounding box center [250, 9] width 16 height 16
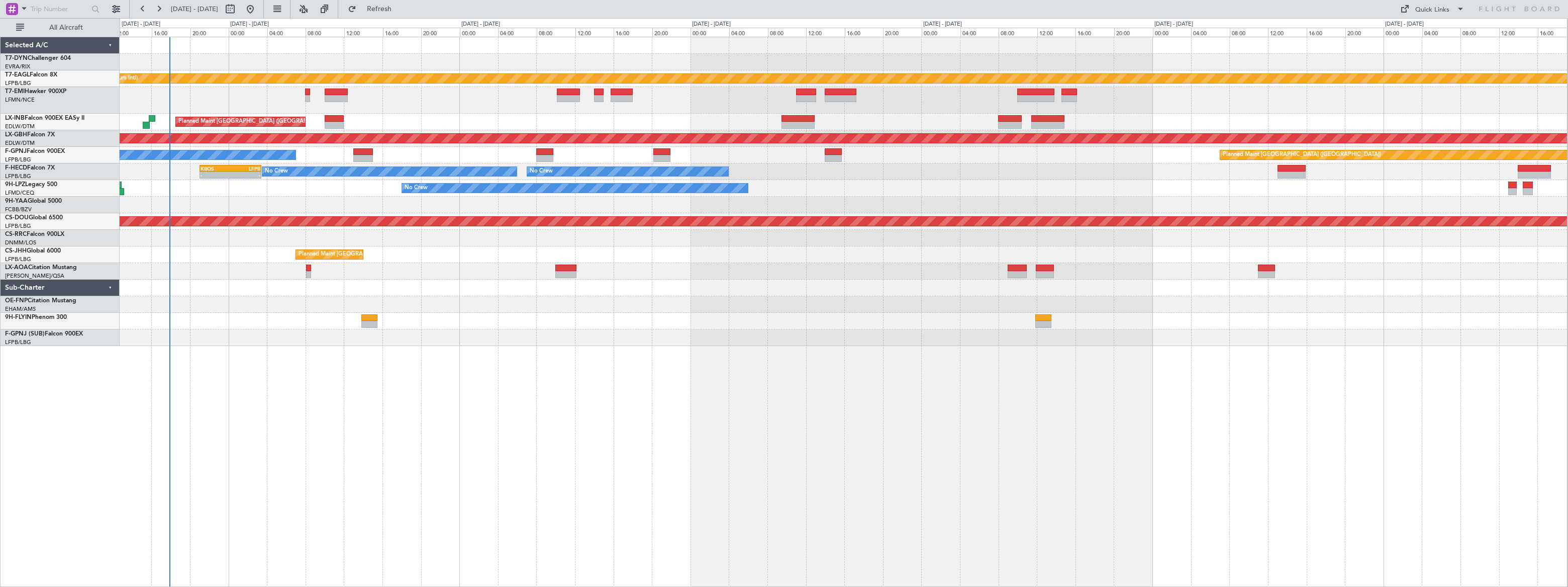
click at [328, 273] on div "Planned Maint Dubai (Al Maktoum Intl) LCPH 09:30 Z EGSS 13:50 Z 09:20 Z 14:00 Z…" at bounding box center [844, 311] width 1448 height 550
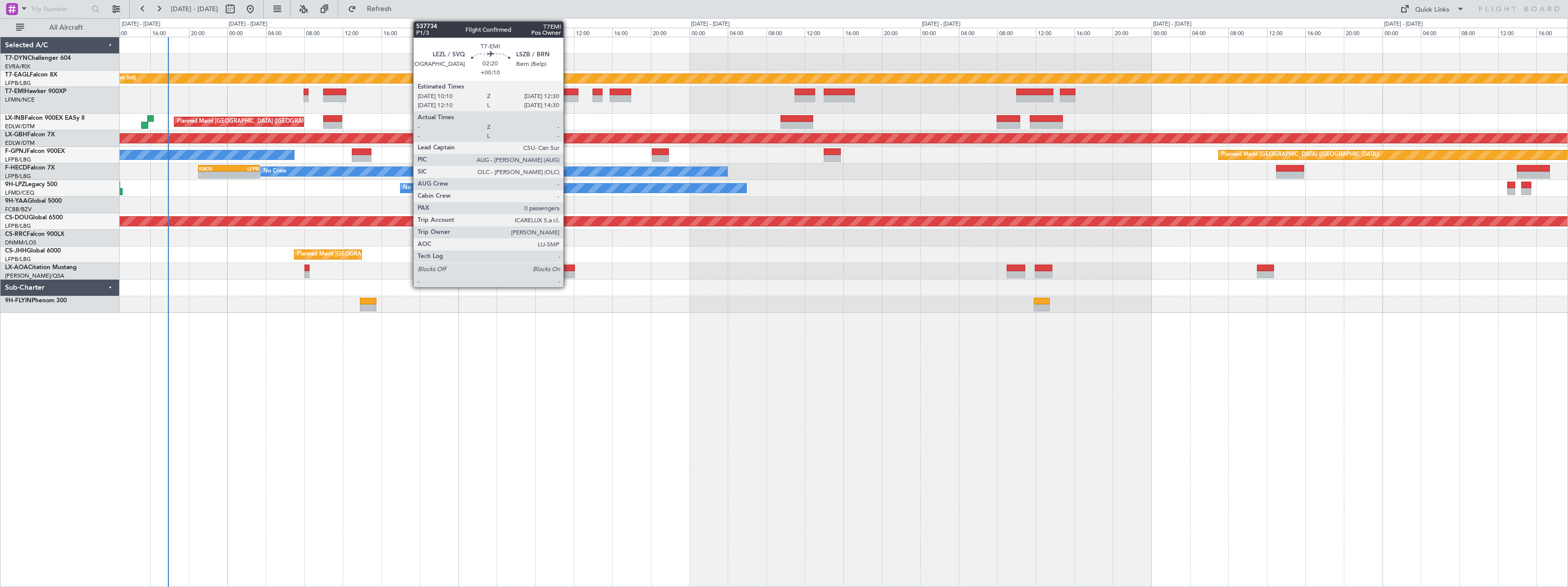
click at [561, 90] on div at bounding box center [567, 92] width 23 height 7
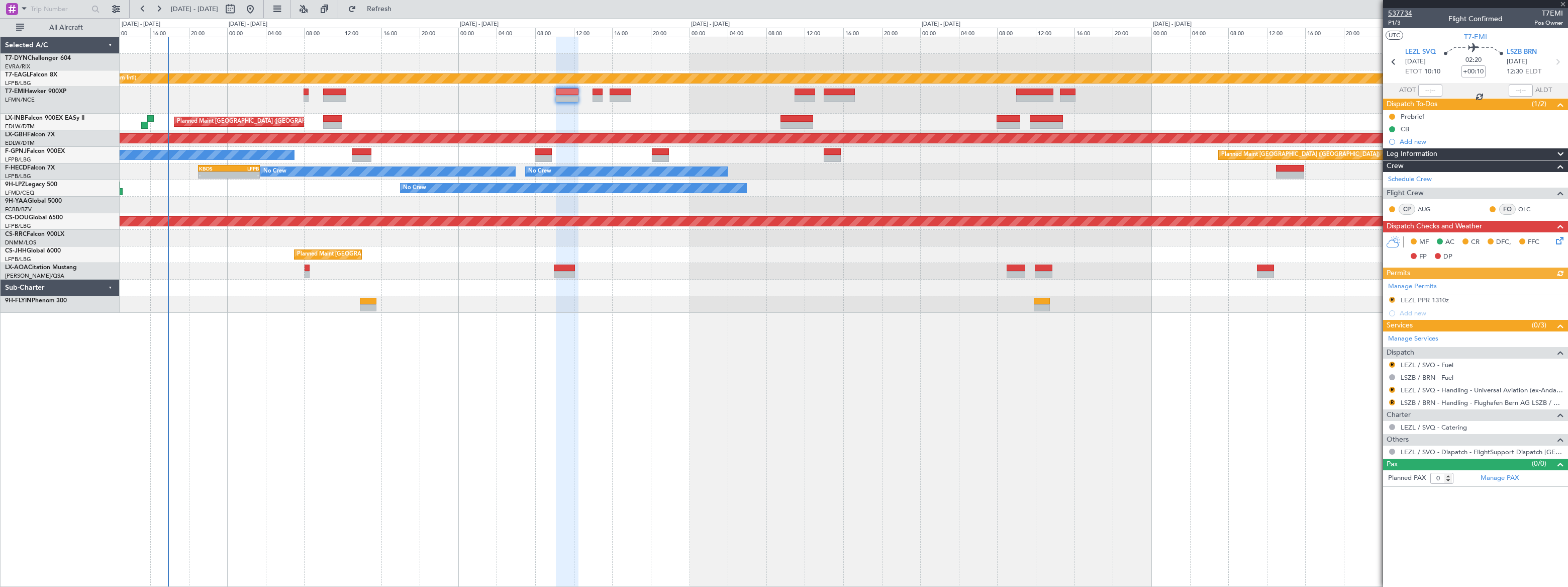
click at [1396, 10] on span "537734" at bounding box center [1400, 13] width 24 height 10
click at [813, 97] on div "LCPH 09:30 Z EGSS 13:50 Z 09:20 Z 14:00 Z" at bounding box center [844, 100] width 1448 height 27
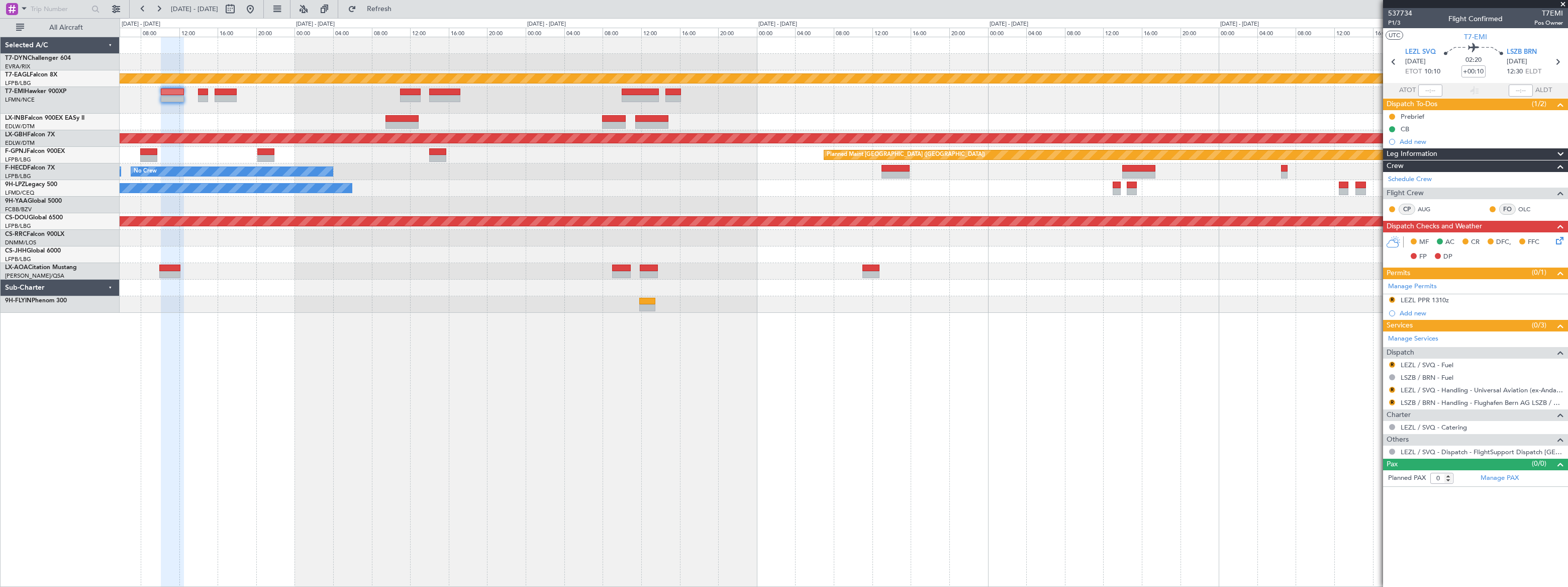
click at [835, 97] on div "Planned Maint Dubai (Al Maktoum Intl) Planned Maint London (Farnborough) Planne…" at bounding box center [844, 175] width 1448 height 275
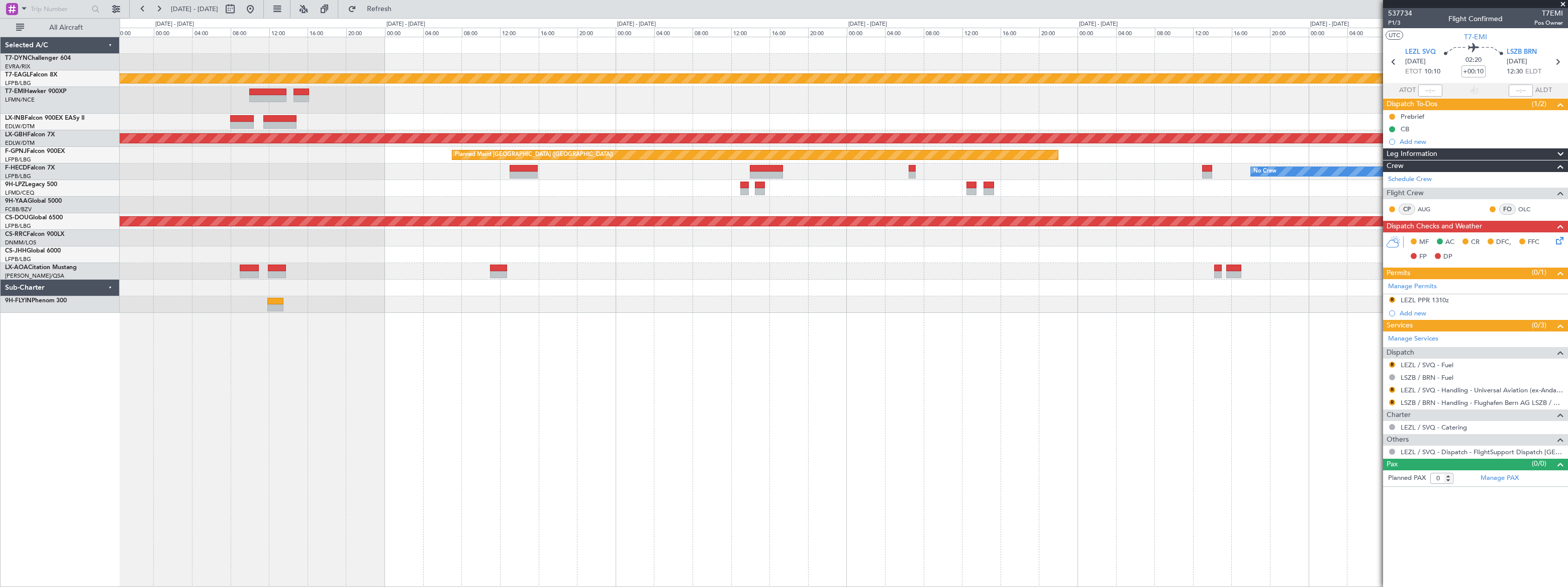
click at [866, 50] on div "Planned Maint Dubai (Al Maktoum Intl) Planned Maint Nurnberg Planned Maint Pari…" at bounding box center [844, 175] width 1447 height 275
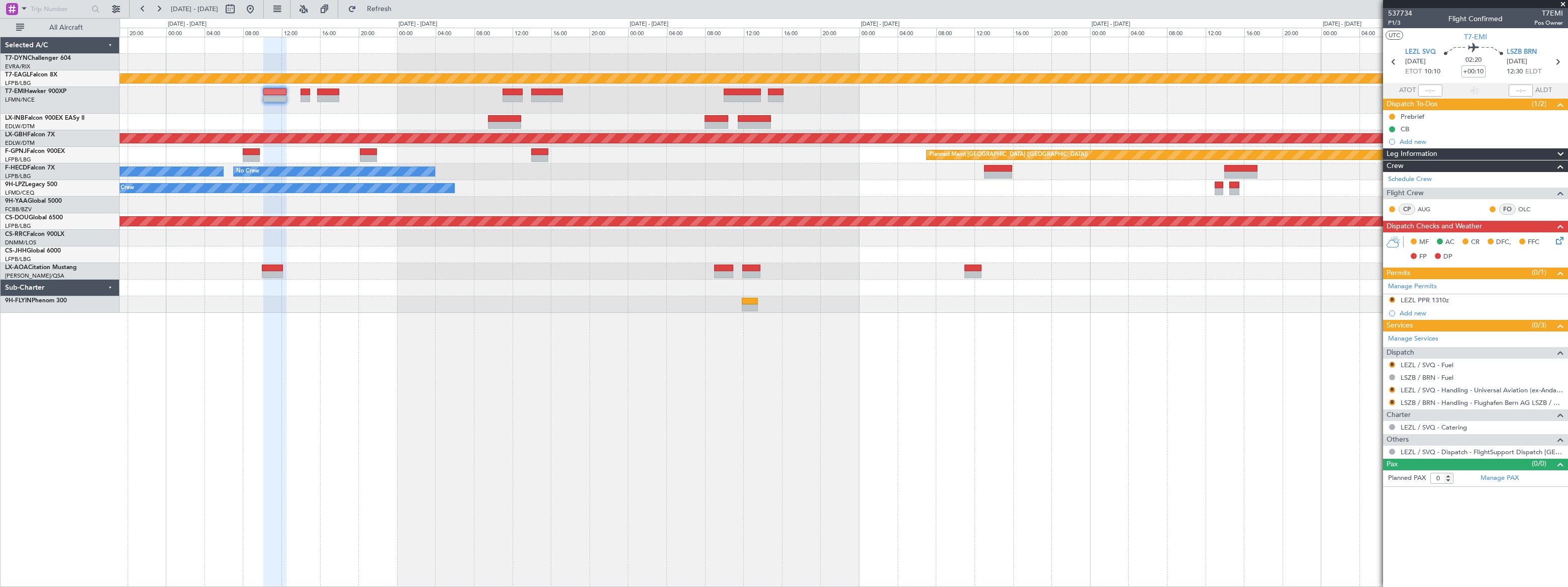
click at [708, 44] on div "Planned Maint Dubai (Al Maktoum Intl) Planned Maint London (Farnborough) Planne…" at bounding box center [844, 175] width 1447 height 275
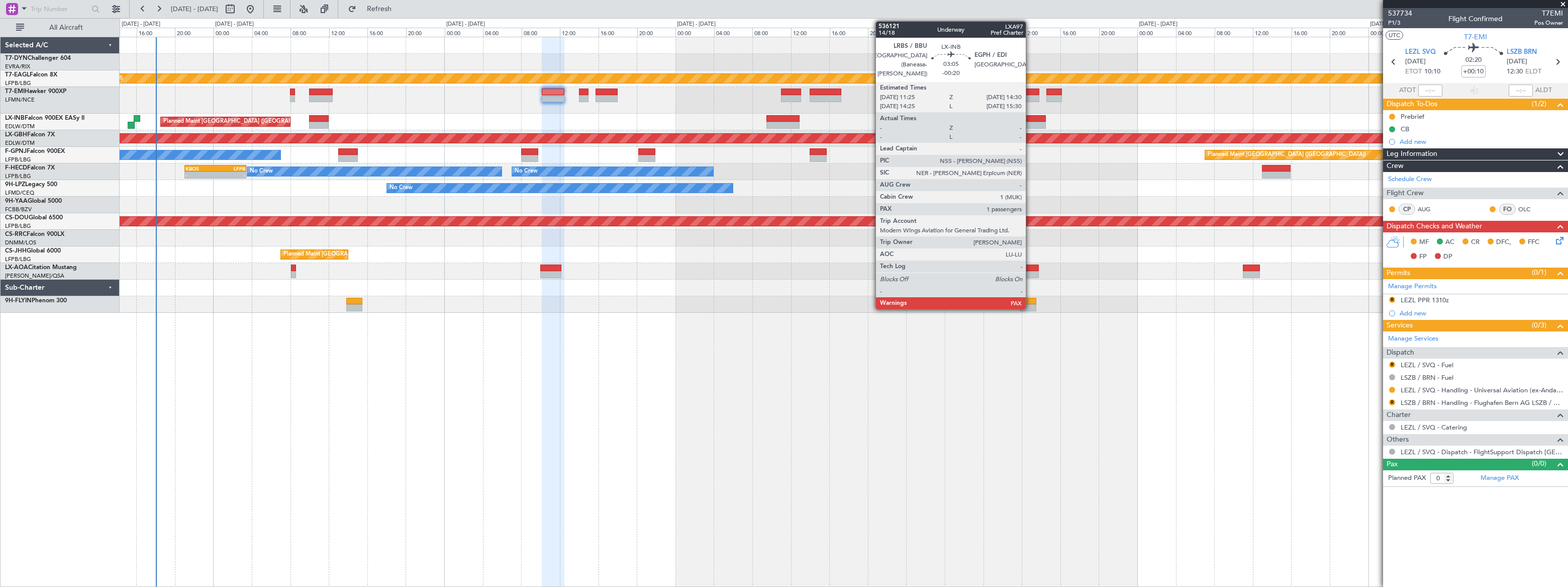
click at [1031, 122] on div at bounding box center [1031, 125] width 30 height 7
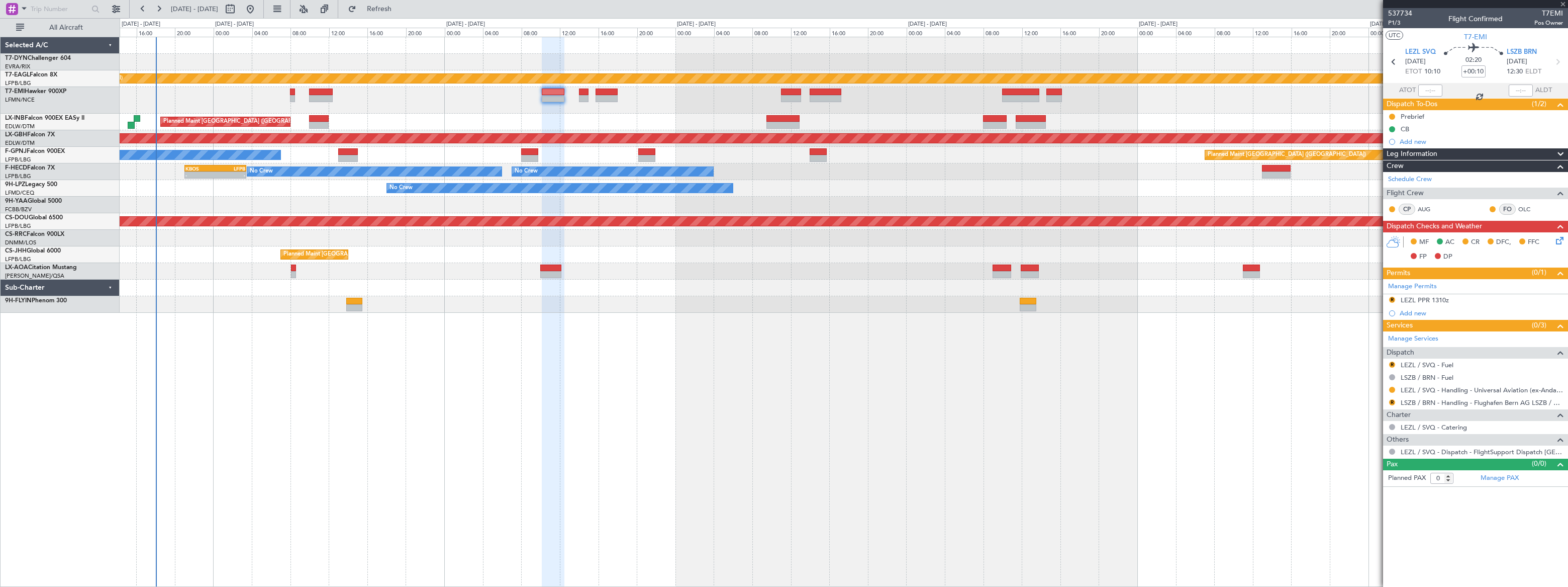
type input "-00:20"
type input "2"
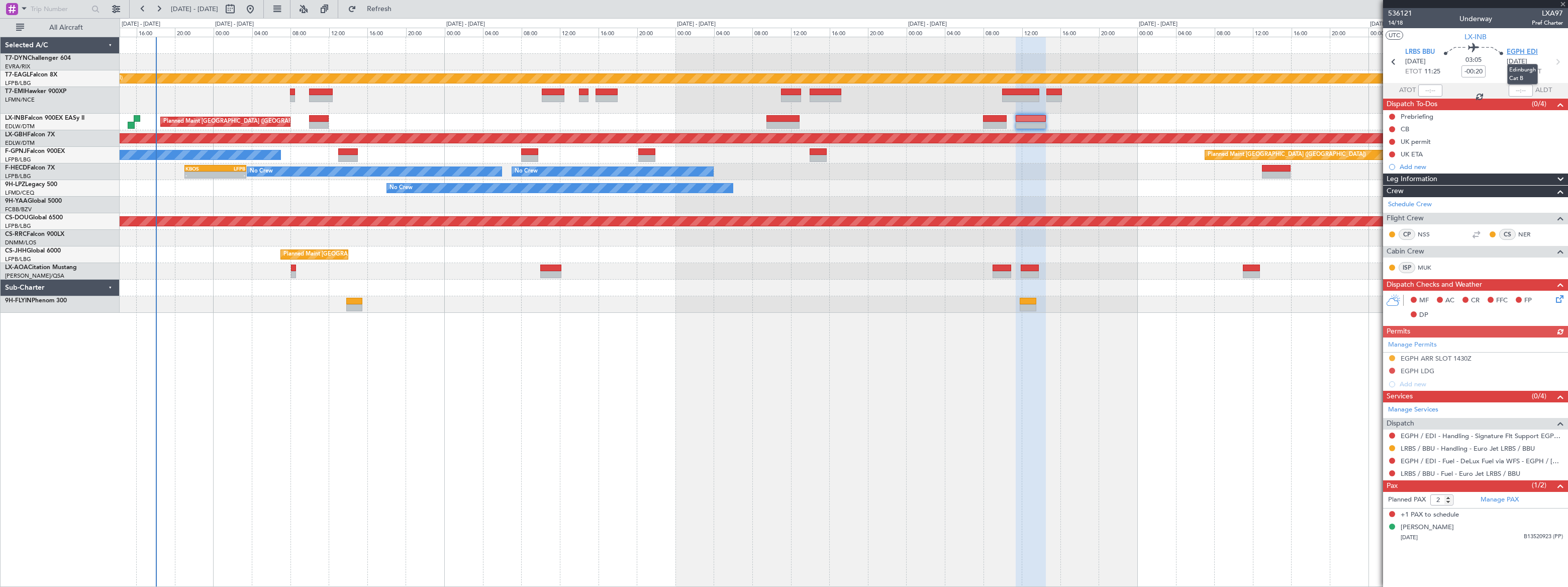
click at [1522, 52] on span "EGPH EDI" at bounding box center [1522, 52] width 31 height 10
click at [1521, 536] on div "02/04/1997 B13520923 (PP)" at bounding box center [1482, 537] width 163 height 10
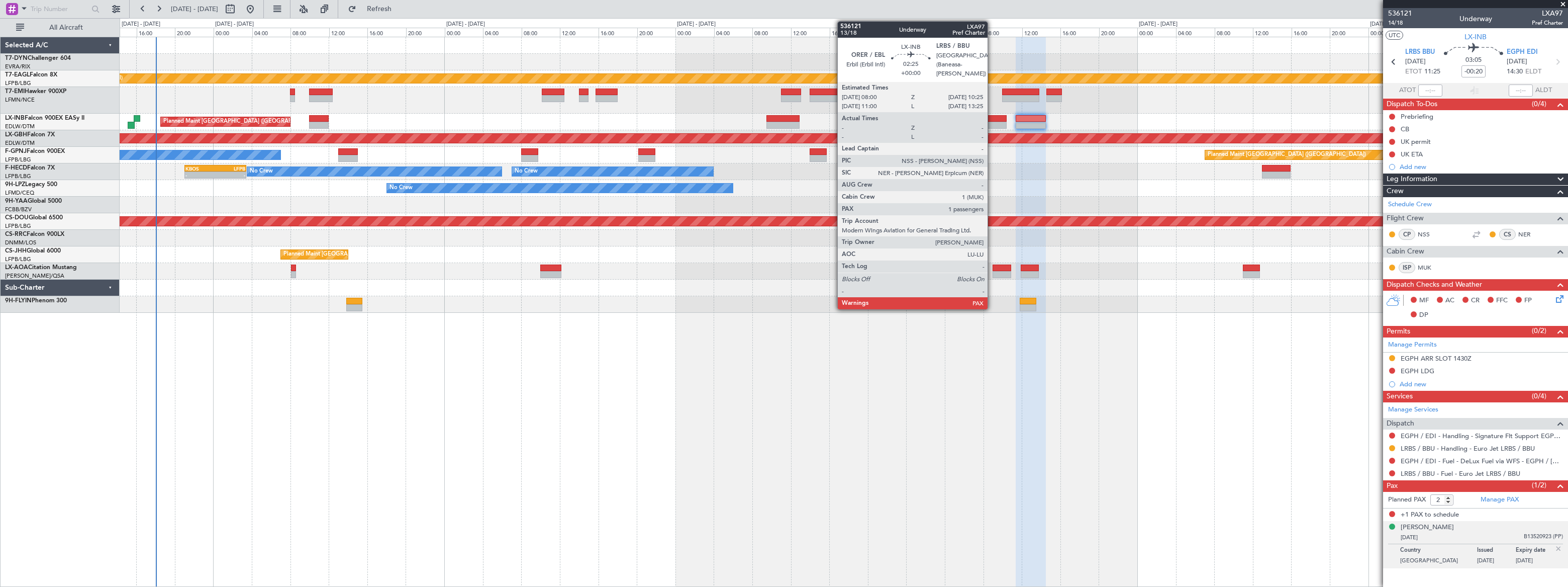
click at [992, 124] on div at bounding box center [995, 125] width 24 height 7
